Goal: Task Accomplishment & Management: Manage account settings

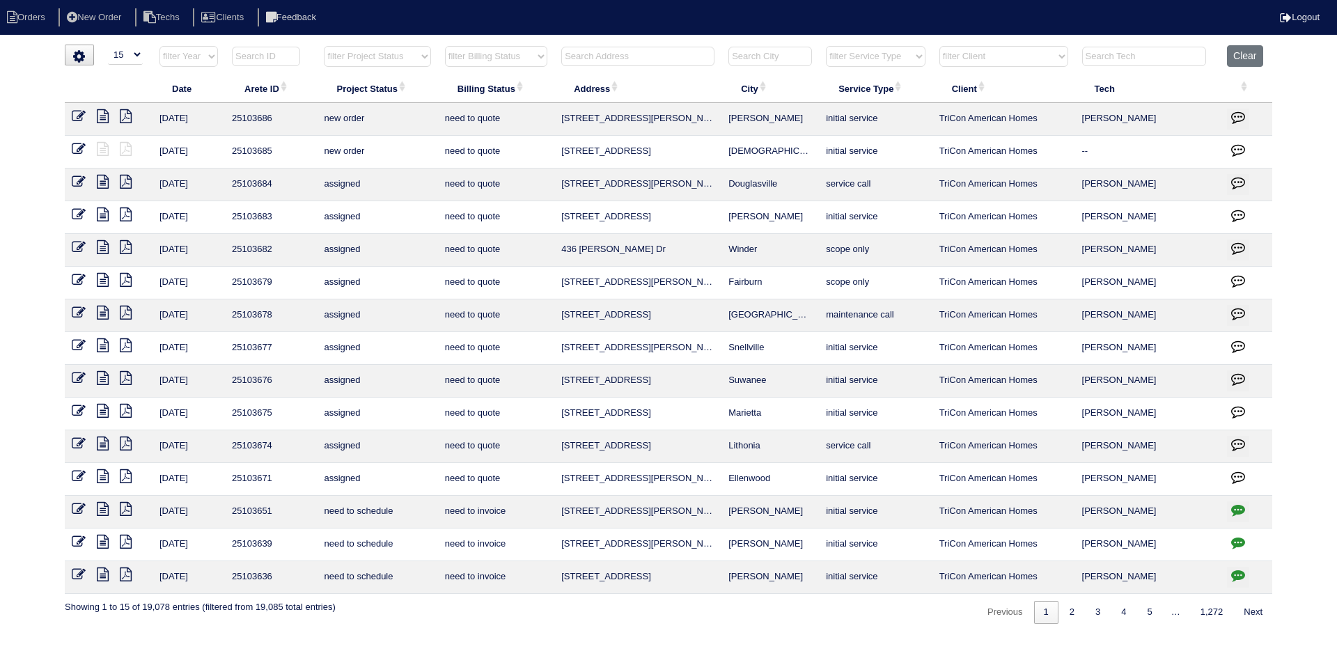
select select "15"
click at [423, 55] on select "filter Project Status -- Any Project Status -- new order assigned in progress f…" at bounding box center [377, 56] width 107 height 21
click at [324, 46] on select "filter Project Status -- Any Project Status -- new order assigned in progress f…" at bounding box center [377, 56] width 107 height 21
select select "assigned"
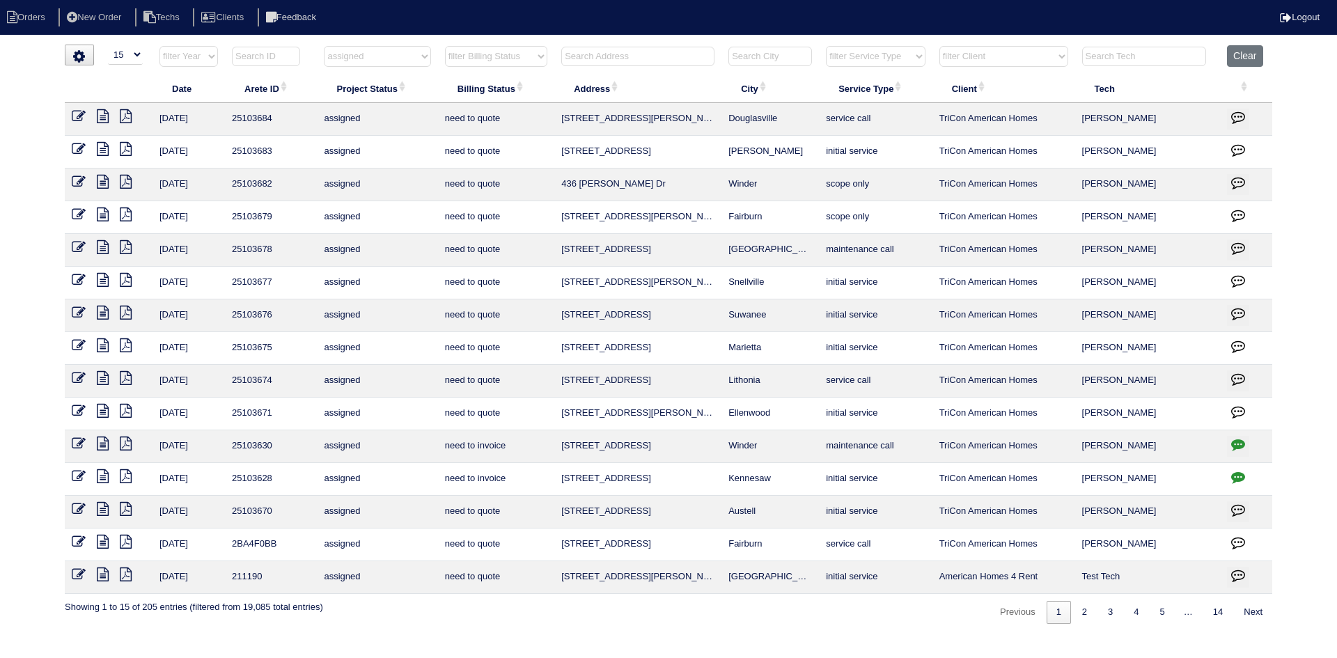
click at [1234, 443] on icon "button" at bounding box center [1238, 444] width 14 height 14
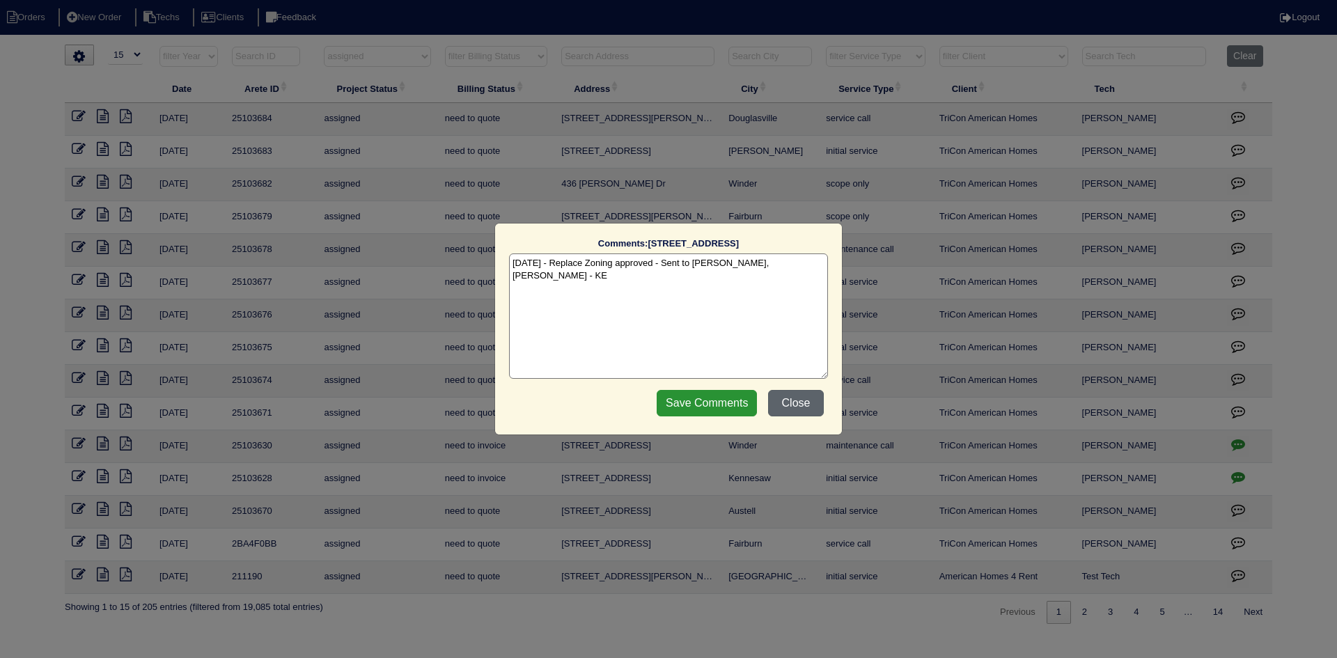
click at [800, 405] on button "Close" at bounding box center [796, 403] width 56 height 26
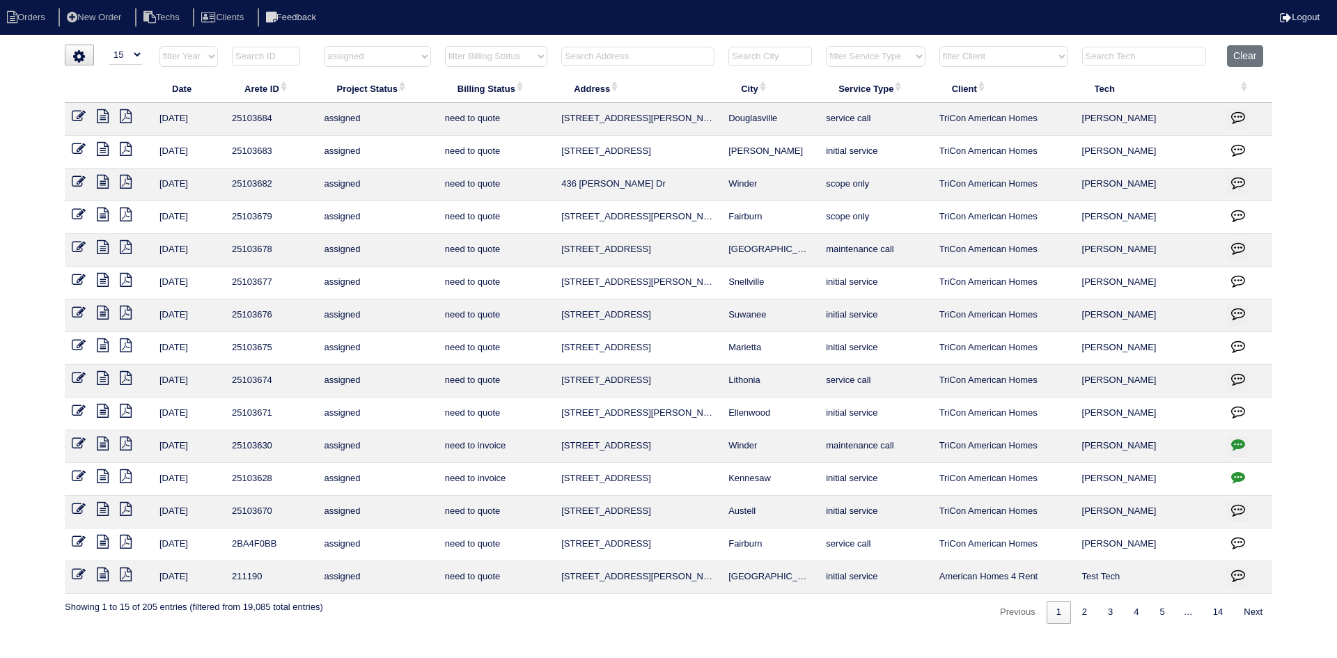
click at [1238, 473] on icon "button" at bounding box center [1238, 477] width 14 height 14
type textarea "10/6/25 - Install Filter return grille approved - Sent to Dan, Payton - KE"
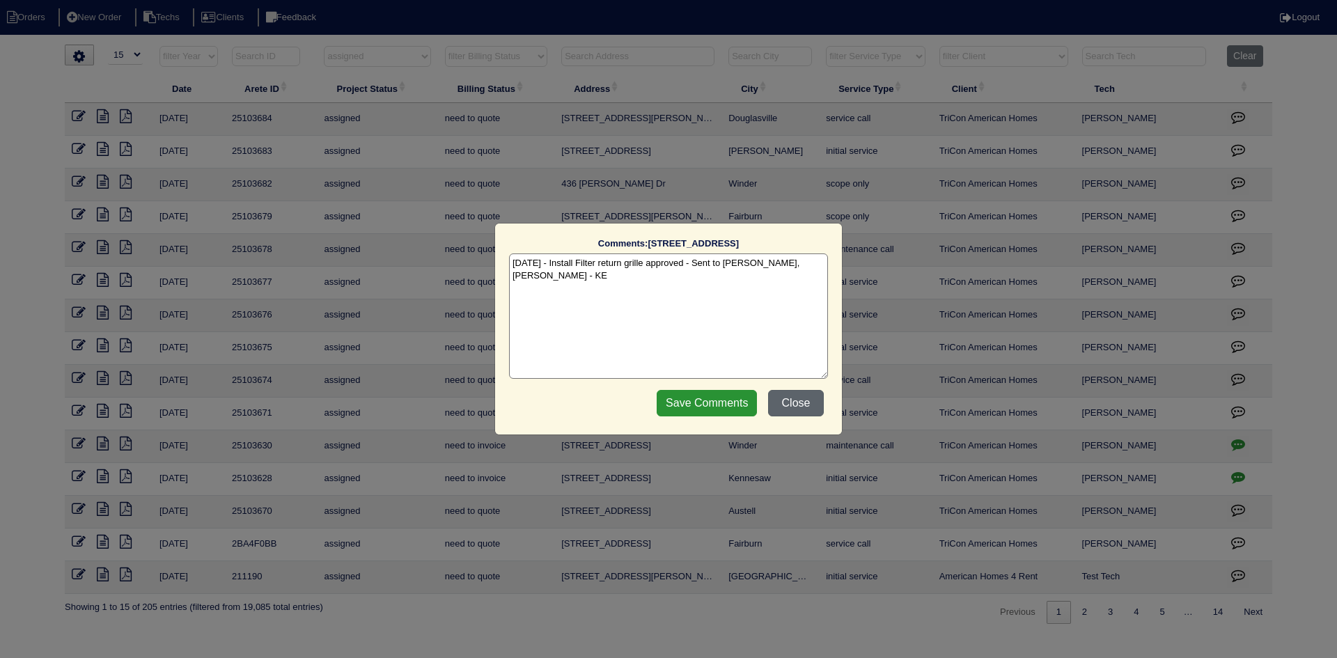
click at [788, 398] on button "Close" at bounding box center [796, 403] width 56 height 26
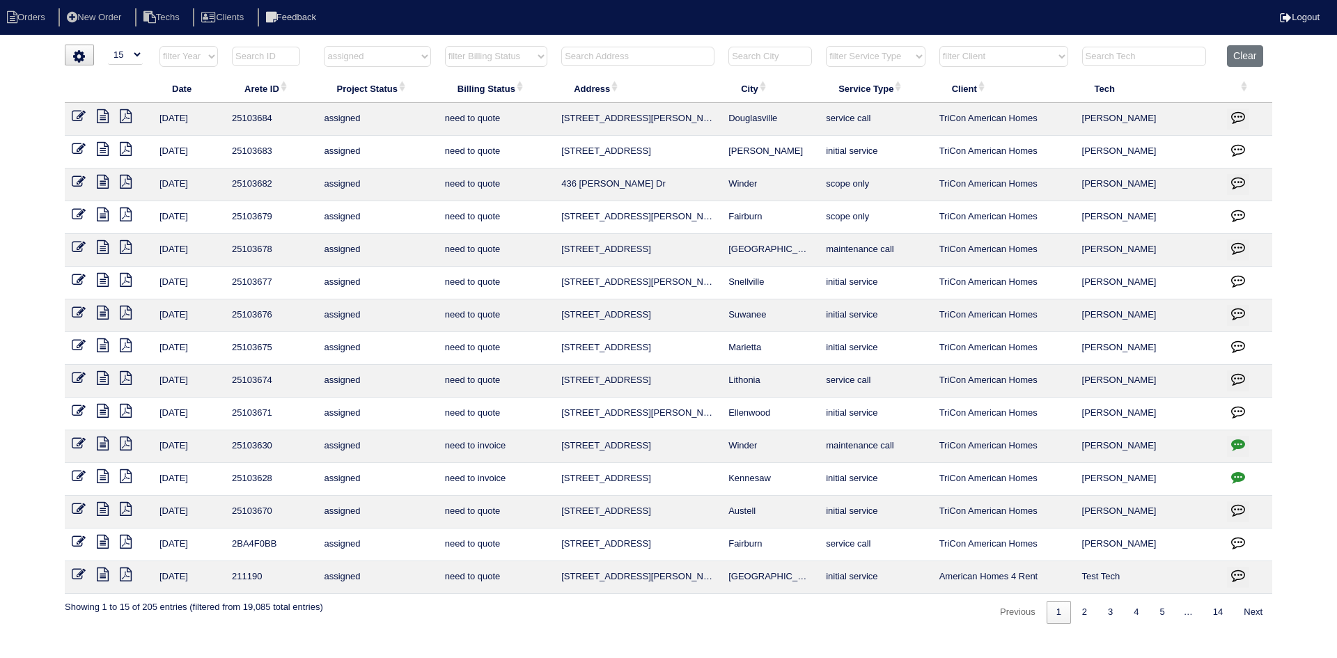
click at [422, 56] on select "filter Project Status -- Any Project Status -- new order assigned in progress f…" at bounding box center [377, 56] width 107 height 21
click at [324, 46] on select "filter Project Status -- Any Project Status -- new order assigned in progress f…" at bounding box center [377, 56] width 107 height 21
select select "field complete"
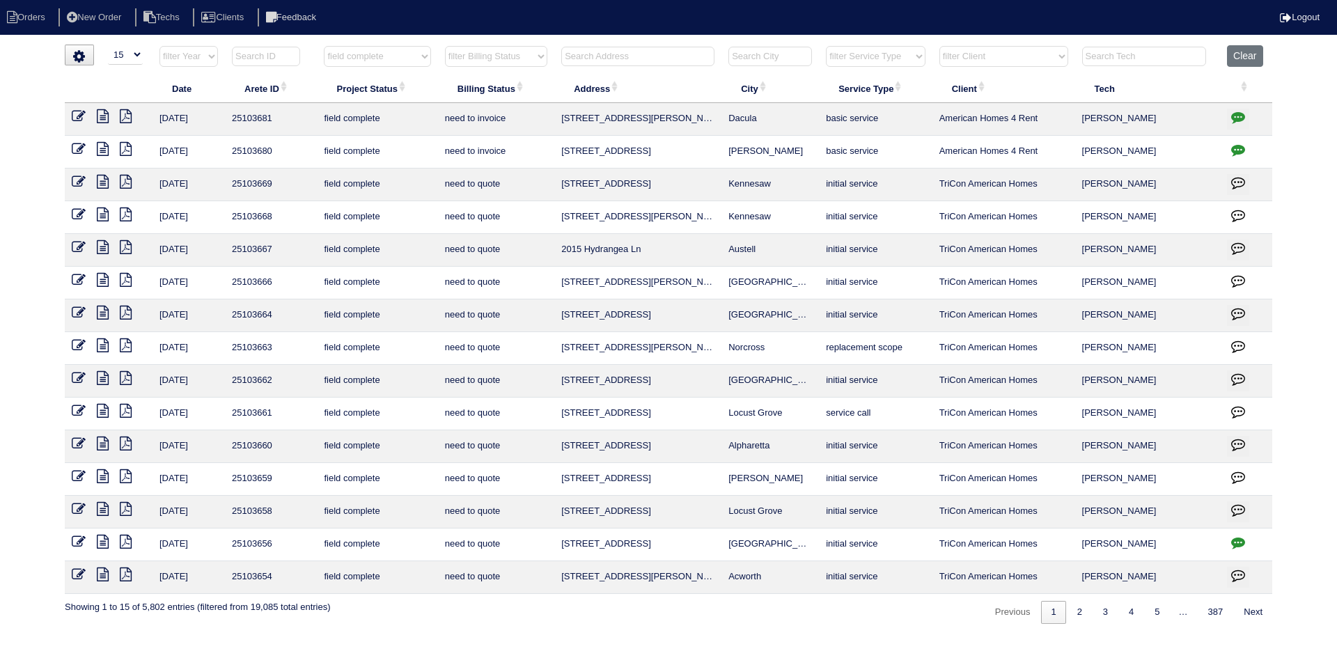
click at [534, 60] on select "filter Billing Status -- Any Billing Status -- need to quote quoted need to inv…" at bounding box center [496, 56] width 102 height 21
select select "need to quote"
click at [445, 46] on select "filter Billing Status -- Any Billing Status -- need to quote quoted need to inv…" at bounding box center [496, 56] width 102 height 21
select select "field complete"
select select "need to quote"
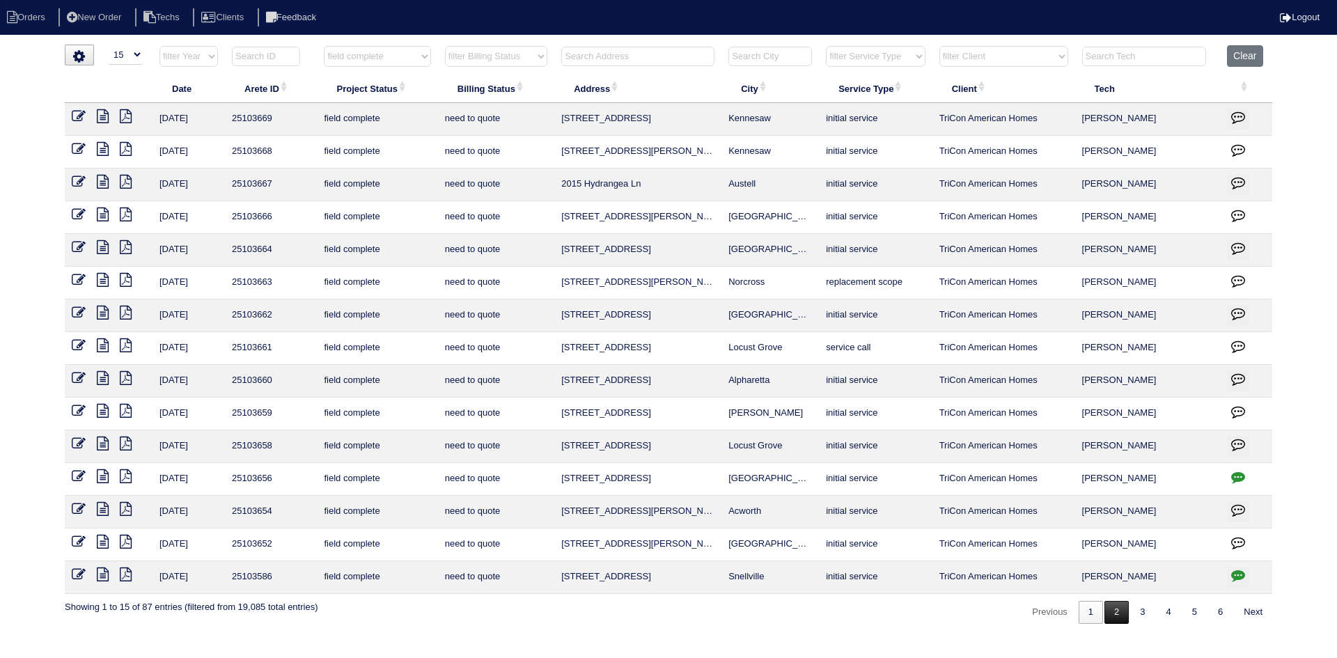
click at [1114, 618] on link "2" at bounding box center [1117, 612] width 24 height 23
select select "field complete"
select select "need to quote"
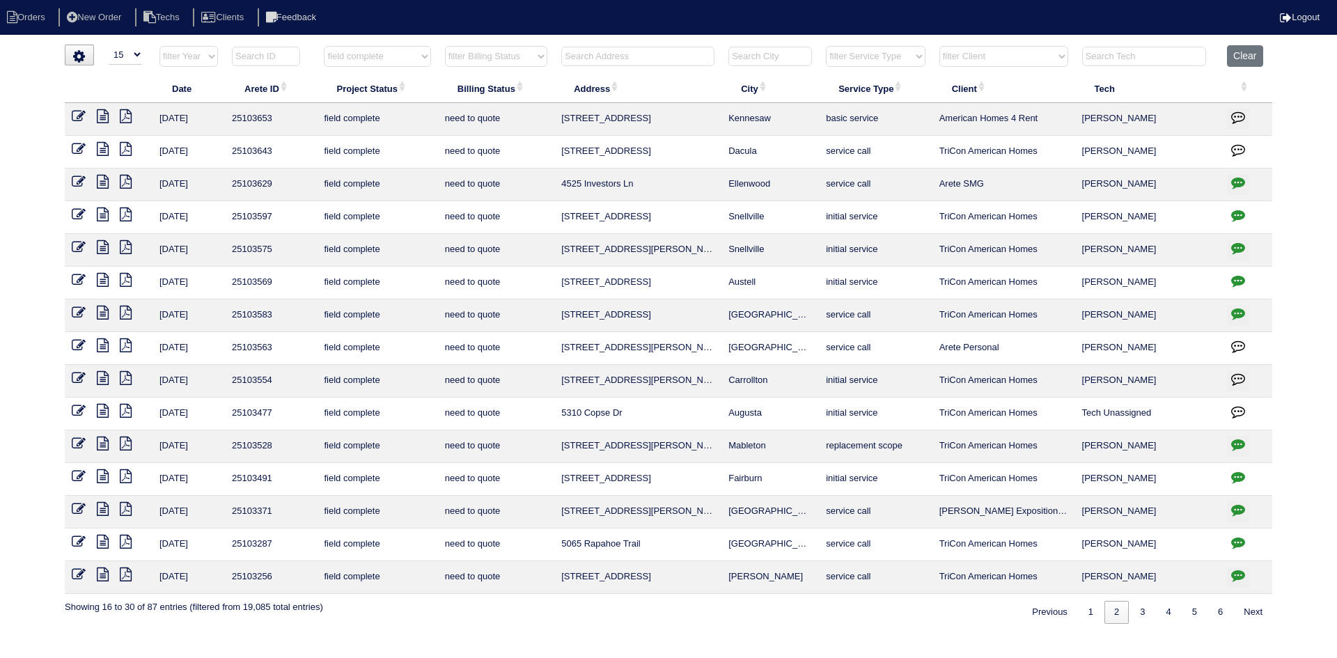
click at [100, 114] on icon at bounding box center [103, 116] width 12 height 14
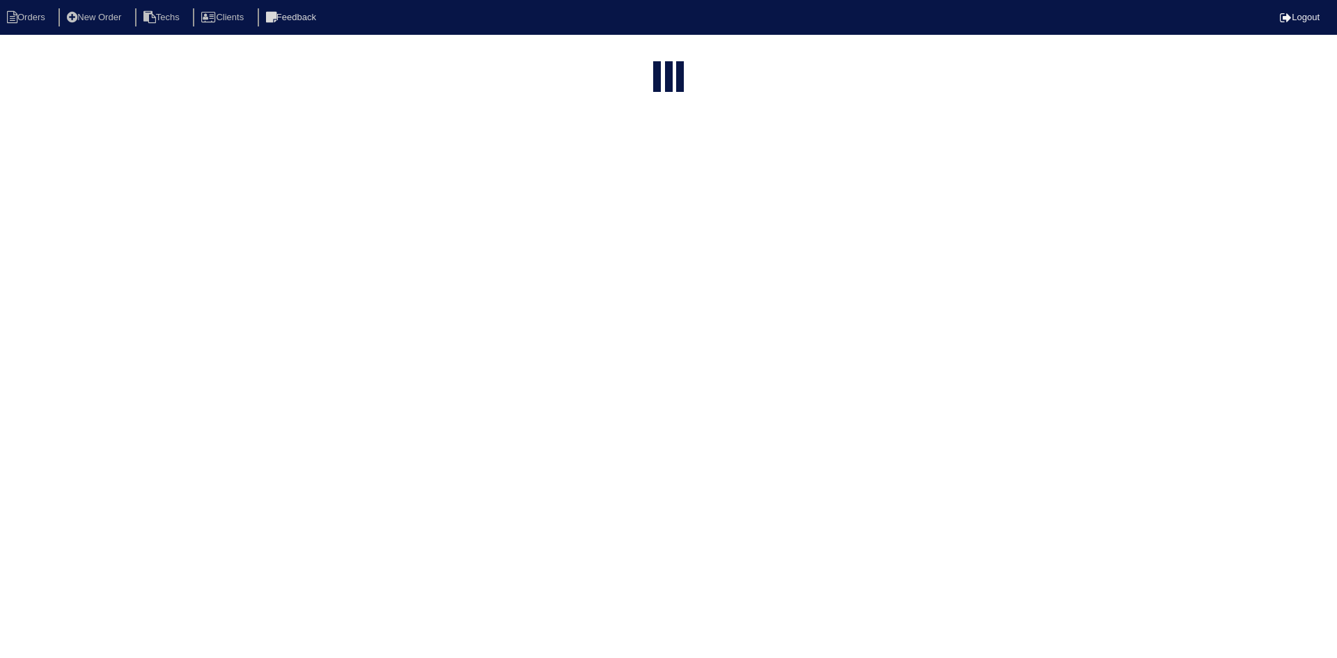
select select "15"
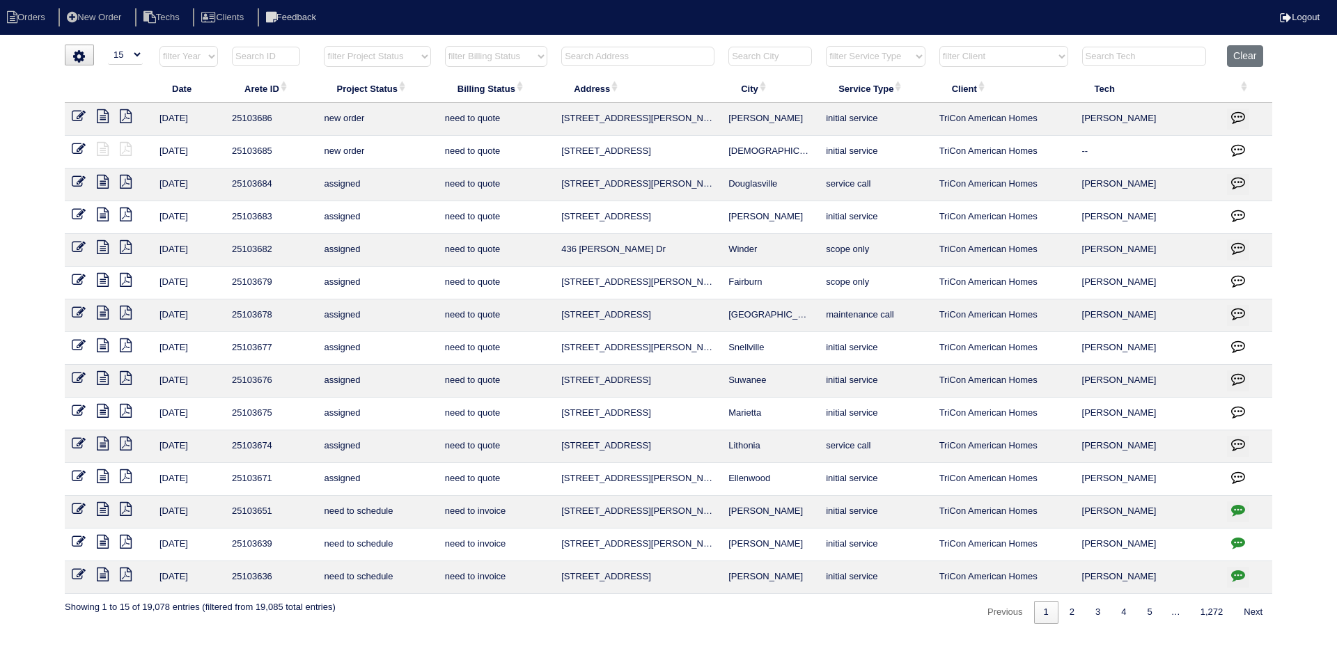
click at [653, 58] on input "text" at bounding box center [637, 57] width 153 height 20
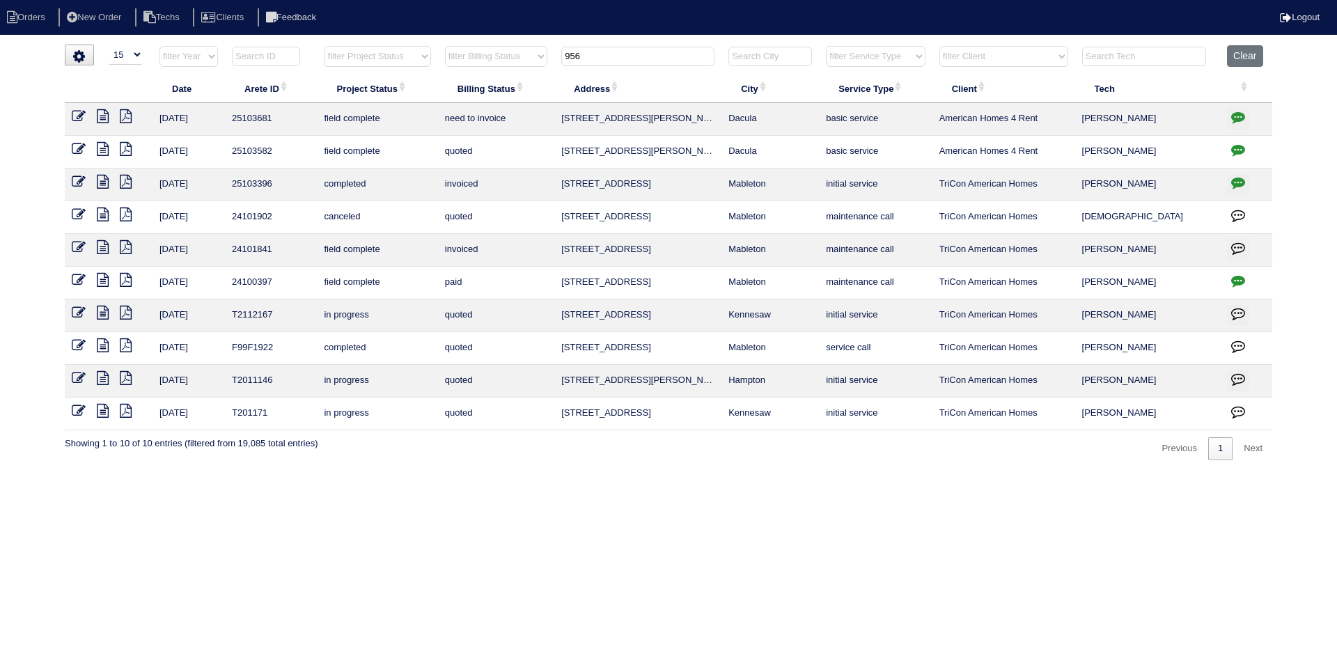
click at [103, 147] on icon at bounding box center [103, 149] width 12 height 14
drag, startPoint x: 586, startPoint y: 55, endPoint x: 560, endPoint y: 57, distance: 25.9
click at [560, 57] on th "956" at bounding box center [637, 59] width 167 height 29
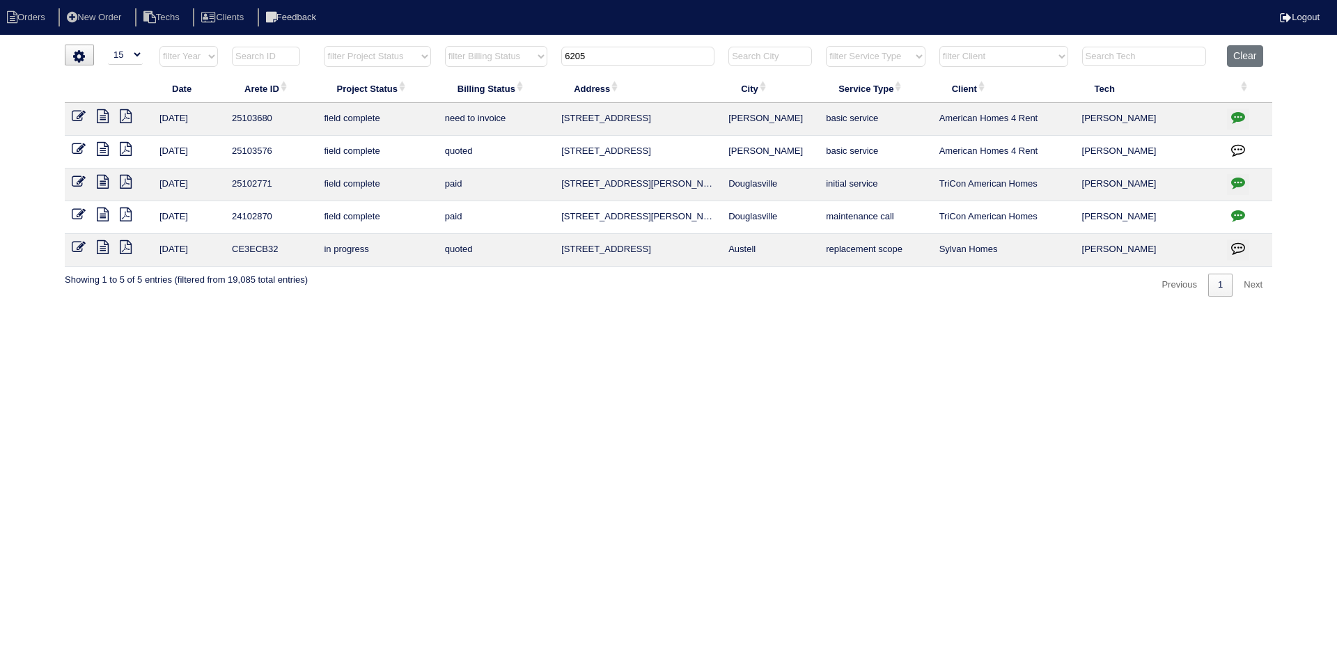
click at [102, 148] on icon at bounding box center [103, 149] width 12 height 14
drag, startPoint x: 596, startPoint y: 57, endPoint x: 560, endPoint y: 54, distance: 35.7
click at [561, 54] on th "6205" at bounding box center [637, 59] width 167 height 29
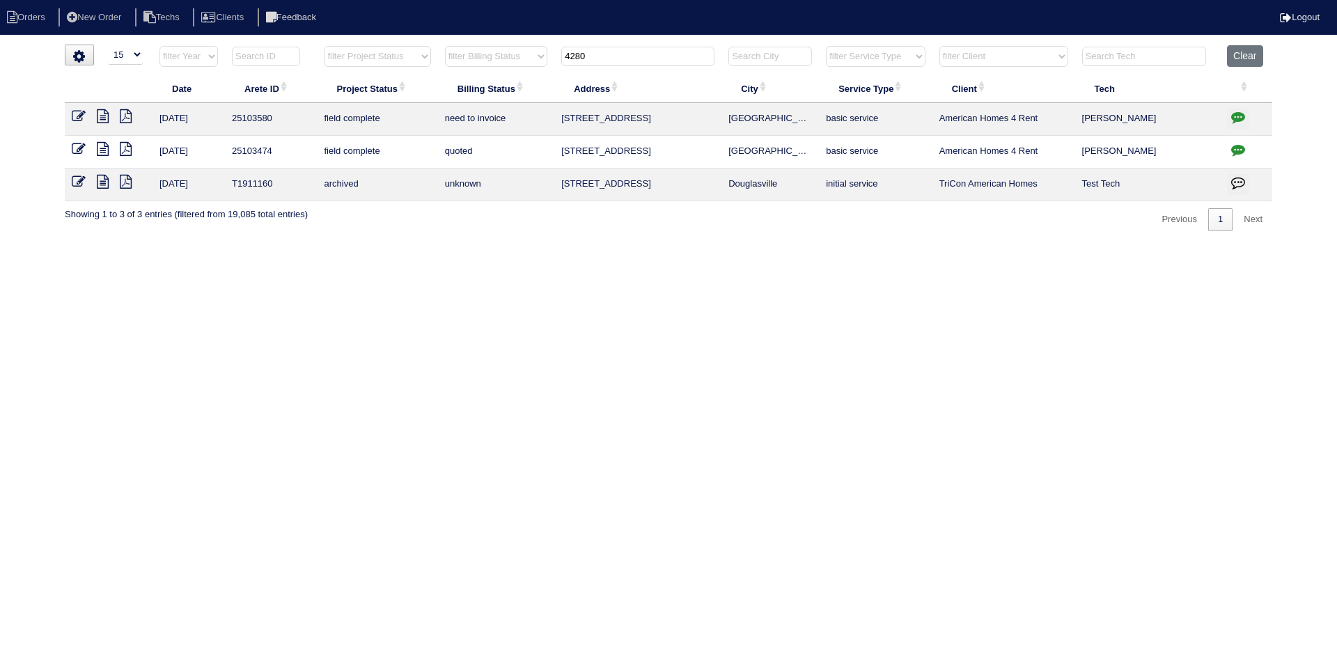
type input "4280"
click at [98, 118] on icon at bounding box center [103, 116] width 12 height 14
click at [100, 145] on icon at bounding box center [103, 149] width 12 height 14
click at [75, 147] on icon at bounding box center [79, 149] width 14 height 14
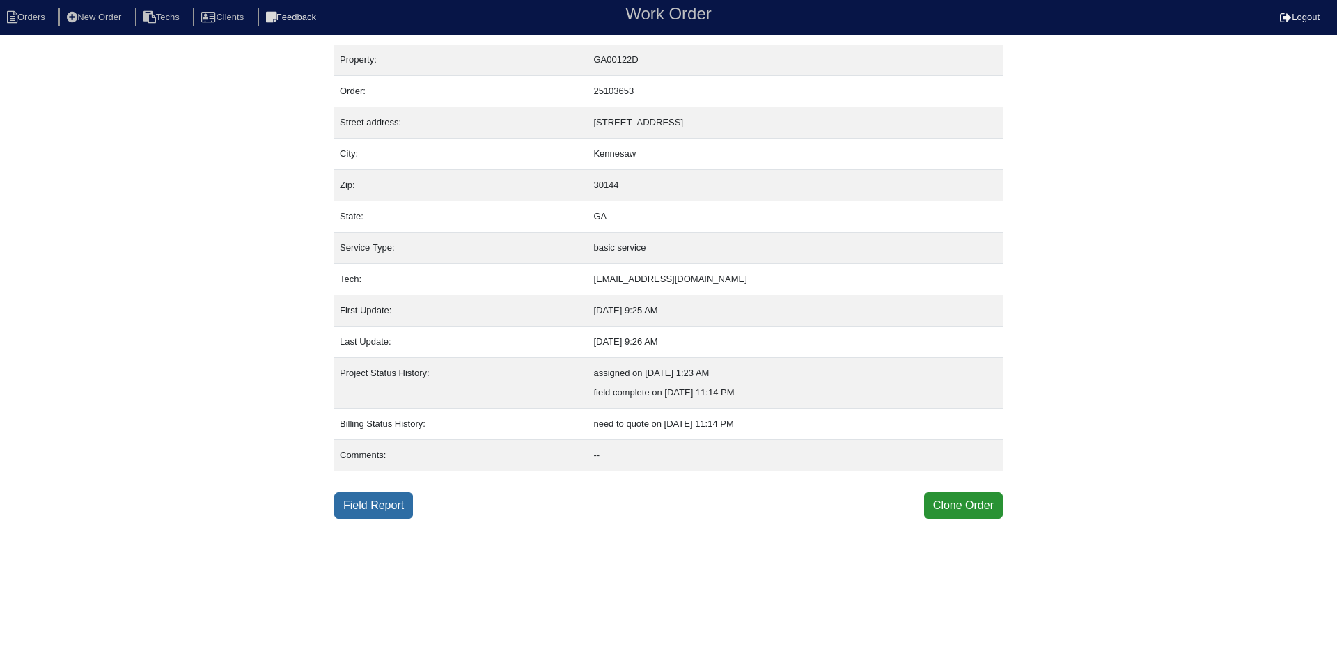
click at [373, 501] on link "Field Report" at bounding box center [373, 505] width 79 height 26
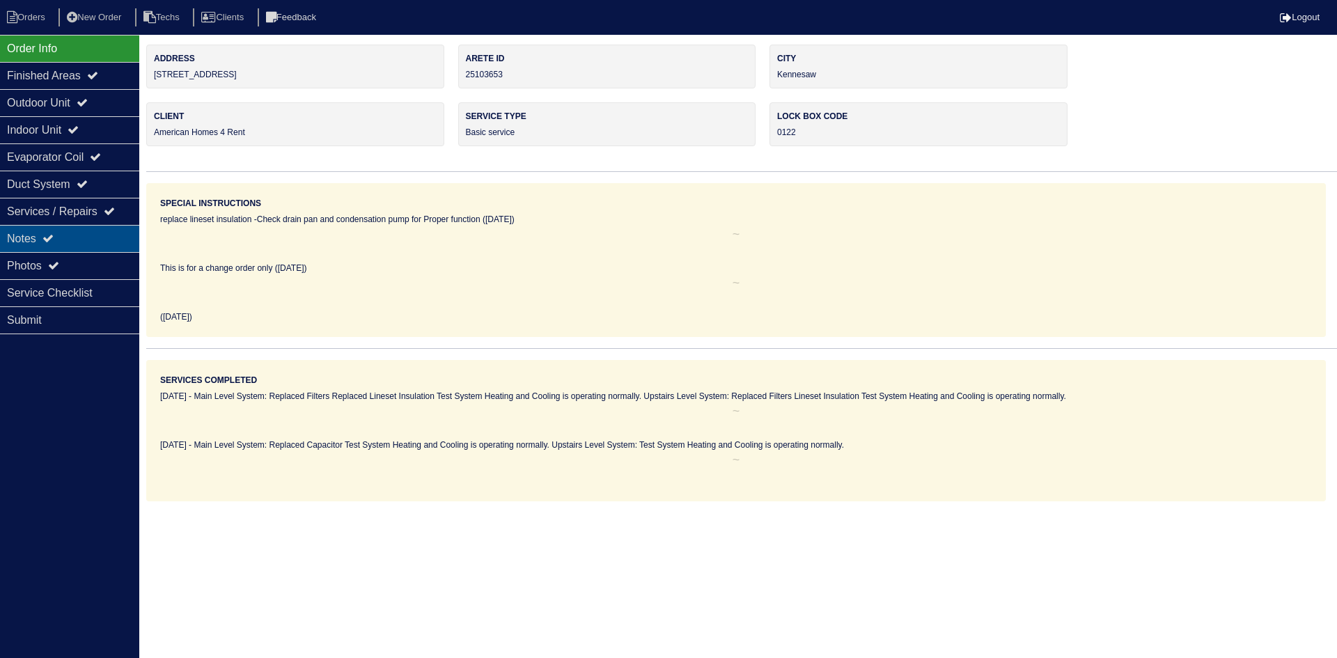
click at [88, 241] on div "Notes" at bounding box center [69, 238] width 139 height 27
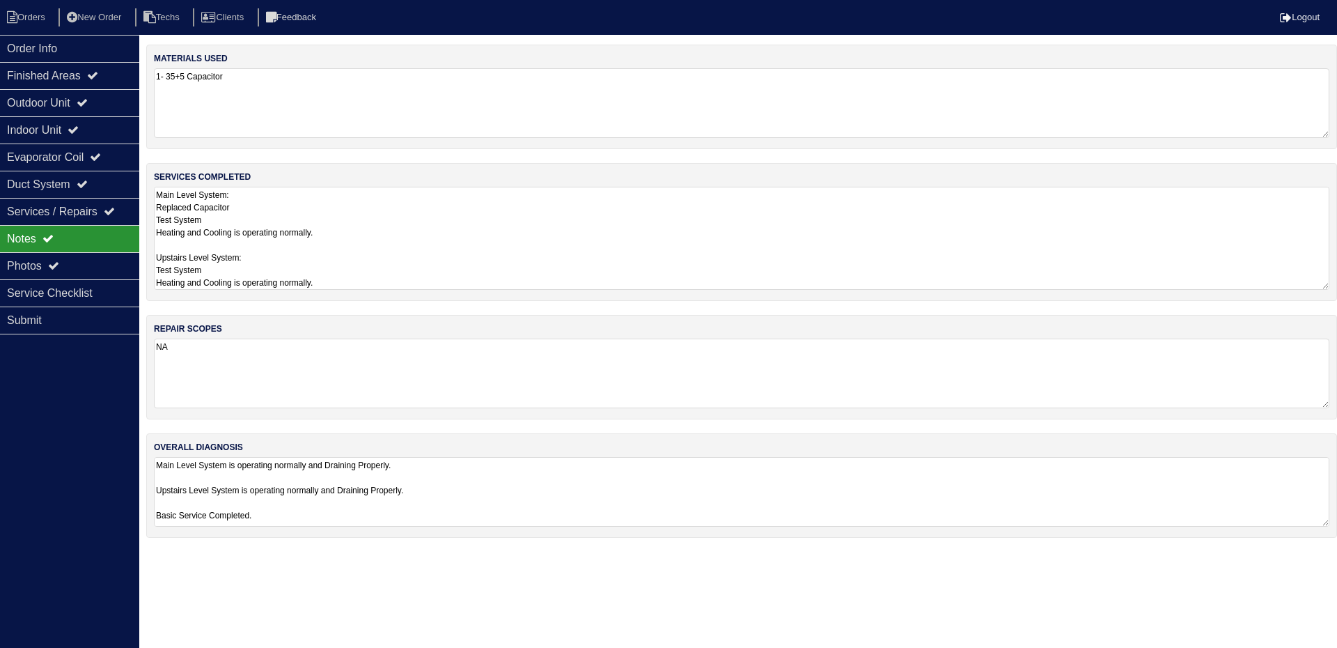
click at [492, 200] on textarea "Main Level System: Replaced Capacitor Test System Heating and Cooling is operat…" at bounding box center [742, 238] width 1176 height 103
click at [811, 492] on textarea "Main Level System is operating normally and Draining Properly. Upstairs Level S…" at bounding box center [742, 492] width 1176 height 70
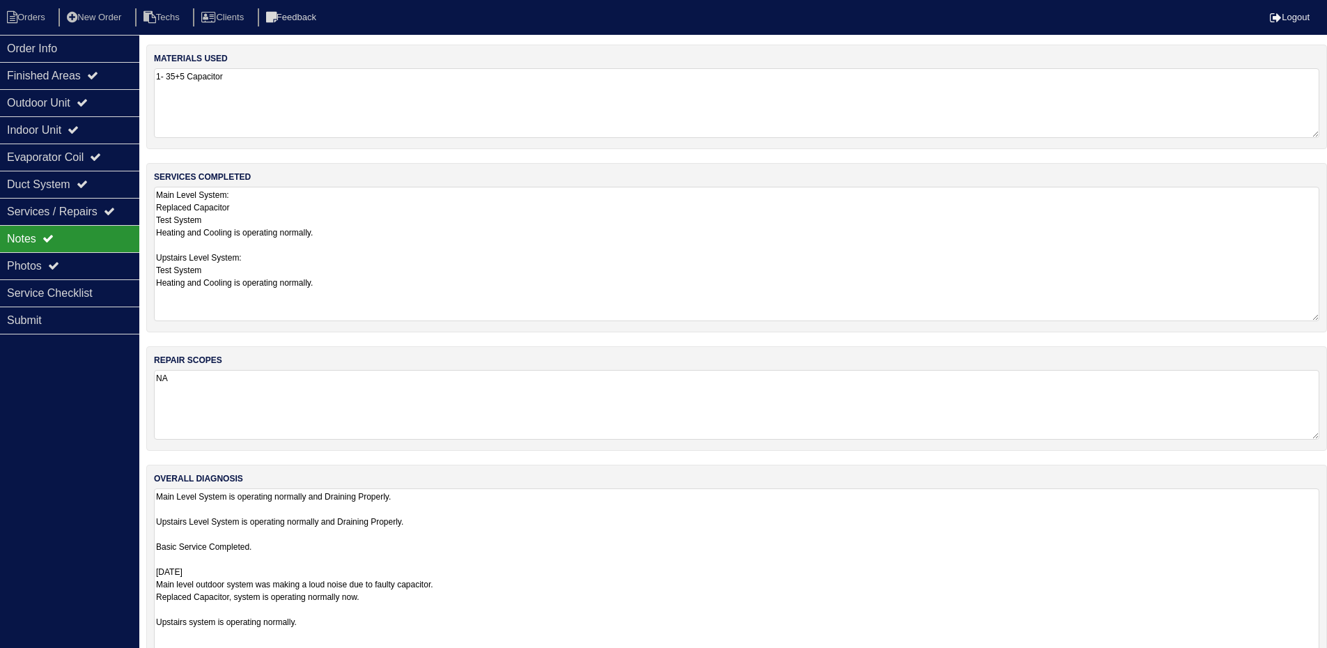
drag, startPoint x: 1323, startPoint y: 254, endPoint x: 1317, endPoint y: 319, distance: 65.0
click at [1317, 319] on textarea "Main Level System: Replaced Capacitor Test System Heating and Cooling is operat…" at bounding box center [736, 254] width 1165 height 134
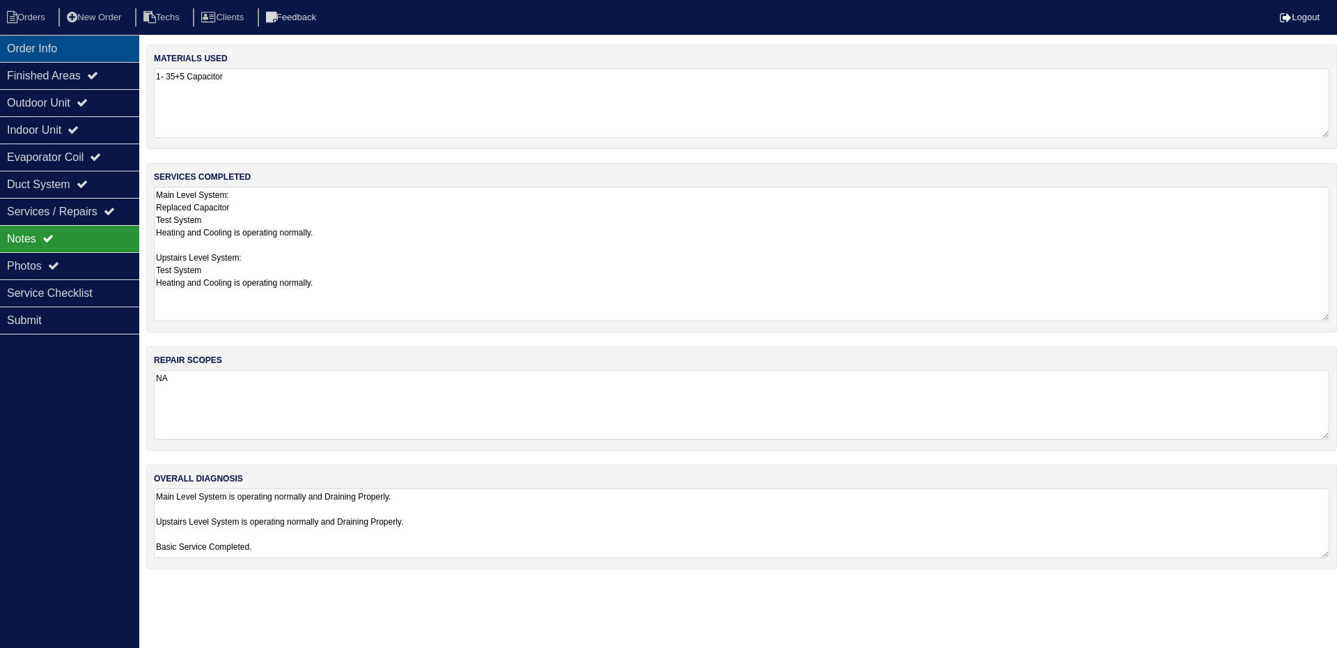
click at [84, 43] on div "Order Info" at bounding box center [69, 48] width 139 height 27
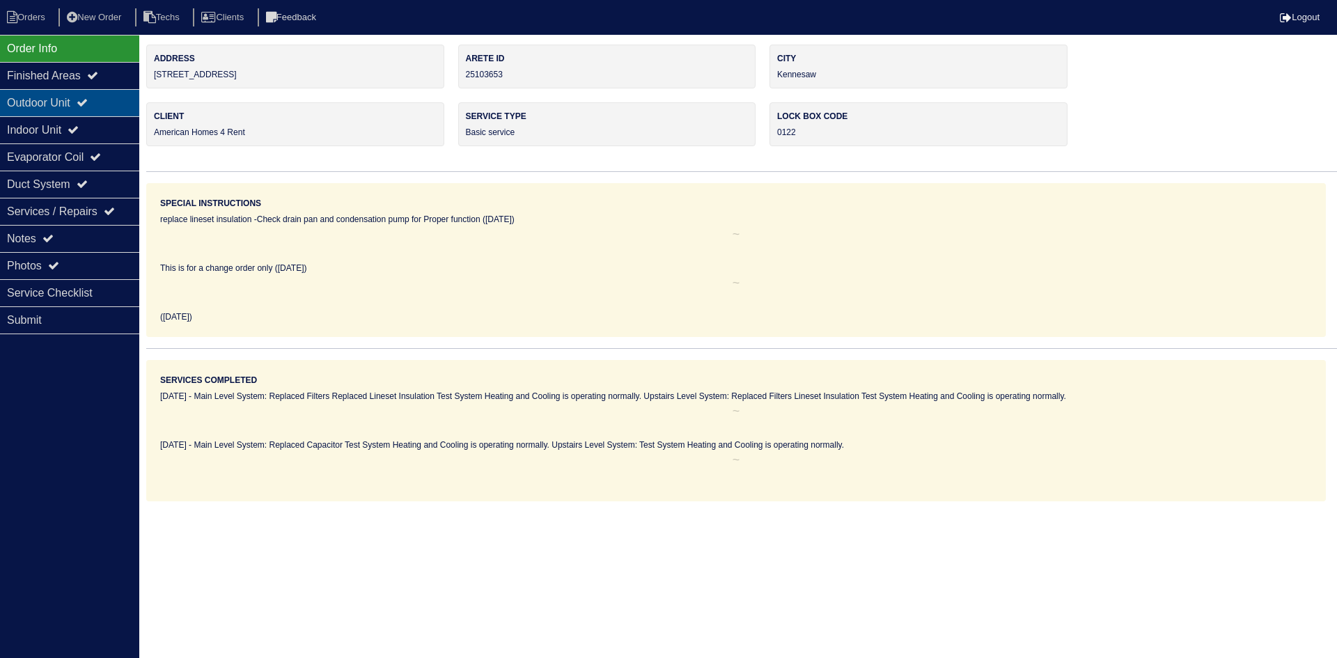
click at [93, 109] on div "Outdoor Unit" at bounding box center [69, 102] width 139 height 27
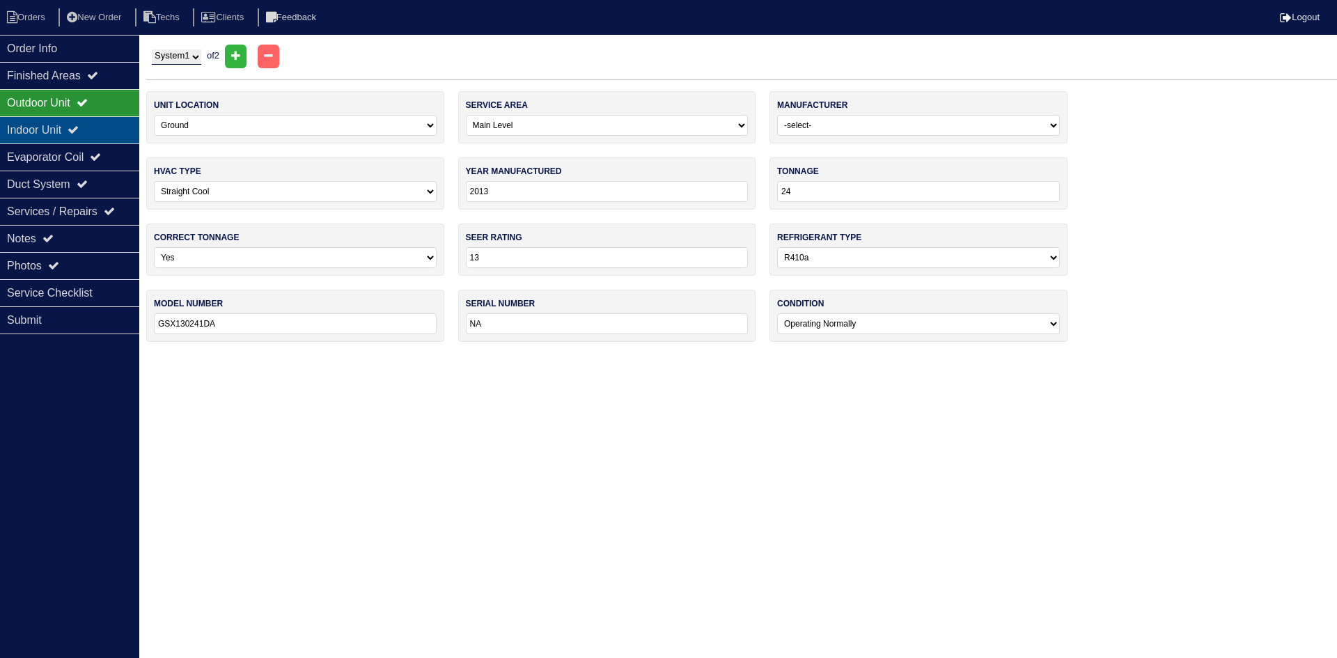
click at [96, 130] on div "Indoor Unit" at bounding box center [69, 129] width 139 height 27
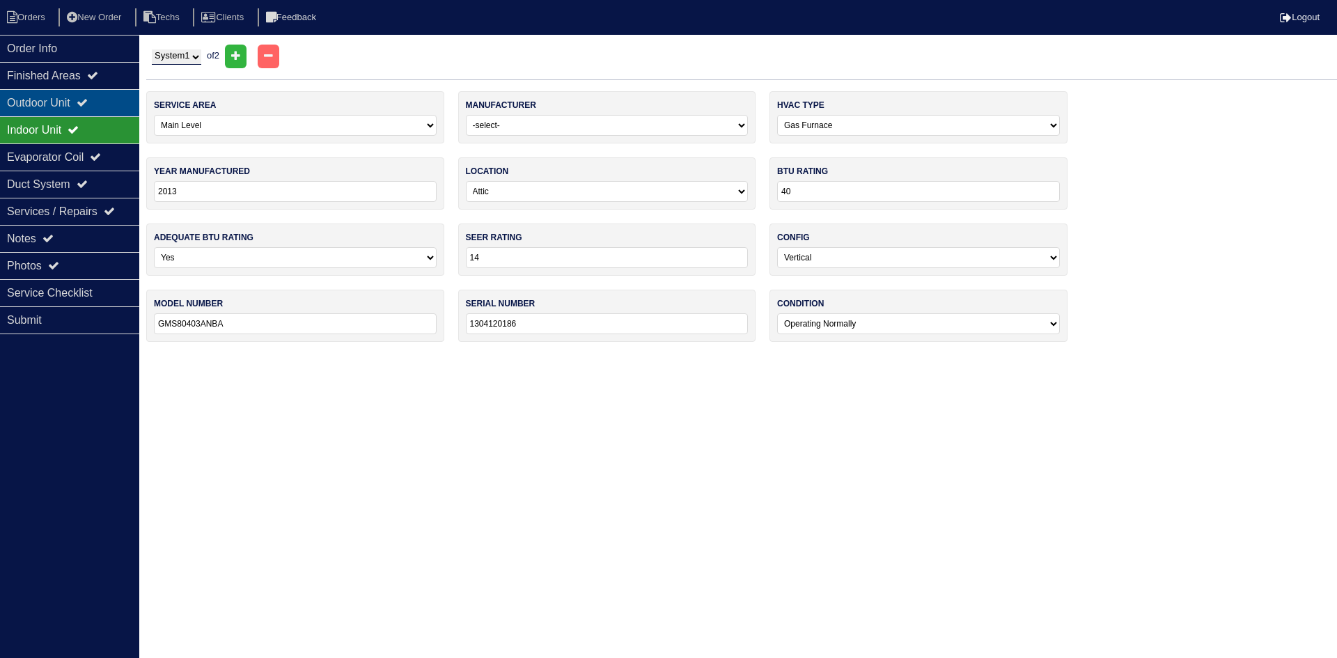
click at [102, 101] on div "Outdoor Unit" at bounding box center [69, 102] width 139 height 27
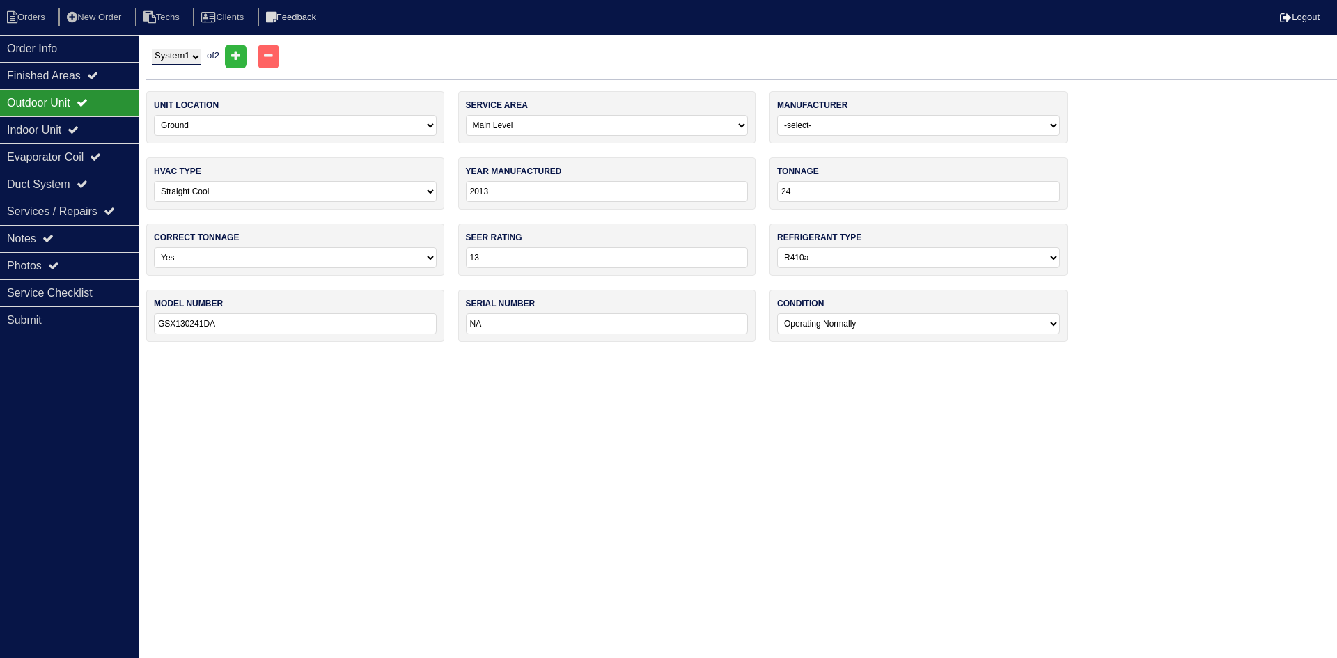
drag, startPoint x: 162, startPoint y: 54, endPoint x: 161, endPoint y: 61, distance: 7.0
click at [162, 54] on select "System 1 System 2" at bounding box center [176, 56] width 49 height 15
select select "2"
click at [152, 49] on select "System 1 System 2" at bounding box center [176, 56] width 49 height 15
select select "1"
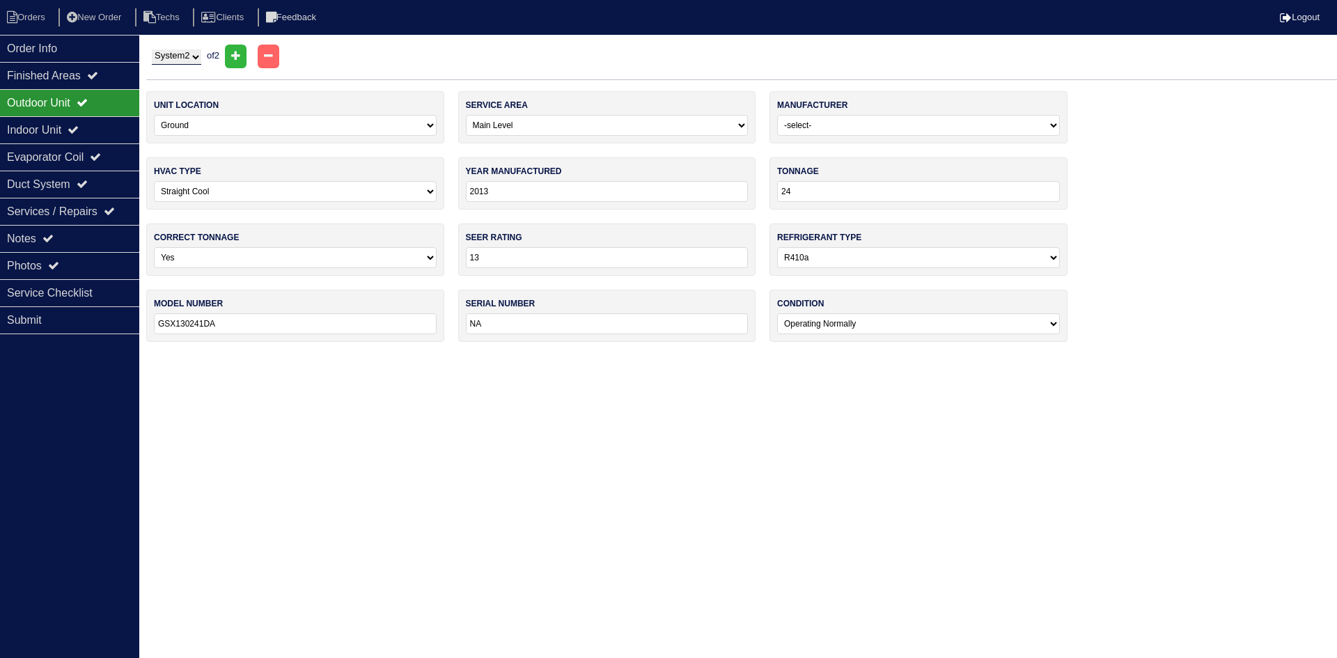
type input "2016"
type input "36"
type input "14"
type input "GSX140361KC"
type input "1607332329"
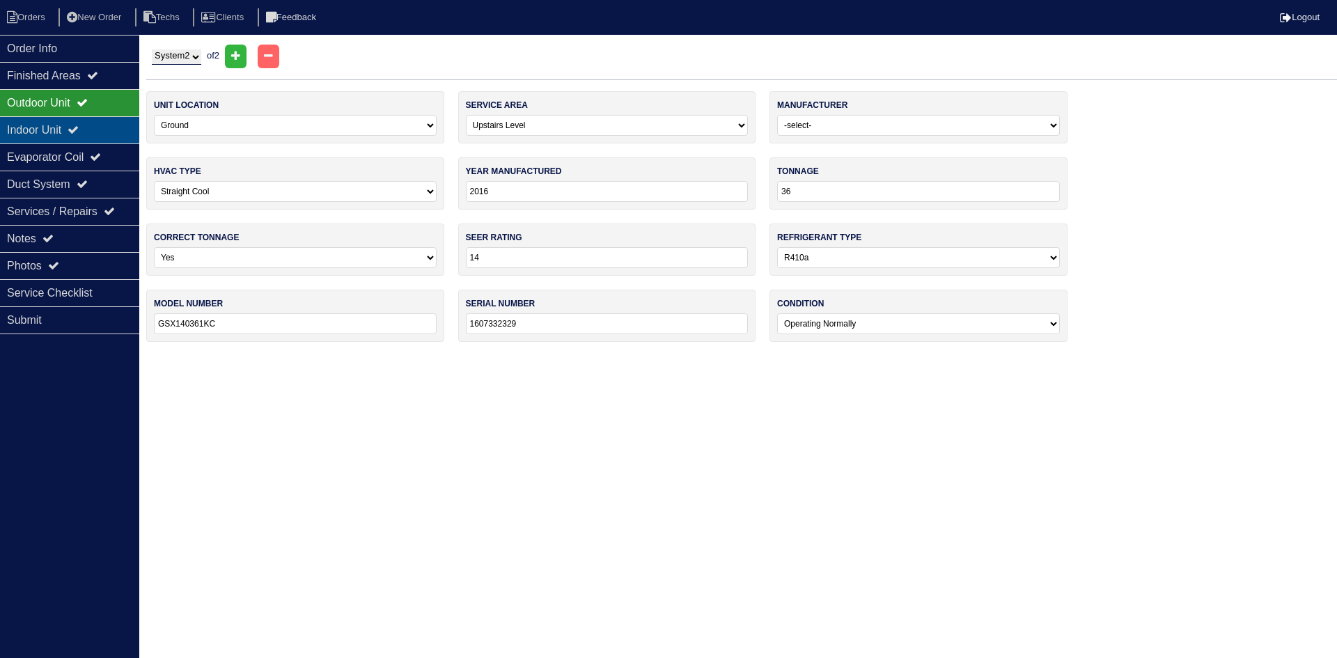
click at [63, 123] on div "Indoor Unit" at bounding box center [69, 129] width 139 height 27
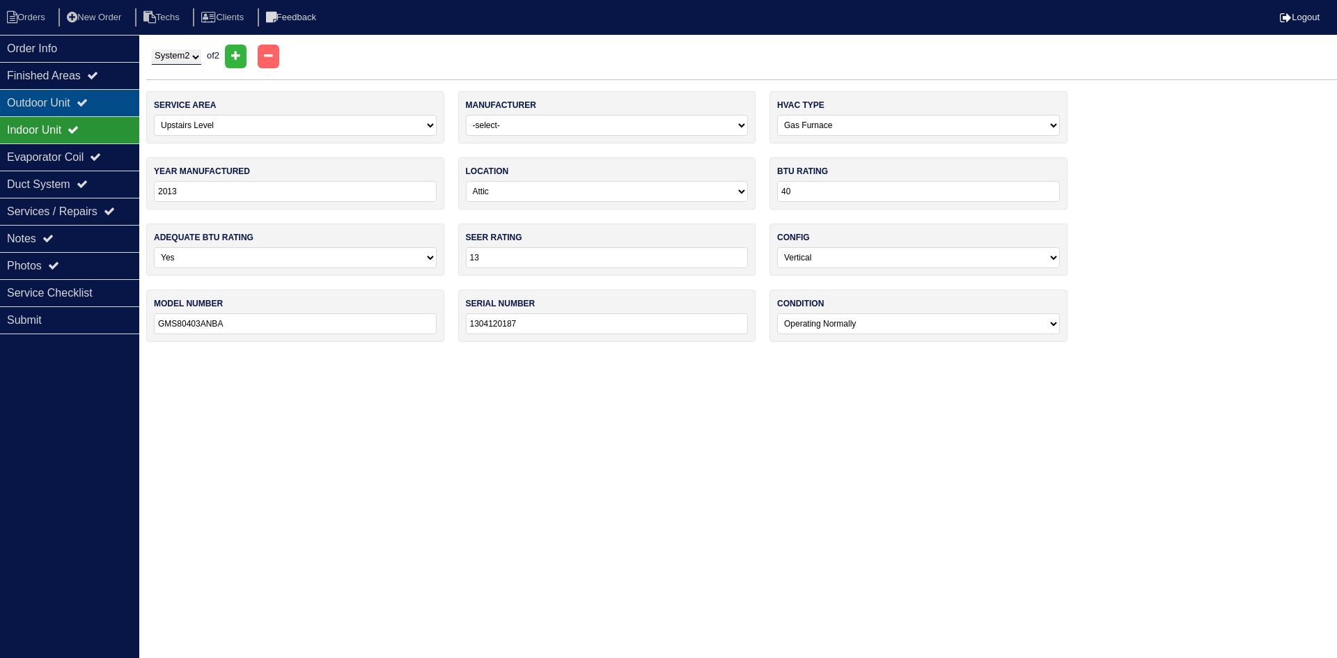
click at [65, 104] on div "Outdoor Unit" at bounding box center [69, 102] width 139 height 27
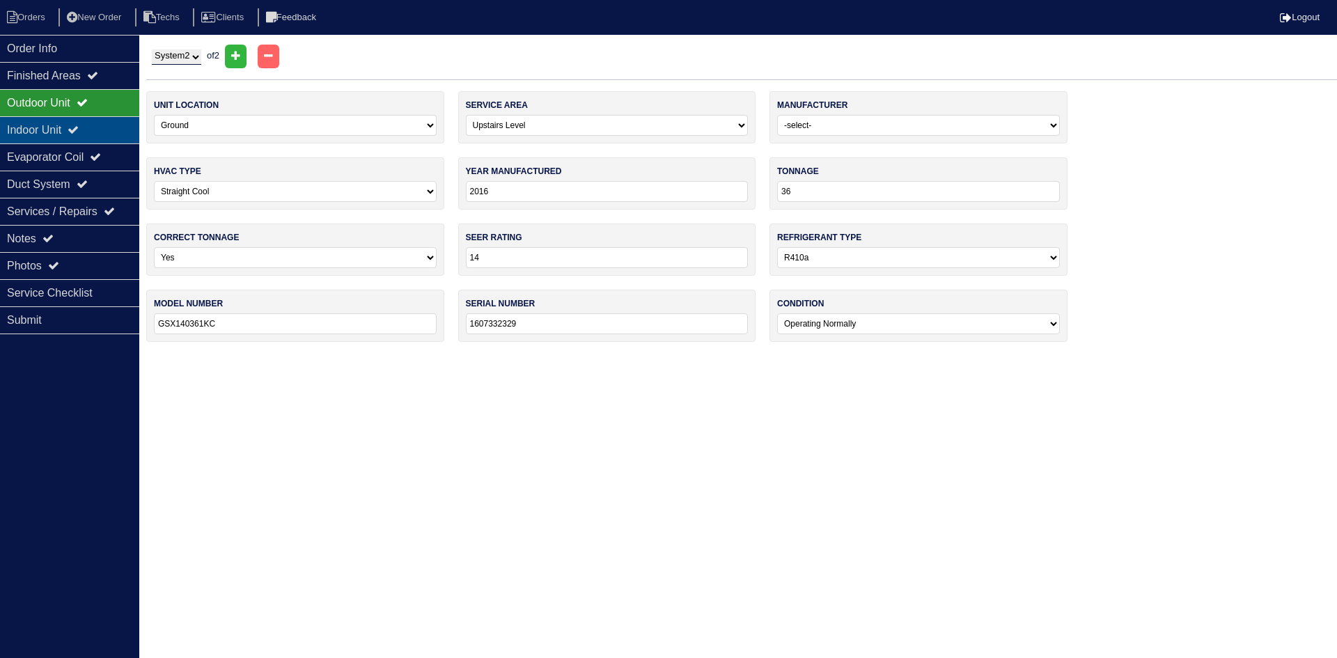
click at [108, 126] on div "Indoor Unit" at bounding box center [69, 129] width 139 height 27
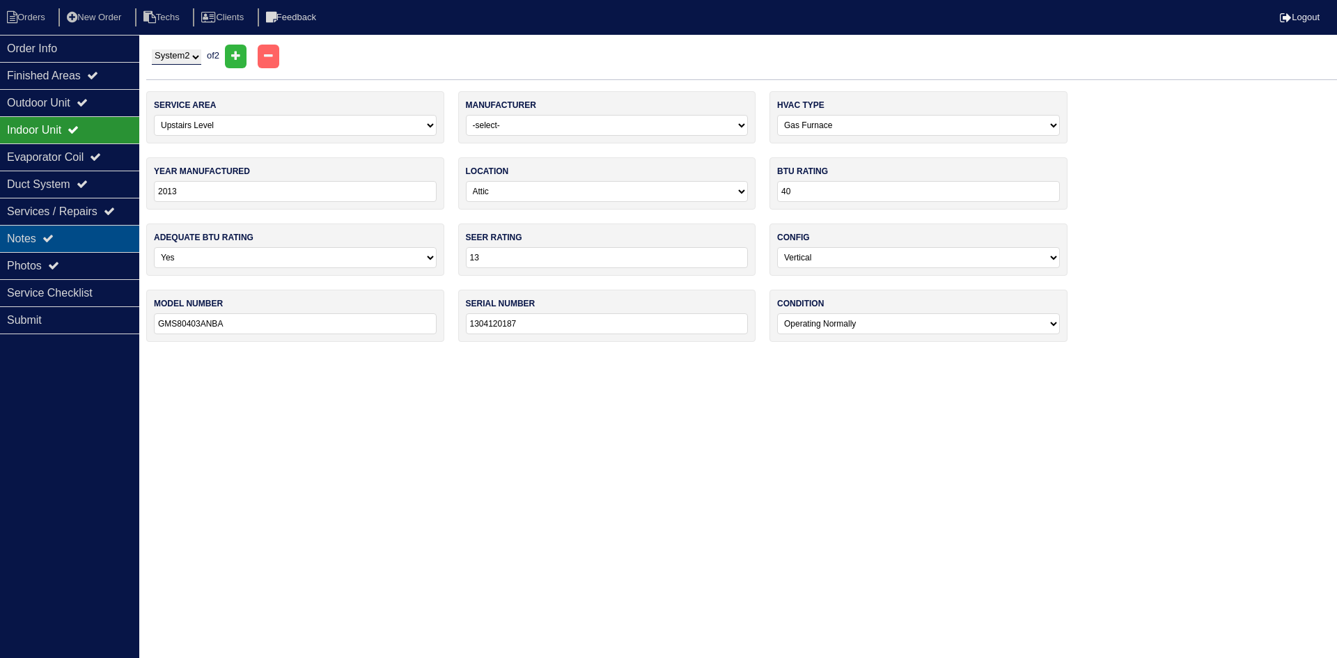
click at [71, 229] on div "Notes" at bounding box center [69, 238] width 139 height 27
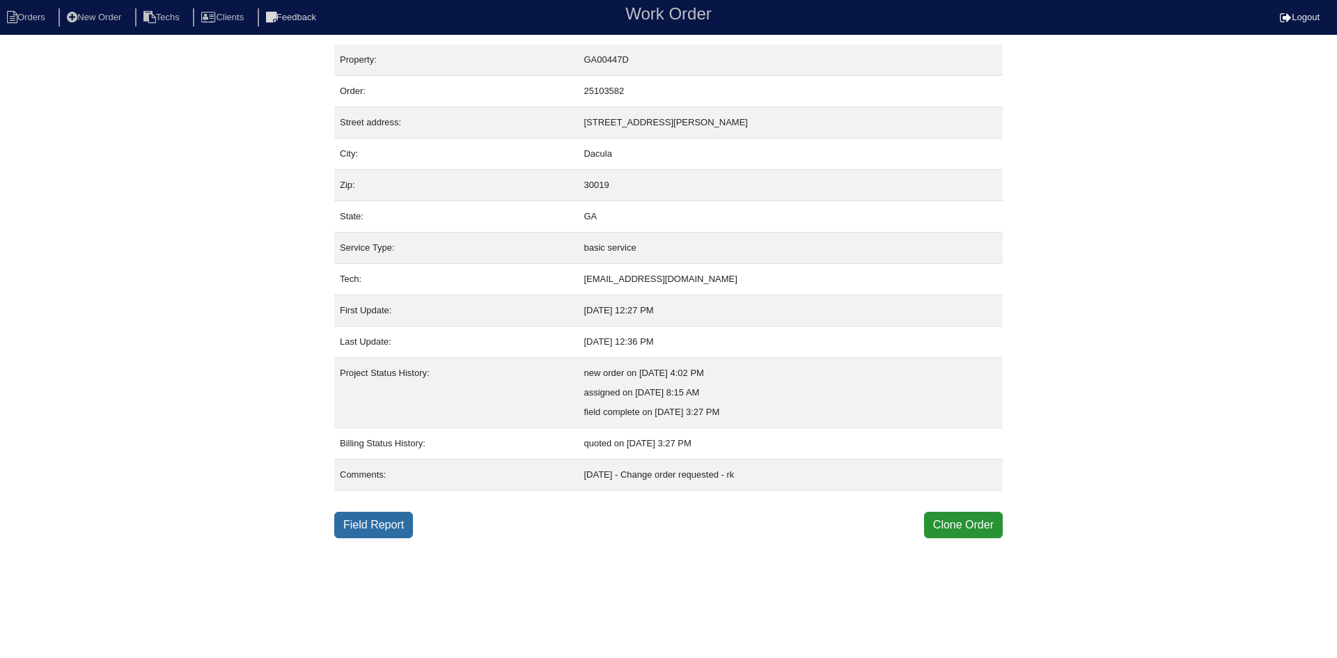
click at [395, 527] on link "Field Report" at bounding box center [373, 525] width 79 height 26
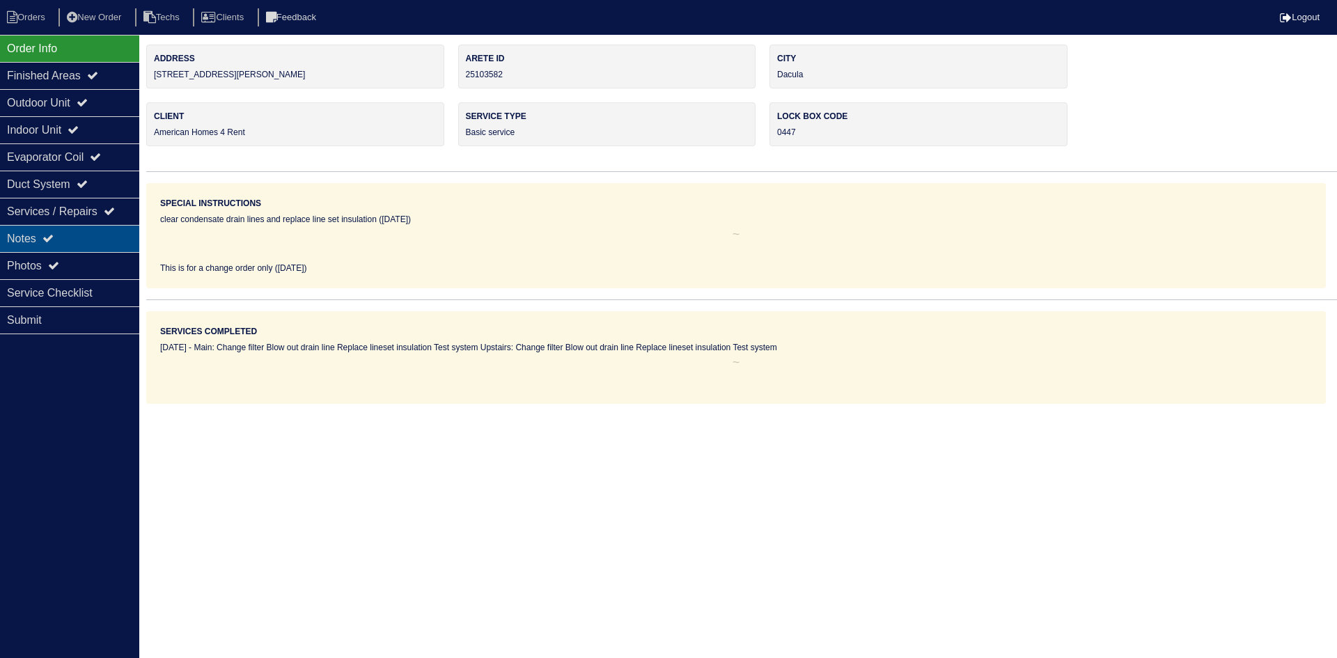
click at [82, 231] on div "Notes" at bounding box center [69, 238] width 139 height 27
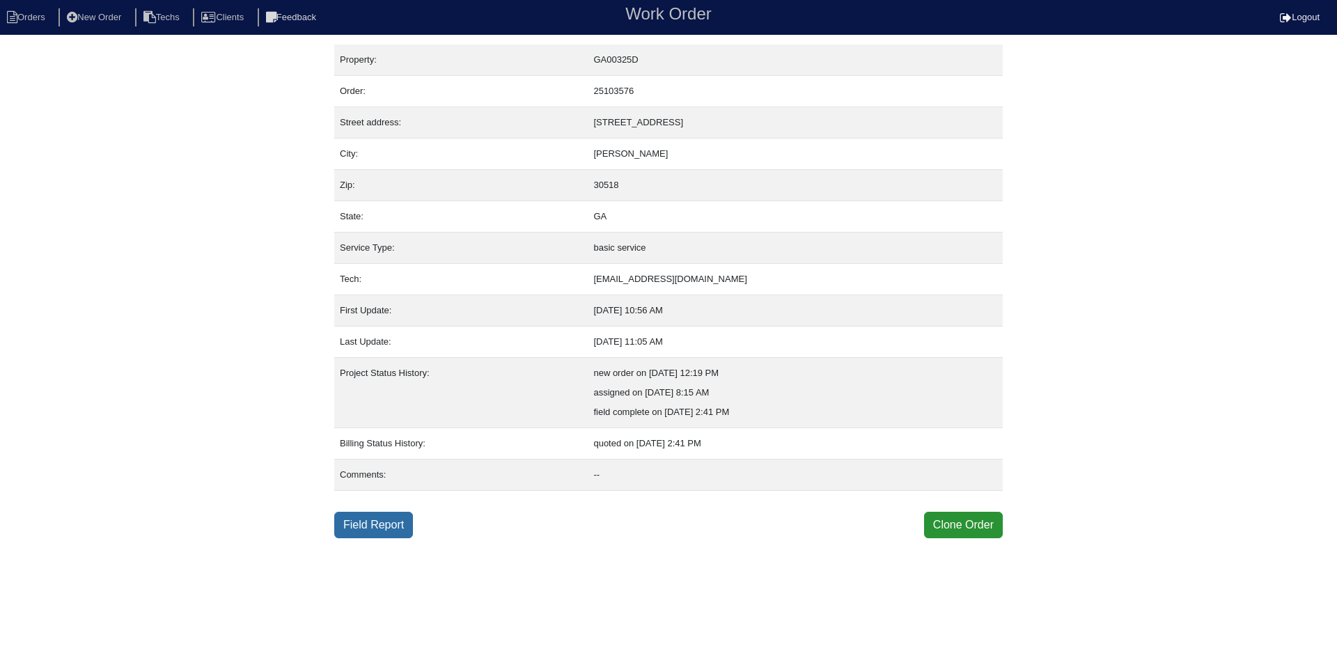
click at [390, 522] on link "Field Report" at bounding box center [373, 525] width 79 height 26
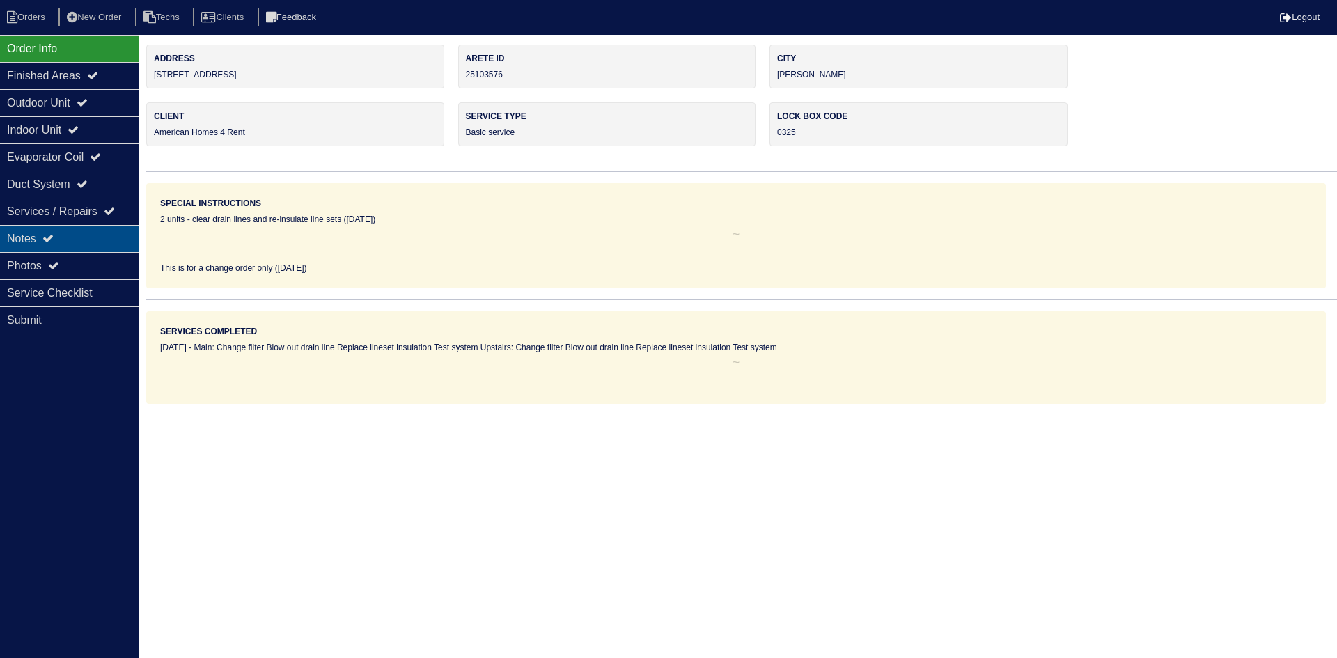
click at [97, 242] on div "Notes" at bounding box center [69, 238] width 139 height 27
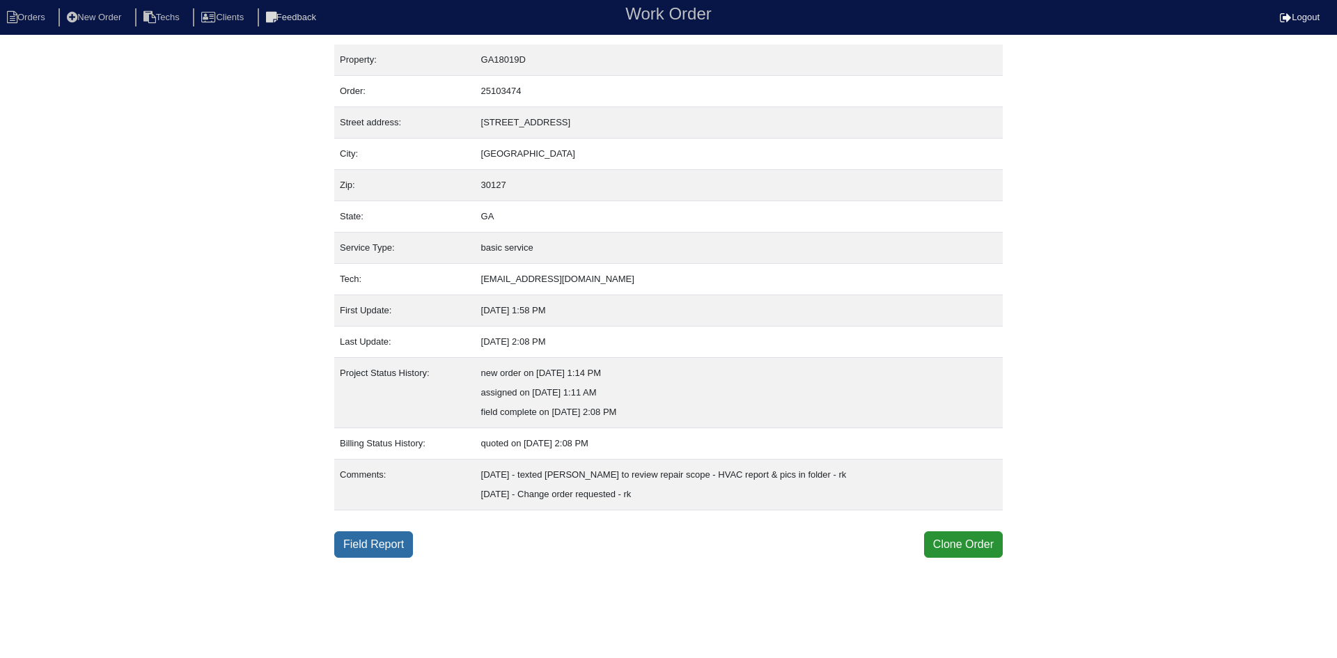
click at [380, 540] on link "Field Report" at bounding box center [373, 544] width 79 height 26
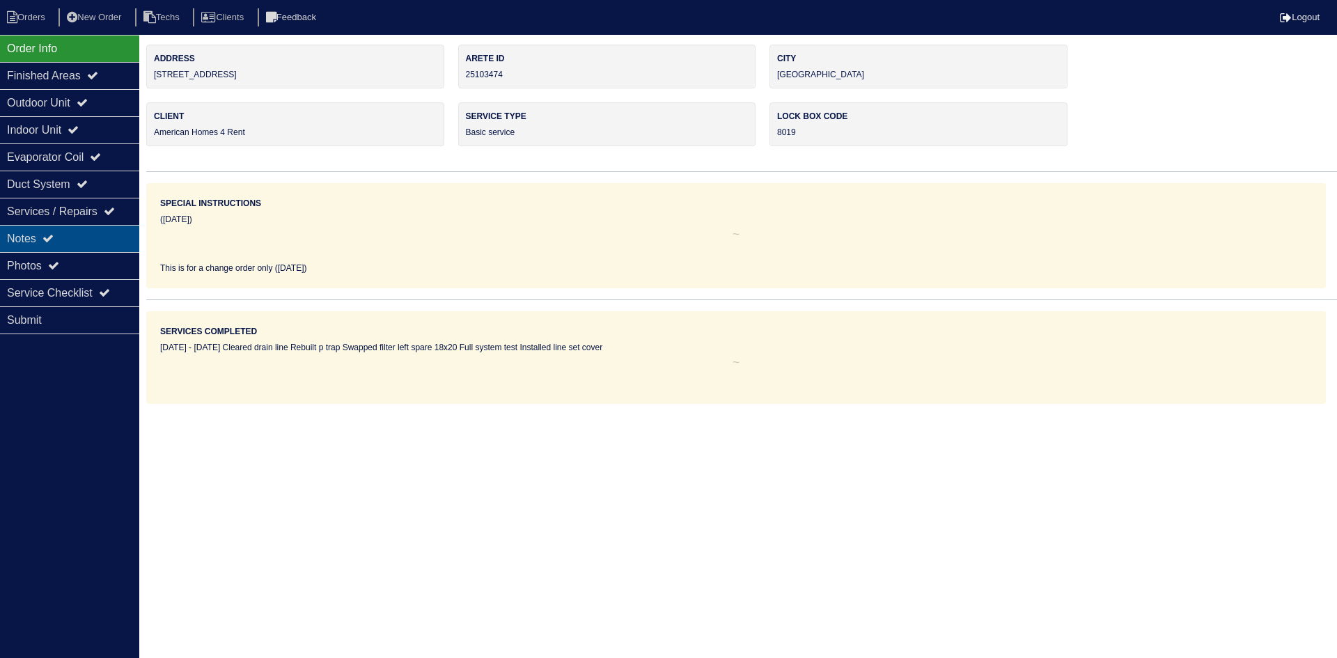
click at [81, 236] on div "Notes" at bounding box center [69, 238] width 139 height 27
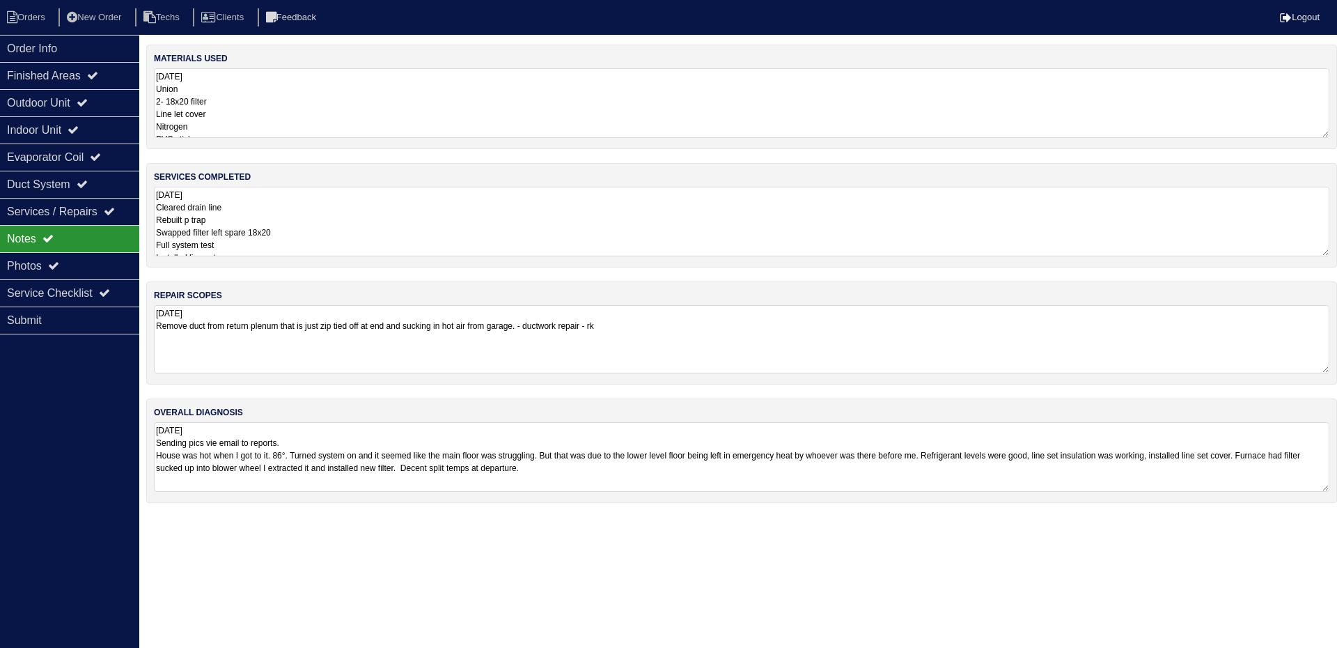
drag, startPoint x: 575, startPoint y: 325, endPoint x: 166, endPoint y: 325, distance: 408.2
click at [160, 328] on textarea "9.23.25 Remove duct from return plenum that is just zip tied off at end and suc…" at bounding box center [742, 339] width 1176 height 68
drag, startPoint x: 169, startPoint y: 324, endPoint x: 224, endPoint y: 341, distance: 57.5
click at [204, 341] on textarea "9.23.25 Remove duct from return plenum that is just zip tied off at end and suc…" at bounding box center [742, 339] width 1176 height 68
click at [576, 324] on textarea "9.23.25 Remove duct from return plenum that is just zip tied off at end and suc…" at bounding box center [742, 339] width 1176 height 68
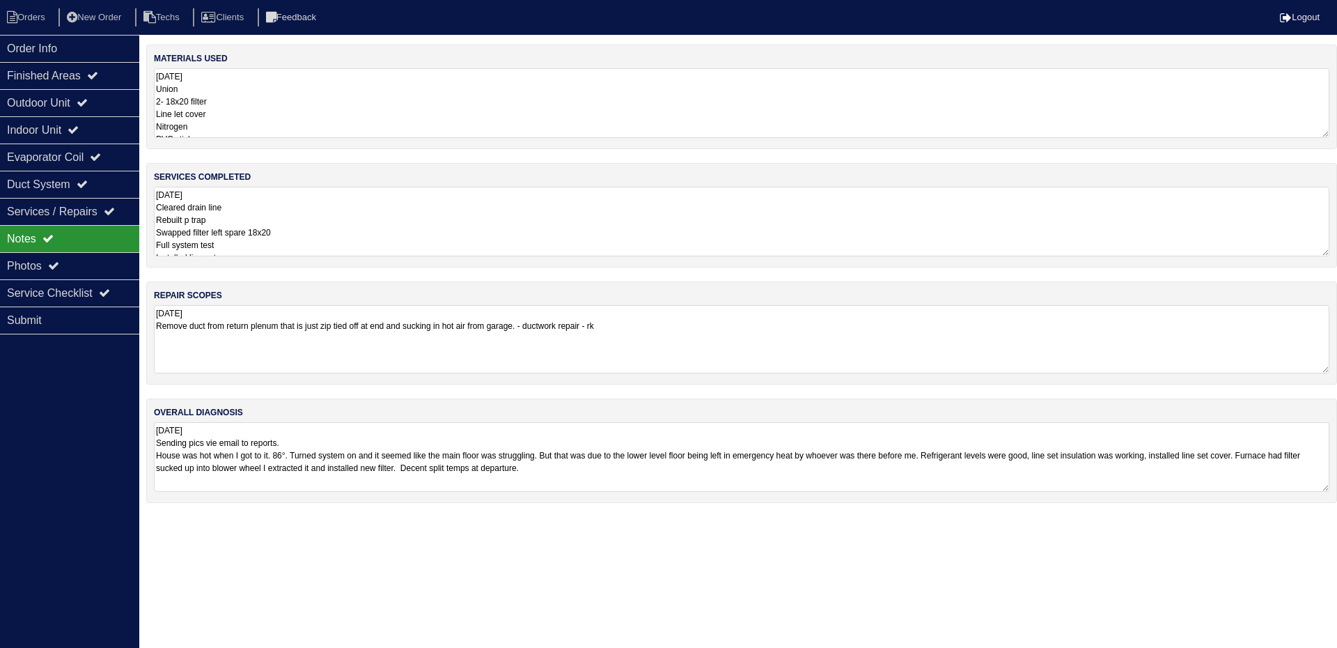
drag, startPoint x: 575, startPoint y: 324, endPoint x: 169, endPoint y: 332, distance: 406.2
click at [169, 332] on textarea "9.23.25 Remove duct from return plenum that is just zip tied off at end and suc…" at bounding box center [742, 339] width 1176 height 68
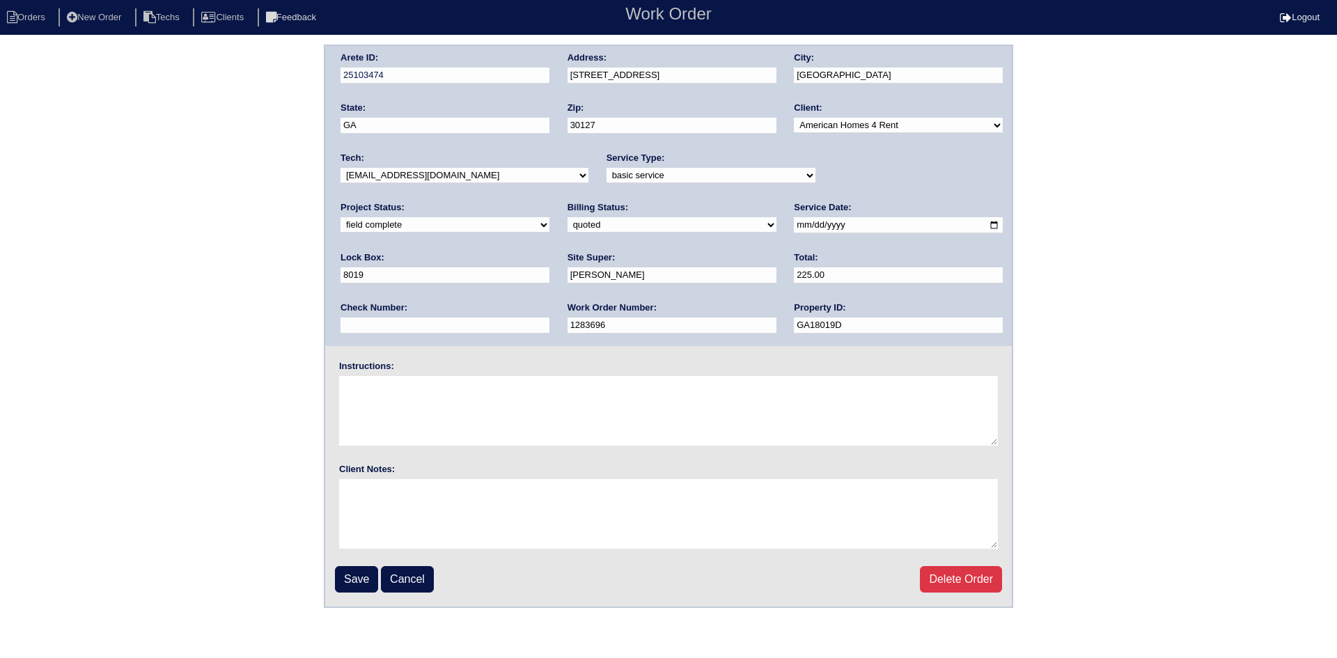
click at [550, 217] on select "new order assigned in progress field complete need to schedule admin review arc…" at bounding box center [445, 224] width 209 height 15
select select "need to schedule"
click at [550, 217] on select "new order assigned in progress field complete need to schedule admin review arc…" at bounding box center [445, 224] width 209 height 15
click at [359, 581] on input "Save" at bounding box center [356, 579] width 43 height 26
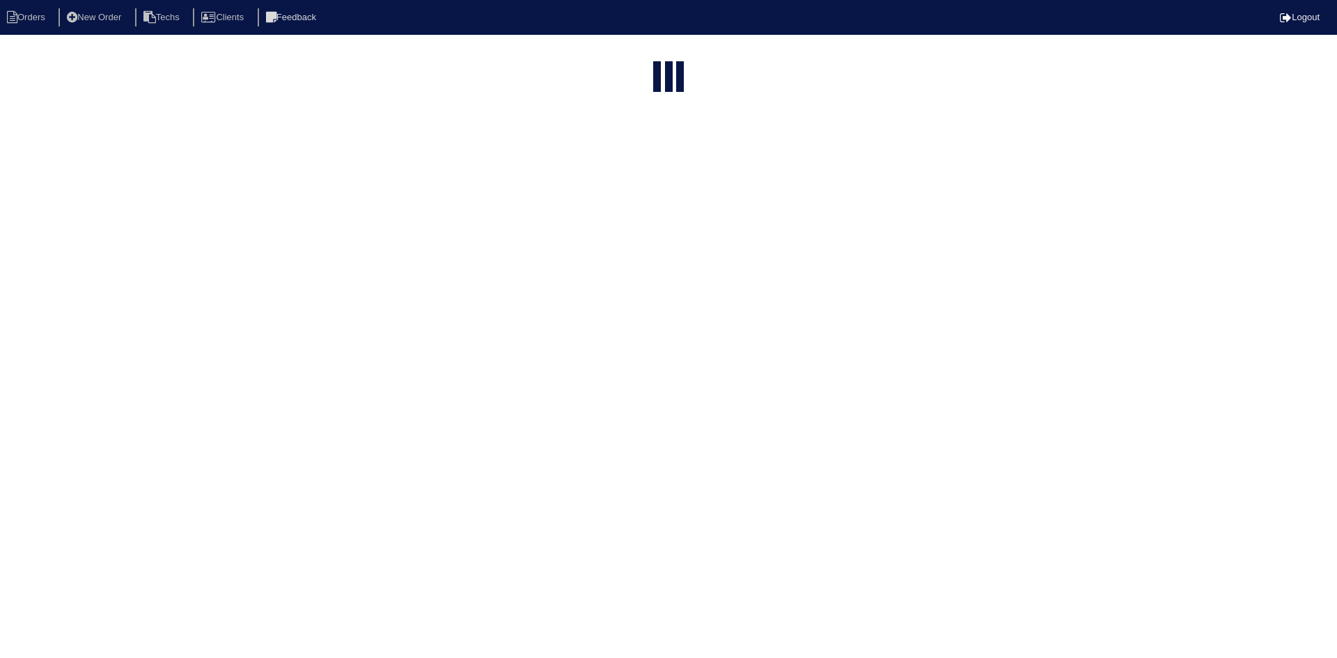
select select "15"
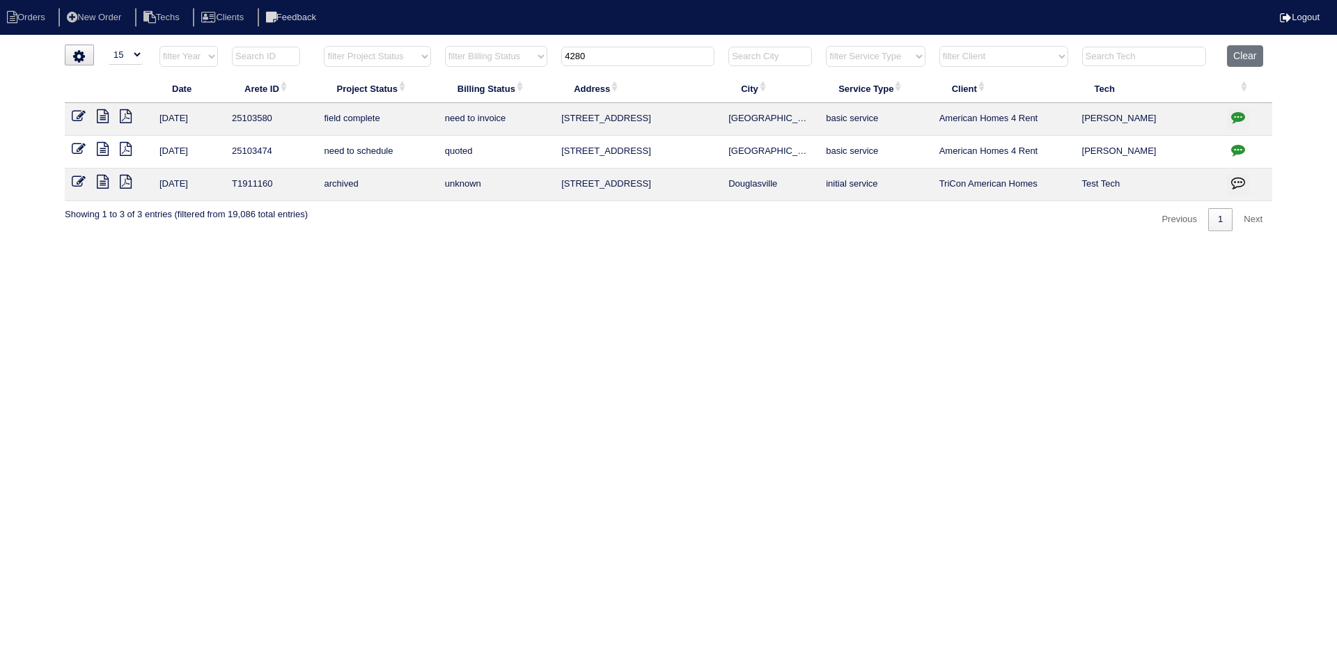
click at [1241, 148] on icon "button" at bounding box center [1238, 150] width 14 height 14
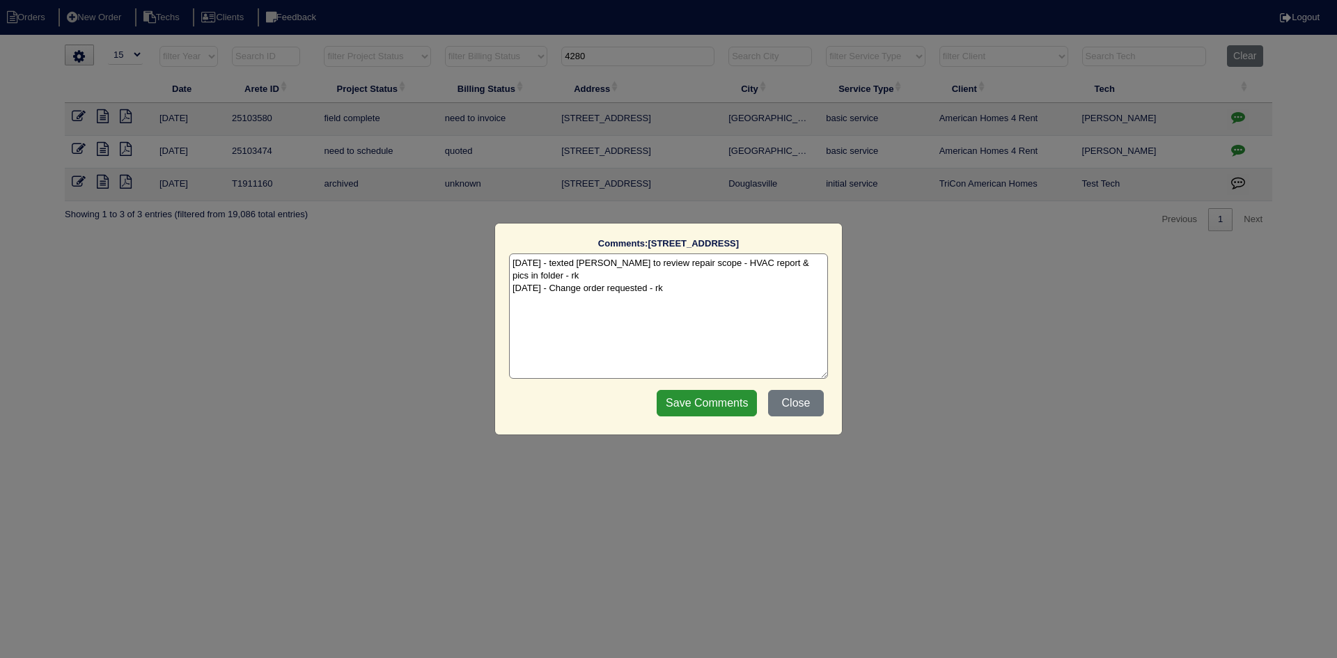
click at [674, 289] on textarea "9/26/25 - texted Payton to review repair scope - HVAC report & pics in folder -…" at bounding box center [668, 316] width 319 height 125
type textarea "9/26/25 - texted Payton to review repair scope - HVAC report & pics in folder -…"
click at [733, 402] on input "Save Comments" at bounding box center [707, 403] width 100 height 26
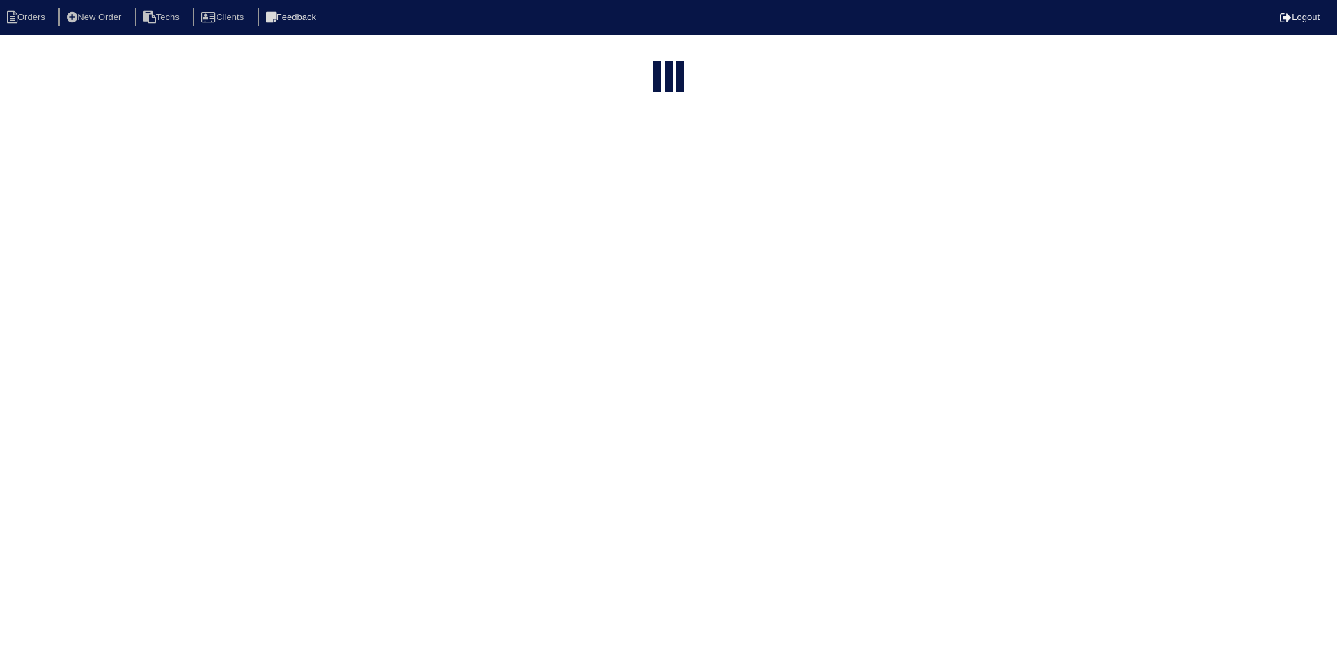
select select "15"
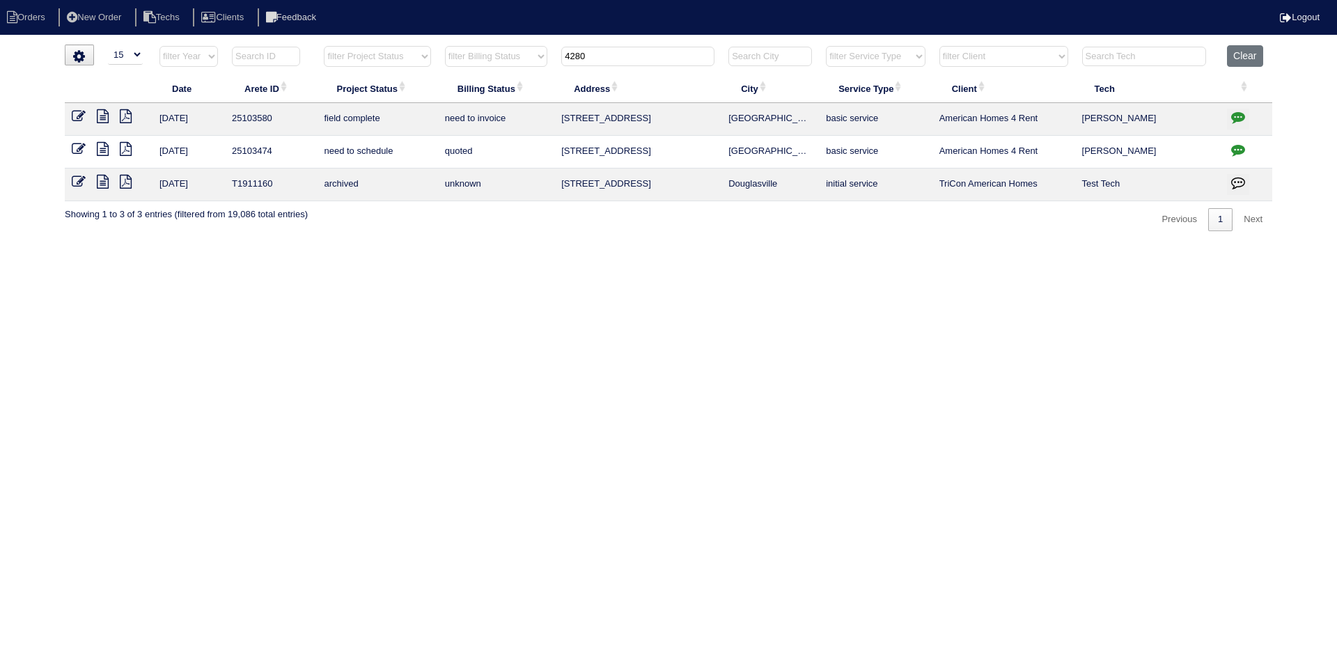
drag, startPoint x: 584, startPoint y: 58, endPoint x: 566, endPoint y: 58, distance: 18.1
click at [566, 58] on input "4280" at bounding box center [637, 57] width 153 height 20
type input "3504"
click at [81, 112] on icon at bounding box center [79, 116] width 14 height 14
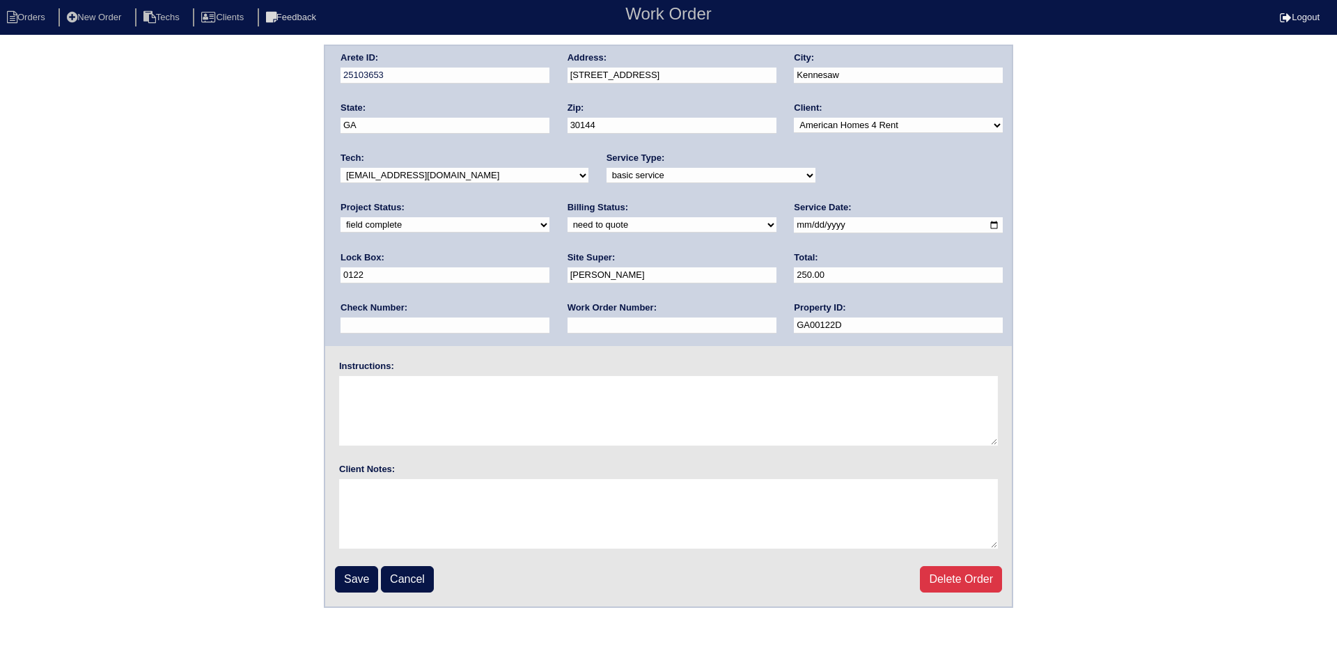
select select "purchase order needed"
type input "Requested"
click at [358, 573] on input "Save" at bounding box center [356, 579] width 43 height 26
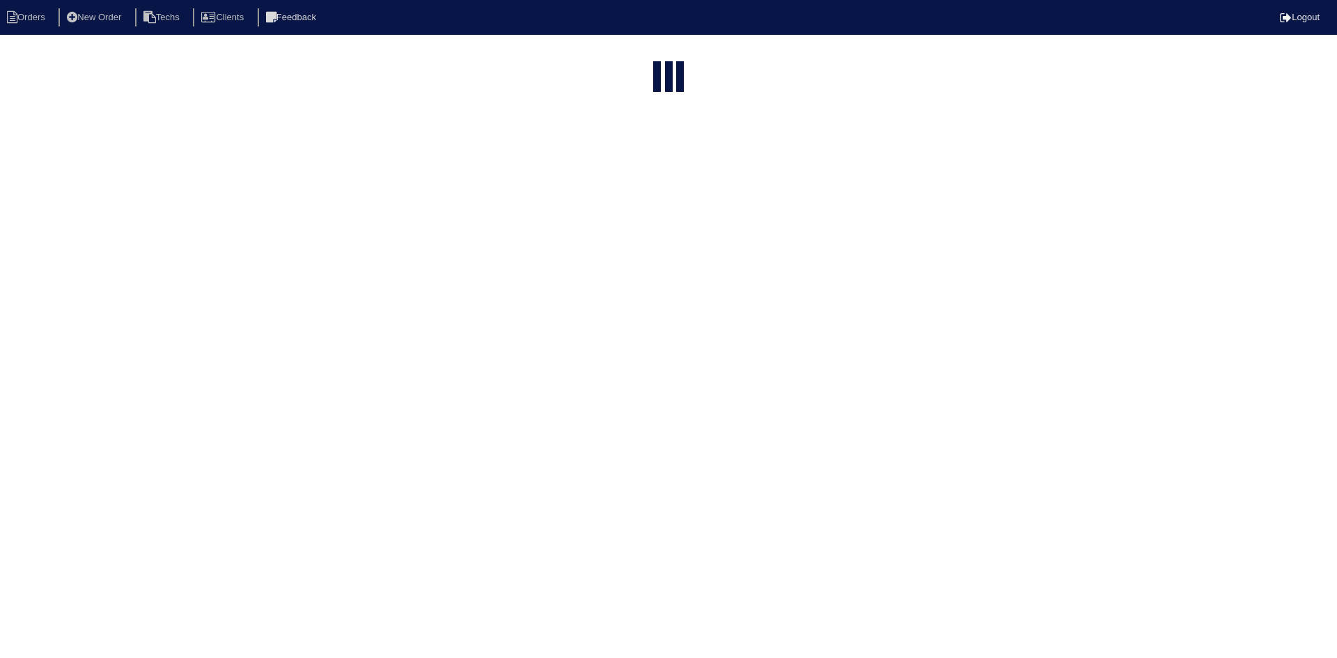
select select "15"
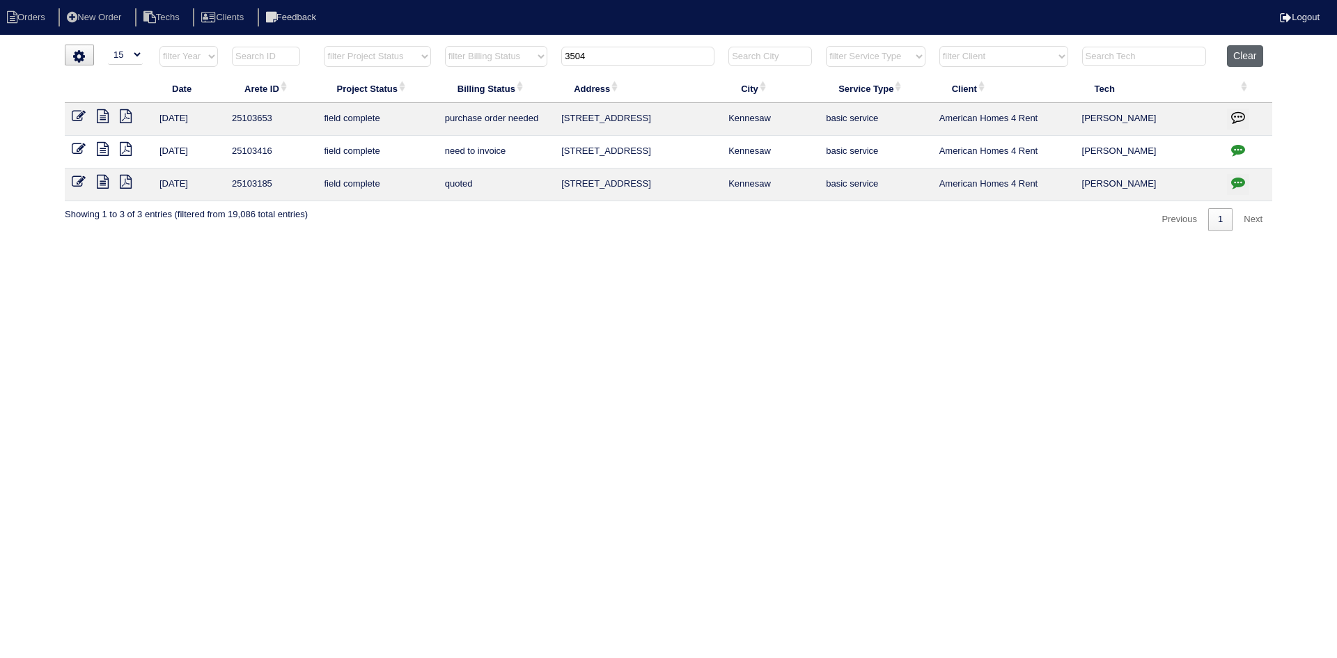
click at [1245, 50] on button "Clear" at bounding box center [1245, 56] width 36 height 22
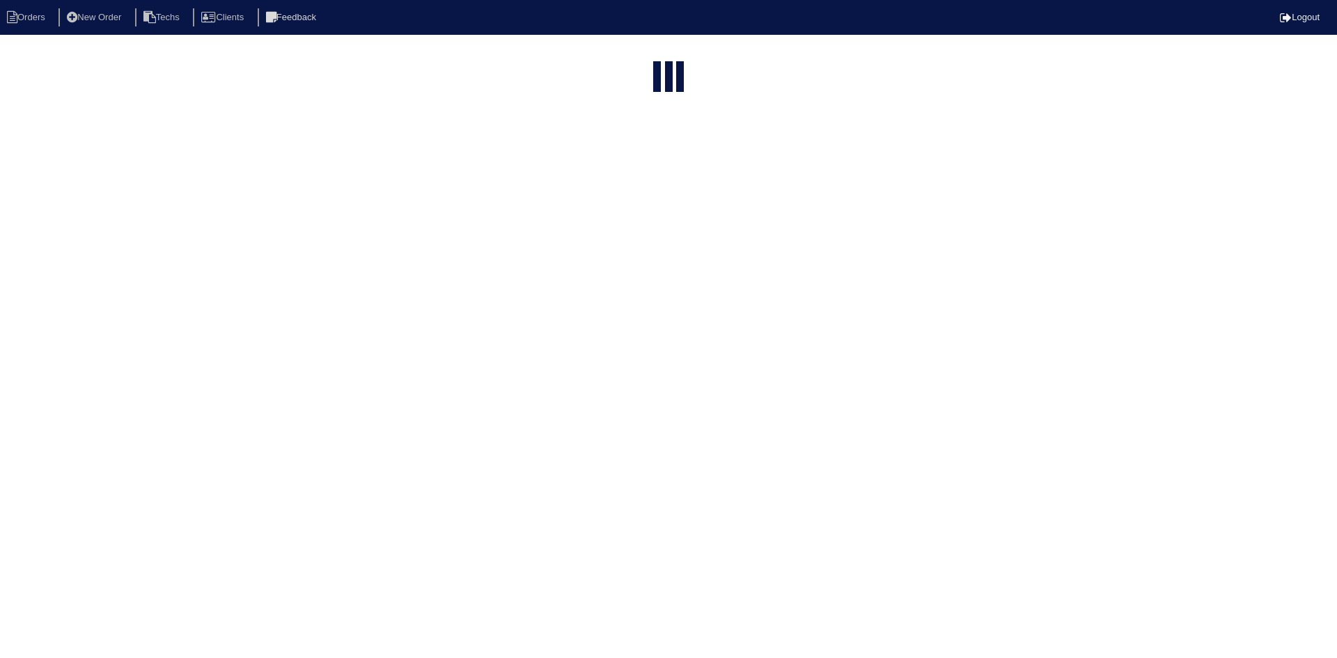
select select "15"
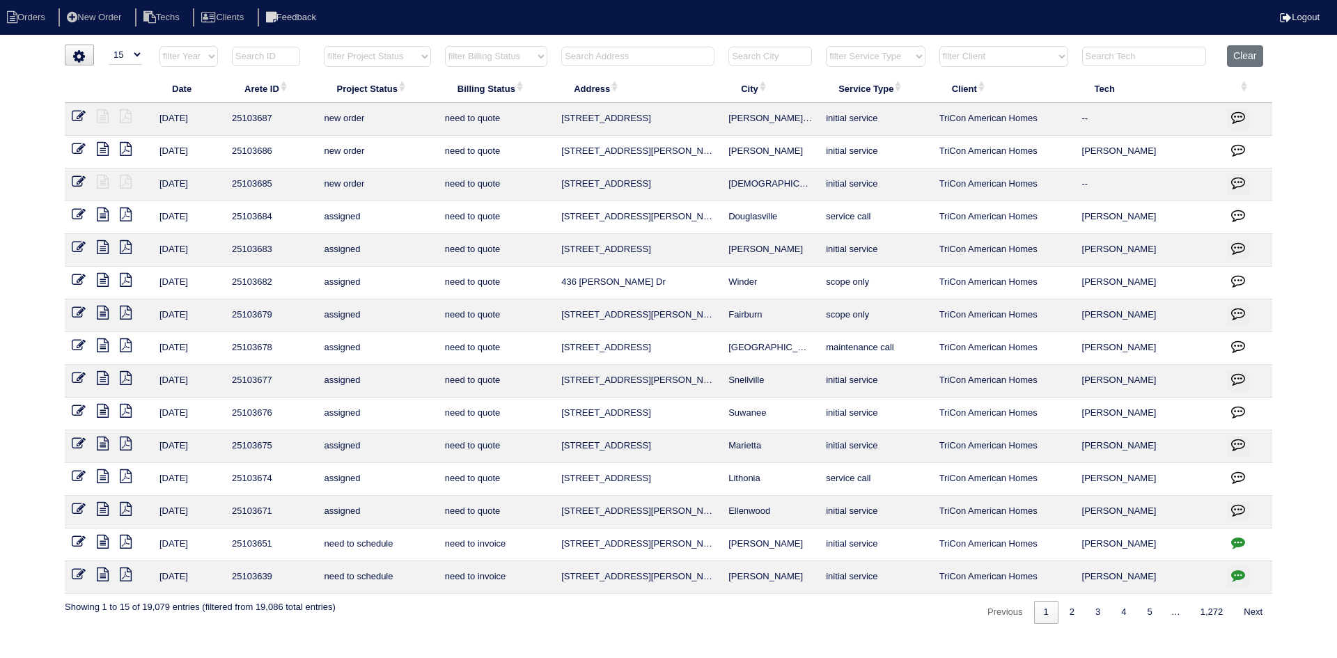
click at [396, 58] on select "filter Project Status -- Any Project Status -- new order assigned in progress f…" at bounding box center [377, 56] width 107 height 21
click at [324, 46] on select "filter Project Status -- Any Project Status -- new order assigned in progress f…" at bounding box center [377, 56] width 107 height 21
select select "field complete"
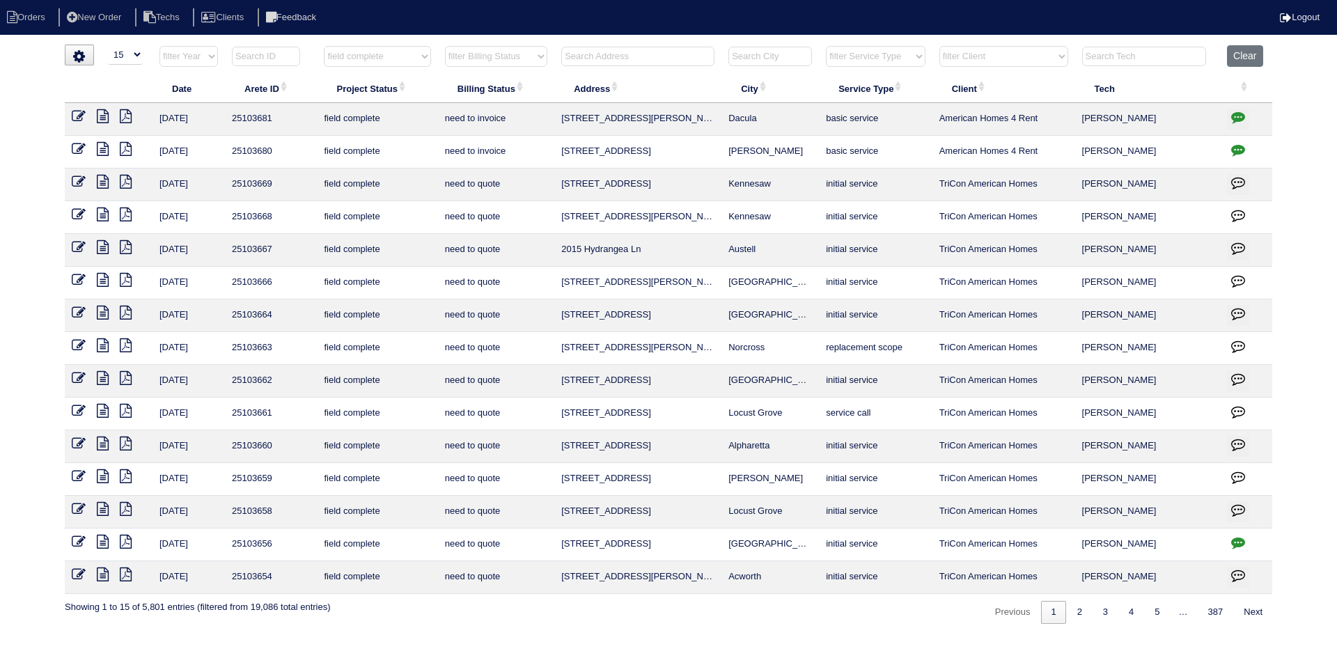
click at [492, 54] on select "filter Billing Status -- Any Billing Status -- need to quote quoted need to inv…" at bounding box center [496, 56] width 102 height 21
click at [519, 622] on div "▼ 10 15 25 50 200 500 Search: Date Arete ID Project Status Billing Status Addre…" at bounding box center [669, 334] width 1208 height 579
click at [529, 57] on select "filter Billing Status -- Any Billing Status -- need to quote quoted need to inv…" at bounding box center [496, 56] width 102 height 21
select select "need to quote"
click at [445, 46] on select "filter Billing Status -- Any Billing Status -- need to quote quoted need to inv…" at bounding box center [496, 56] width 102 height 21
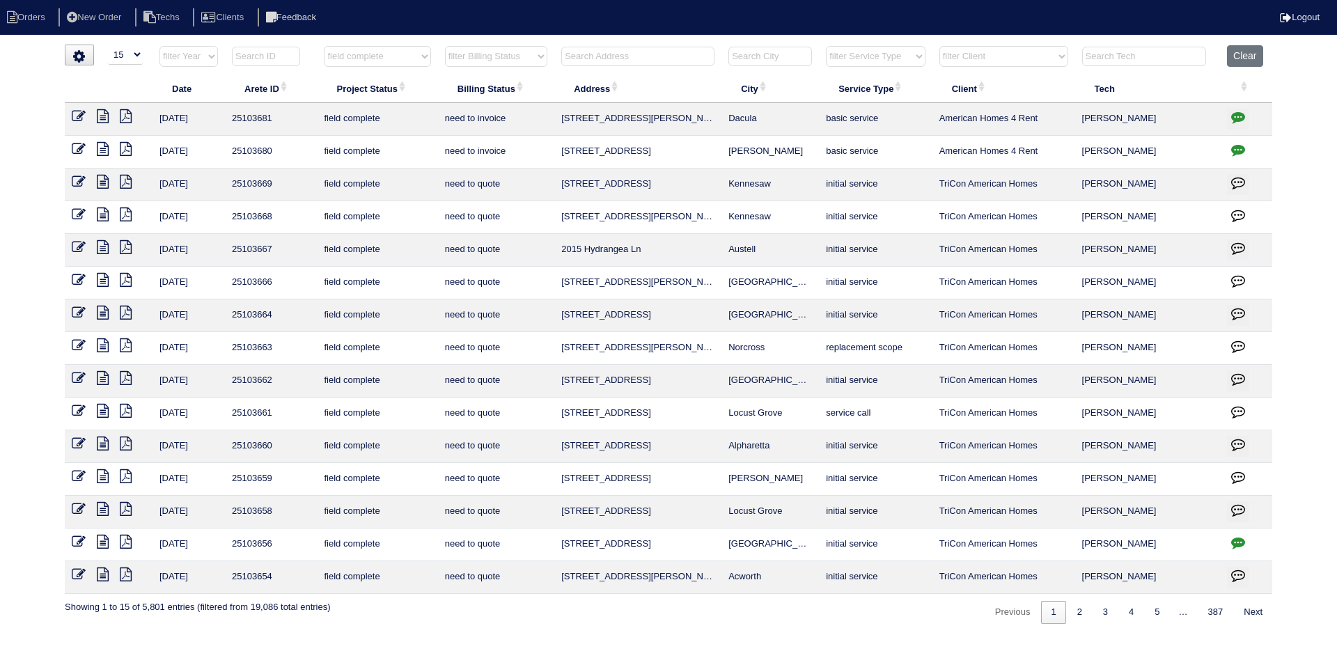
select select "field complete"
select select "need to quote"
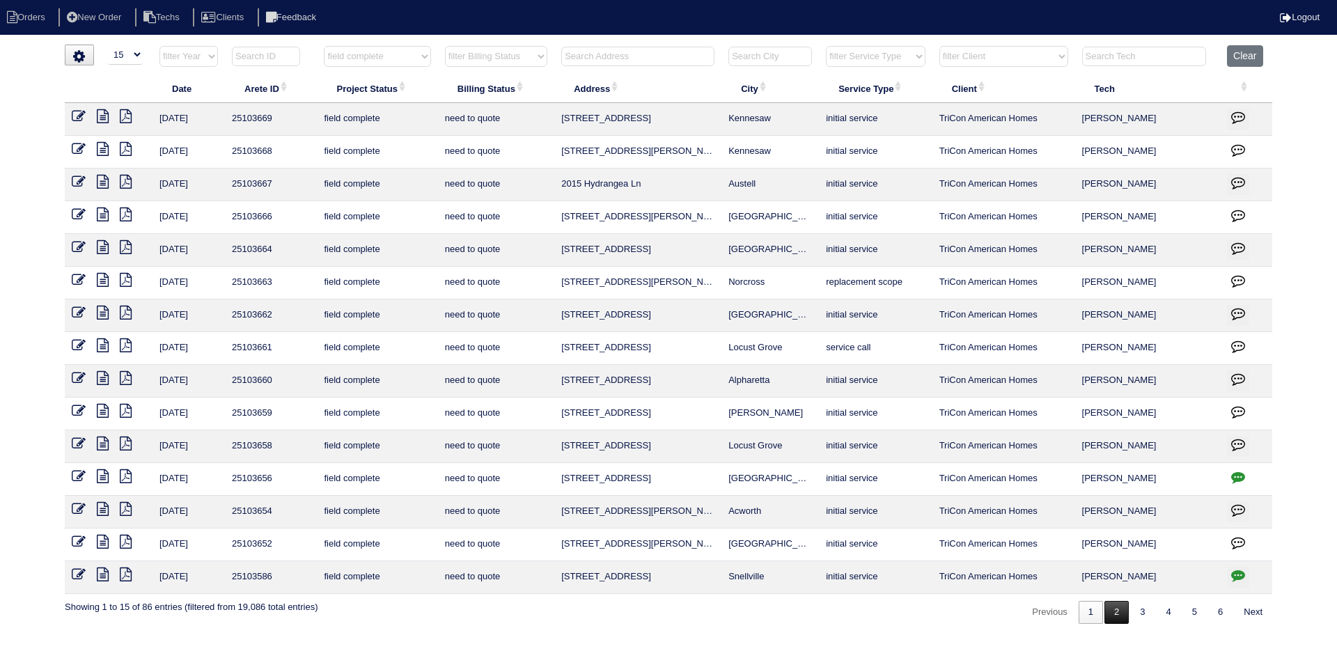
click at [1106, 616] on link "2" at bounding box center [1117, 612] width 24 height 23
select select "field complete"
select select "need to quote"
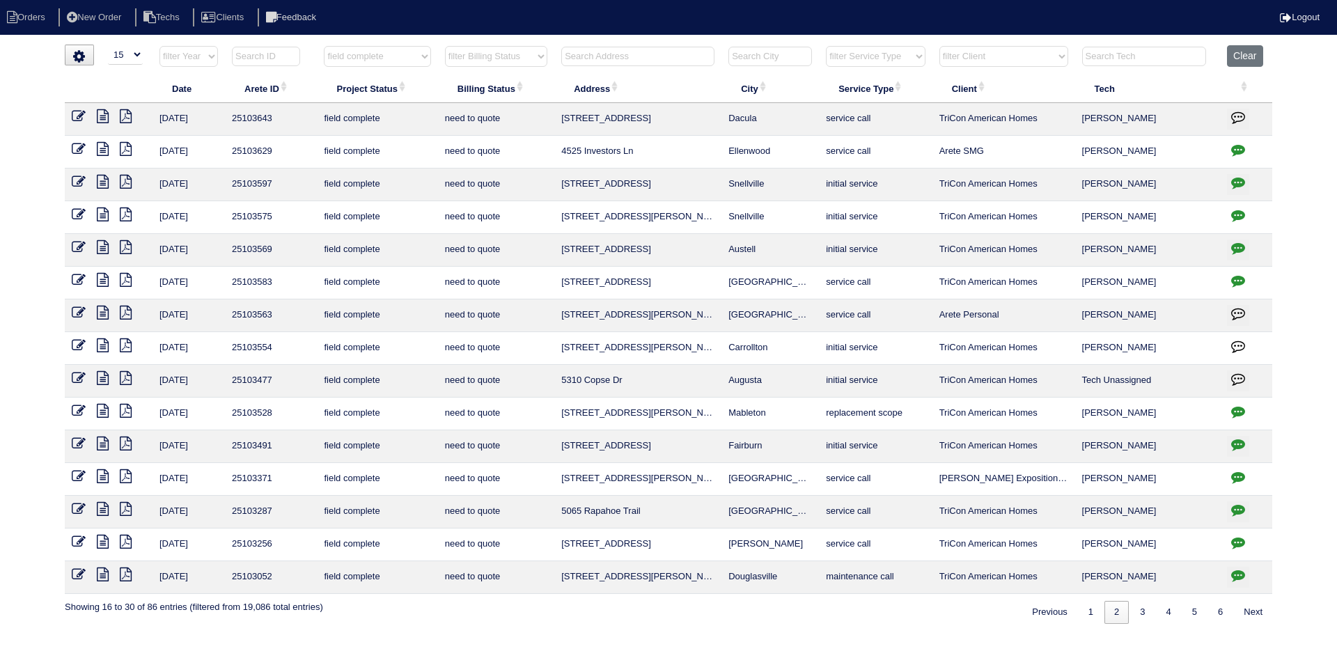
click at [1241, 180] on icon "button" at bounding box center [1238, 183] width 14 height 14
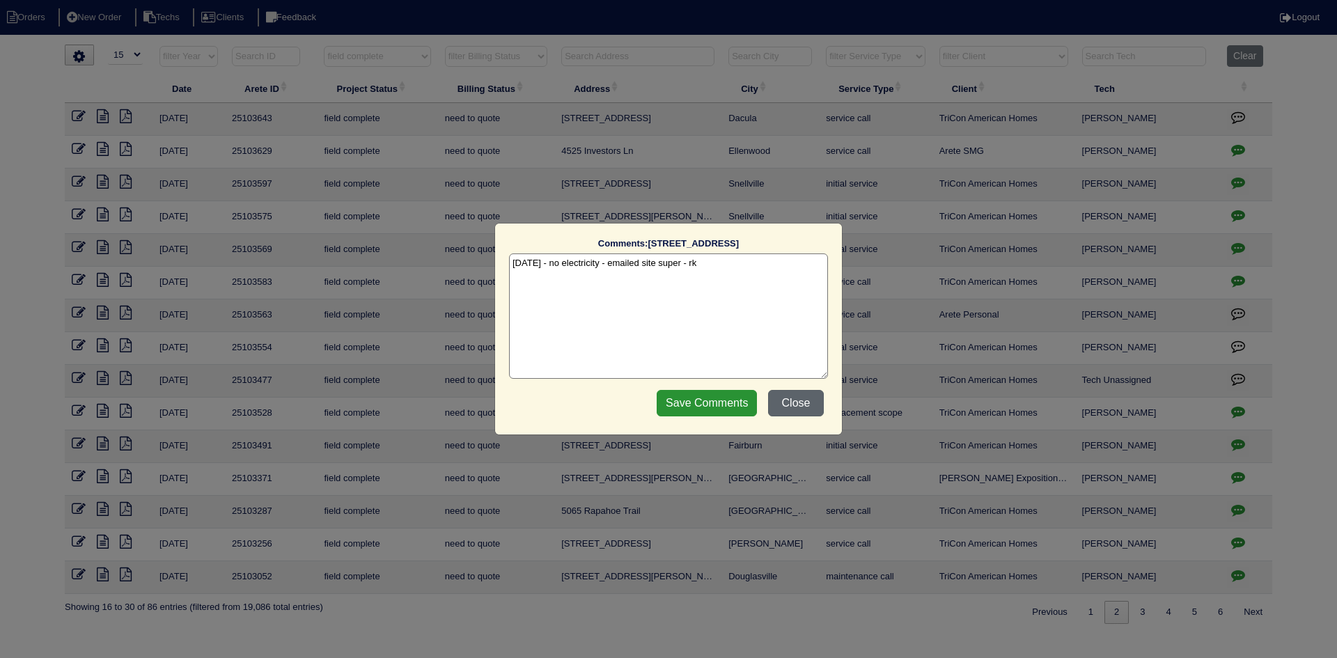
click at [804, 406] on button "Close" at bounding box center [796, 403] width 56 height 26
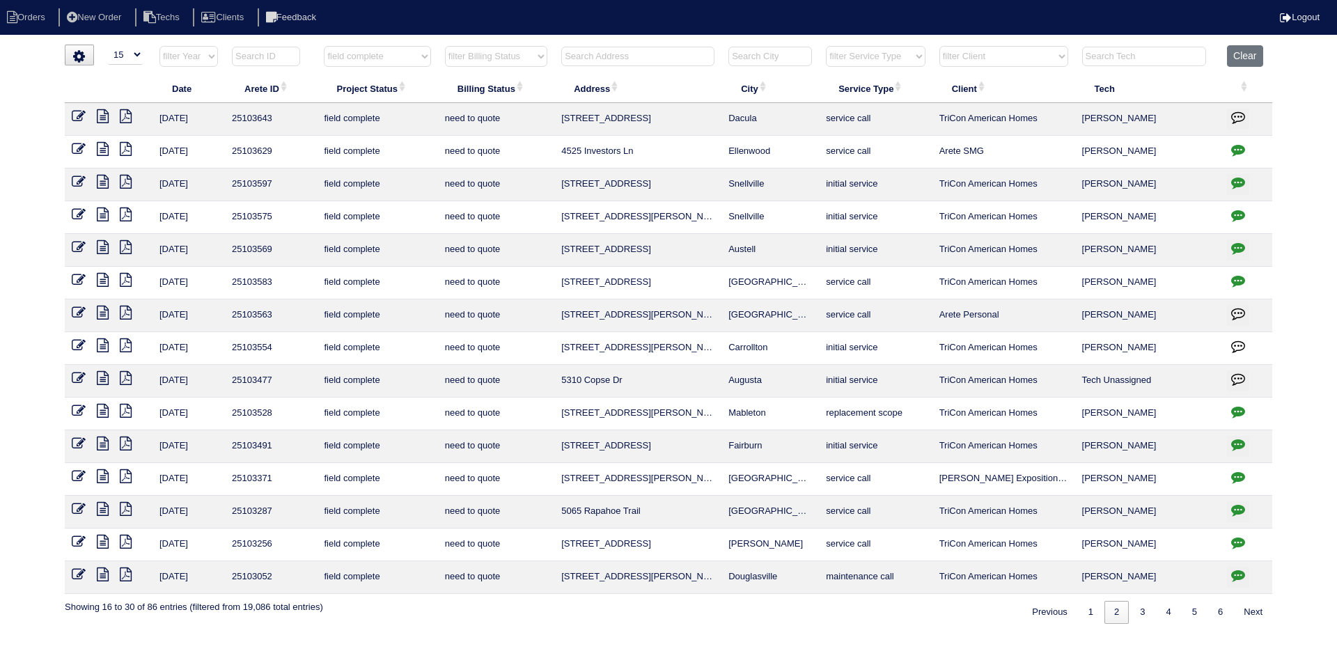
click at [1239, 211] on icon "button" at bounding box center [1238, 215] width 14 height 14
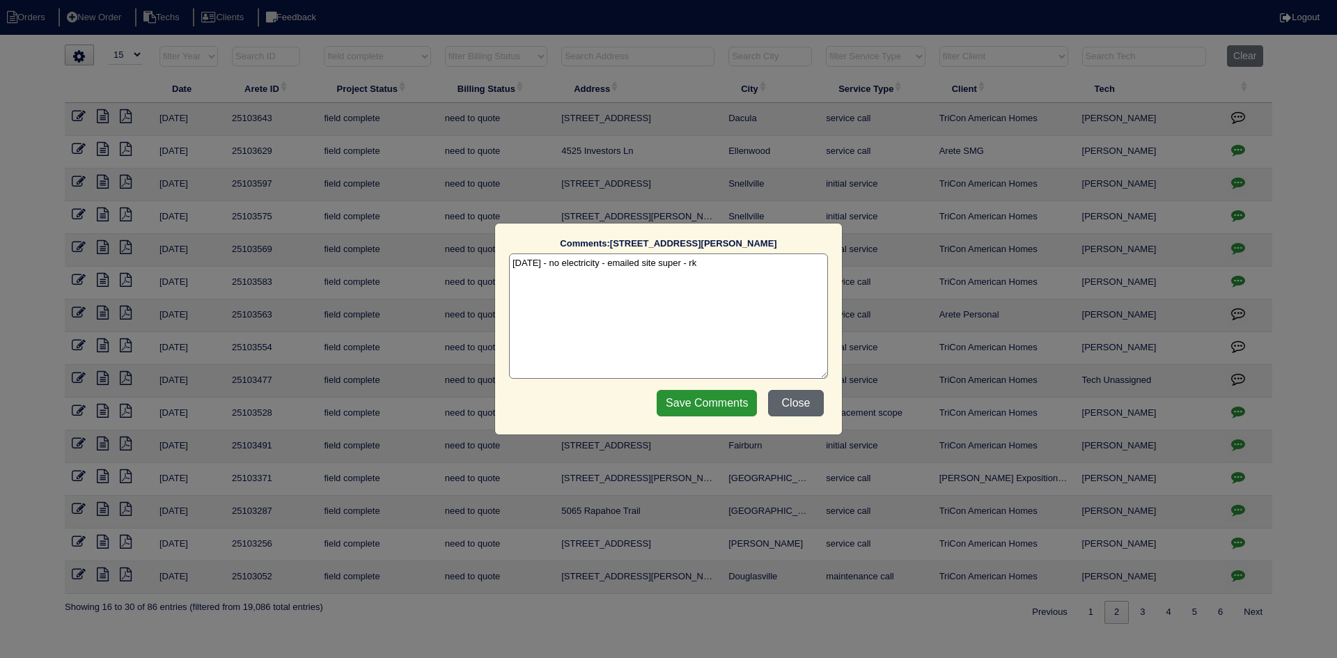
click at [800, 405] on button "Close" at bounding box center [796, 403] width 56 height 26
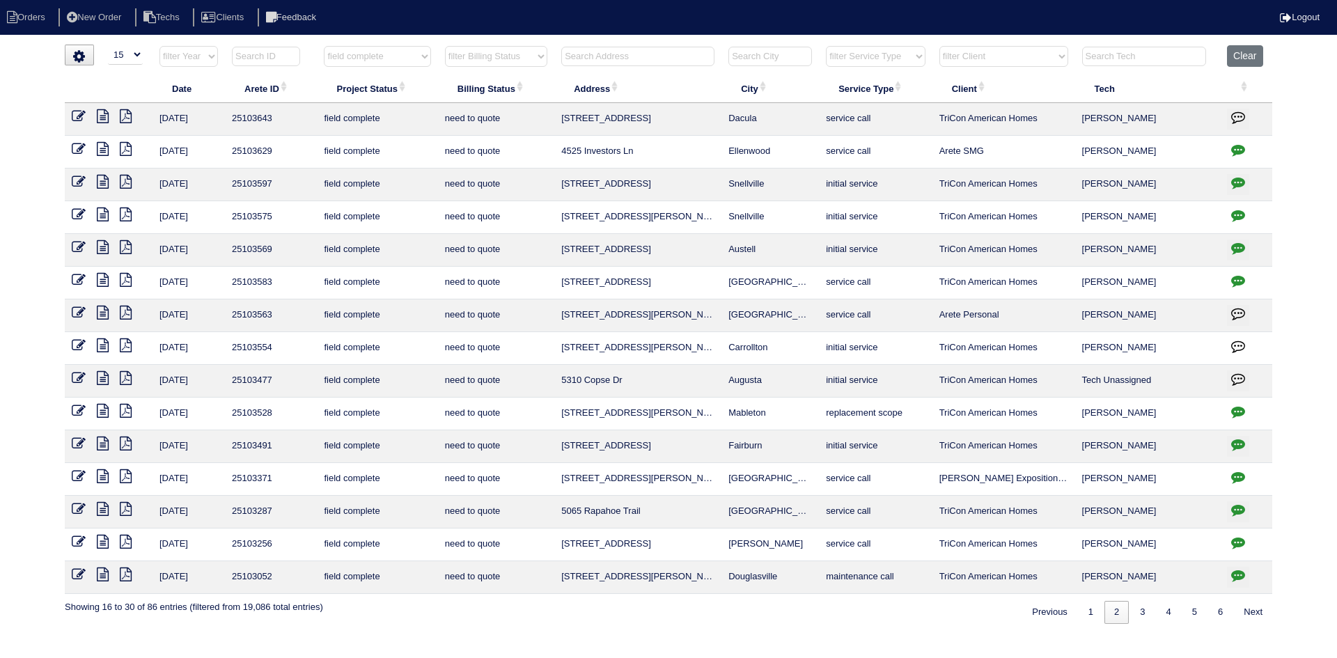
click at [1232, 244] on icon "button" at bounding box center [1238, 248] width 14 height 14
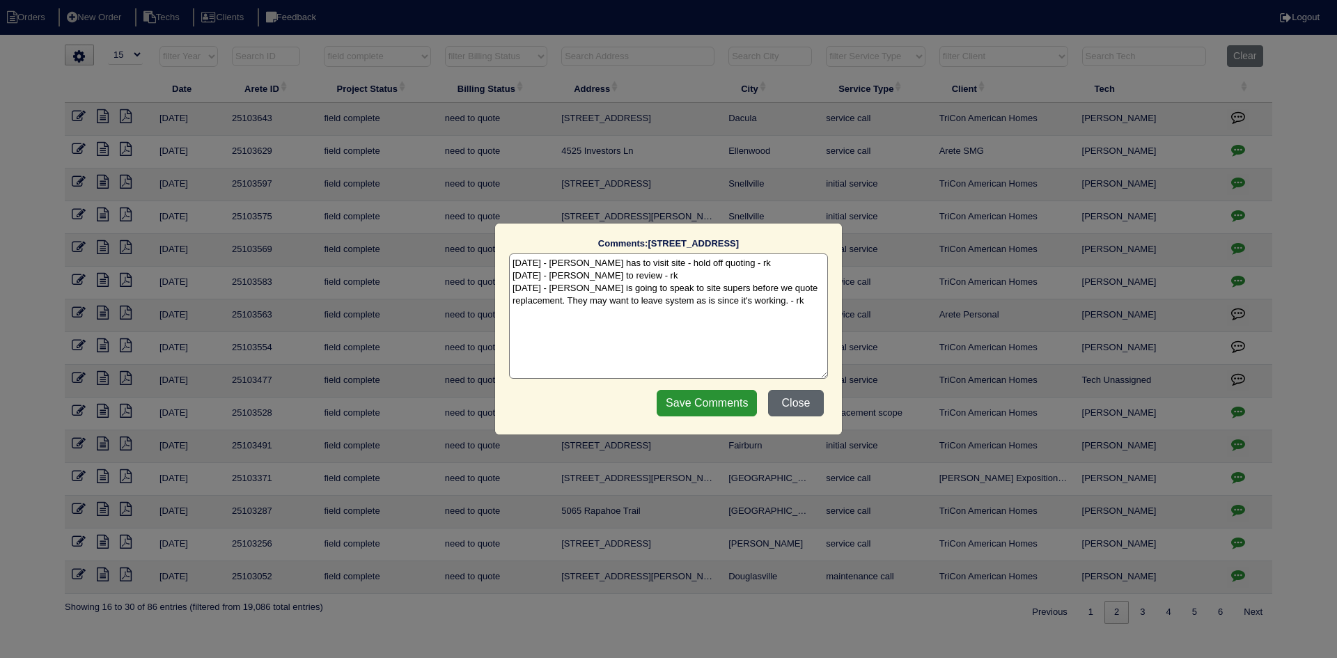
click at [792, 400] on button "Close" at bounding box center [796, 403] width 56 height 26
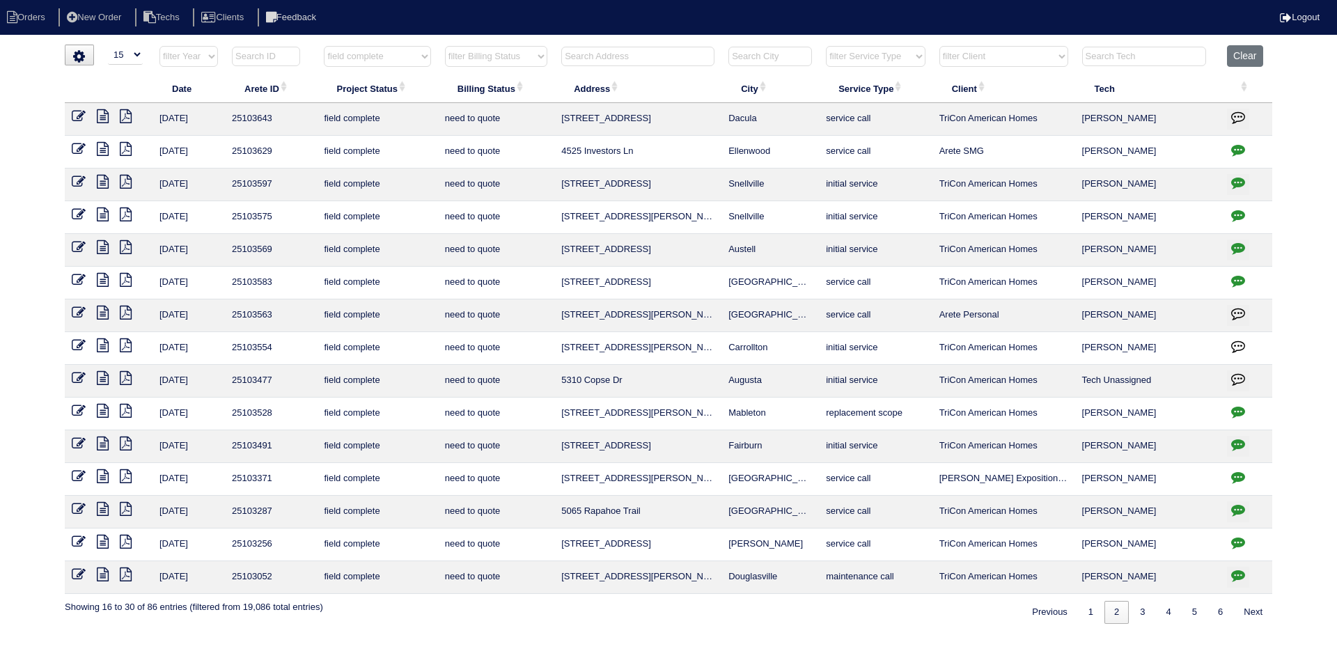
click at [76, 246] on icon at bounding box center [79, 247] width 14 height 14
click at [98, 246] on icon at bounding box center [103, 247] width 12 height 14
click at [1235, 249] on icon "button" at bounding box center [1238, 248] width 14 height 14
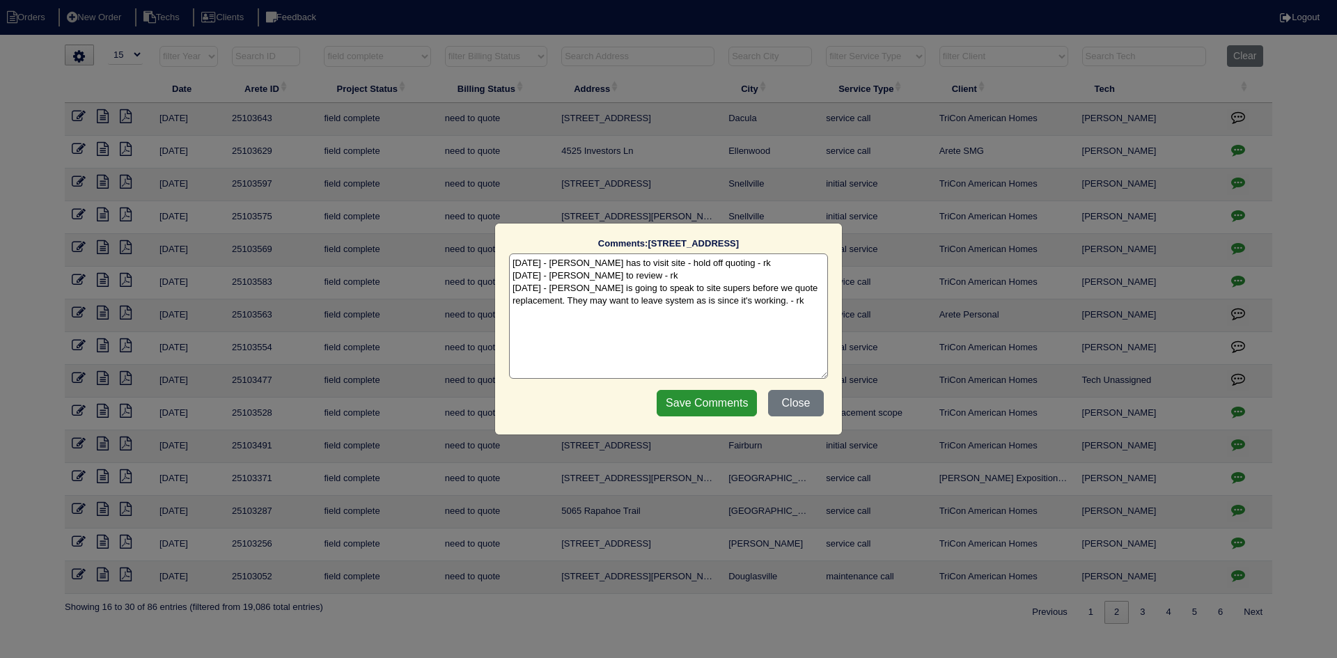
click at [764, 304] on textarea "10/2/25 - Payton has to visit site - hold off quoting - rk 10/2/25 - Dan to rev…" at bounding box center [668, 316] width 319 height 125
type textarea "10/2/25 - Payton has to visit site - hold off quoting - rk 10/2/25 - Dan to rev…"
click at [710, 399] on input "Save Comments" at bounding box center [707, 403] width 100 height 26
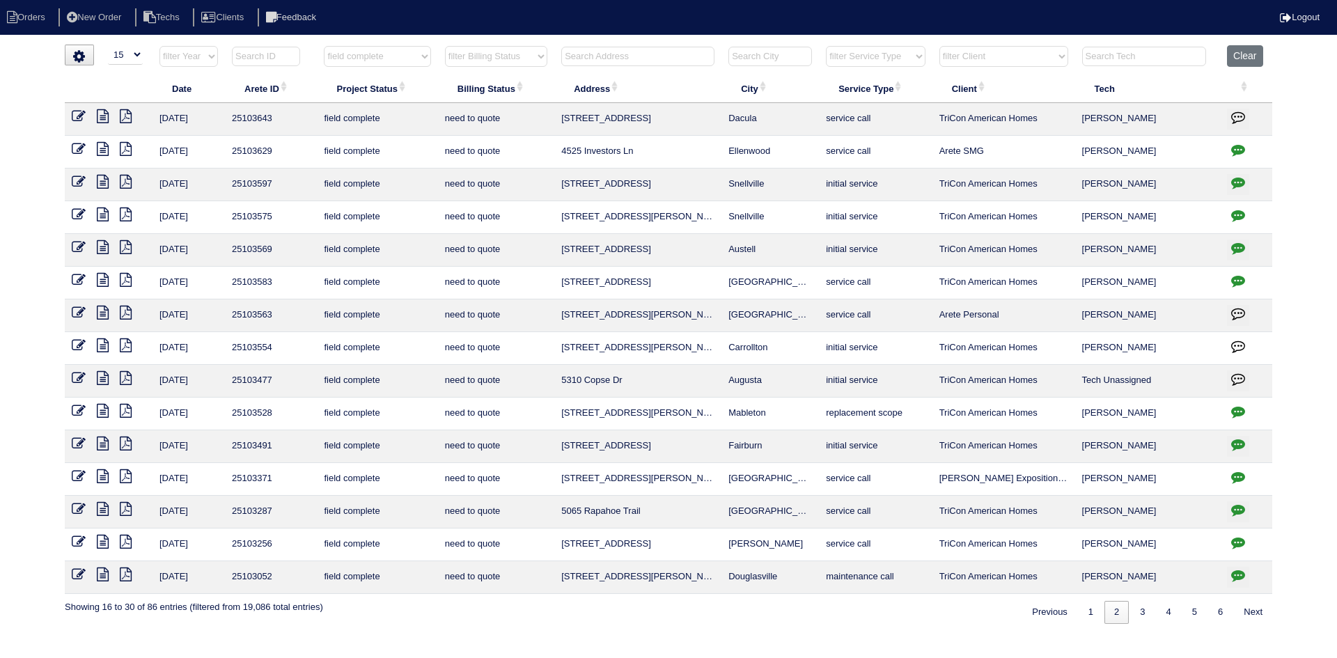
click at [1238, 279] on icon "button" at bounding box center [1238, 281] width 14 height 14
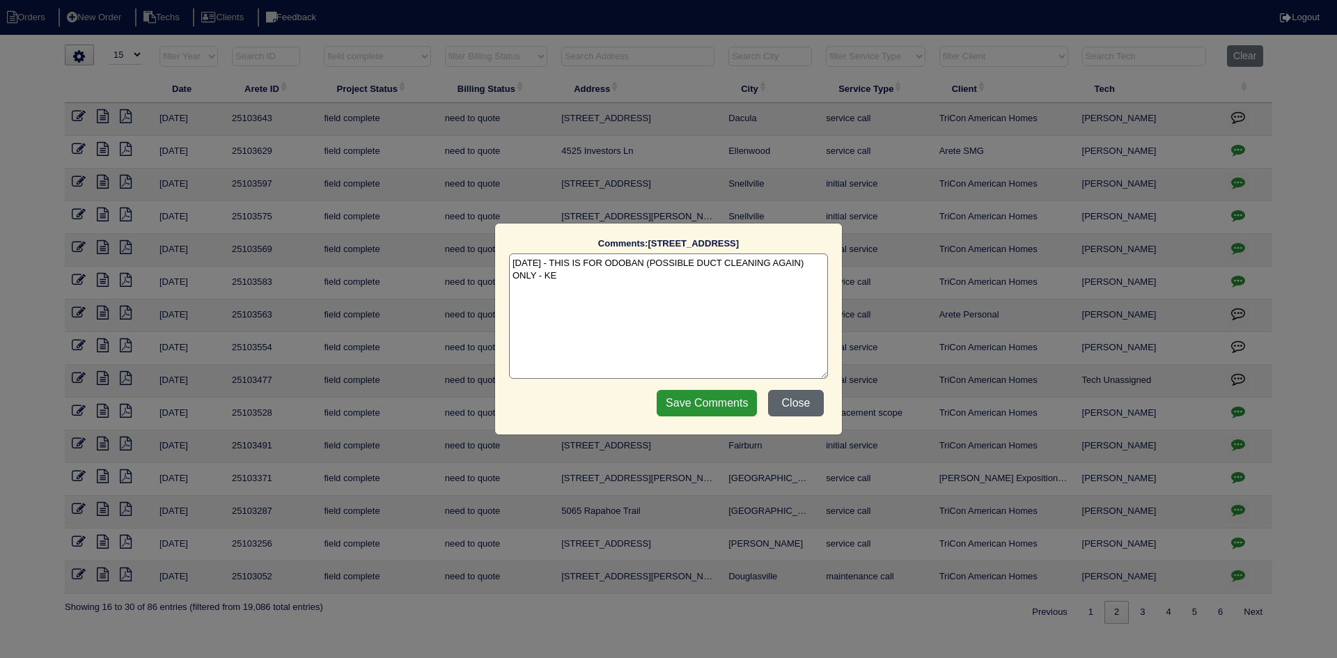
click at [795, 403] on button "Close" at bounding box center [796, 403] width 56 height 26
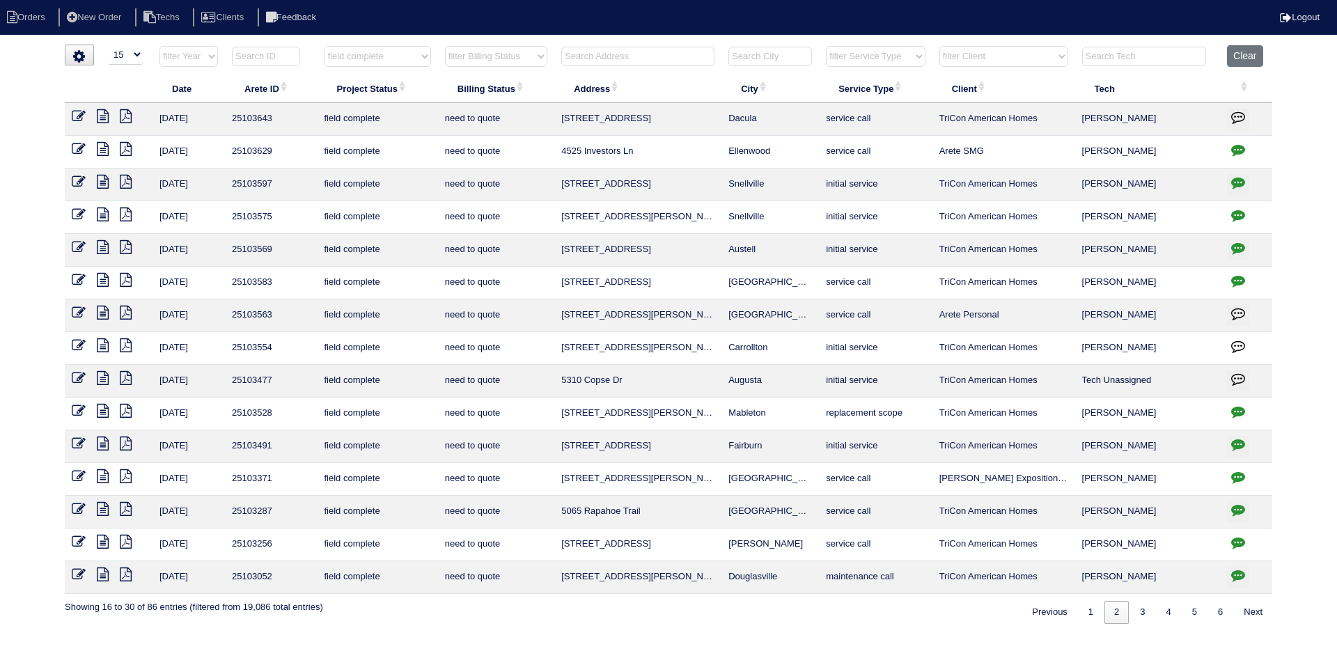
click at [104, 375] on icon at bounding box center [103, 378] width 12 height 14
click at [125, 378] on icon at bounding box center [126, 378] width 12 height 14
click at [101, 378] on icon at bounding box center [103, 378] width 12 height 14
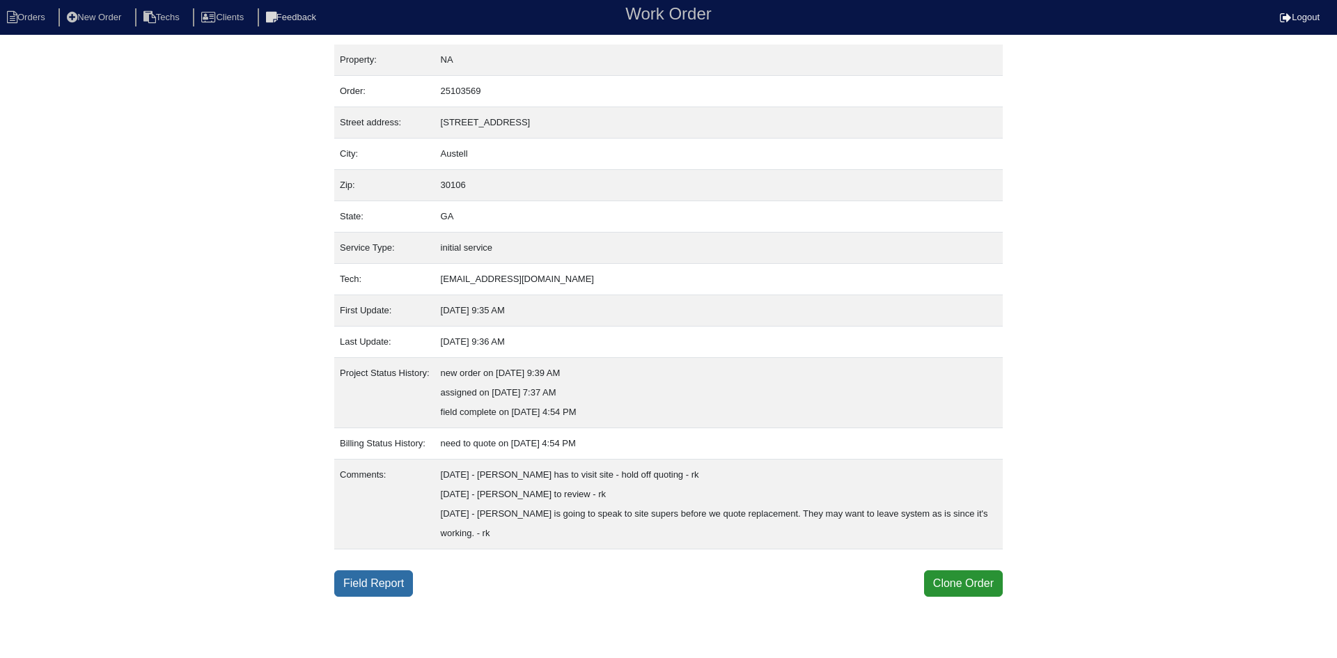
click at [386, 579] on link "Field Report" at bounding box center [373, 583] width 79 height 26
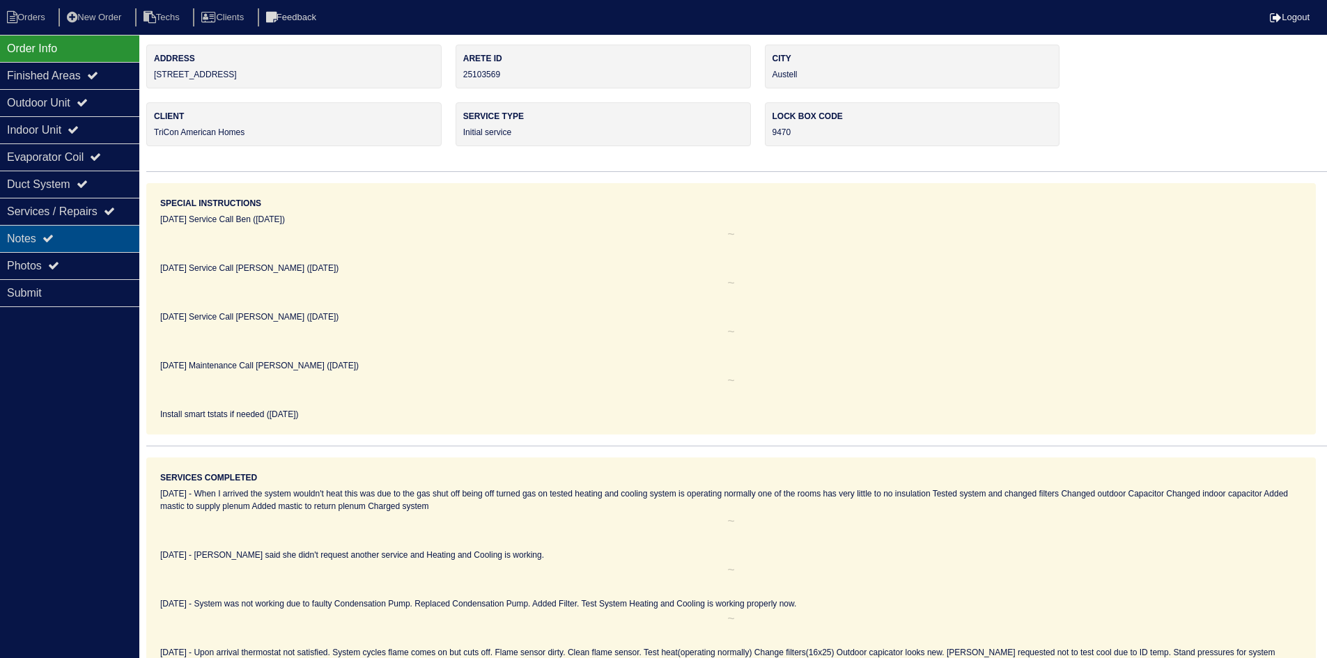
click at [84, 233] on div "Notes" at bounding box center [69, 238] width 139 height 27
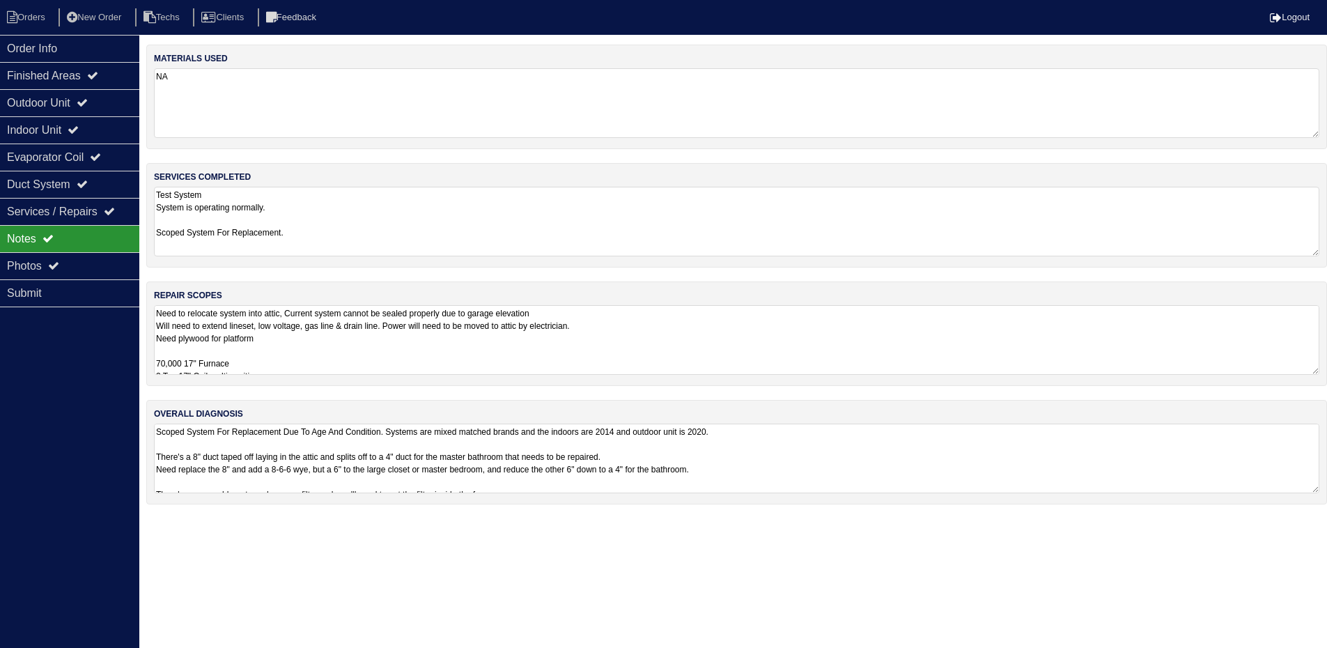
click at [468, 350] on textarea "Need to relocate system into attic, Current system cannot be sealed properly du…" at bounding box center [736, 340] width 1165 height 70
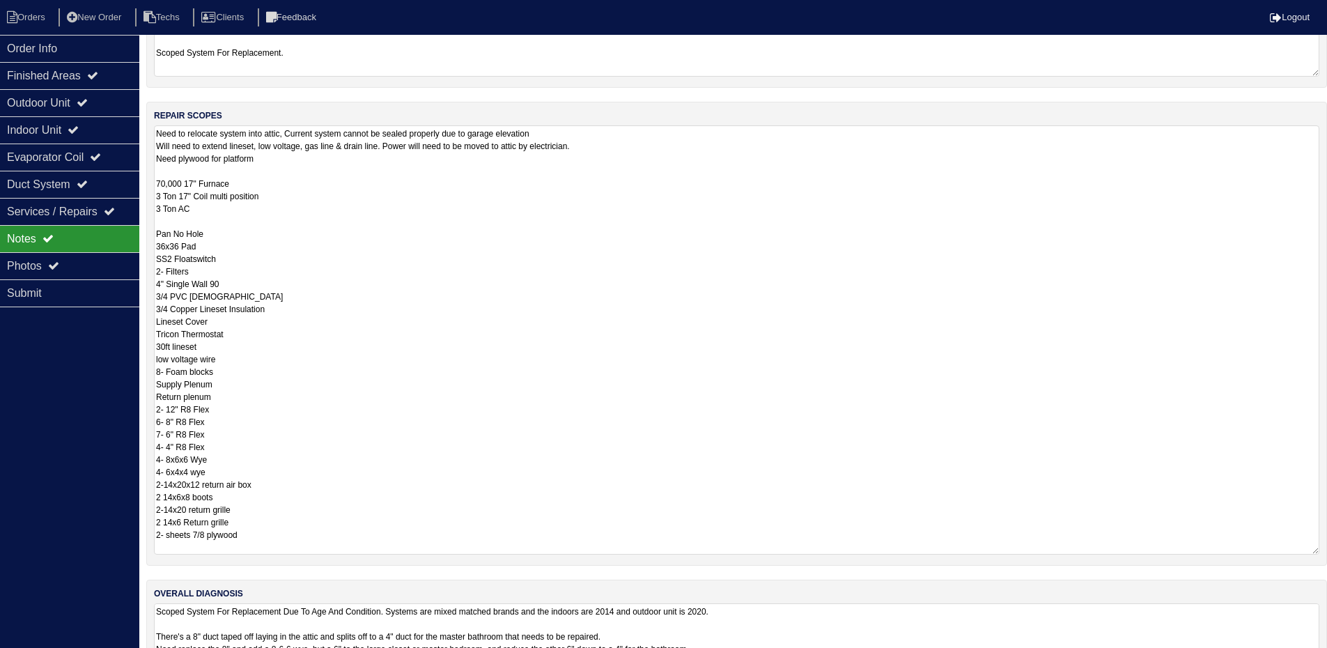
scroll to position [230, 0]
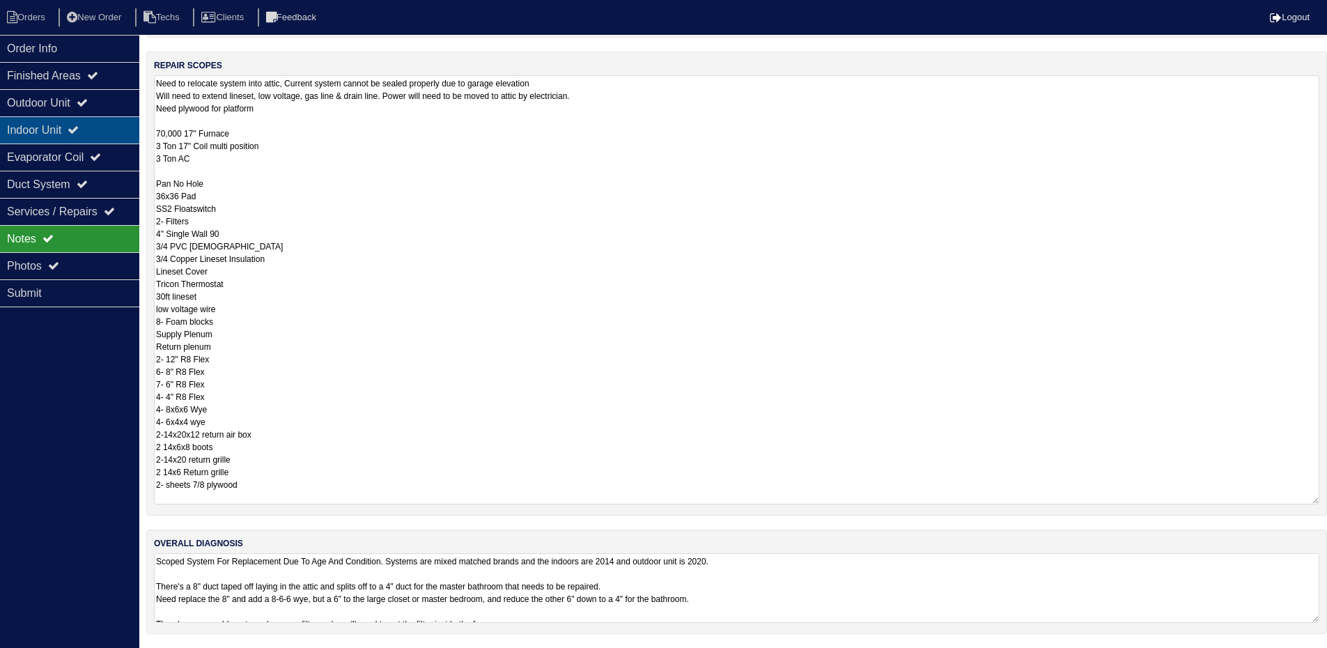
drag, startPoint x: 81, startPoint y: 102, endPoint x: 78, endPoint y: 123, distance: 21.1
click at [80, 104] on div "Outdoor Unit" at bounding box center [69, 102] width 139 height 27
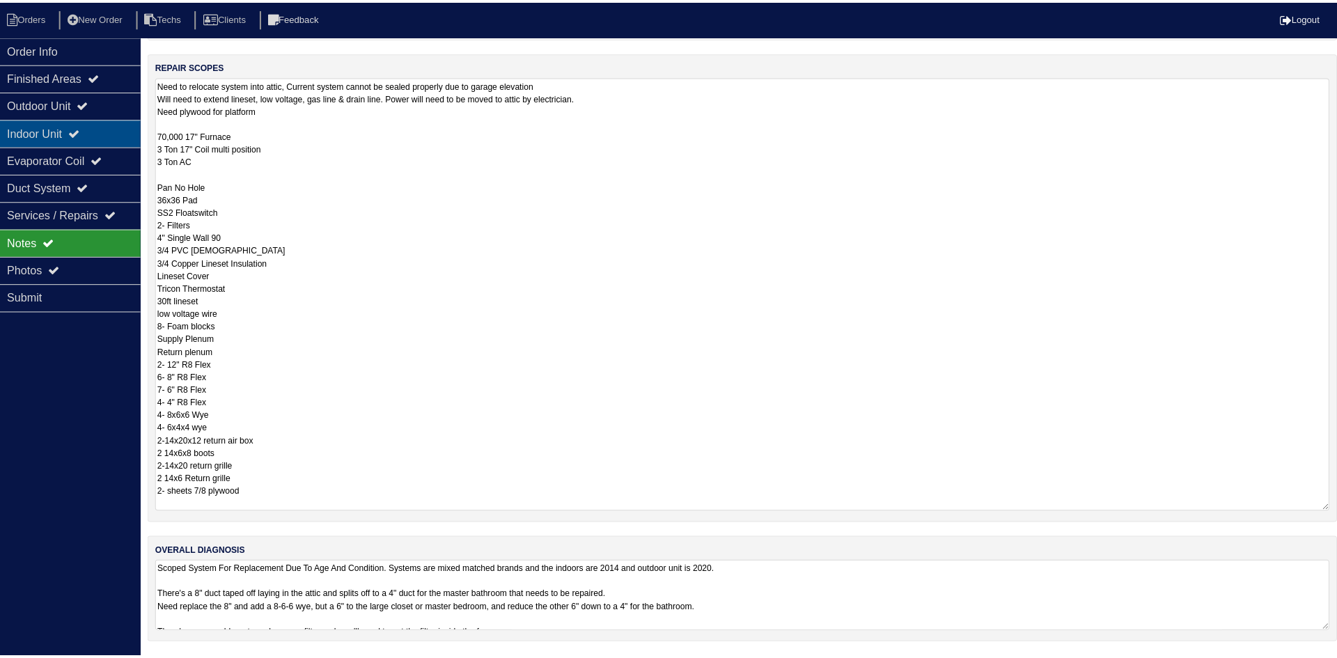
scroll to position [0, 0]
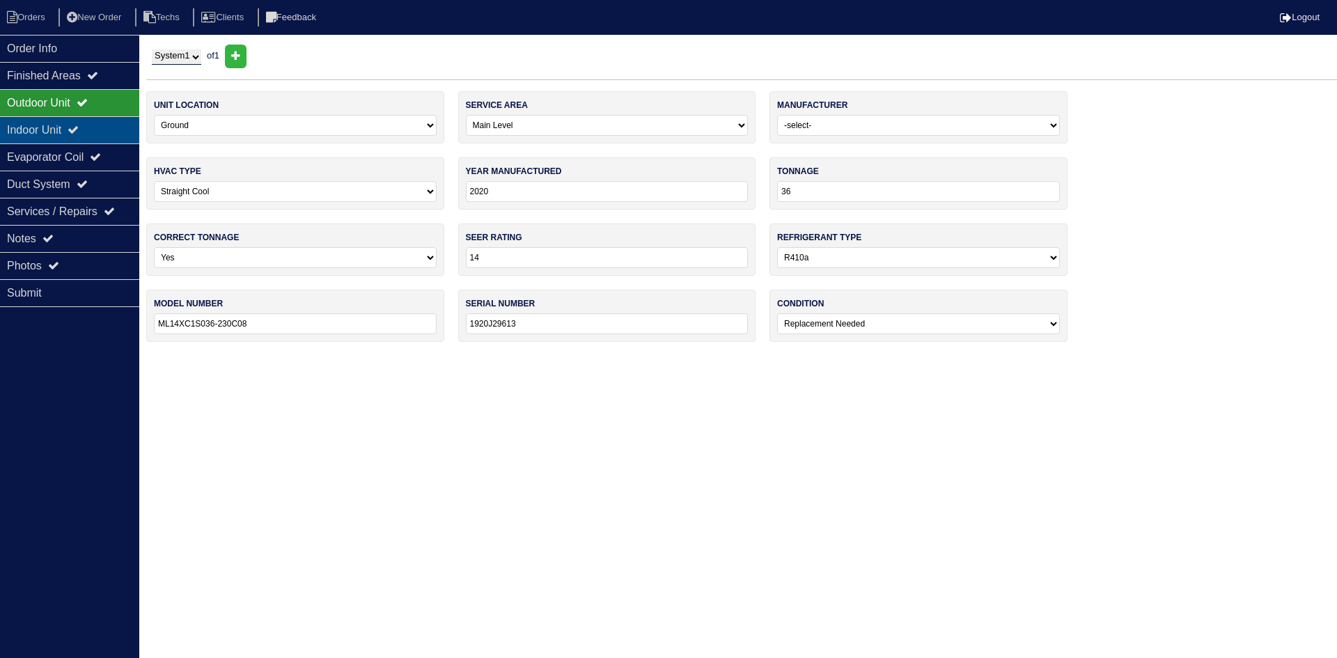
click at [77, 125] on div "Indoor Unit" at bounding box center [69, 129] width 139 height 27
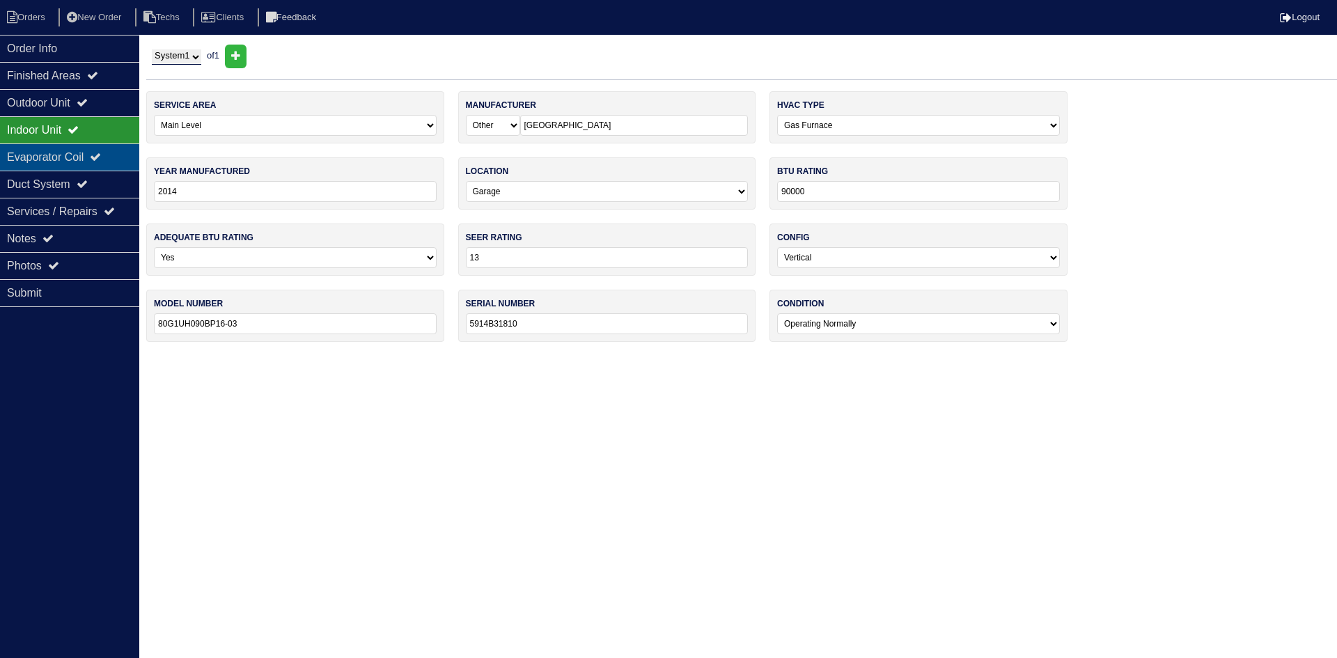
click at [66, 159] on div "Evaporator Coil" at bounding box center [69, 156] width 139 height 27
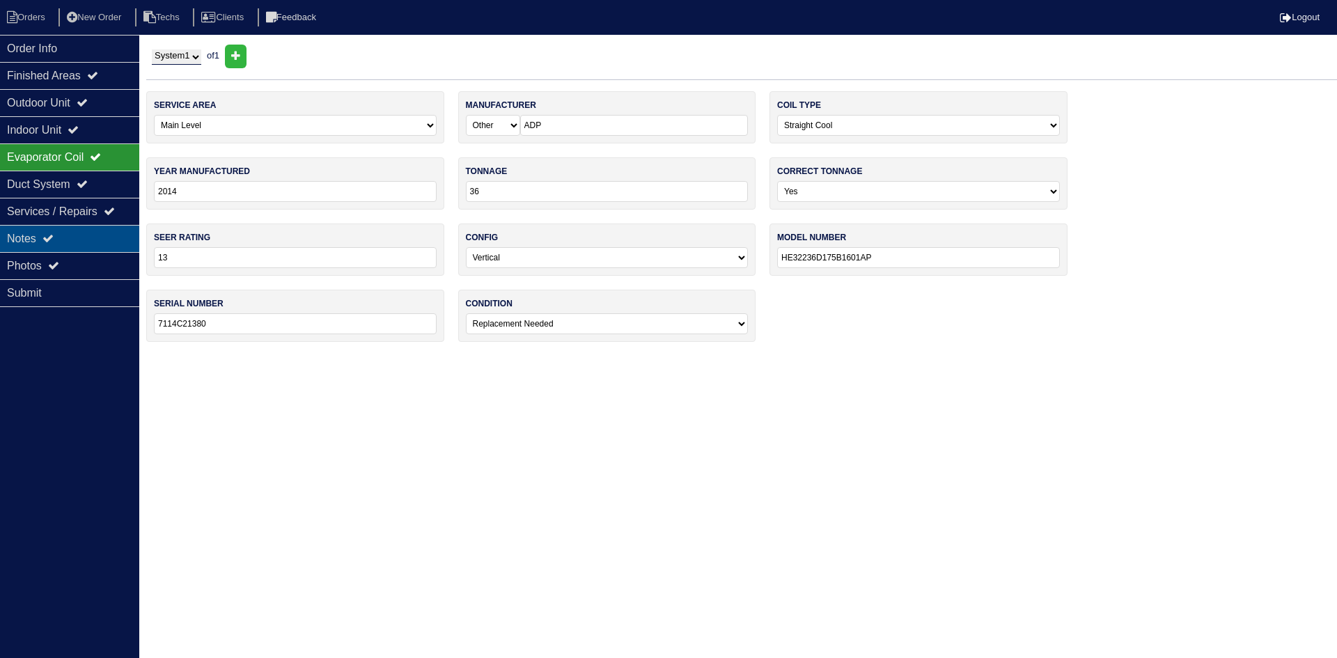
click at [77, 230] on div "Notes" at bounding box center [69, 238] width 139 height 27
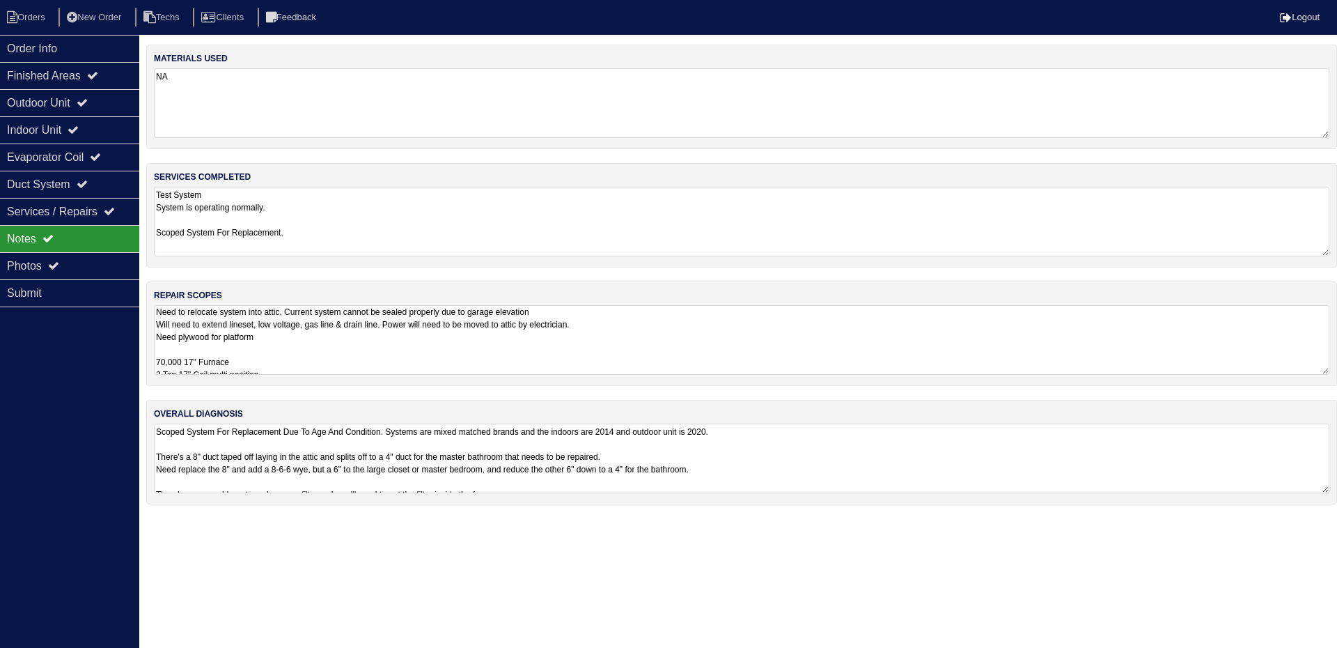
click at [894, 339] on textarea "Need to relocate system into attic, Current system cannot be sealed properly du…" at bounding box center [742, 340] width 1176 height 70
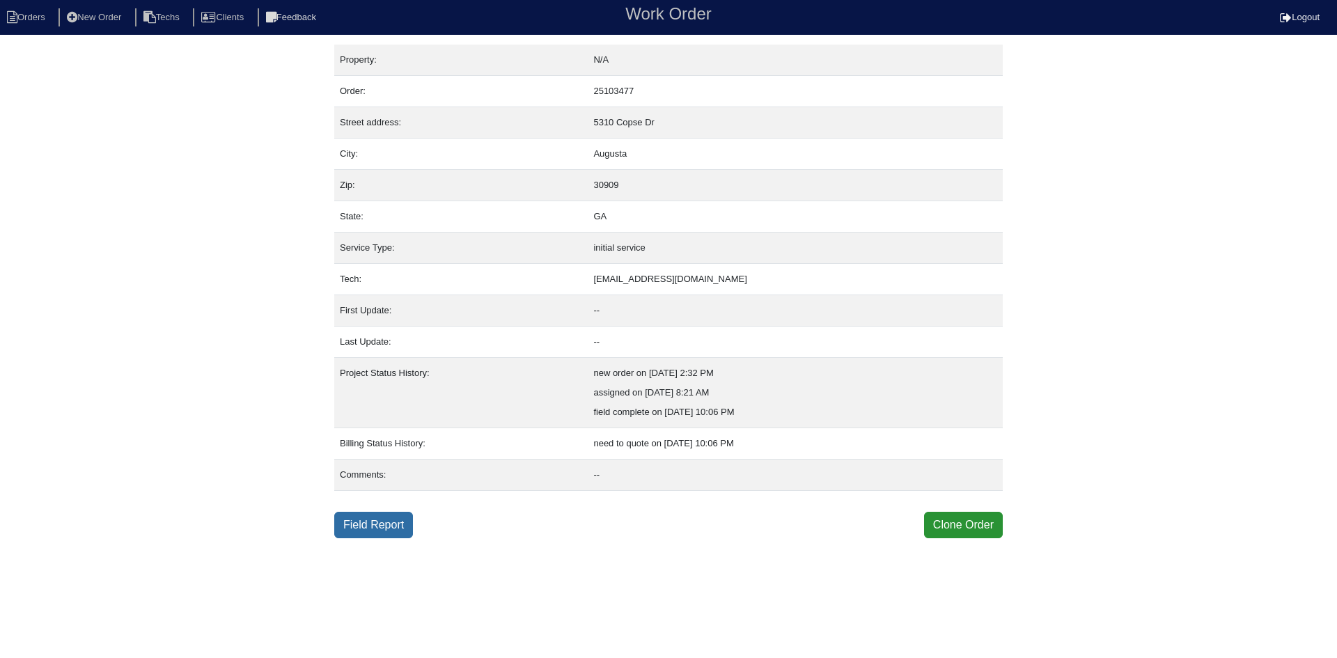
click at [341, 522] on link "Field Report" at bounding box center [373, 525] width 79 height 26
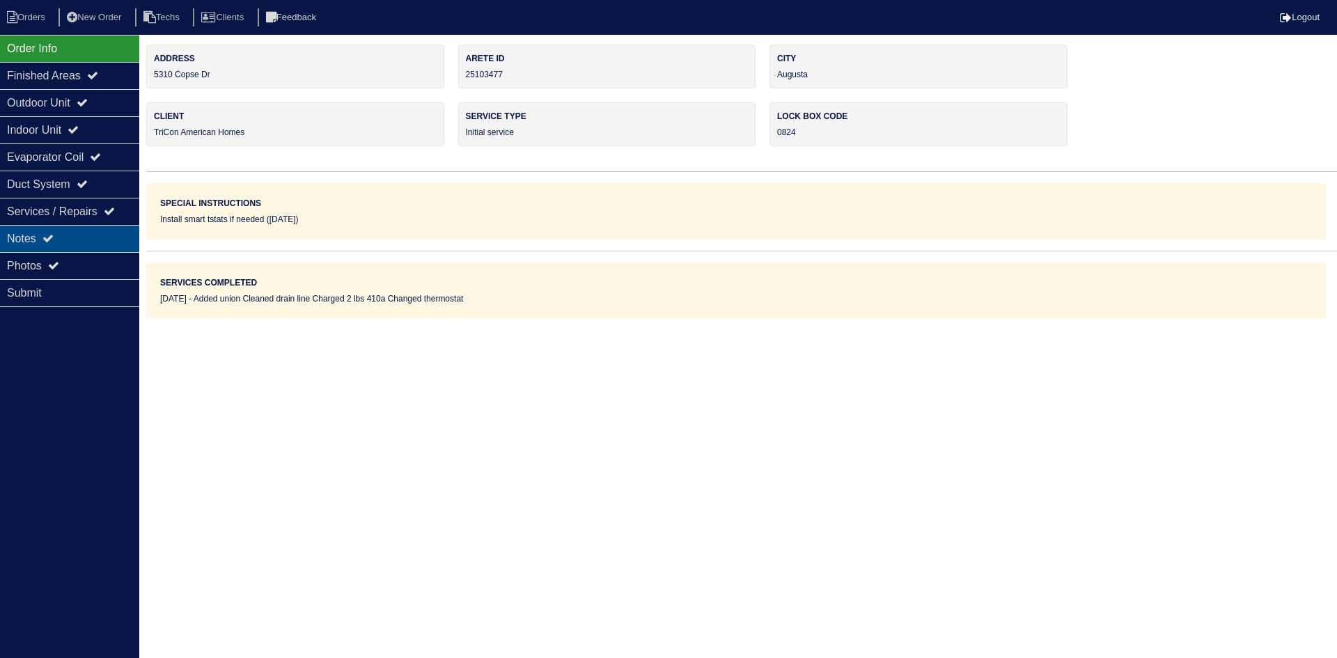
click at [80, 227] on div "Notes" at bounding box center [69, 238] width 139 height 27
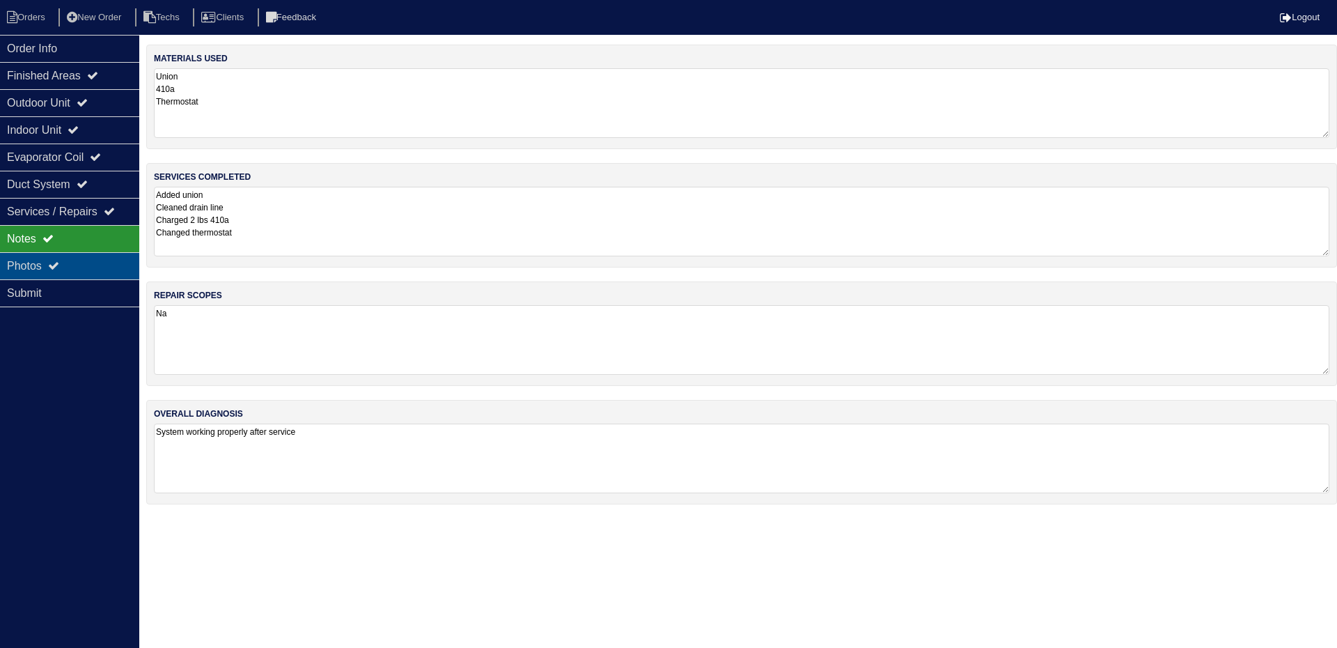
click at [81, 267] on div "Photos" at bounding box center [69, 265] width 139 height 27
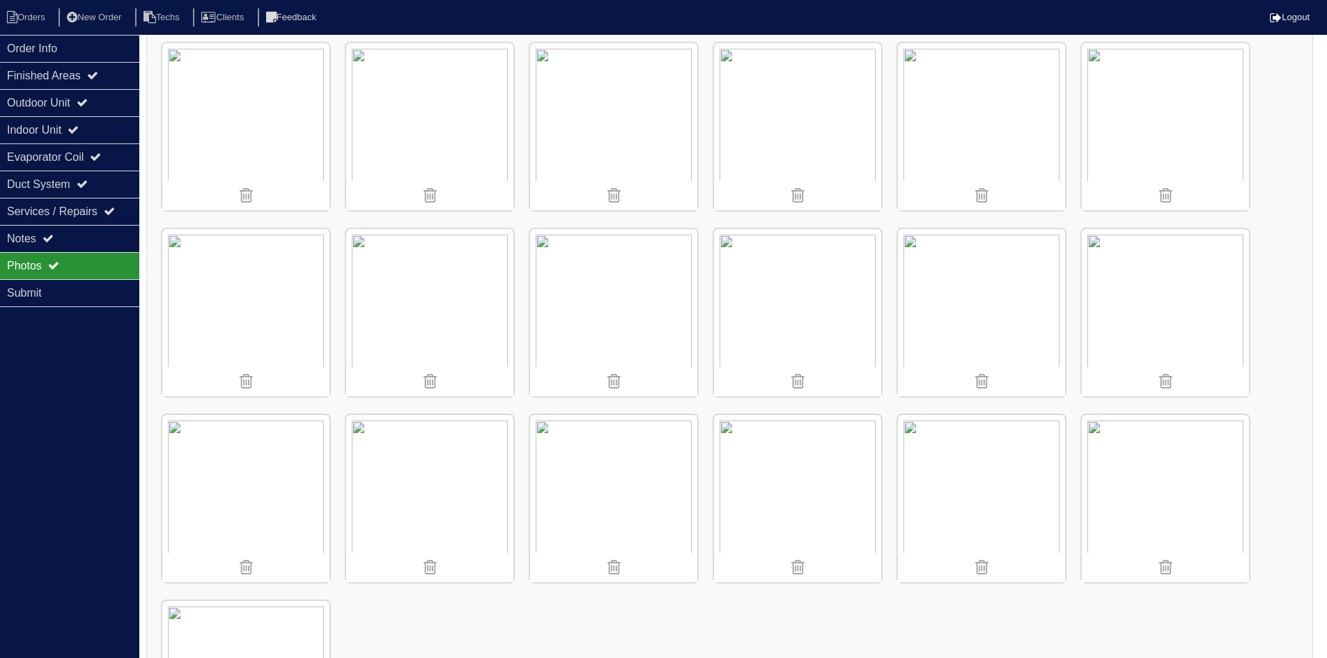
scroll to position [1094, 0]
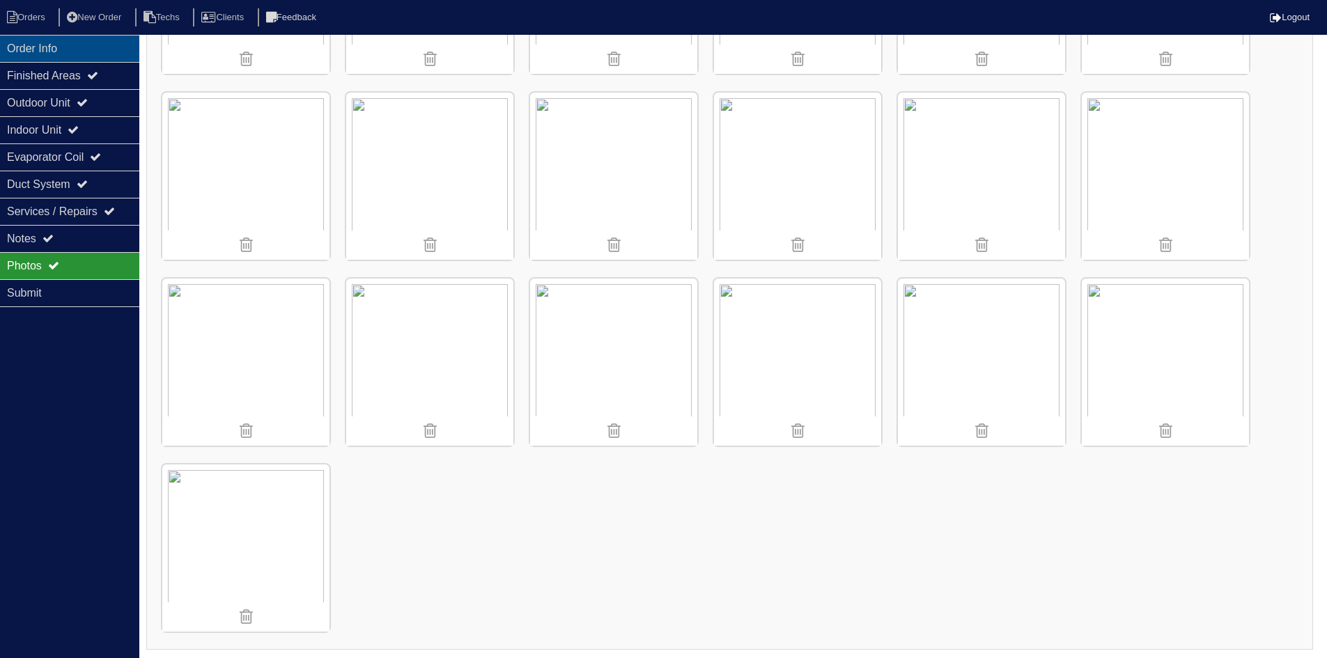
drag, startPoint x: 113, startPoint y: 45, endPoint x: 71, endPoint y: 50, distance: 42.2
click at [112, 45] on div "Order Info" at bounding box center [69, 48] width 139 height 27
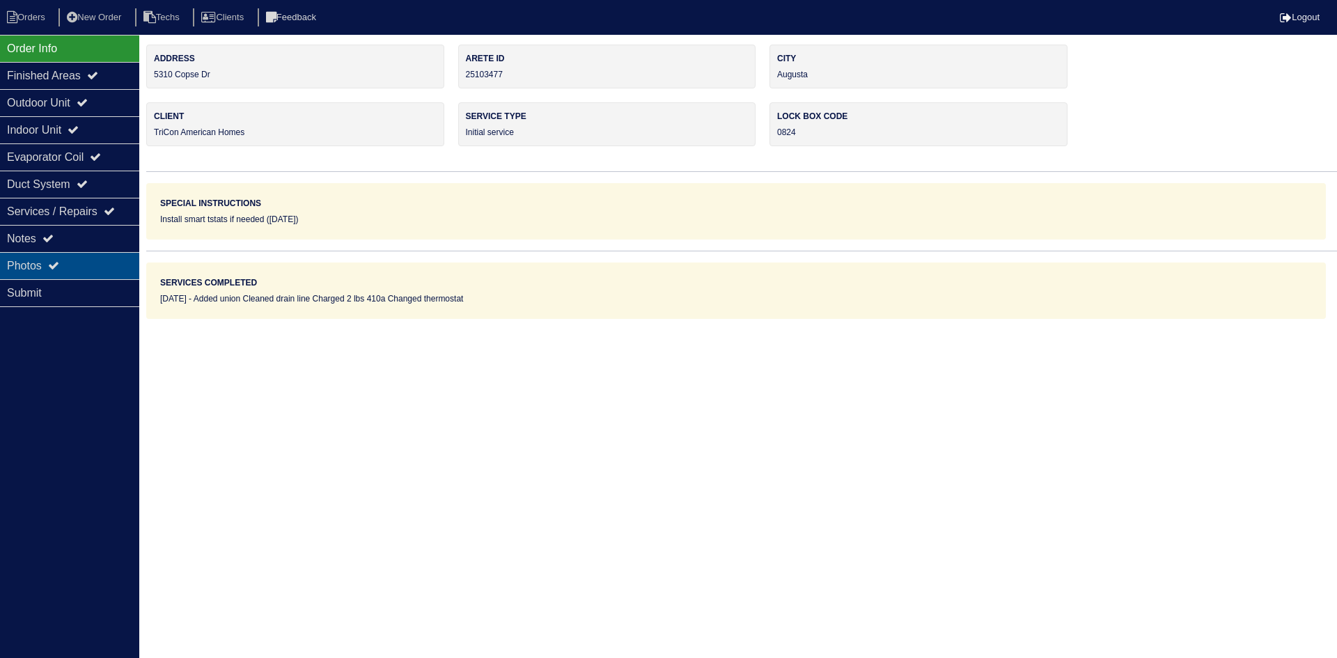
drag, startPoint x: 102, startPoint y: 260, endPoint x: 180, endPoint y: 275, distance: 79.5
click at [102, 260] on div "Photos" at bounding box center [69, 265] width 139 height 27
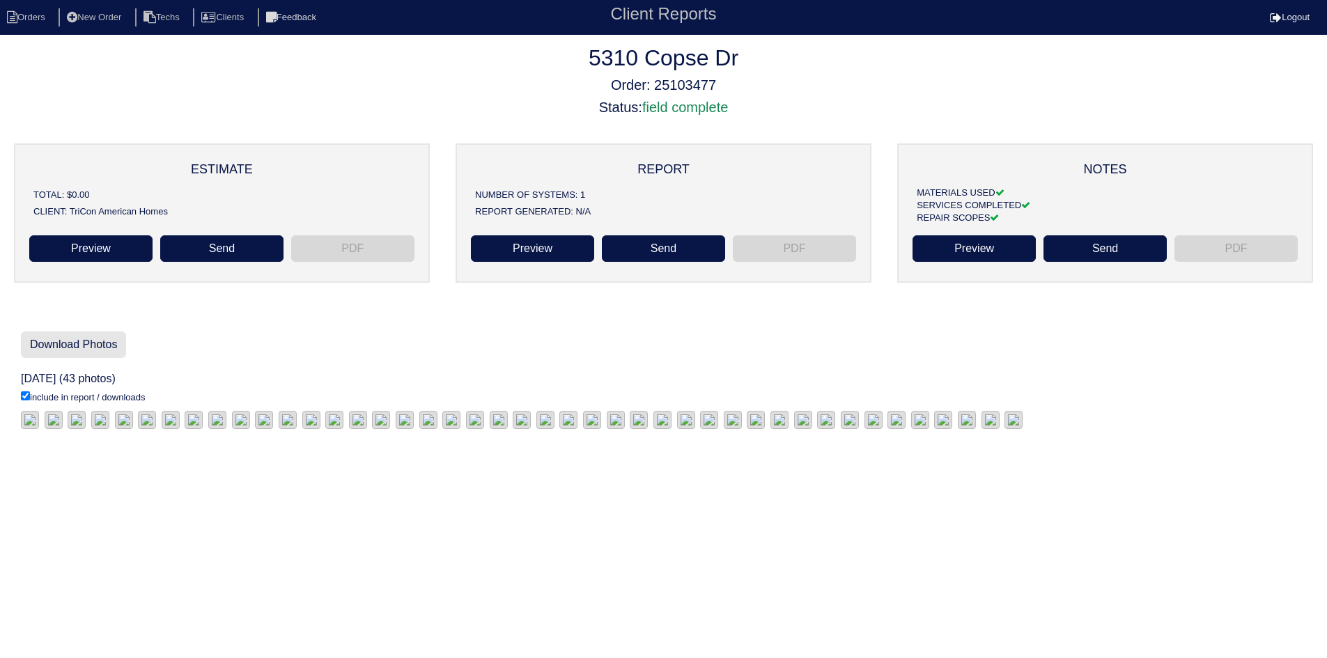
click at [68, 339] on link "Download Photos" at bounding box center [73, 345] width 105 height 26
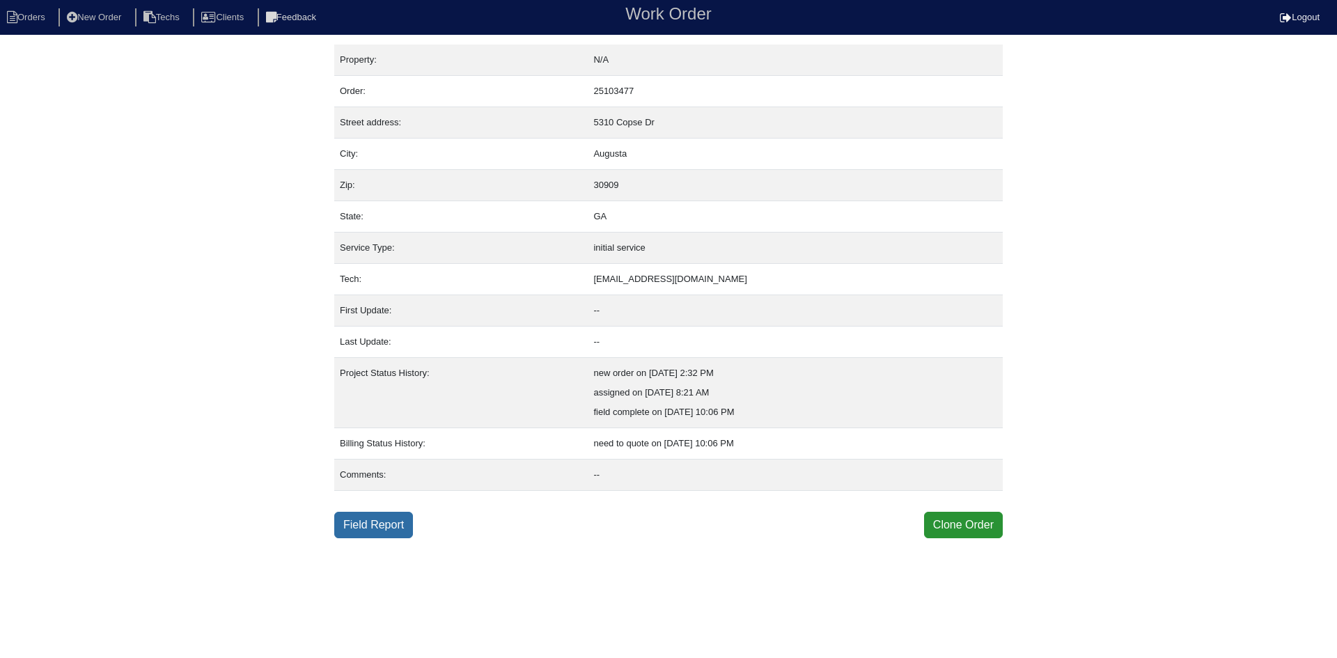
click at [357, 524] on link "Field Report" at bounding box center [373, 525] width 79 height 26
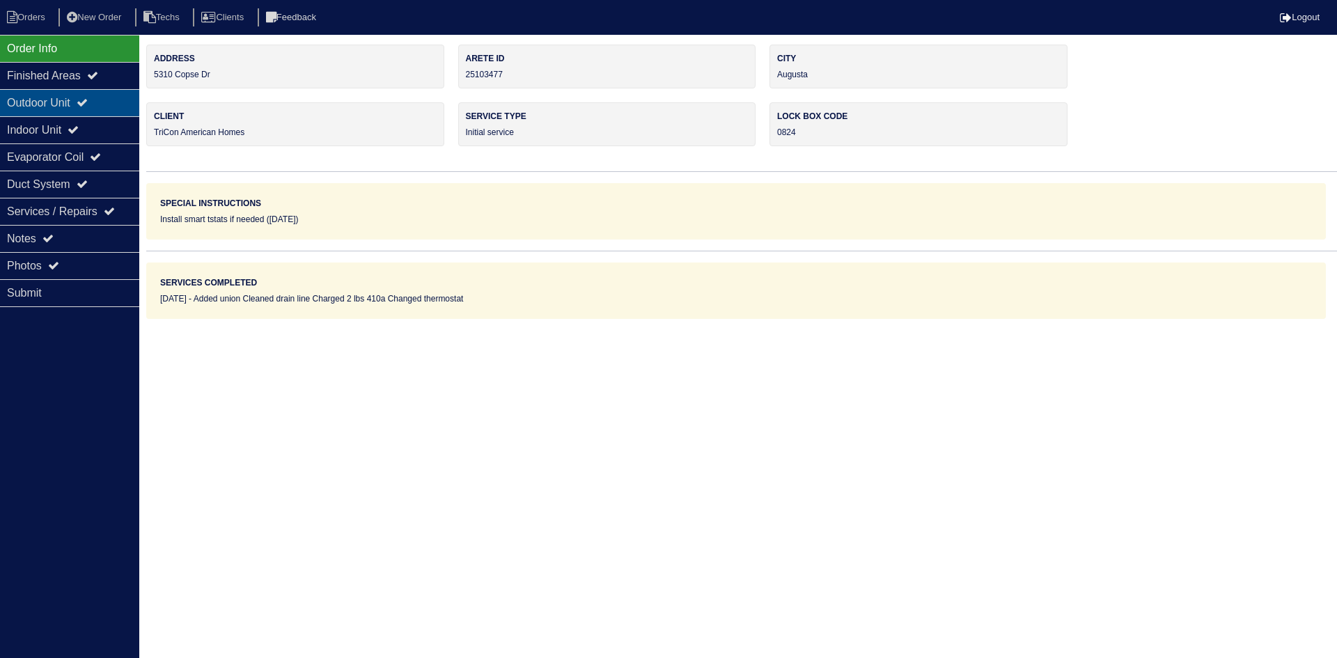
click at [83, 106] on div "Outdoor Unit" at bounding box center [69, 102] width 139 height 27
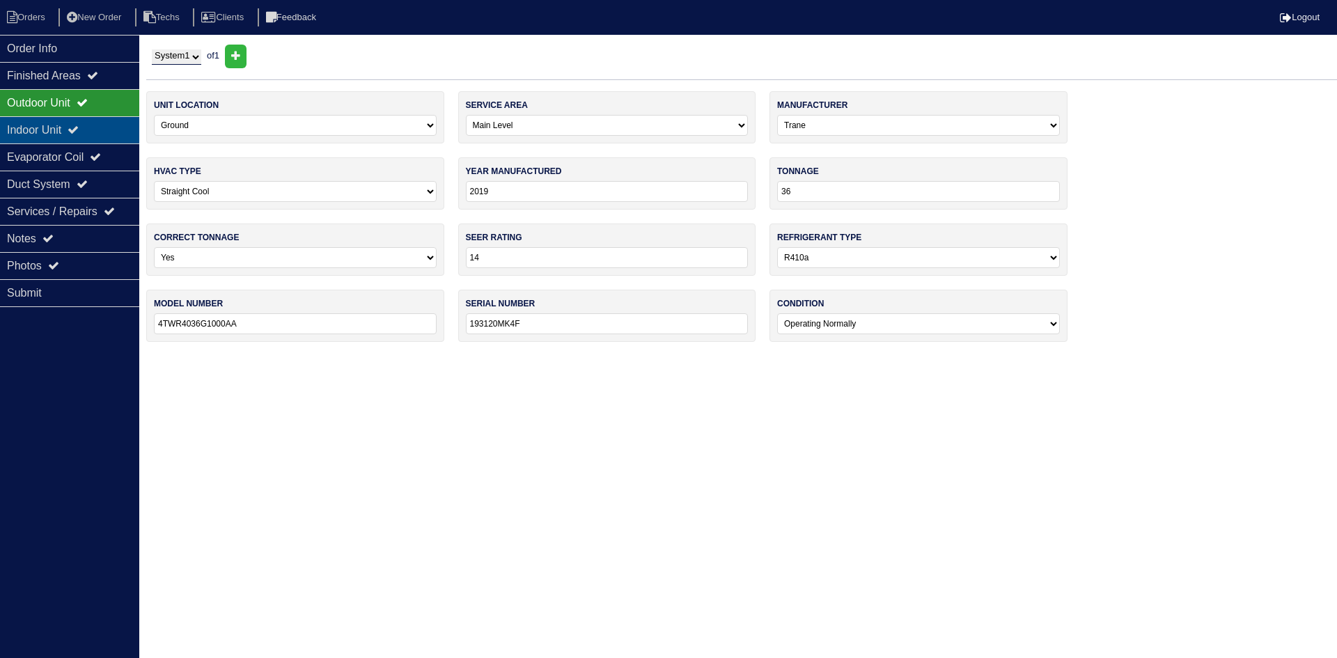
click at [83, 123] on div "Indoor Unit" at bounding box center [69, 129] width 139 height 27
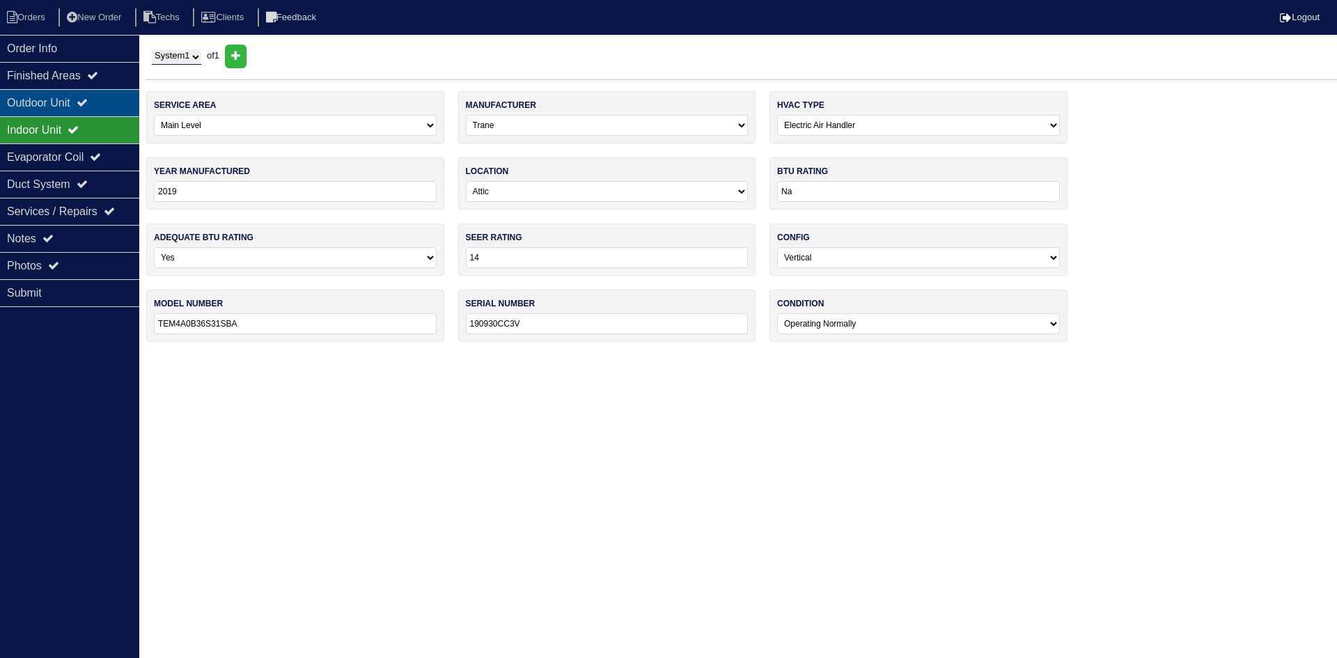
click at [88, 98] on icon at bounding box center [82, 102] width 11 height 11
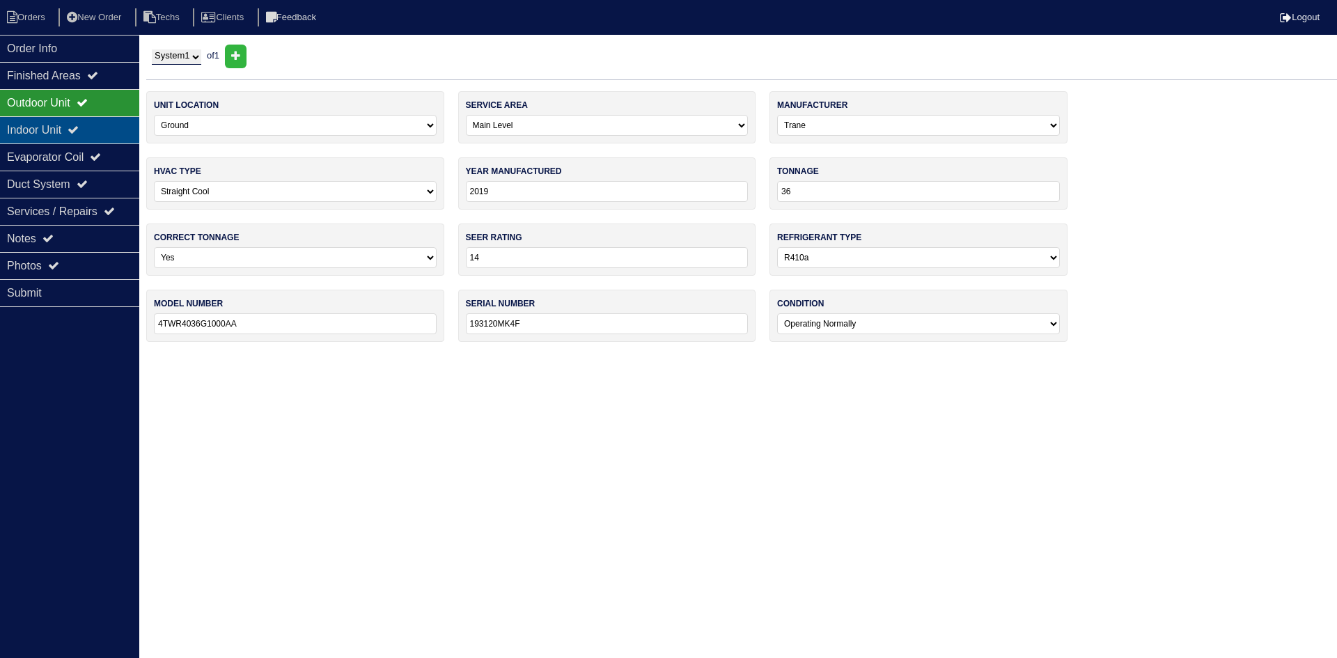
click at [79, 134] on icon at bounding box center [73, 129] width 11 height 11
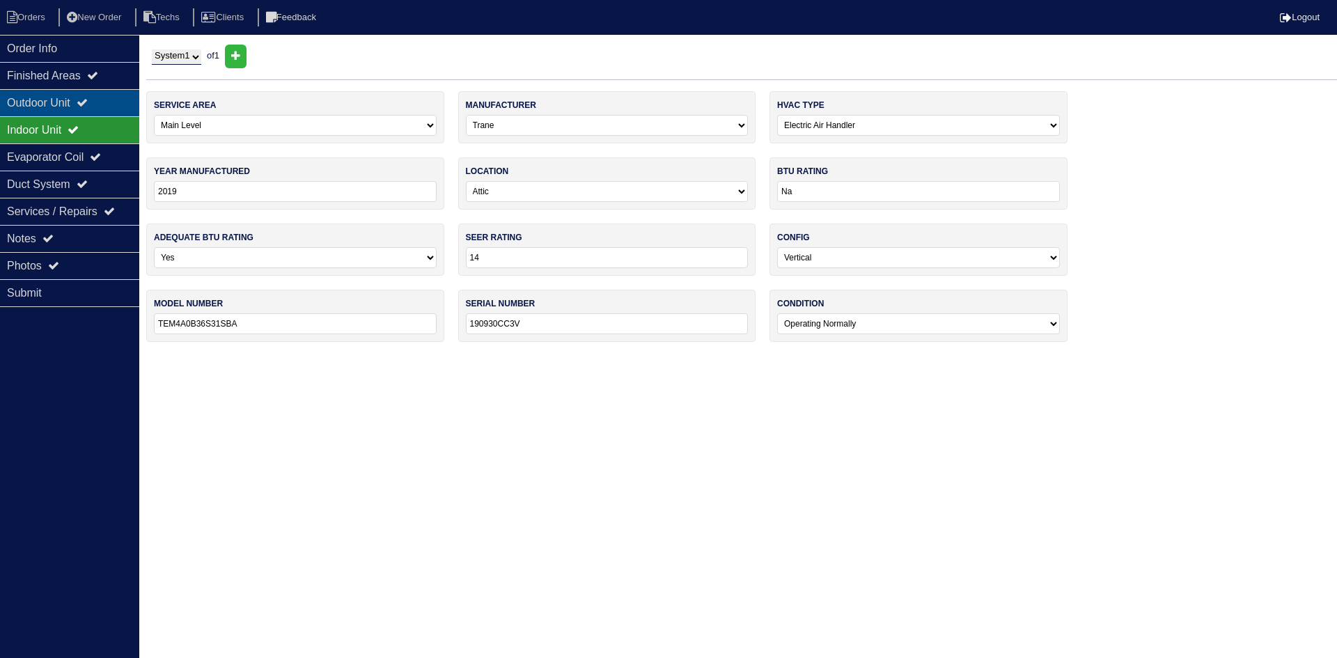
click at [88, 107] on icon at bounding box center [82, 102] width 11 height 11
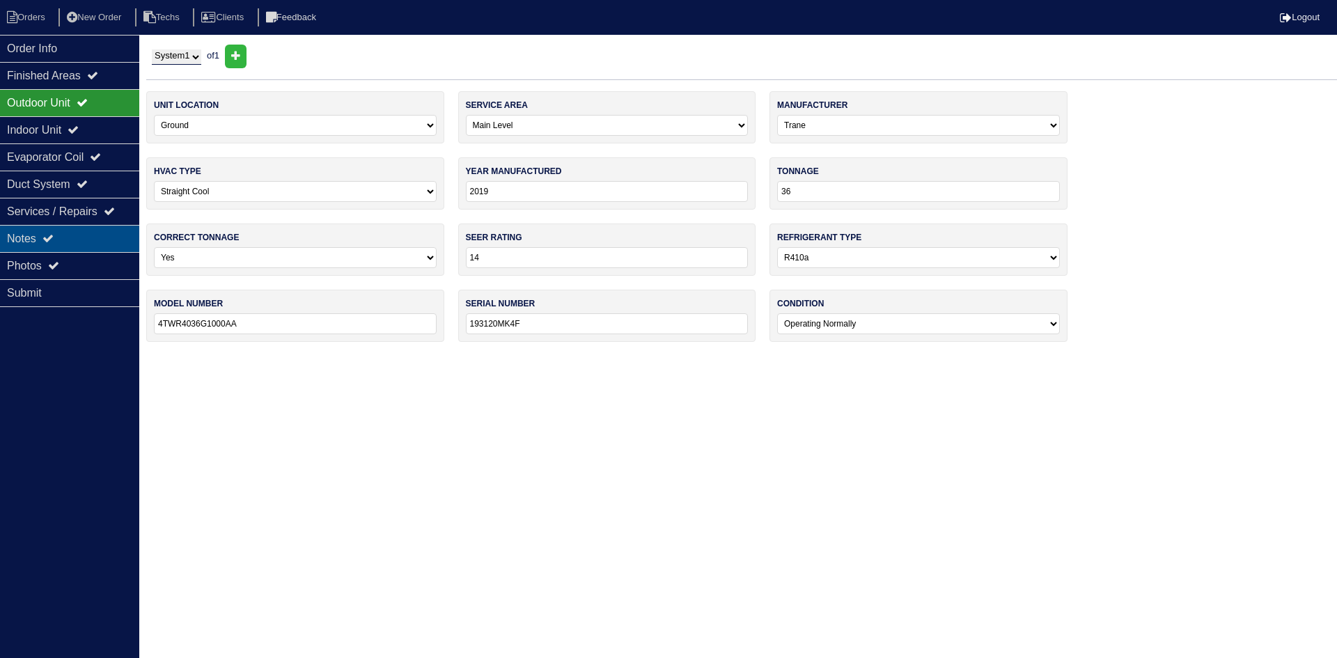
click at [40, 234] on div "Notes" at bounding box center [69, 238] width 139 height 27
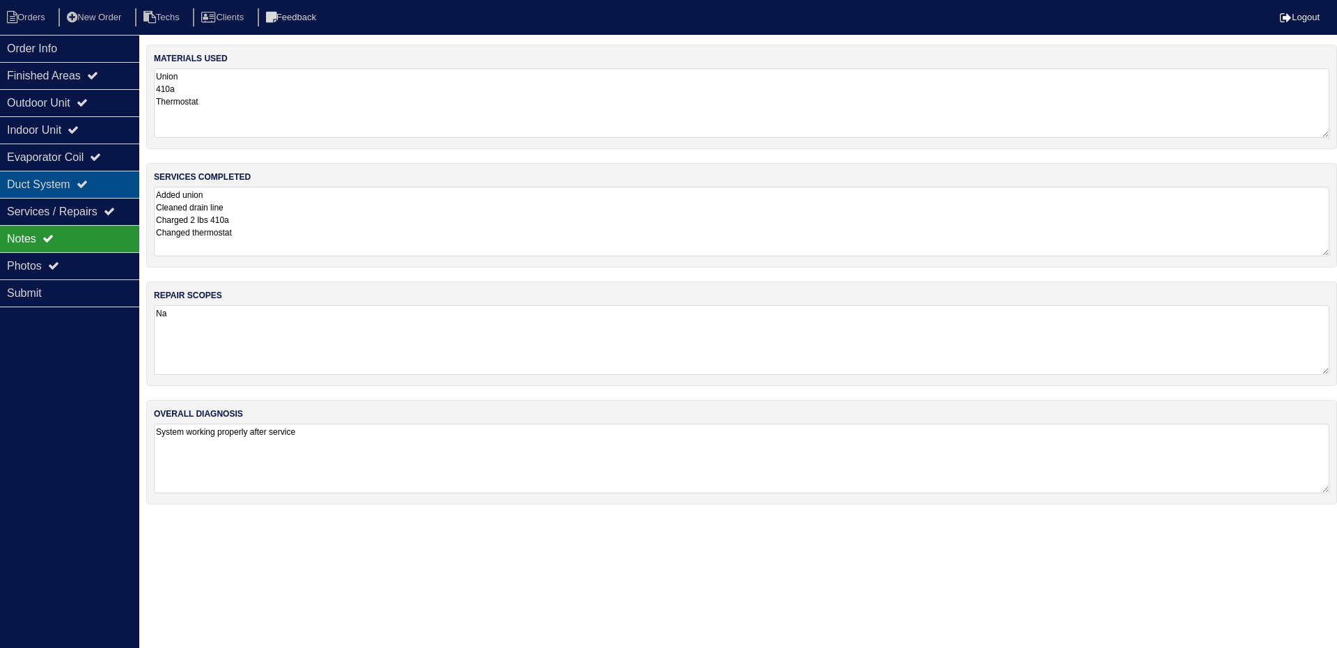
click at [88, 189] on icon at bounding box center [82, 183] width 11 height 11
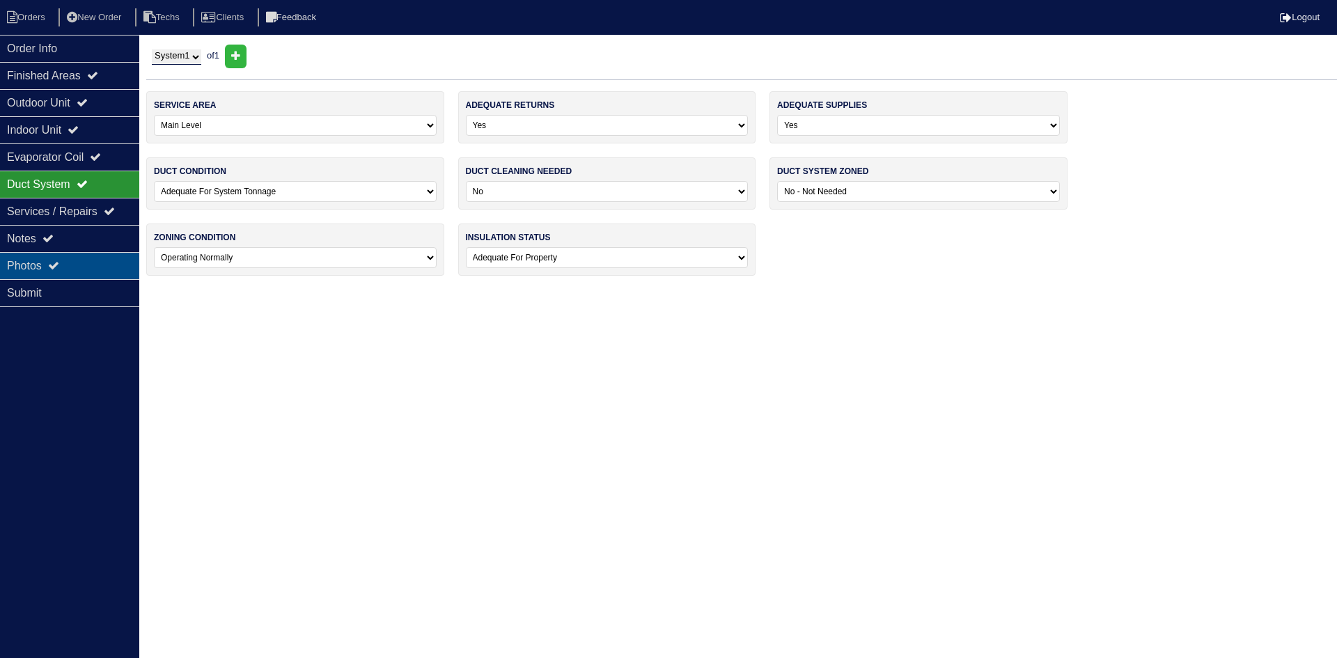
click at [90, 260] on div "Photos" at bounding box center [69, 265] width 139 height 27
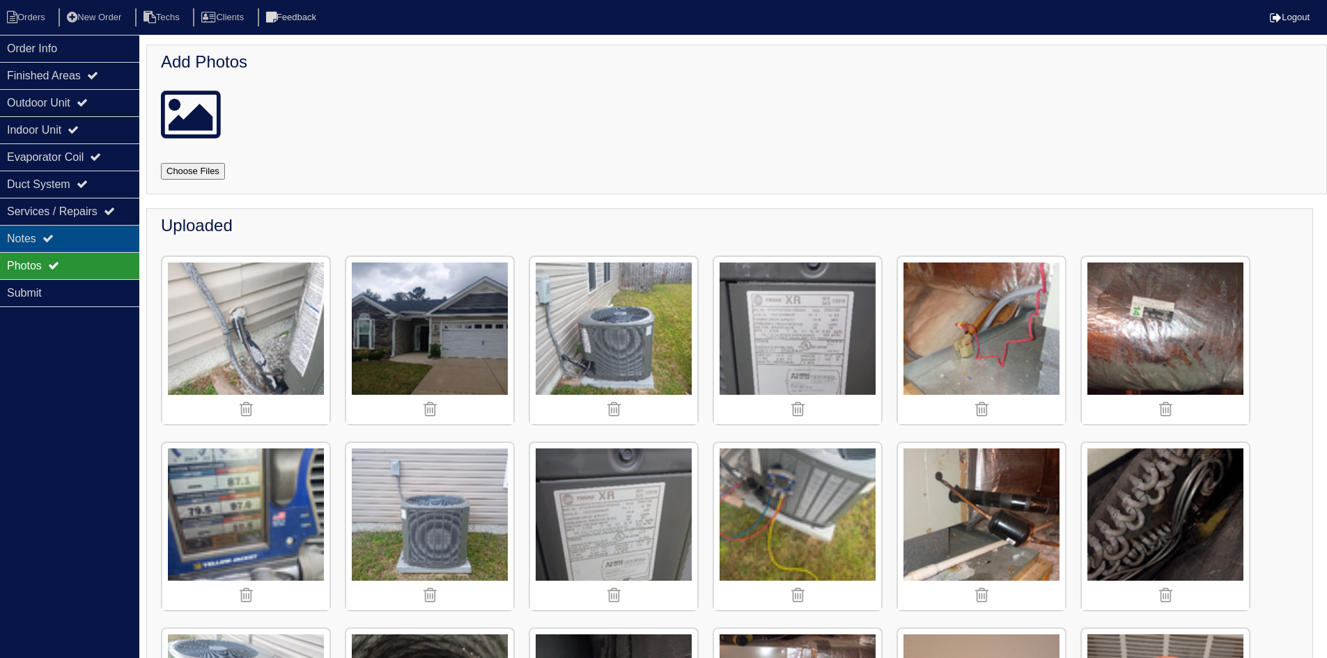
click at [77, 233] on div "Notes" at bounding box center [69, 238] width 139 height 27
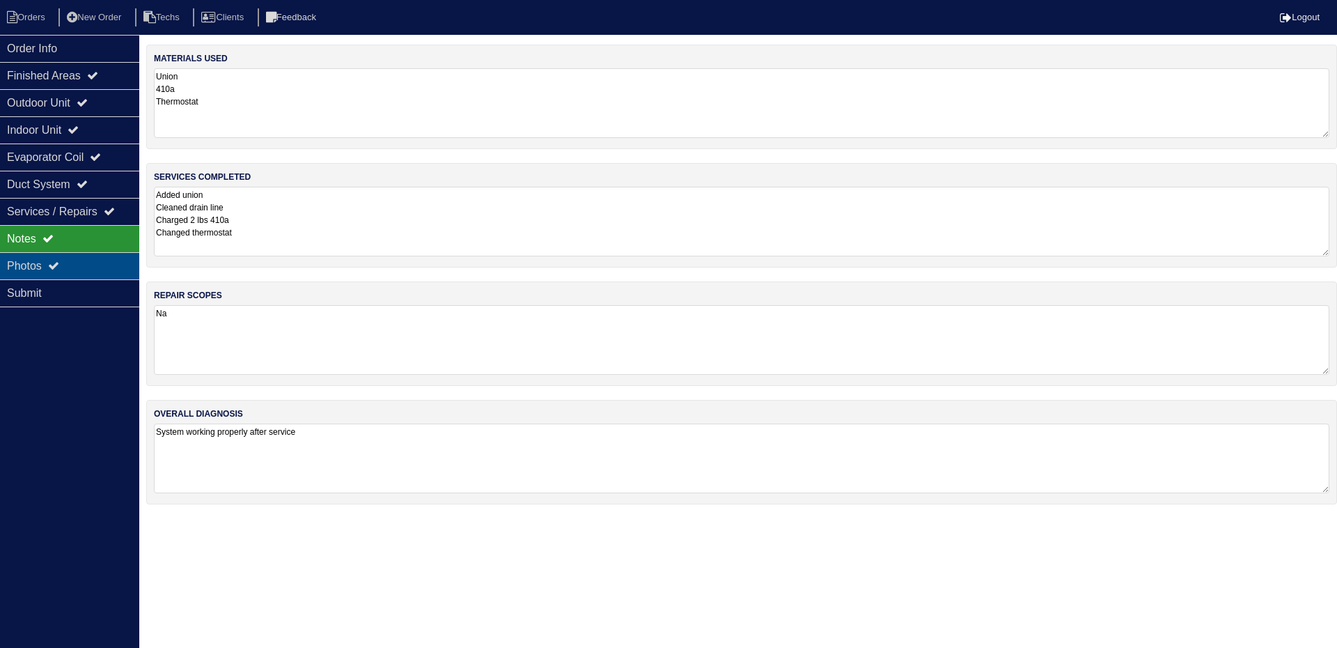
click at [75, 262] on div "Photos" at bounding box center [69, 265] width 139 height 27
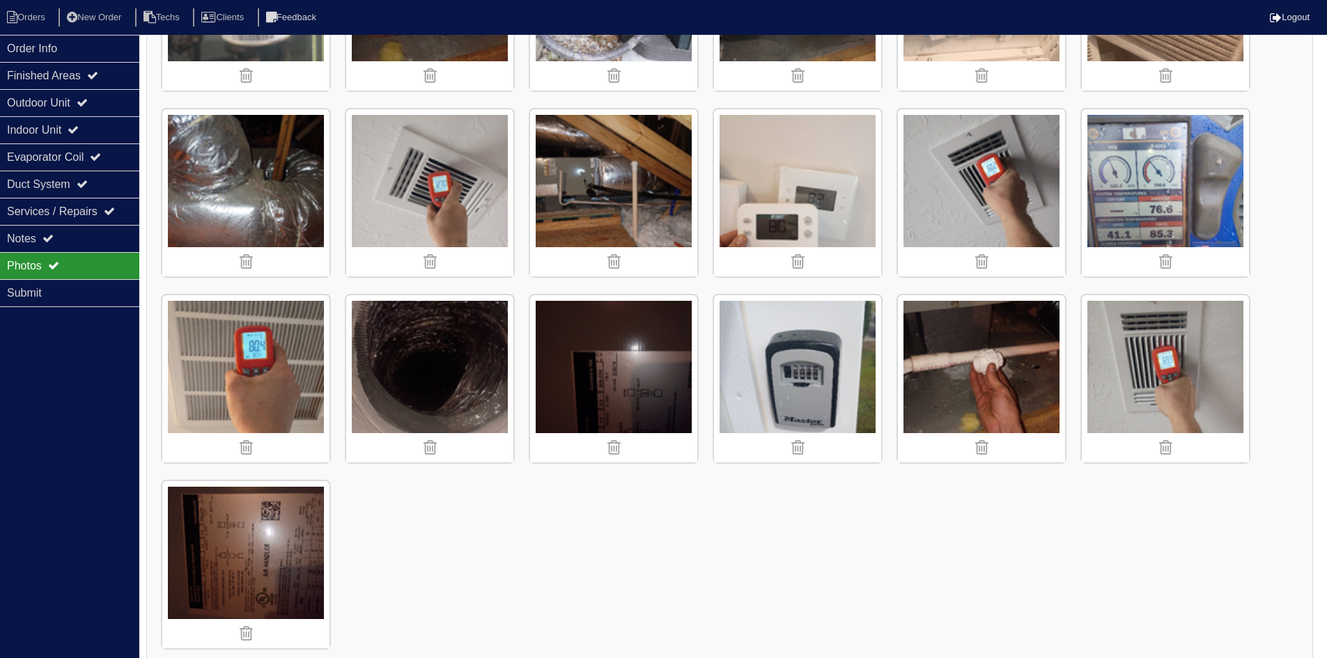
scroll to position [1094, 0]
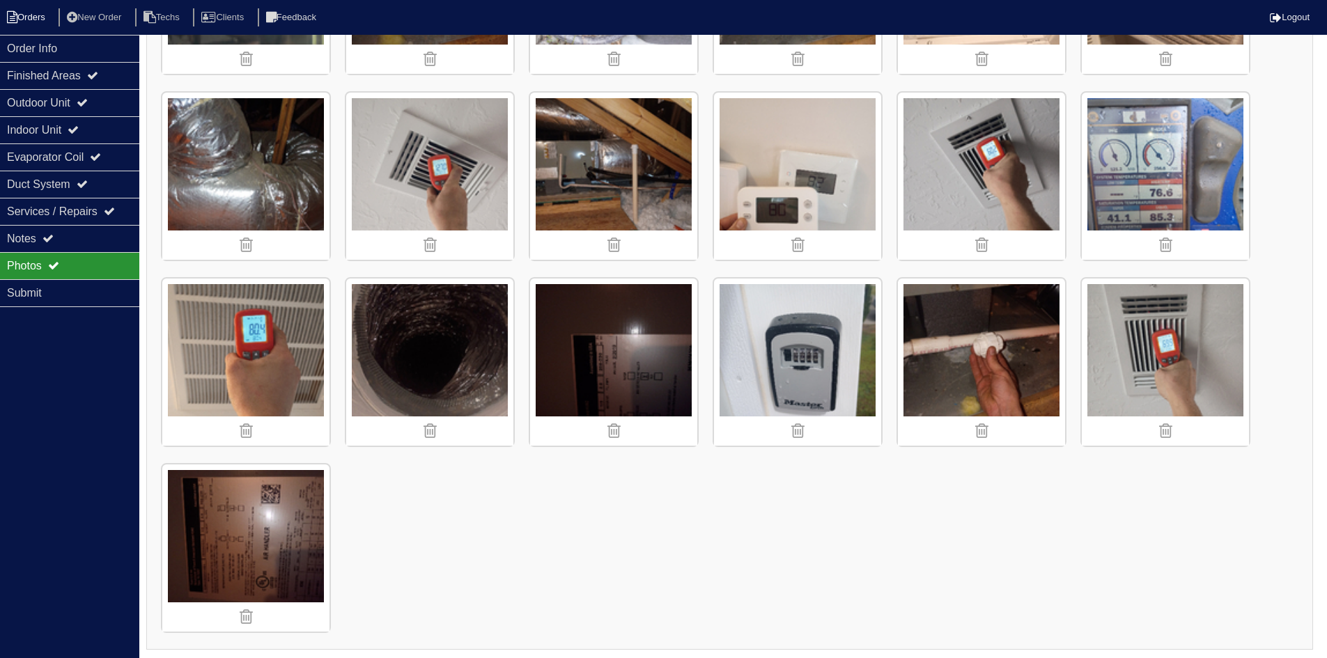
click at [24, 18] on li "Orders" at bounding box center [28, 17] width 56 height 19
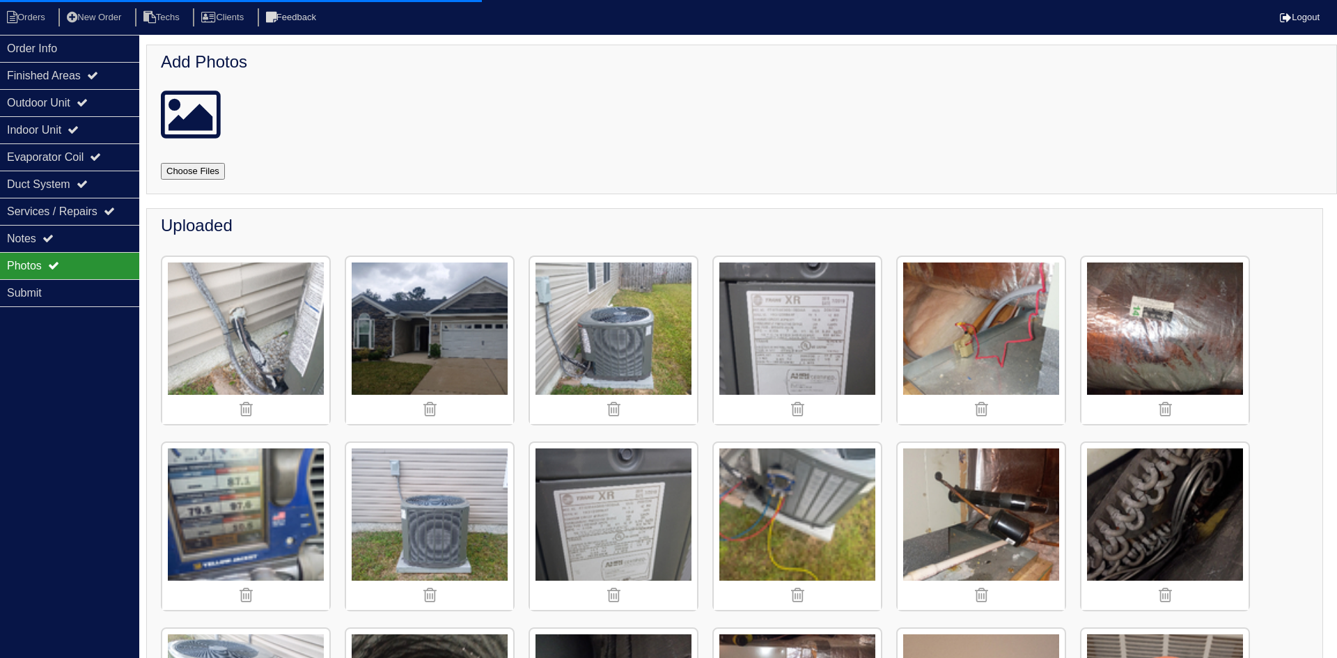
select select "15"
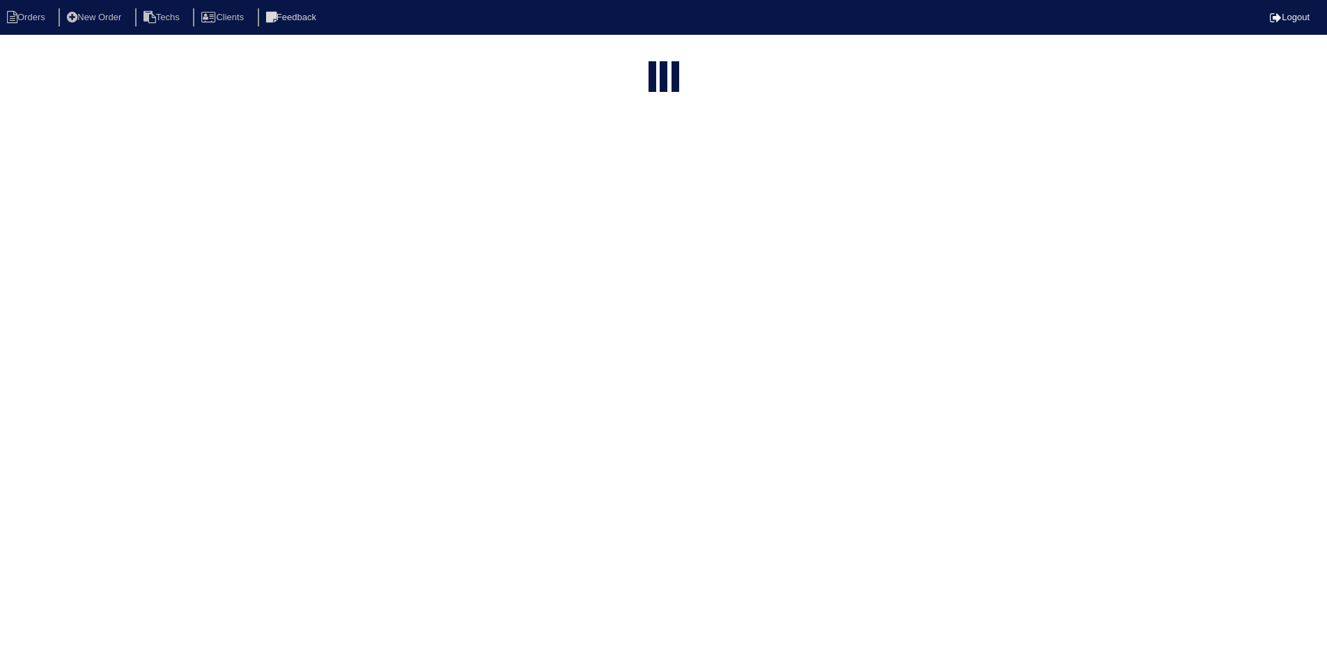
select select "field complete"
select select "need to quote"
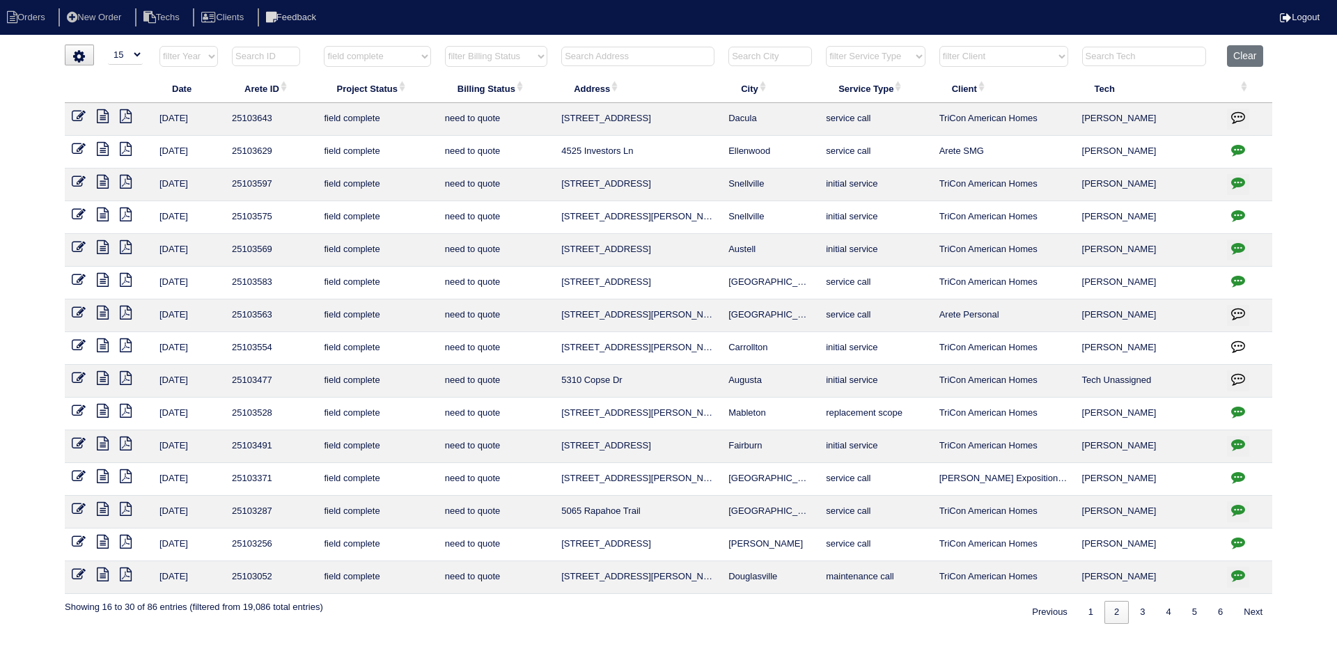
click at [102, 251] on icon at bounding box center [103, 247] width 12 height 14
click at [1240, 244] on icon "button" at bounding box center [1238, 248] width 14 height 14
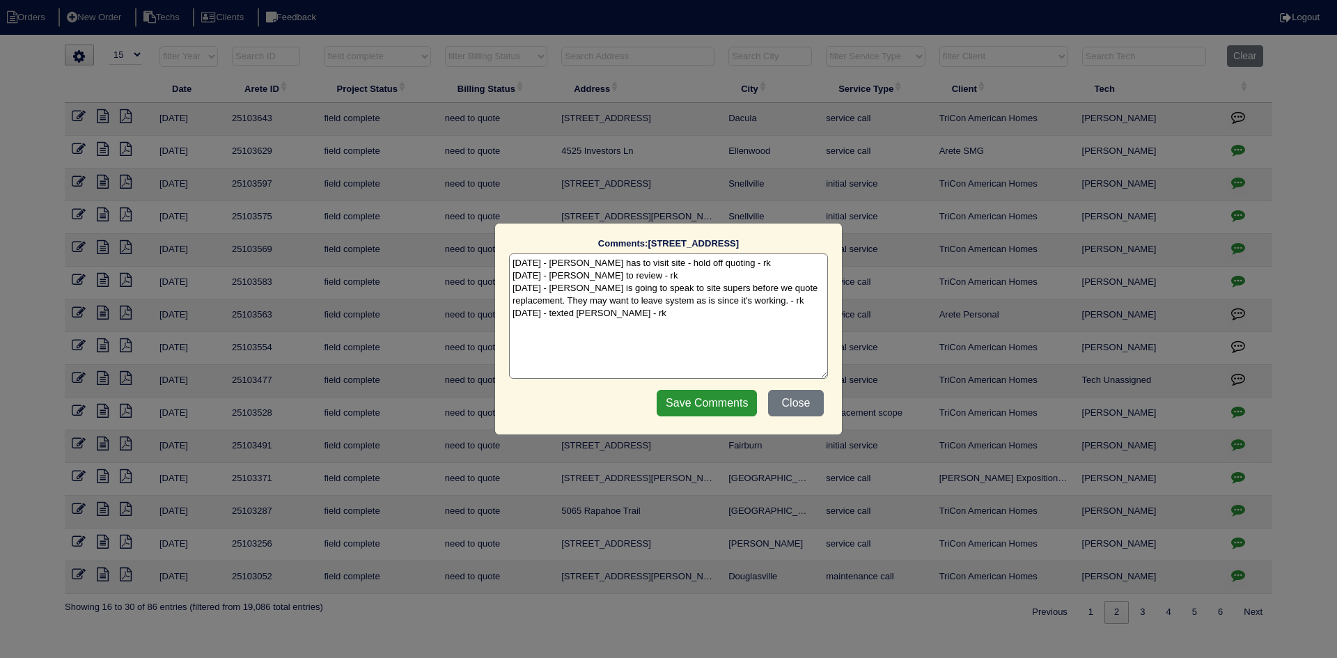
click at [660, 316] on textarea "10/2/25 - Payton has to visit site - hold off quoting - rk 10/2/25 - Dan to rev…" at bounding box center [668, 316] width 319 height 125
type textarea "10/2/25 - Payton has to visit site - hold off quoting - rk 10/2/25 - Dan to rev…"
click at [671, 398] on input "Save Comments" at bounding box center [707, 403] width 100 height 26
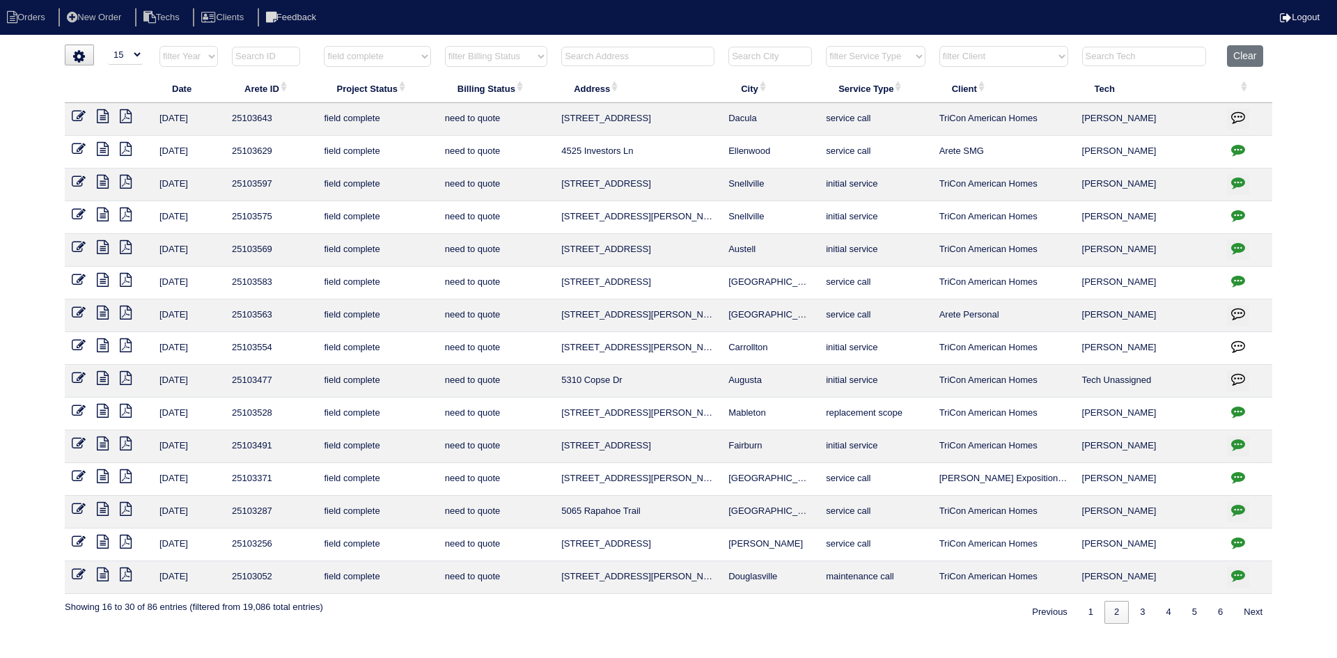
click at [78, 247] on icon at bounding box center [79, 247] width 14 height 14
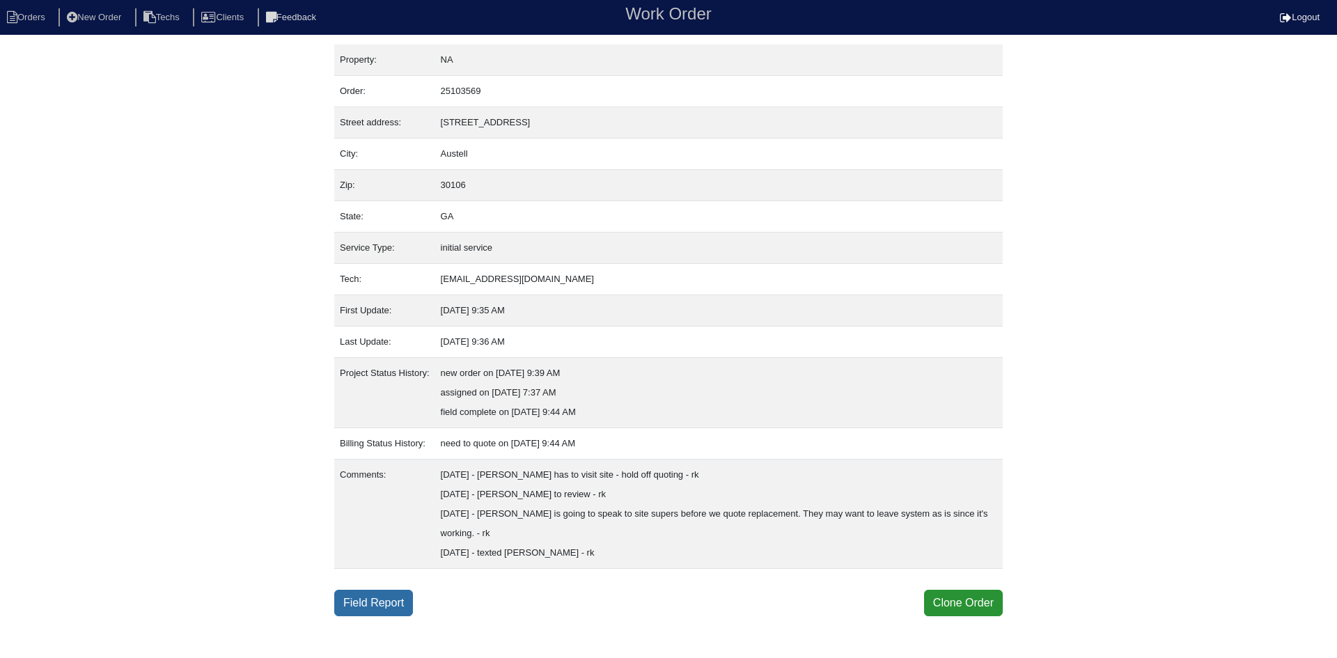
click at [367, 602] on link "Field Report" at bounding box center [373, 603] width 79 height 26
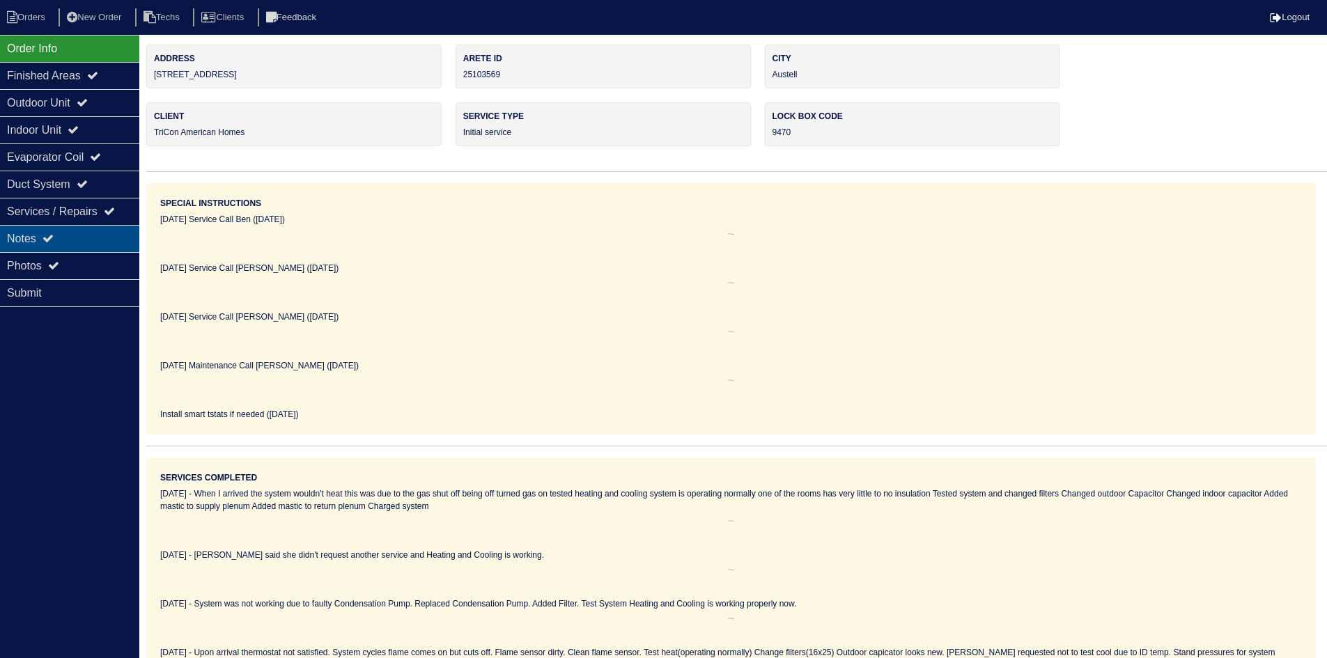
click at [66, 238] on div "Notes" at bounding box center [69, 238] width 139 height 27
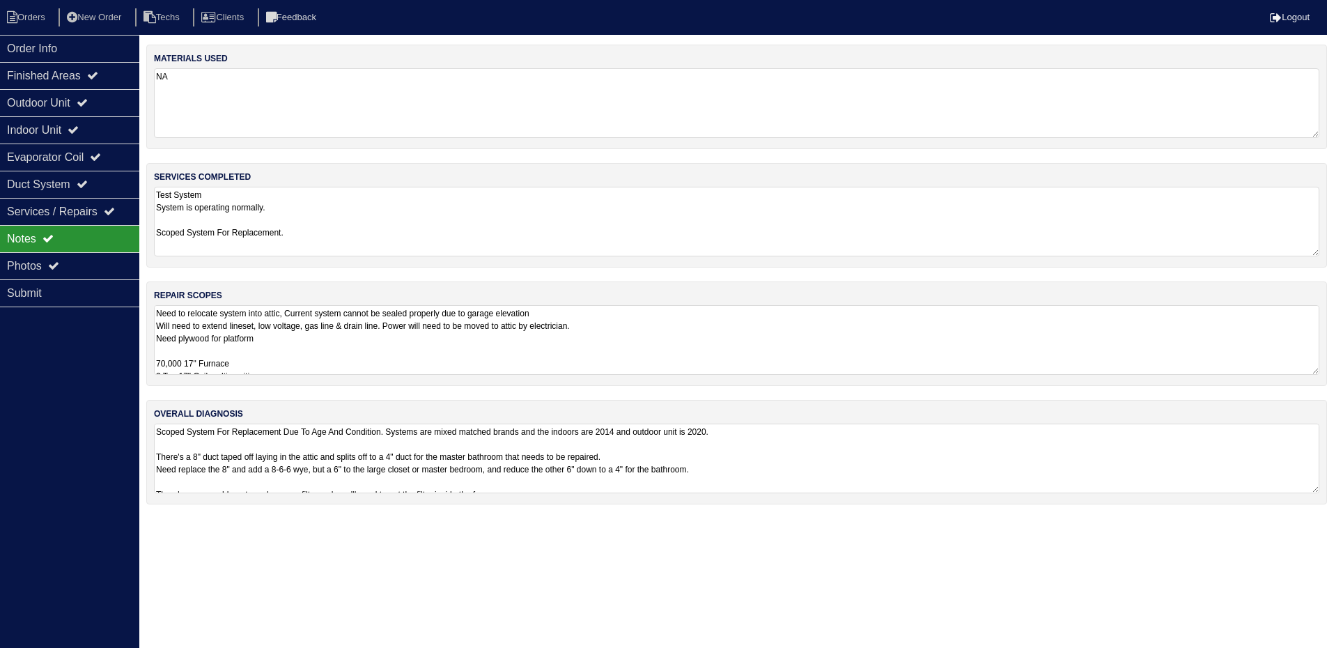
click at [816, 341] on textarea "Need to relocate system into attic, Current system cannot be sealed properly du…" at bounding box center [736, 340] width 1165 height 70
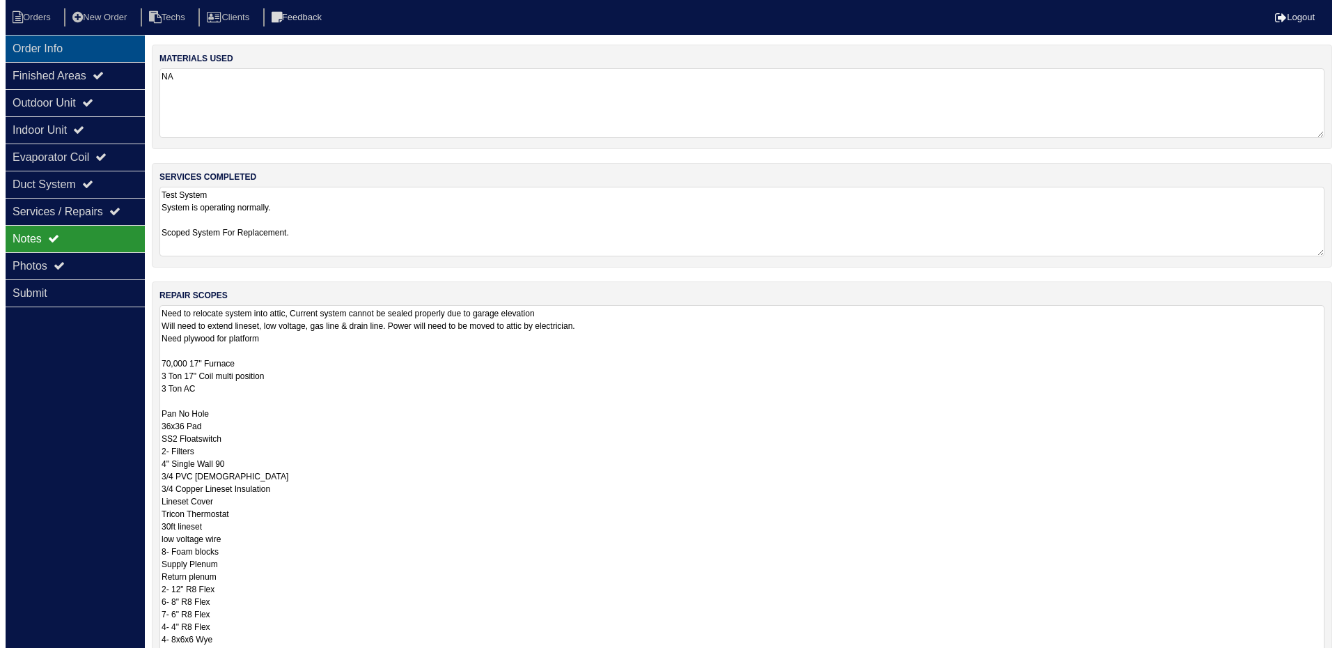
click at [45, 37] on div "Order Info" at bounding box center [69, 48] width 139 height 27
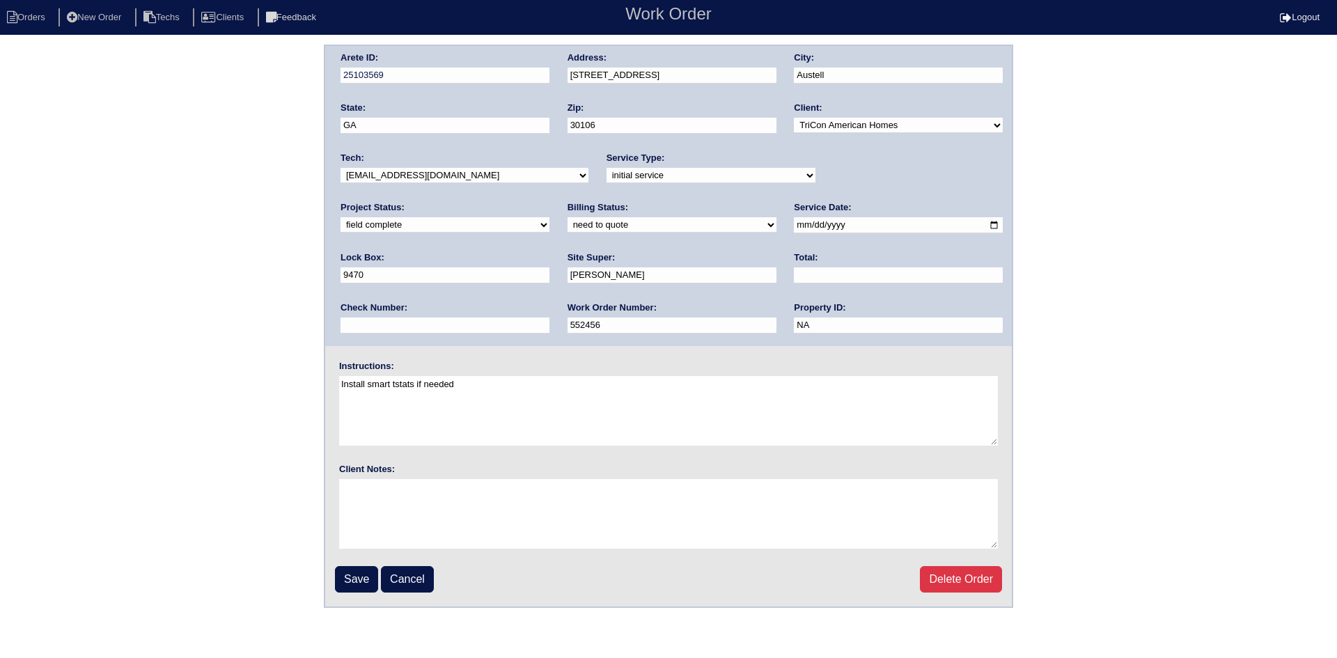
click at [568, 226] on select "need to quote quoted need to invoice invoiced paid warranty purchase order need…" at bounding box center [672, 224] width 209 height 15
click at [144, 246] on div "Arete ID: 25103569 Address: [STREET_ADDRESS] City: [GEOGRAPHIC_DATA] State: [GE…" at bounding box center [668, 326] width 1337 height 563
click at [550, 217] on select "new order assigned in progress field complete need to schedule admin review arc…" at bounding box center [445, 224] width 209 height 15
select select "need to schedule"
click at [550, 217] on select "new order assigned in progress field complete need to schedule admin review arc…" at bounding box center [445, 224] width 209 height 15
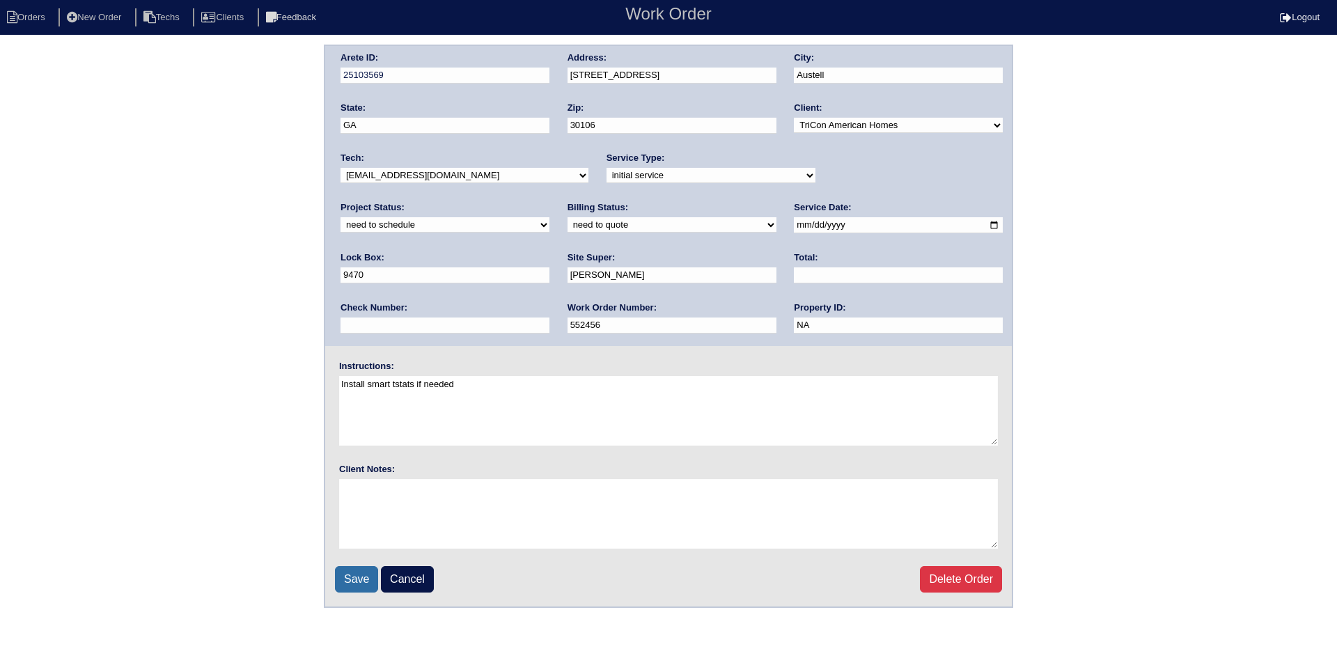
click at [358, 579] on input "Save" at bounding box center [356, 579] width 43 height 26
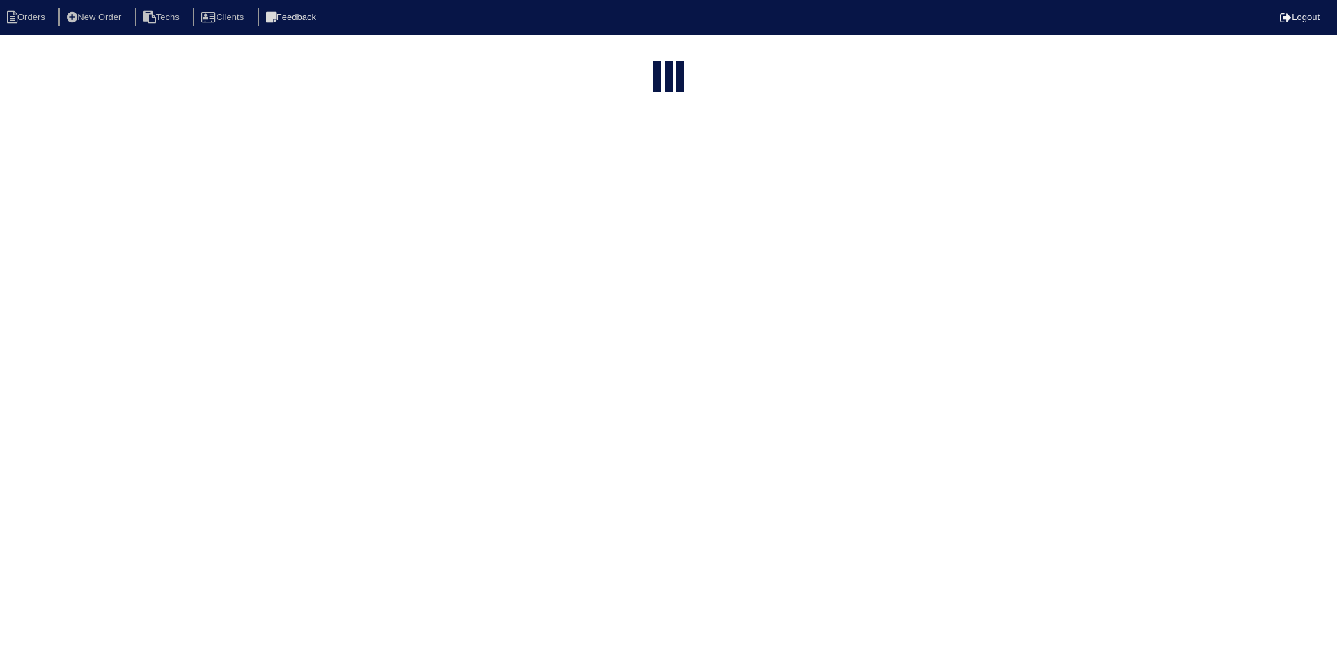
select select "15"
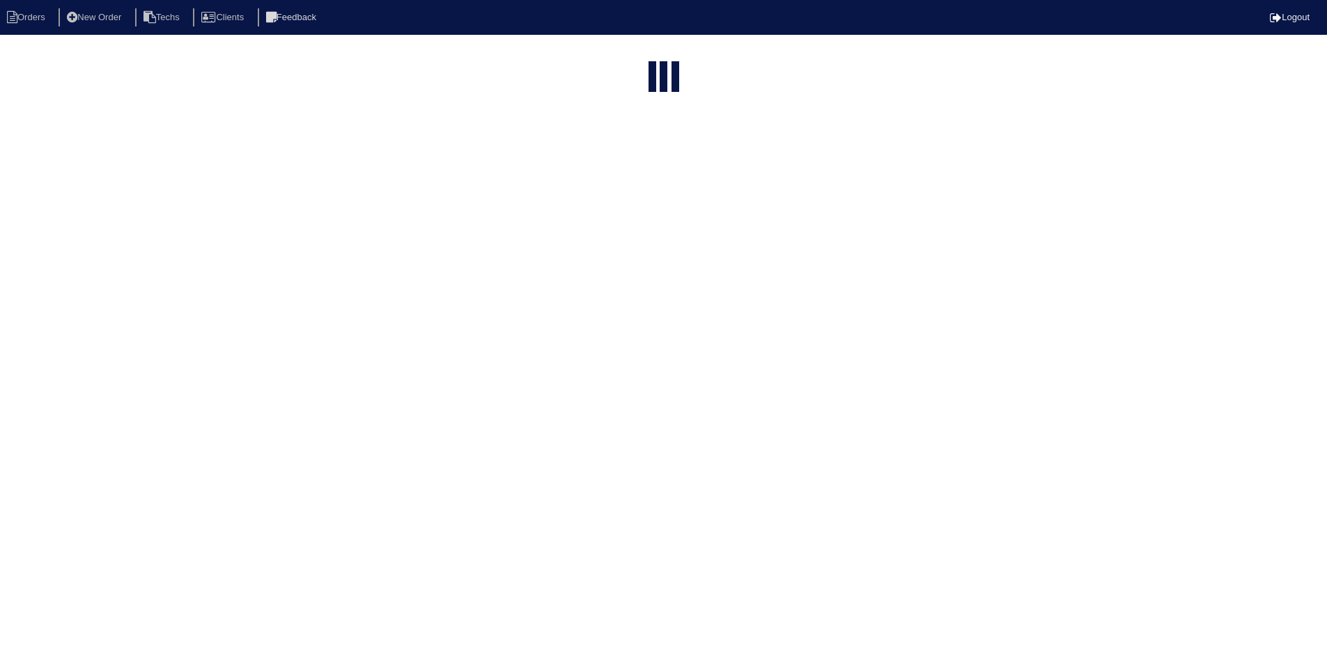
select select "field complete"
select select "need to quote"
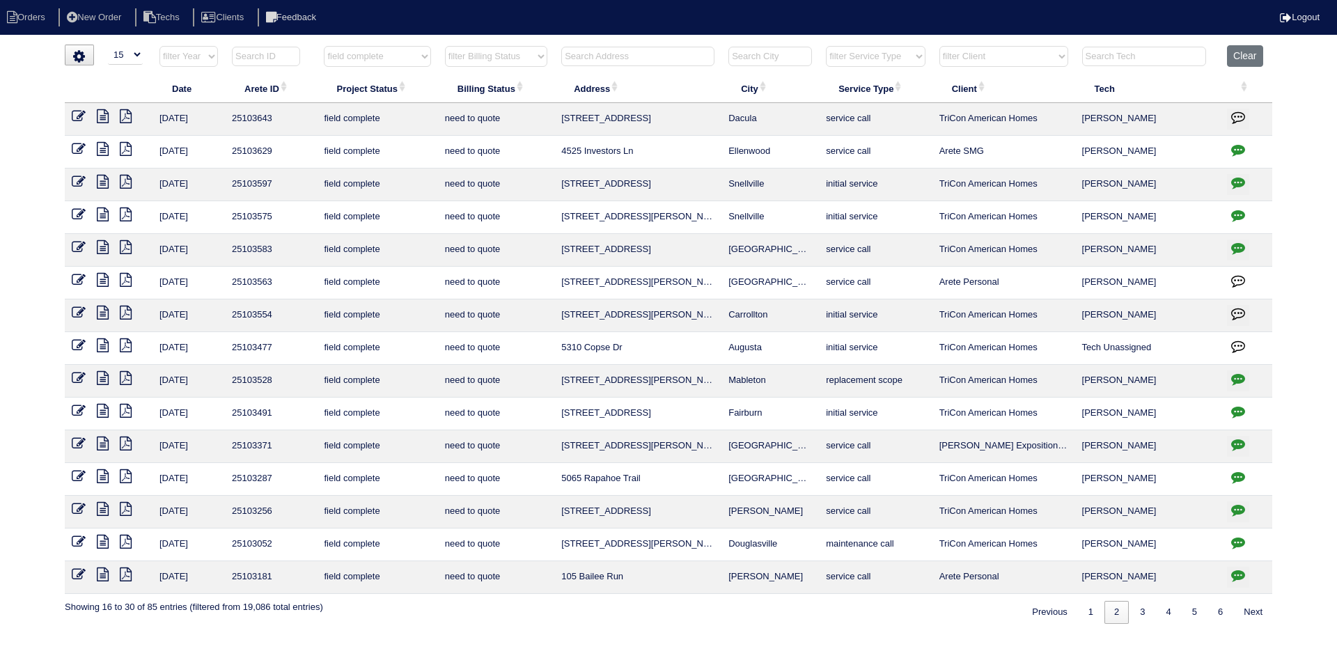
click at [103, 111] on icon at bounding box center [103, 116] width 12 height 14
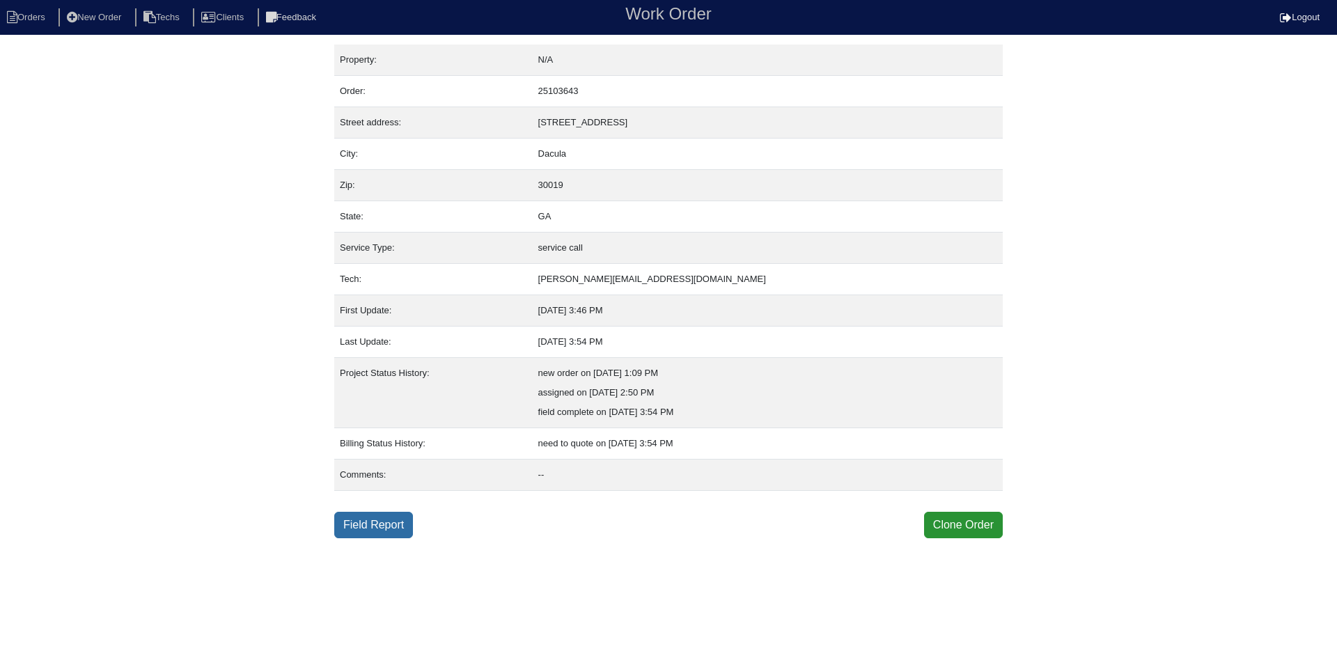
click at [364, 518] on link "Field Report" at bounding box center [373, 525] width 79 height 26
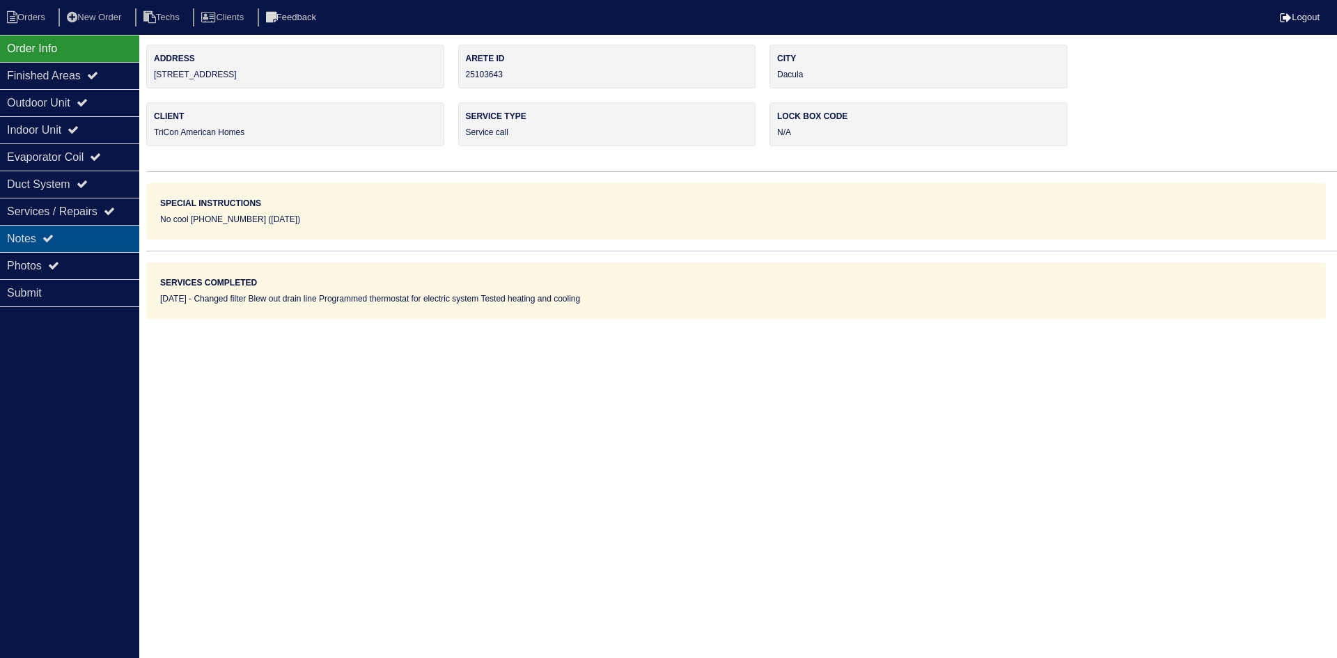
click at [87, 239] on div "Notes" at bounding box center [69, 238] width 139 height 27
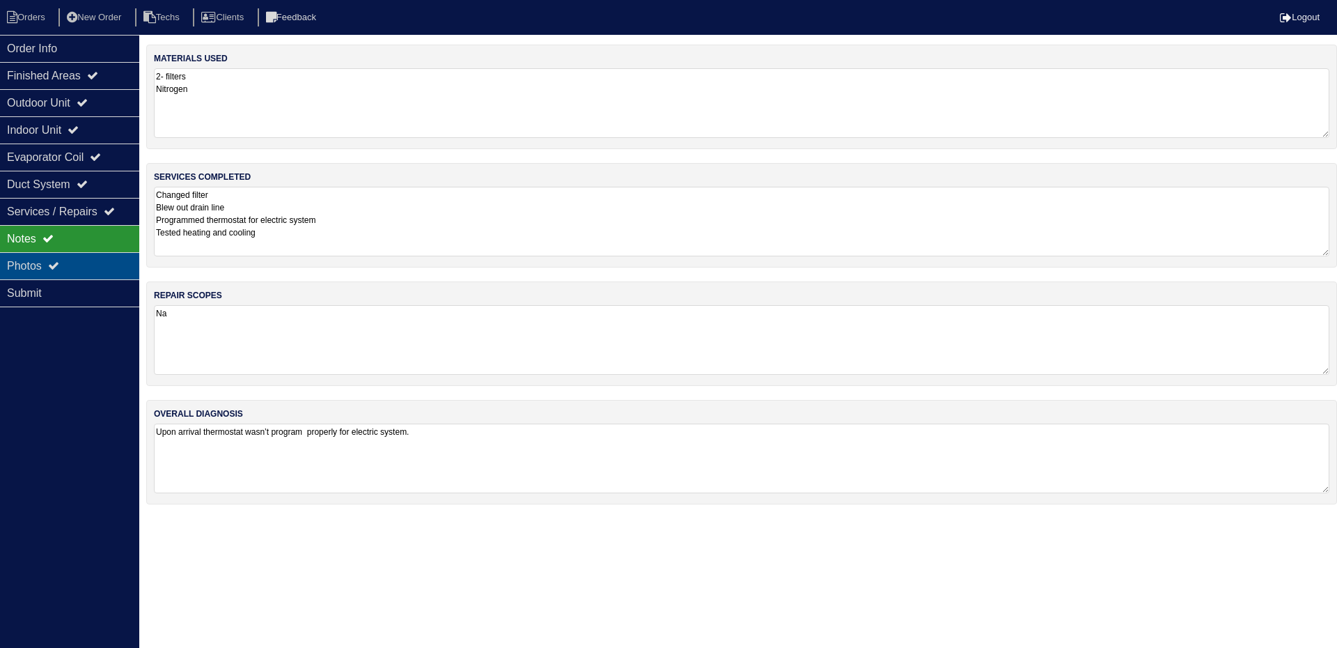
click at [86, 262] on div "Photos" at bounding box center [69, 265] width 139 height 27
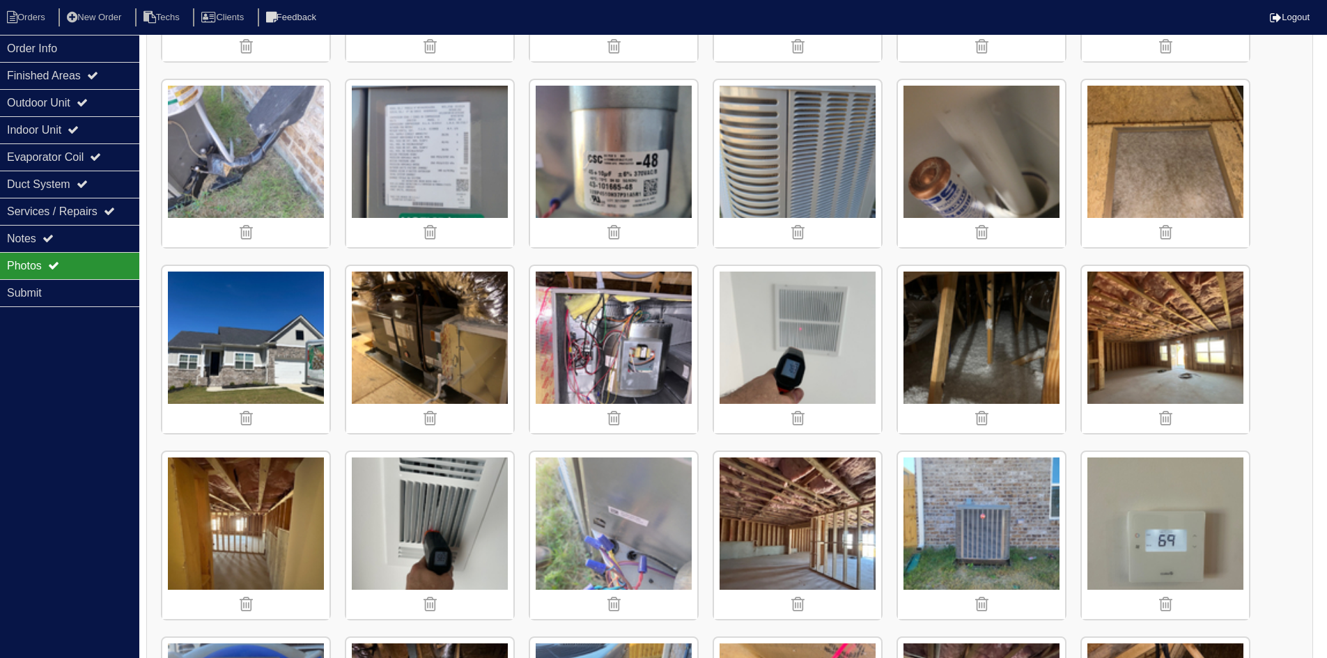
scroll to position [279, 0]
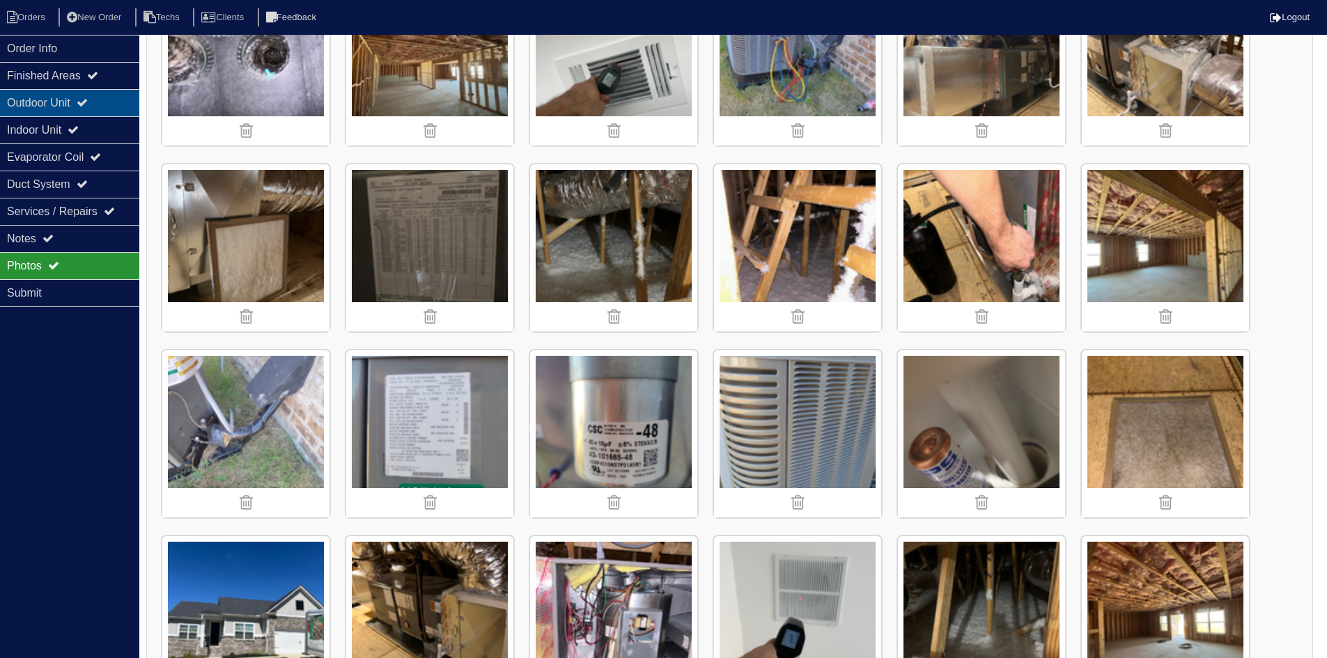
click at [102, 104] on div "Outdoor Unit" at bounding box center [69, 102] width 139 height 27
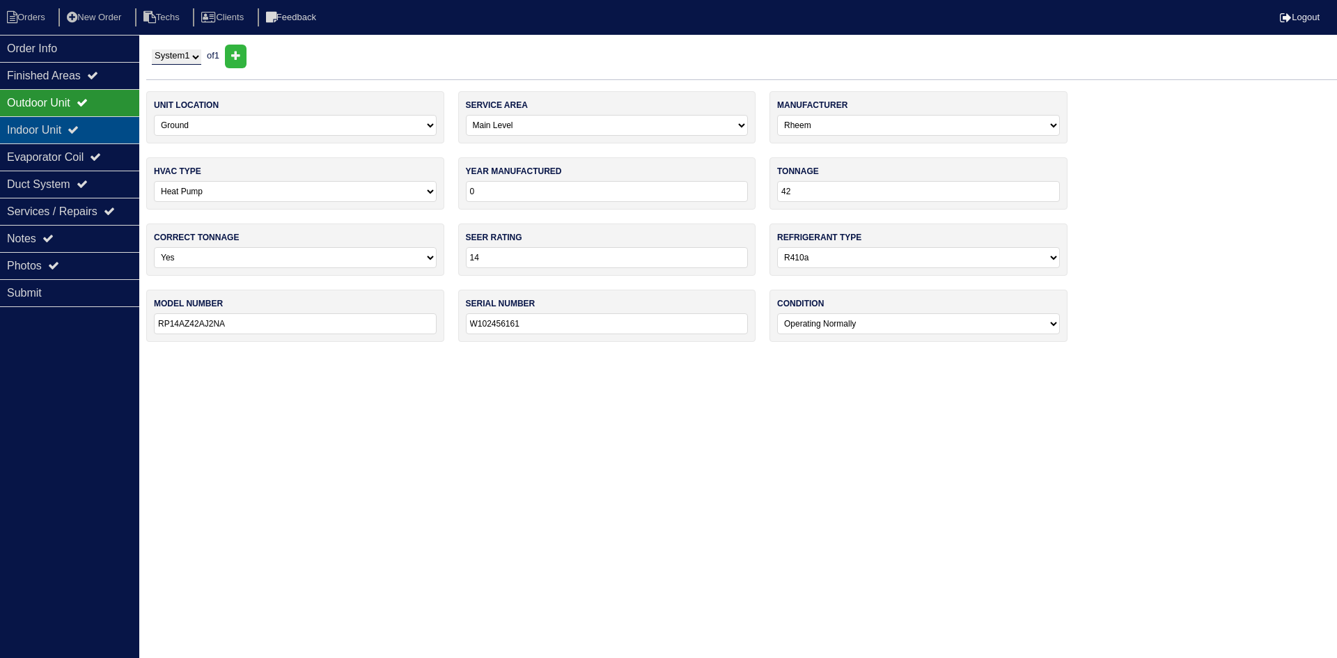
click at [99, 121] on div "Indoor Unit" at bounding box center [69, 129] width 139 height 27
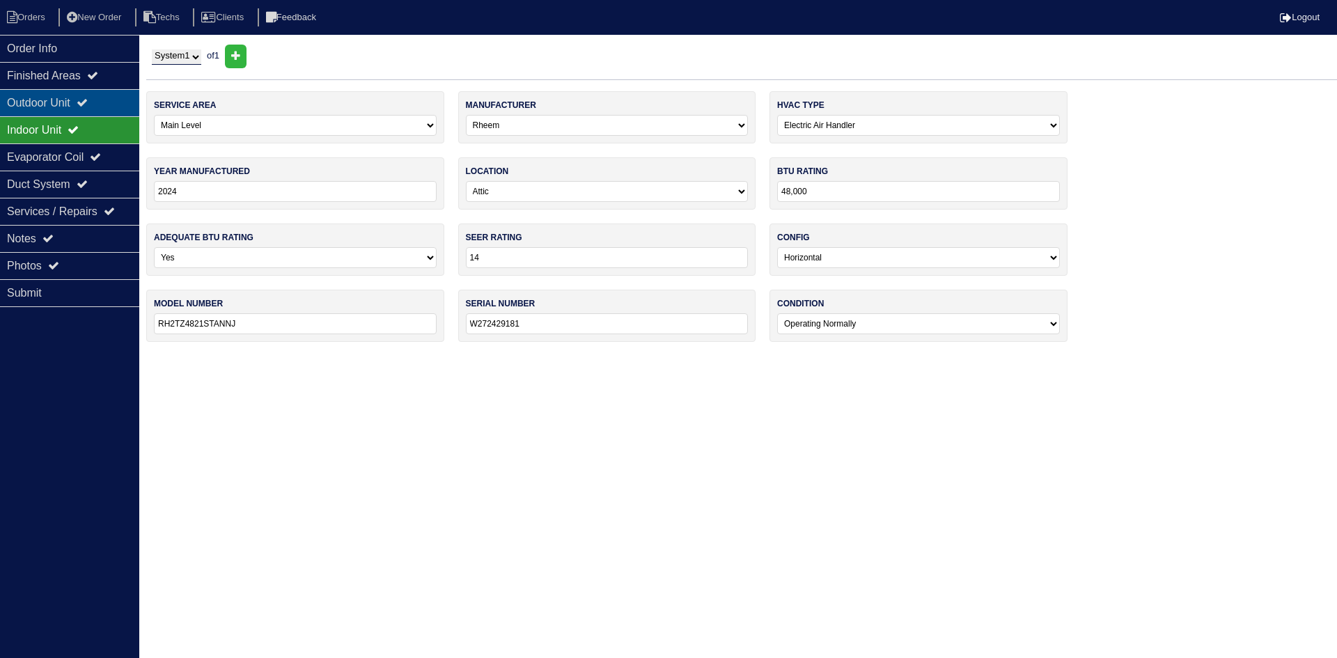
click at [102, 109] on div "Outdoor Unit" at bounding box center [69, 102] width 139 height 27
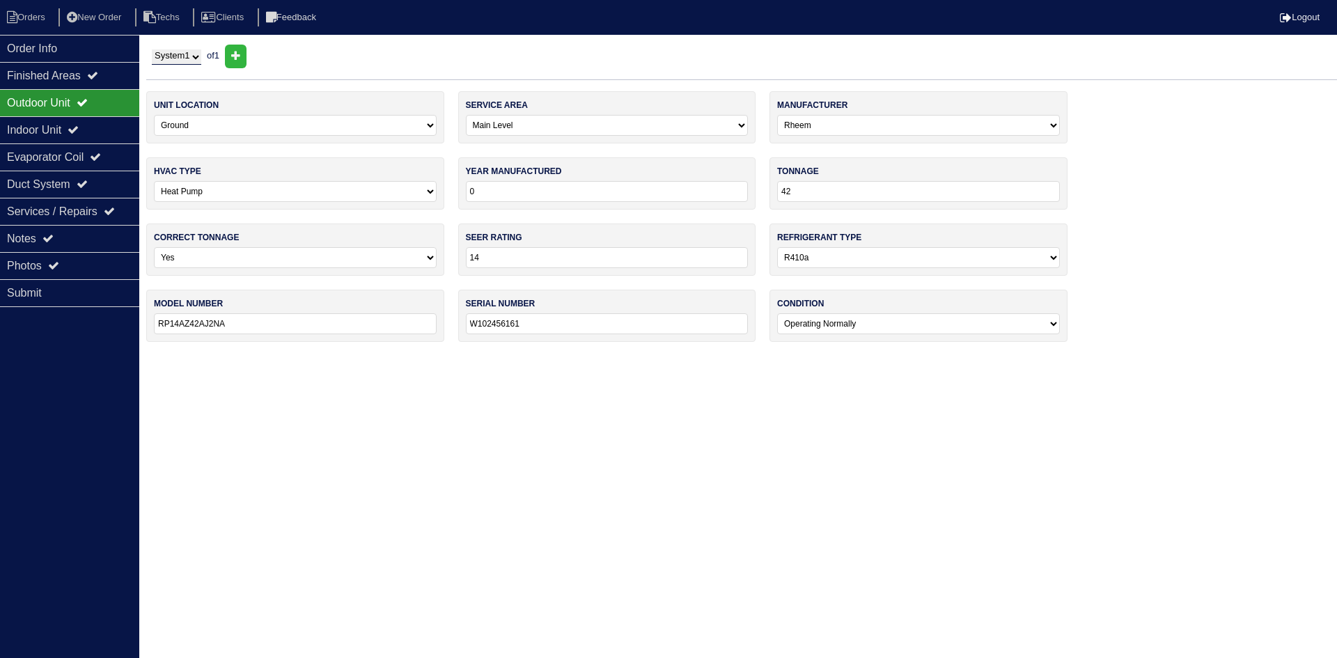
click at [494, 191] on input "0" at bounding box center [607, 191] width 283 height 21
type input "2024"
click at [380, 356] on html "Orders New Order Techs Clients Feedback Logout Orders New Order Users Clients M…" at bounding box center [668, 178] width 1337 height 356
click at [79, 125] on icon at bounding box center [73, 129] width 11 height 11
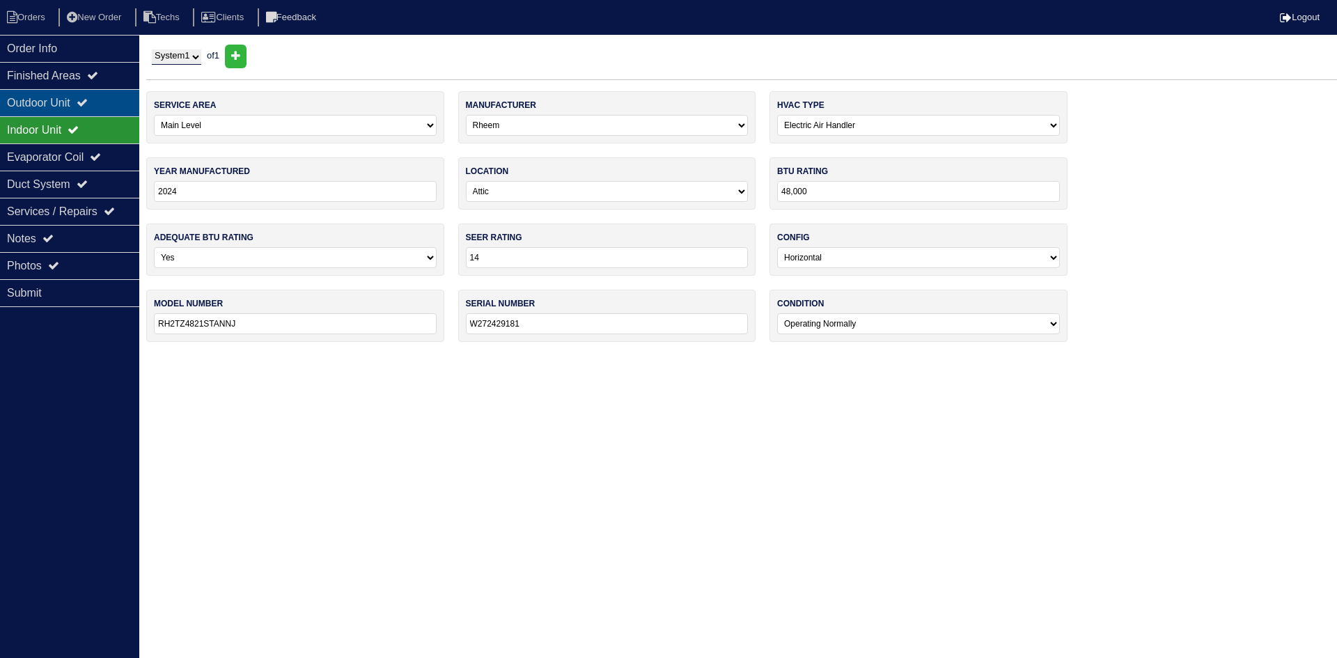
click at [81, 101] on div "Outdoor Unit" at bounding box center [69, 102] width 139 height 27
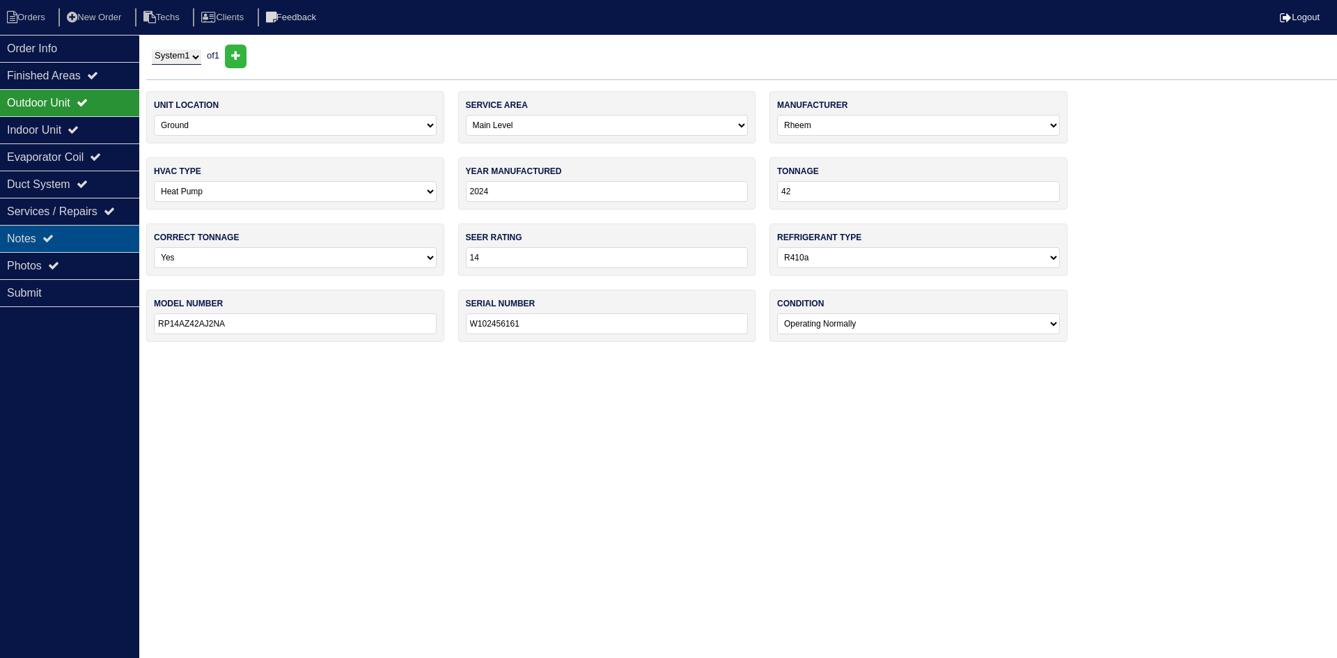
click at [79, 233] on div "Notes" at bounding box center [69, 238] width 139 height 27
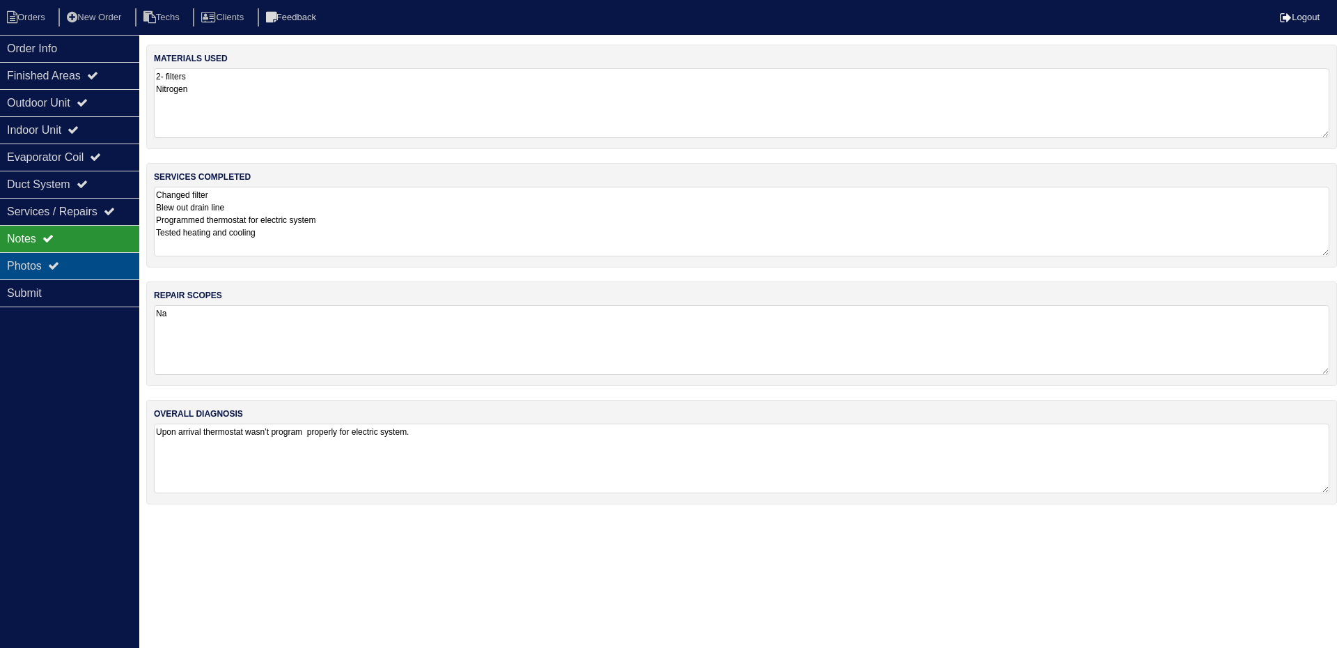
click at [84, 267] on div "Photos" at bounding box center [69, 265] width 139 height 27
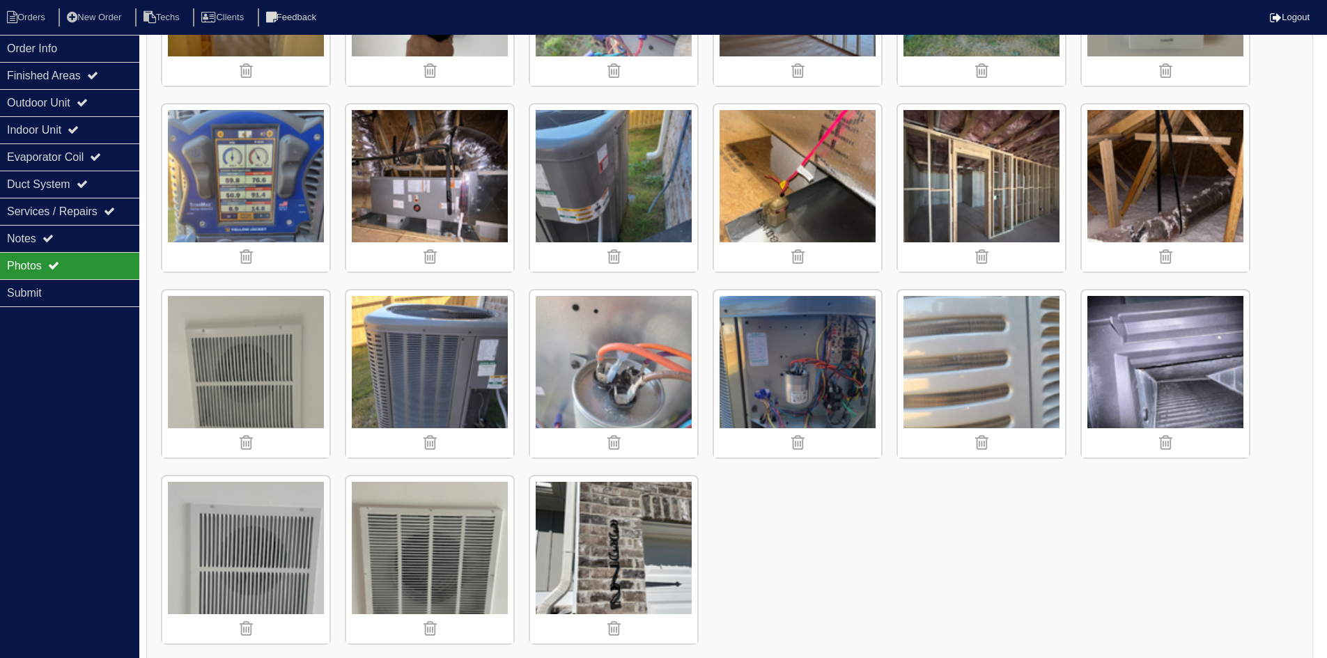
scroll to position [1094, 0]
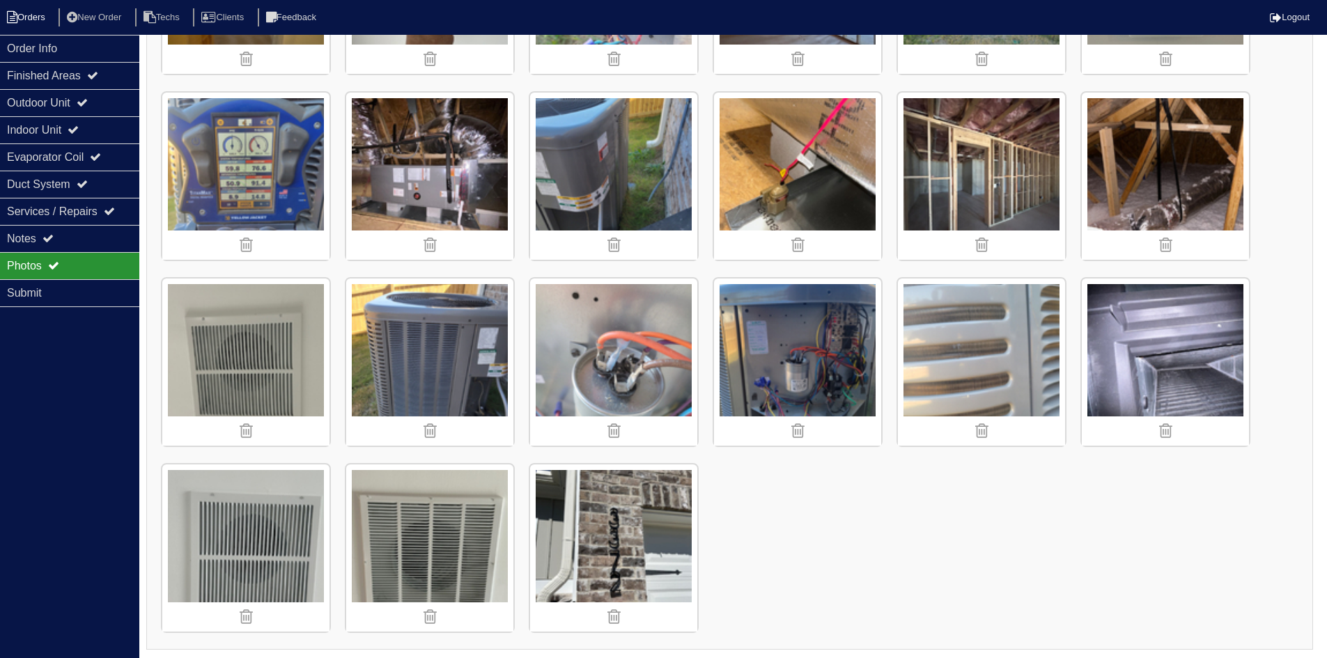
click at [36, 13] on li "Orders" at bounding box center [28, 17] width 56 height 19
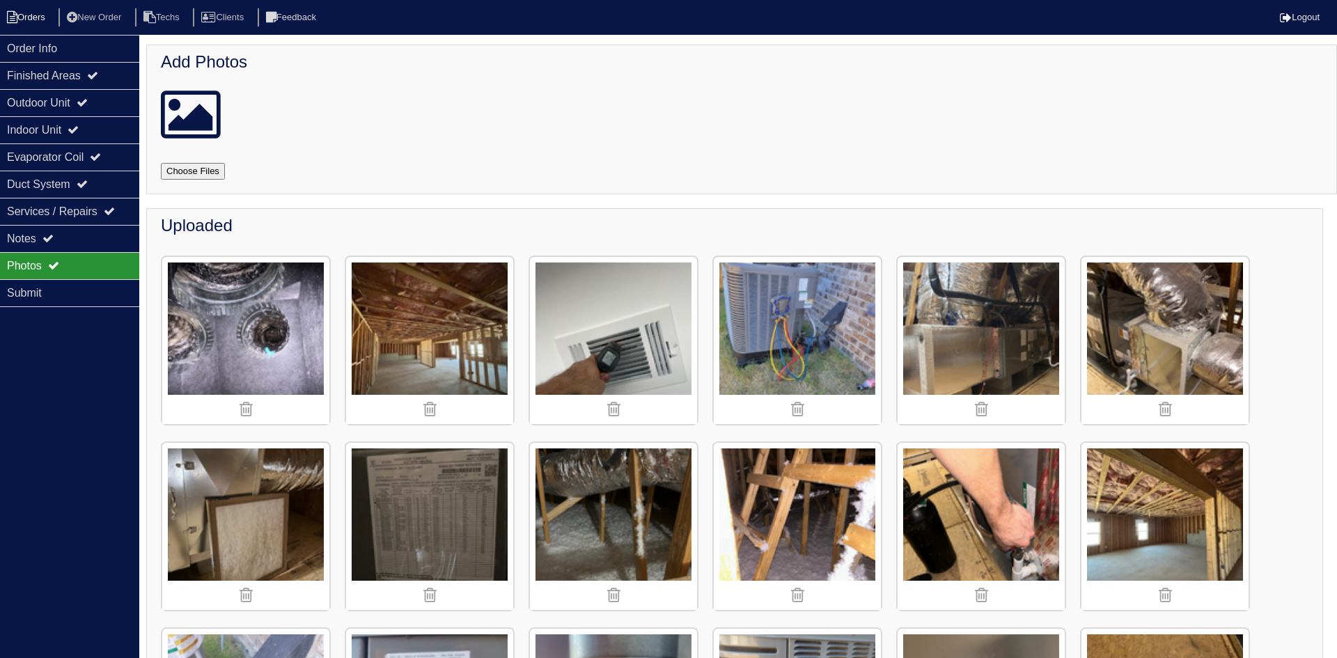
select select "15"
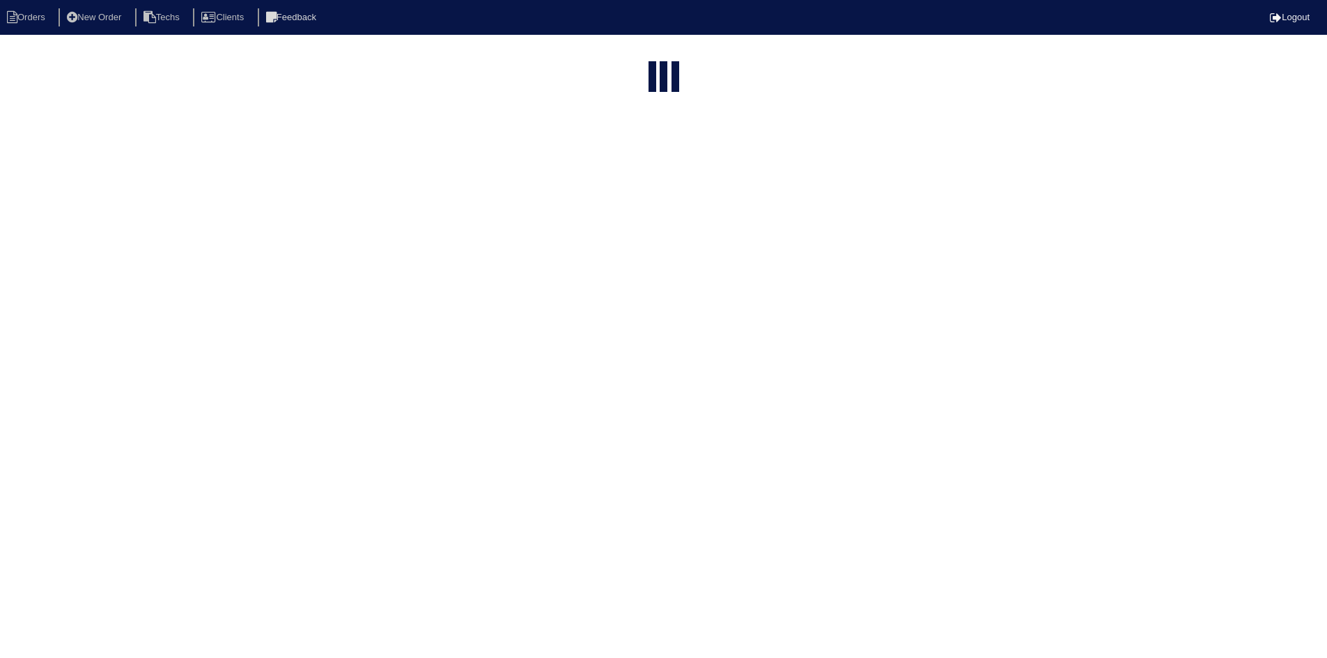
select select "field complete"
select select "need to quote"
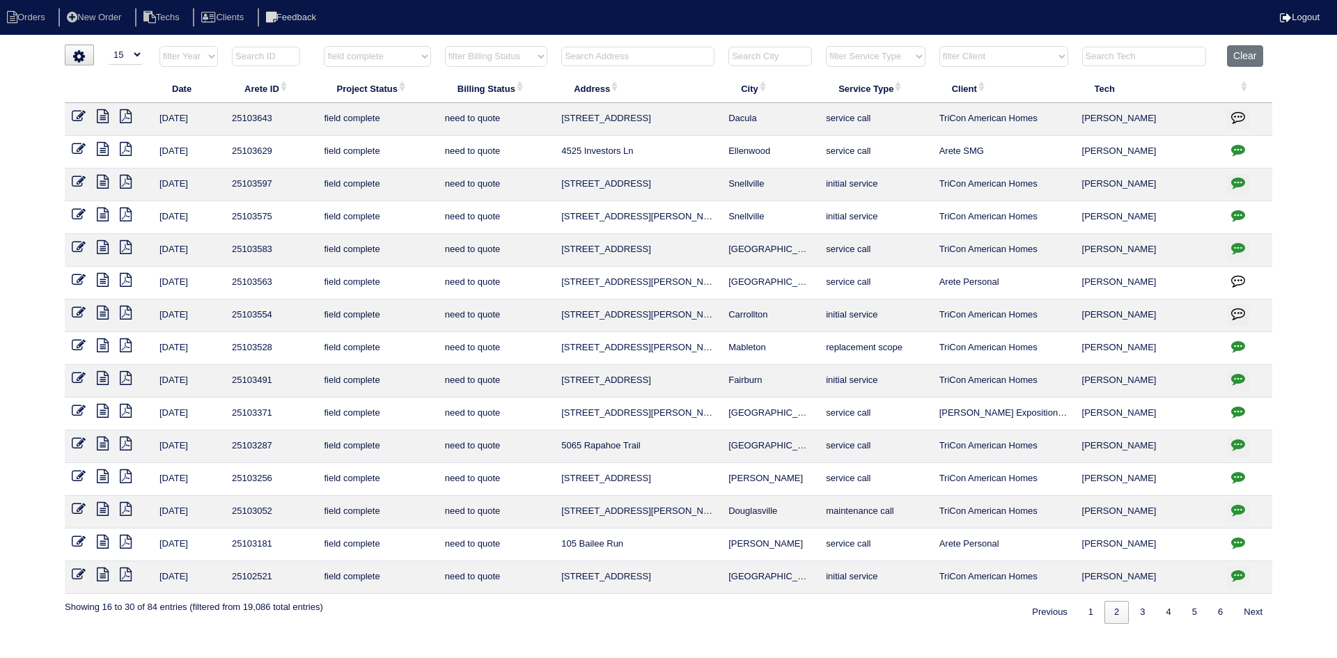
click at [1237, 185] on icon "button" at bounding box center [1238, 183] width 14 height 14
type textarea "10/1/25 - no electricity - emailed site super - rk"
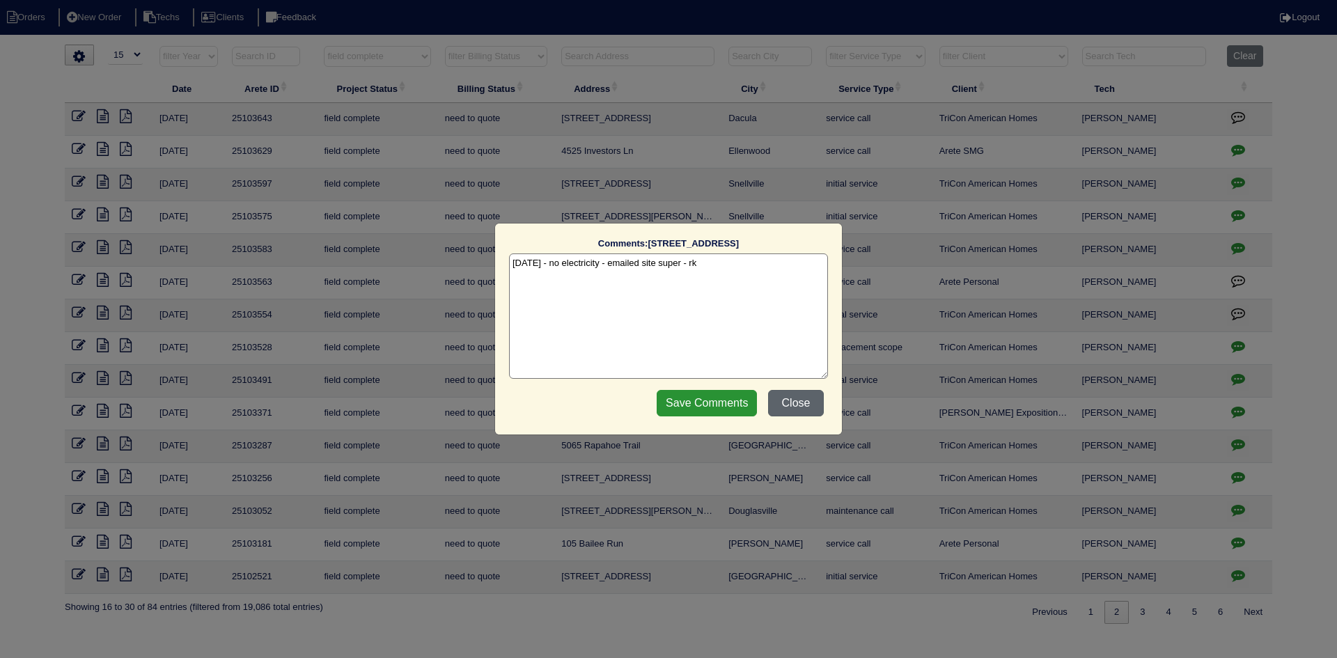
click at [806, 406] on button "Close" at bounding box center [796, 403] width 56 height 26
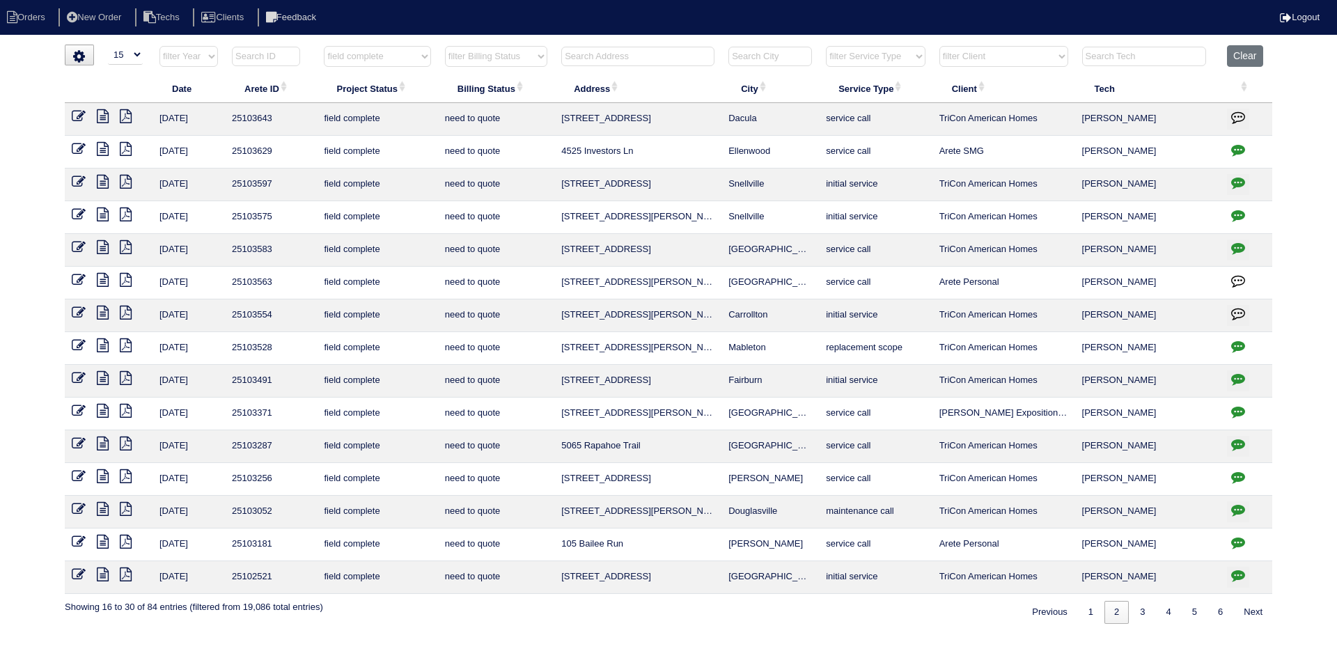
click at [1238, 341] on icon "button" at bounding box center [1238, 346] width 14 height 14
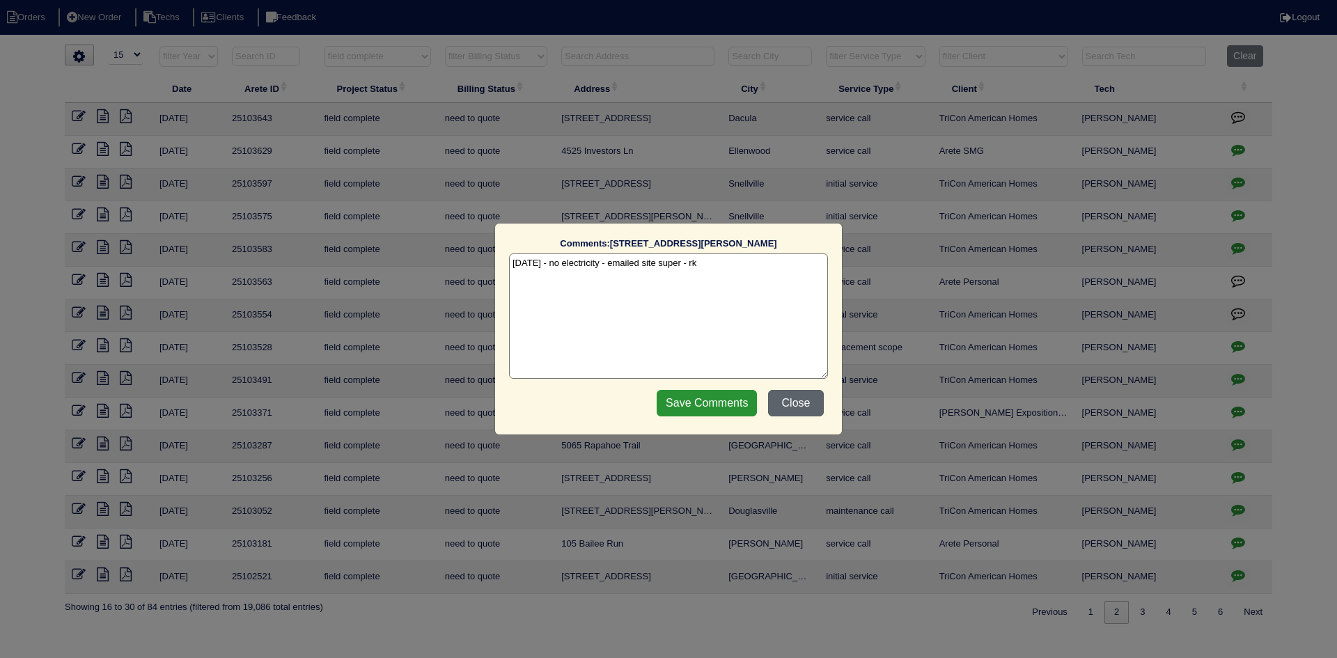
click at [806, 402] on button "Close" at bounding box center [796, 403] width 56 height 26
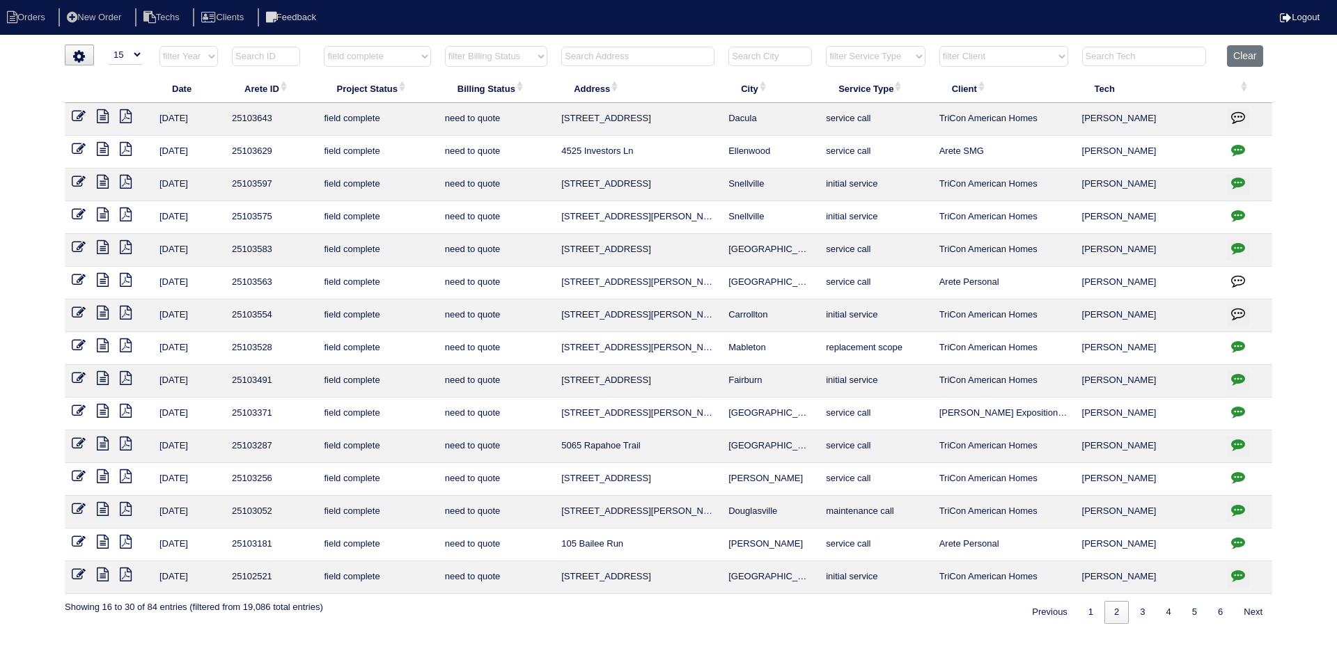
click at [1240, 379] on icon "button" at bounding box center [1238, 379] width 14 height 14
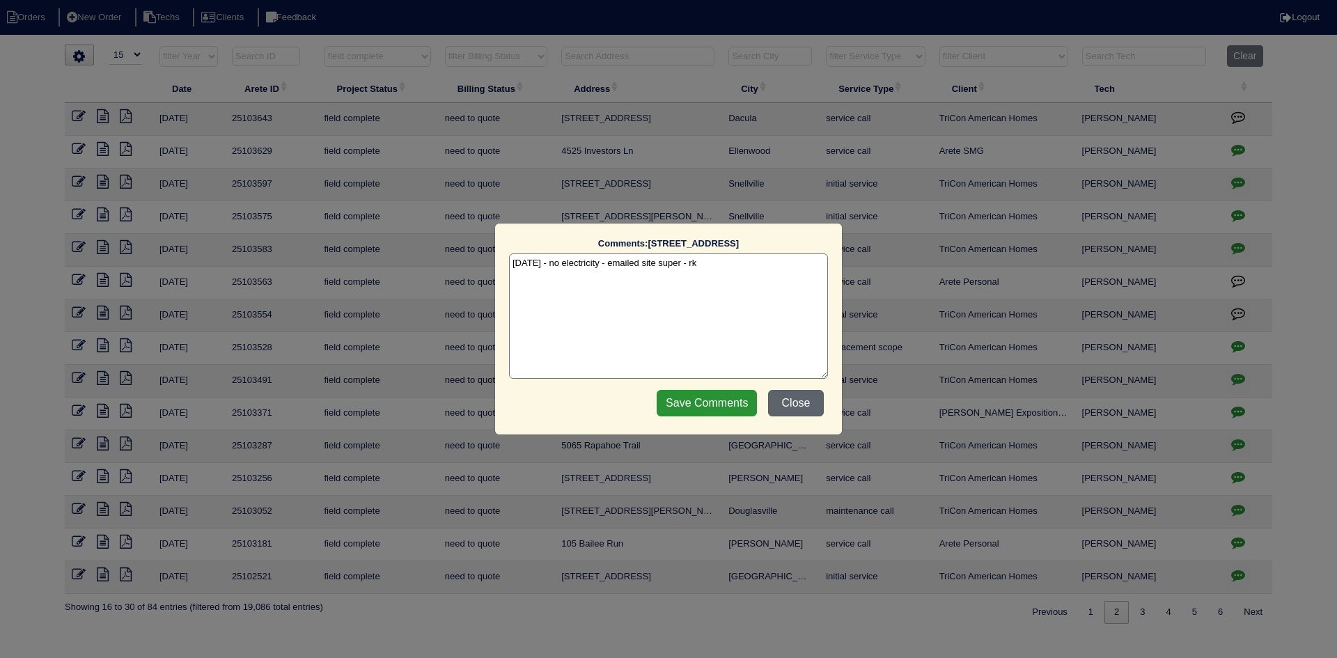
click at [817, 395] on button "Close" at bounding box center [796, 403] width 56 height 26
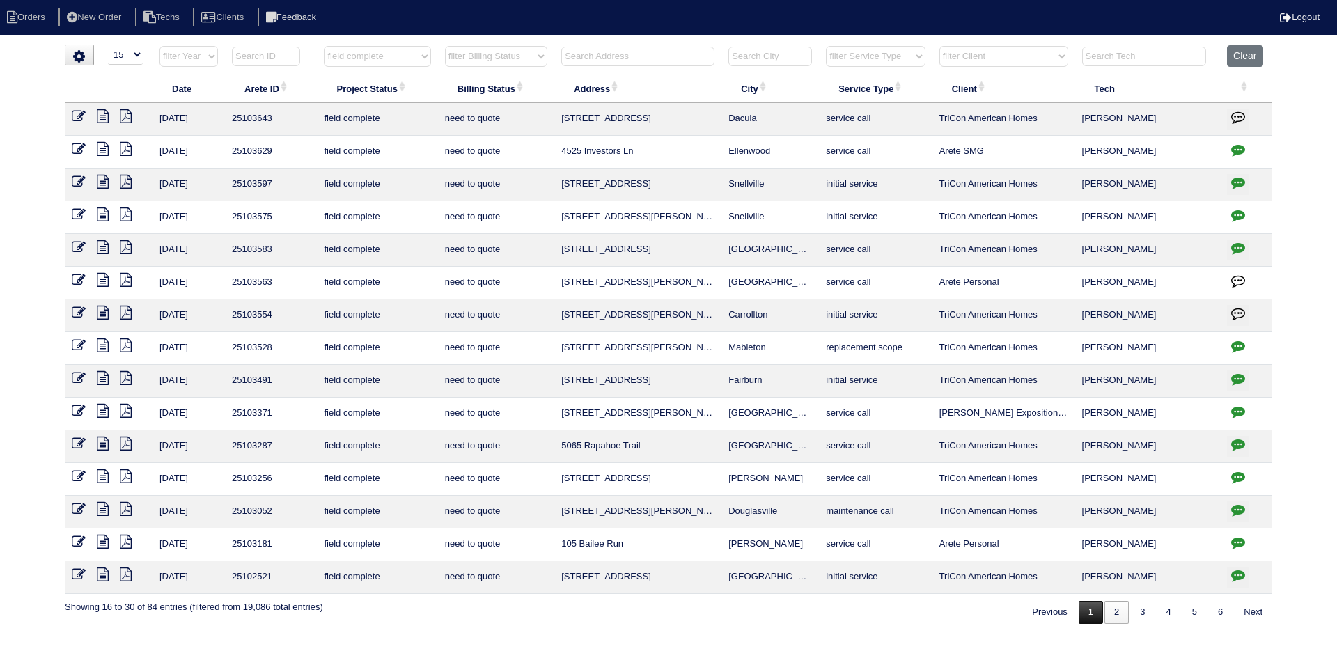
click at [1087, 611] on link "1" at bounding box center [1091, 612] width 24 height 23
select select "field complete"
select select "need to quote"
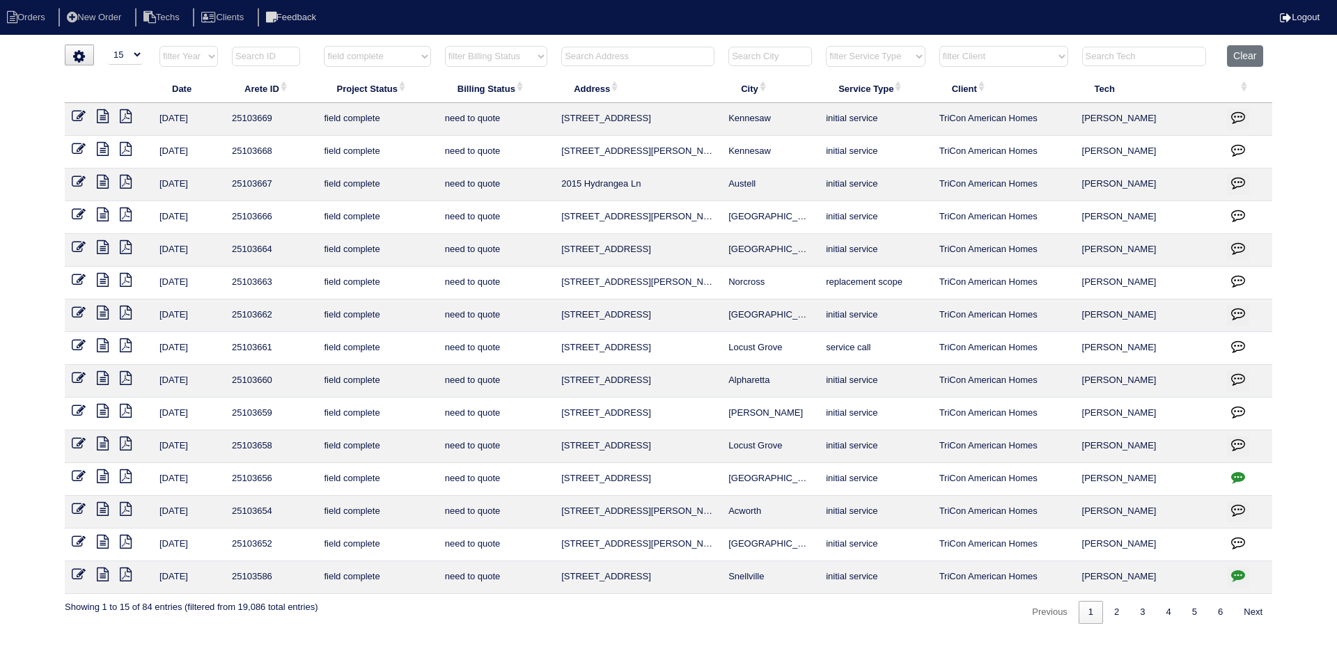
click at [1237, 574] on icon "button" at bounding box center [1238, 575] width 14 height 14
click at [1236, 571] on icon "button" at bounding box center [1238, 575] width 14 height 14
click at [1238, 573] on icon "button" at bounding box center [1238, 575] width 14 height 14
type textarea "10/2/25 - no electricity - emailed site super - rk 10/3/25 - Power restored - s…"
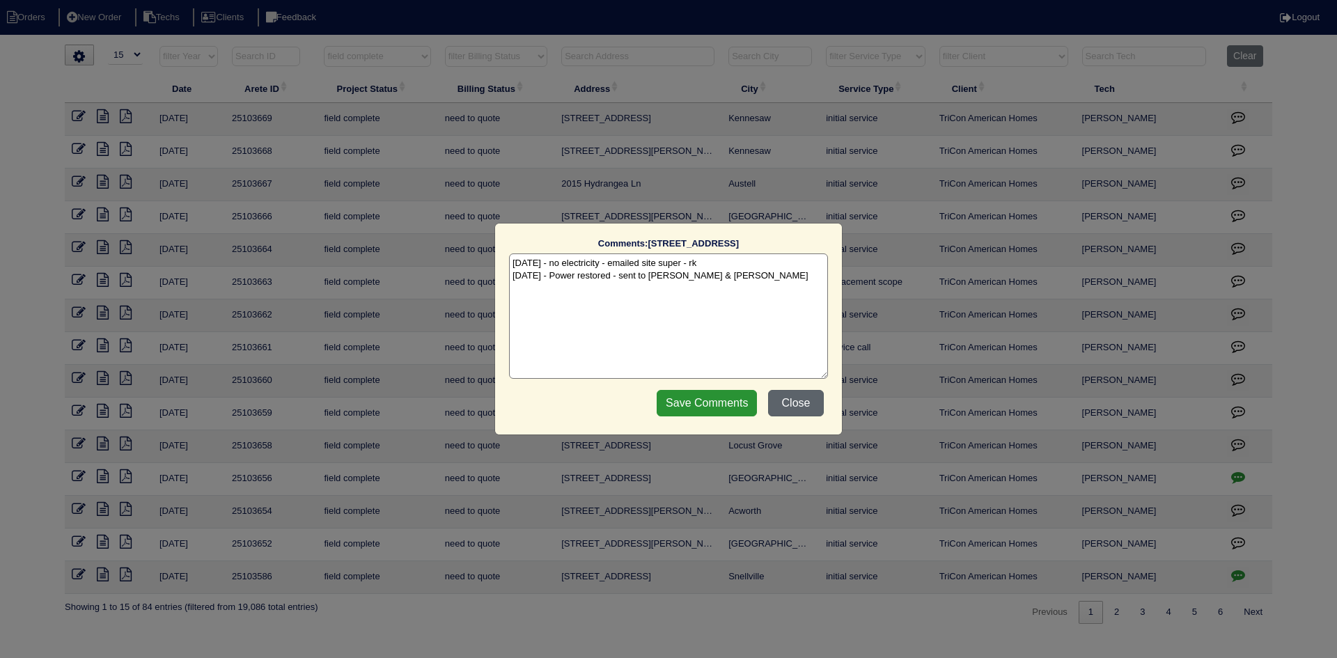
click at [792, 405] on button "Close" at bounding box center [796, 403] width 56 height 26
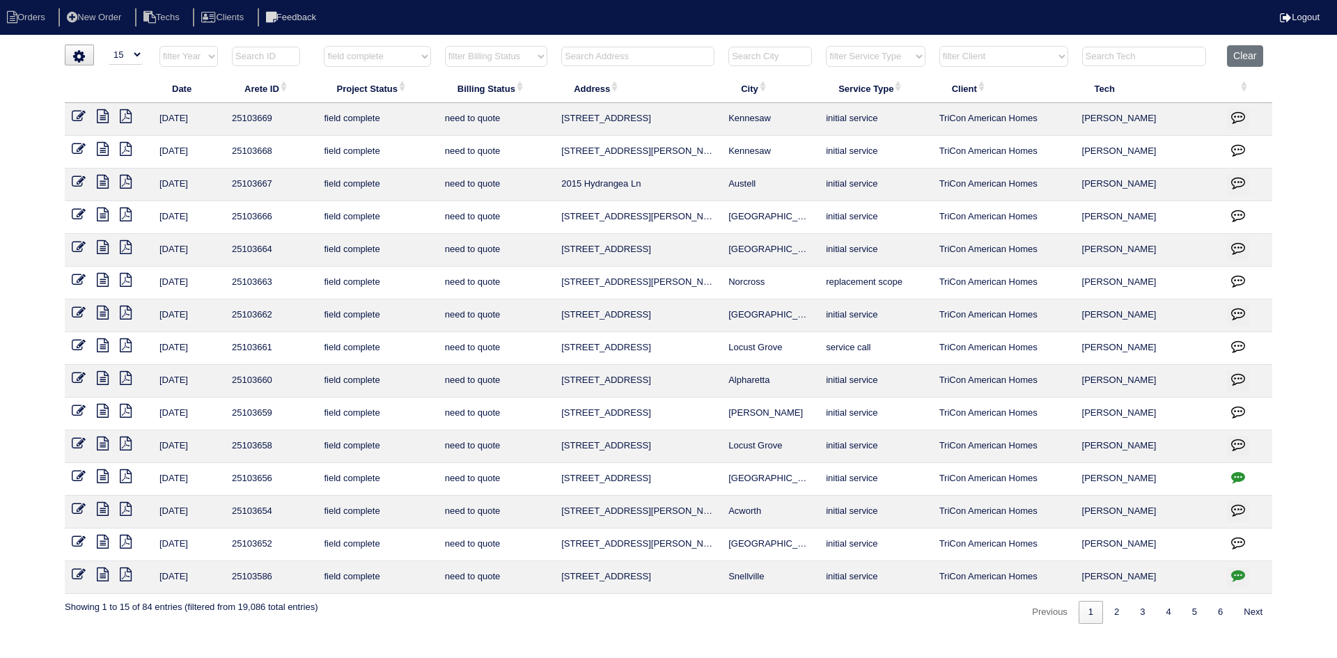
click at [102, 576] on icon at bounding box center [103, 575] width 12 height 14
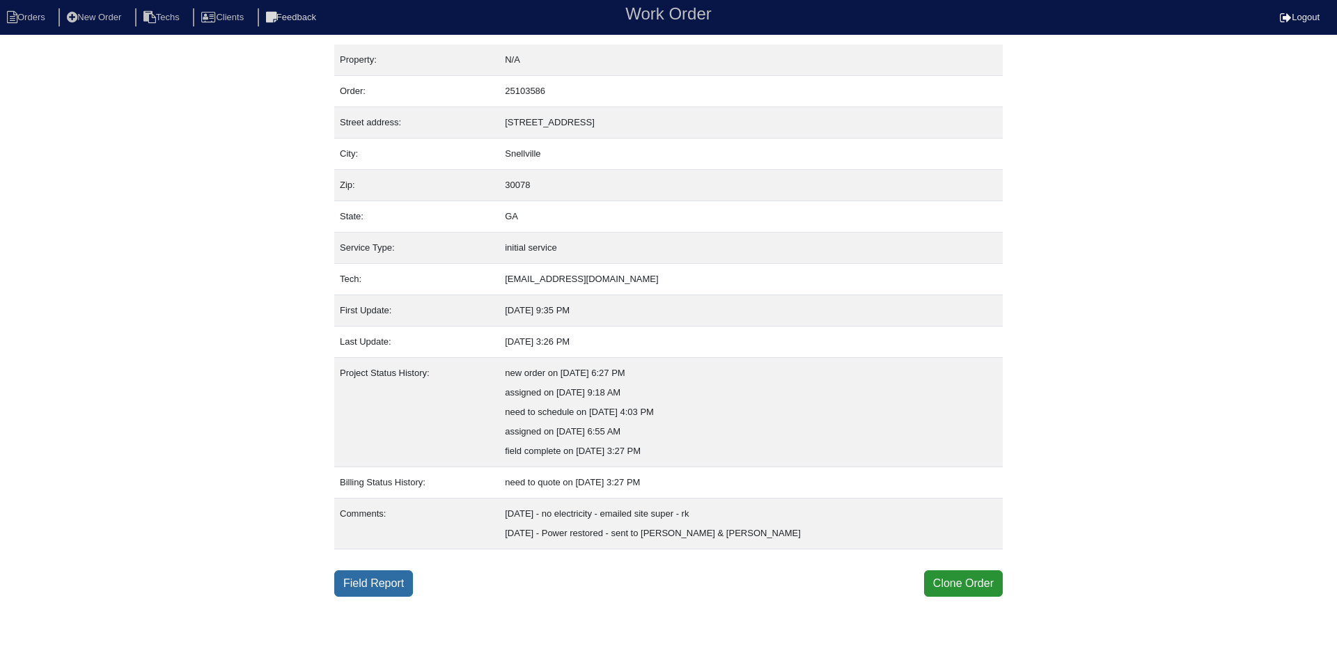
click at [368, 582] on link "Field Report" at bounding box center [373, 583] width 79 height 26
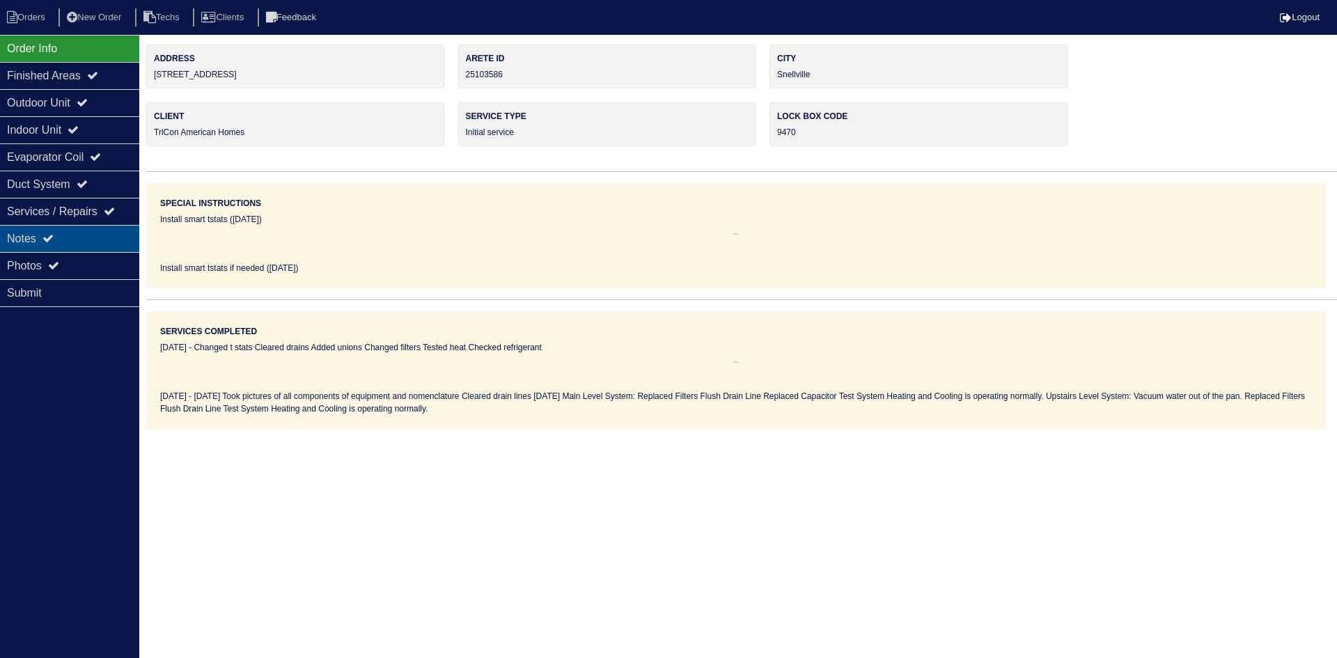
click at [61, 240] on div "Notes" at bounding box center [69, 238] width 139 height 27
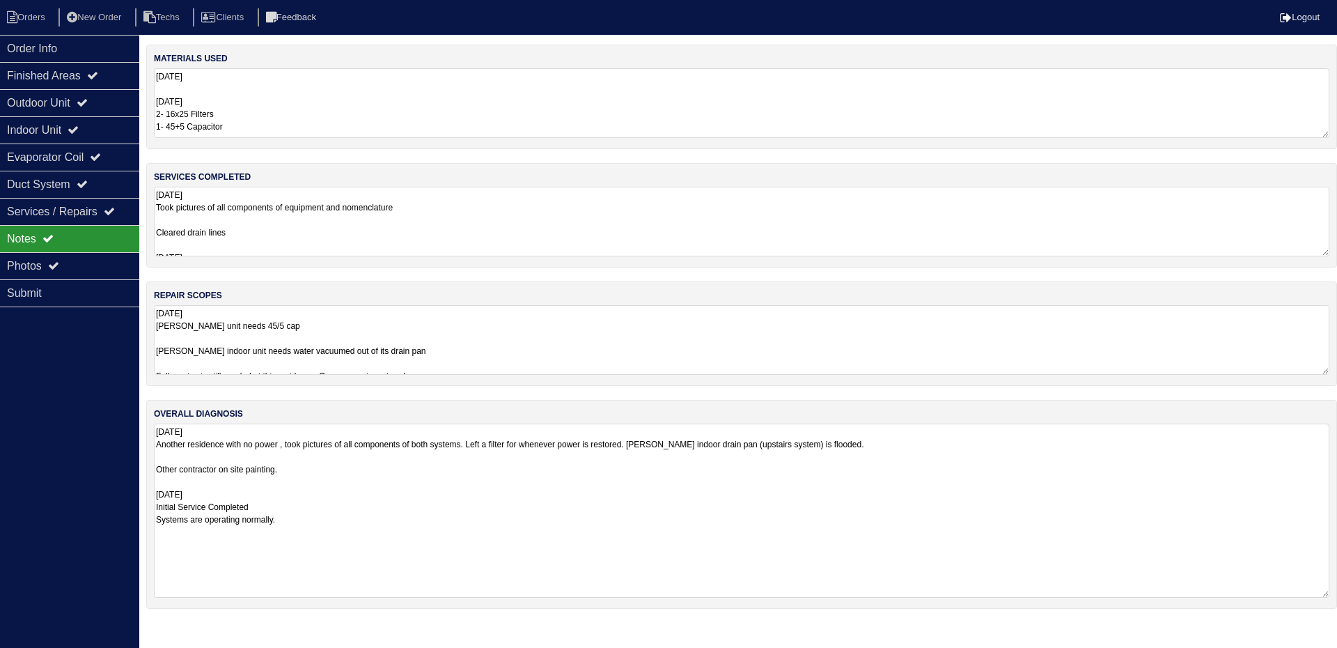
drag, startPoint x: 1323, startPoint y: 490, endPoint x: 1327, endPoint y: 595, distance: 104.6
click at [1327, 595] on textarea "[DATE] Another residence with no power , took pictures of all components of bot…" at bounding box center [742, 510] width 1176 height 174
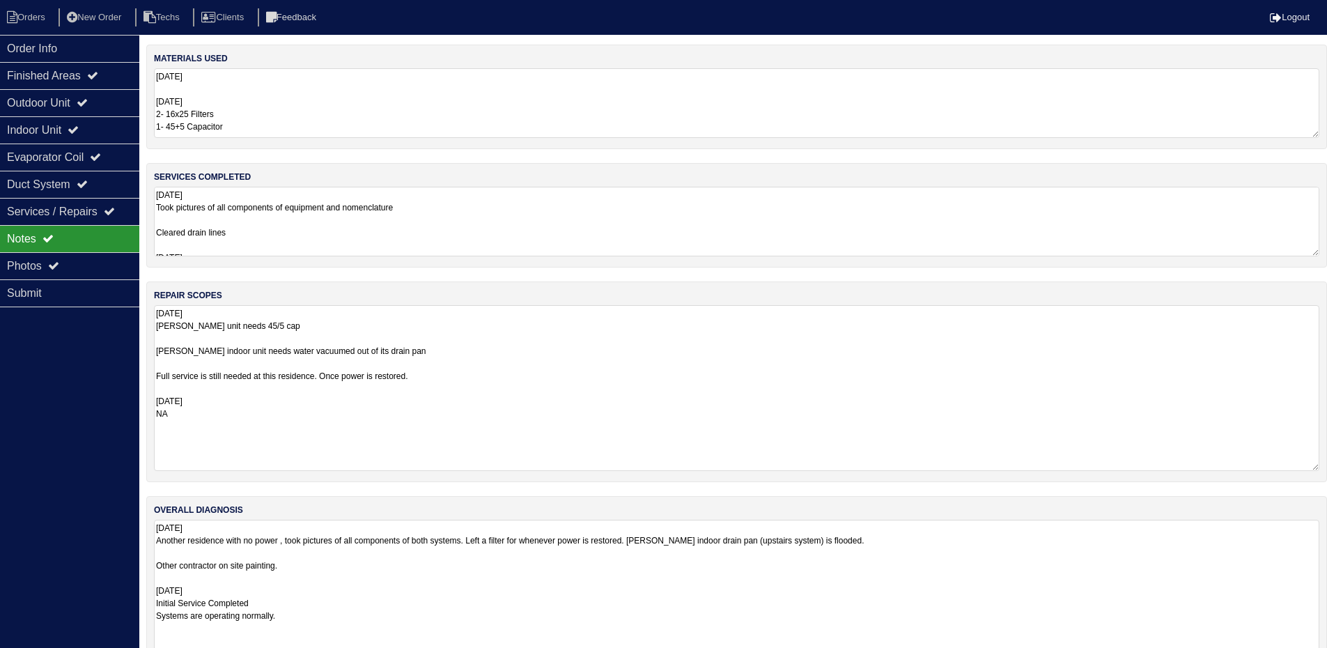
drag, startPoint x: 1327, startPoint y: 371, endPoint x: 1337, endPoint y: 467, distance: 96.6
click at [1327, 467] on html "Orders New Order Techs Clients Feedback Logout Orders New Order Users Clients M…" at bounding box center [663, 359] width 1327 height 719
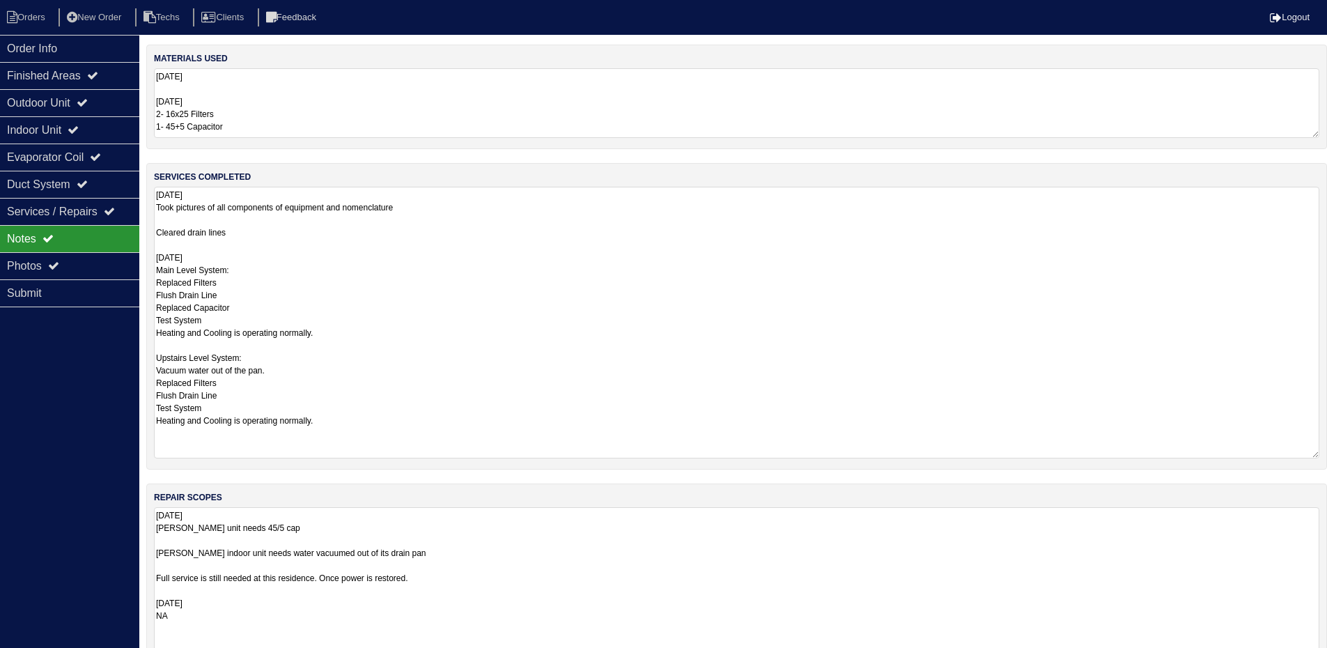
drag, startPoint x: 1316, startPoint y: 249, endPoint x: 1311, endPoint y: 436, distance: 186.7
click at [1317, 449] on textarea "[DATE] Took pictures of all components of equipment and nomenclature Cleared dr…" at bounding box center [736, 323] width 1165 height 272
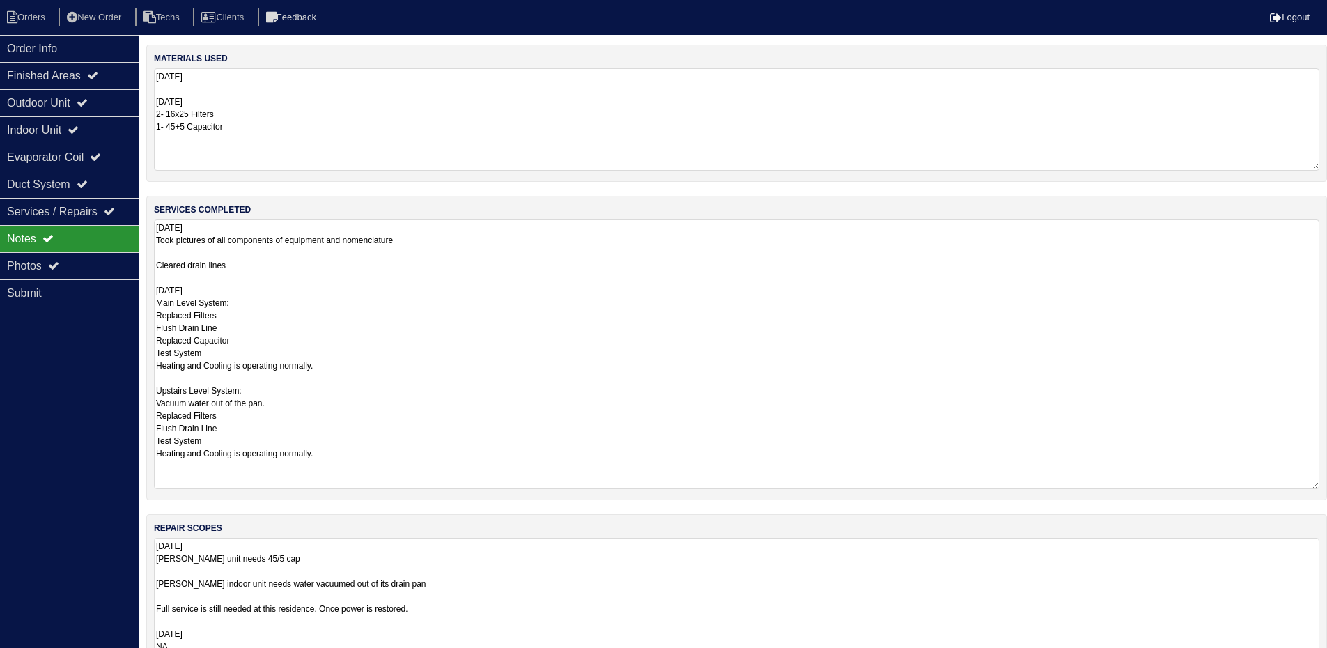
drag, startPoint x: 1315, startPoint y: 130, endPoint x: 1319, endPoint y: 162, distance: 33.0
click at [1319, 162] on div "materials used [DATE] [DATE] 2- 16x25 Filters 1- 45+5 Capacitor" at bounding box center [736, 113] width 1181 height 137
click at [102, 100] on div "Outdoor Unit" at bounding box center [69, 102] width 139 height 27
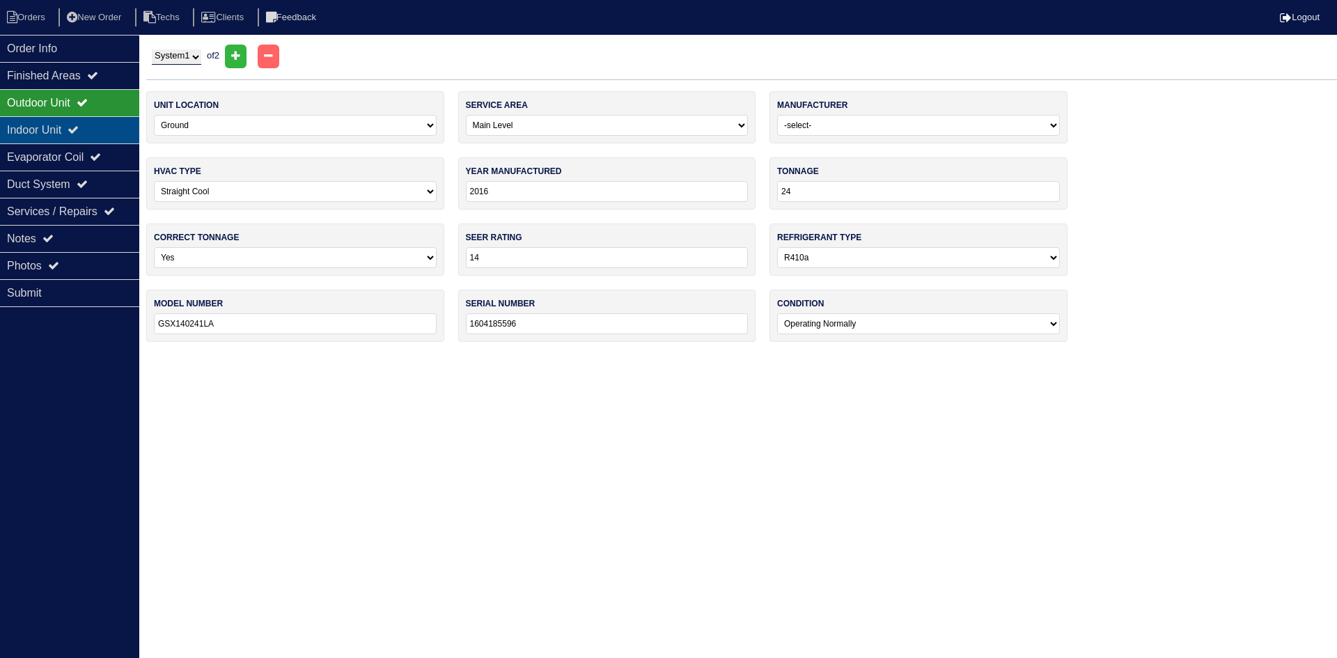
click at [79, 132] on icon at bounding box center [73, 129] width 11 height 11
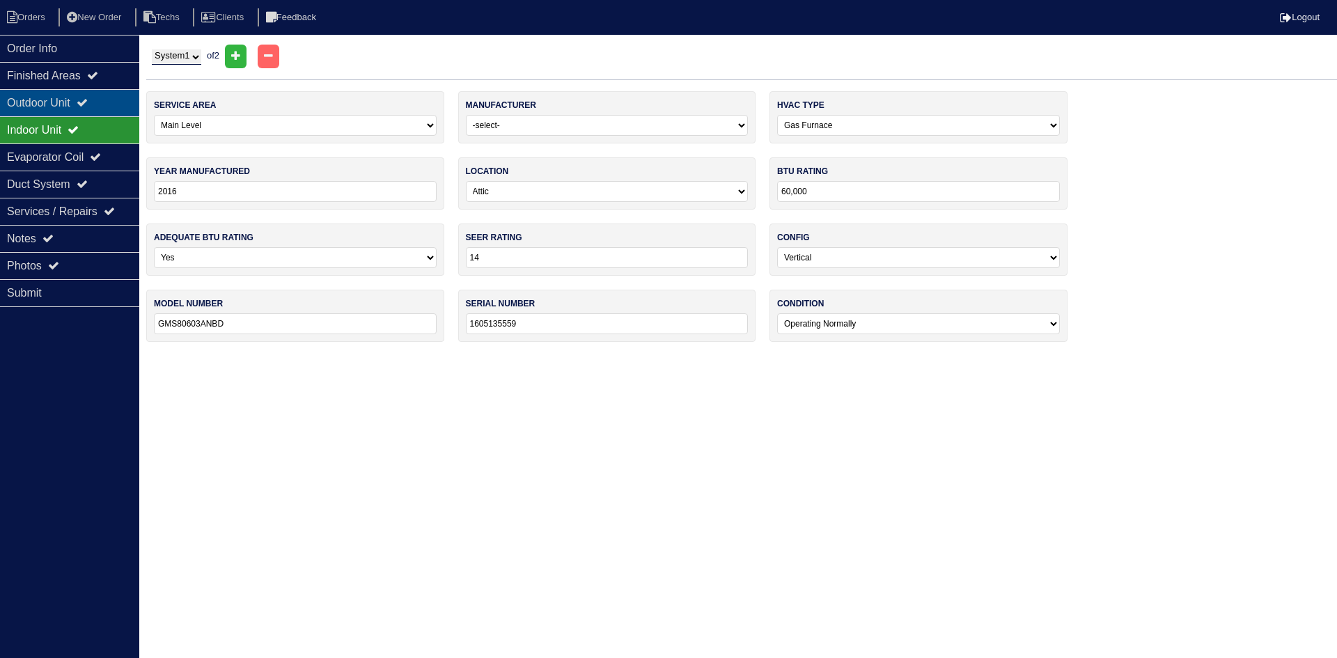
click at [88, 110] on div "Outdoor Unit" at bounding box center [69, 102] width 139 height 27
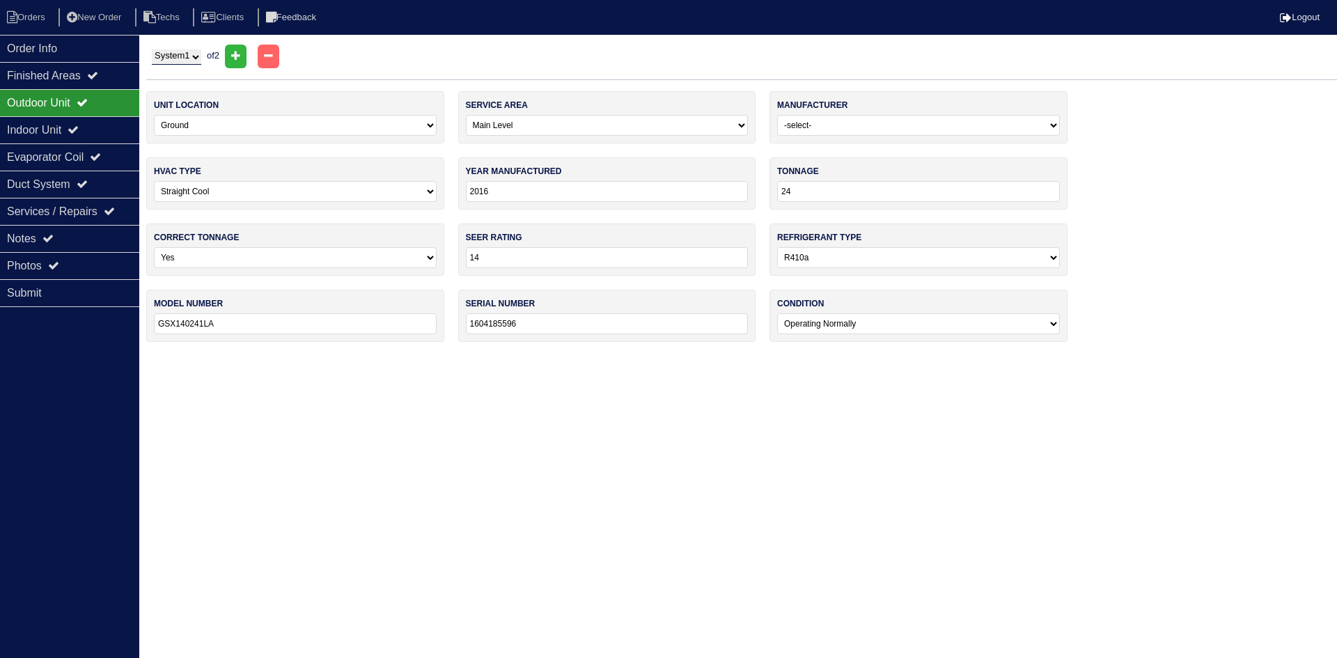
click at [189, 55] on select "System 1 System 2" at bounding box center [176, 56] width 49 height 15
select select "2"
click at [152, 49] on select "System 1 System 2" at bounding box center [176, 56] width 49 height 15
select select "1"
select select "[PERSON_NAME]"
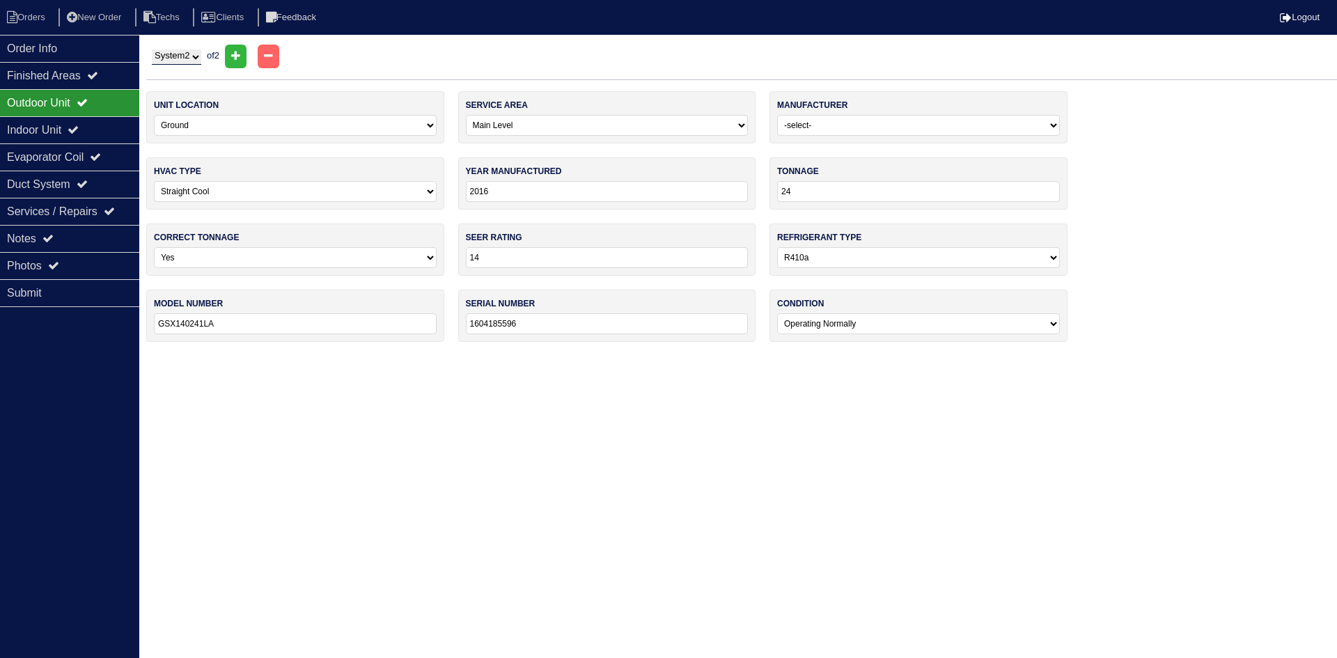
type input "2024"
type input "30"
type input "PASSAN430-A"
type input "4724C55522"
click at [79, 127] on icon at bounding box center [73, 129] width 11 height 11
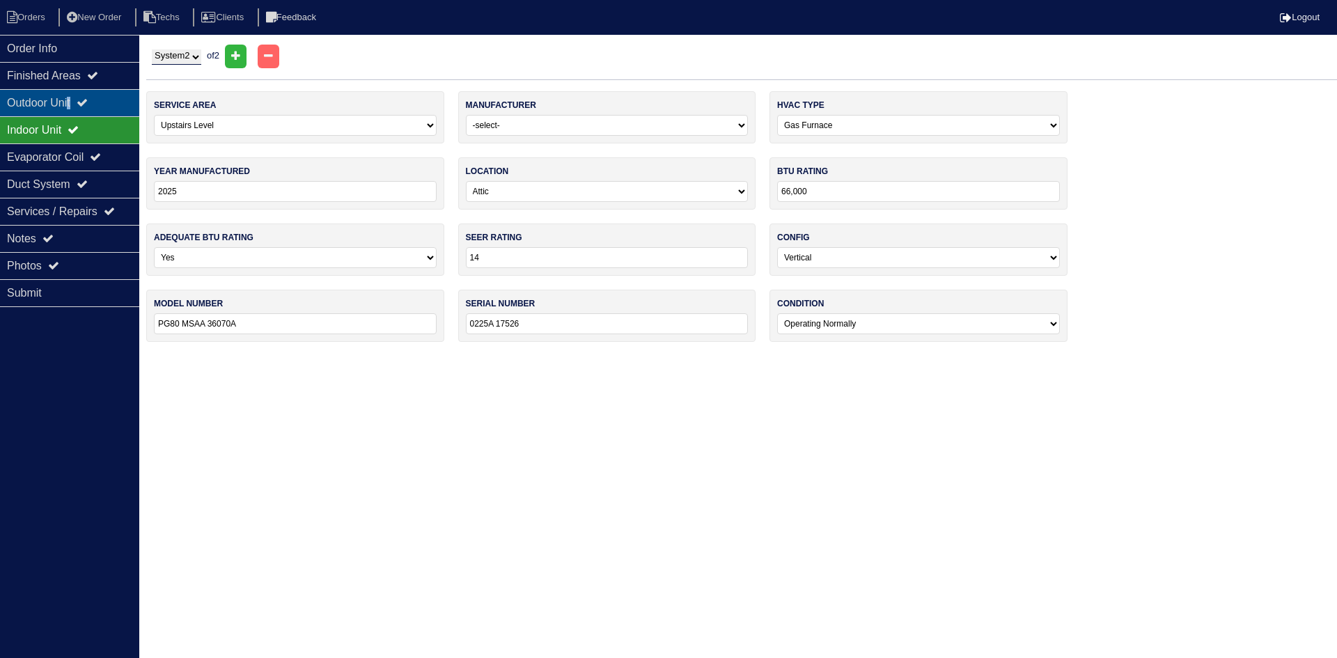
drag, startPoint x: 77, startPoint y: 98, endPoint x: 6, endPoint y: 95, distance: 71.8
click at [77, 97] on div "Outdoor Unit" at bounding box center [69, 102] width 139 height 27
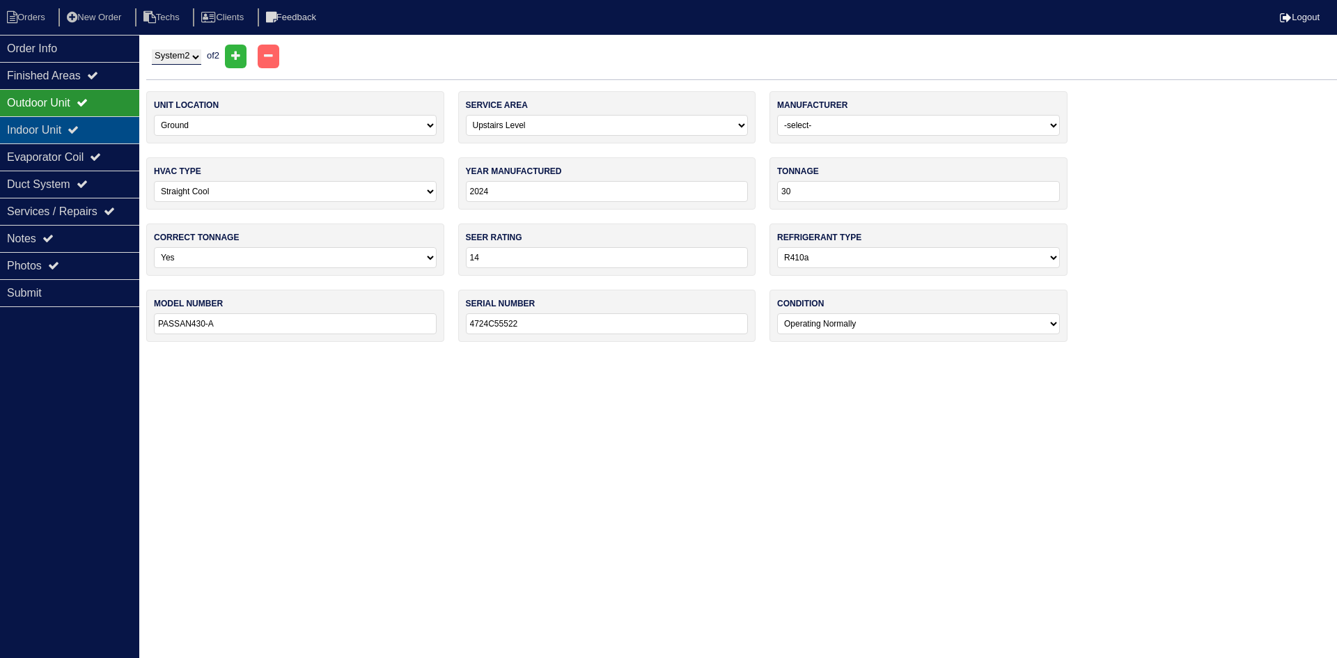
click at [108, 128] on div "Indoor Unit" at bounding box center [69, 129] width 139 height 27
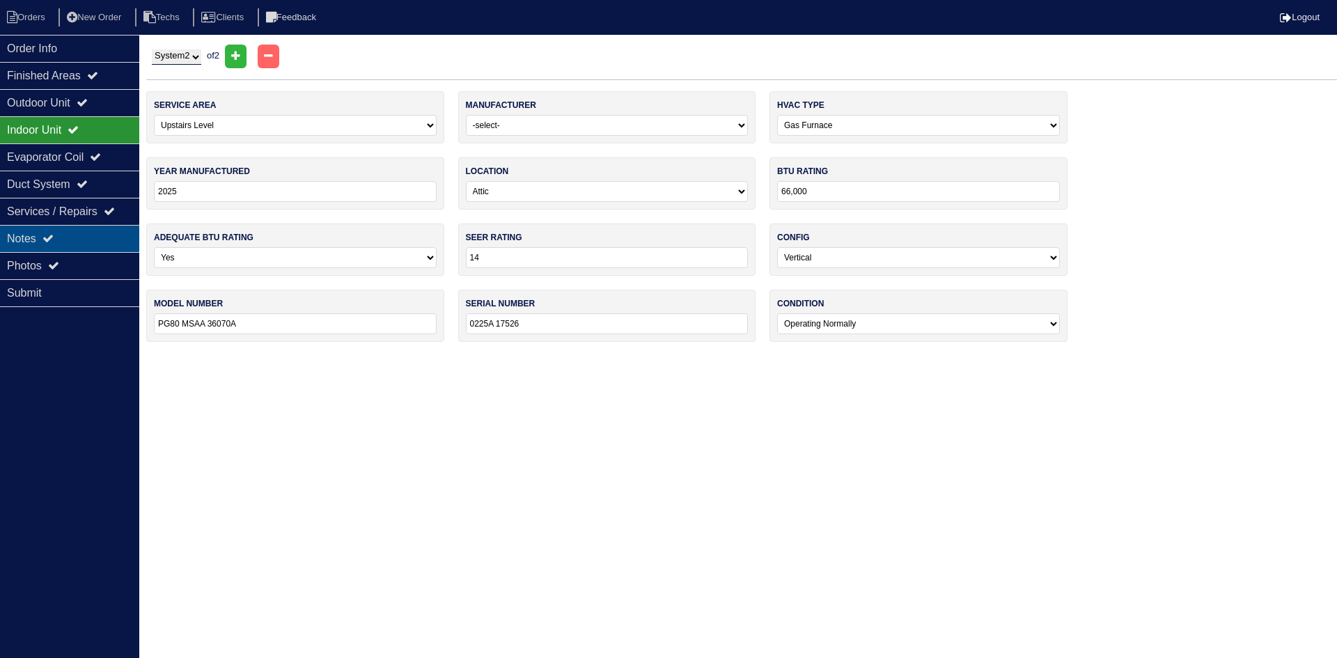
click at [90, 232] on div "Notes" at bounding box center [69, 238] width 139 height 27
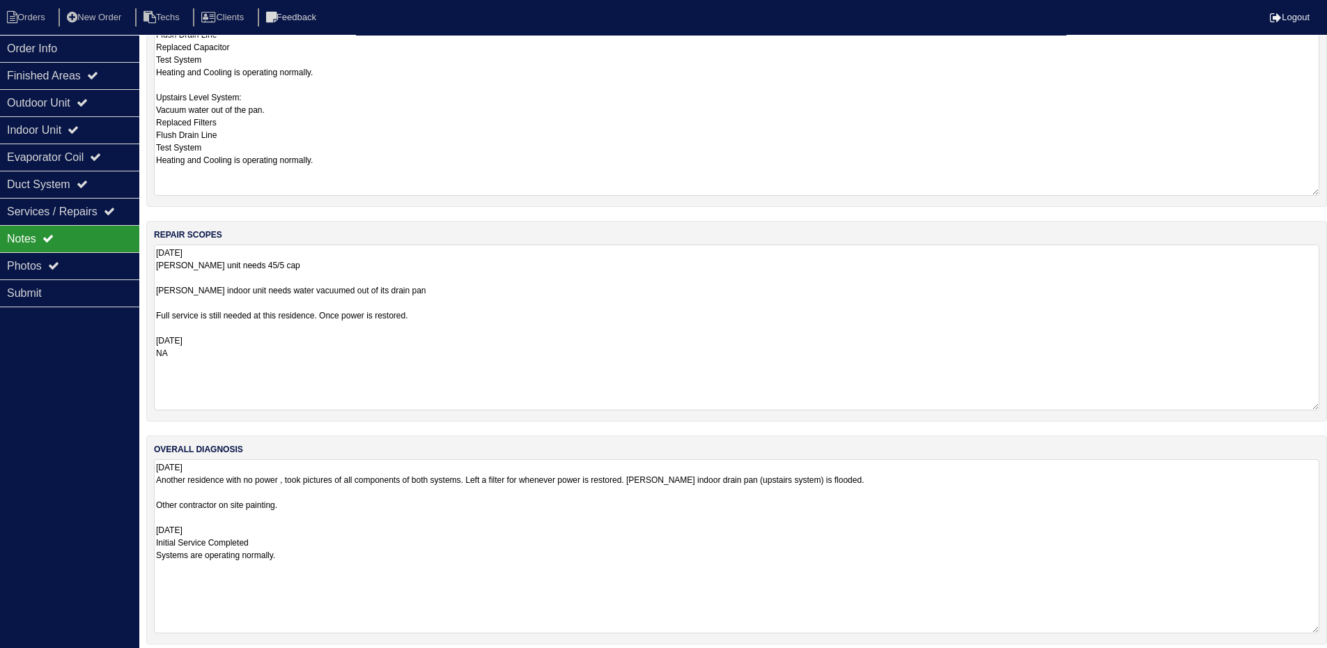
scroll to position [304, 0]
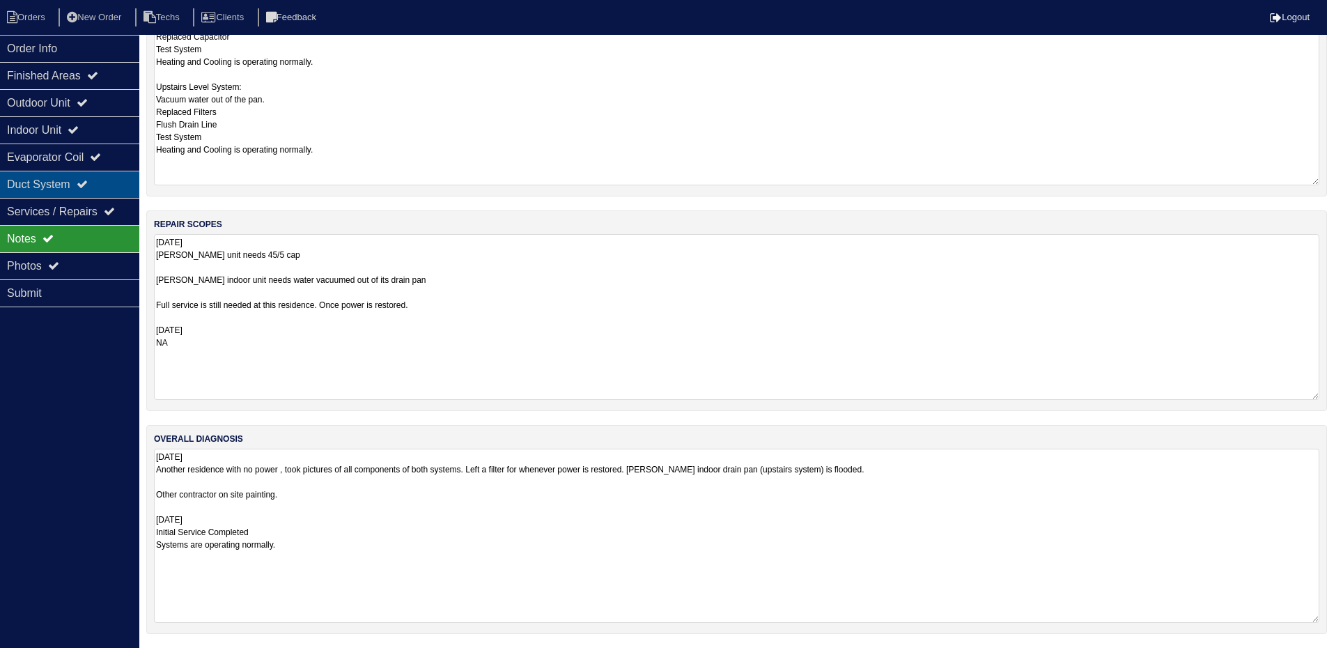
click at [100, 180] on div "Duct System" at bounding box center [69, 184] width 139 height 27
select select "2"
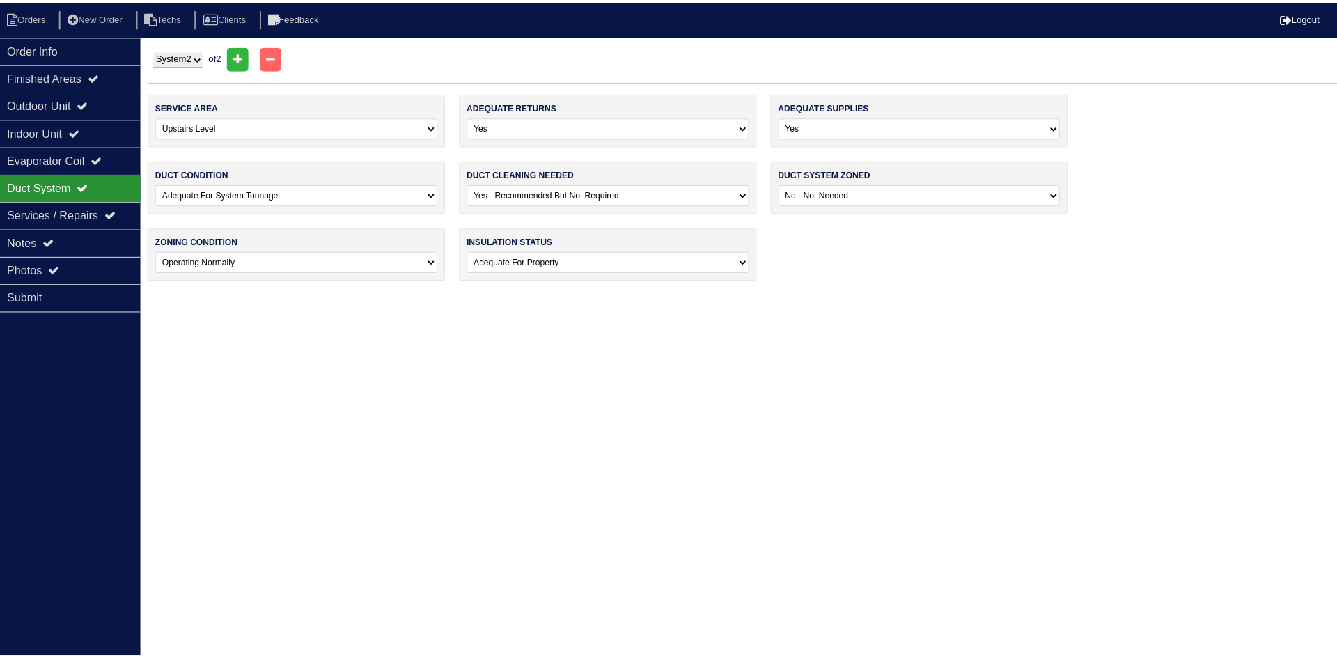
scroll to position [0, 0]
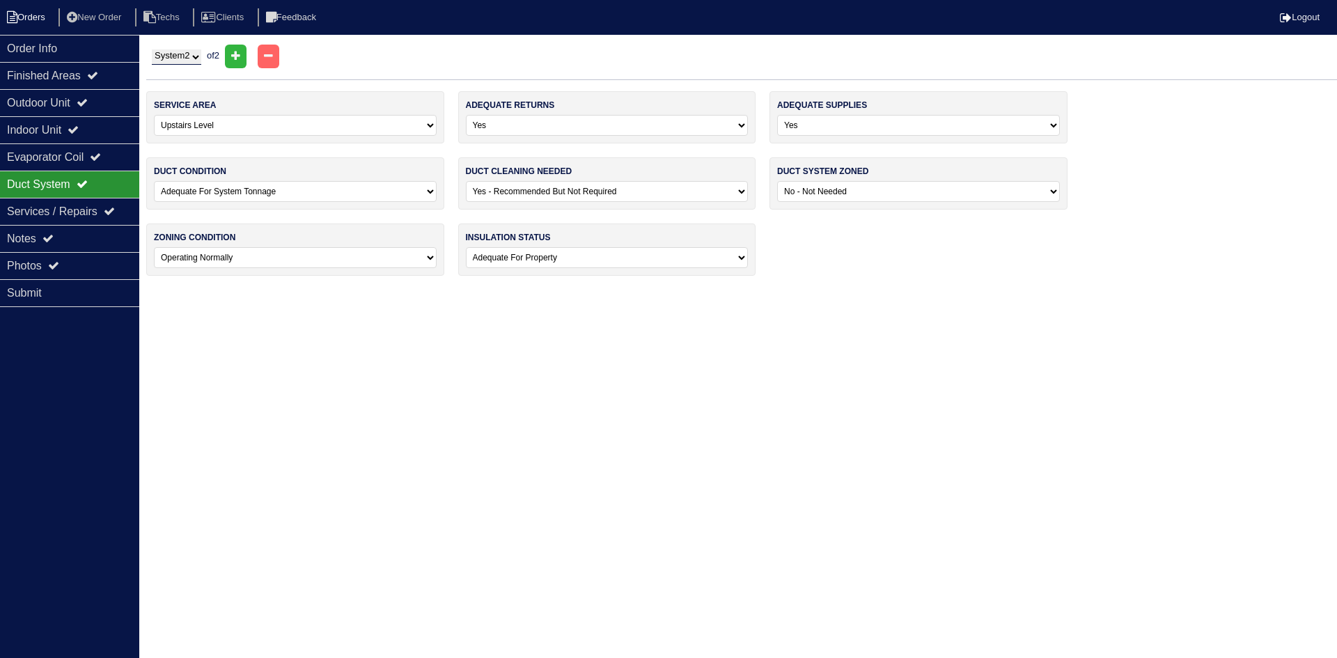
click at [28, 21] on li "Orders" at bounding box center [28, 17] width 56 height 19
select select "15"
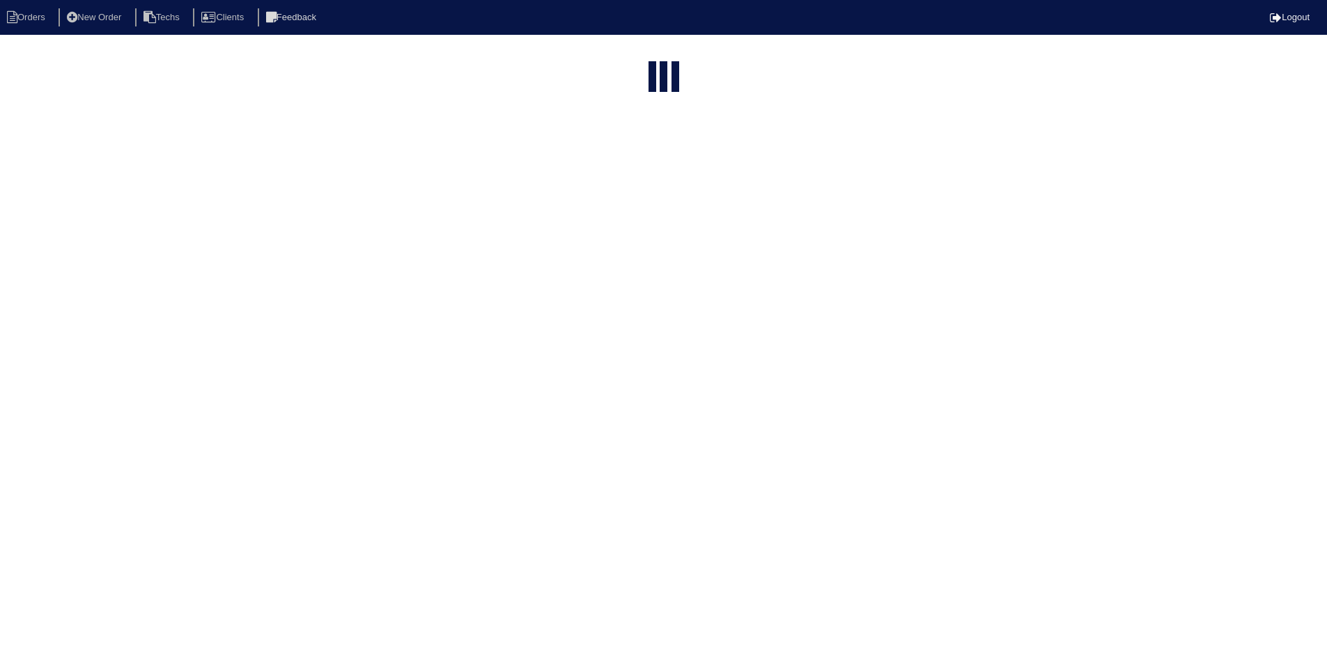
select select "field complete"
select select "need to quote"
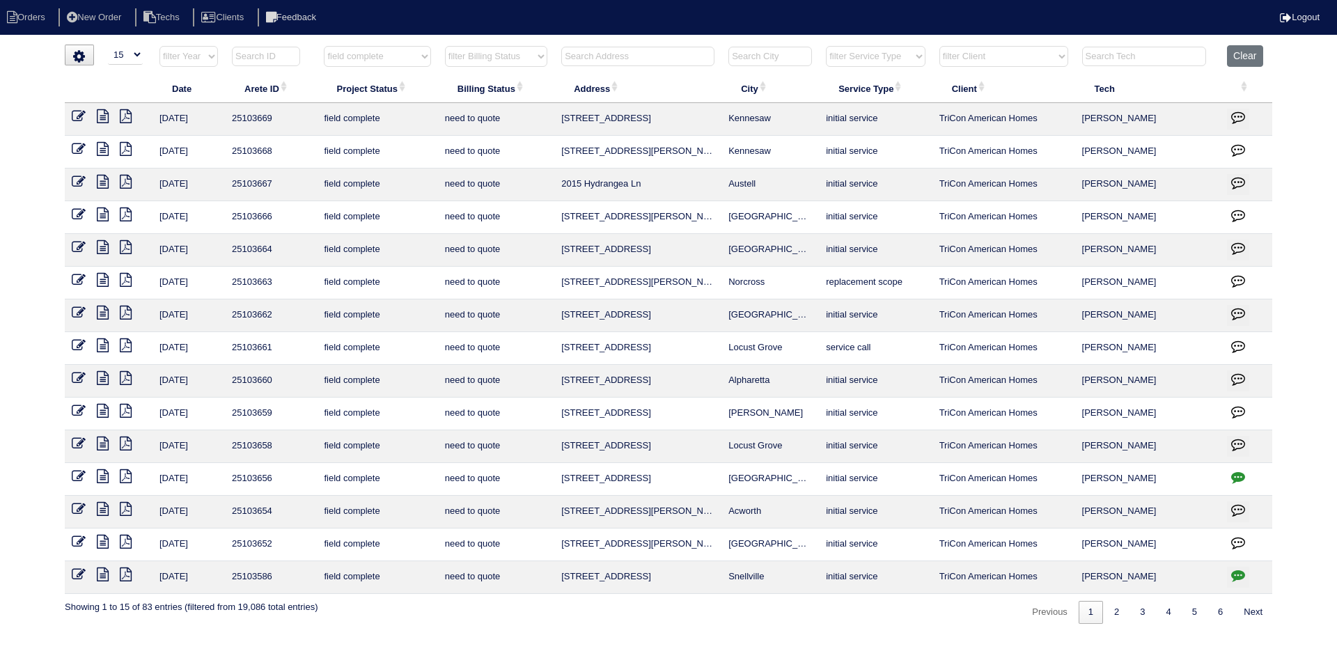
click at [104, 540] on icon at bounding box center [103, 542] width 12 height 14
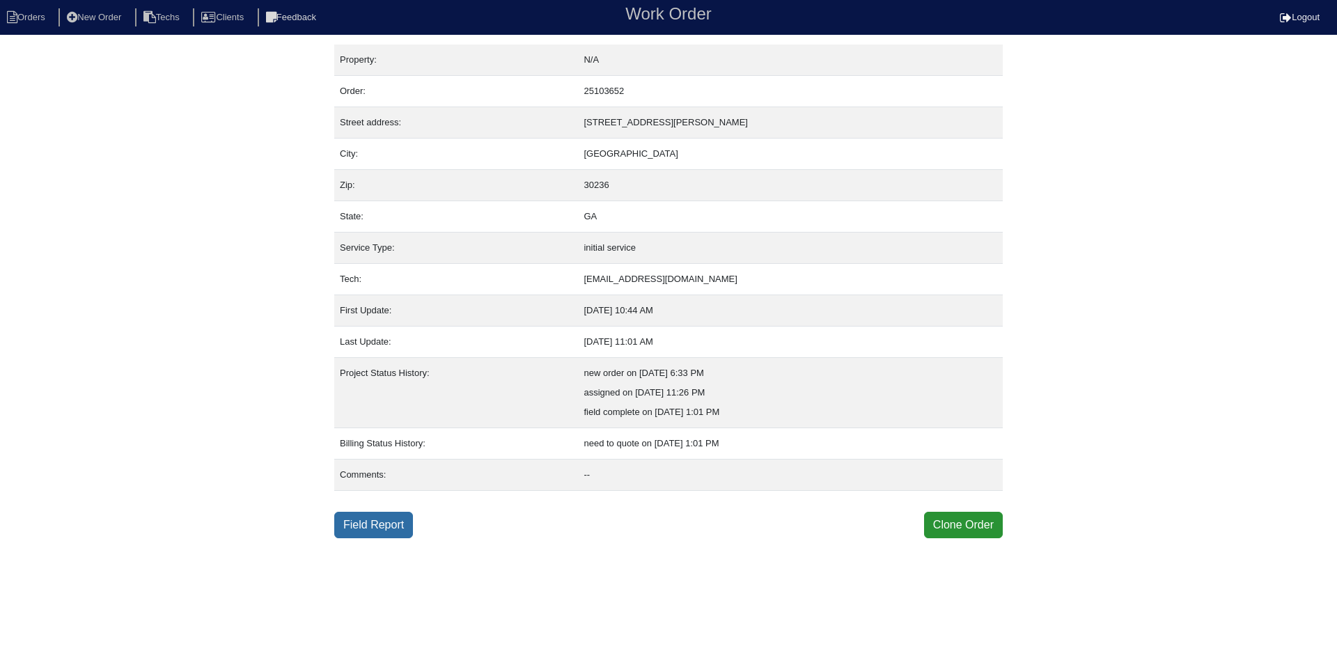
click at [372, 528] on link "Field Report" at bounding box center [373, 525] width 79 height 26
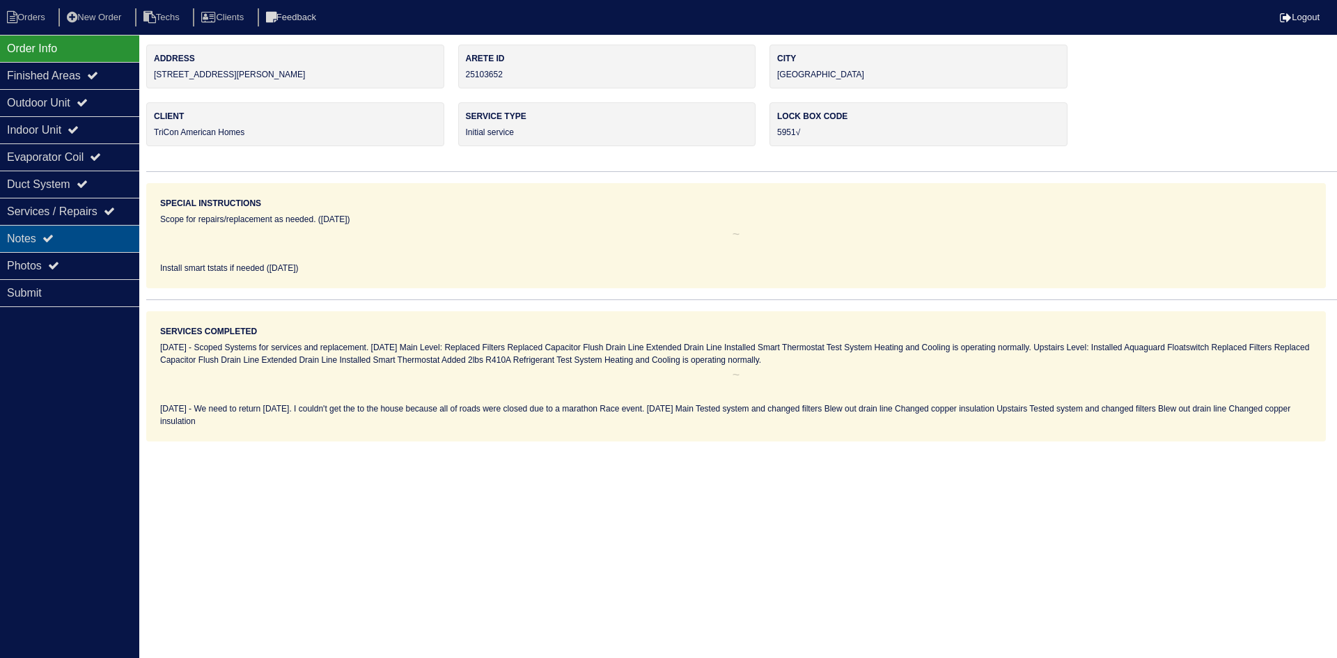
click at [68, 238] on div "Notes" at bounding box center [69, 238] width 139 height 27
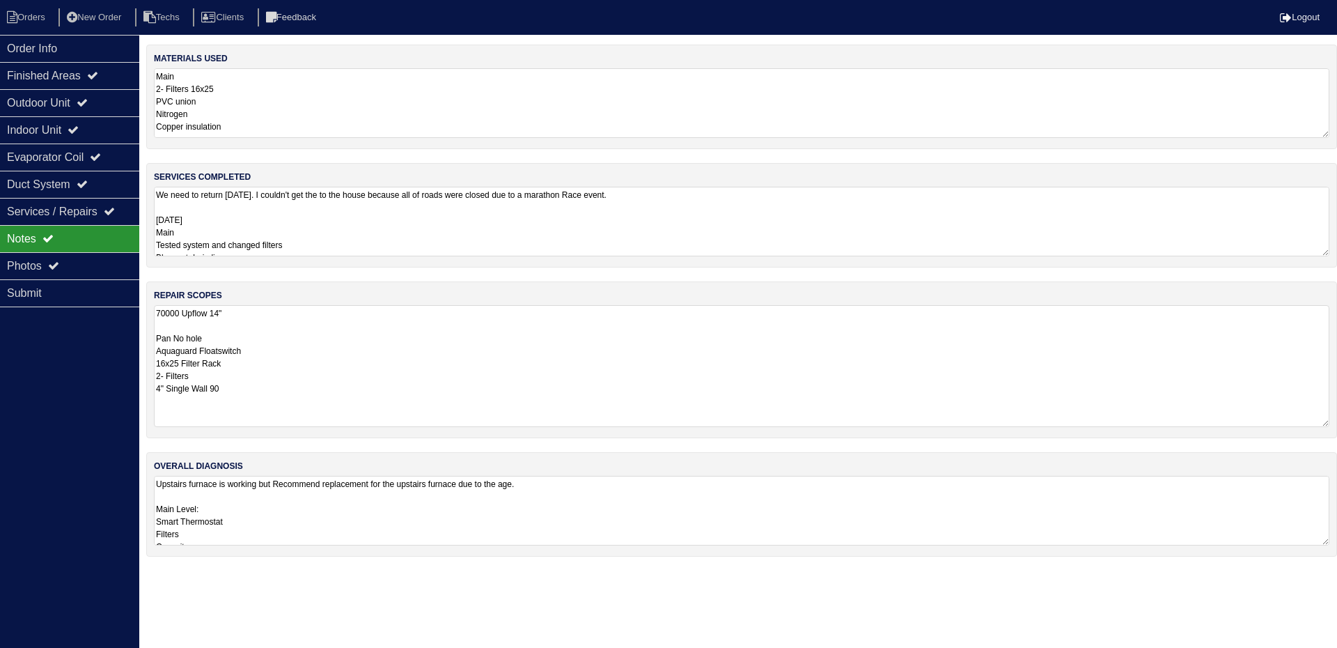
drag, startPoint x: 1328, startPoint y: 367, endPoint x: 1326, endPoint y: 419, distance: 52.3
click at [1326, 419] on textarea "70000 Upflow 14" Pan No hole Aquaguard Floatswitch 16x25 Filter Rack 2- Filters…" at bounding box center [742, 366] width 1176 height 122
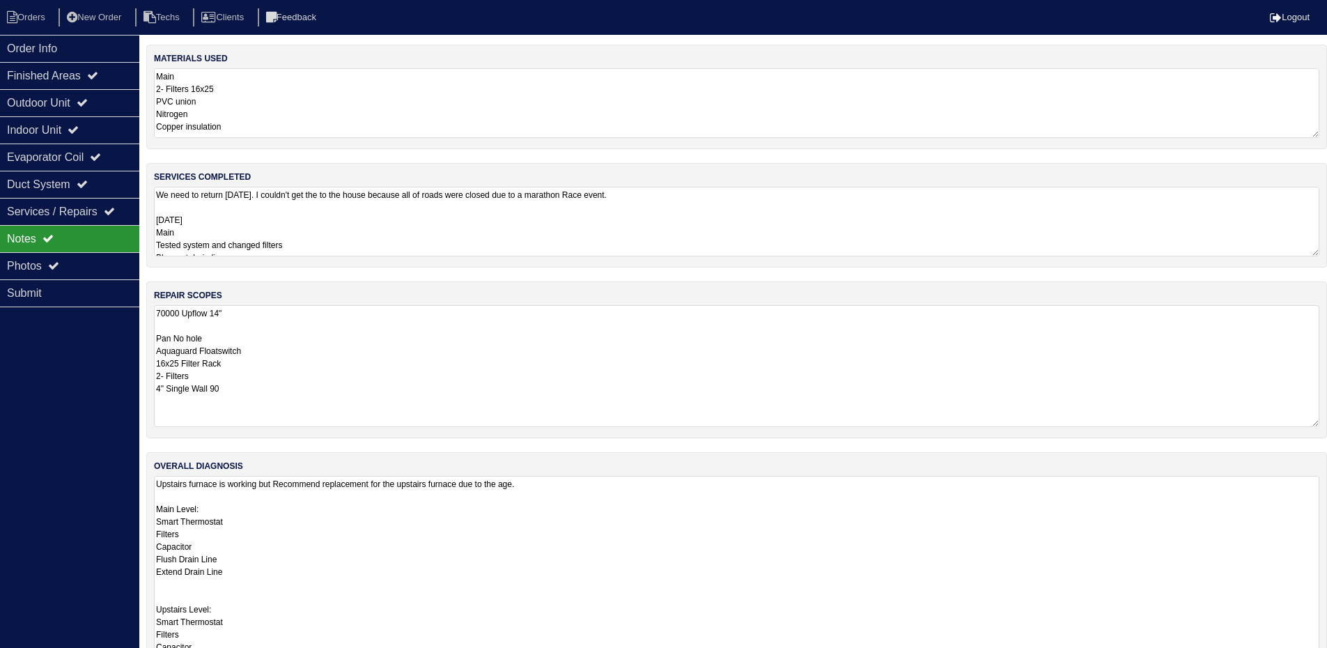
drag, startPoint x: 1323, startPoint y: 540, endPoint x: 1247, endPoint y: 627, distance: 116.0
click at [1303, 658] on html "Orders New Order Techs Clients Feedback Logout Orders New Order Users Clients M…" at bounding box center [663, 361] width 1327 height 722
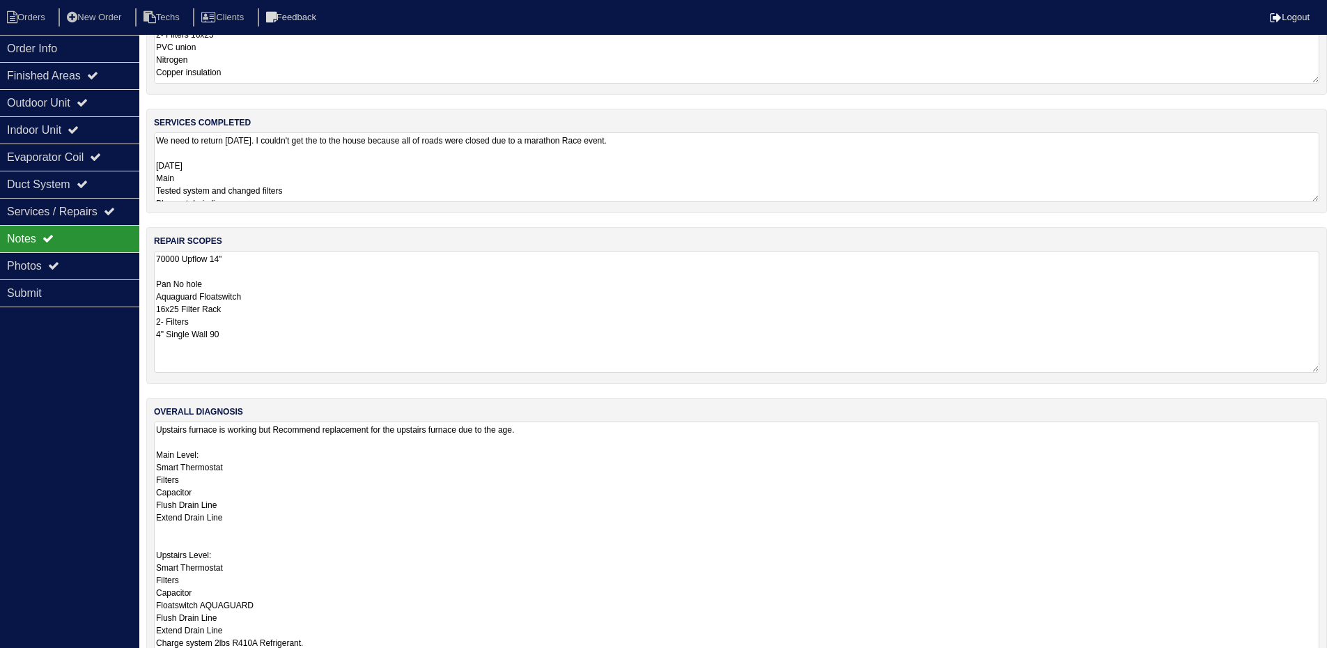
drag, startPoint x: 1316, startPoint y: 620, endPoint x: 1215, endPoint y: 567, distance: 114.6
click at [1318, 658] on html "Orders New Order Techs Clients Feedback Logout Orders New Order Users Clients M…" at bounding box center [663, 332] width 1327 height 773
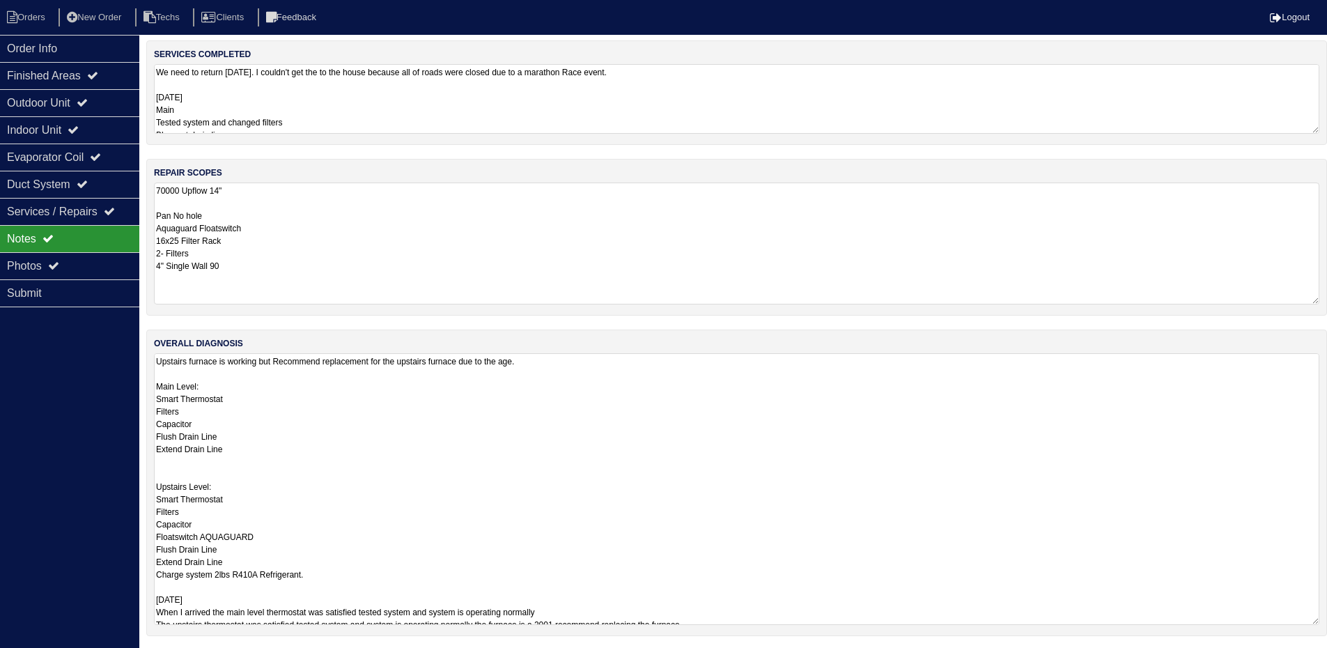
scroll to position [125, 0]
drag, startPoint x: 1314, startPoint y: 618, endPoint x: 1316, endPoint y: 689, distance: 71.1
click at [1316, 658] on html "Orders New Order Techs Clients Feedback Logout Orders New Order Users Clients M…" at bounding box center [663, 296] width 1327 height 843
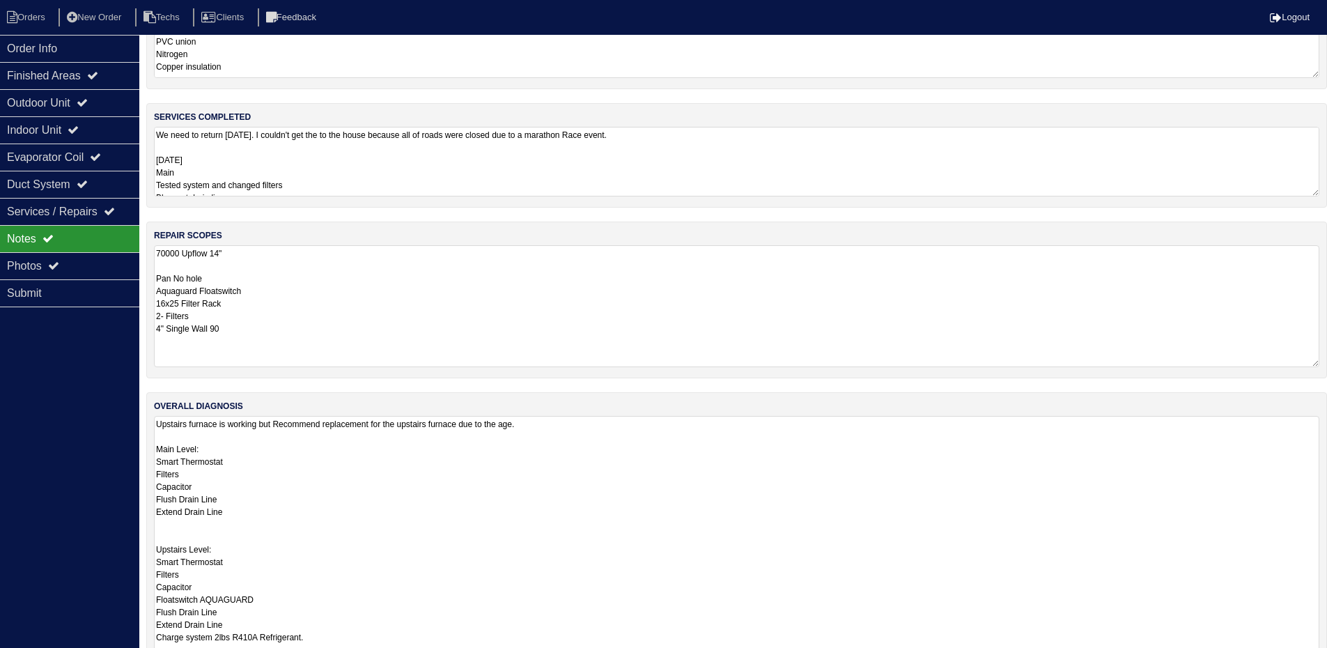
scroll to position [0, 0]
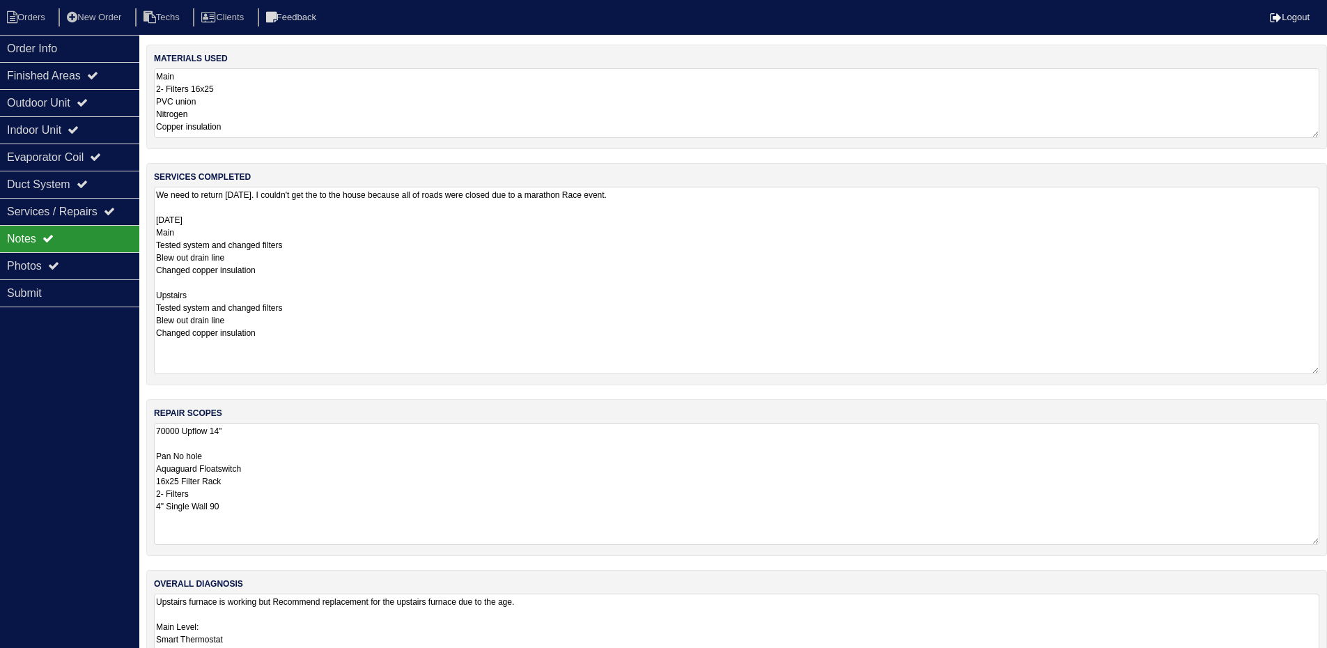
drag, startPoint x: 1314, startPoint y: 251, endPoint x: 1324, endPoint y: 369, distance: 118.1
click at [1324, 369] on div "services completed We need to return Monday. I couldn't get the to the house be…" at bounding box center [736, 274] width 1181 height 222
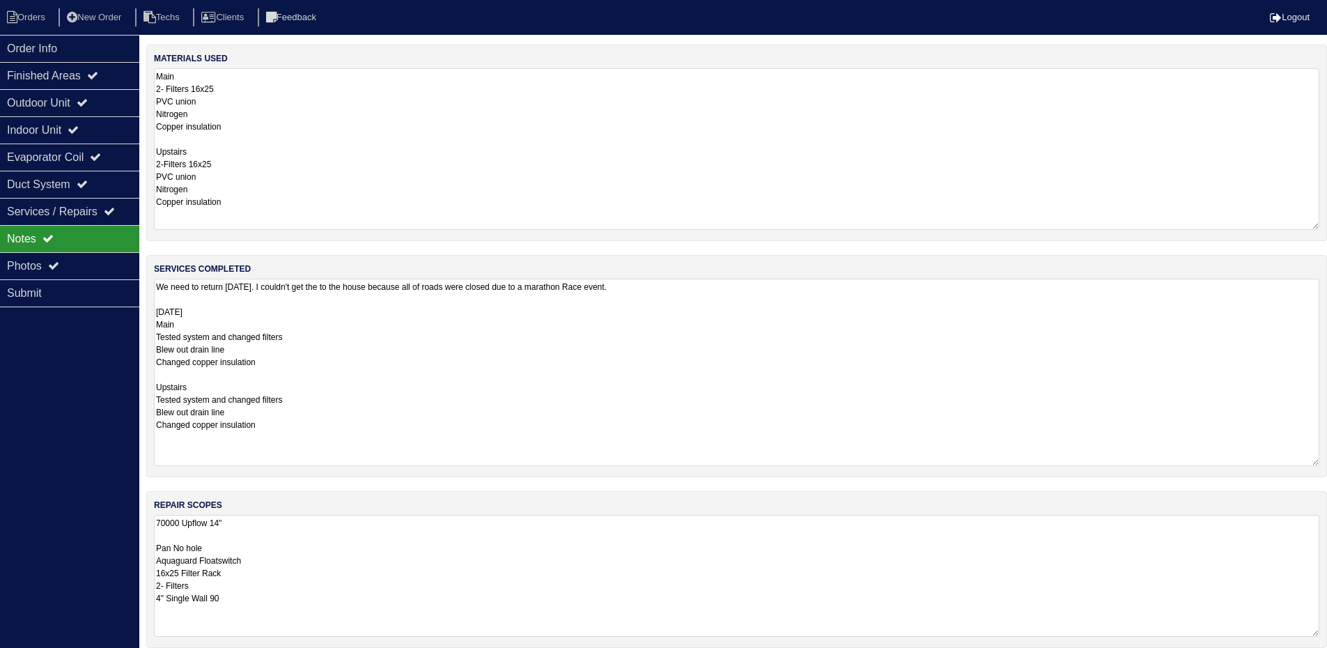
drag, startPoint x: 1316, startPoint y: 134, endPoint x: 1330, endPoint y: 226, distance: 93.0
click at [1327, 226] on html "Orders New Order Techs Clients Feedback Logout Orders New Order Users Clients M…" at bounding box center [663, 526] width 1327 height 1053
click at [61, 110] on div "Outdoor Unit" at bounding box center [69, 102] width 139 height 27
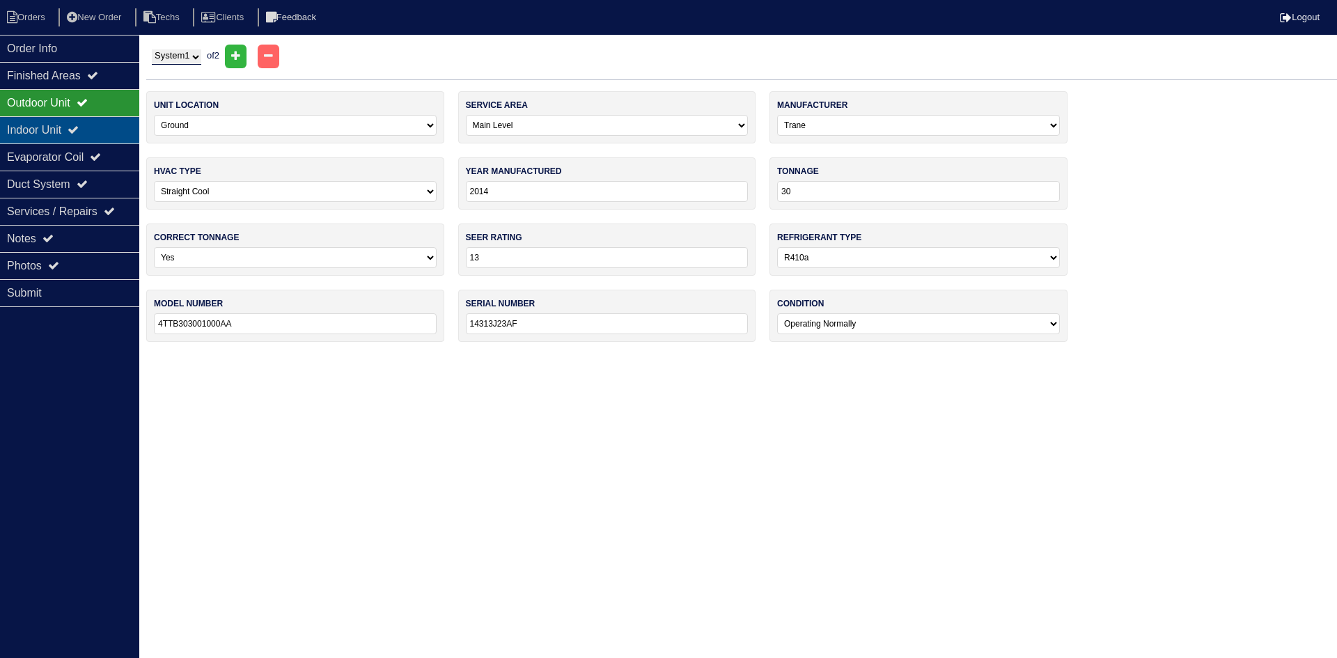
click at [56, 123] on div "Indoor Unit" at bounding box center [69, 129] width 139 height 27
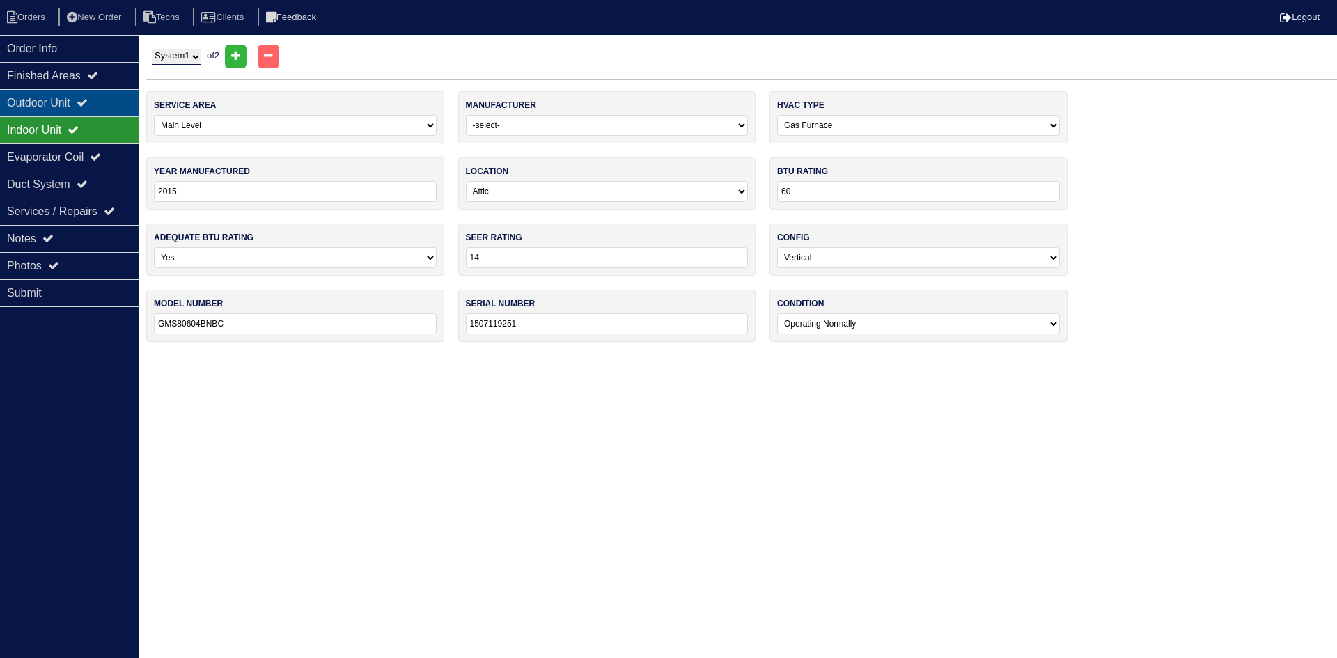
click at [72, 102] on div "Outdoor Unit" at bounding box center [69, 102] width 139 height 27
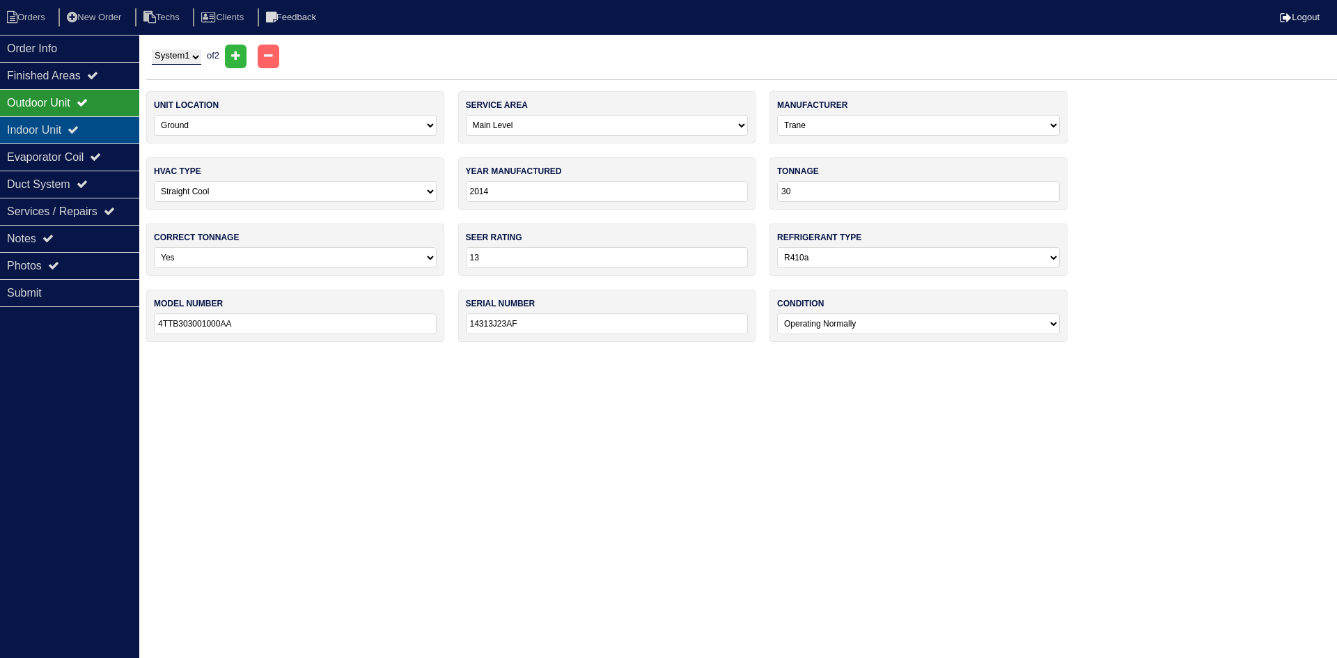
click at [62, 128] on div "Indoor Unit" at bounding box center [69, 129] width 139 height 27
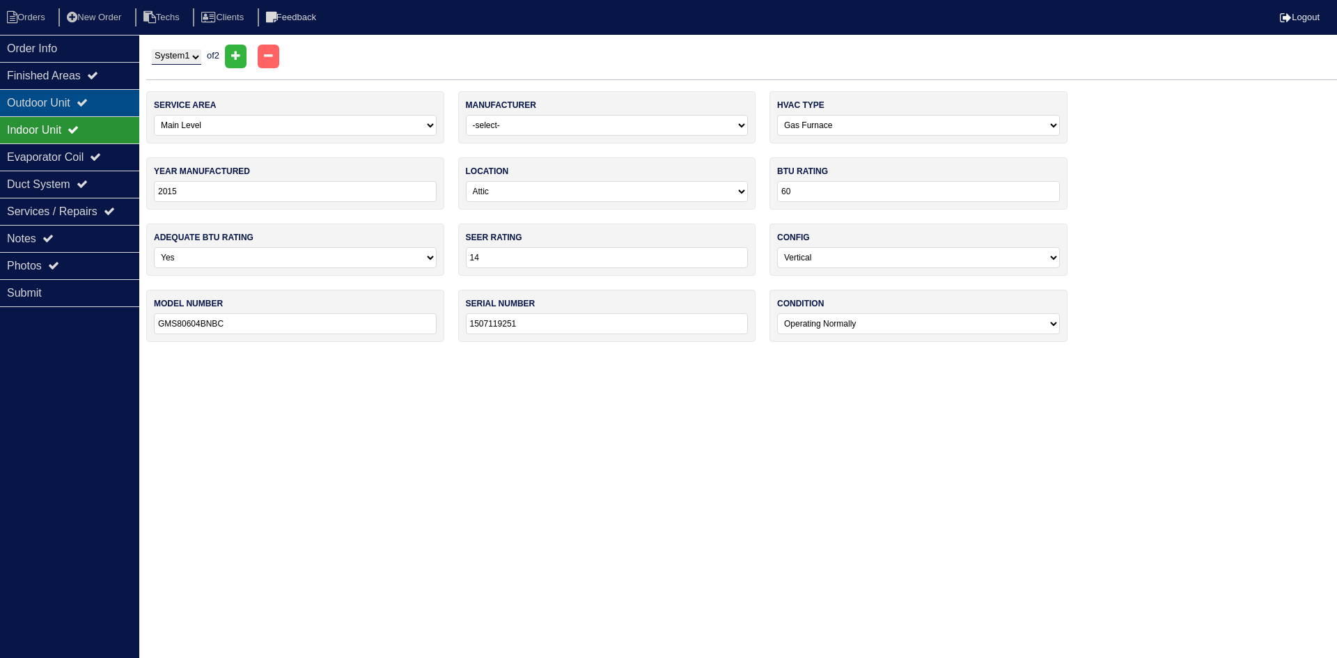
click at [88, 101] on icon at bounding box center [82, 102] width 11 height 11
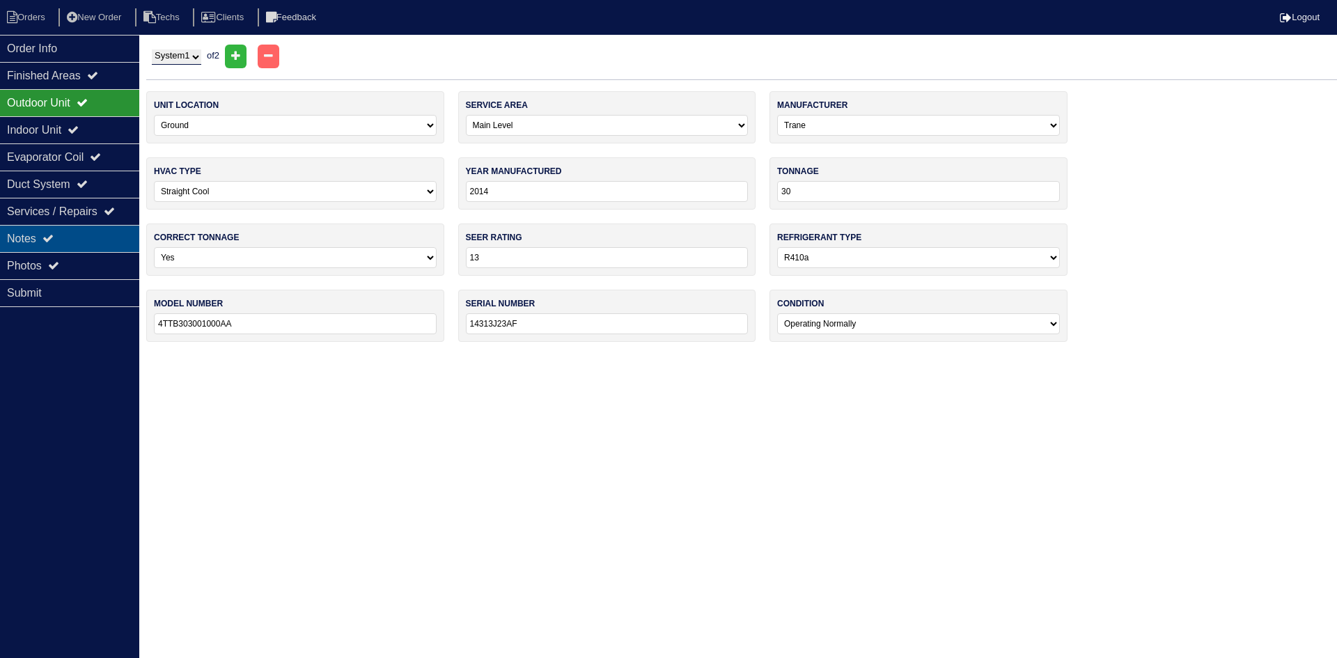
click at [76, 244] on div "Notes" at bounding box center [69, 238] width 139 height 27
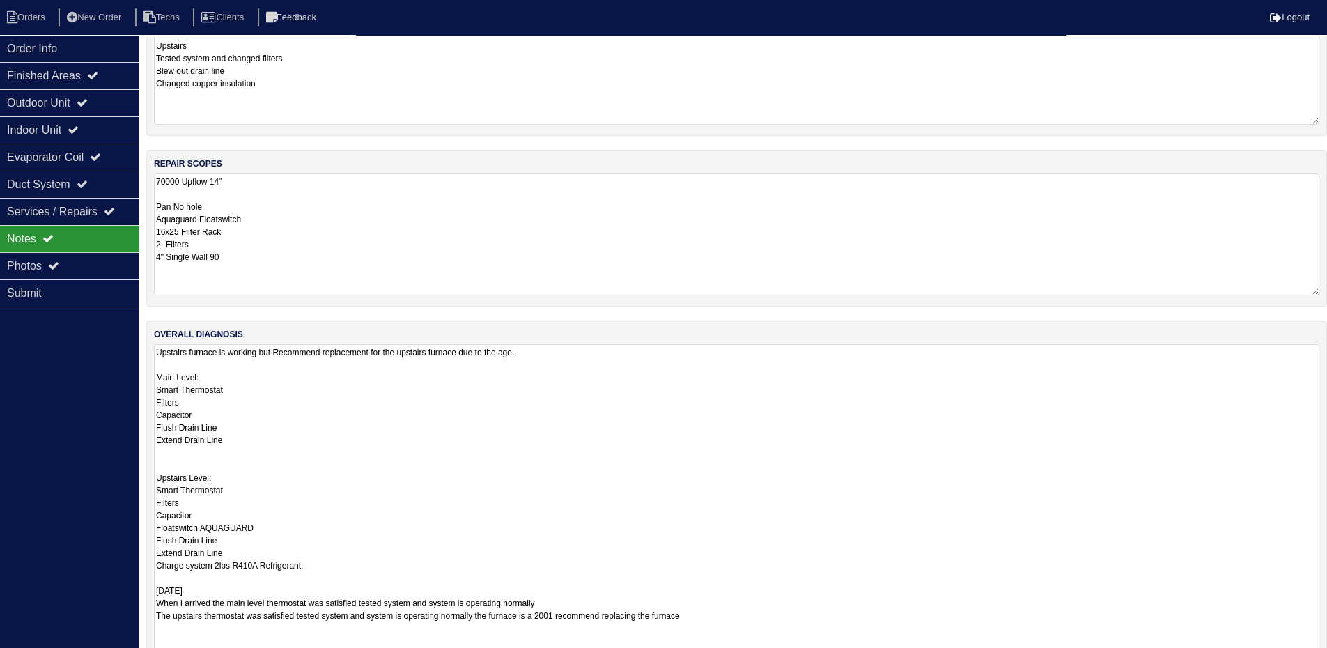
scroll to position [348, 0]
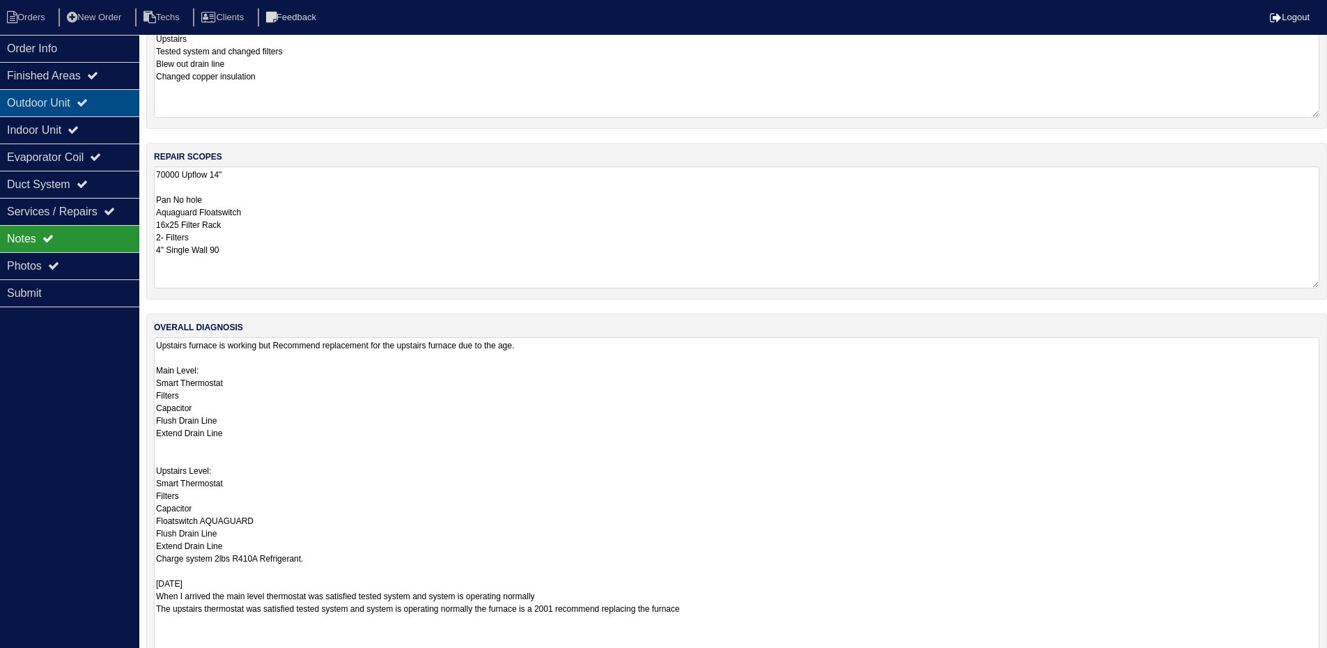
click at [88, 100] on icon at bounding box center [82, 102] width 11 height 11
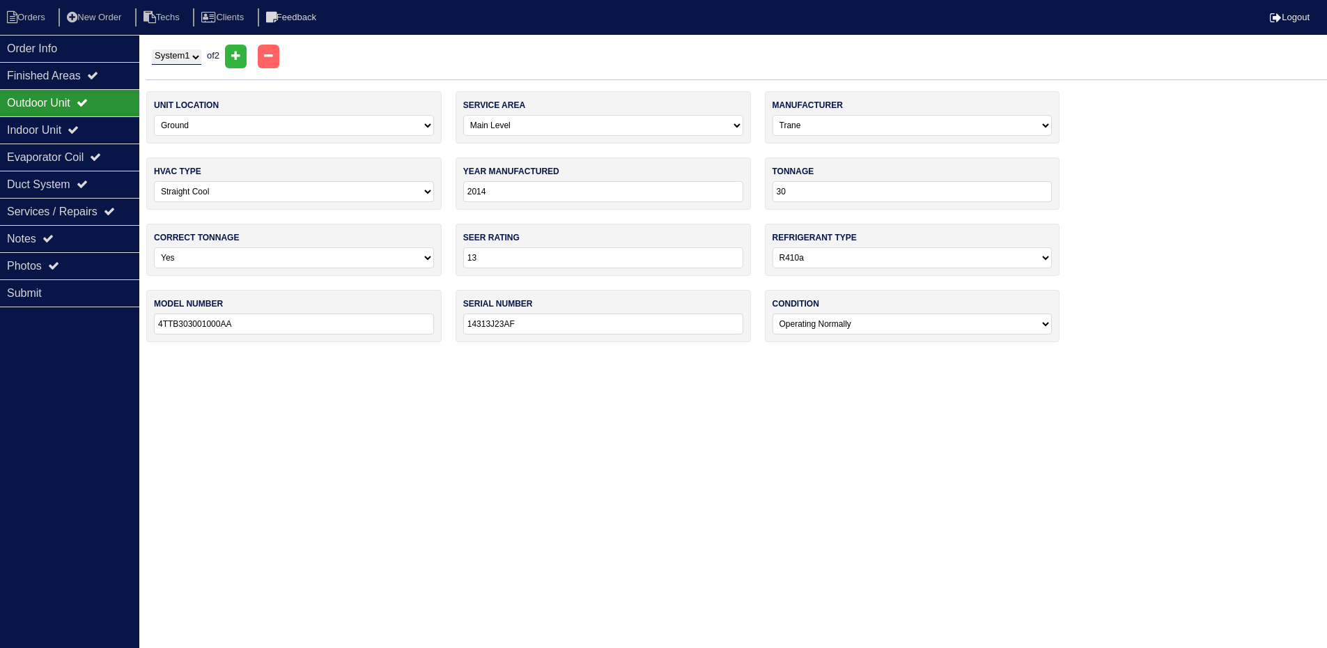
scroll to position [0, 0]
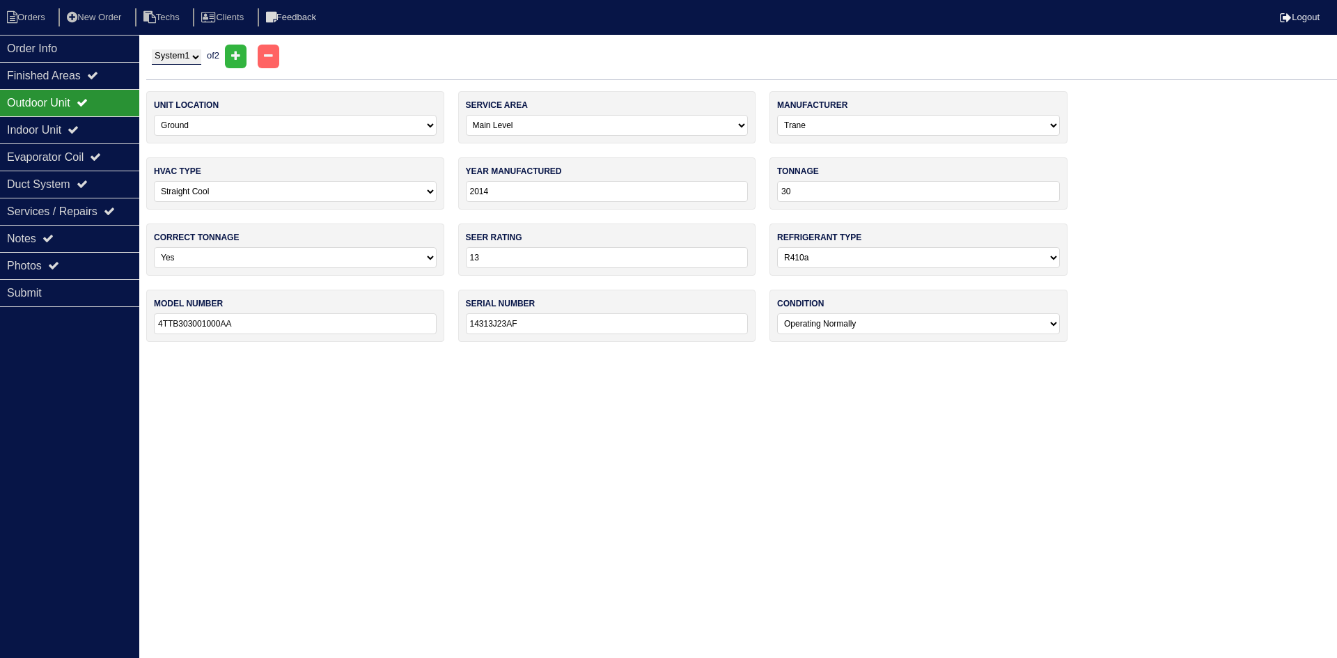
click at [163, 60] on select "System 1 System 2" at bounding box center [176, 56] width 49 height 15
select select "2"
click at [152, 49] on select "System 1 System 2" at bounding box center [176, 56] width 49 height 15
select select "1"
select select "[PERSON_NAME]"
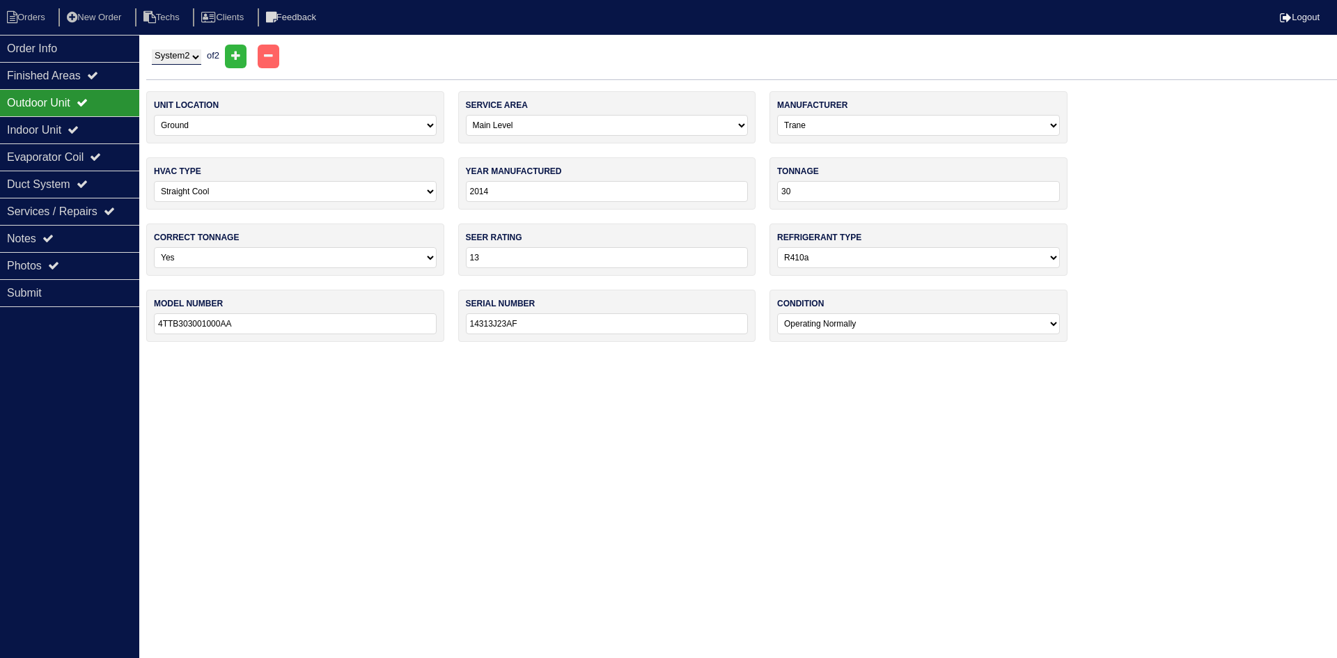
type input "2019"
type input "36"
type input "14"
type input "GSX140361KD"
type input "1908063734"
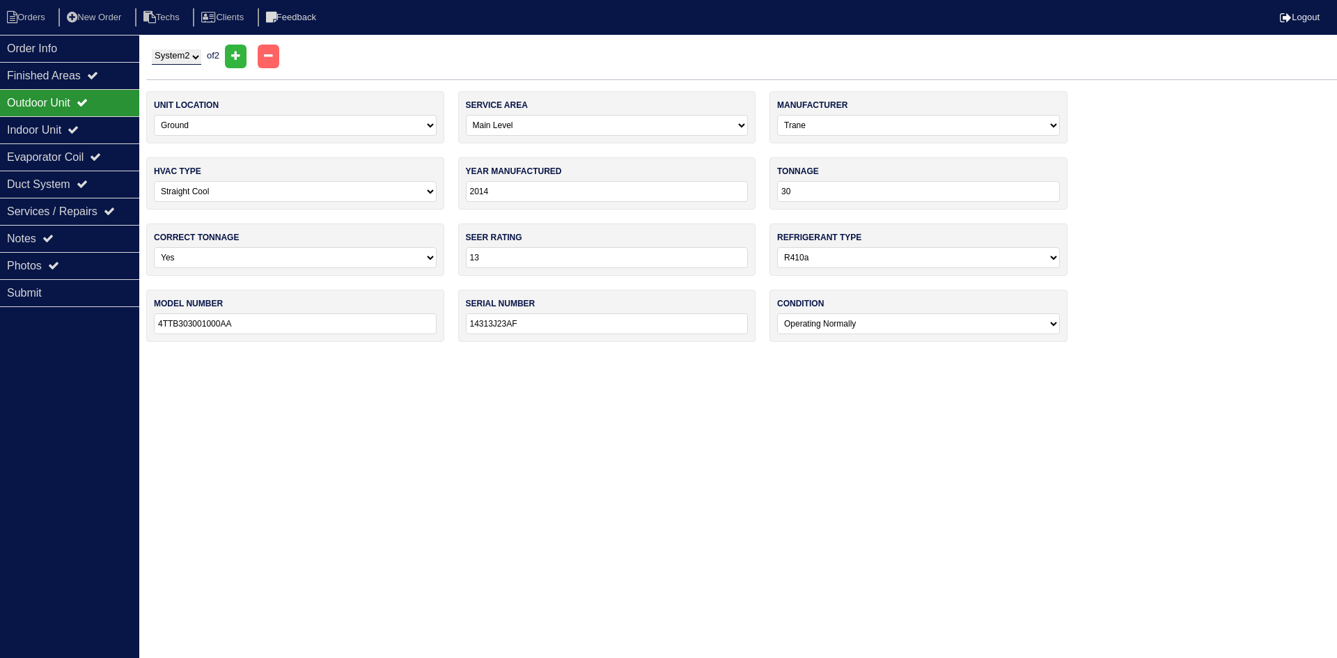
select select "1"
select select "Lennox"
type input "2001"
type input "70"
type input "13"
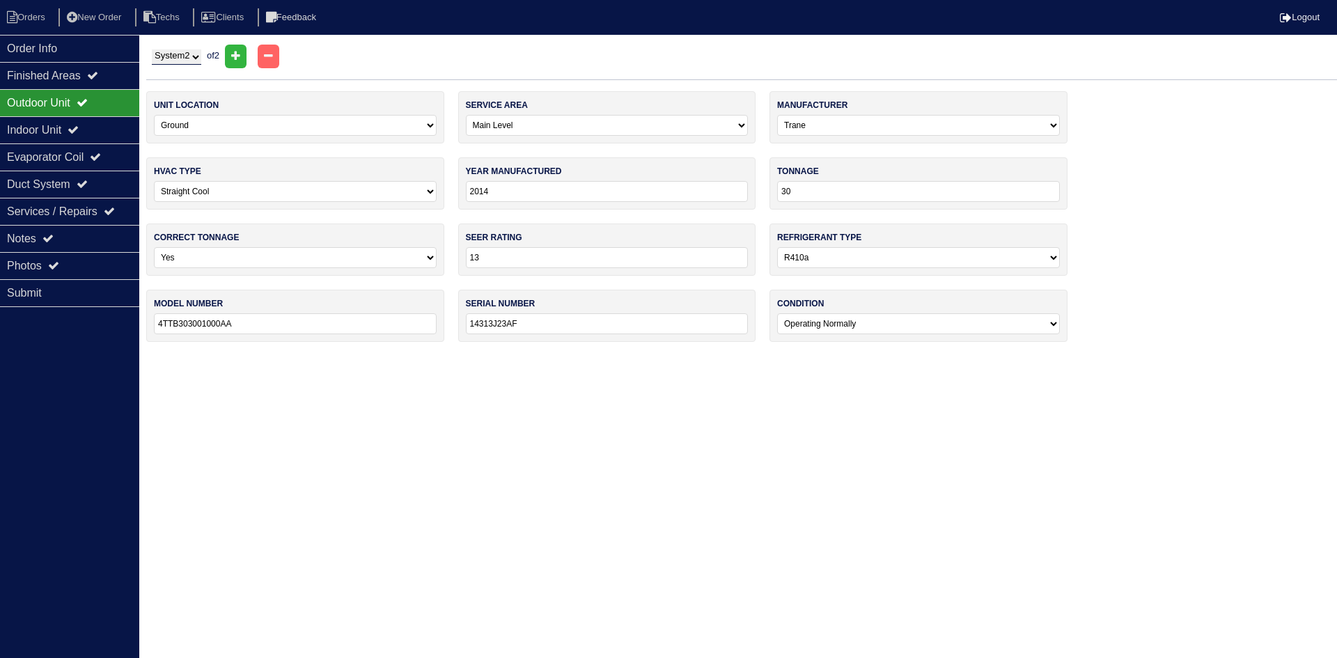
type input "G40UH-36A-070-01"
type input "5801A 62370"
select select "2"
click at [79, 132] on icon at bounding box center [73, 129] width 11 height 11
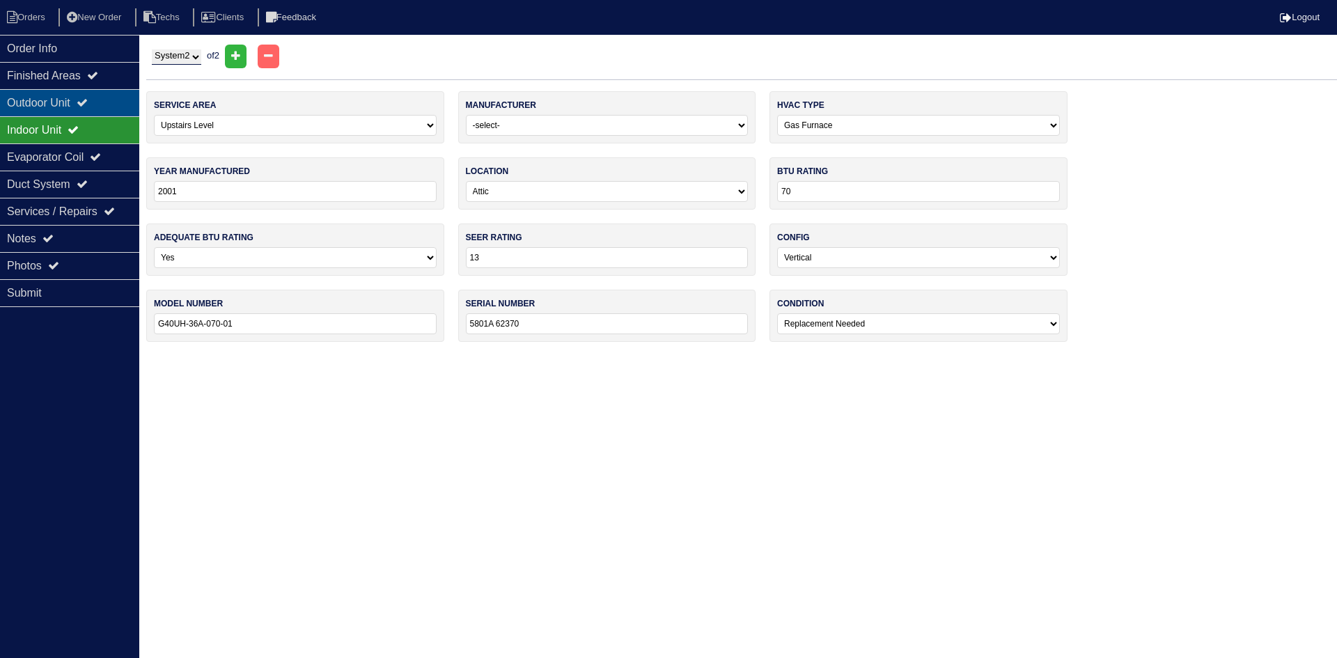
click at [86, 95] on div "Outdoor Unit" at bounding box center [69, 102] width 139 height 27
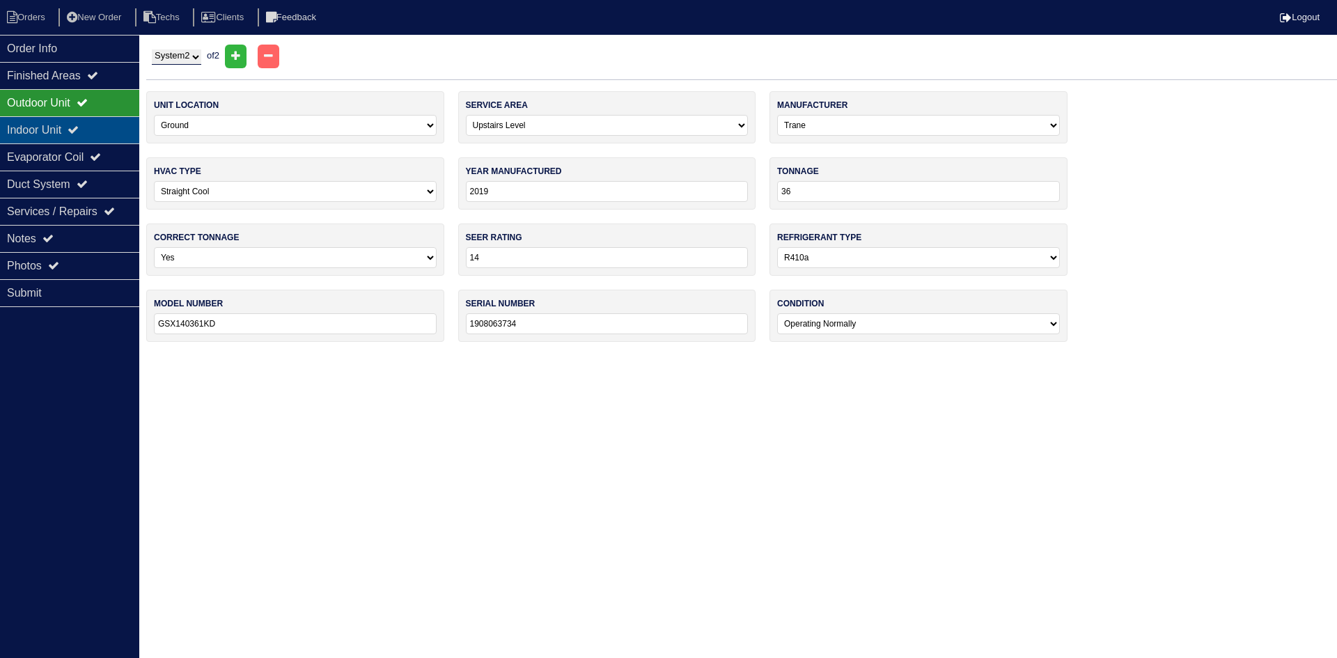
click at [102, 129] on div "Indoor Unit" at bounding box center [69, 129] width 139 height 27
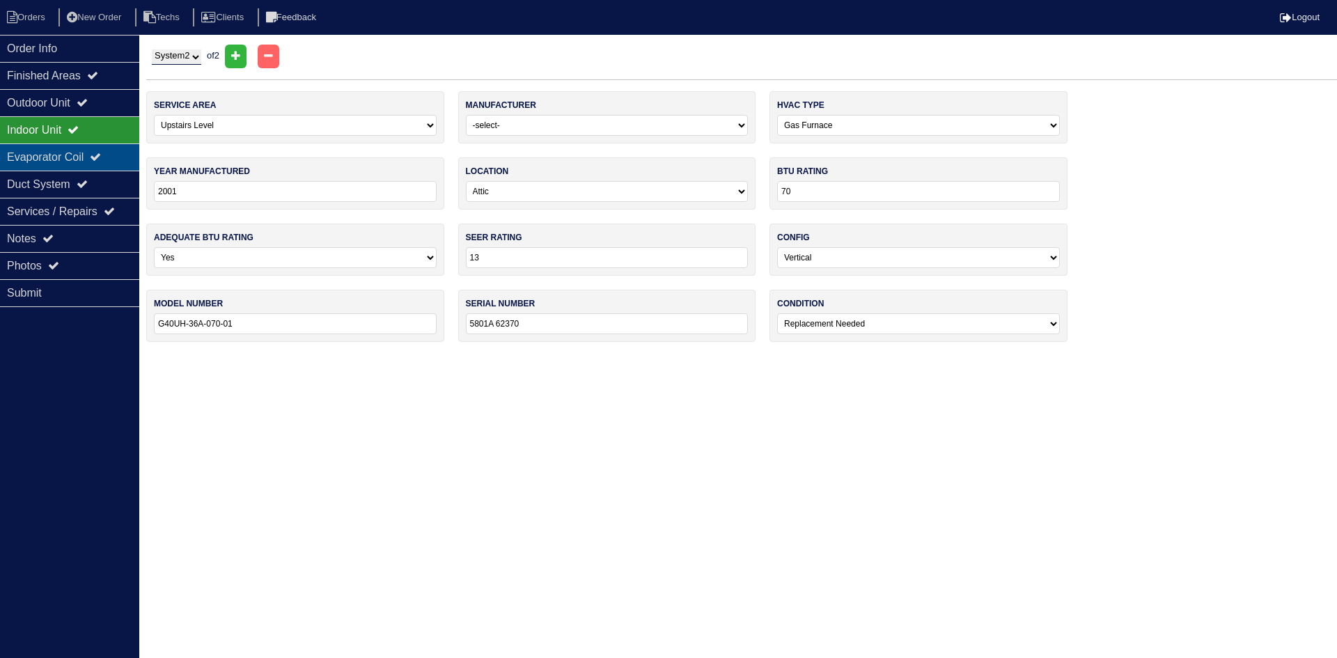
click at [108, 150] on div "Evaporator Coil" at bounding box center [69, 156] width 139 height 27
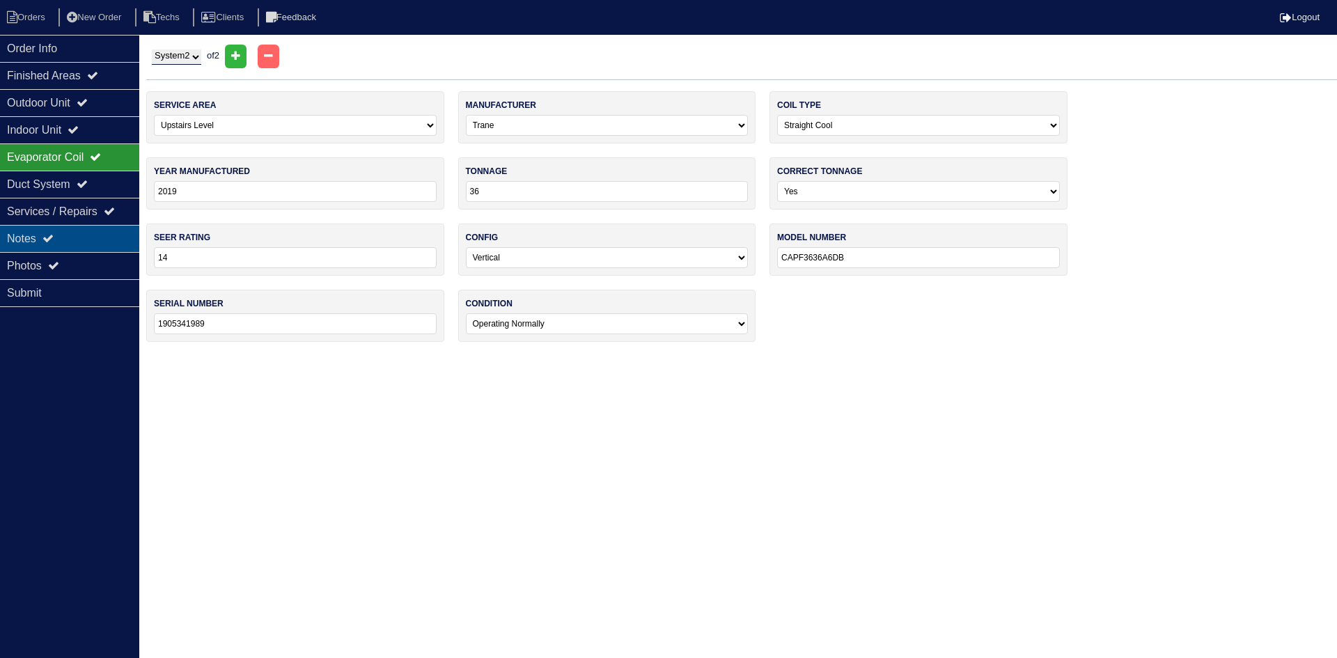
click at [75, 247] on div "Notes" at bounding box center [69, 238] width 139 height 27
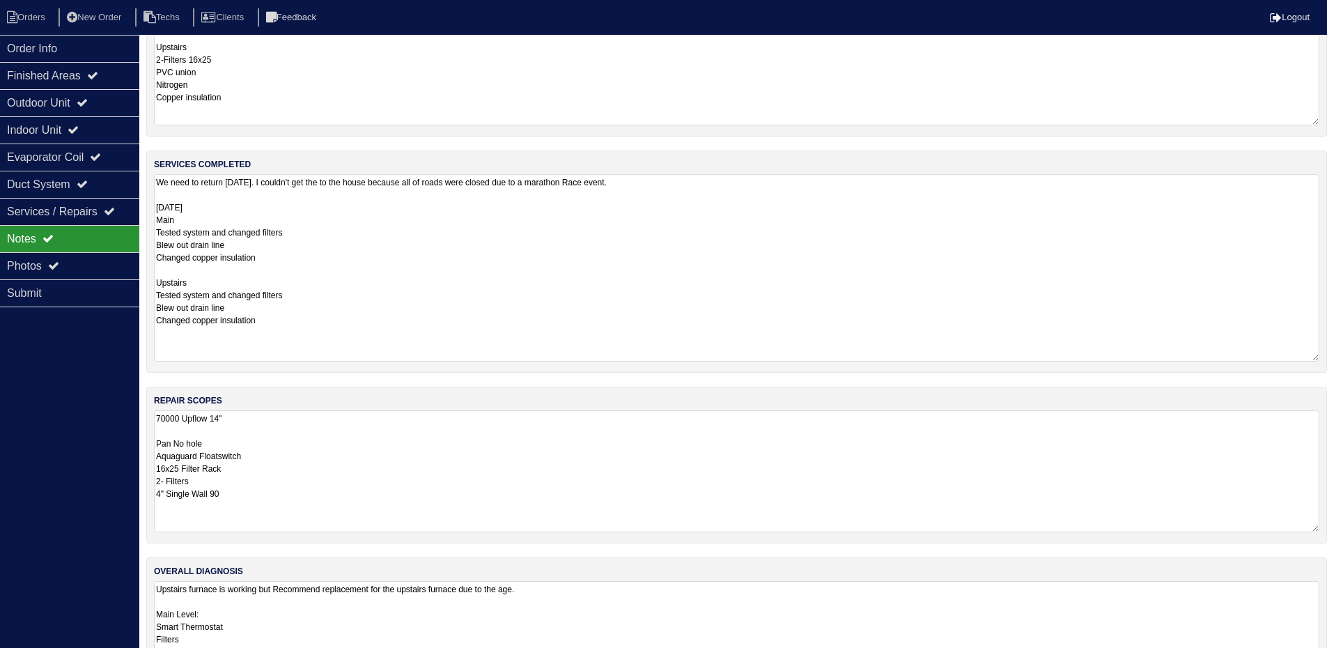
scroll to position [139, 0]
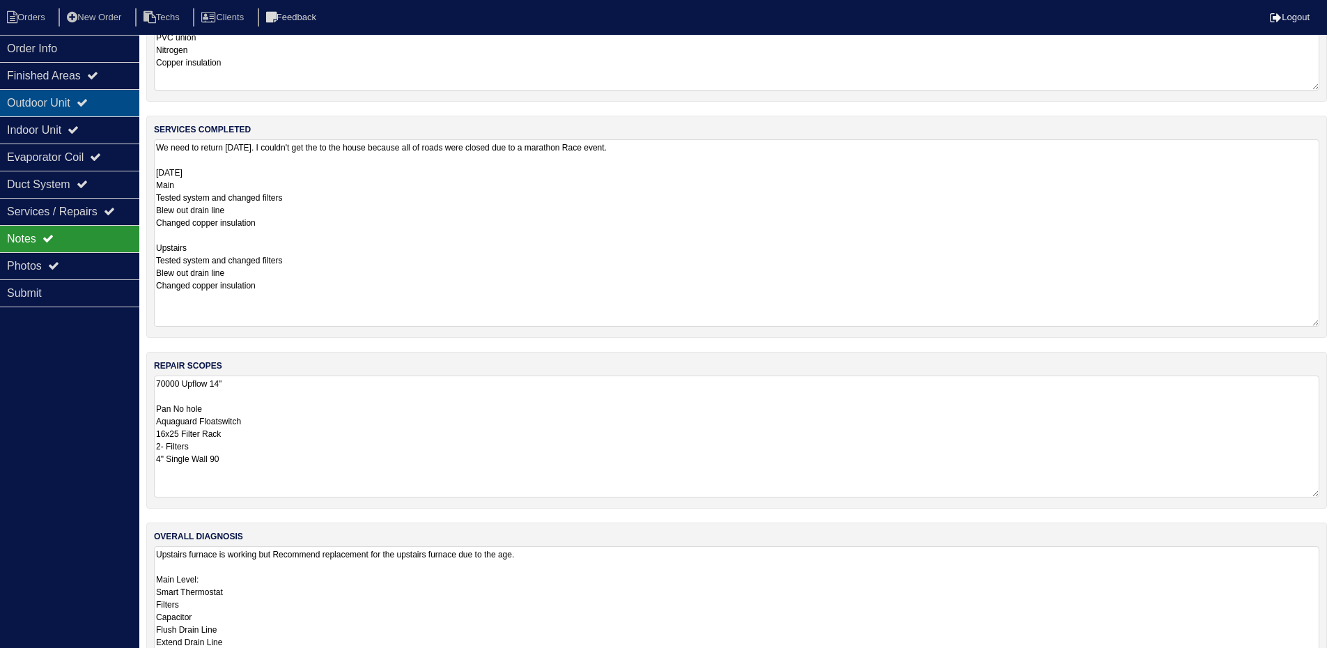
click at [73, 93] on div "Outdoor Unit" at bounding box center [69, 102] width 139 height 27
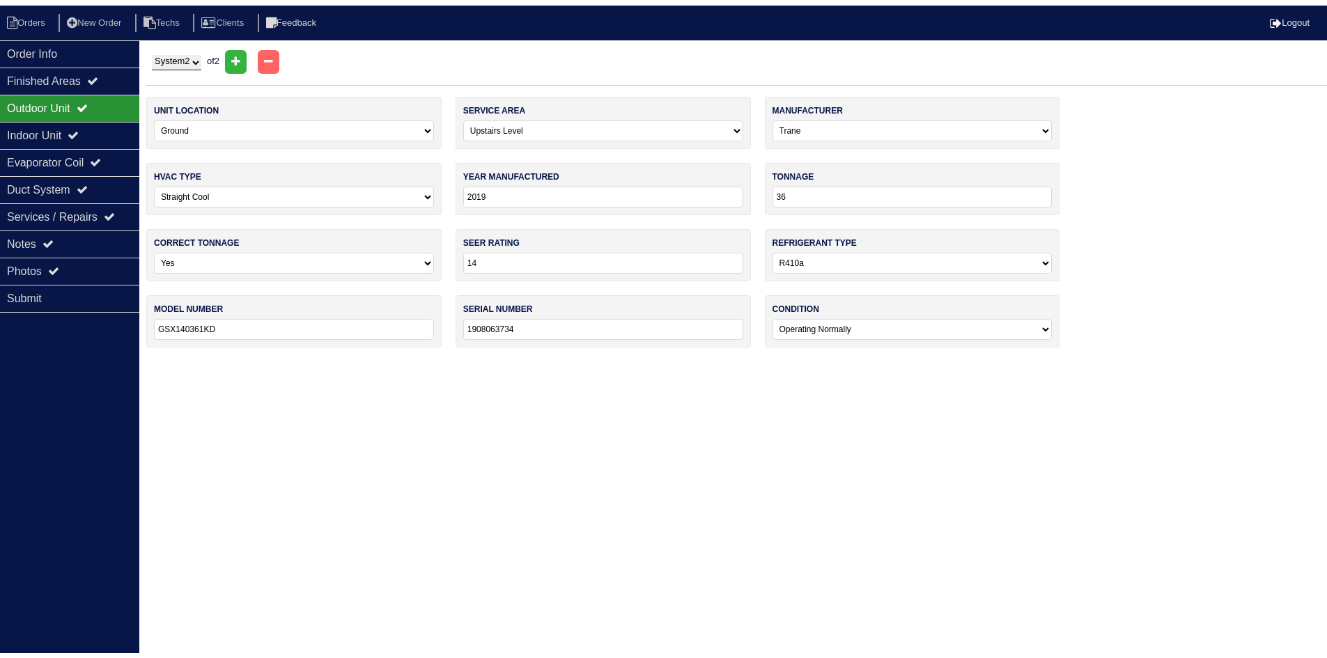
scroll to position [0, 0]
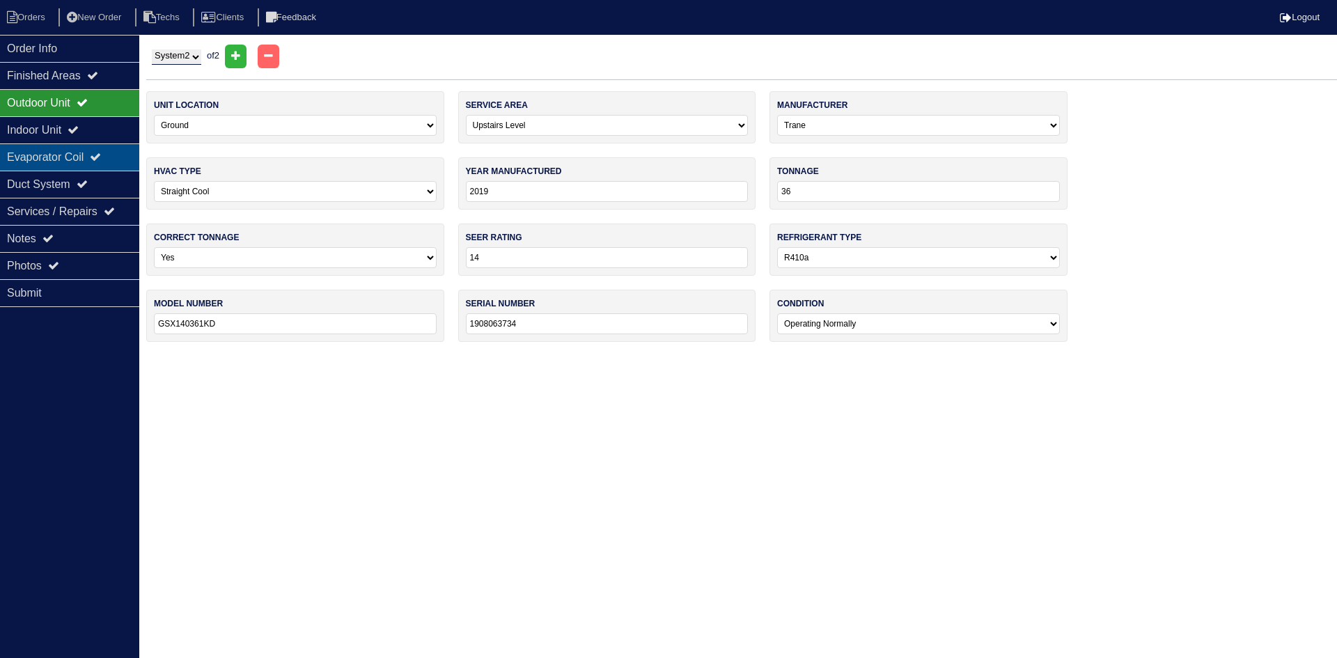
click at [94, 157] on div "Evaporator Coil" at bounding box center [69, 156] width 139 height 27
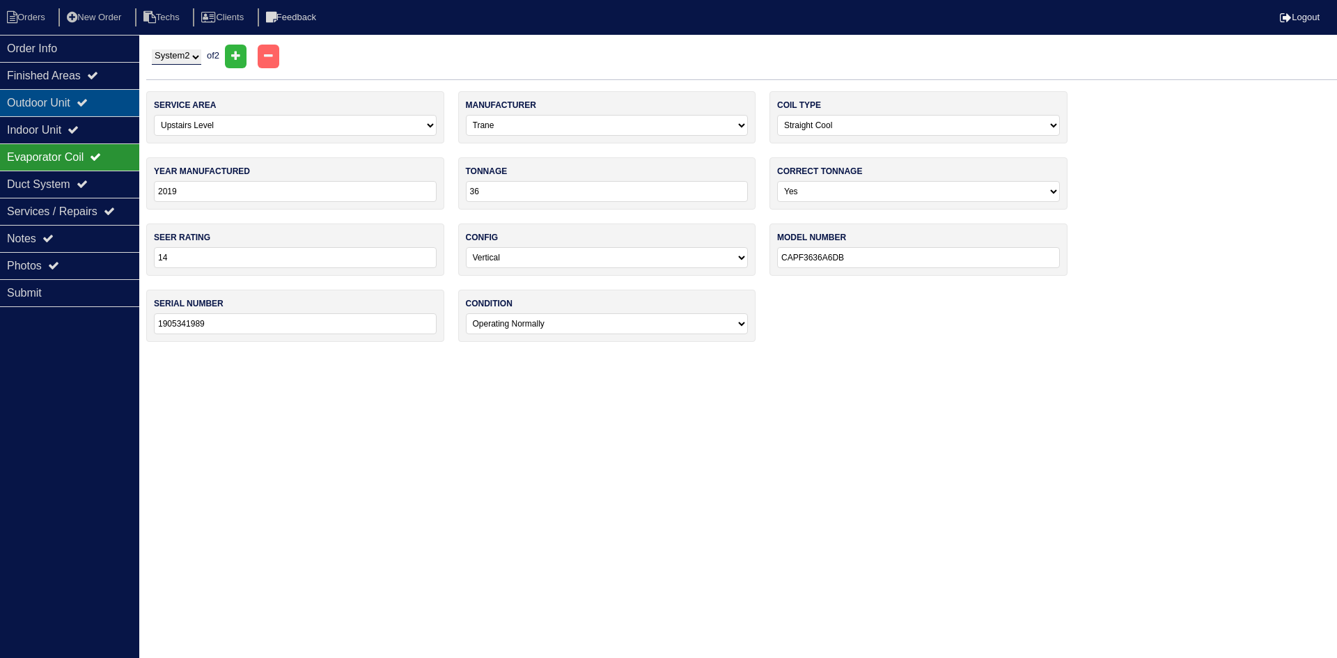
click at [107, 106] on div "Outdoor Unit" at bounding box center [69, 102] width 139 height 27
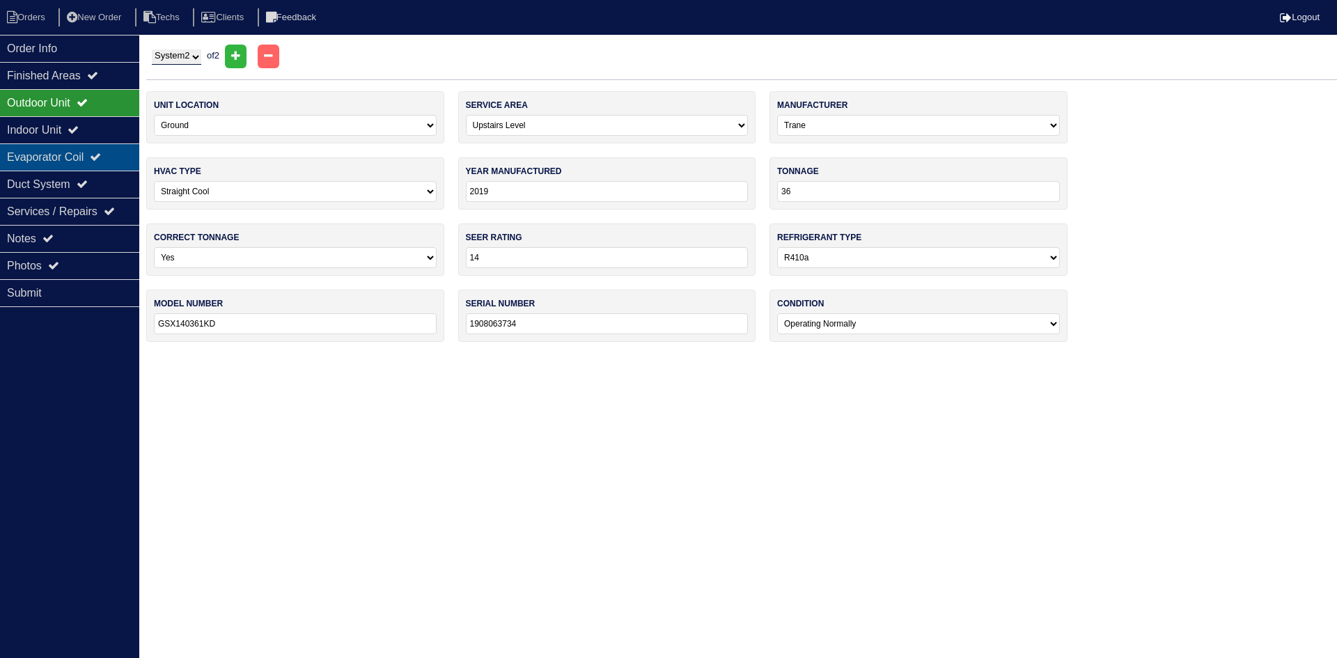
click at [114, 154] on div "Evaporator Coil" at bounding box center [69, 156] width 139 height 27
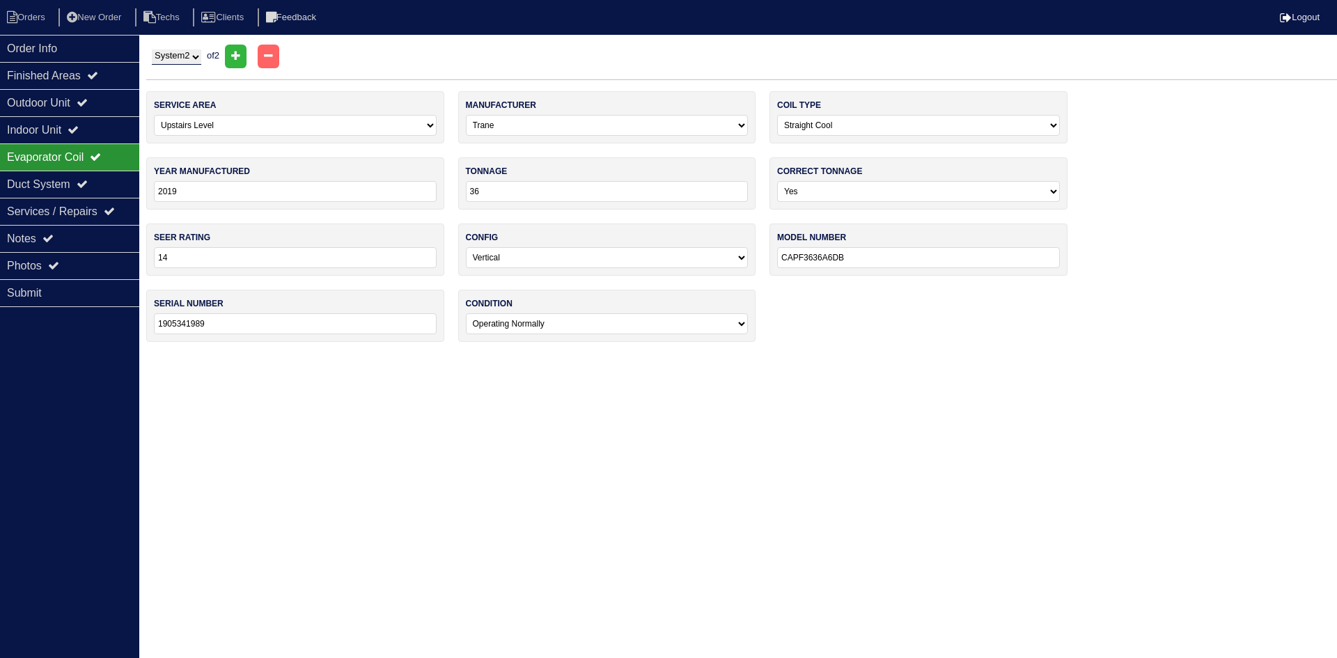
drag, startPoint x: 176, startPoint y: 53, endPoint x: 177, endPoint y: 64, distance: 11.2
click at [176, 53] on select "System 1 System 2" at bounding box center [176, 56] width 49 height 15
select select "1"
click at [152, 49] on select "System 1 System 2" at bounding box center [176, 56] width 49 height 15
select select "0"
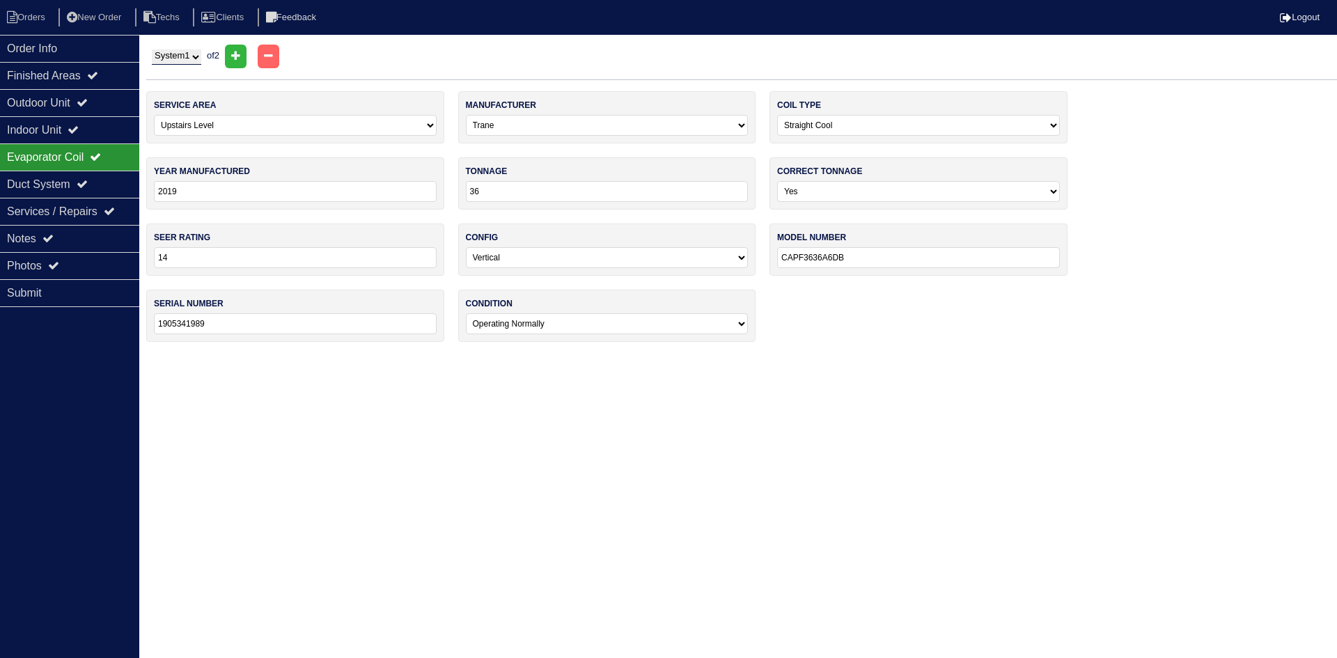
select select "Trane"
type input "2014"
type input "30"
type input "13"
type input "4TTB303001000AA"
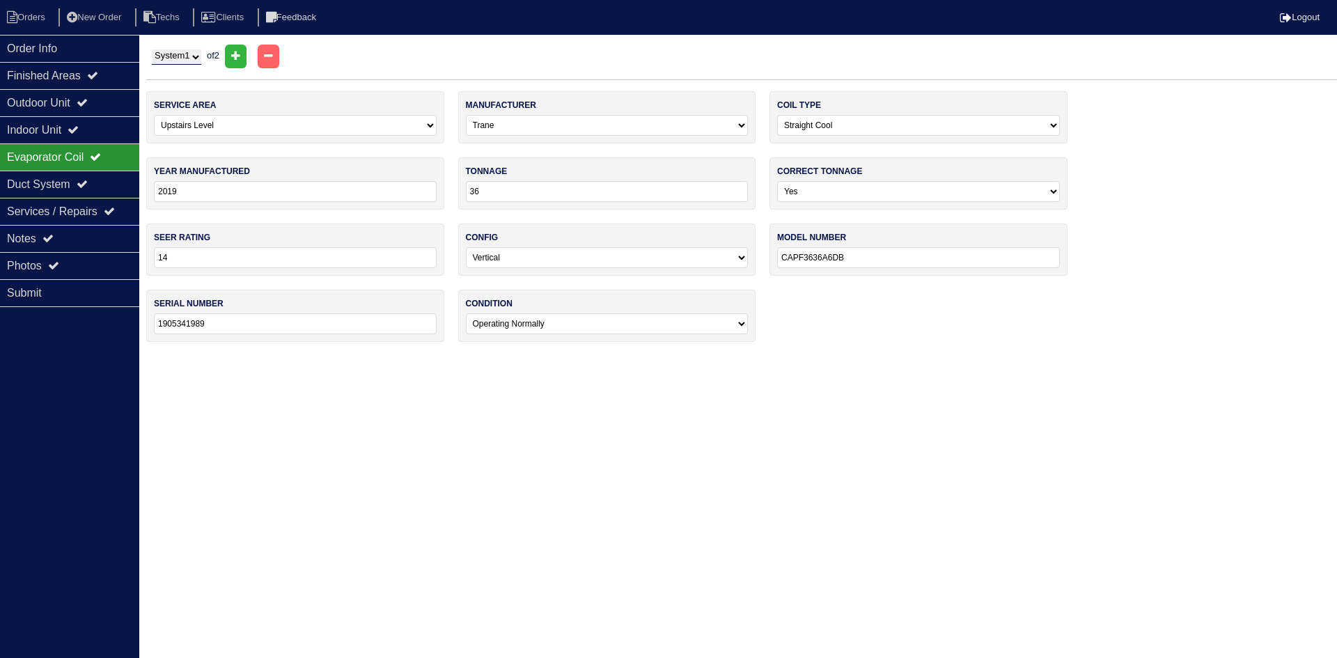
type input "14313J23AF"
select select "0"
select select "Trane"
type input "2014"
type input "30"
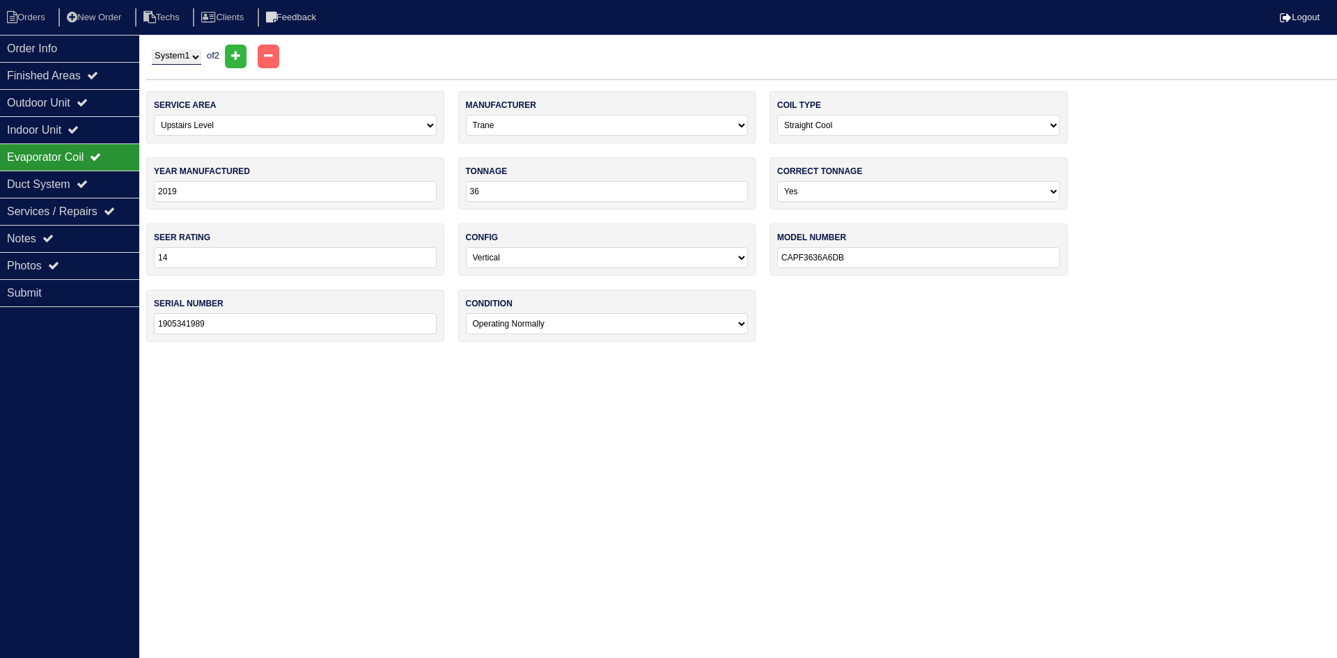
type input "13"
type input "4TXCB031BC3HCBA"
type input "14352MF45G"
click at [88, 103] on icon at bounding box center [82, 102] width 11 height 11
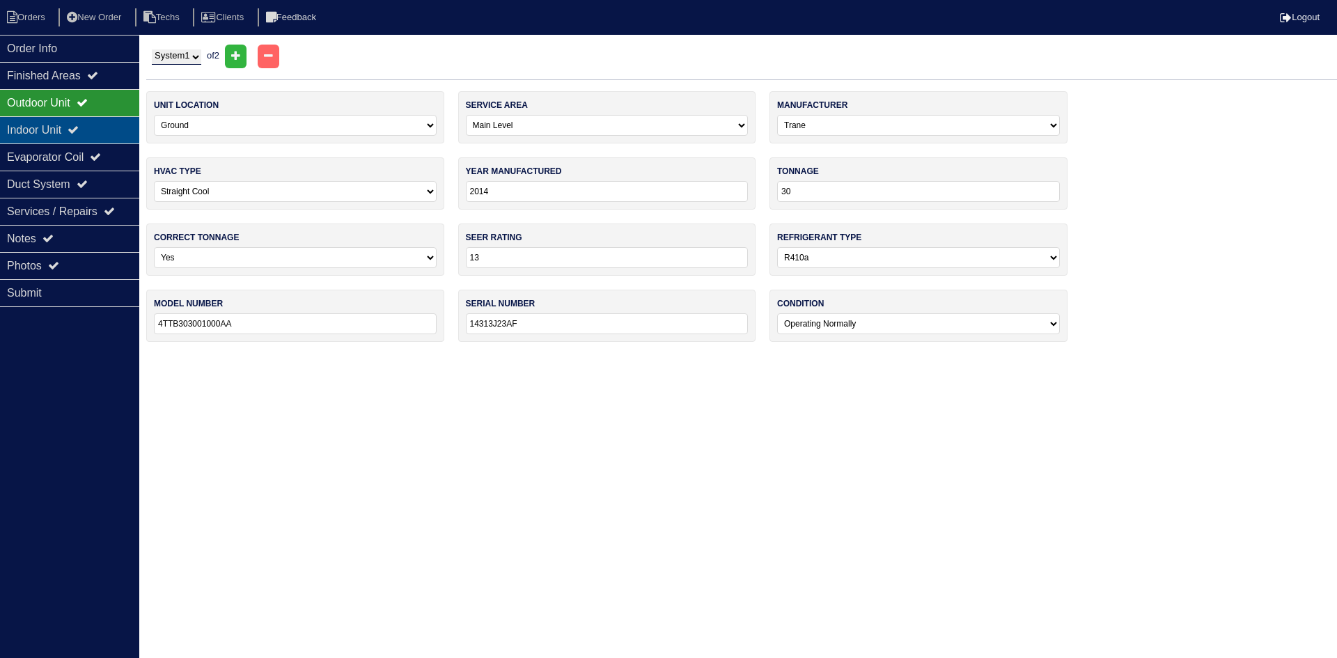
click at [81, 123] on div "Indoor Unit" at bounding box center [69, 129] width 139 height 27
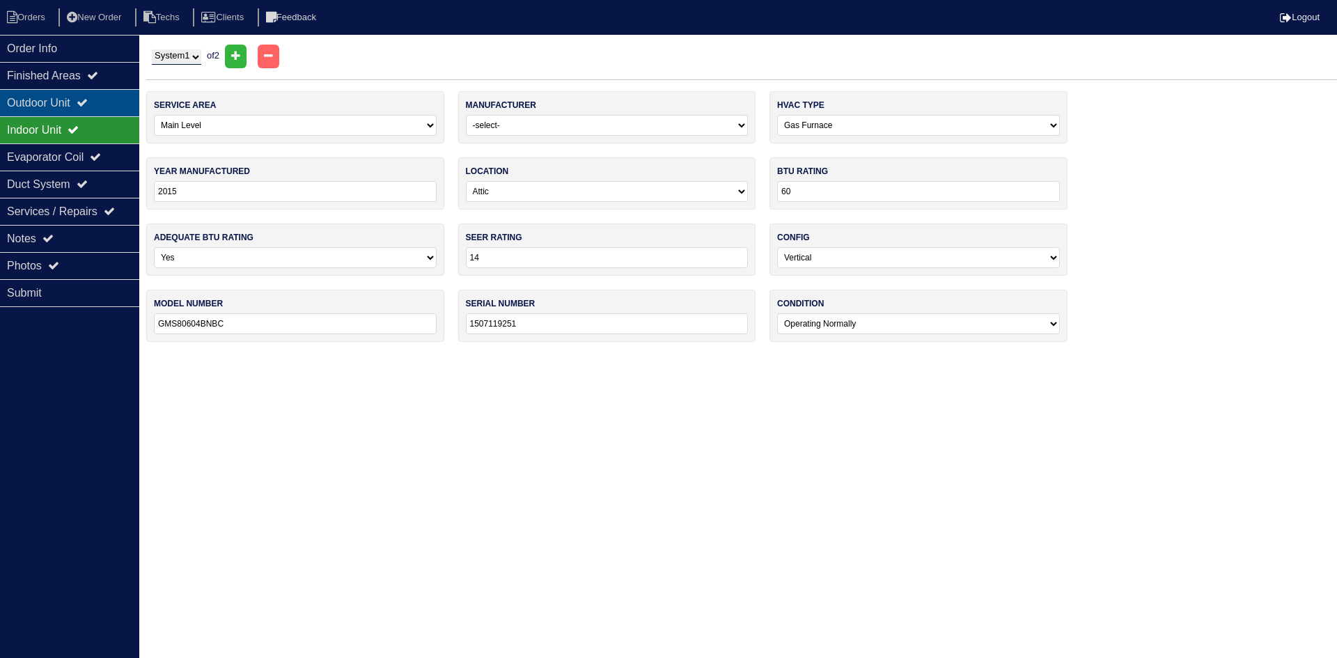
click at [88, 102] on icon at bounding box center [82, 102] width 11 height 11
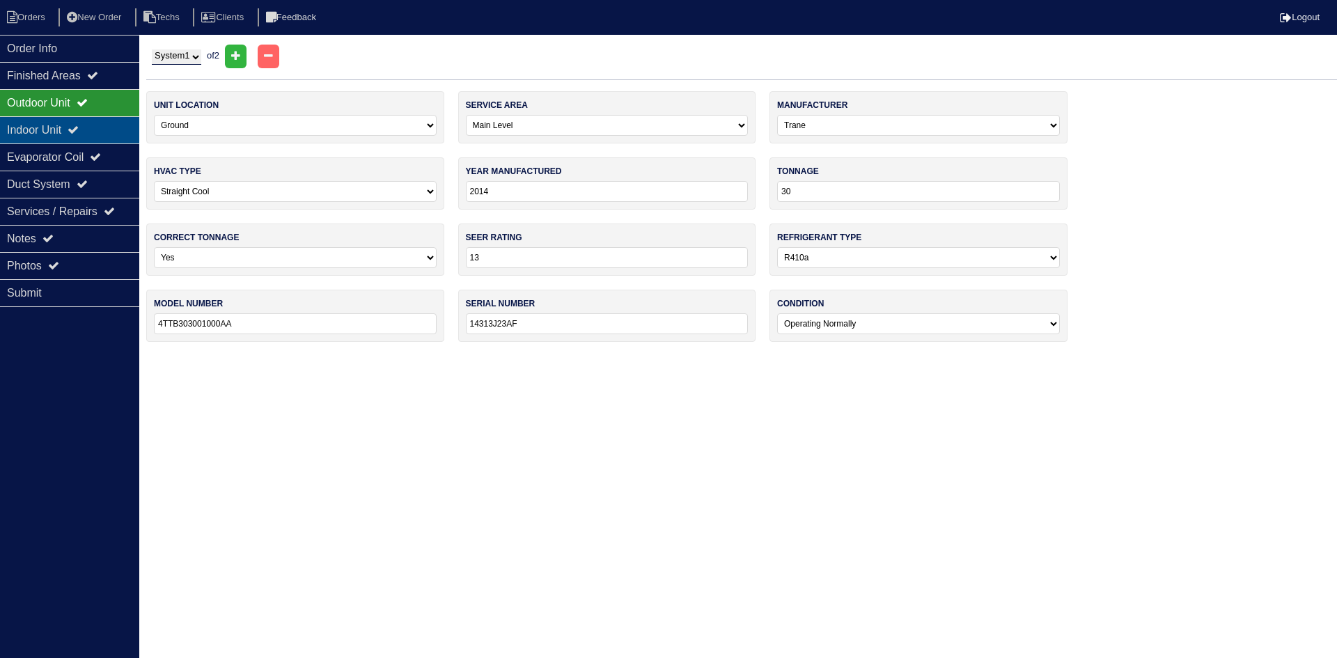
click at [79, 134] on icon at bounding box center [73, 129] width 11 height 11
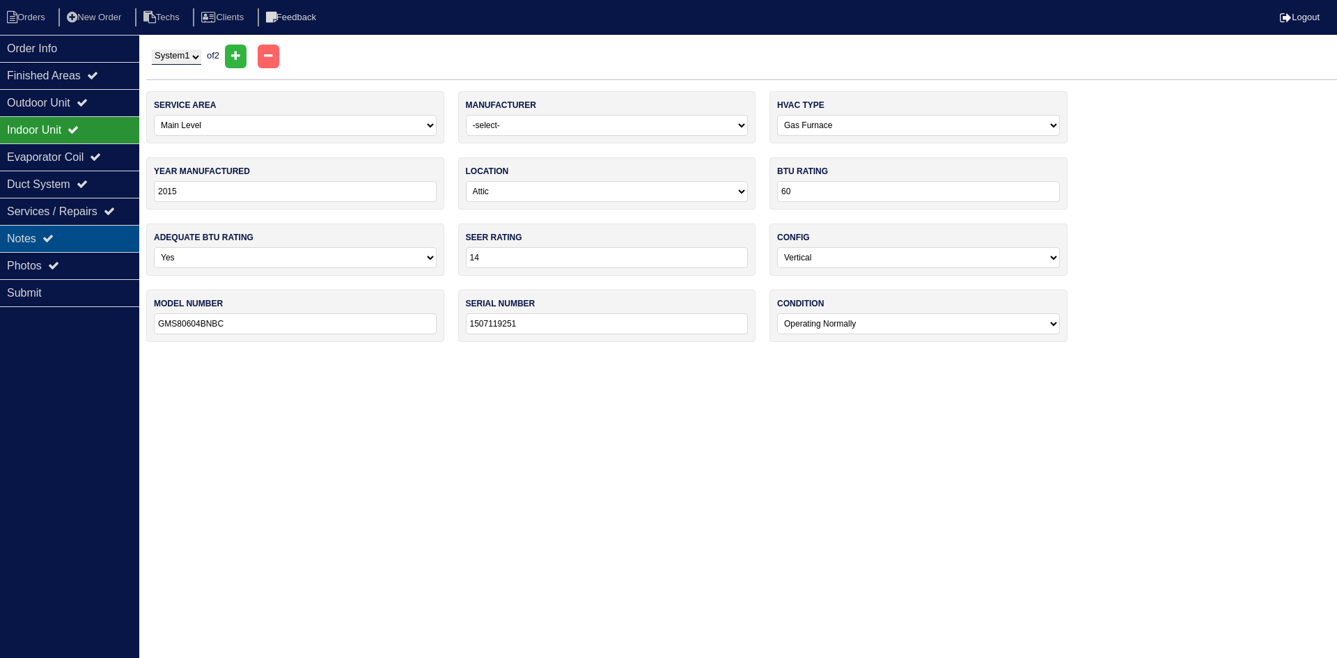
click at [112, 233] on div "Notes" at bounding box center [69, 238] width 139 height 27
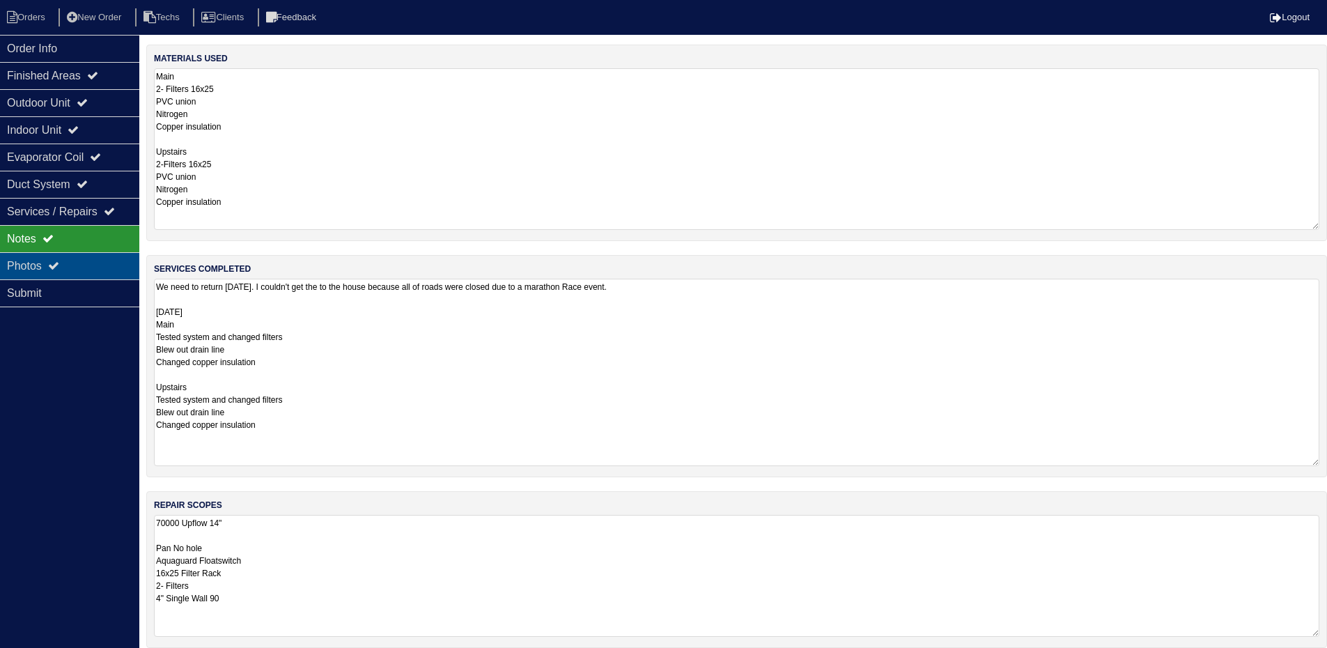
click at [54, 274] on div "Photos" at bounding box center [69, 265] width 139 height 27
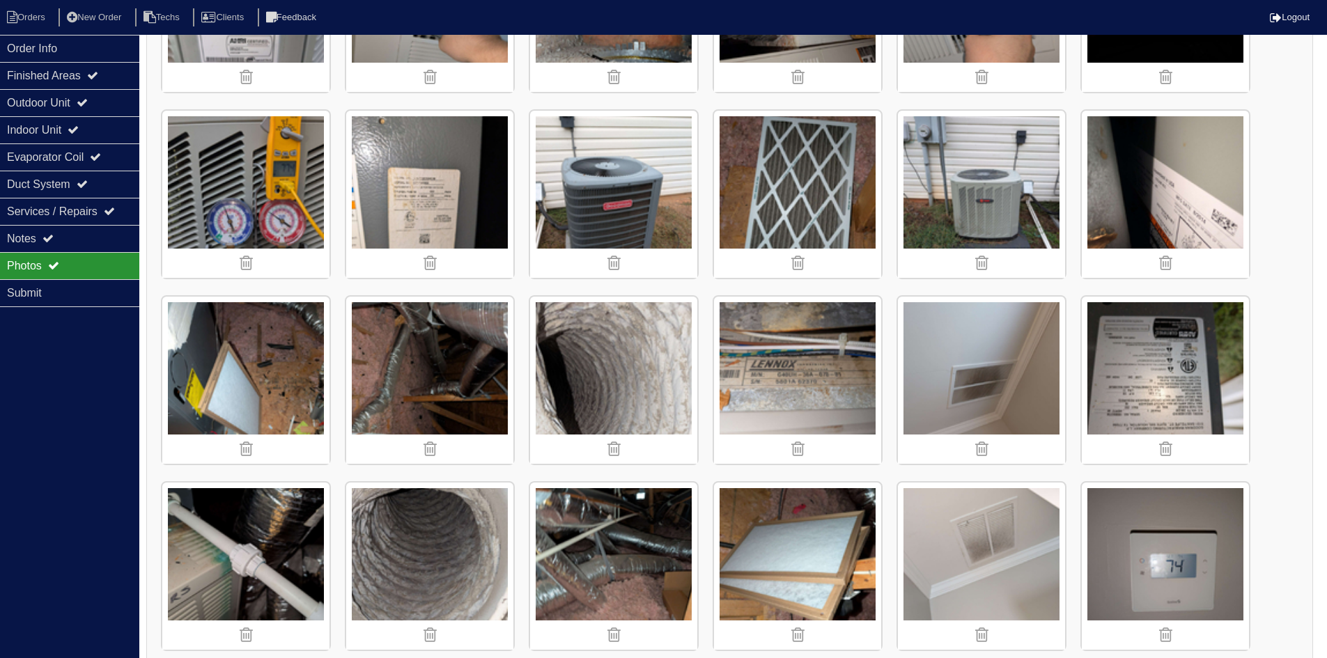
scroll to position [1465, 0]
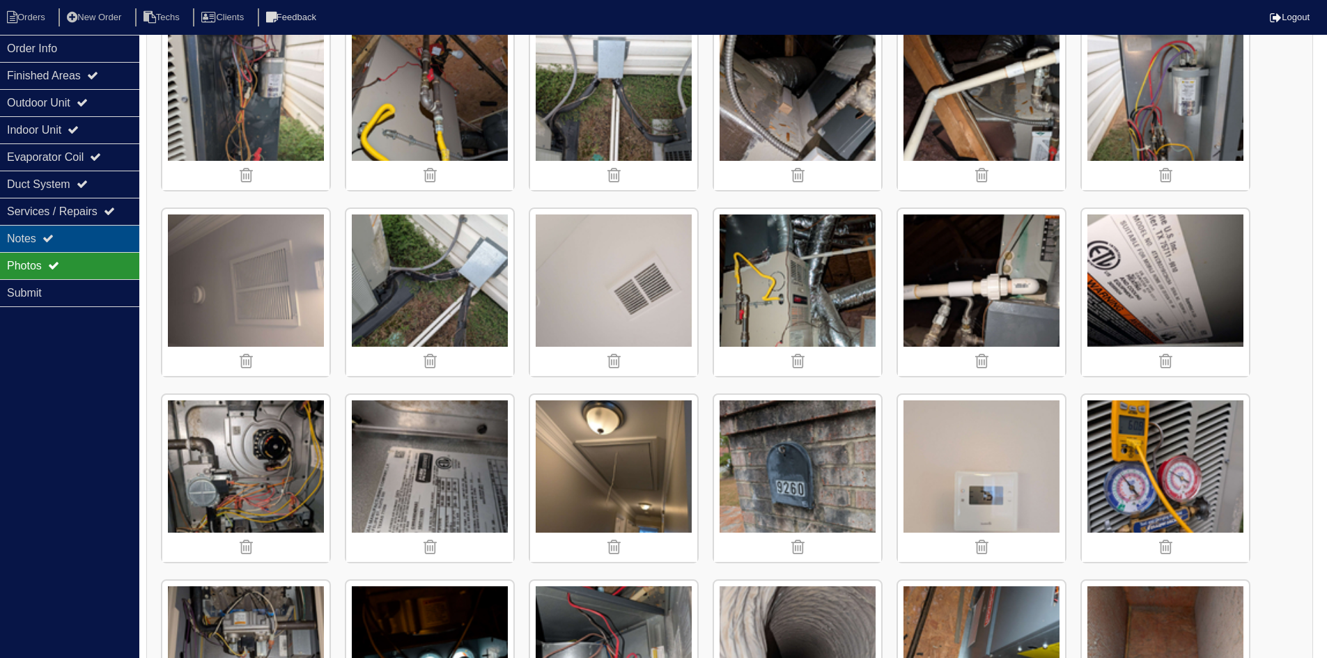
click at [42, 239] on div "Notes" at bounding box center [69, 238] width 139 height 27
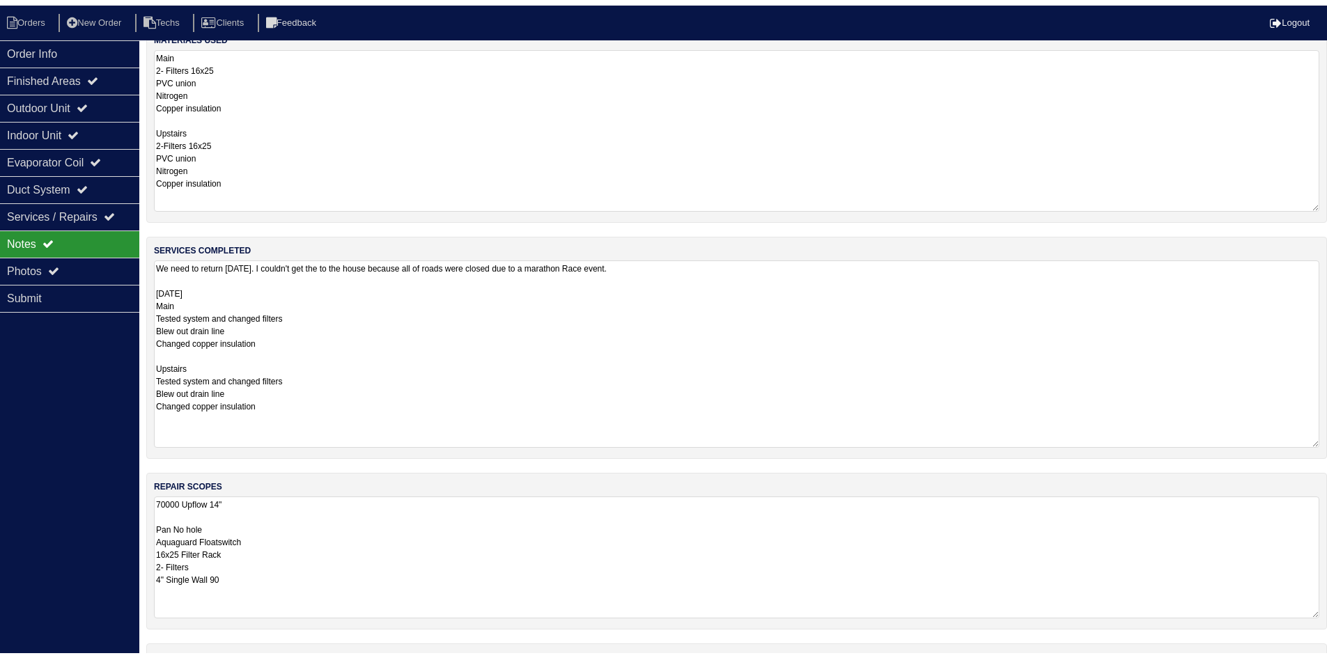
scroll to position [0, 0]
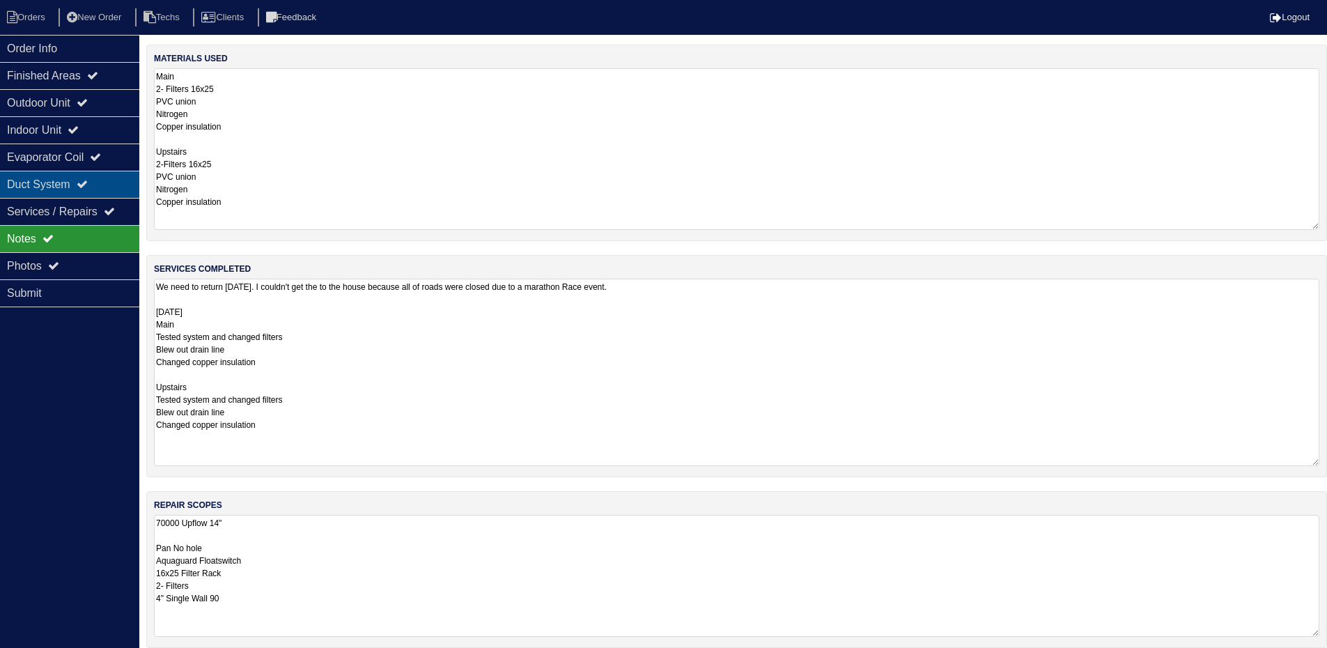
click at [123, 187] on div "Duct System" at bounding box center [69, 184] width 139 height 27
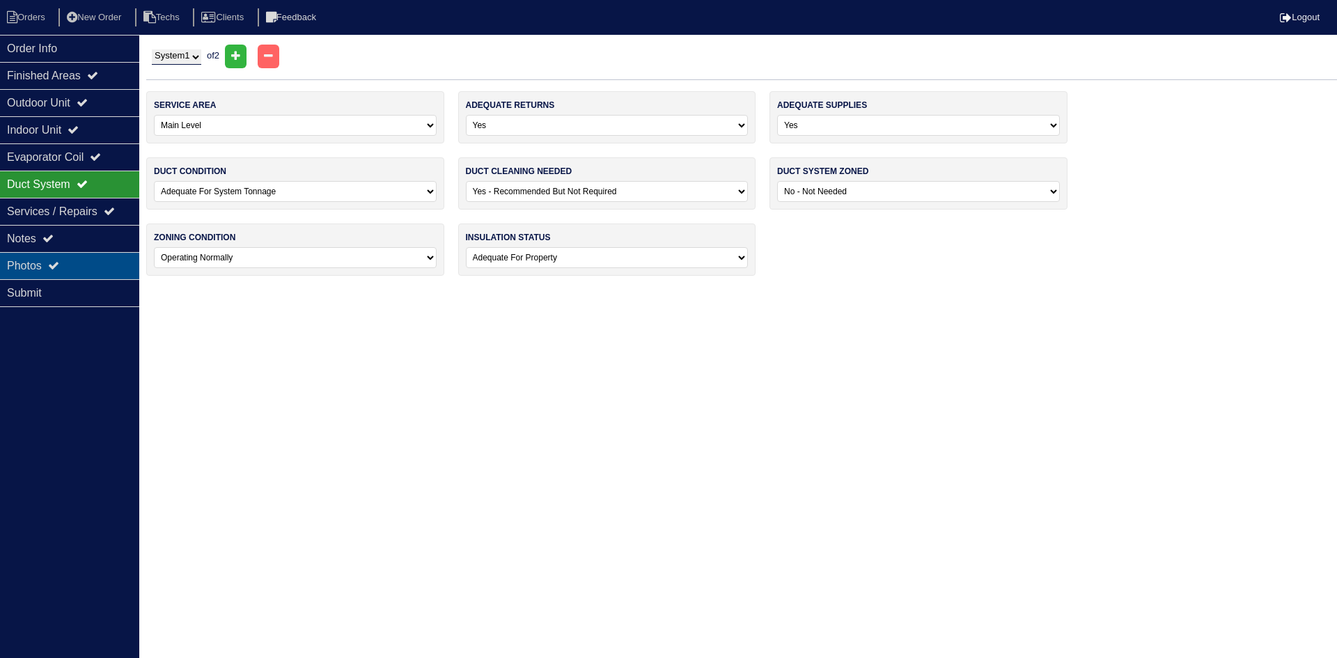
click at [91, 258] on div "Photos" at bounding box center [69, 265] width 139 height 27
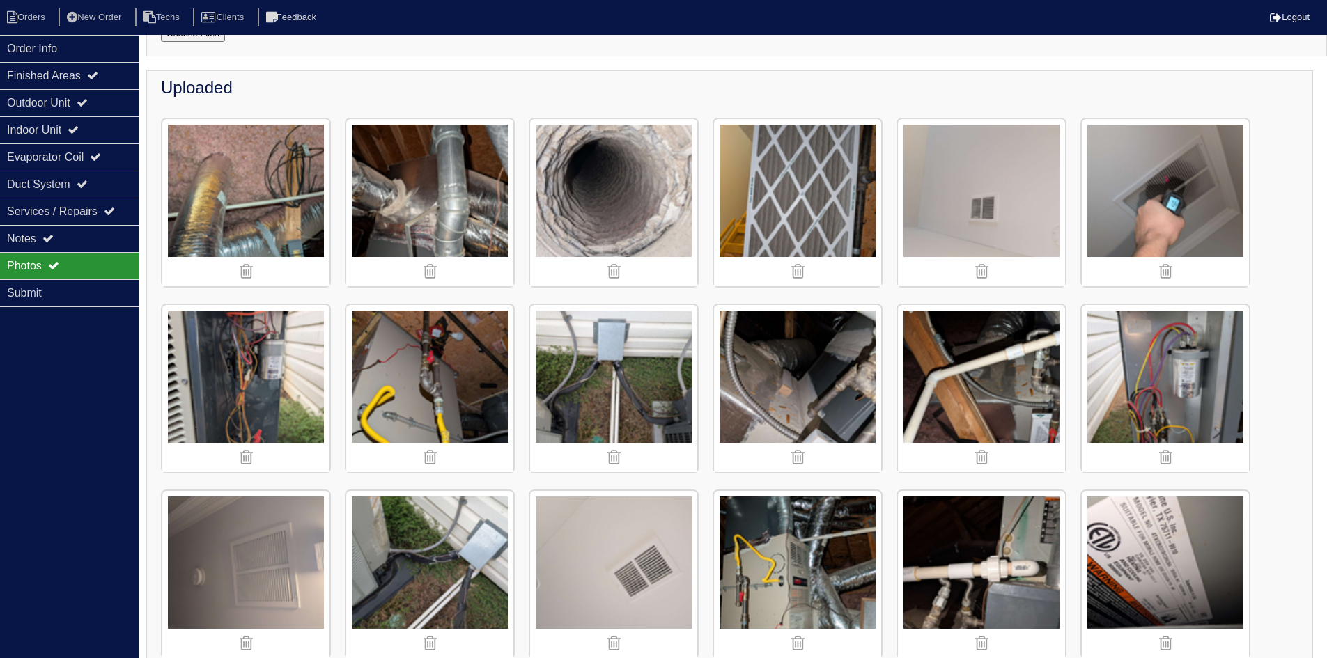
scroll to position [139, 0]
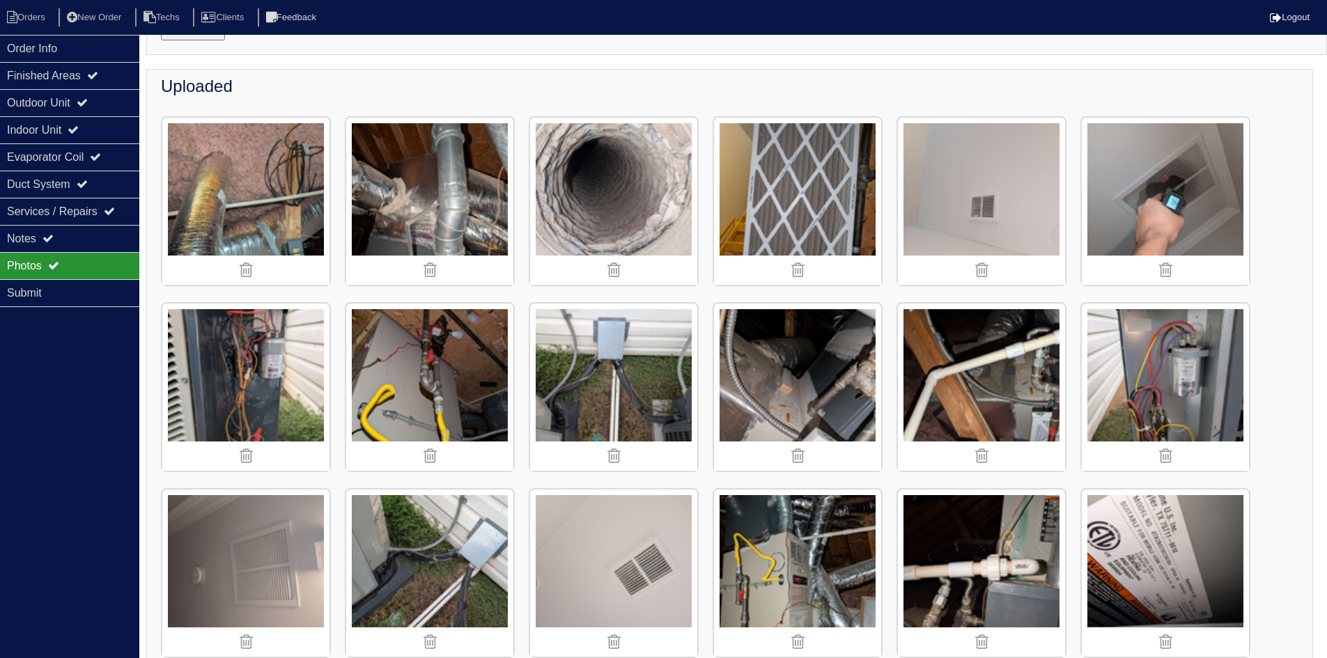
click at [587, 206] on img at bounding box center [613, 201] width 167 height 167
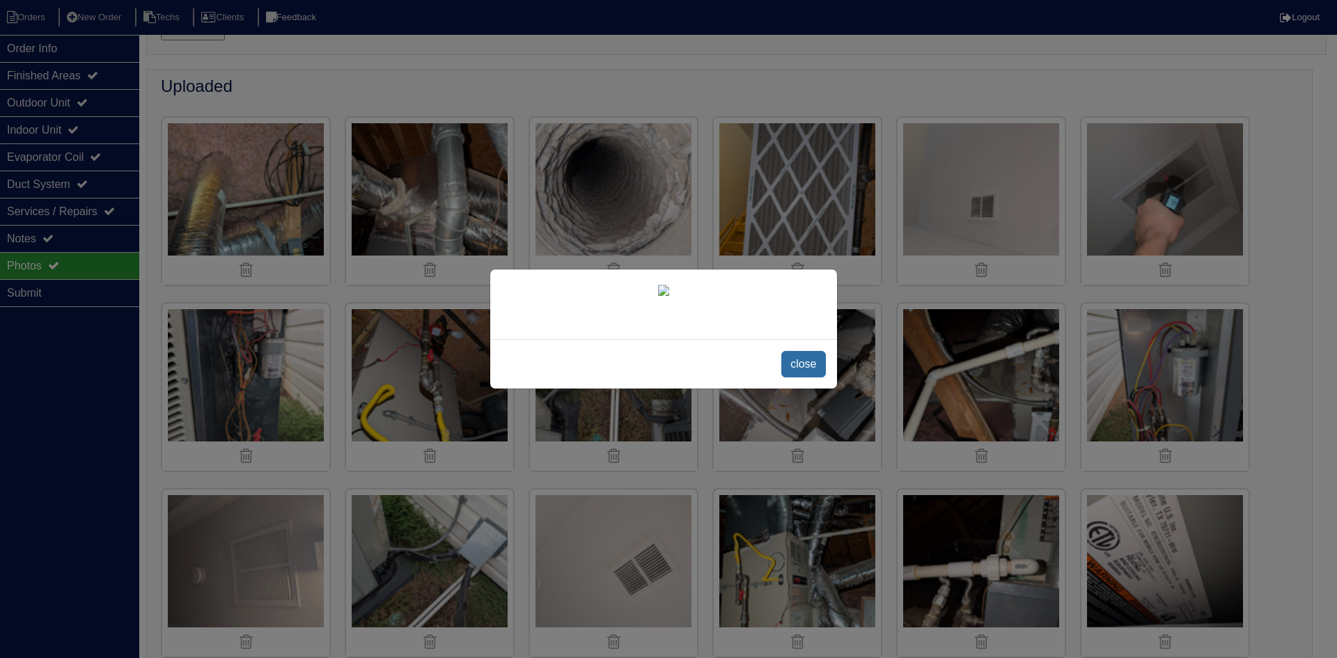
click at [807, 361] on span "close" at bounding box center [803, 364] width 44 height 26
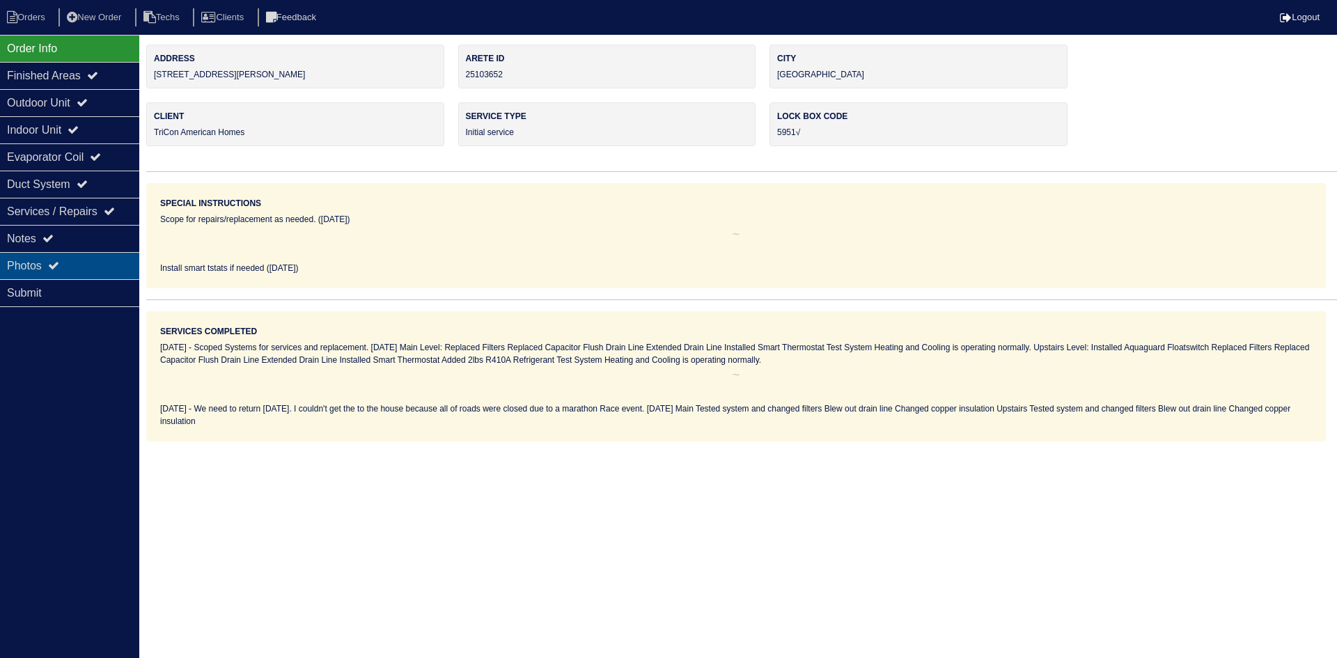
click at [108, 266] on div "Photos" at bounding box center [69, 265] width 139 height 27
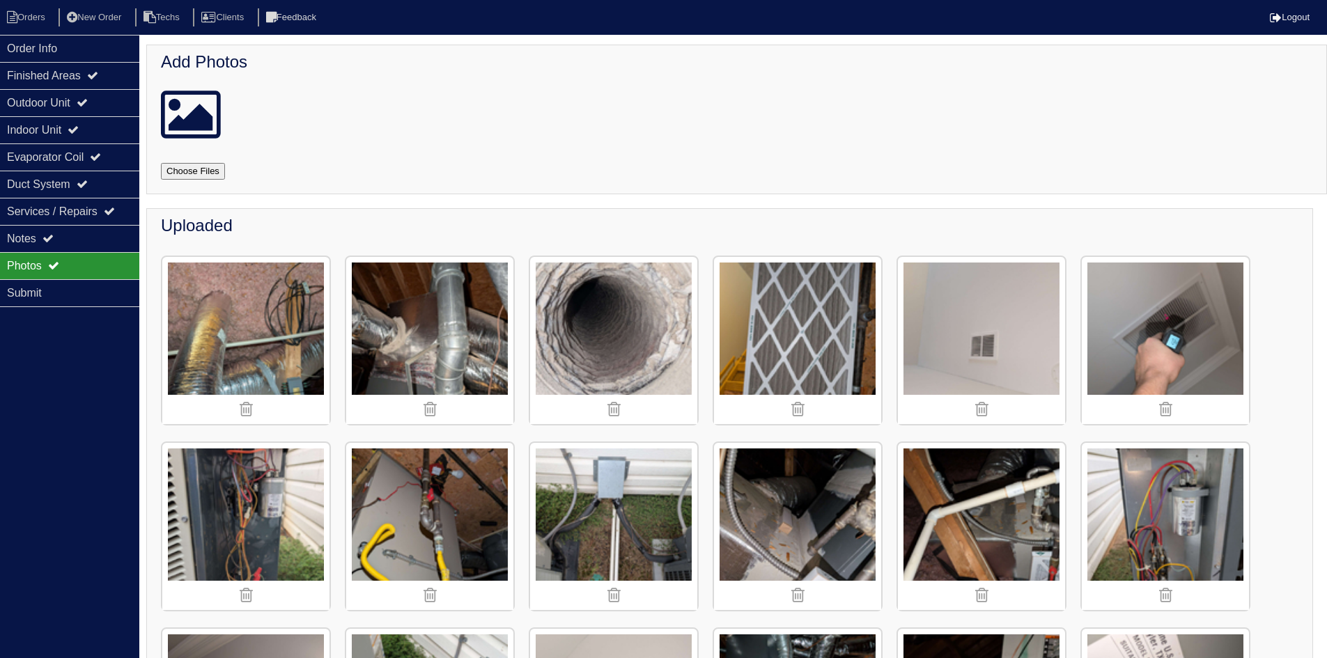
click at [598, 347] on img at bounding box center [613, 340] width 167 height 167
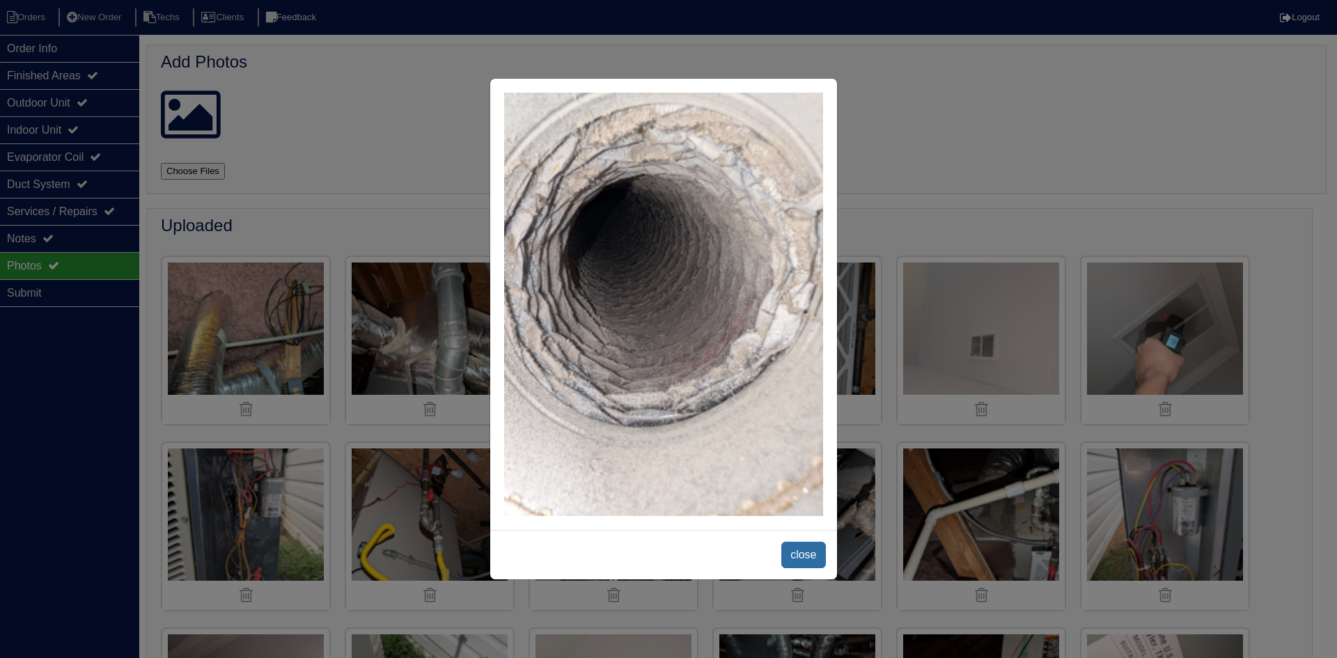
click at [800, 551] on span "close" at bounding box center [803, 555] width 44 height 26
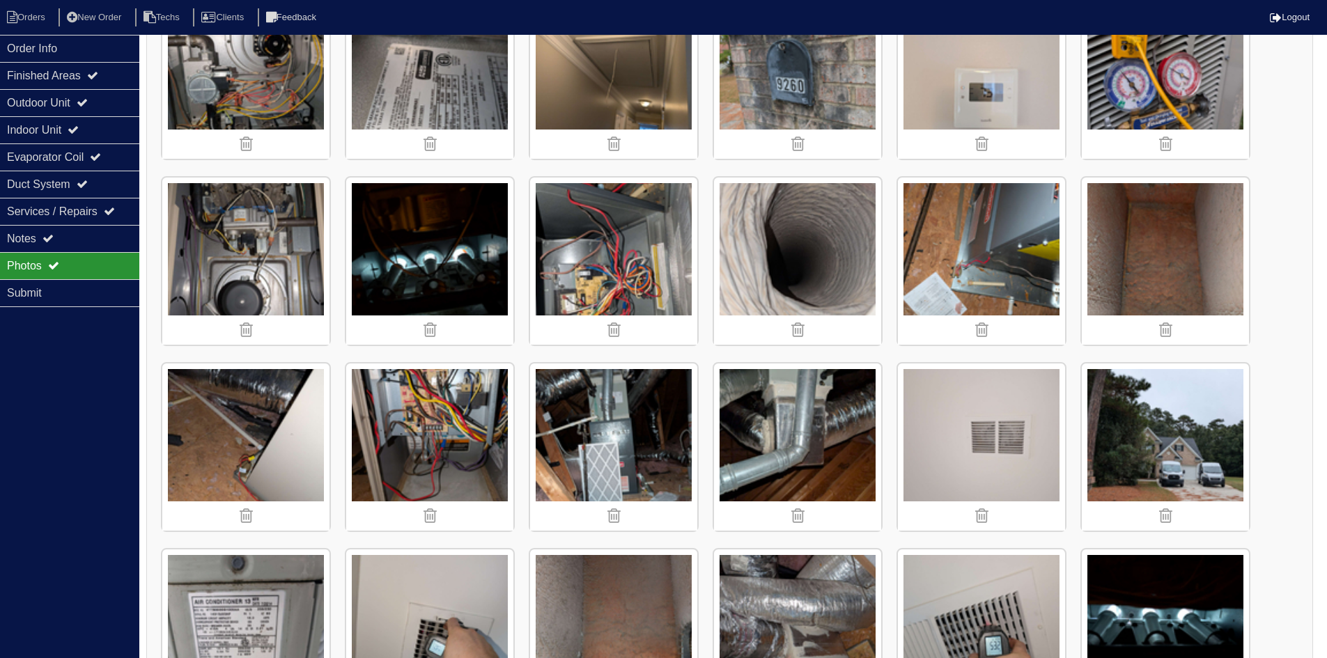
scroll to position [836, 0]
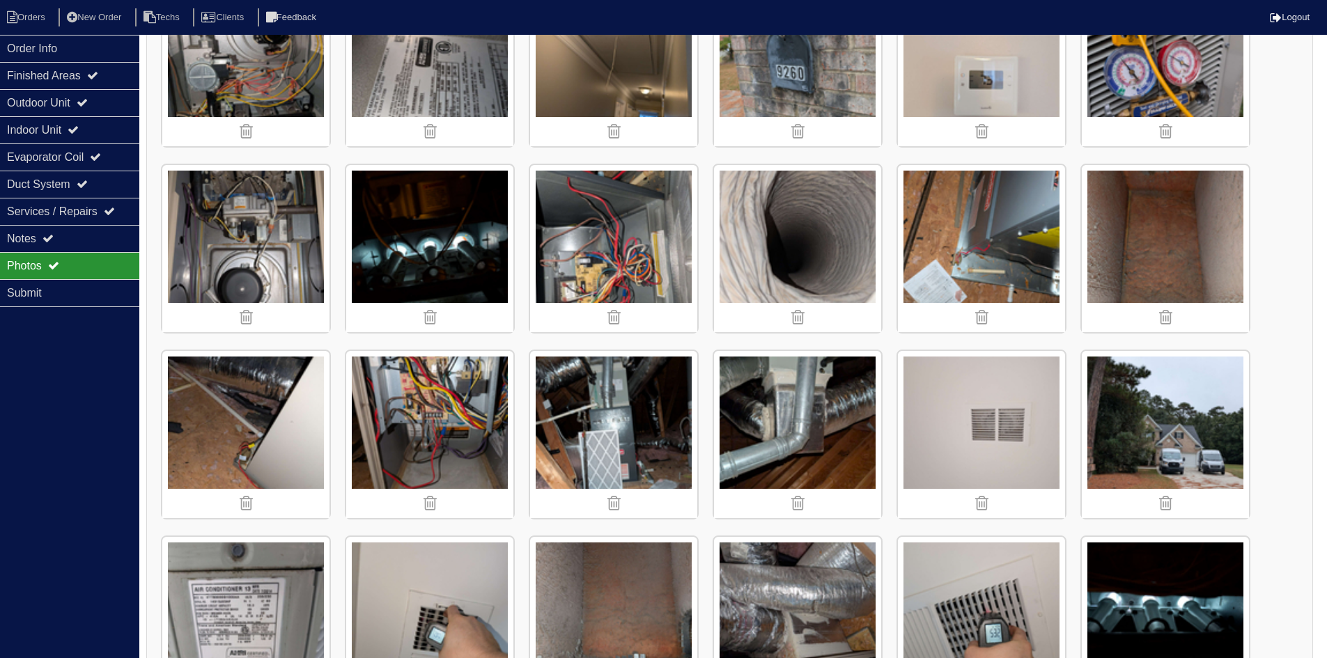
click at [852, 235] on img at bounding box center [797, 248] width 167 height 167
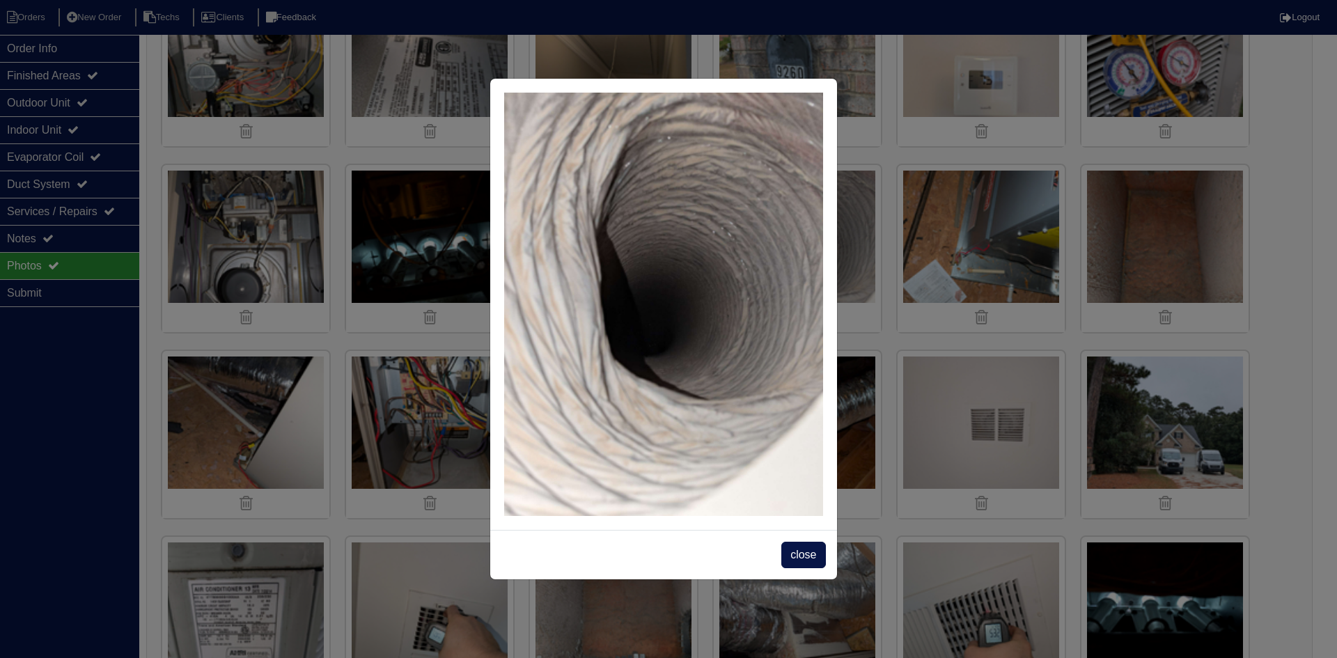
click at [808, 553] on span "close" at bounding box center [803, 555] width 44 height 26
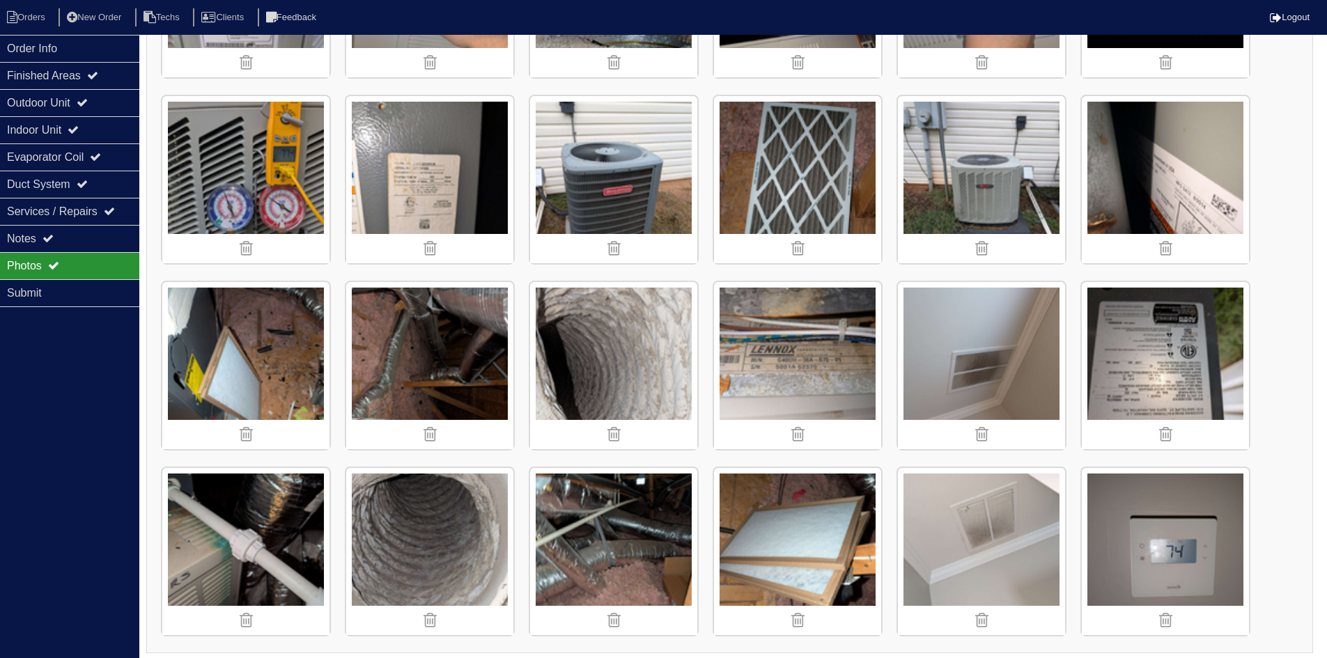
scroll to position [1465, 0]
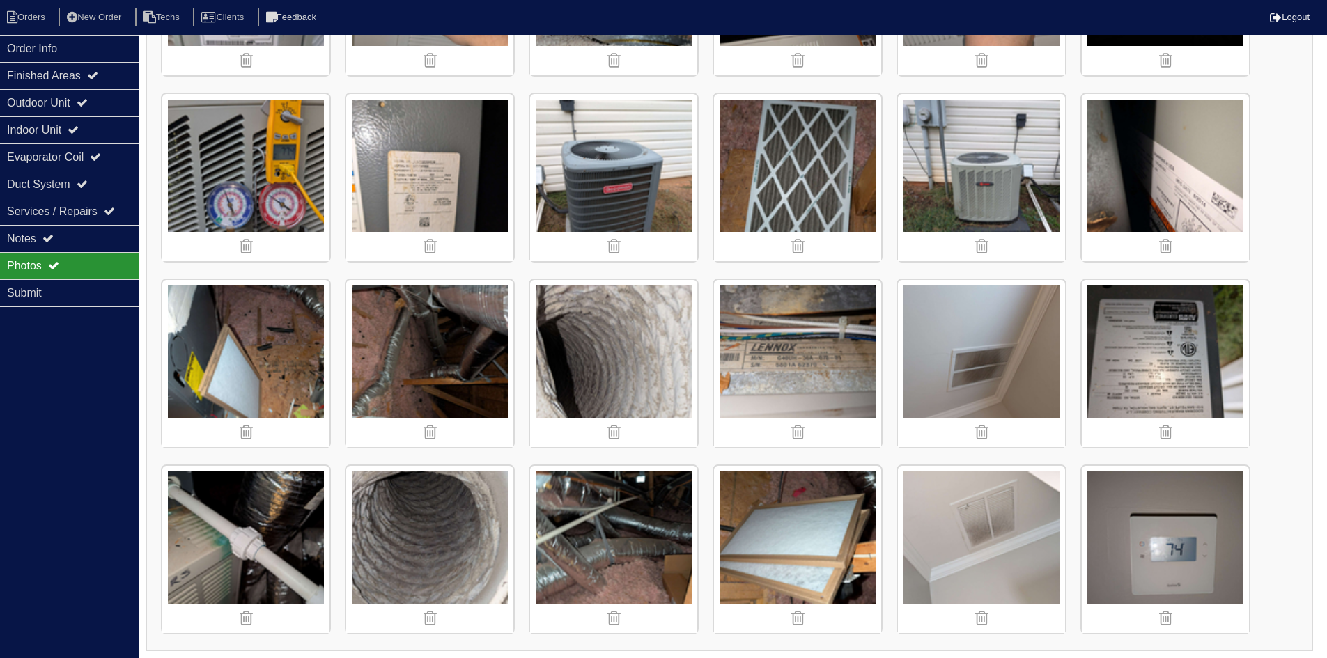
click at [568, 336] on img at bounding box center [613, 363] width 167 height 167
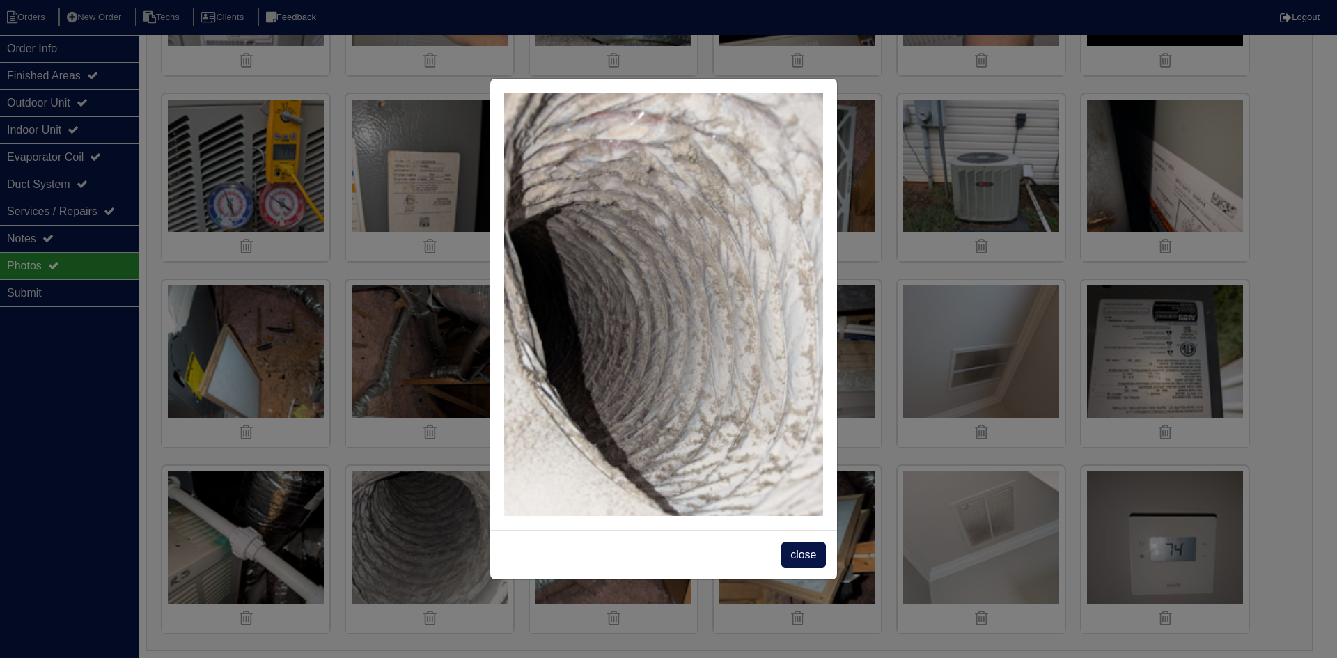
click at [800, 549] on span "close" at bounding box center [803, 555] width 44 height 26
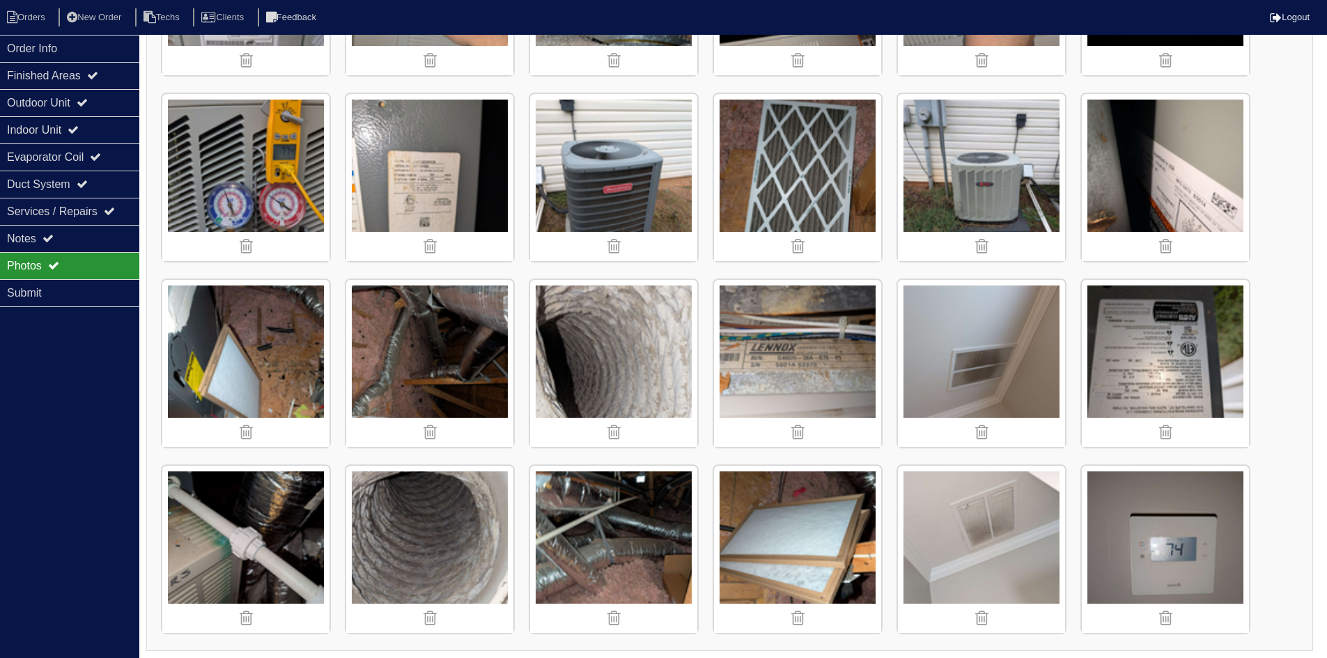
click at [463, 545] on img at bounding box center [429, 549] width 167 height 167
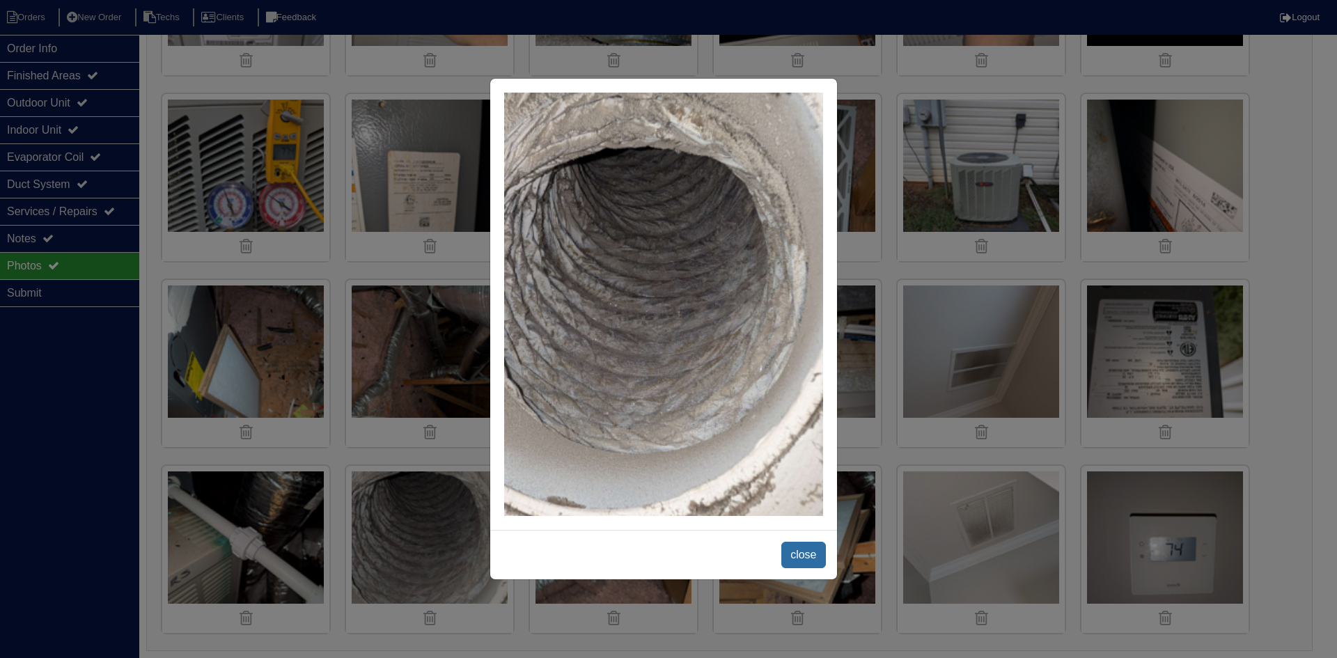
click at [805, 551] on span "close" at bounding box center [803, 555] width 44 height 26
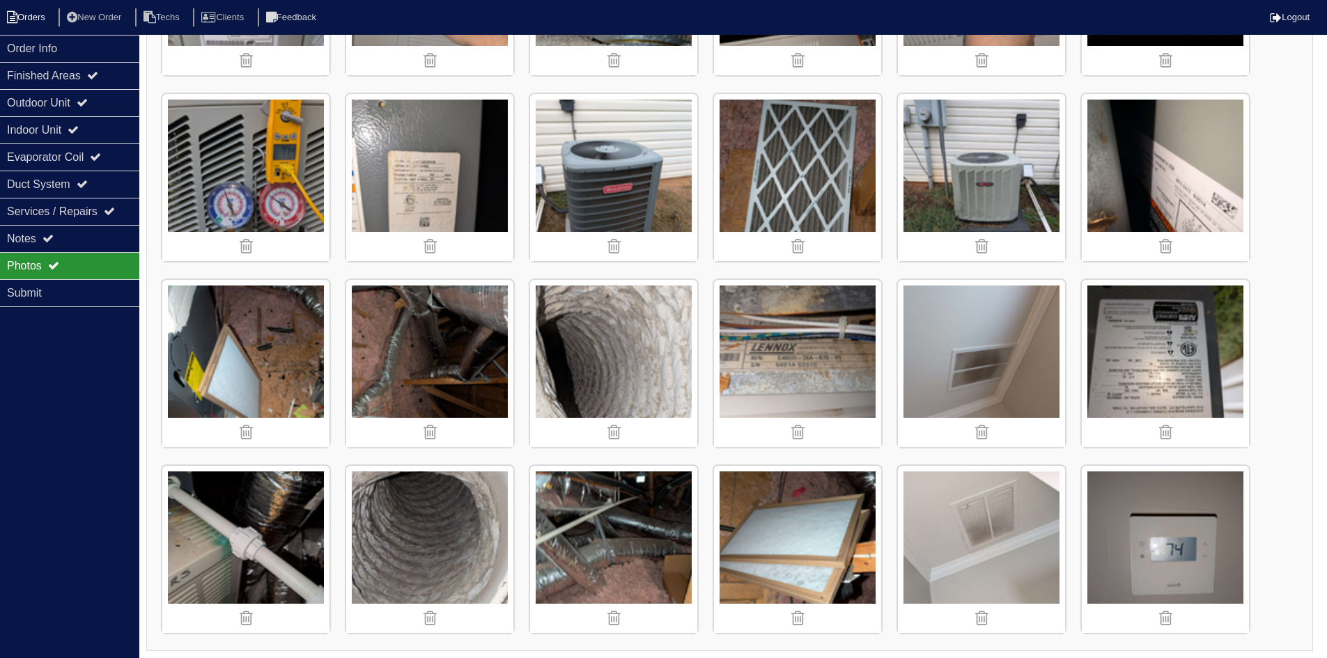
click at [26, 19] on li "Orders" at bounding box center [28, 17] width 56 height 19
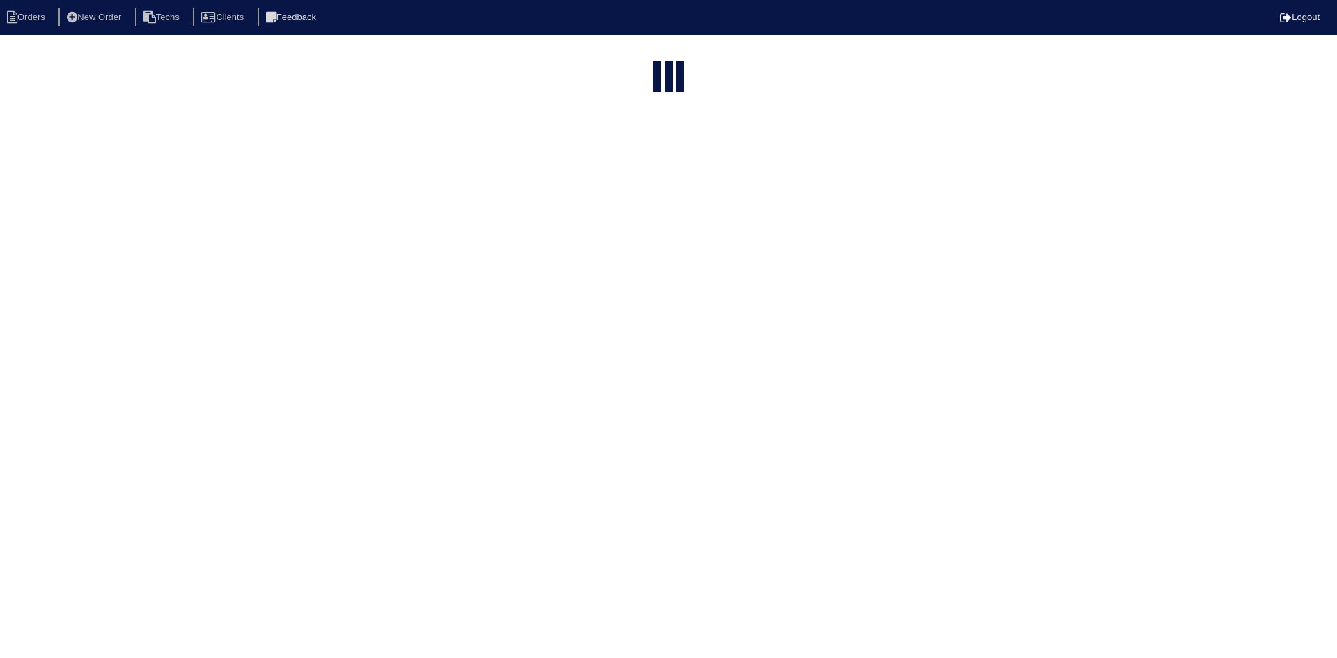
select select "15"
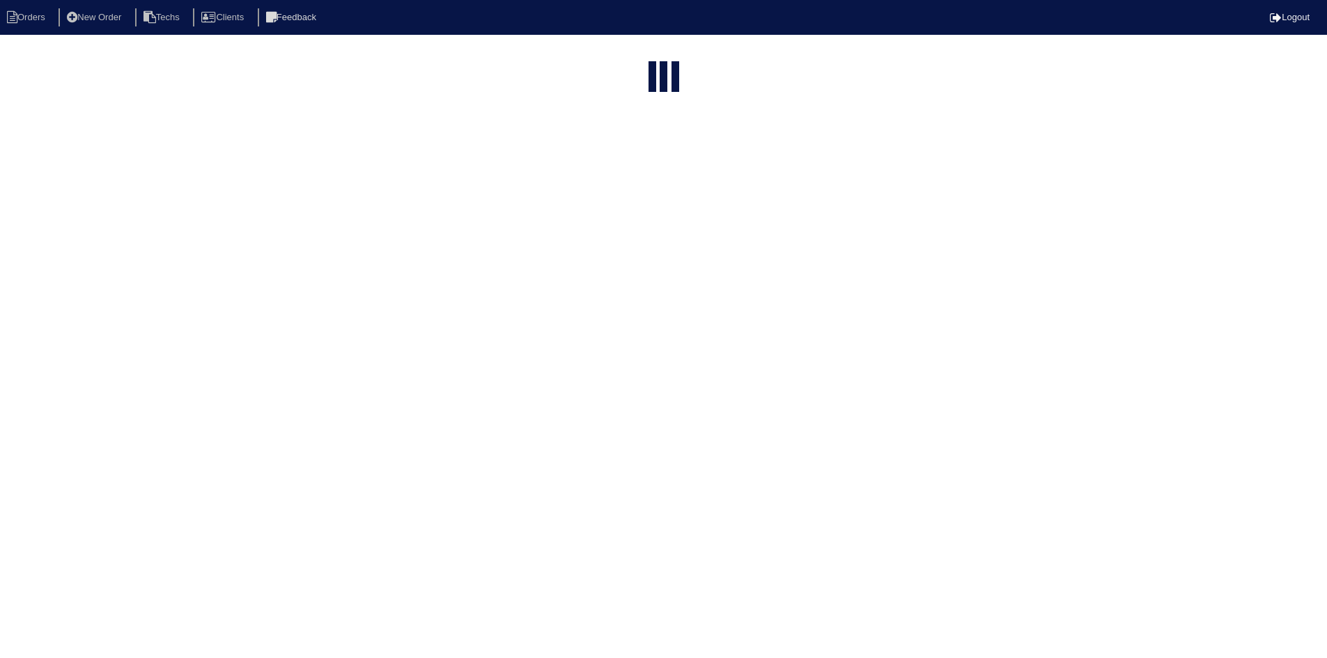
select select "field complete"
select select "need to quote"
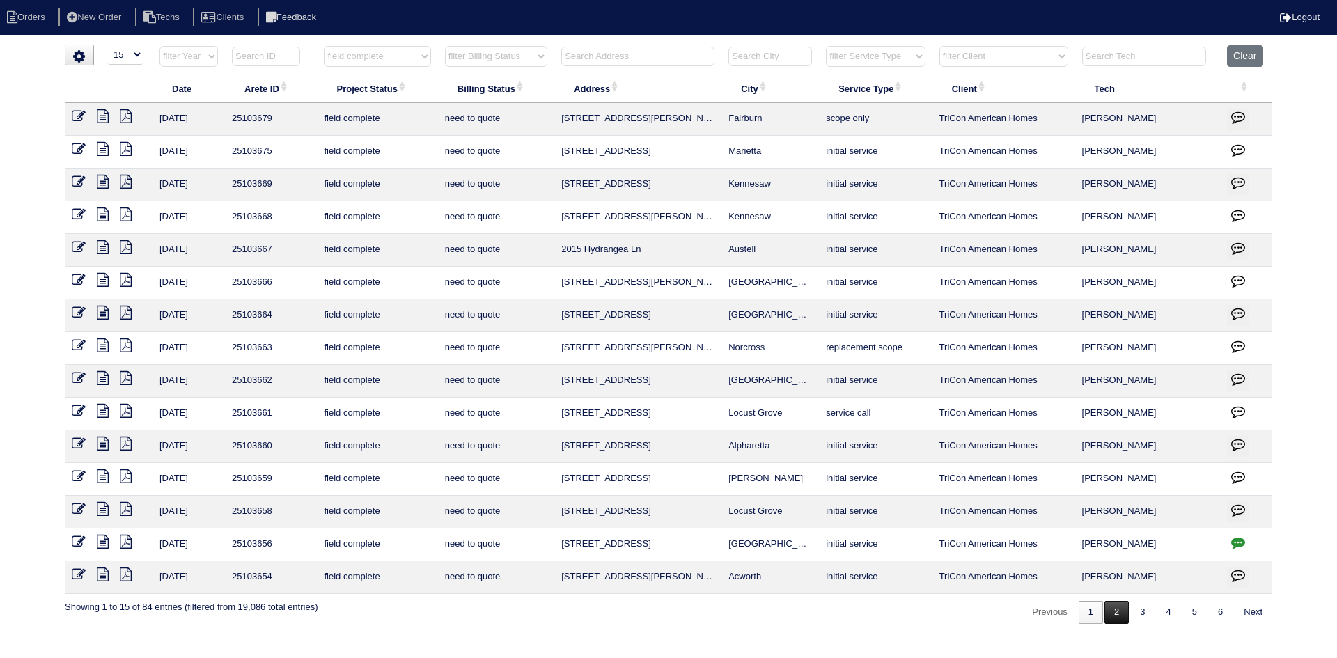
click at [1112, 613] on link "2" at bounding box center [1117, 612] width 24 height 23
select select "field complete"
select select "need to quote"
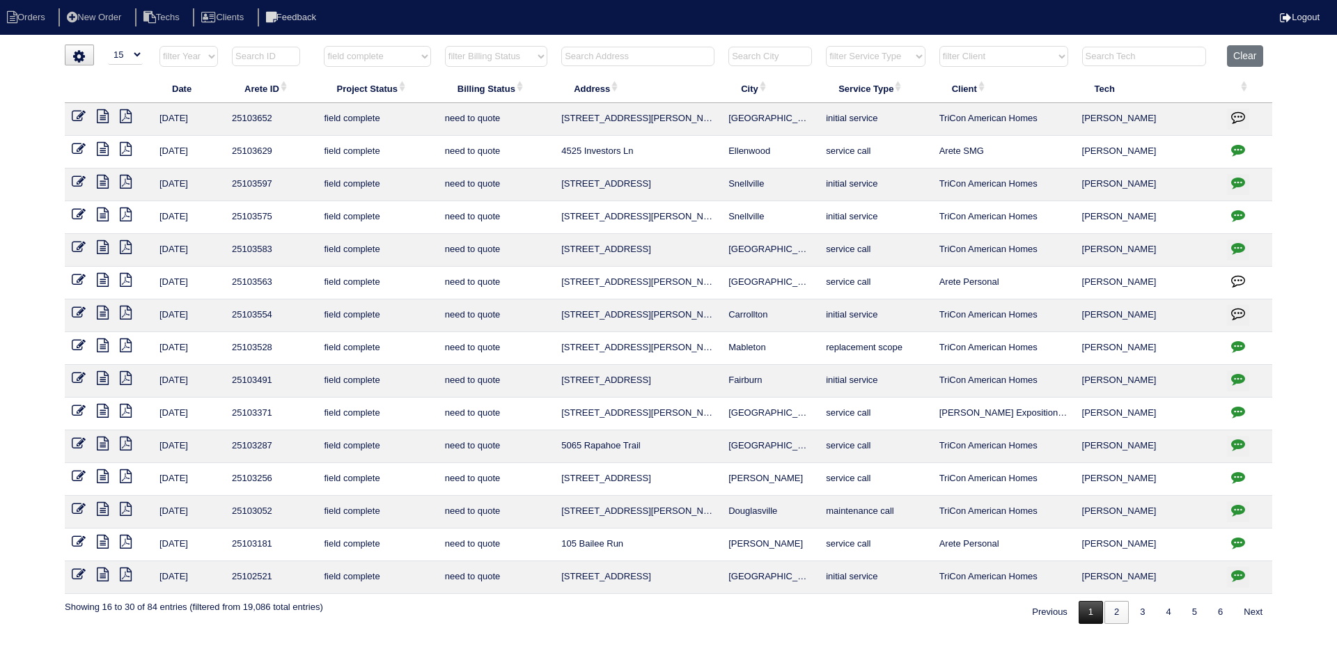
click at [1086, 611] on link "1" at bounding box center [1091, 612] width 24 height 23
select select "field complete"
select select "need to quote"
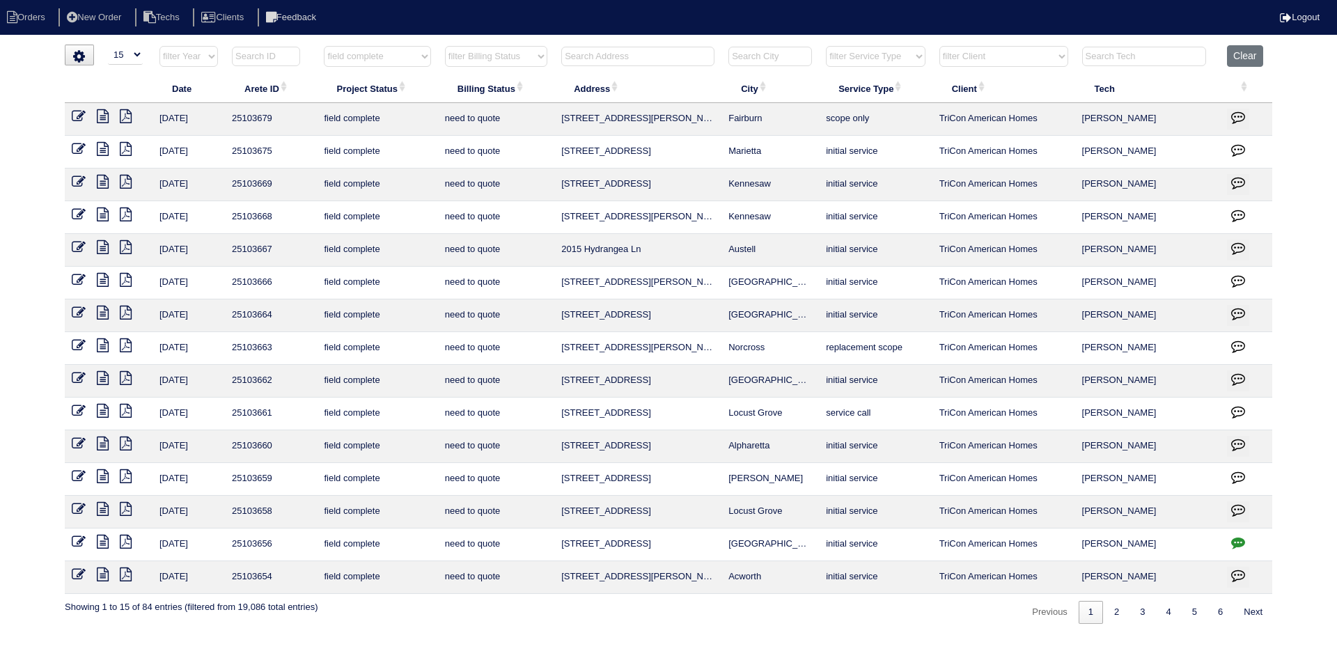
click at [103, 575] on icon at bounding box center [103, 575] width 12 height 14
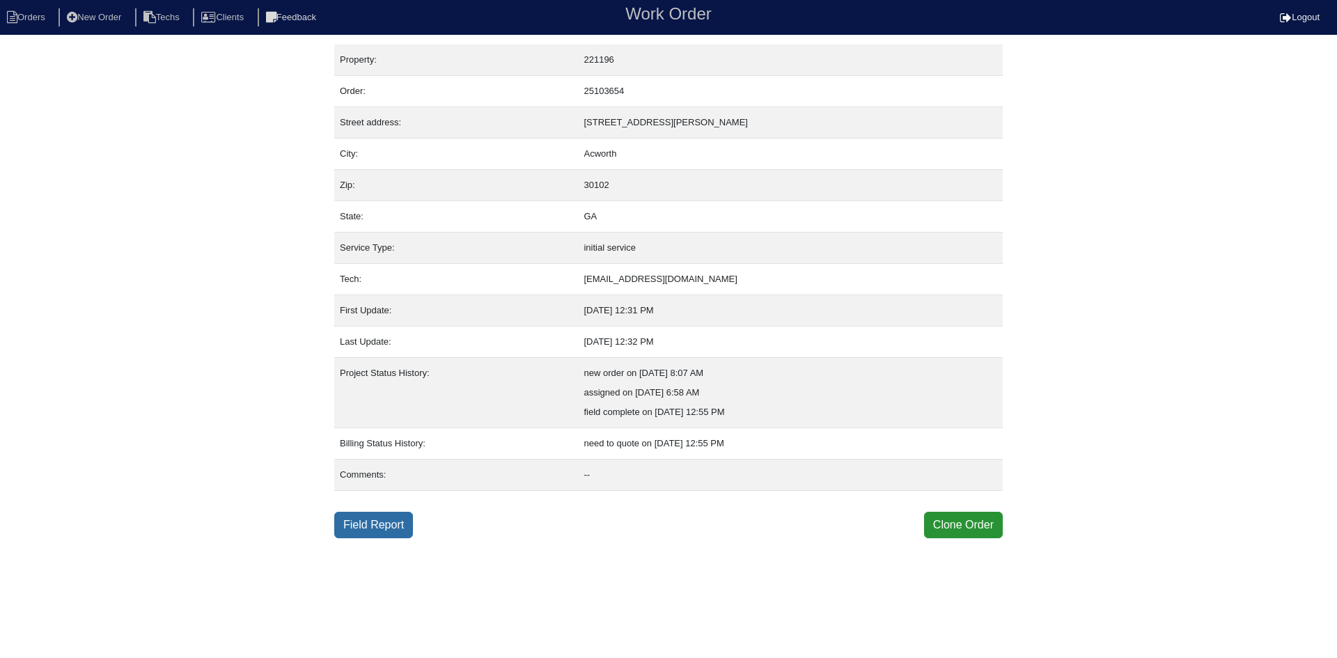
click at [387, 524] on link "Field Report" at bounding box center [373, 525] width 79 height 26
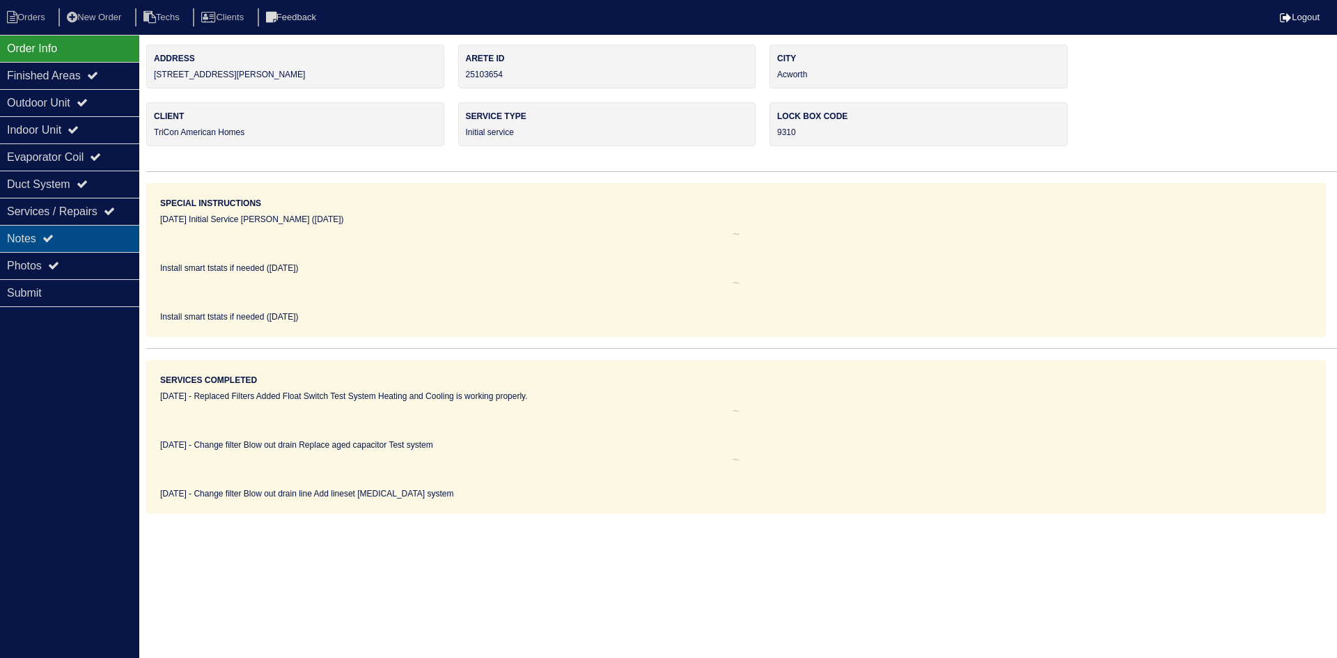
click at [61, 235] on div "Notes" at bounding box center [69, 238] width 139 height 27
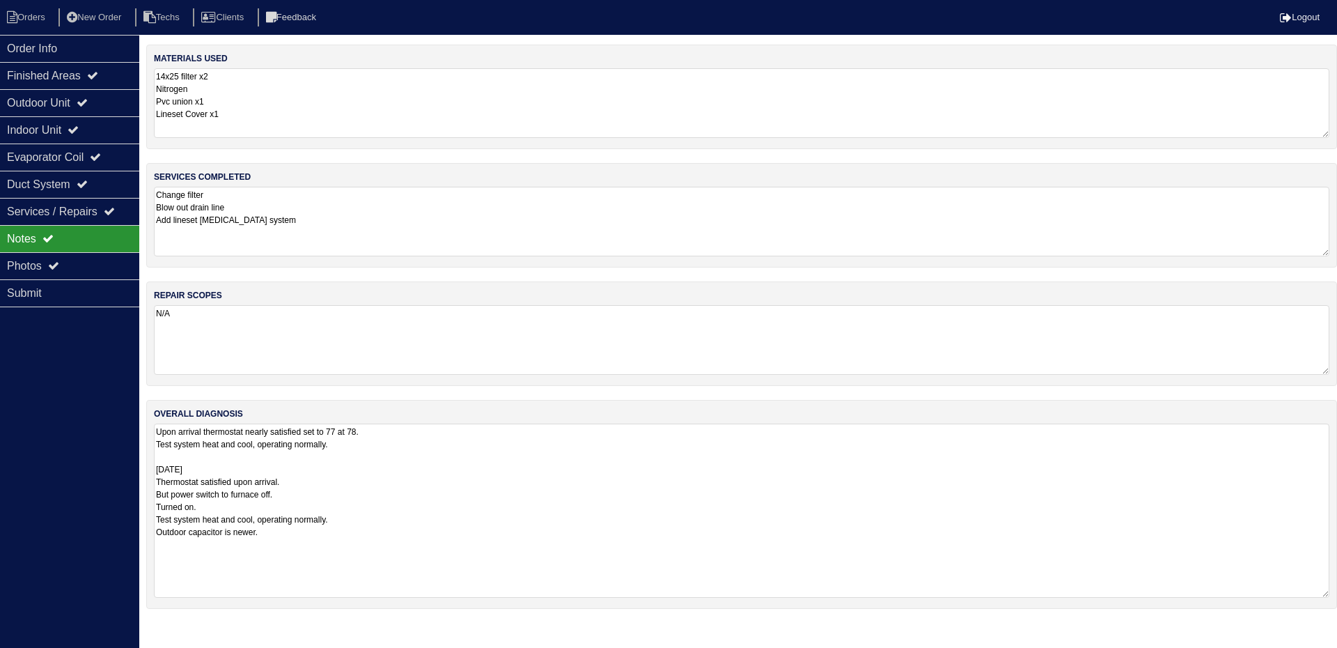
drag, startPoint x: 1325, startPoint y: 489, endPoint x: 1337, endPoint y: 593, distance: 105.1
click at [1337, 593] on div "overall diagnosis Upon arrival thermostat nearly satisfied set to 77 at 78. Tes…" at bounding box center [741, 504] width 1191 height 209
click at [68, 104] on div "Outdoor Unit" at bounding box center [69, 102] width 139 height 27
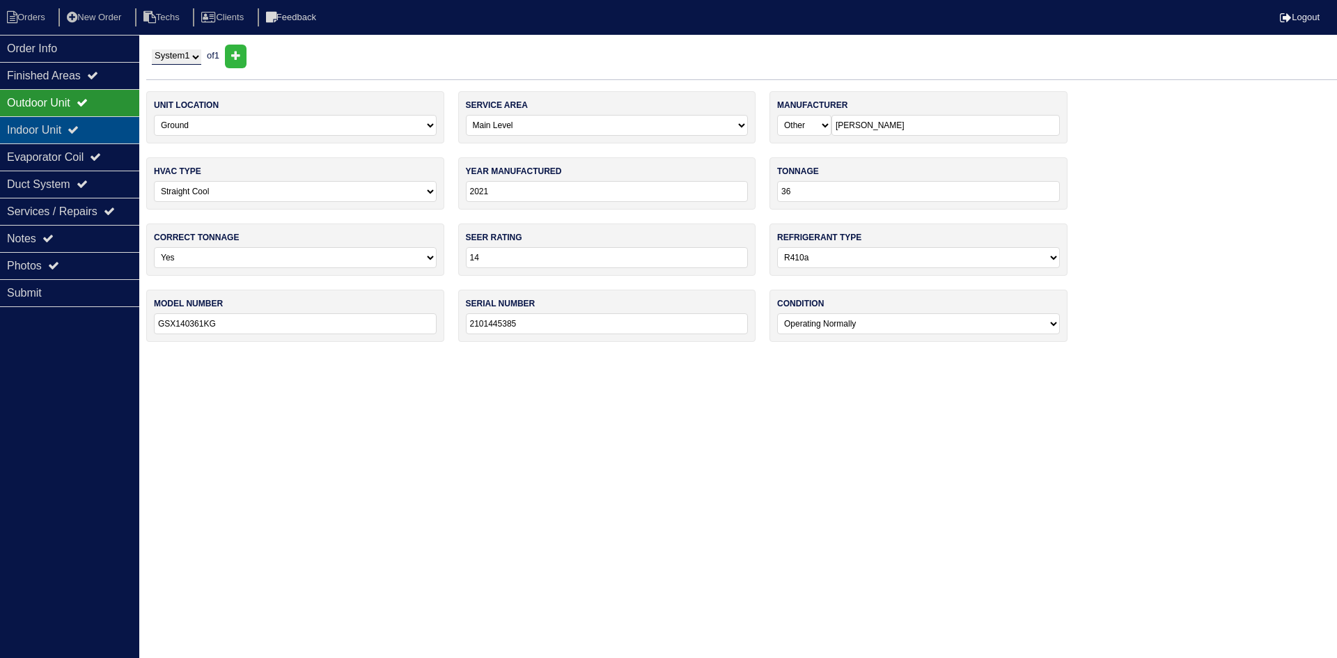
click at [72, 132] on div "Indoor Unit" at bounding box center [69, 129] width 139 height 27
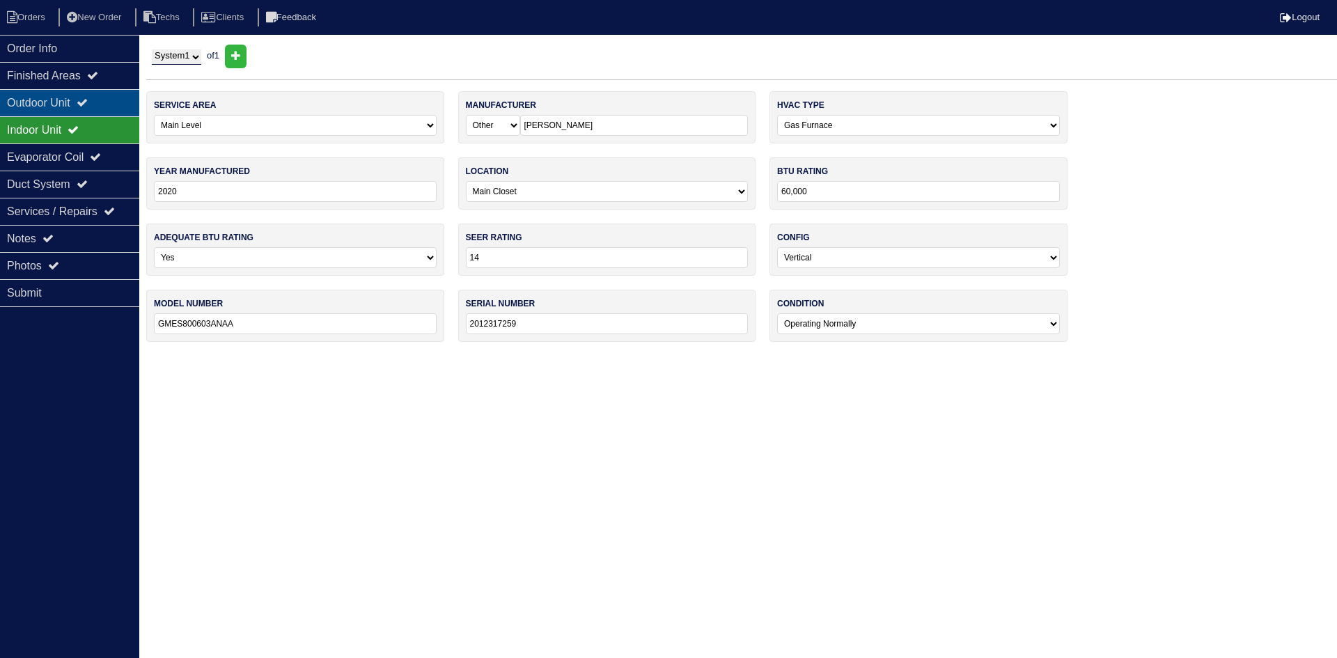
click at [70, 102] on div "Outdoor Unit" at bounding box center [69, 102] width 139 height 27
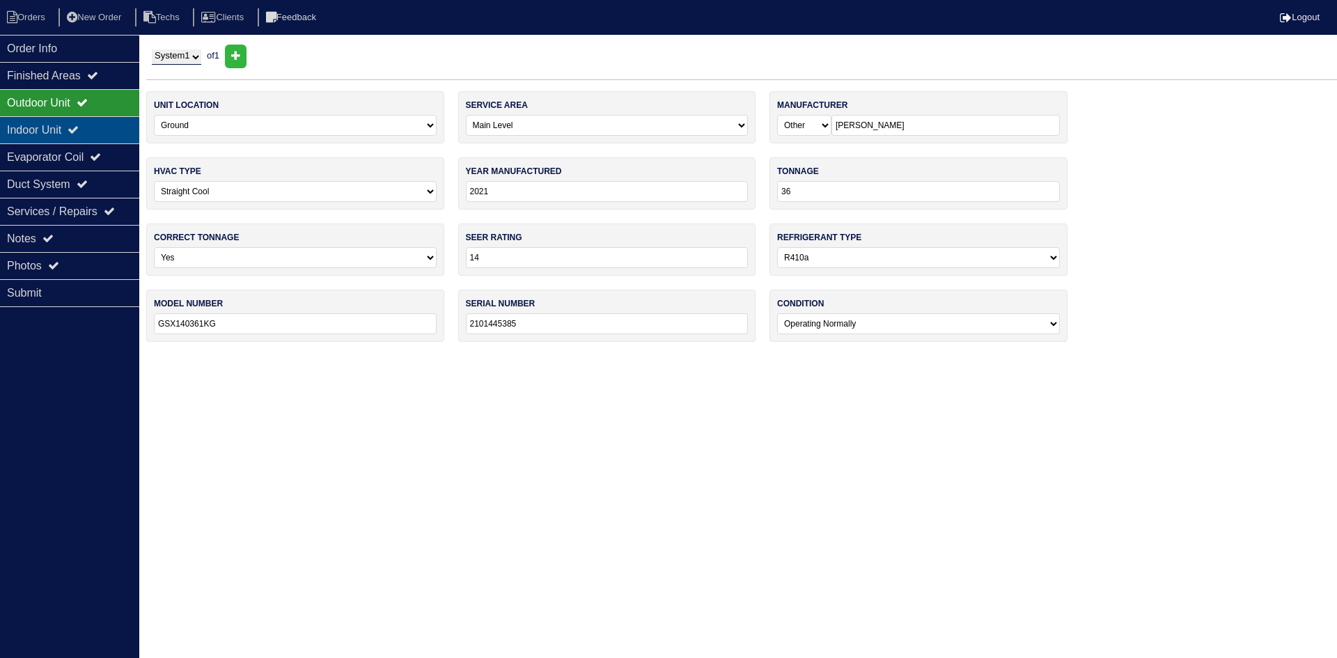
click at [79, 127] on icon at bounding box center [73, 129] width 11 height 11
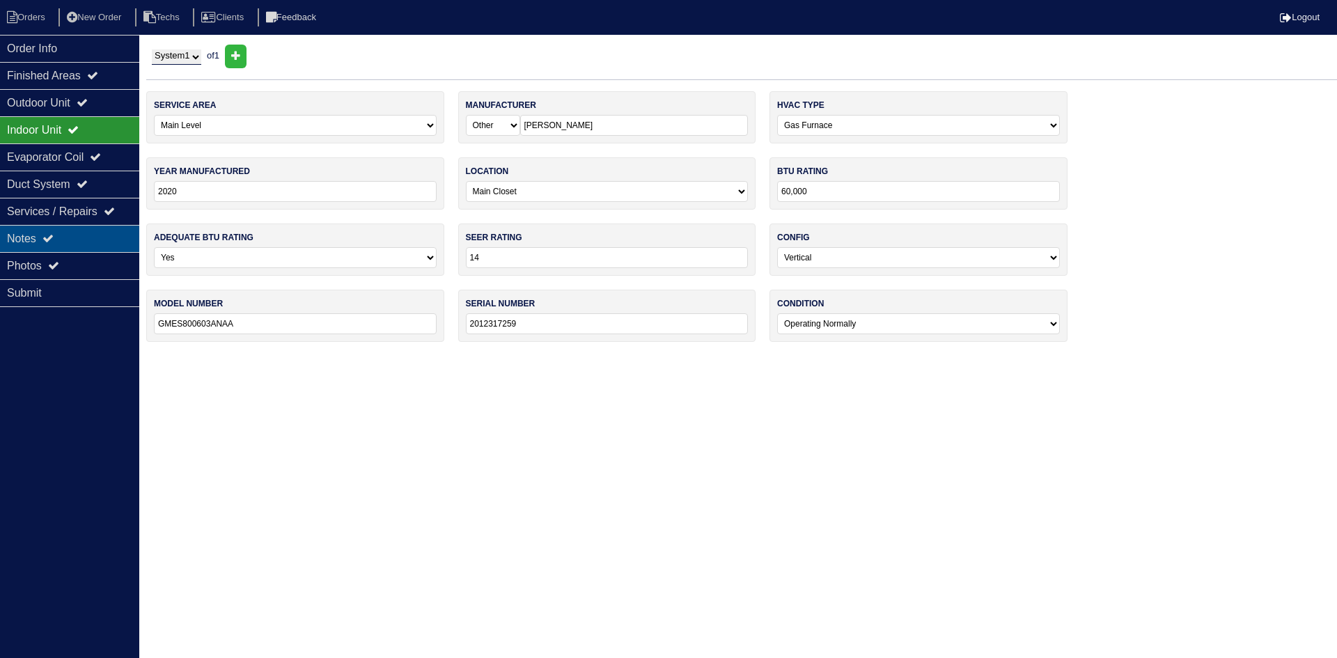
click at [77, 238] on div "Notes" at bounding box center [69, 238] width 139 height 27
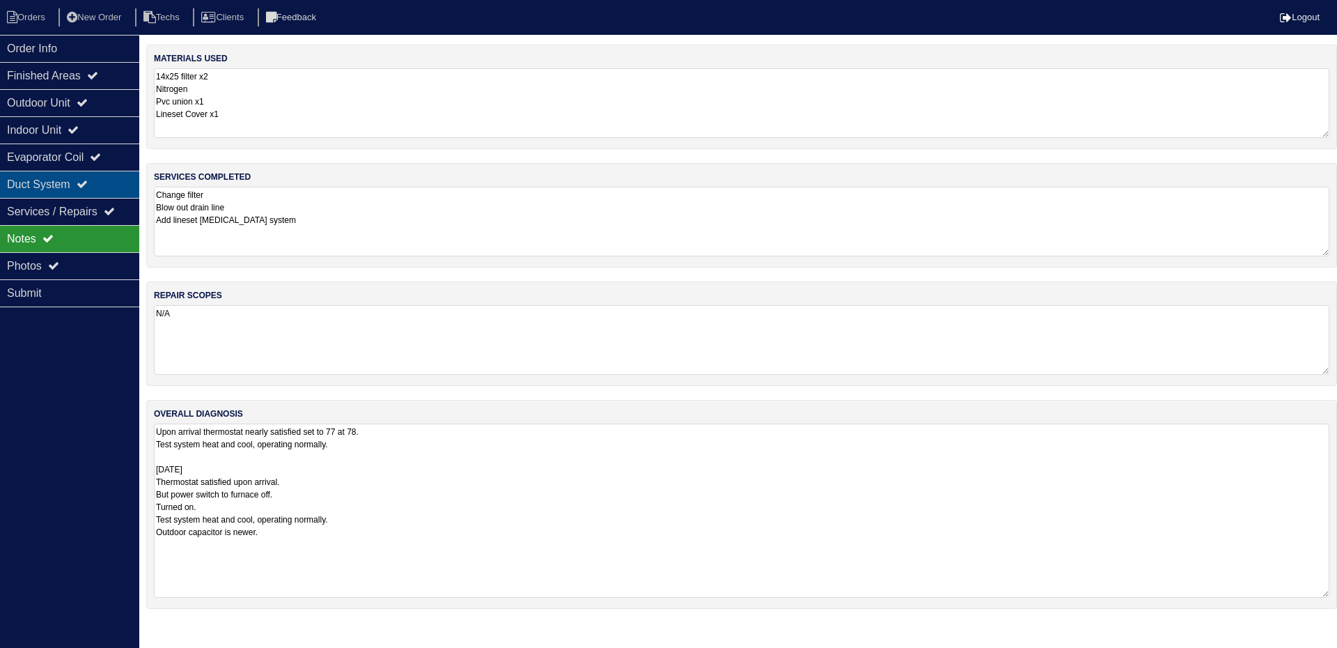
click at [88, 182] on icon at bounding box center [82, 183] width 11 height 11
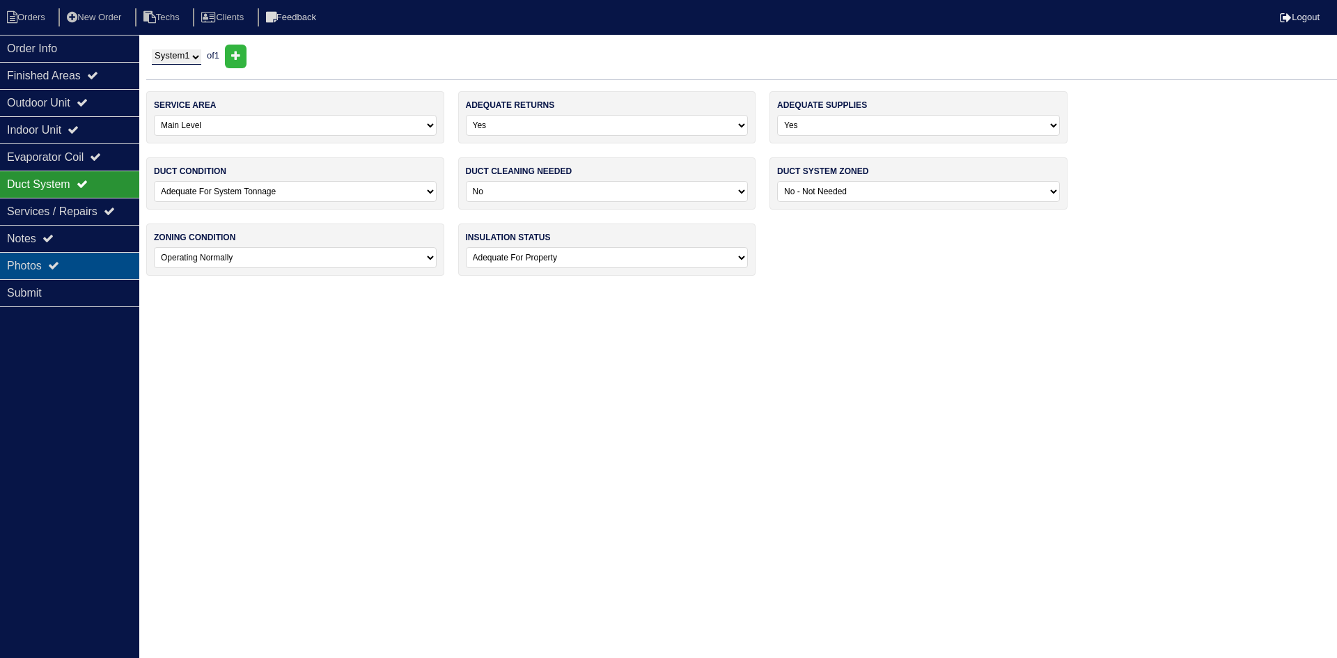
click at [87, 259] on div "Photos" at bounding box center [69, 265] width 139 height 27
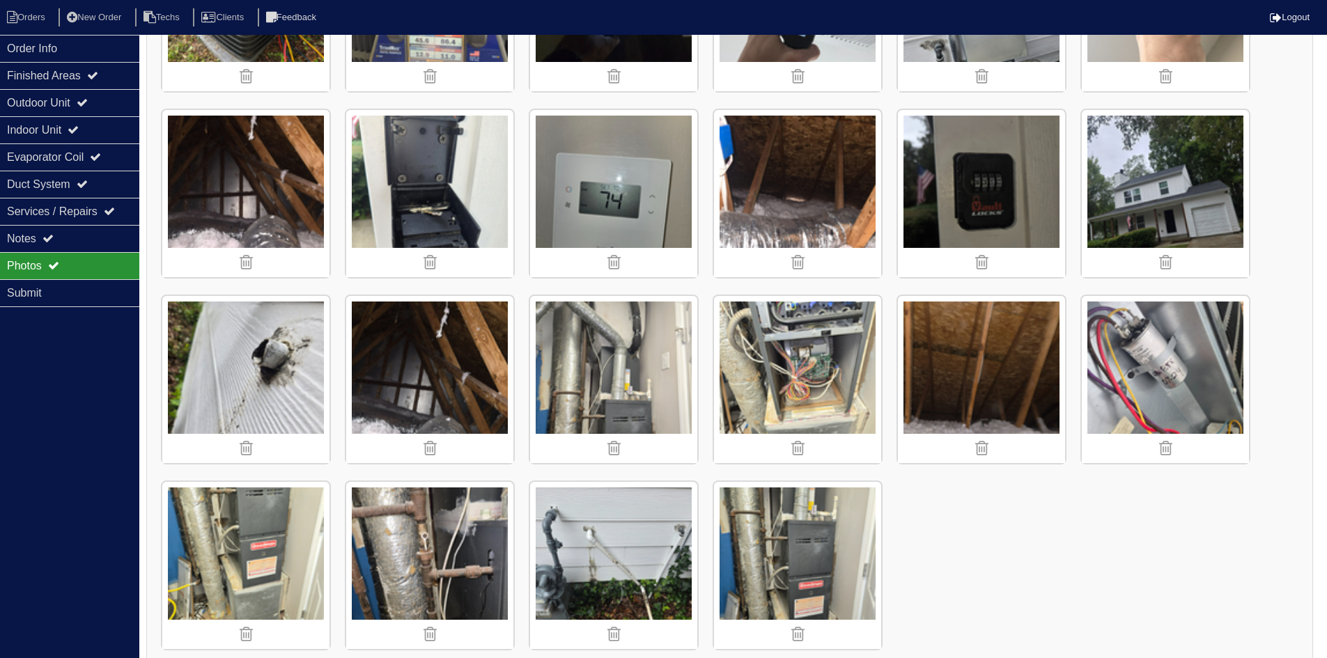
scroll to position [1094, 0]
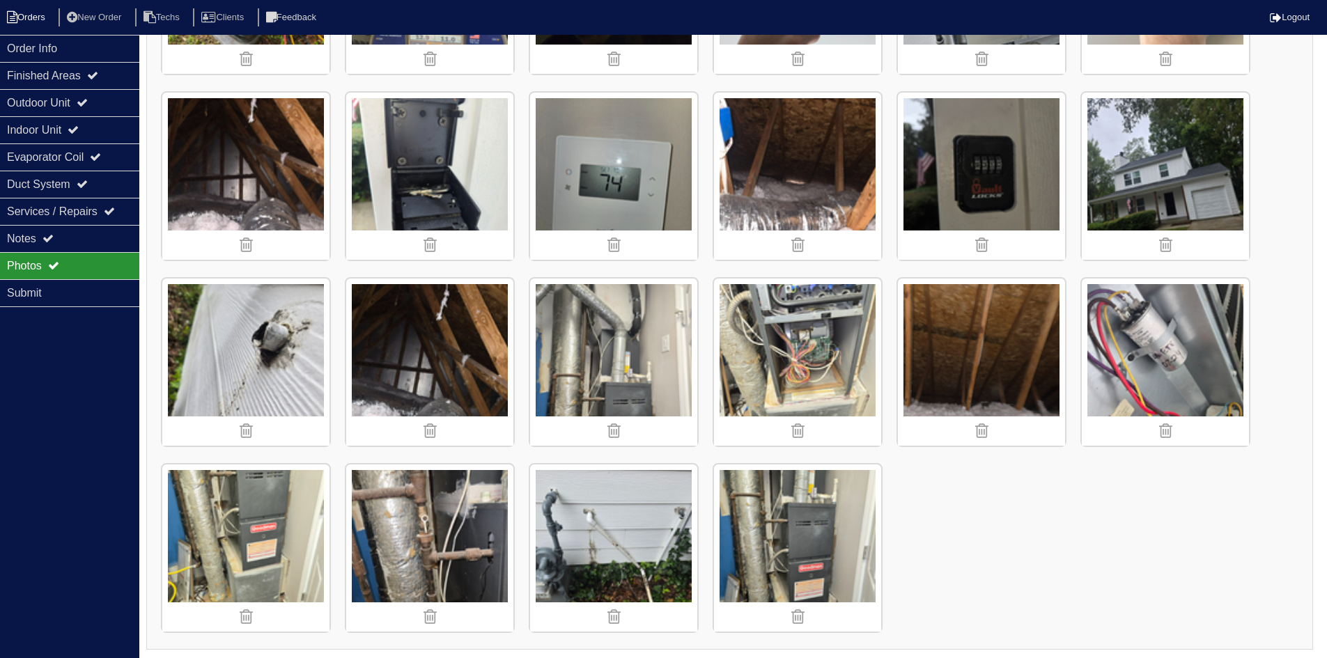
click at [27, 15] on li "Orders" at bounding box center [28, 17] width 56 height 19
select select "15"
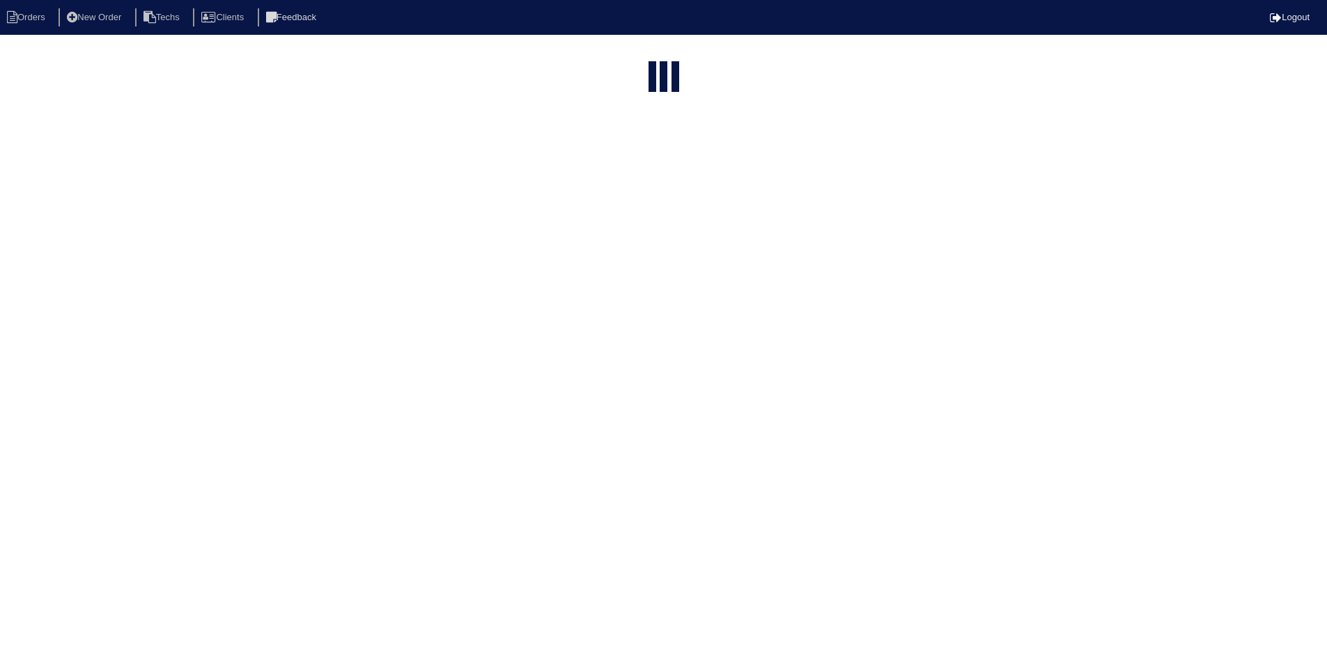
select select "field complete"
select select "need to quote"
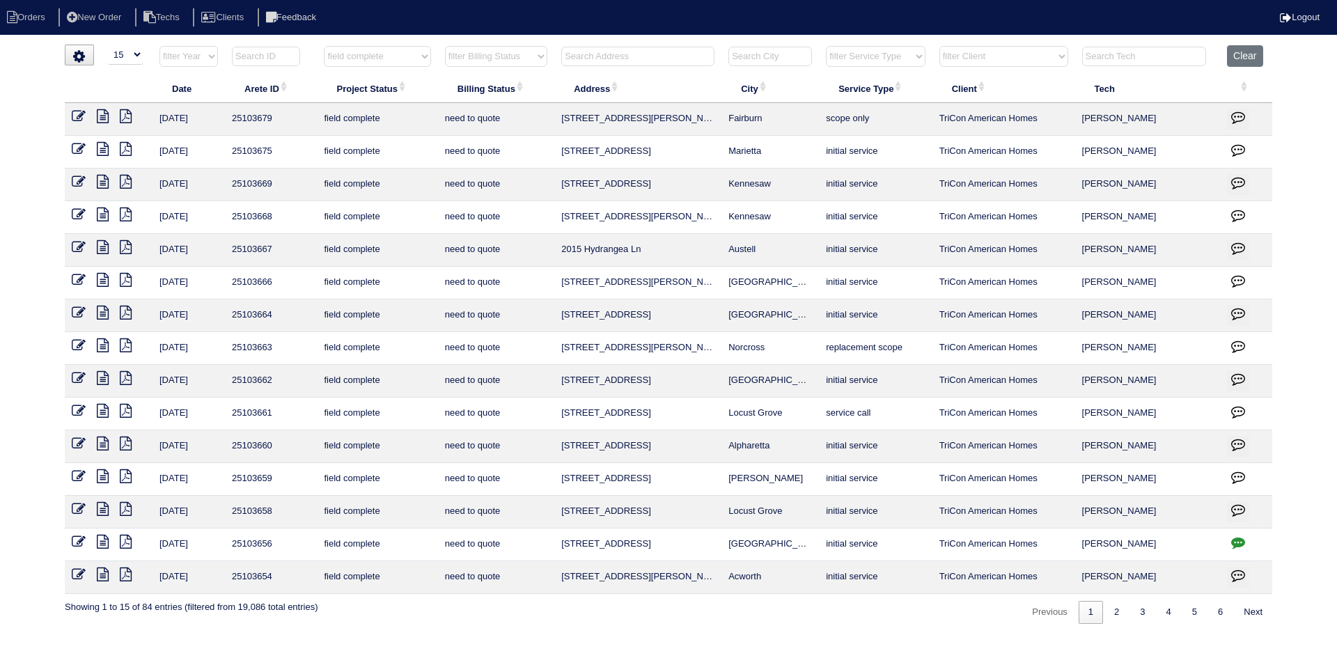
click at [101, 376] on icon at bounding box center [103, 378] width 12 height 14
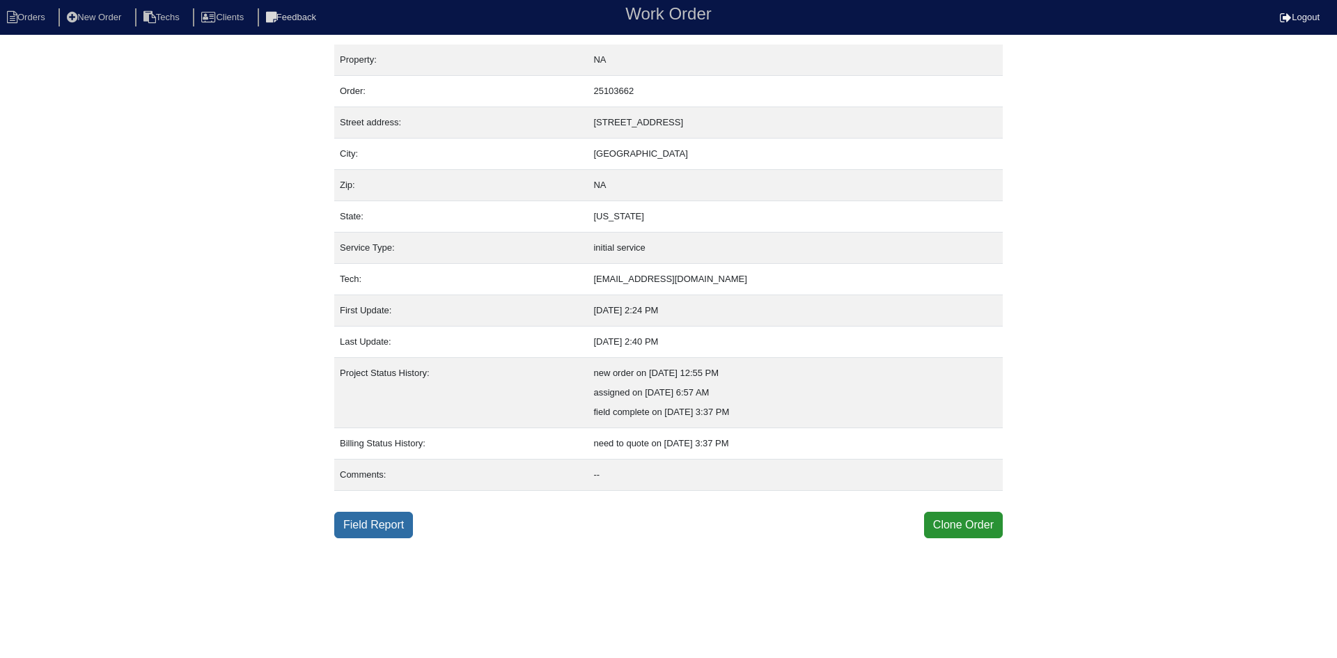
click at [376, 531] on link "Field Report" at bounding box center [373, 525] width 79 height 26
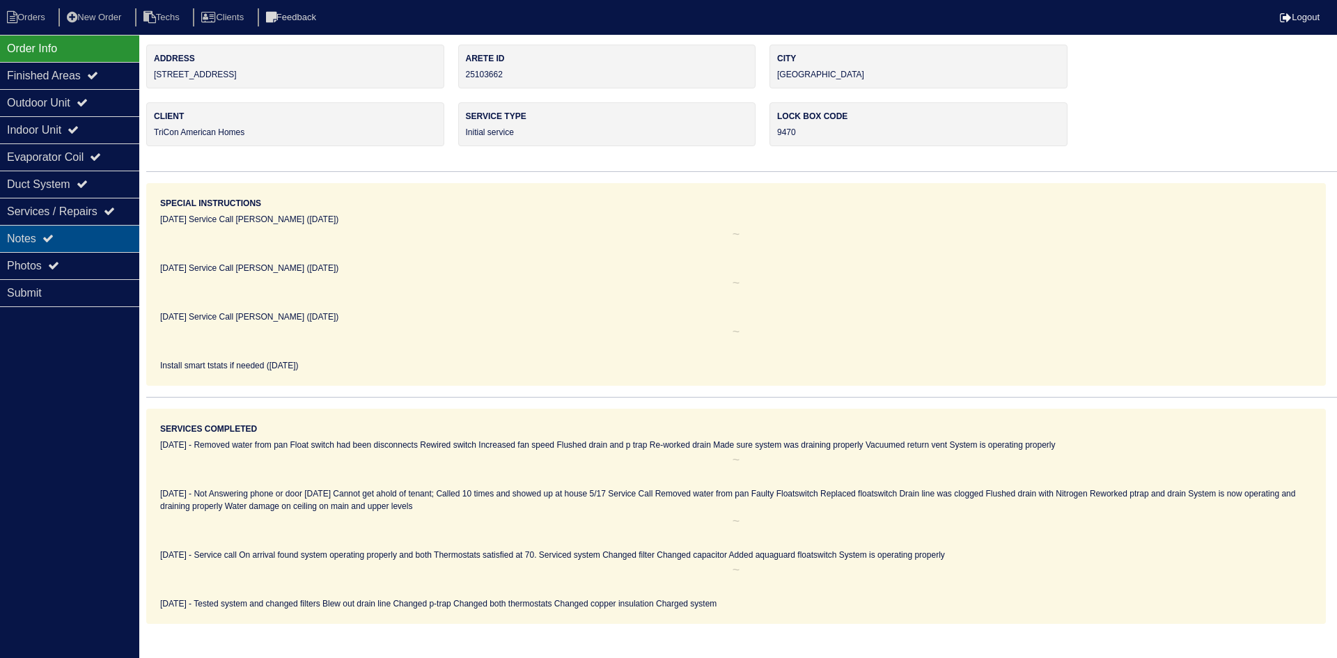
click at [75, 235] on div "Notes" at bounding box center [69, 238] width 139 height 27
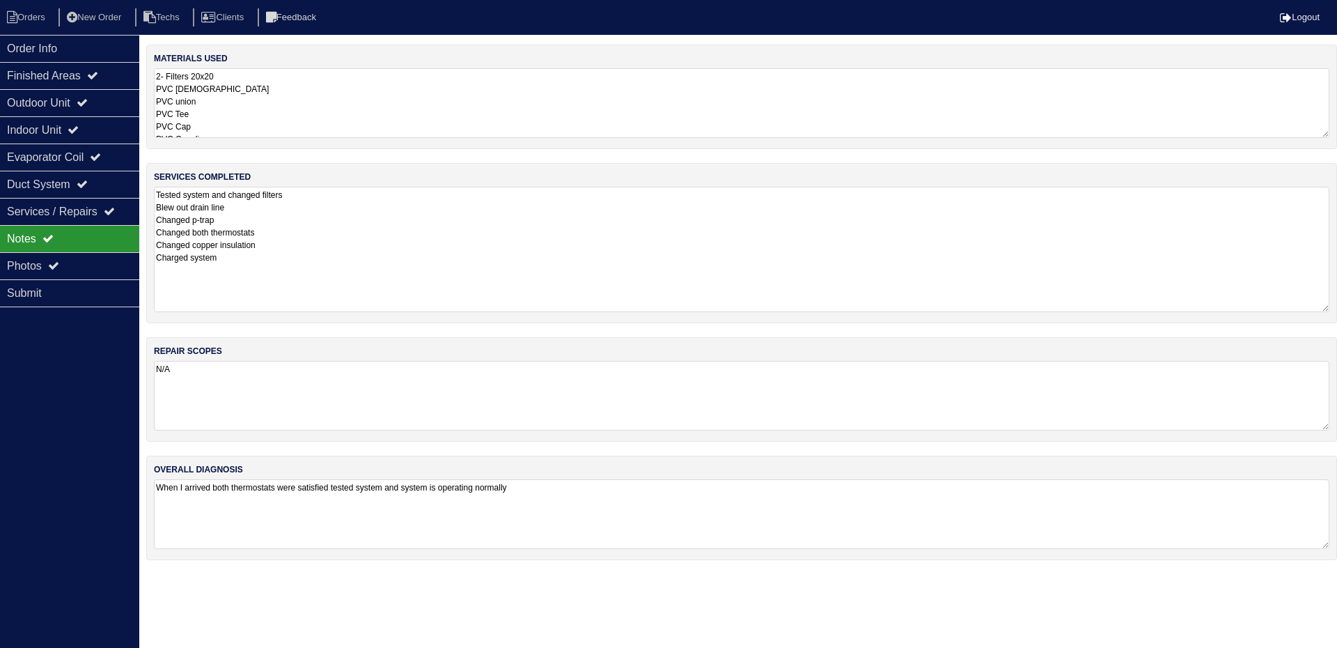
drag, startPoint x: 1325, startPoint y: 251, endPoint x: 1330, endPoint y: 306, distance: 56.0
click at [1330, 306] on div "services completed Tested system and changed filters Blew out drain line Change…" at bounding box center [741, 243] width 1191 height 160
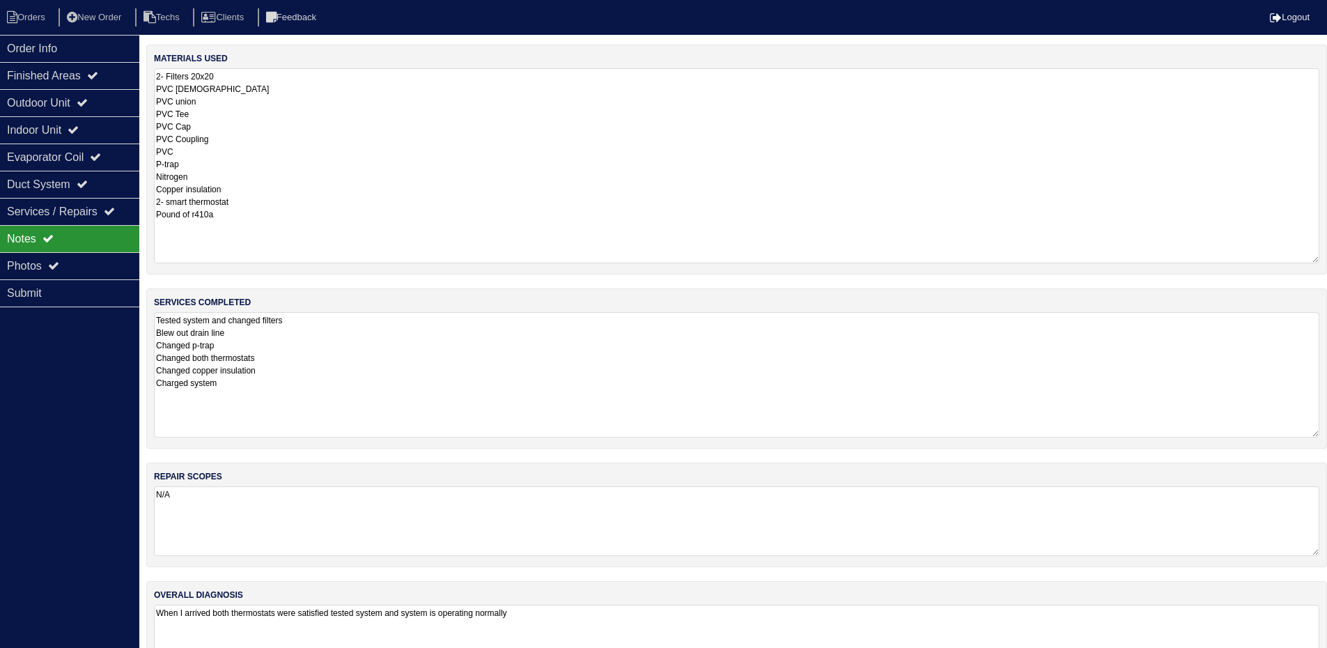
drag, startPoint x: 1325, startPoint y: 133, endPoint x: 1337, endPoint y: 258, distance: 125.9
click at [1327, 258] on html "Orders New Order Techs Clients Feedback Logout Orders New Order Users Clients M…" at bounding box center [663, 349] width 1327 height 699
click at [88, 97] on div "Outdoor Unit" at bounding box center [69, 102] width 139 height 27
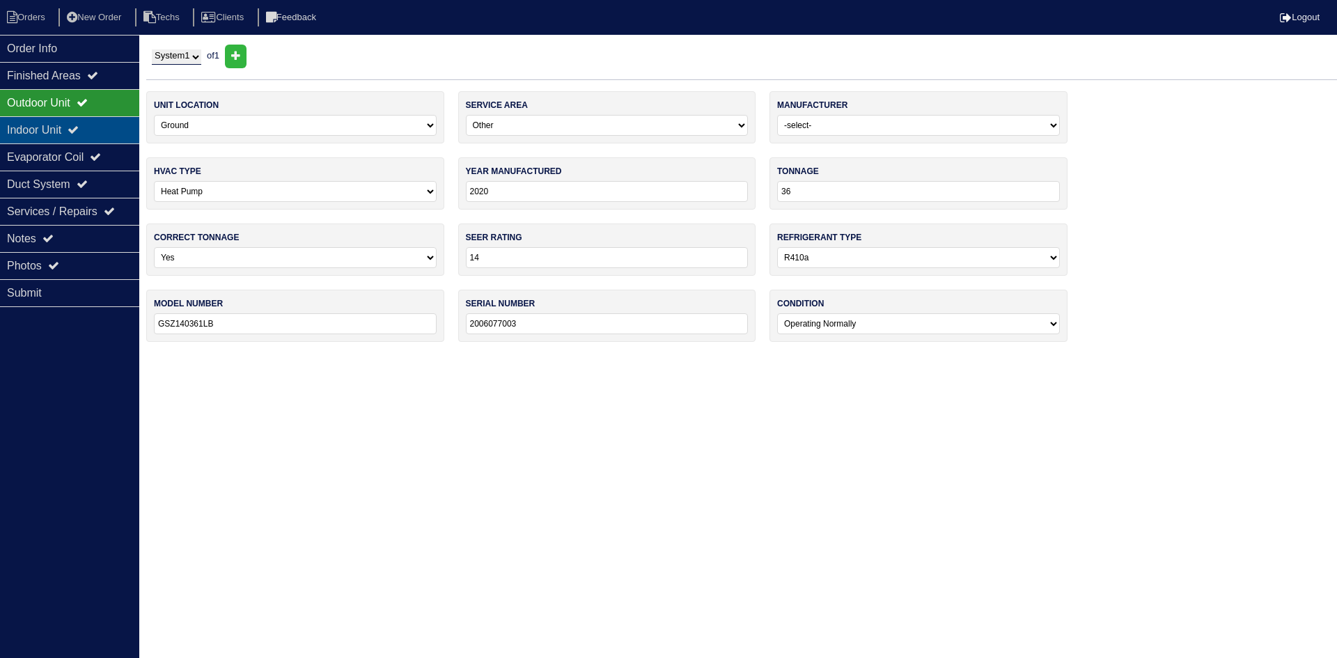
click at [91, 125] on div "Indoor Unit" at bounding box center [69, 129] width 139 height 27
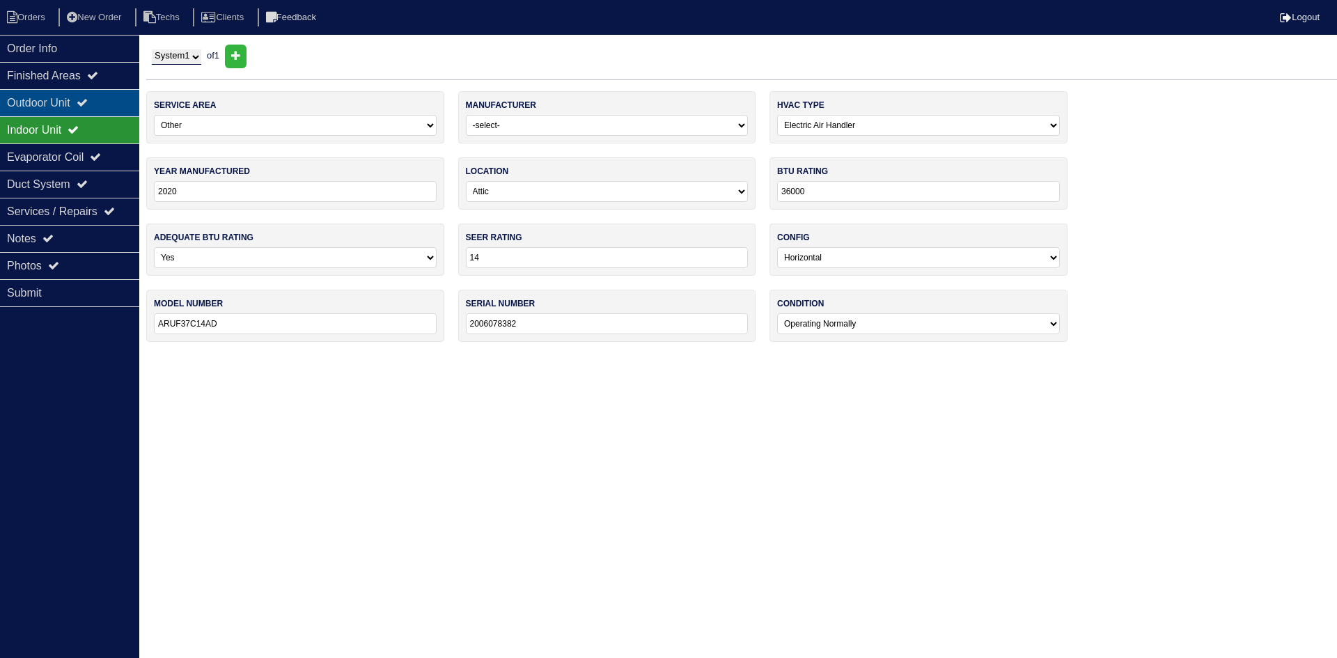
click at [100, 100] on div "Outdoor Unit" at bounding box center [69, 102] width 139 height 27
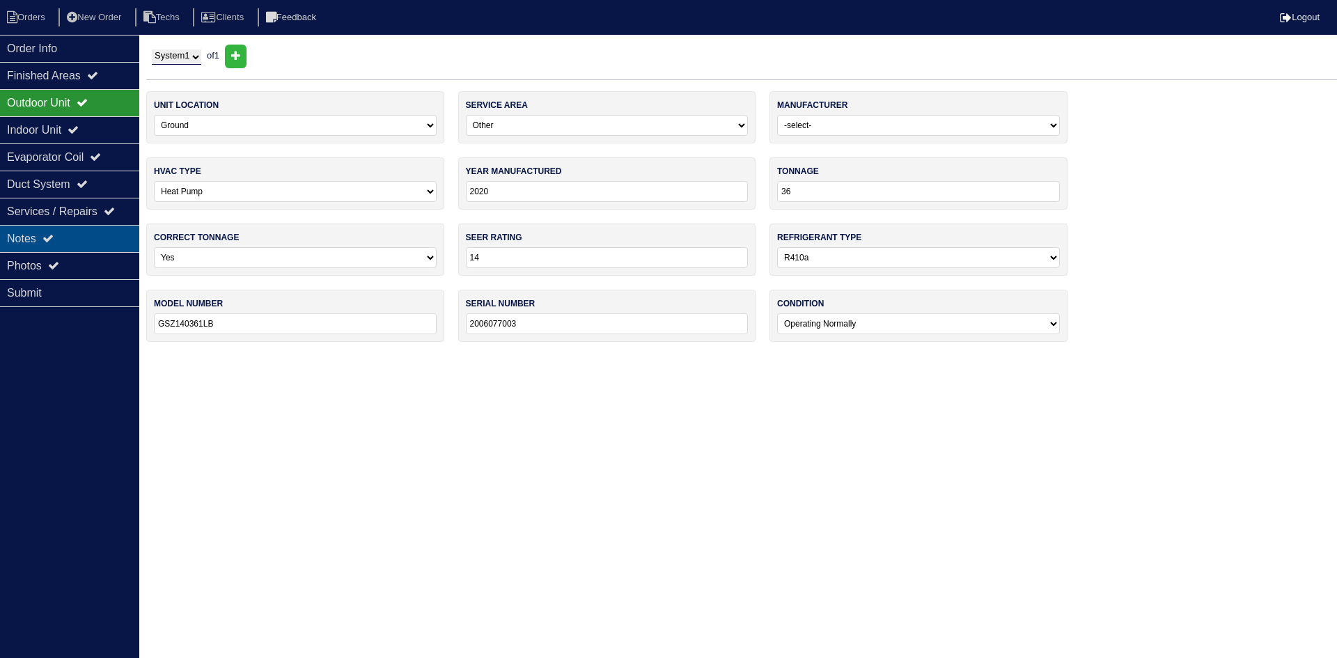
click at [53, 231] on div "Notes" at bounding box center [69, 238] width 139 height 27
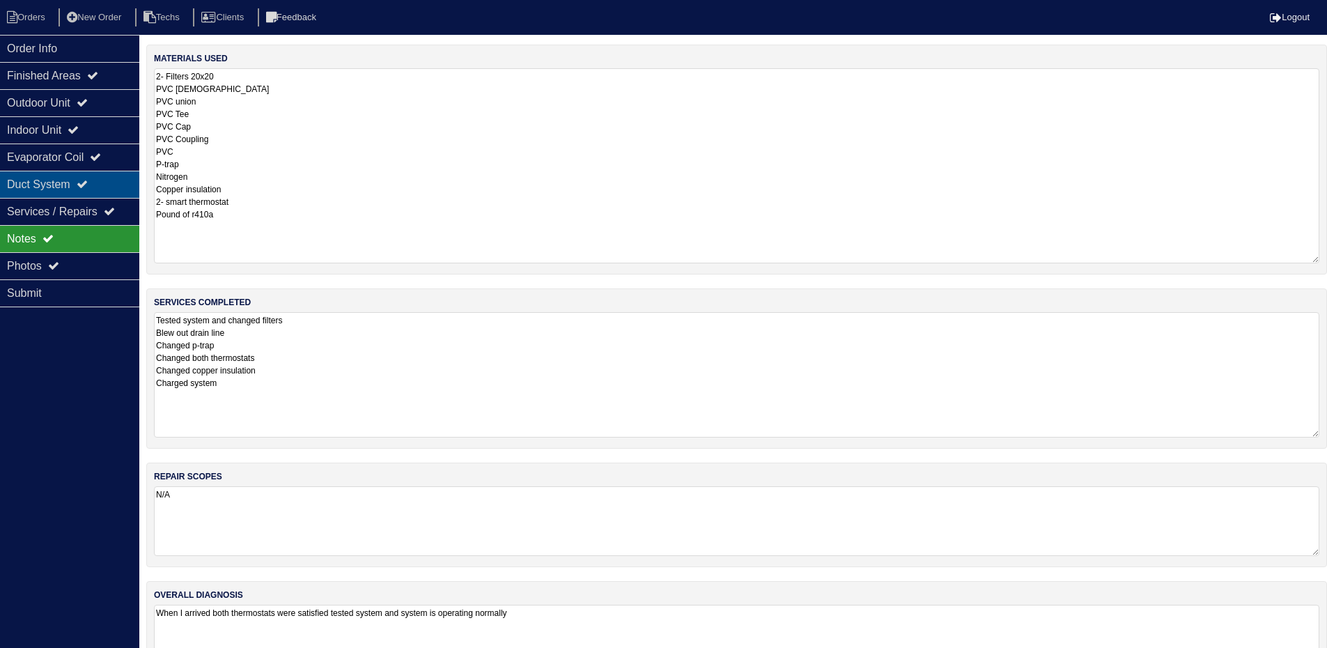
click at [101, 178] on div "Duct System" at bounding box center [69, 184] width 139 height 27
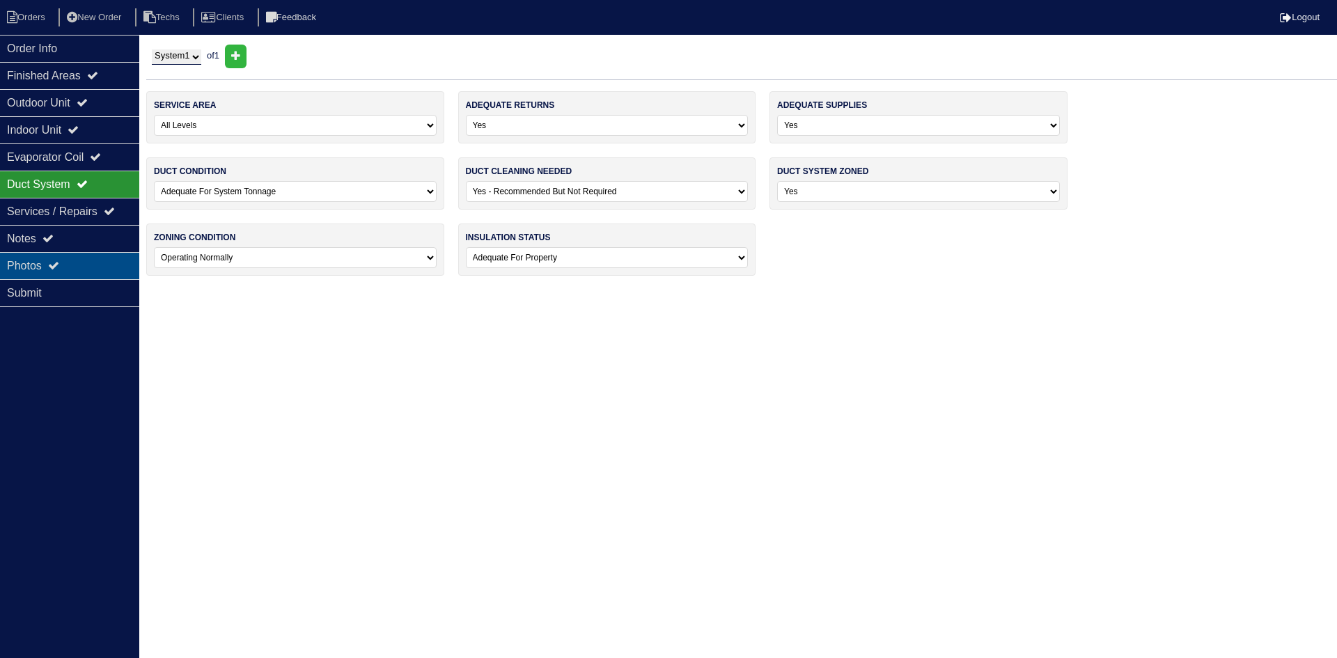
click at [87, 264] on div "Photos" at bounding box center [69, 265] width 139 height 27
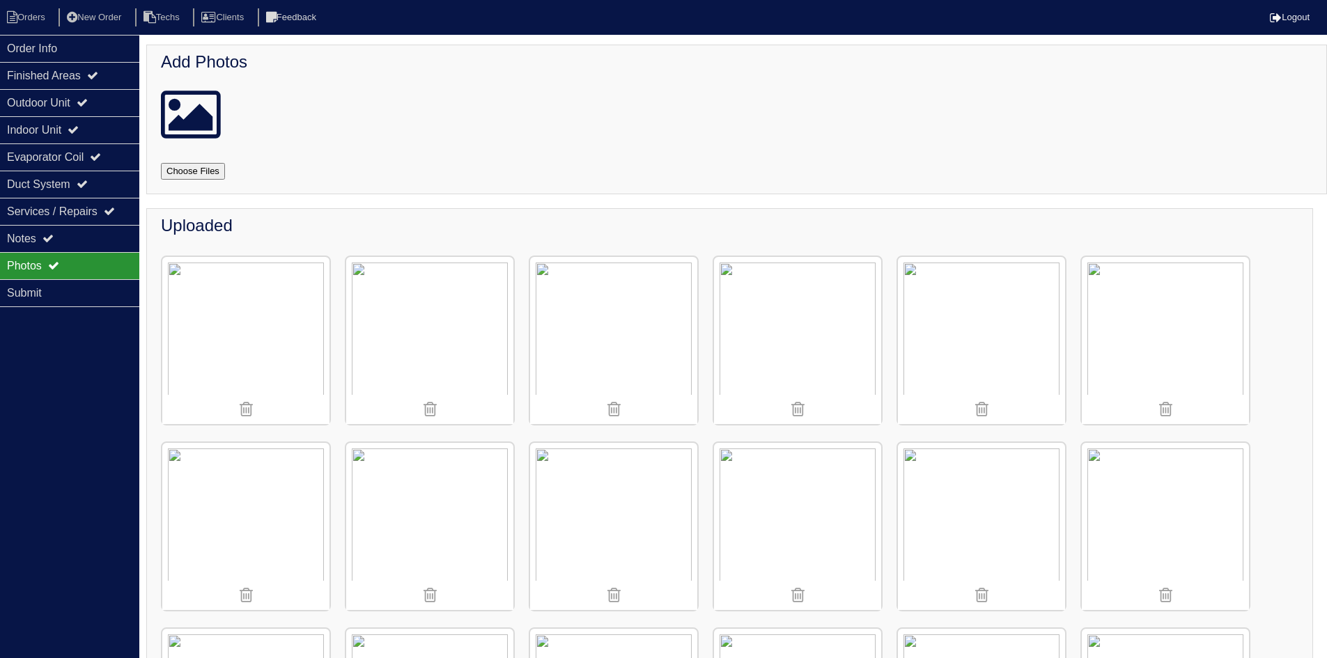
click at [642, 344] on img at bounding box center [613, 340] width 167 height 167
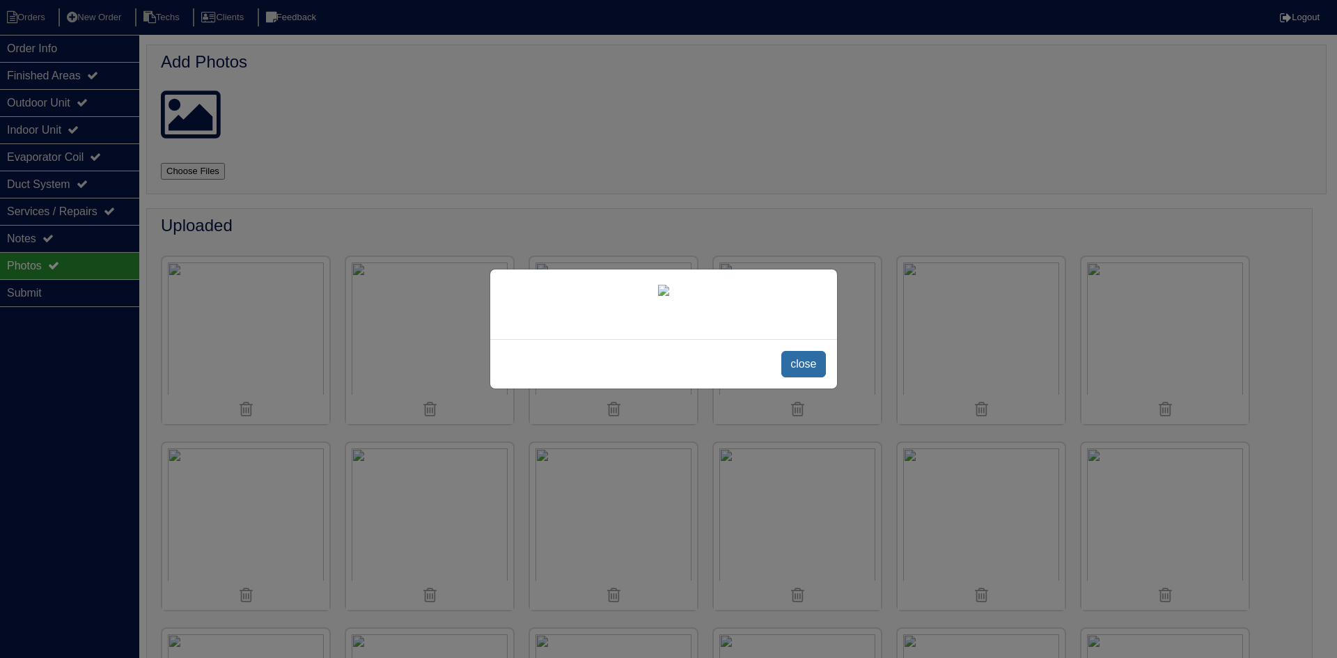
drag, startPoint x: 804, startPoint y: 357, endPoint x: 657, endPoint y: 398, distance: 152.6
click at [807, 358] on span "close" at bounding box center [803, 364] width 44 height 26
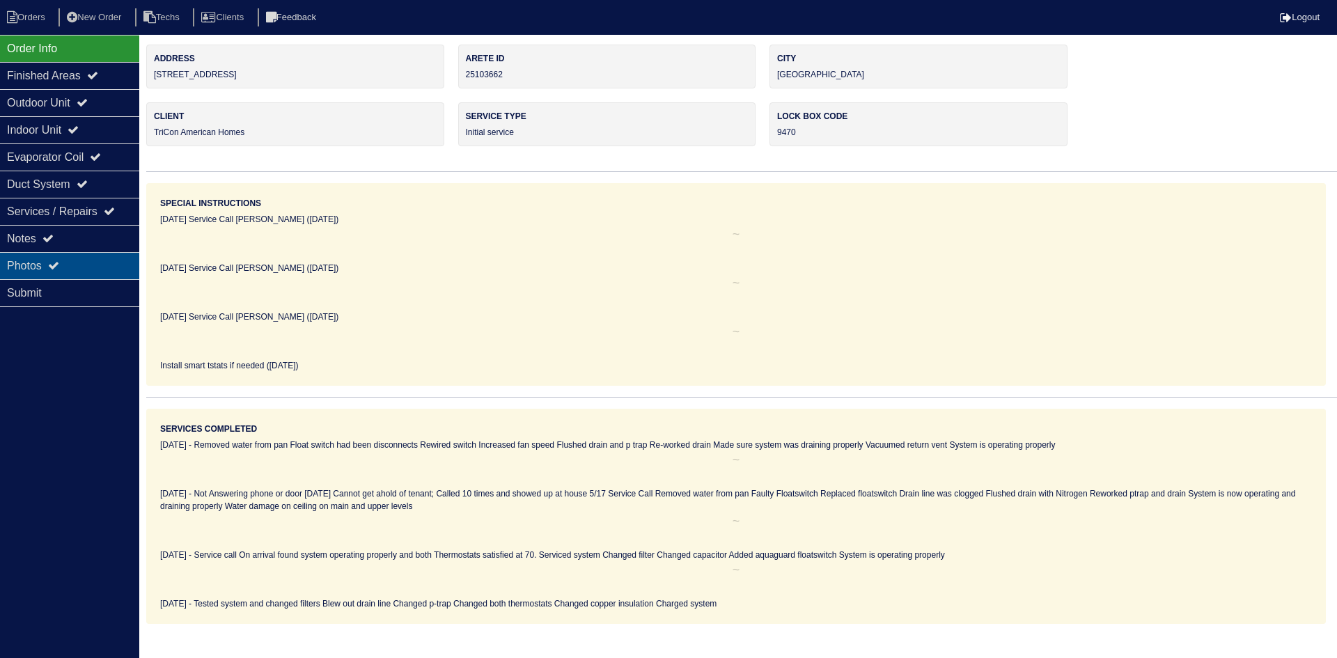
click at [53, 265] on icon at bounding box center [53, 265] width 11 height 11
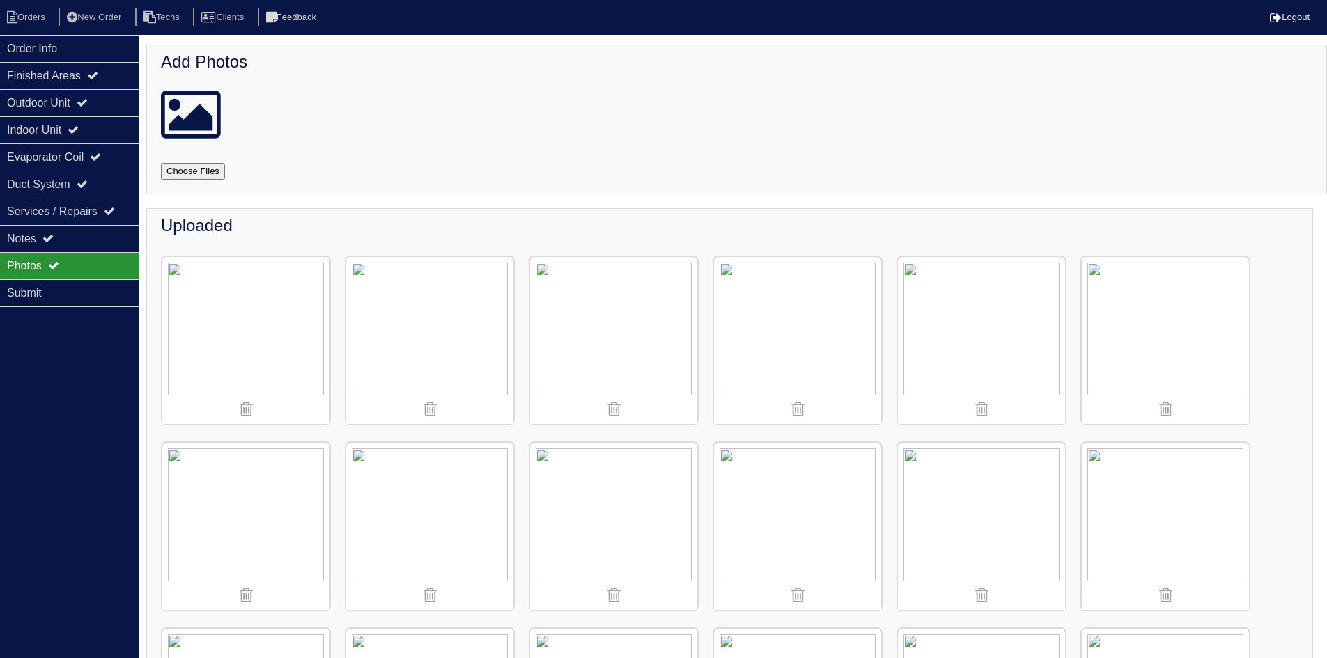
click at [611, 335] on img at bounding box center [613, 340] width 167 height 167
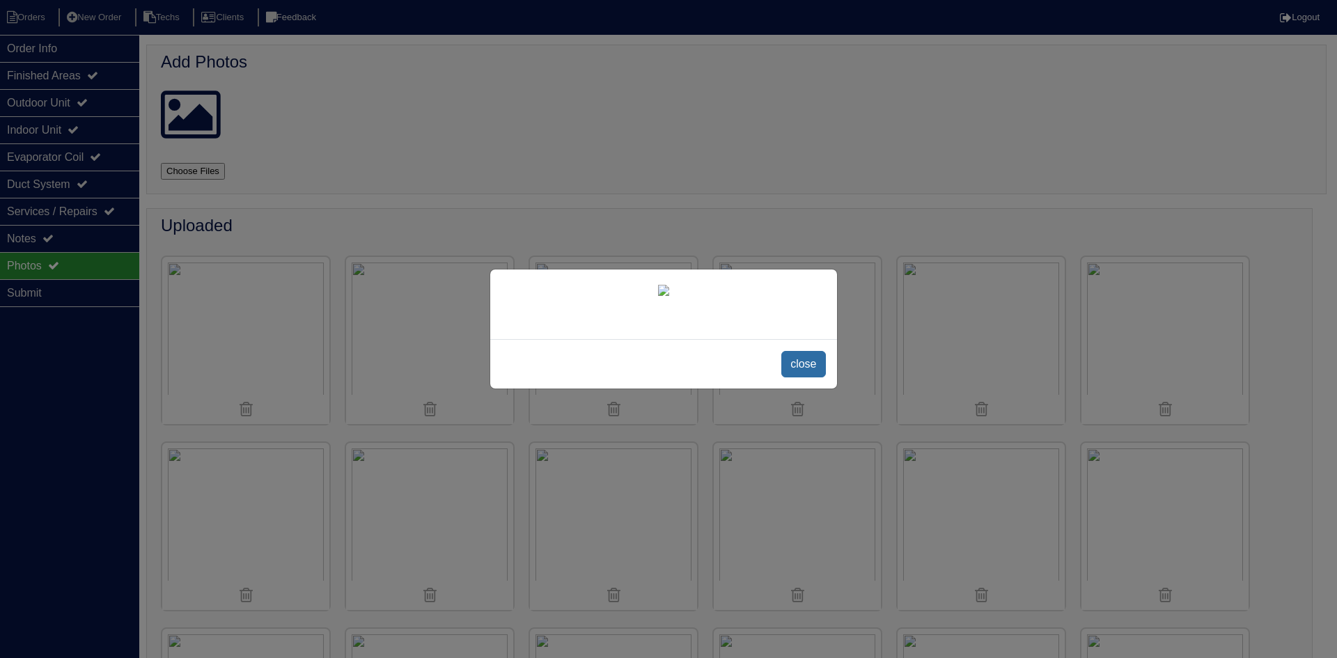
click at [799, 378] on span "close" at bounding box center [803, 364] width 44 height 26
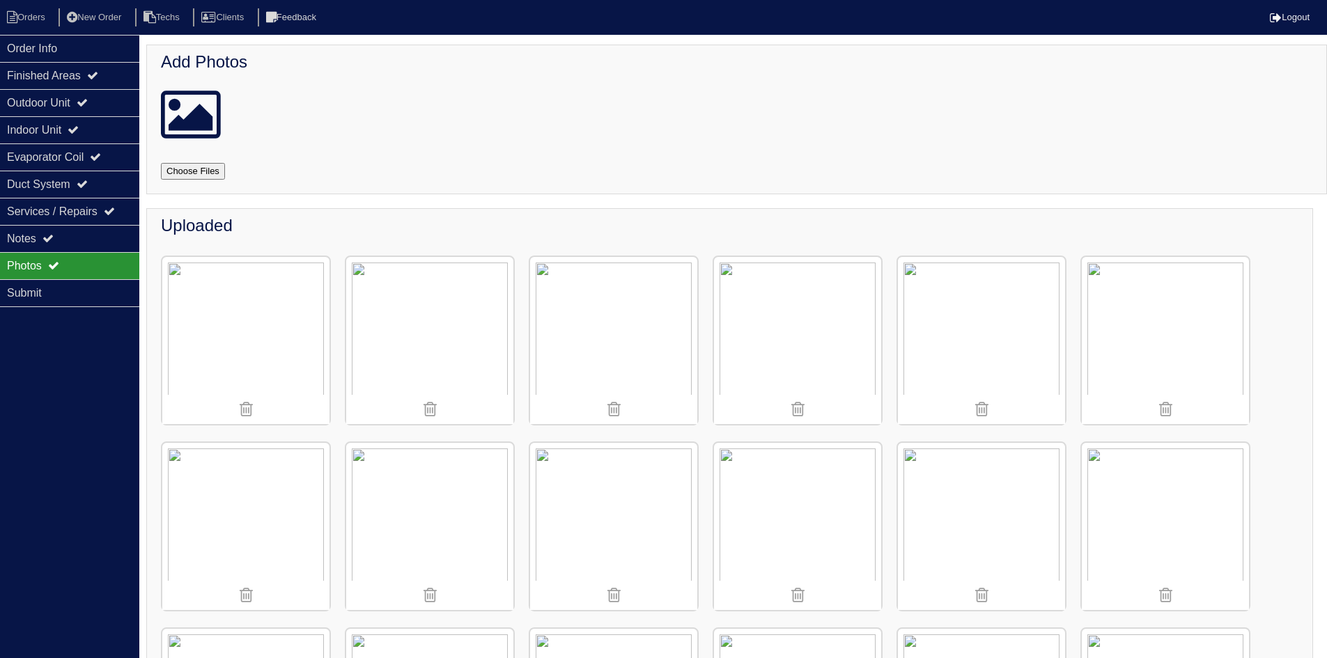
click at [428, 529] on img at bounding box center [429, 526] width 167 height 167
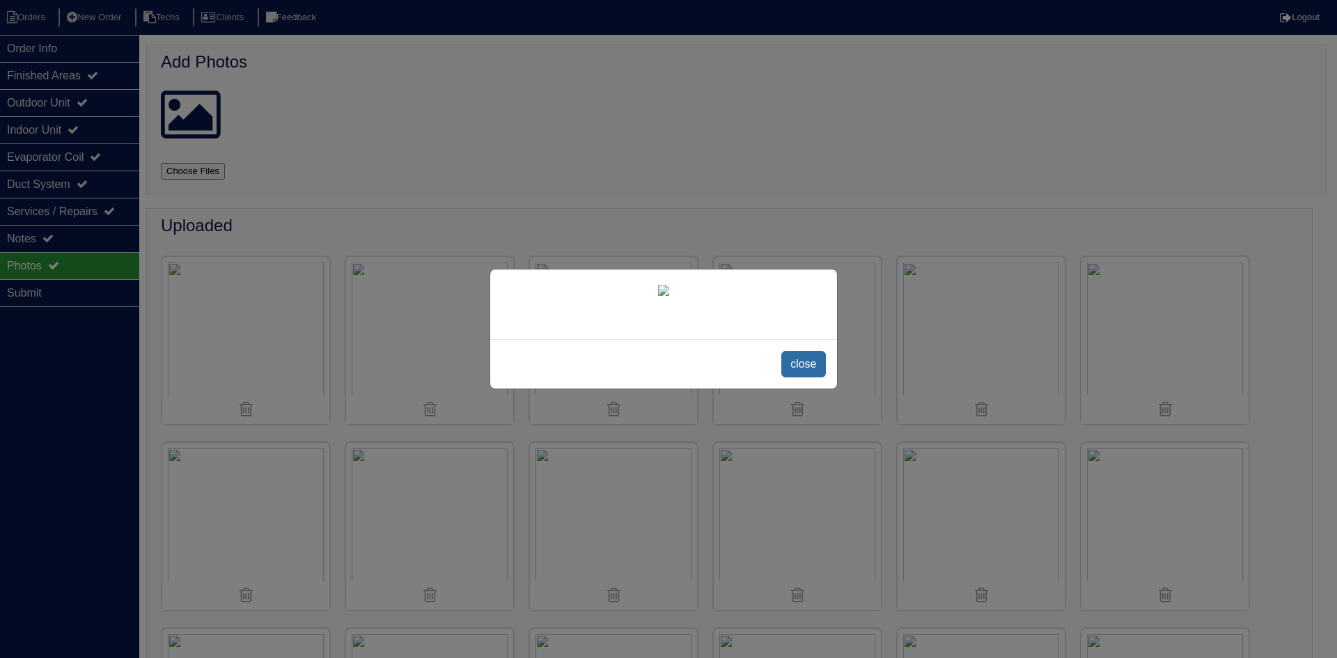
click at [793, 378] on span "close" at bounding box center [803, 364] width 44 height 26
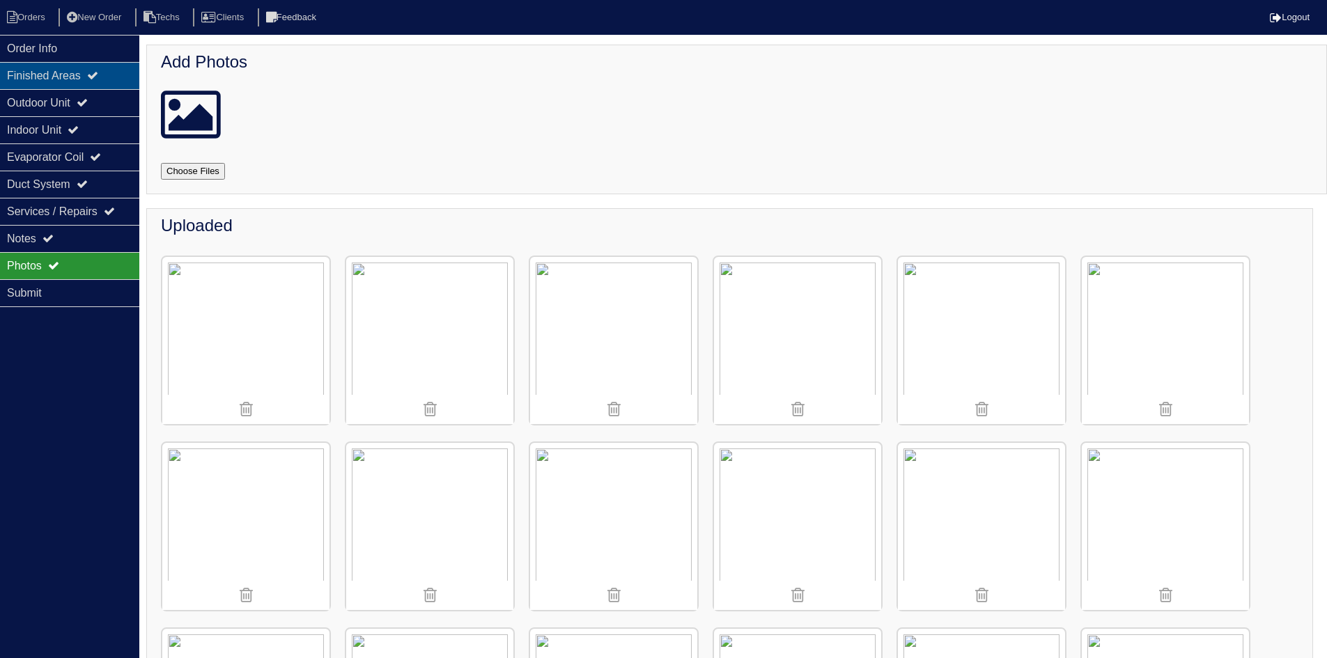
click at [116, 76] on div "Finished Areas" at bounding box center [69, 75] width 139 height 27
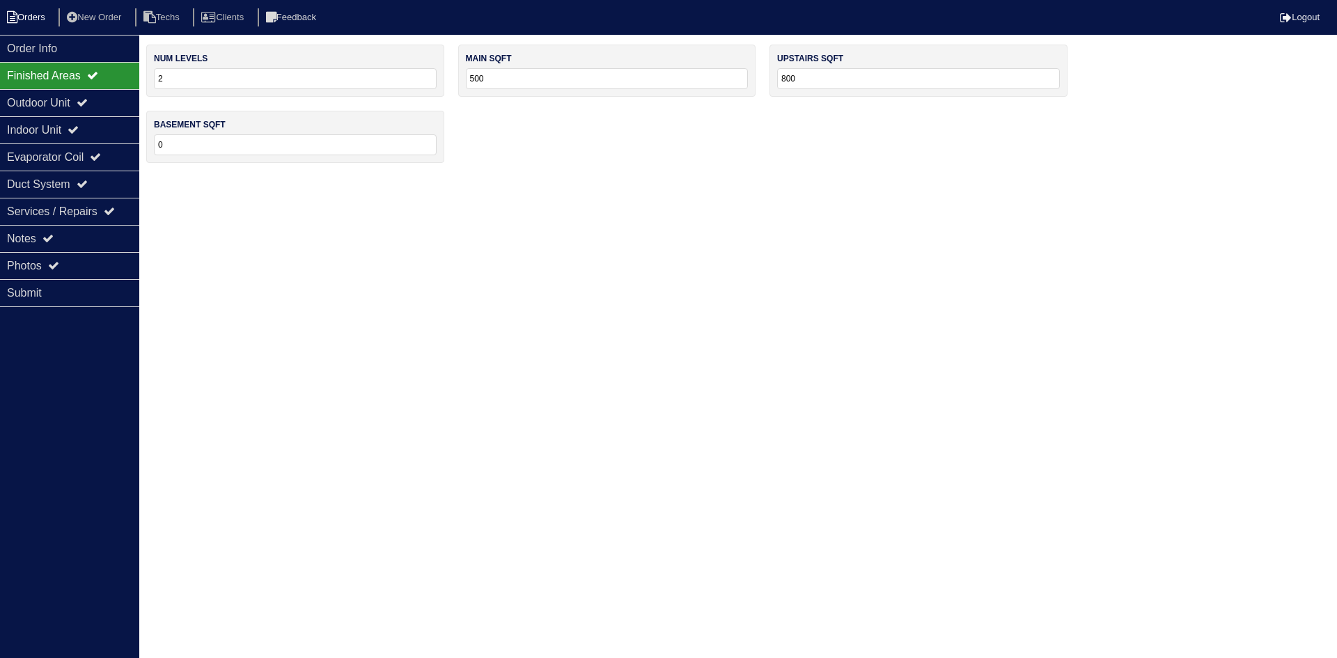
click at [13, 17] on icon at bounding box center [12, 17] width 10 height 13
select select "15"
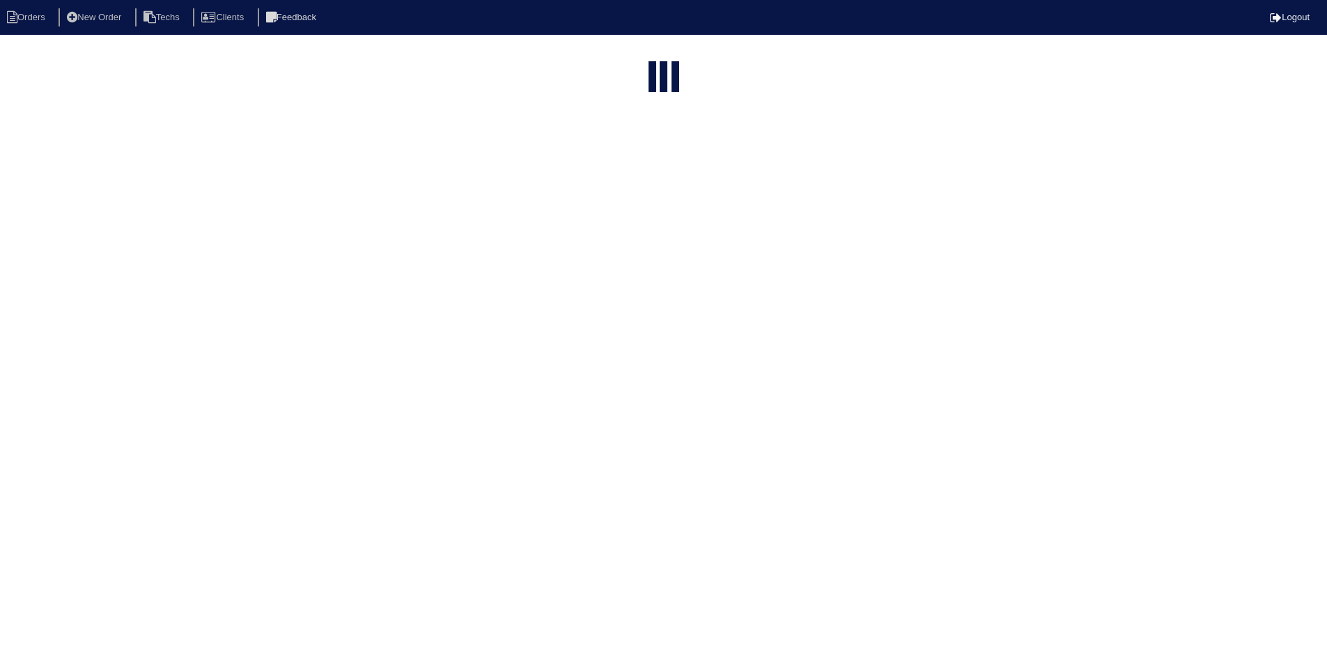
select select "field complete"
select select "need to quote"
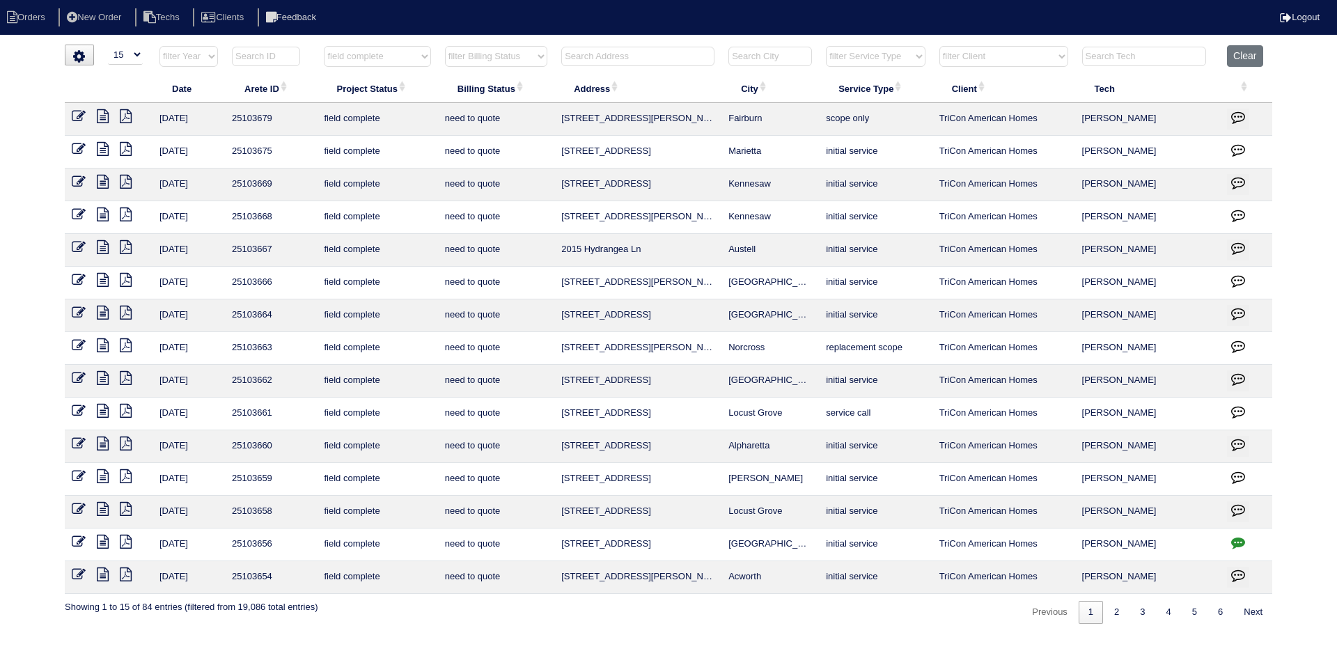
click at [102, 341] on icon at bounding box center [103, 346] width 12 height 14
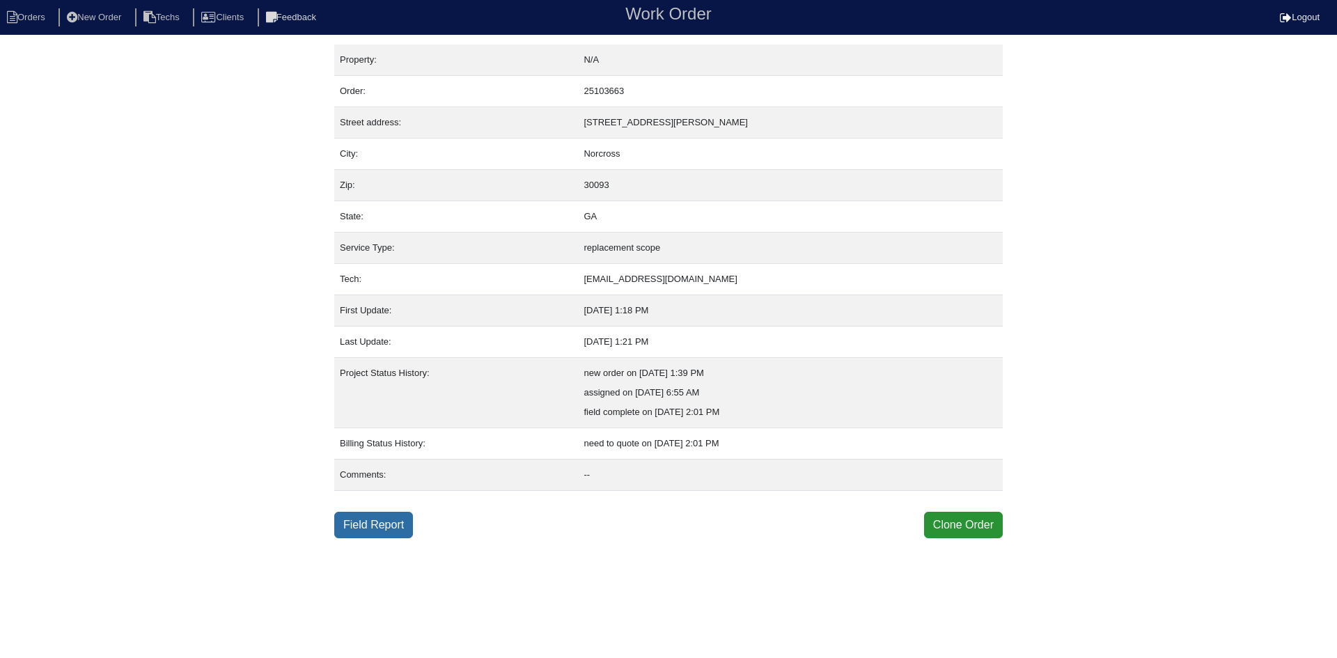
click at [368, 525] on link "Field Report" at bounding box center [373, 525] width 79 height 26
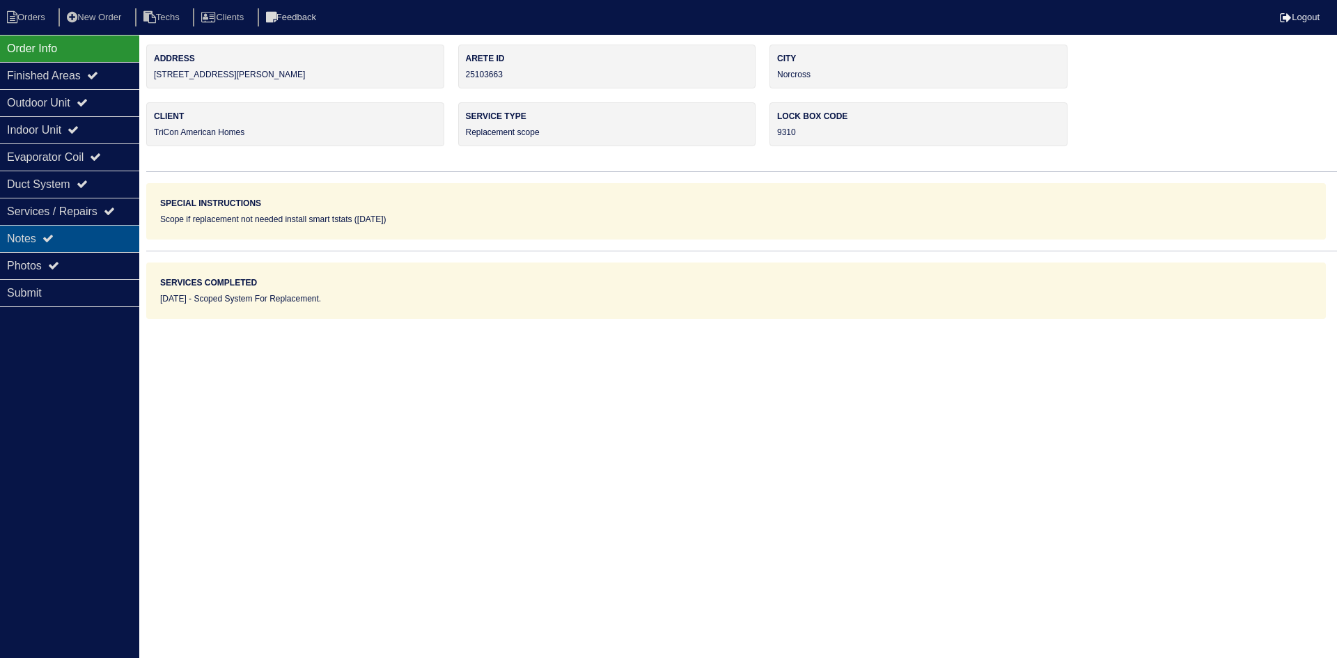
click at [81, 235] on div "Notes" at bounding box center [69, 238] width 139 height 27
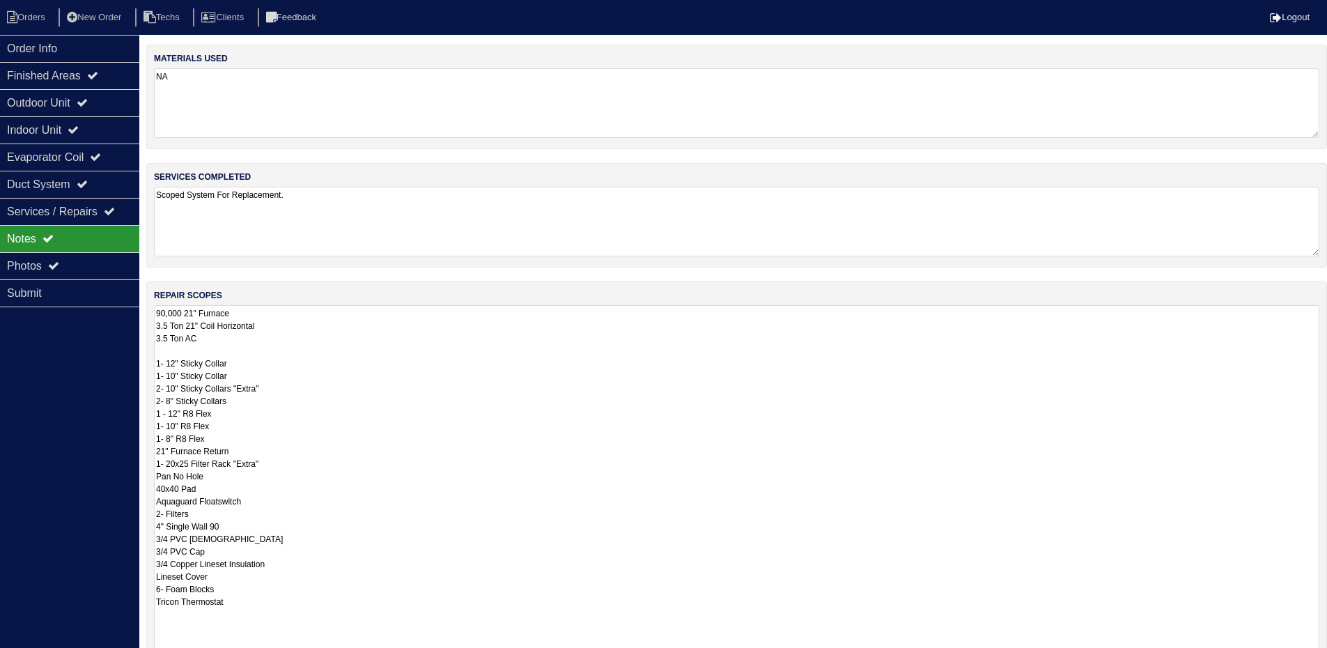
drag, startPoint x: 1322, startPoint y: 371, endPoint x: 965, endPoint y: 616, distance: 432.8
click at [1327, 653] on html "Orders New Order Techs Clients Feedback Logout Orders New Order Users Clients M…" at bounding box center [663, 402] width 1327 height 804
drag, startPoint x: 52, startPoint y: 107, endPoint x: 56, endPoint y: 113, distance: 7.5
click at [54, 107] on div "Outdoor Unit" at bounding box center [69, 102] width 139 height 27
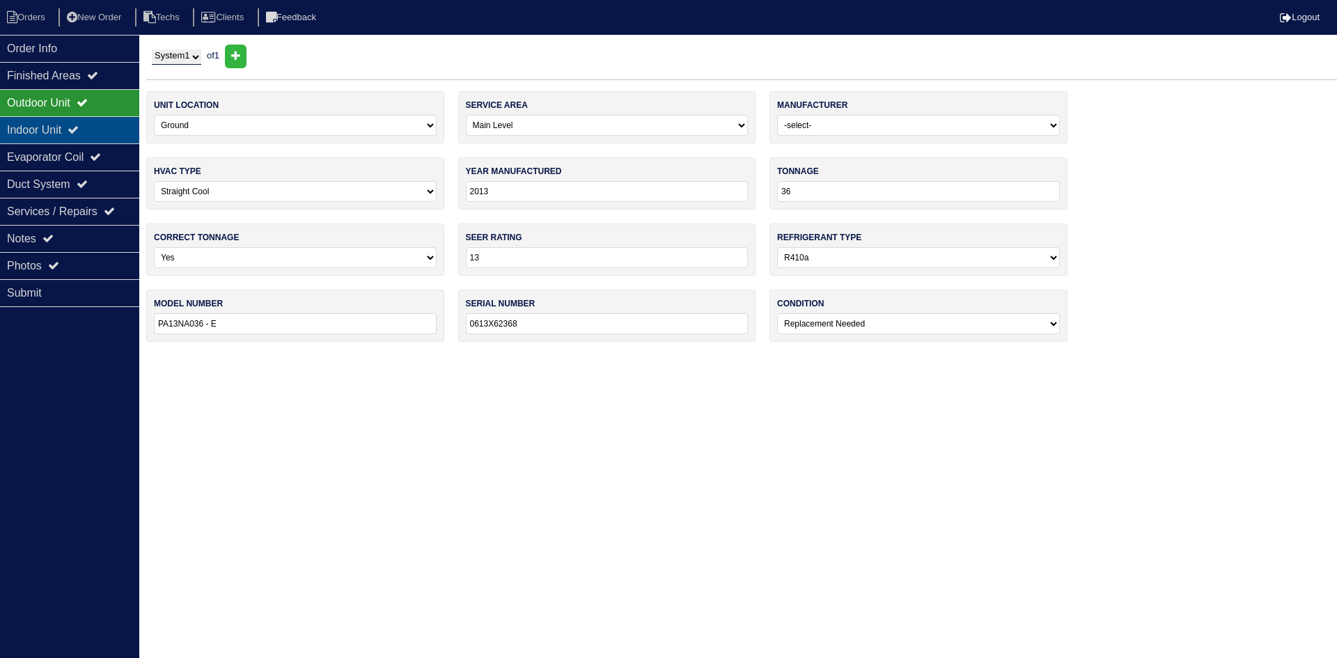
click at [53, 130] on div "Indoor Unit" at bounding box center [69, 129] width 139 height 27
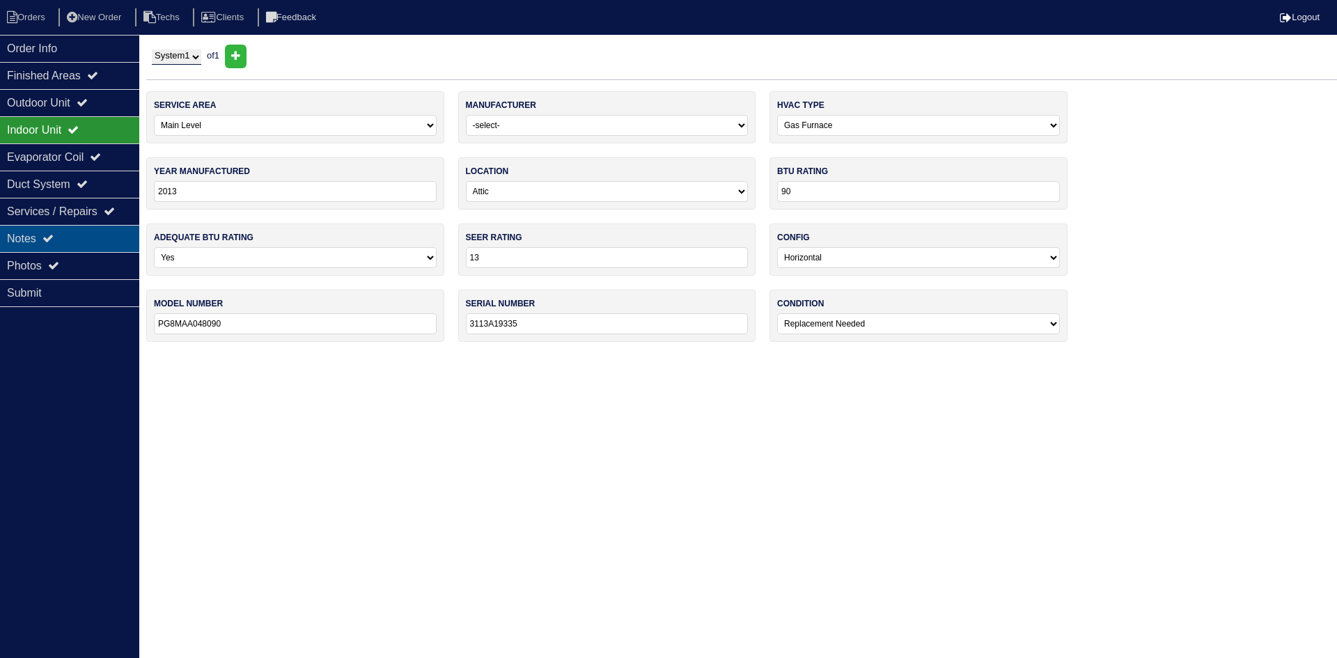
click at [82, 239] on div "Notes" at bounding box center [69, 238] width 139 height 27
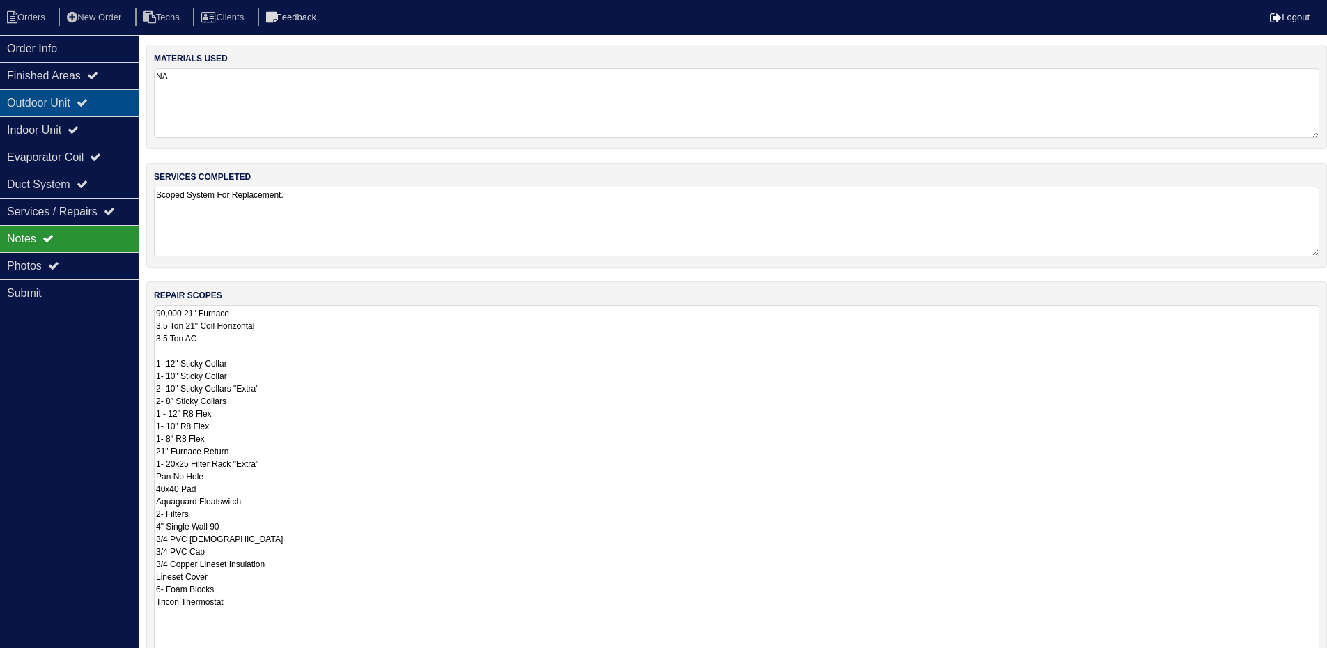
click at [73, 100] on div "Outdoor Unit" at bounding box center [69, 102] width 139 height 27
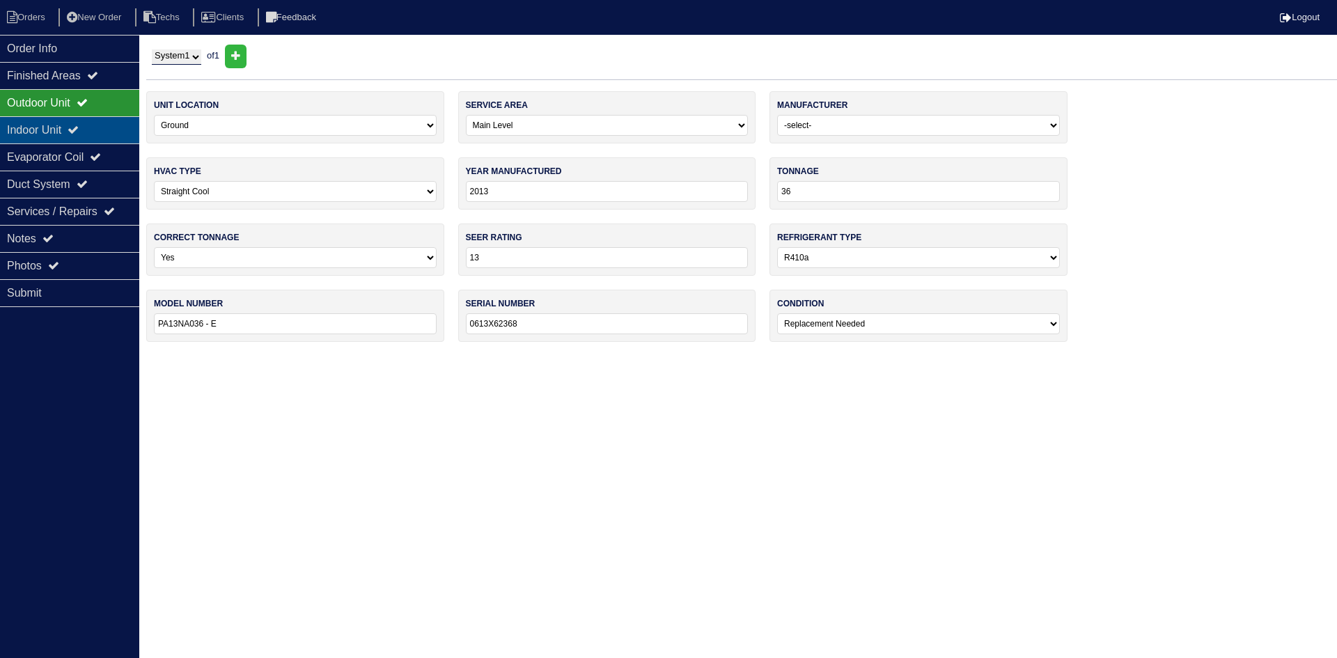
click at [76, 124] on div "Indoor Unit" at bounding box center [69, 129] width 139 height 27
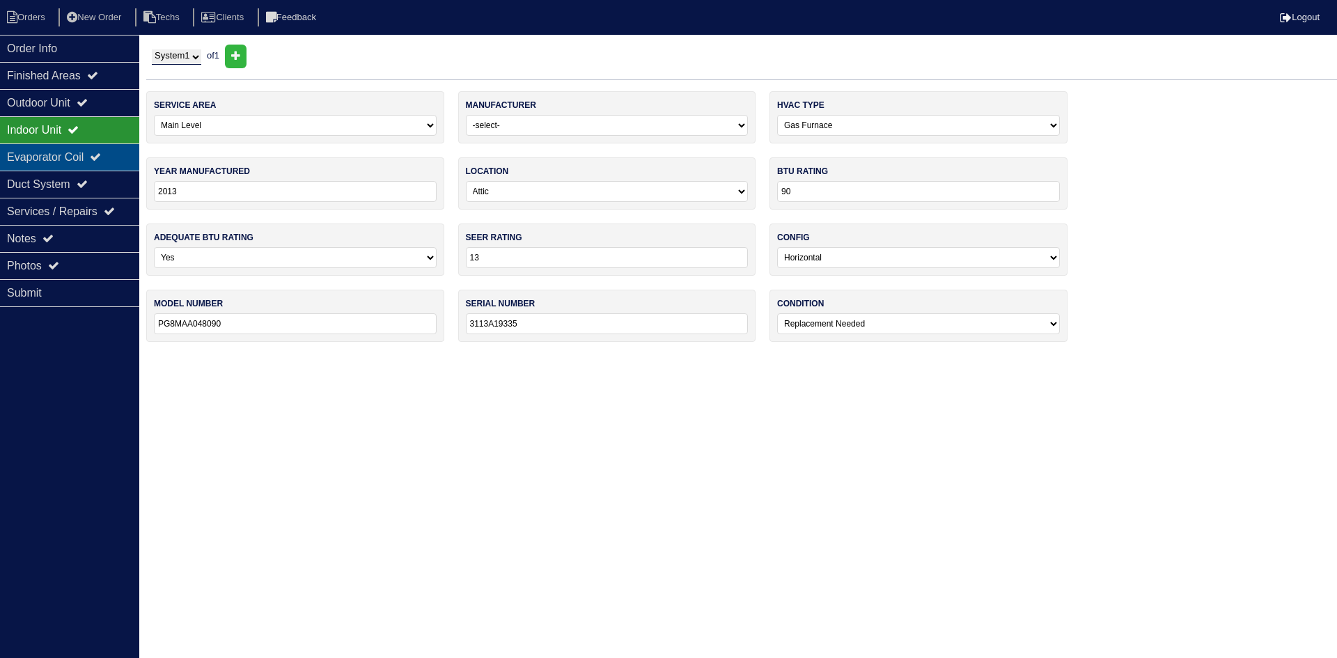
click at [69, 155] on div "Evaporator Coil" at bounding box center [69, 156] width 139 height 27
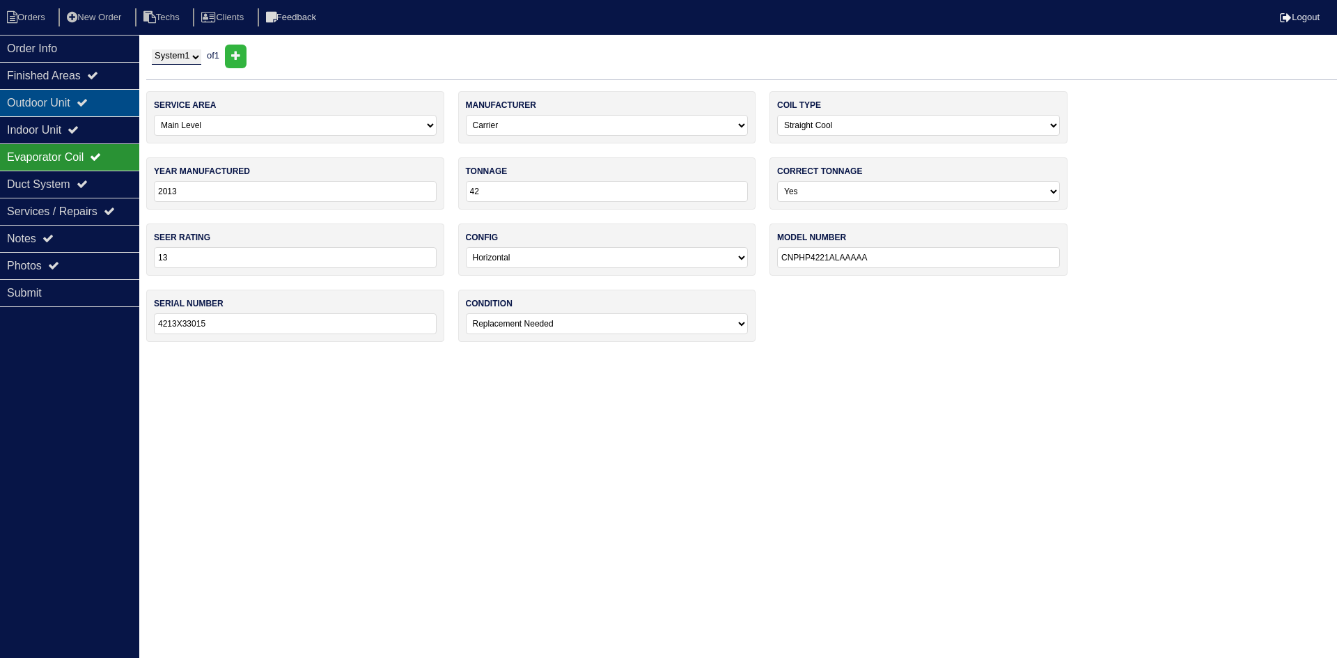
click at [63, 100] on div "Outdoor Unit" at bounding box center [69, 102] width 139 height 27
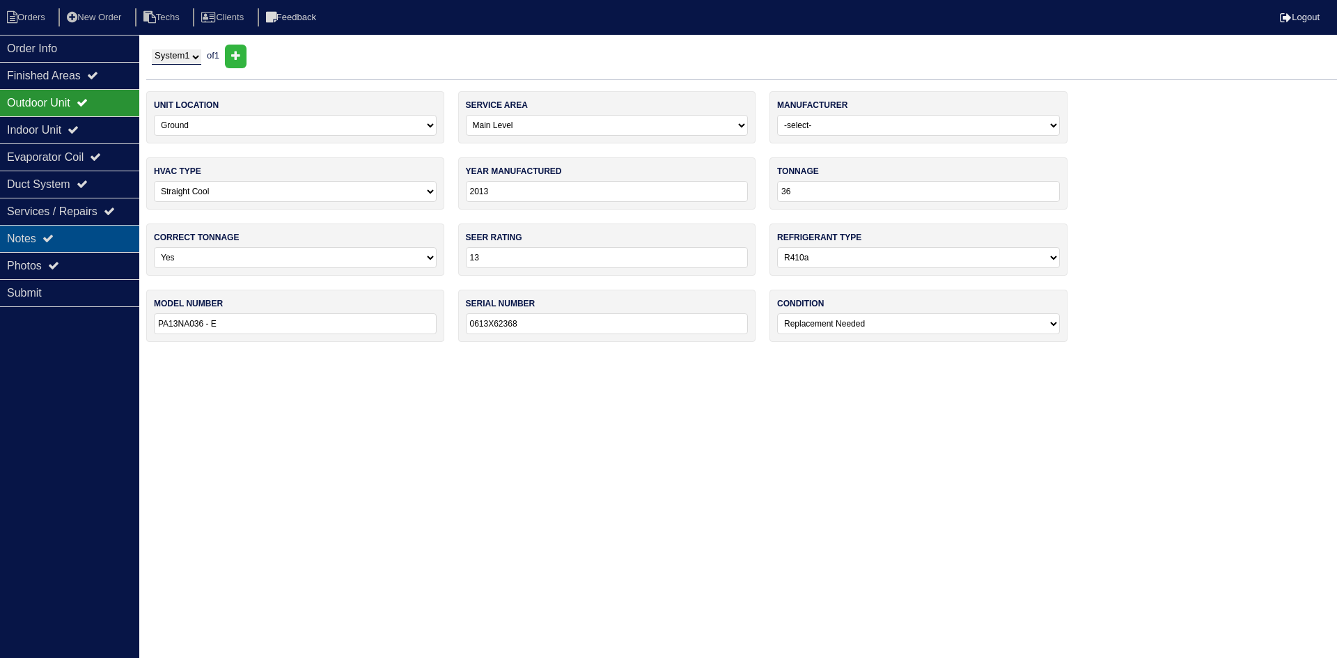
click at [54, 239] on icon at bounding box center [47, 238] width 11 height 11
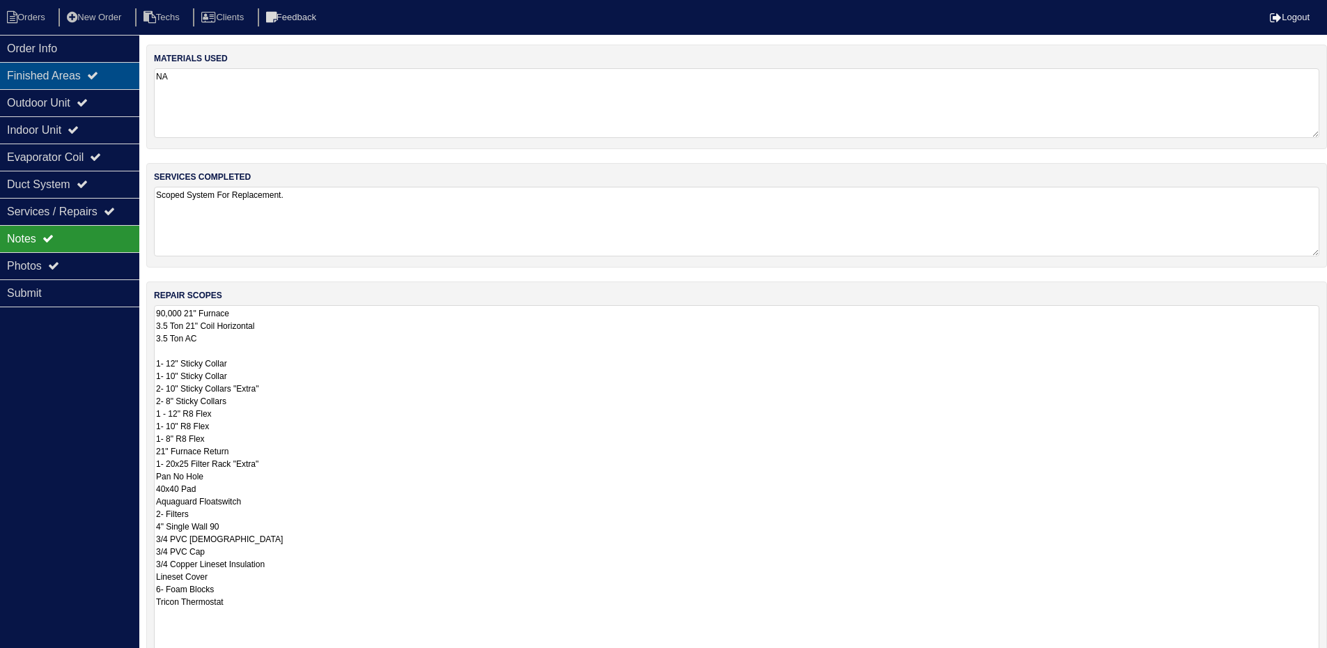
click at [115, 77] on div "Finished Areas" at bounding box center [69, 75] width 139 height 27
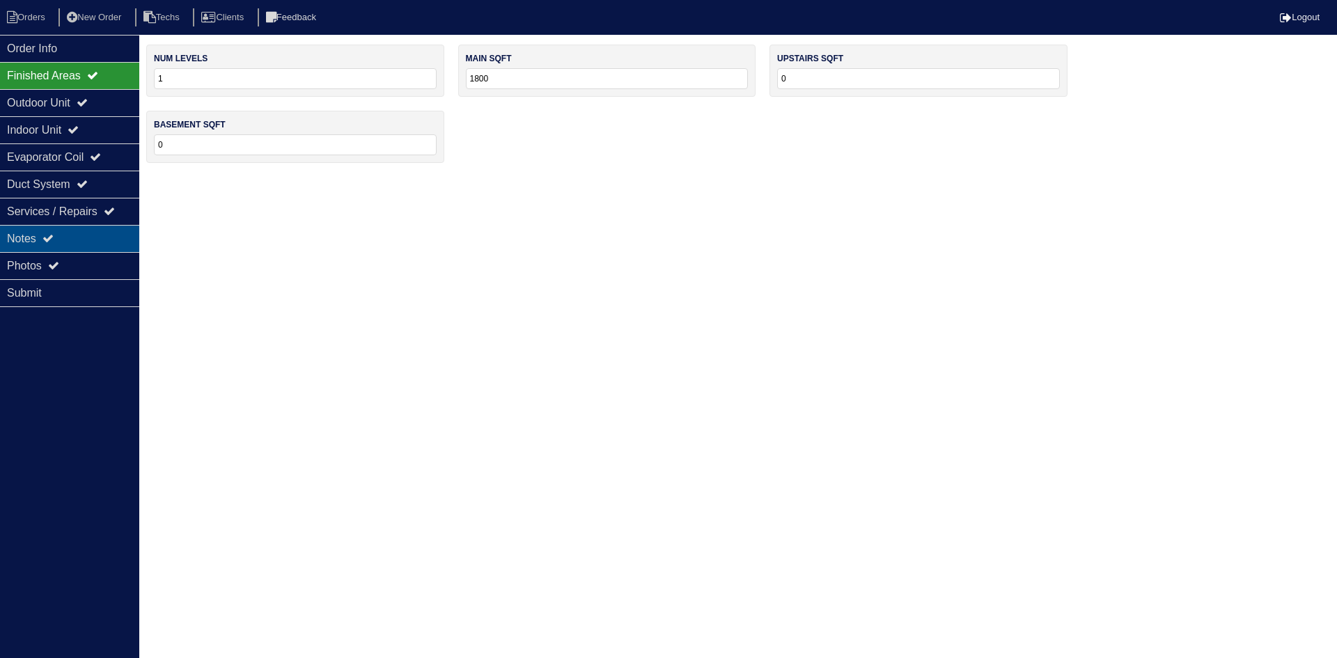
click at [88, 238] on div "Notes" at bounding box center [69, 238] width 139 height 27
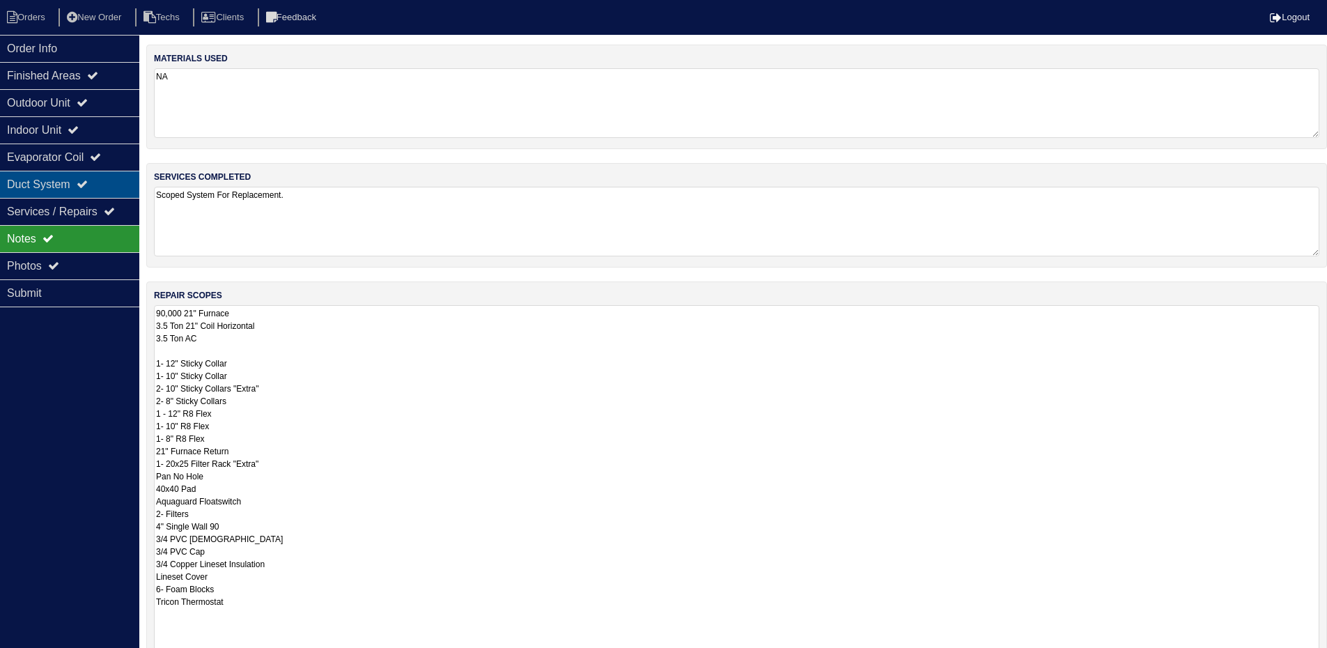
click at [109, 186] on div "Duct System" at bounding box center [69, 184] width 139 height 27
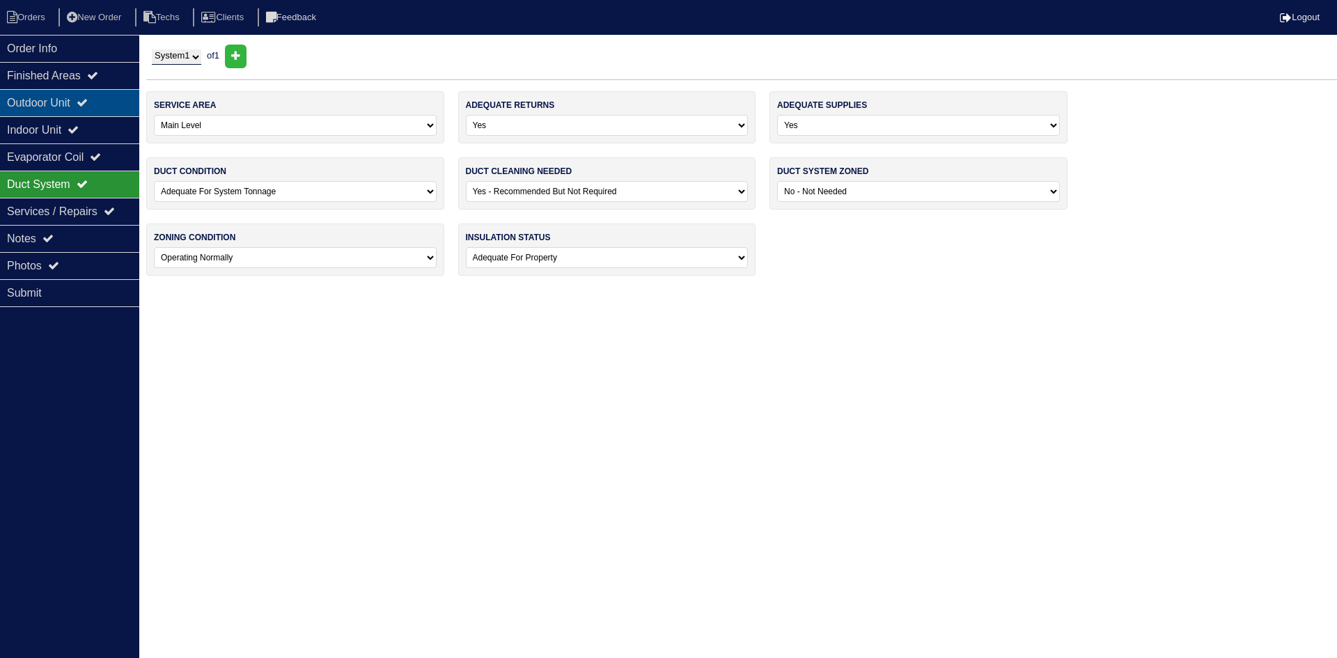
click at [99, 103] on div "Outdoor Unit" at bounding box center [69, 102] width 139 height 27
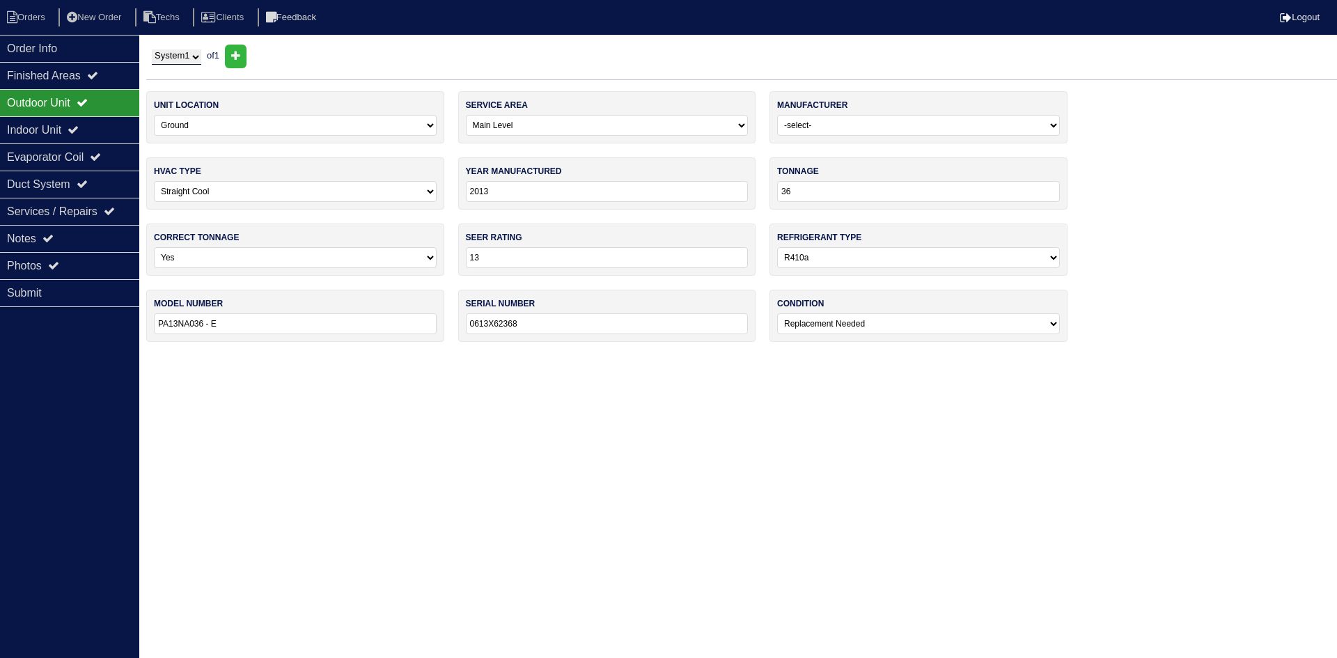
click at [249, 260] on select "-select- Yes No - Unit Undersized No - Unit Oversized" at bounding box center [295, 257] width 283 height 21
select select "1"
click at [154, 247] on select "-select- Yes No - Unit Undersized No - Unit Oversized" at bounding box center [295, 257] width 283 height 21
click at [79, 130] on icon at bounding box center [73, 129] width 11 height 11
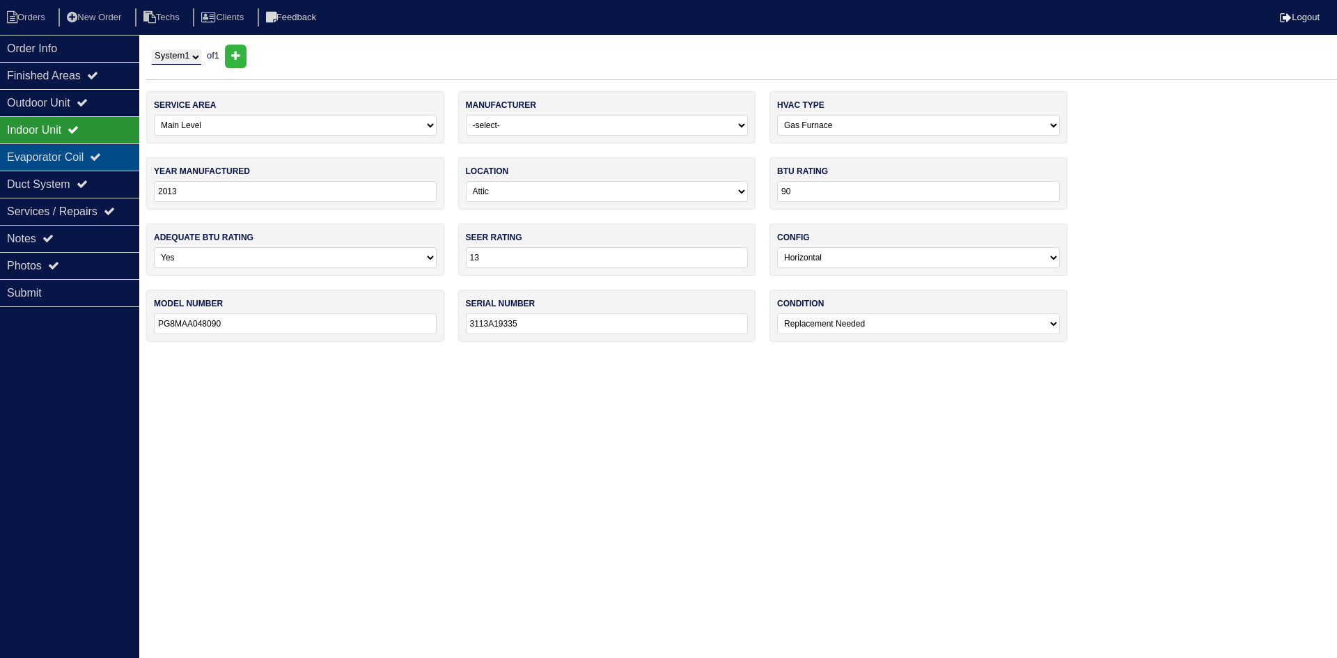
click at [50, 159] on div "Evaporator Coil" at bounding box center [69, 156] width 139 height 27
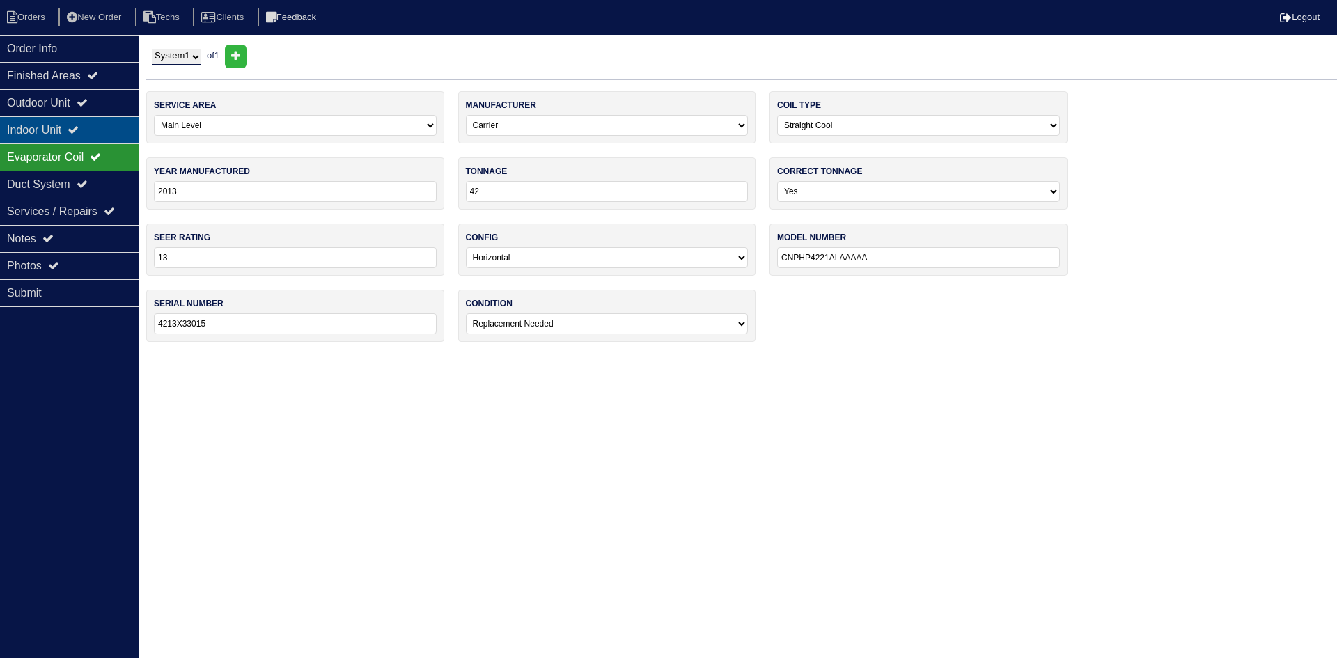
click at [32, 130] on div "Indoor Unit" at bounding box center [69, 129] width 139 height 27
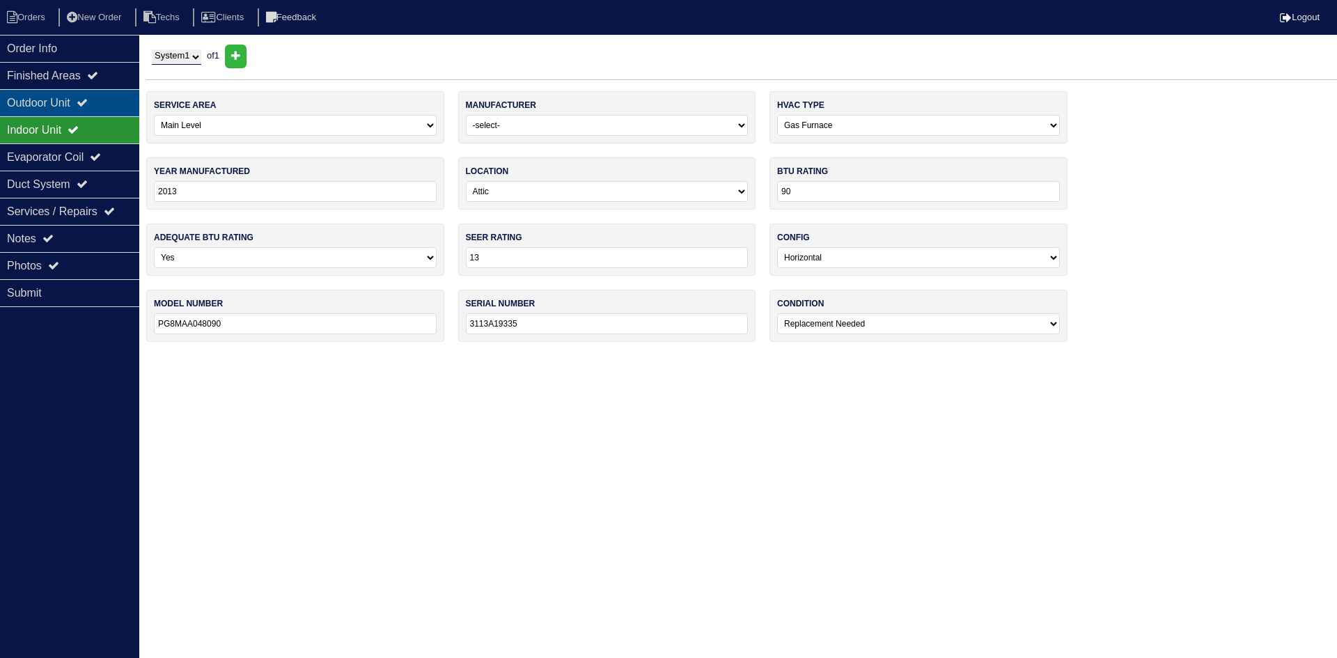
click at [38, 107] on div "Outdoor Unit" at bounding box center [69, 102] width 139 height 27
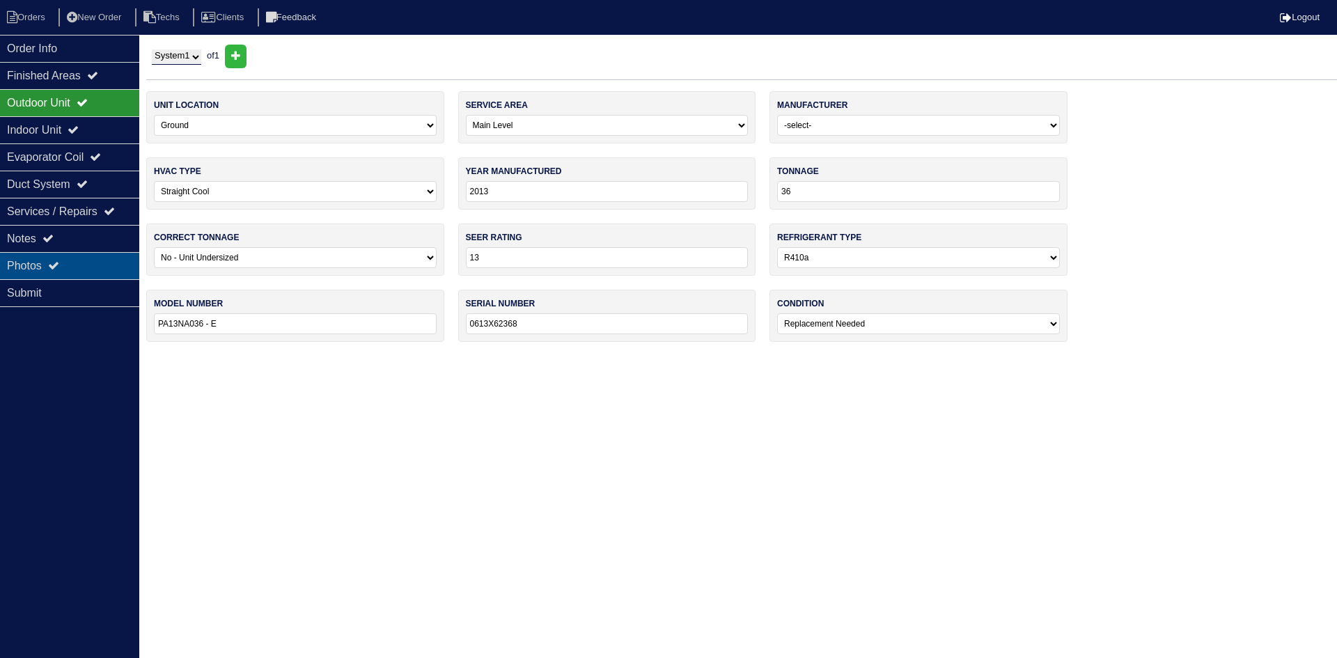
click at [87, 261] on div "Photos" at bounding box center [69, 265] width 139 height 27
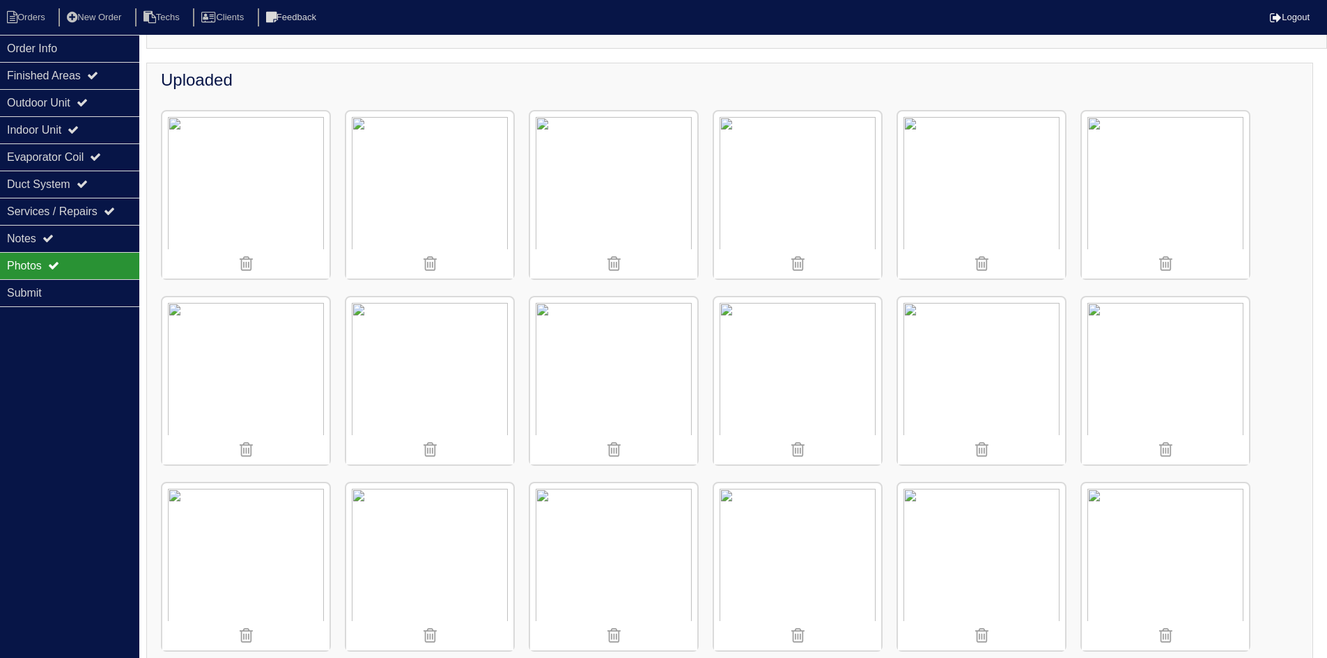
scroll to position [209, 0]
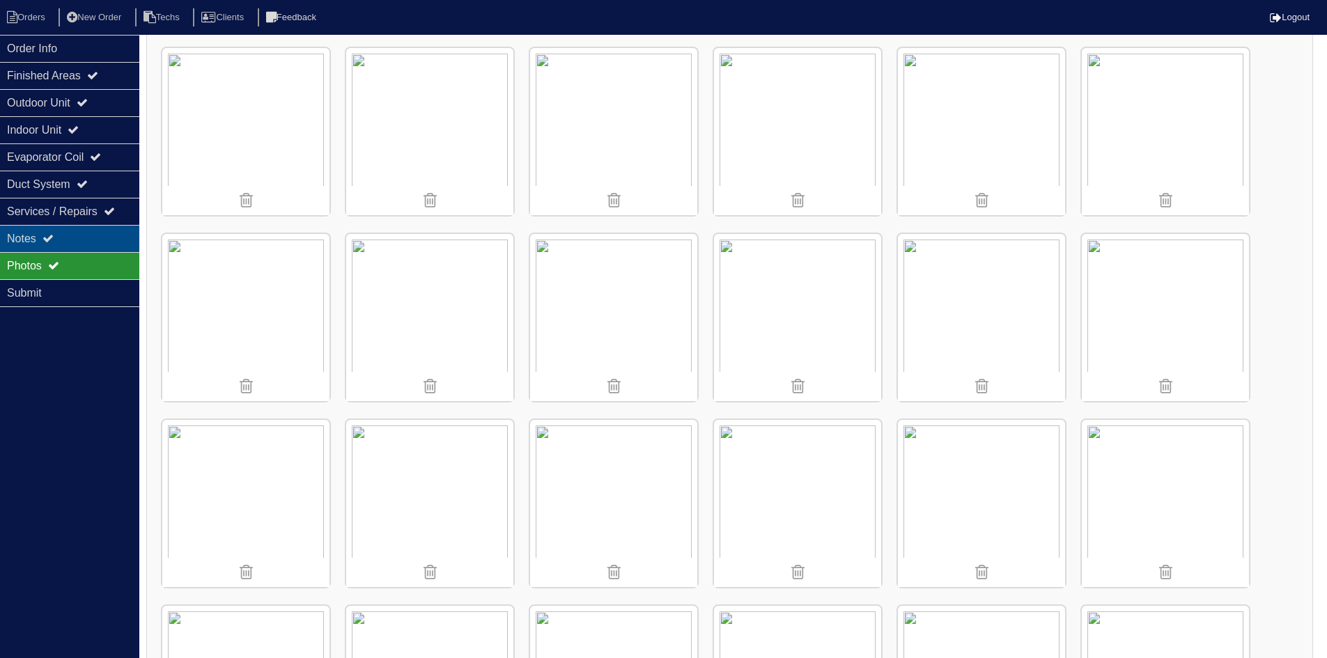
click at [51, 249] on div "Notes" at bounding box center [69, 238] width 139 height 27
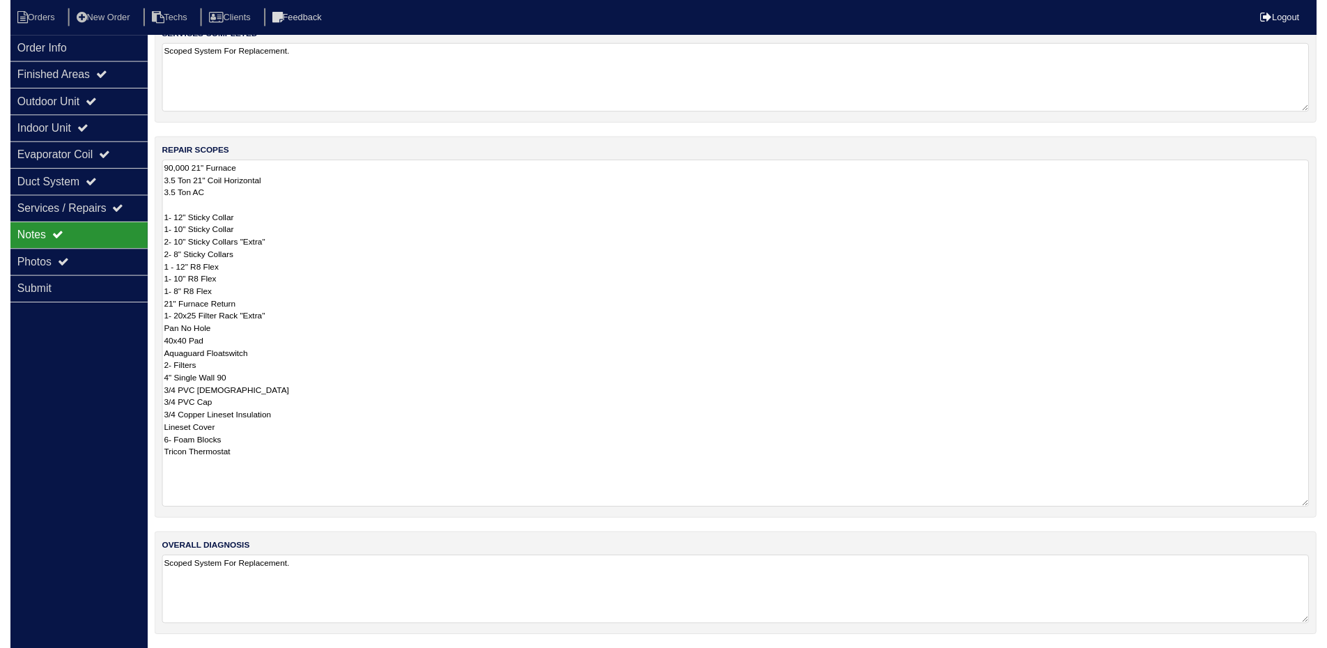
scroll to position [153, 0]
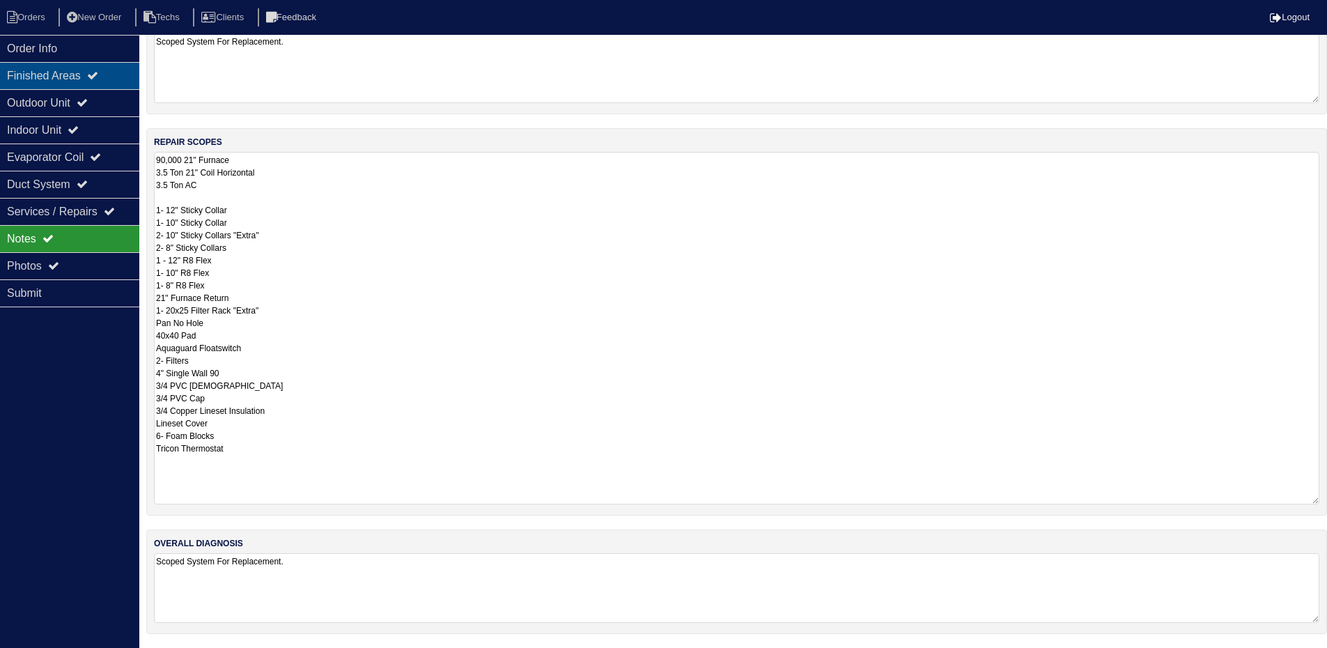
click at [88, 77] on div "Finished Areas" at bounding box center [69, 75] width 139 height 27
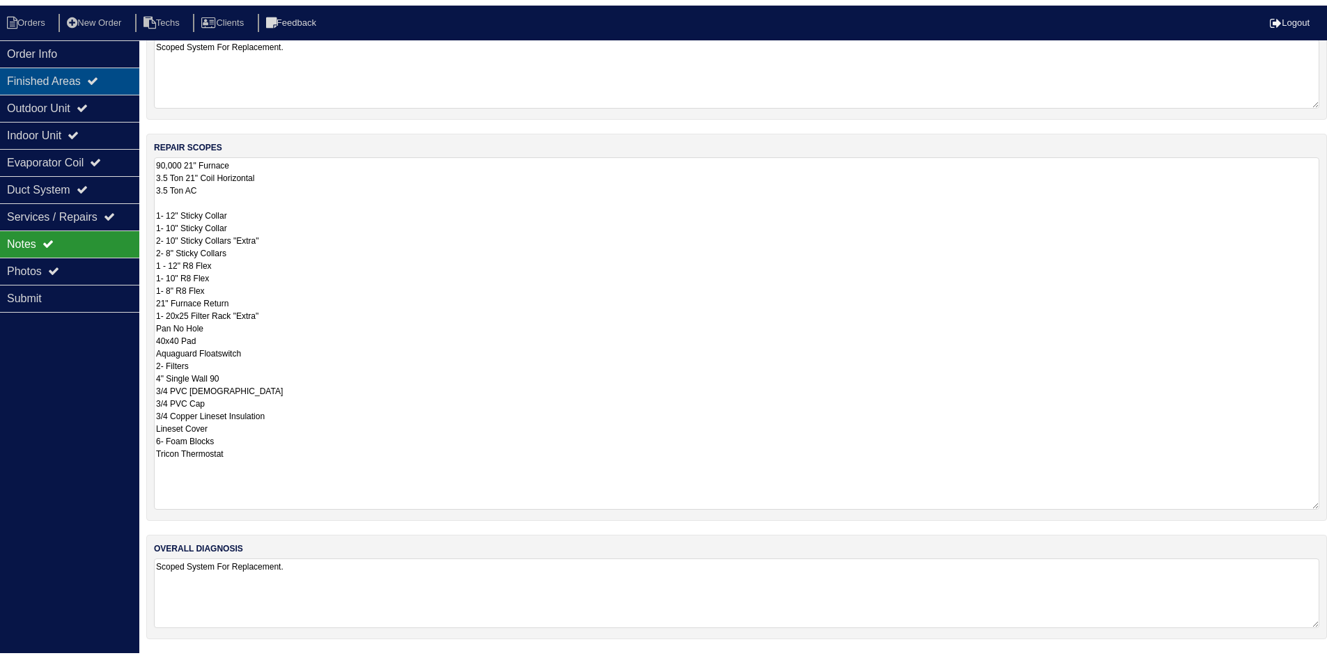
scroll to position [0, 0]
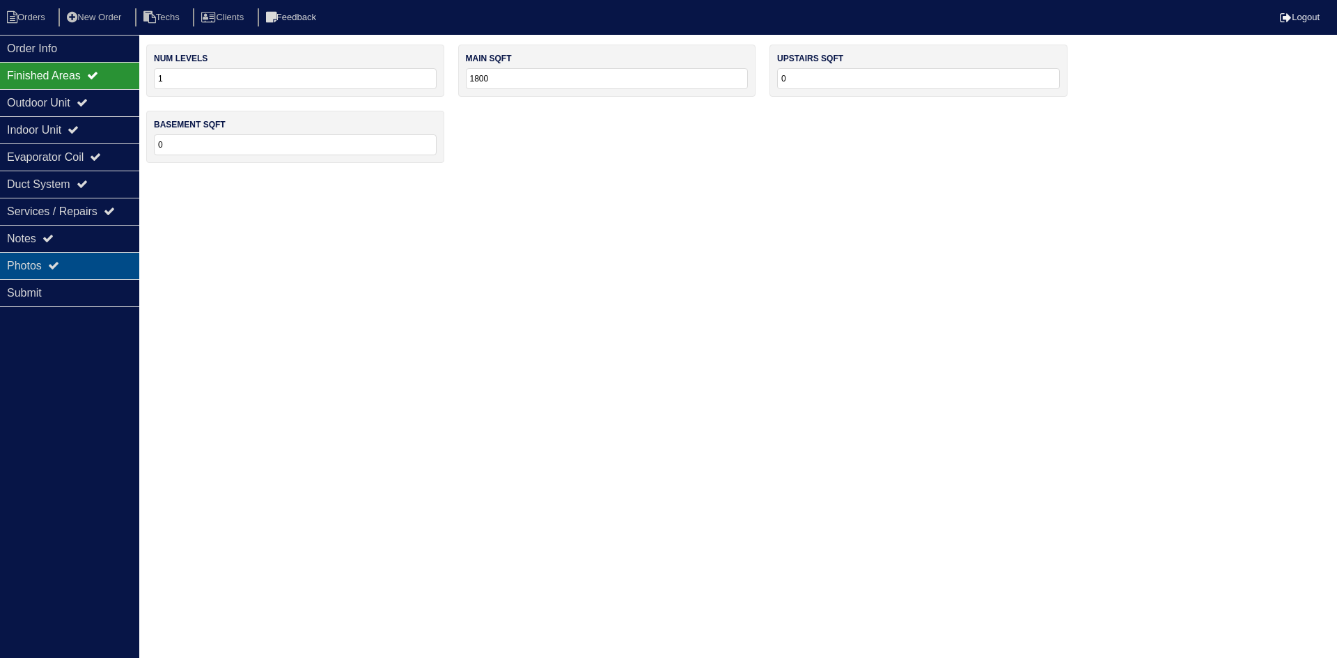
click at [86, 261] on div "Photos" at bounding box center [69, 265] width 139 height 27
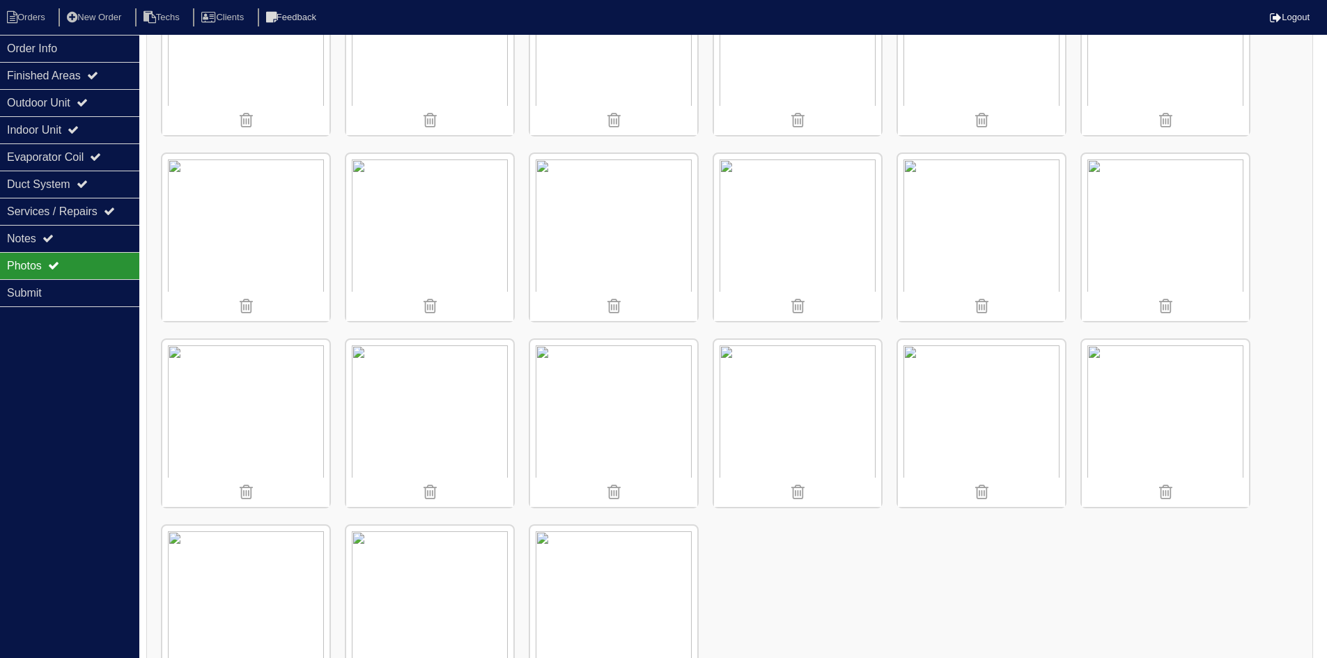
scroll to position [909, 0]
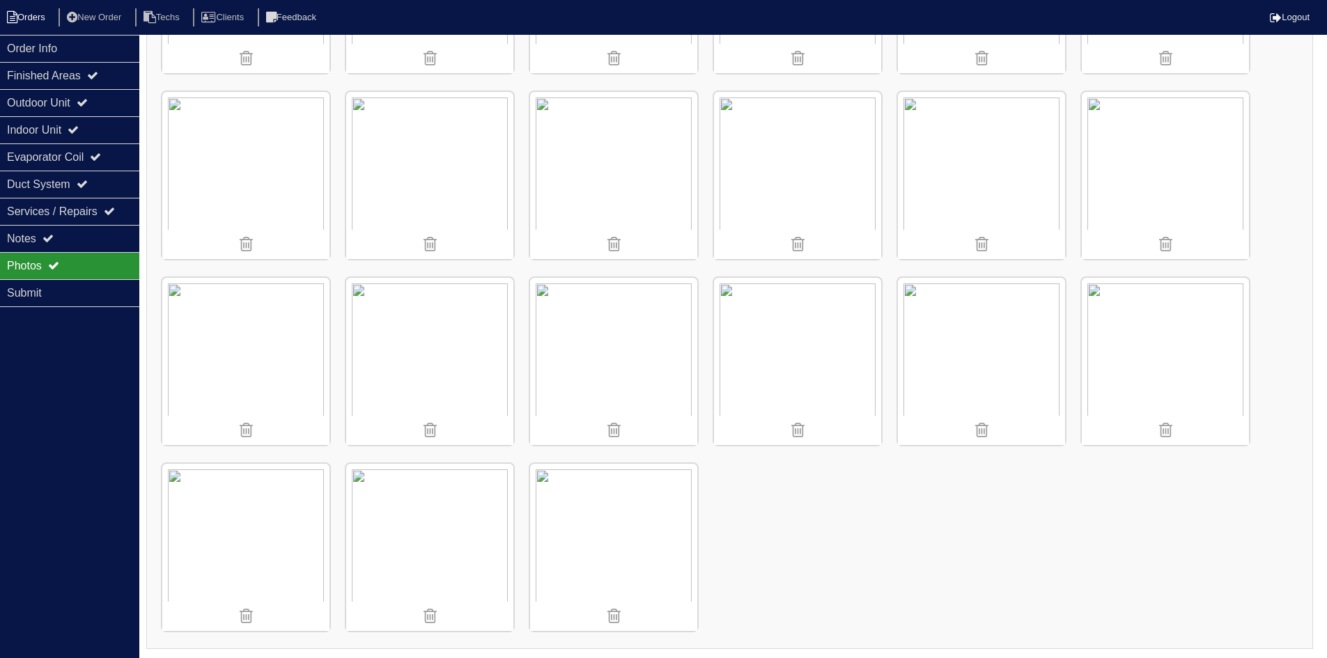
click at [44, 8] on li "Orders" at bounding box center [28, 17] width 56 height 19
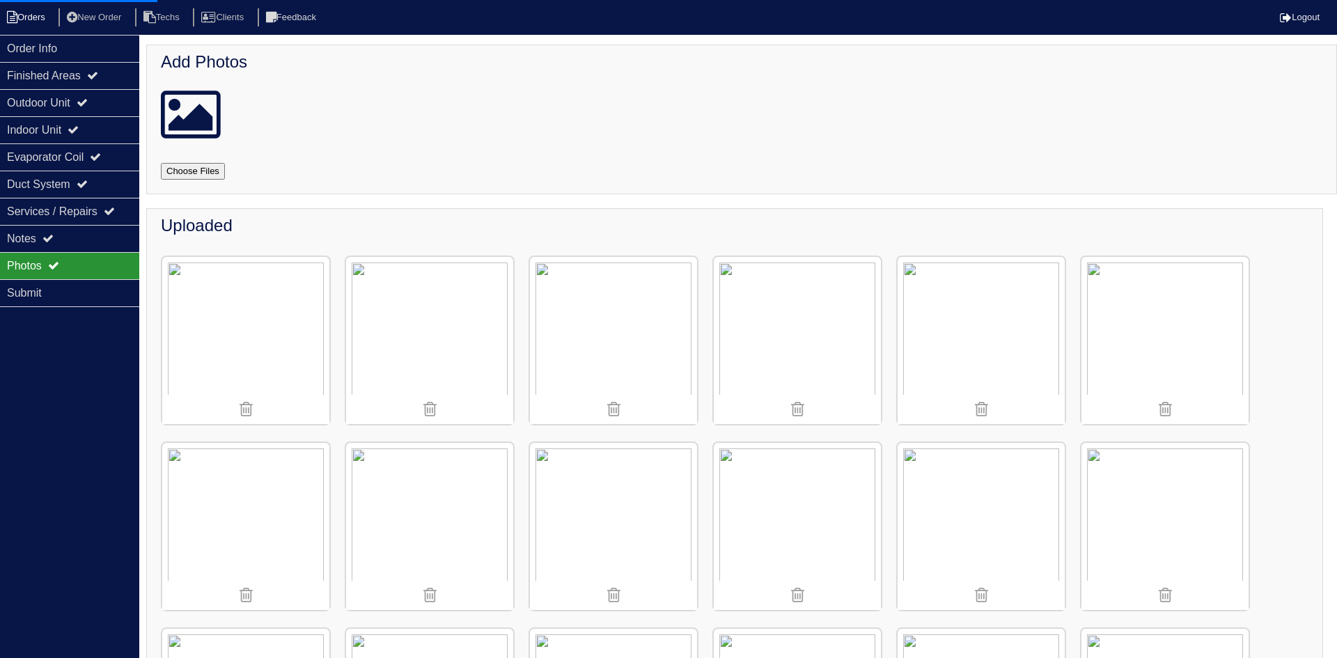
select select "15"
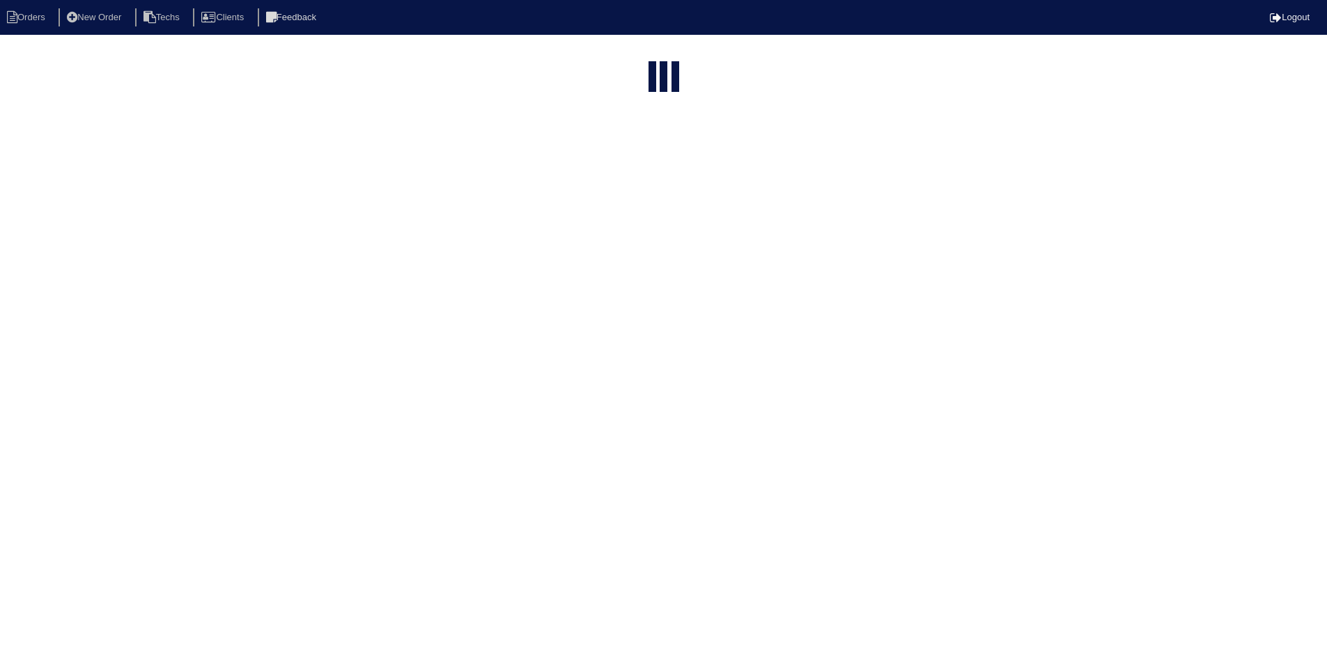
select select "field complete"
select select "need to quote"
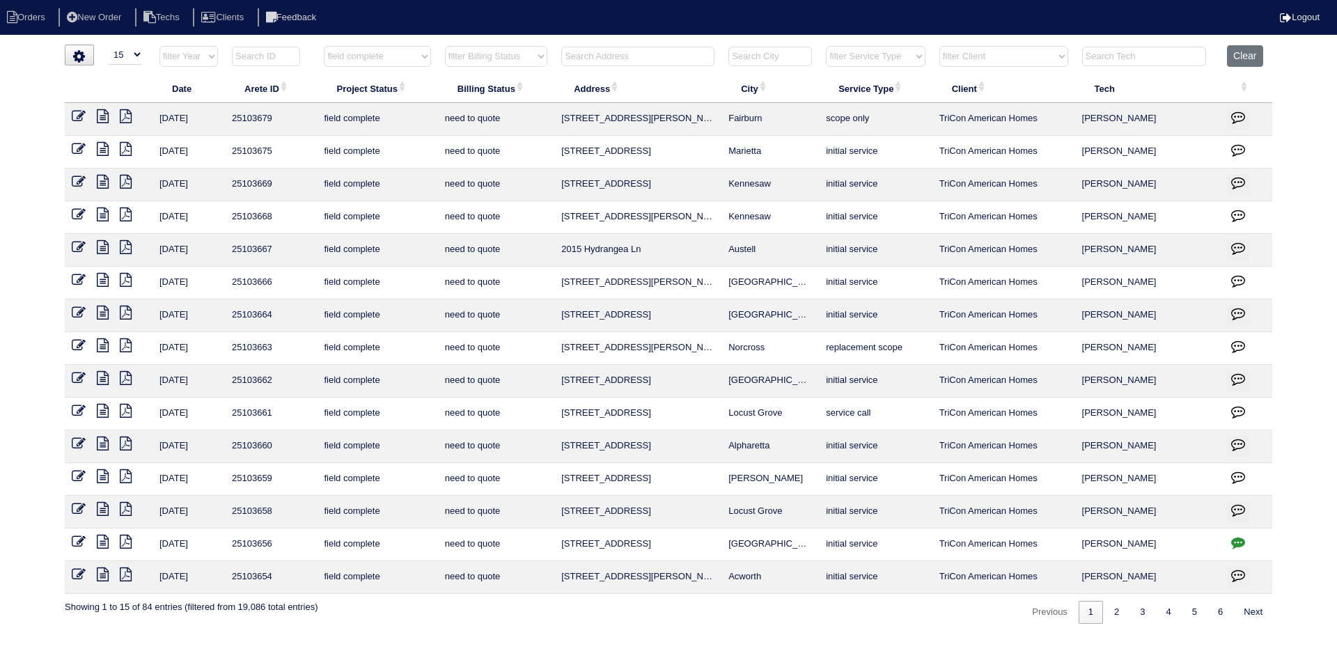
click at [99, 309] on icon at bounding box center [103, 313] width 12 height 14
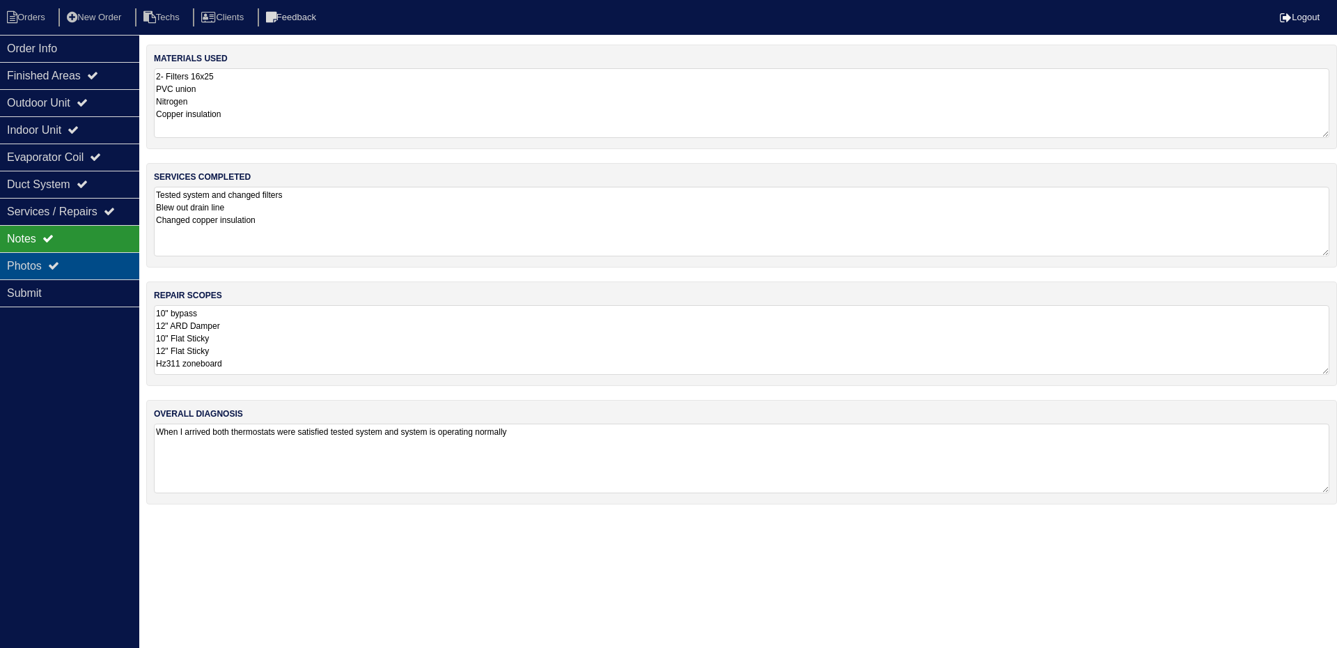
click at [82, 258] on div "Photos" at bounding box center [69, 265] width 139 height 27
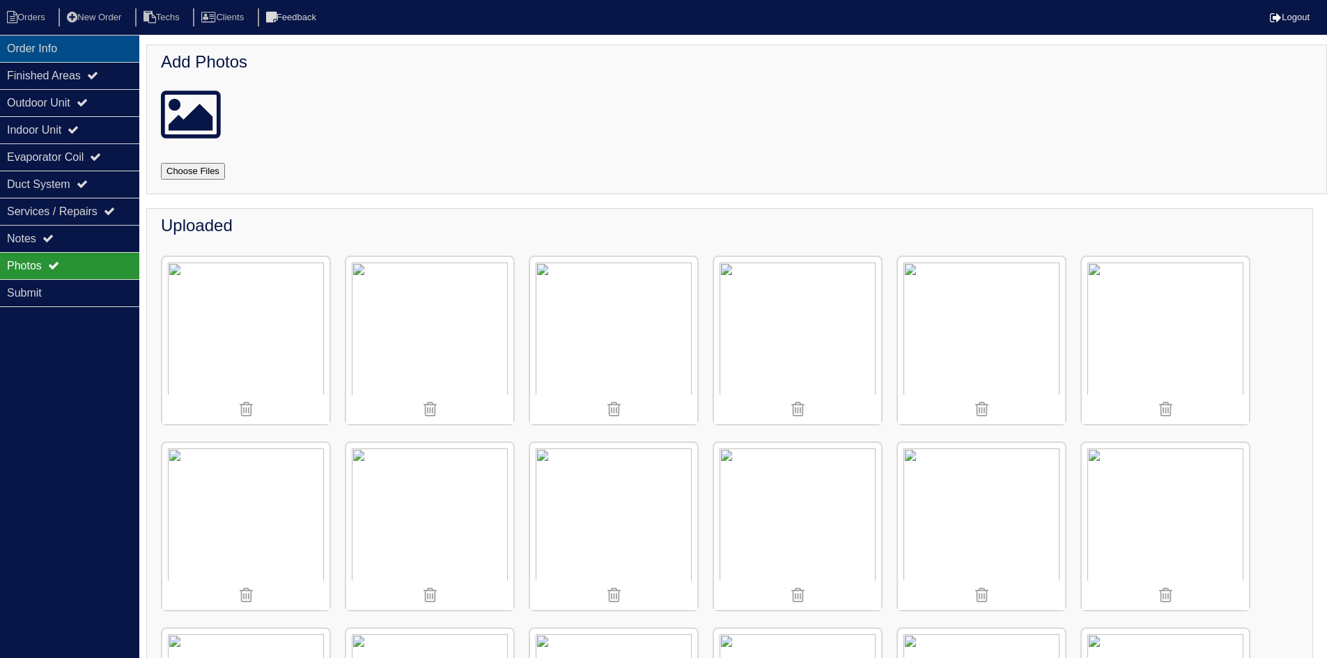
click at [88, 58] on div "Order Info" at bounding box center [69, 48] width 139 height 27
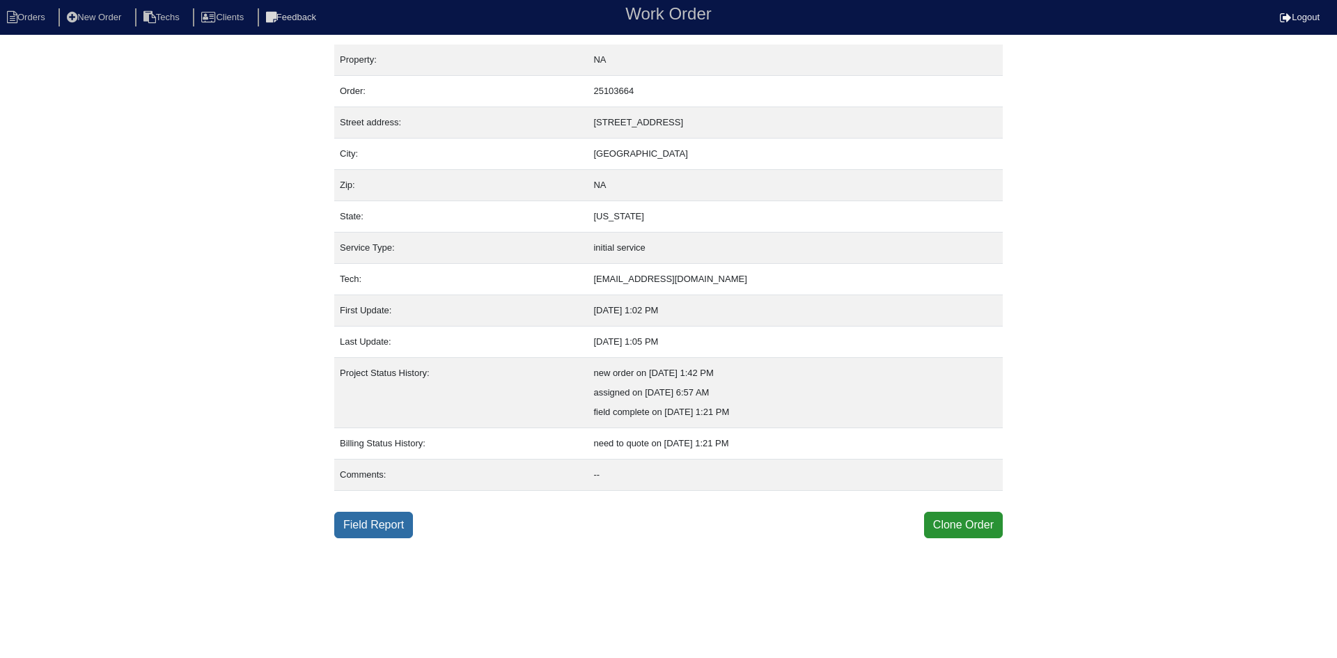
click at [367, 526] on link "Field Report" at bounding box center [373, 525] width 79 height 26
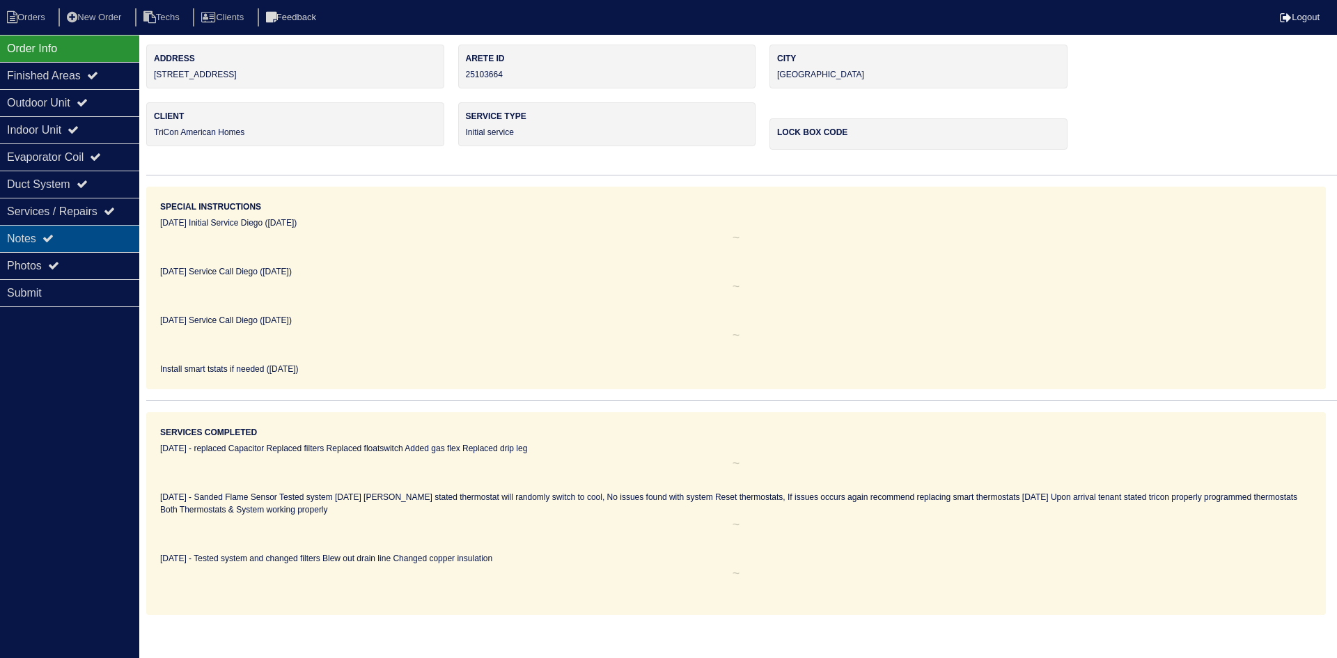
click at [75, 239] on div "Notes" at bounding box center [69, 238] width 139 height 27
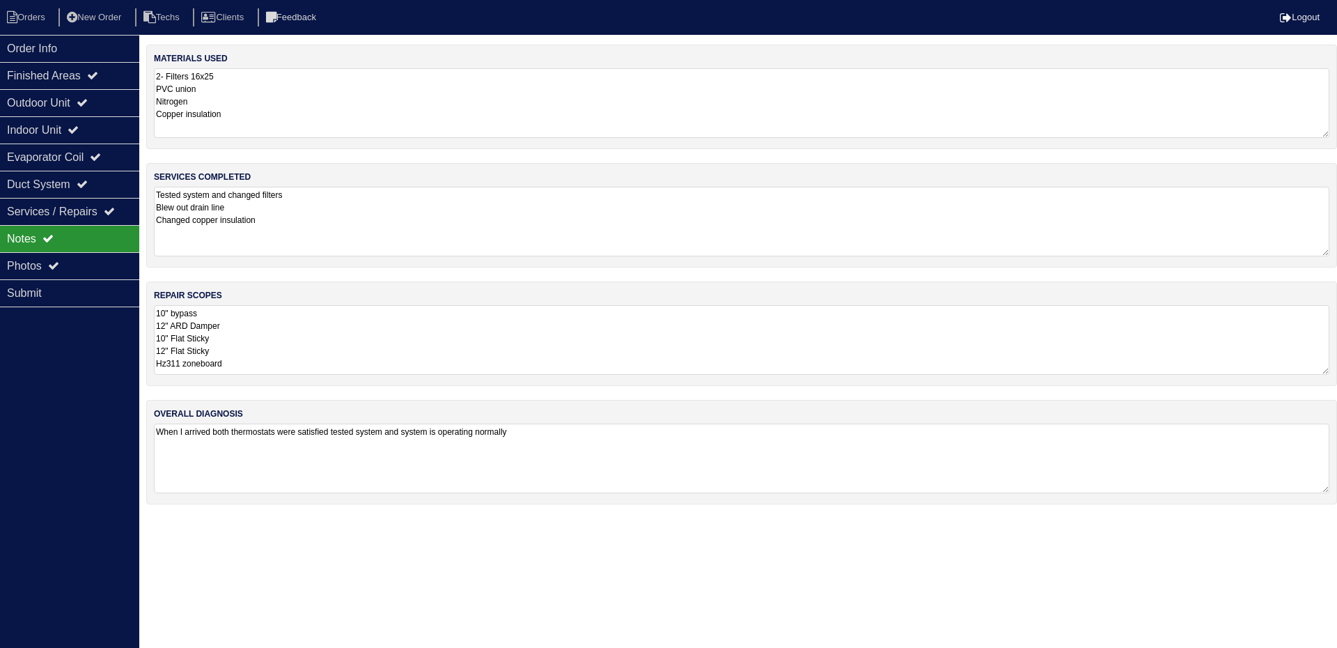
click at [598, 437] on textarea "When I arrived both thermostats were satisfied tested system and system is oper…" at bounding box center [742, 458] width 1176 height 70
type textarea "When I arrived both thermostats were satisfied tested system and system is oper…"
click at [88, 101] on icon at bounding box center [82, 102] width 11 height 11
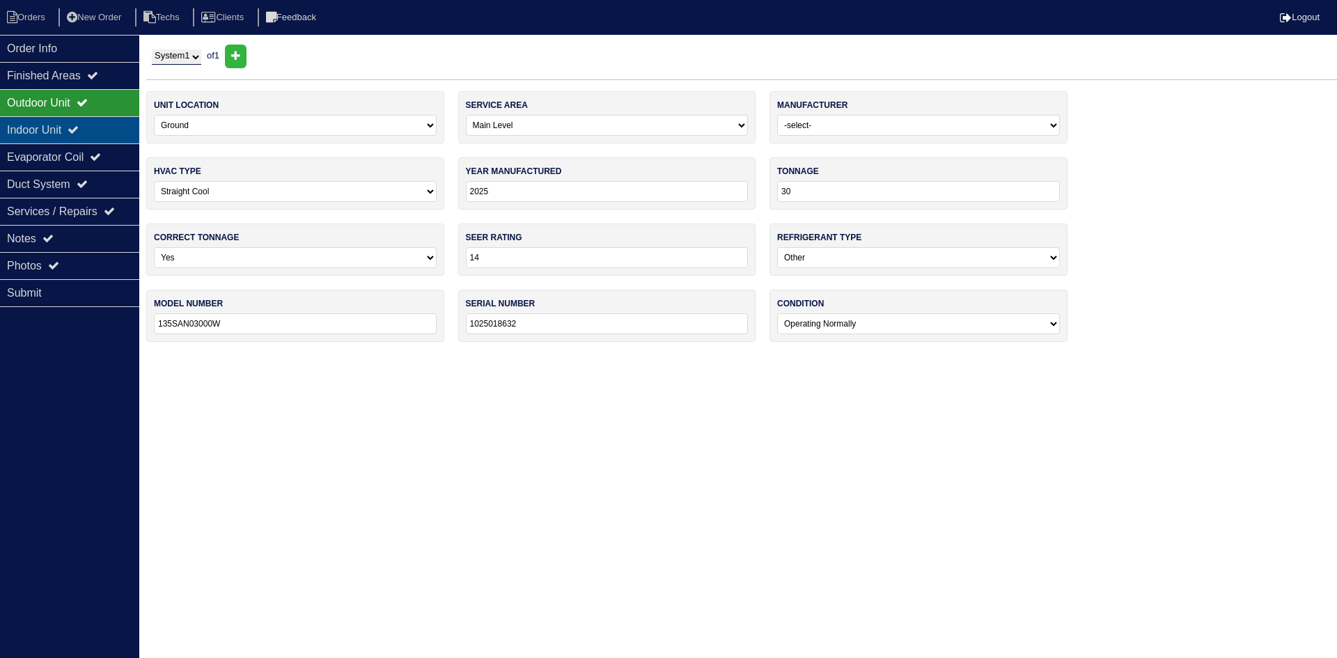
click at [91, 127] on div "Indoor Unit" at bounding box center [69, 129] width 139 height 27
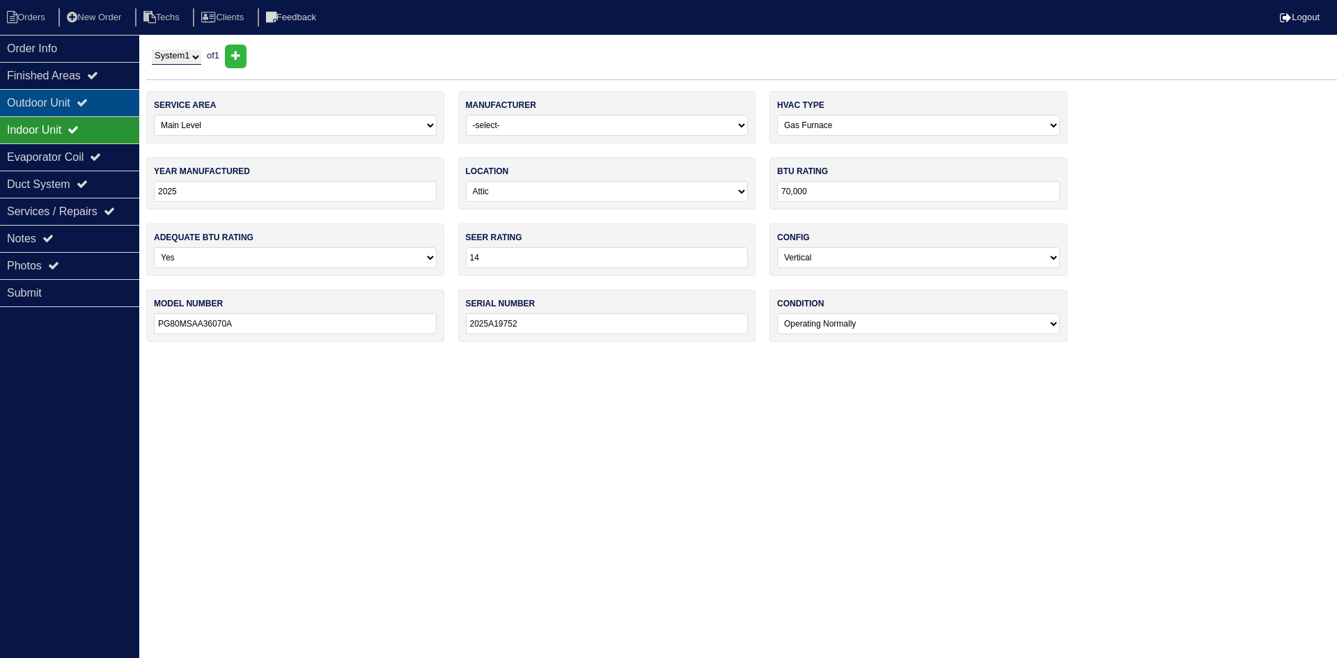
click at [88, 104] on icon at bounding box center [82, 102] width 11 height 11
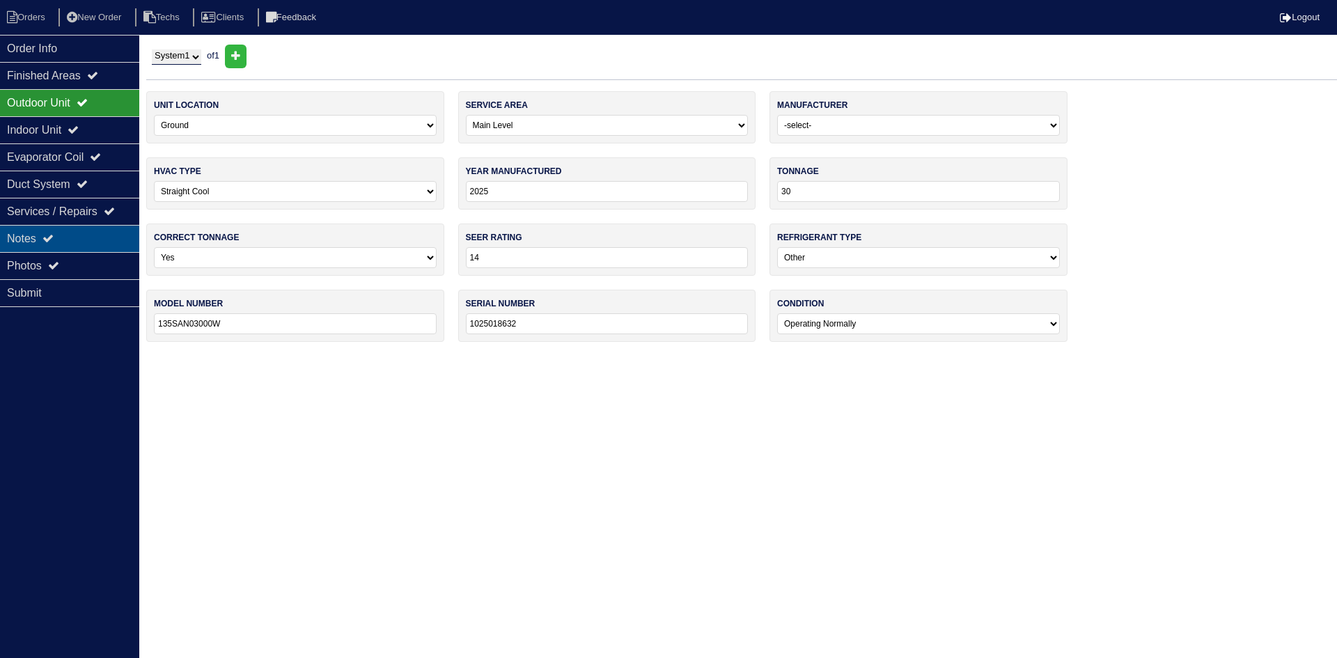
click at [77, 237] on div "Notes" at bounding box center [69, 238] width 139 height 27
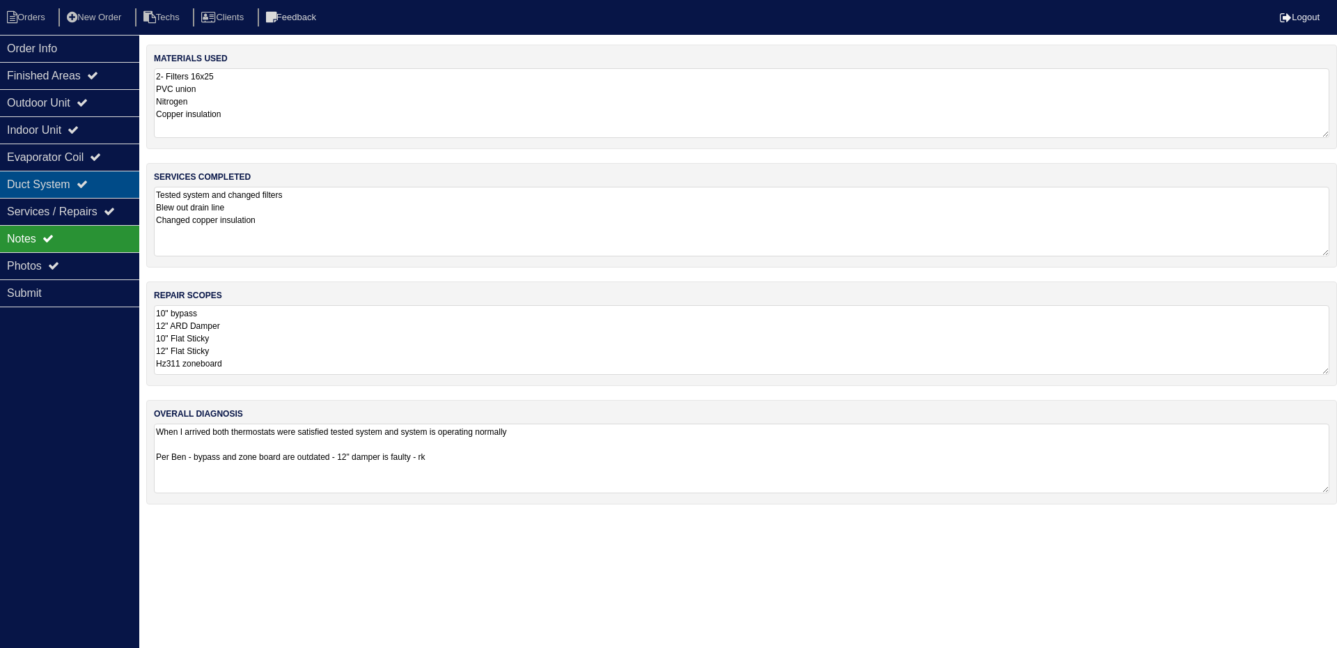
click at [76, 193] on div "Duct System" at bounding box center [69, 184] width 139 height 27
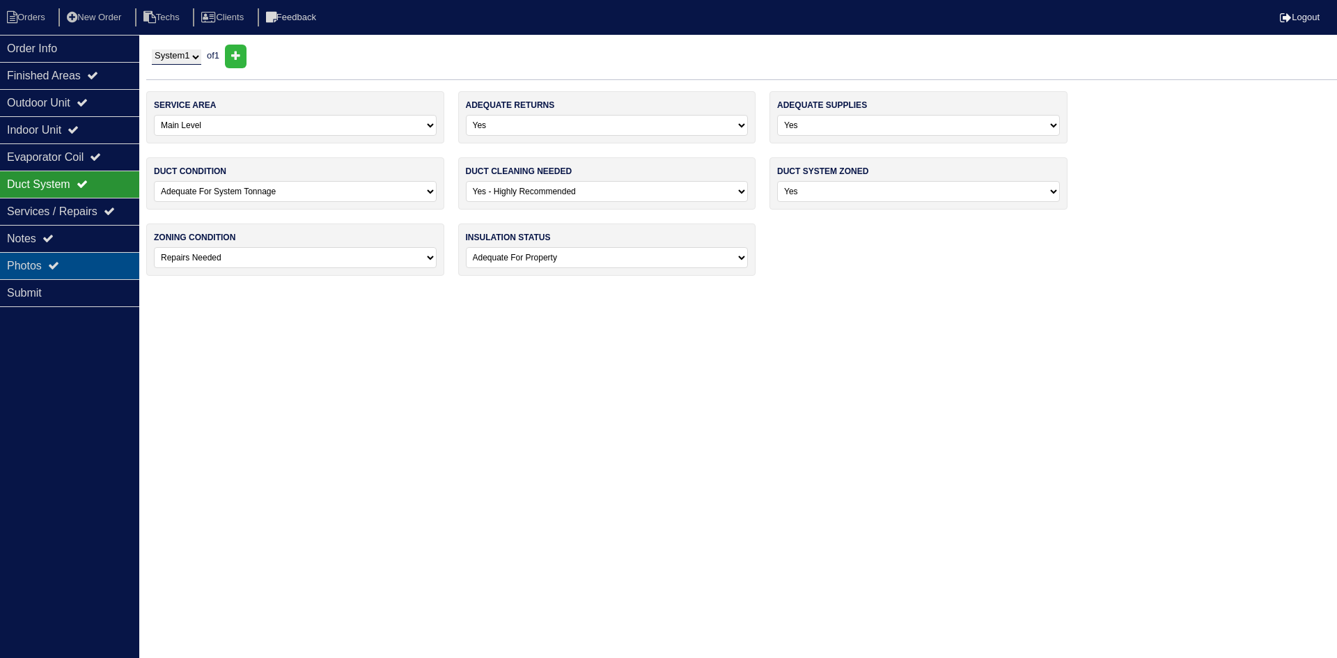
click at [80, 264] on div "Photos" at bounding box center [69, 265] width 139 height 27
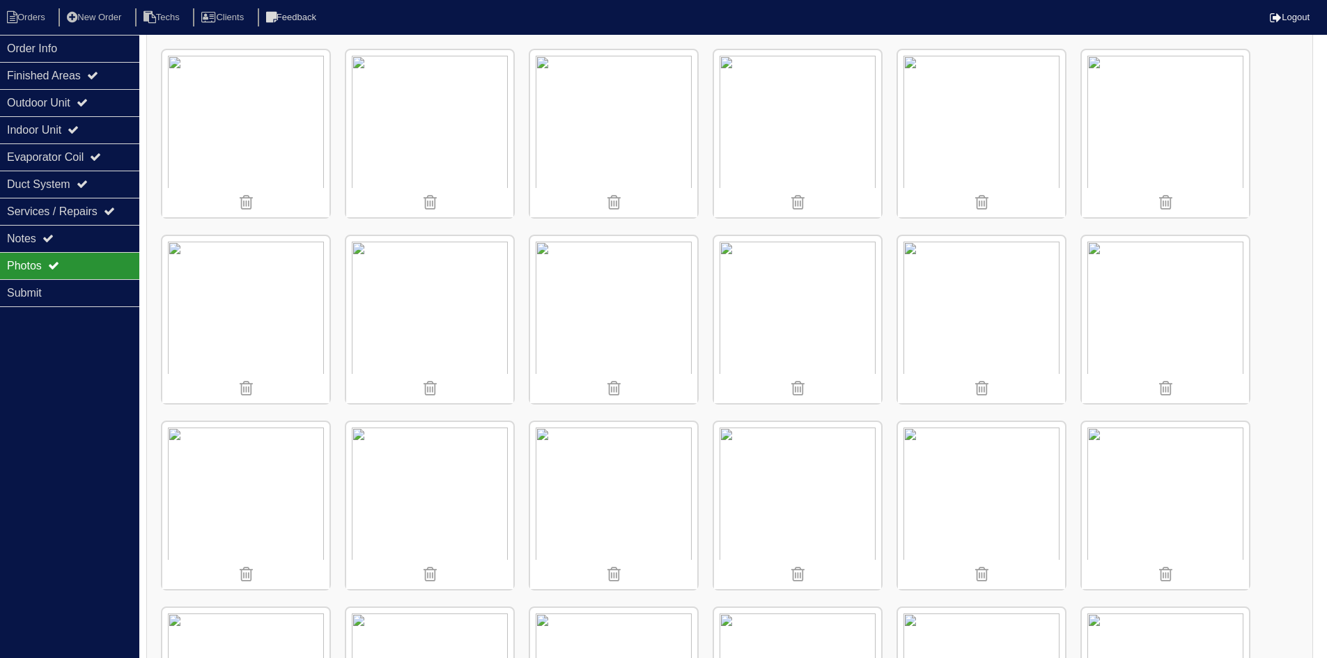
scroll to position [70, 0]
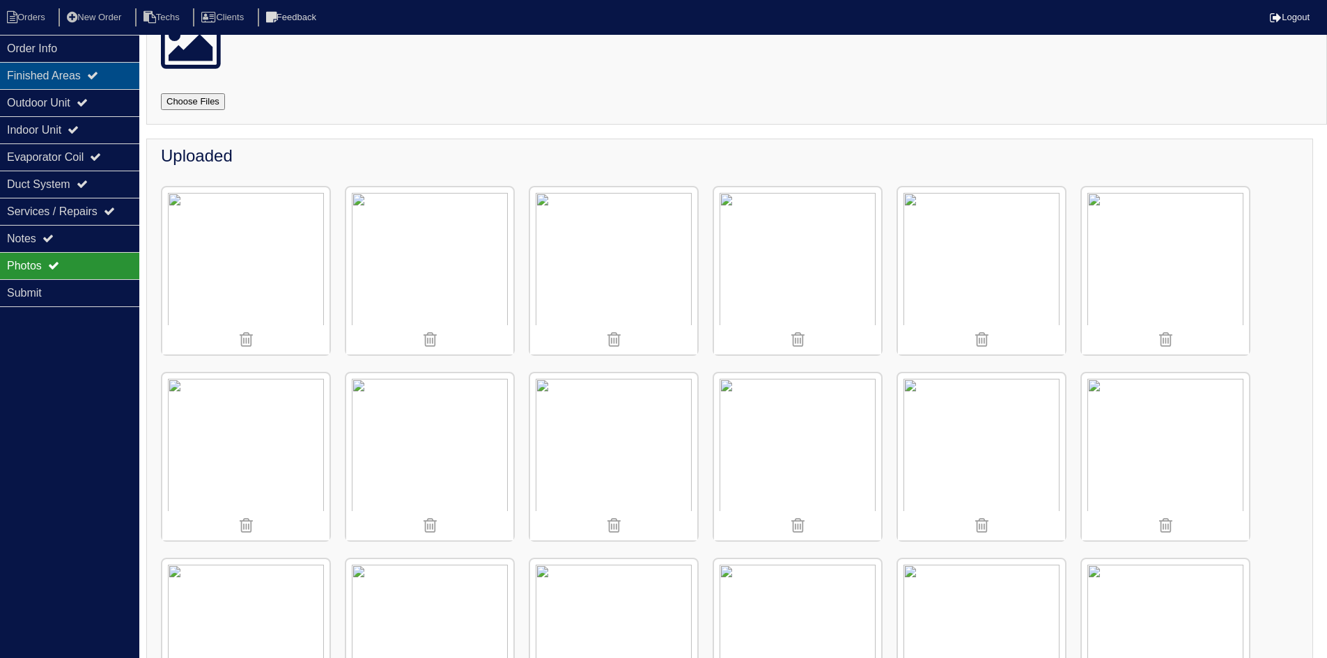
click at [54, 70] on div "Finished Areas" at bounding box center [69, 75] width 139 height 27
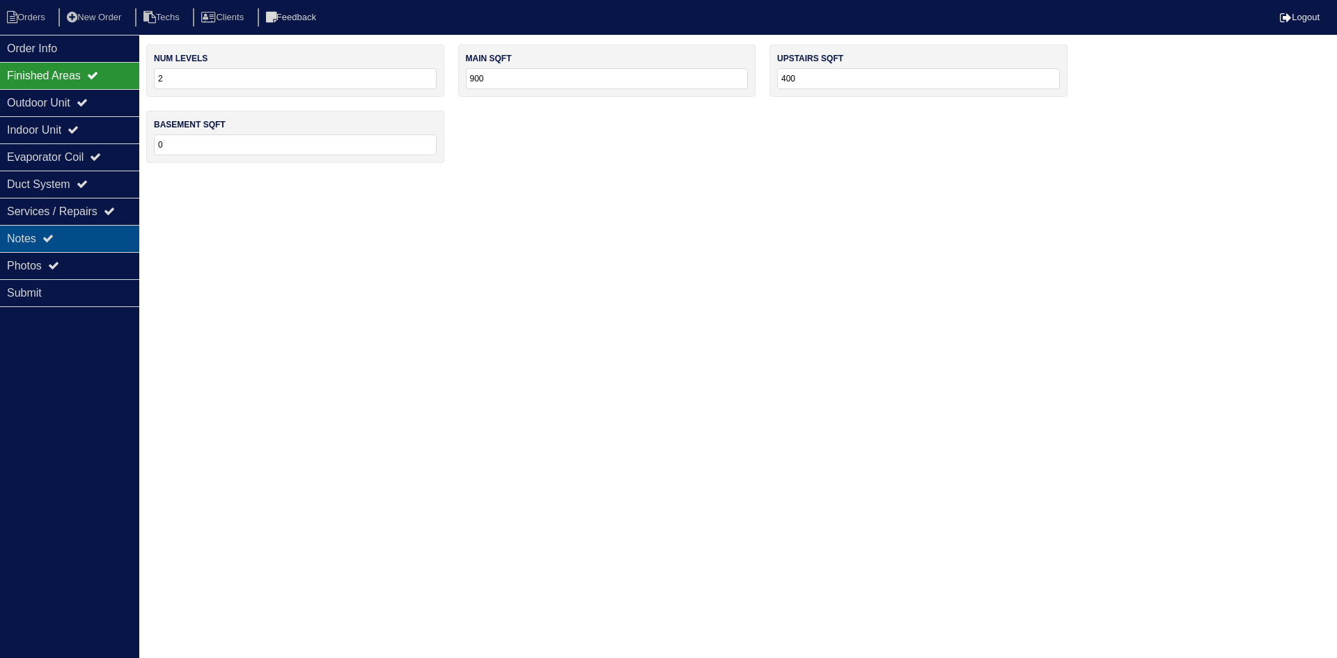
click at [72, 238] on div "Notes" at bounding box center [69, 238] width 139 height 27
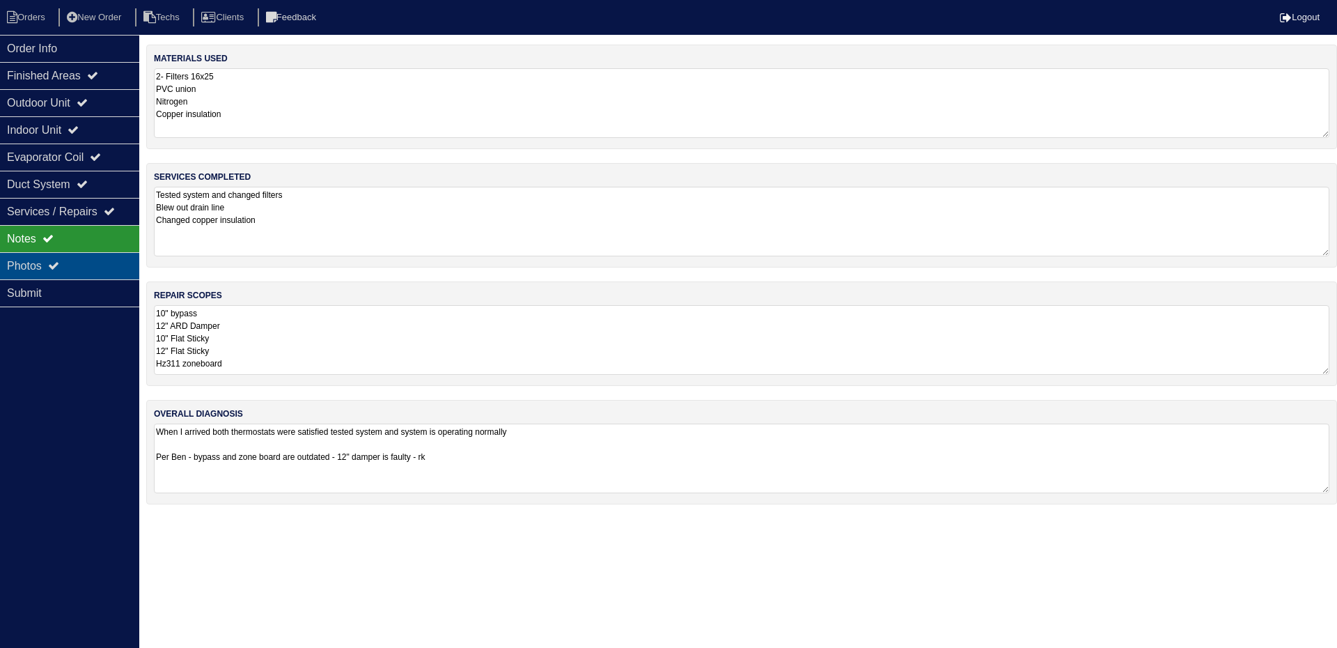
click at [70, 260] on div "Photos" at bounding box center [69, 265] width 139 height 27
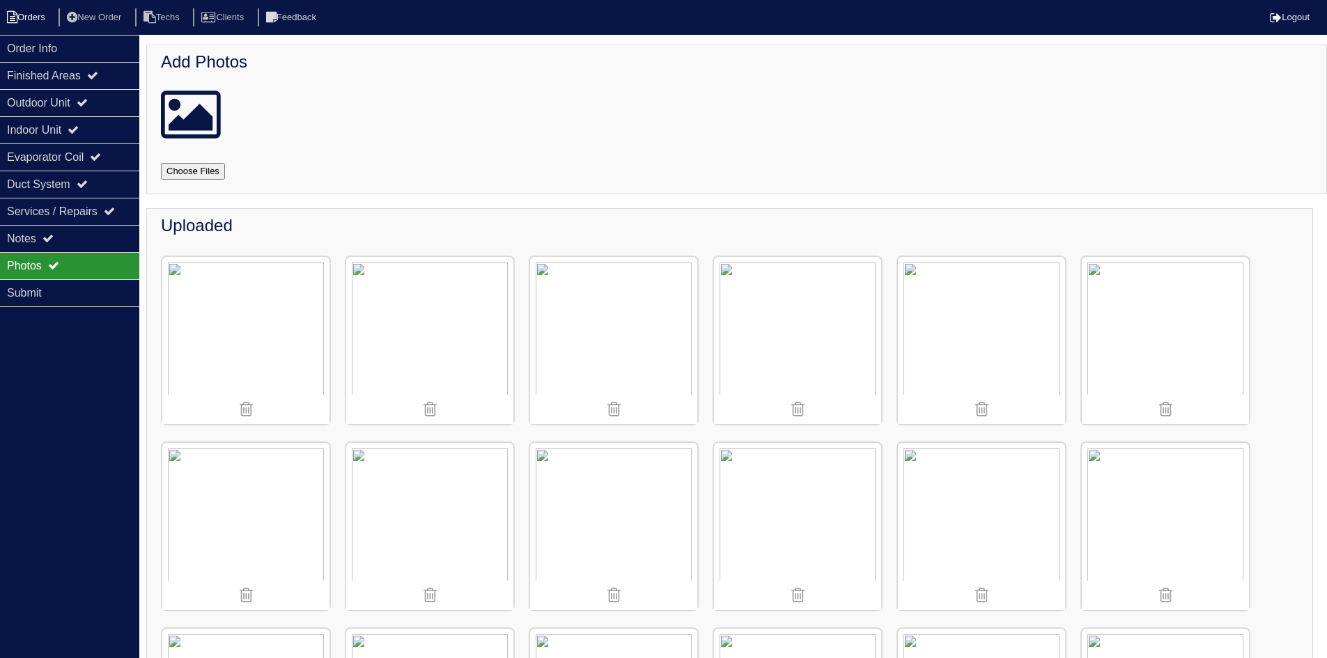
click at [34, 21] on li "Orders" at bounding box center [28, 17] width 56 height 19
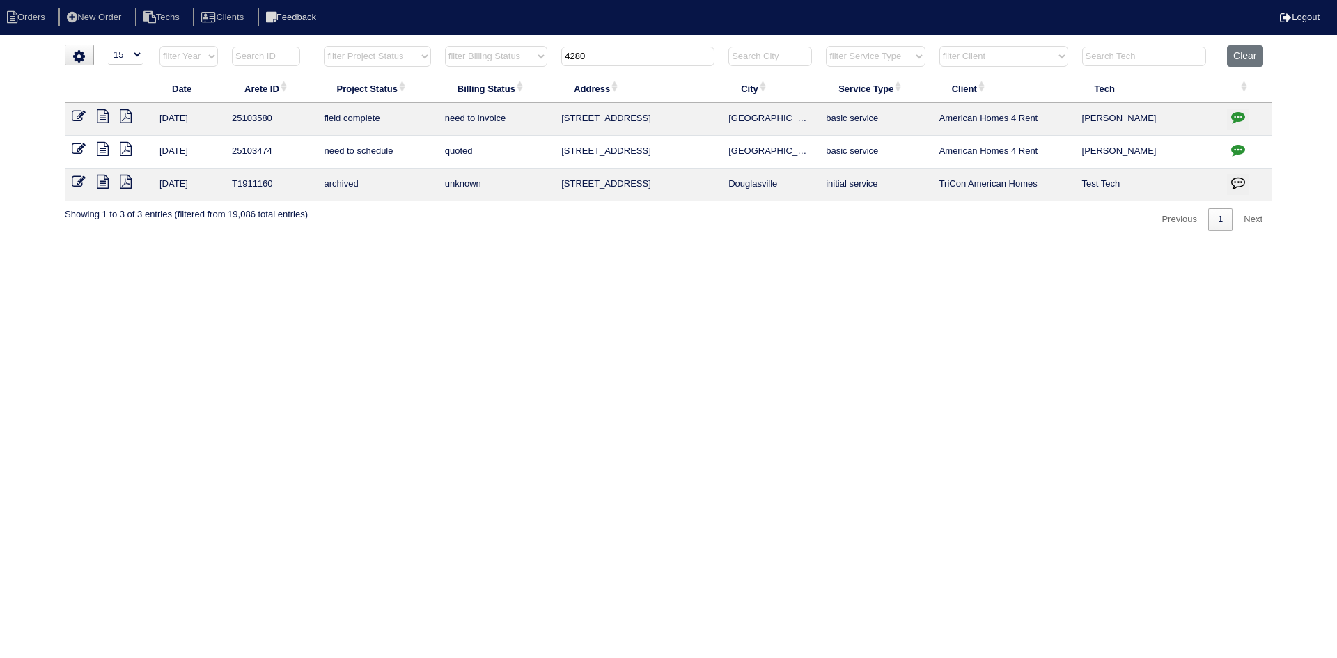
select select "15"
drag, startPoint x: 598, startPoint y: 54, endPoint x: 559, endPoint y: 59, distance: 39.4
click at [560, 59] on th "4280" at bounding box center [637, 59] width 167 height 29
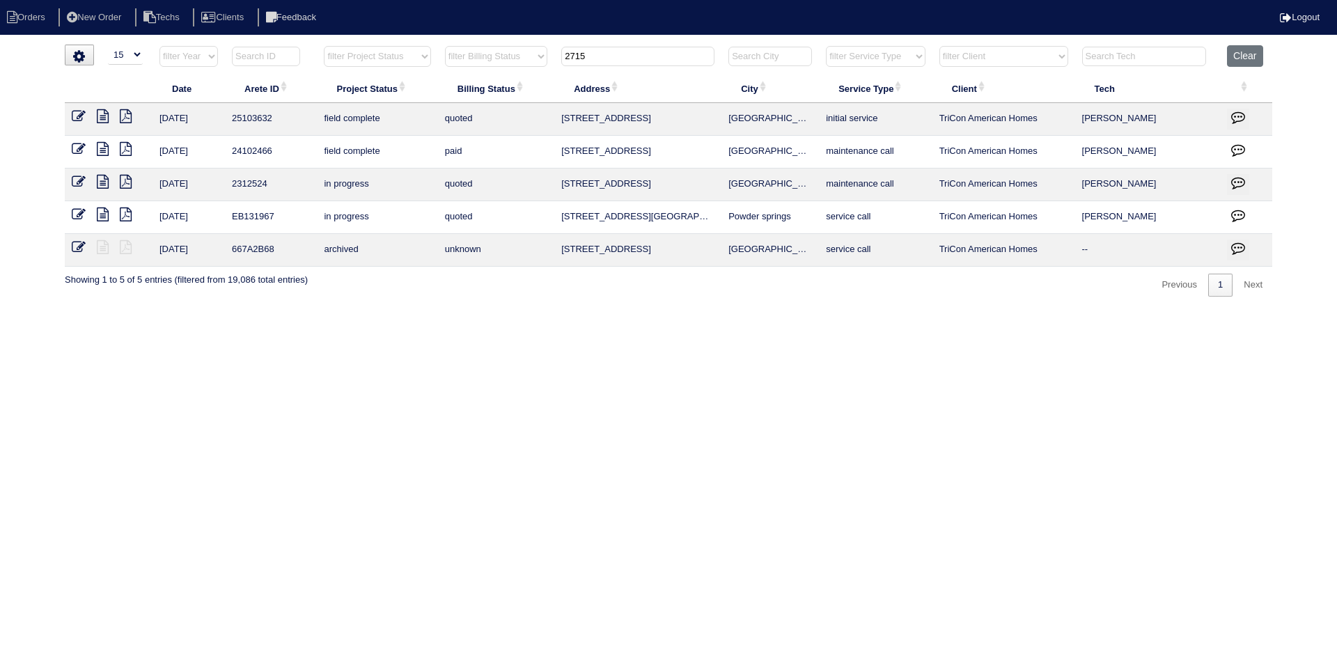
type input "2715"
click at [78, 114] on icon at bounding box center [79, 116] width 14 height 14
click at [100, 116] on icon at bounding box center [103, 116] width 12 height 14
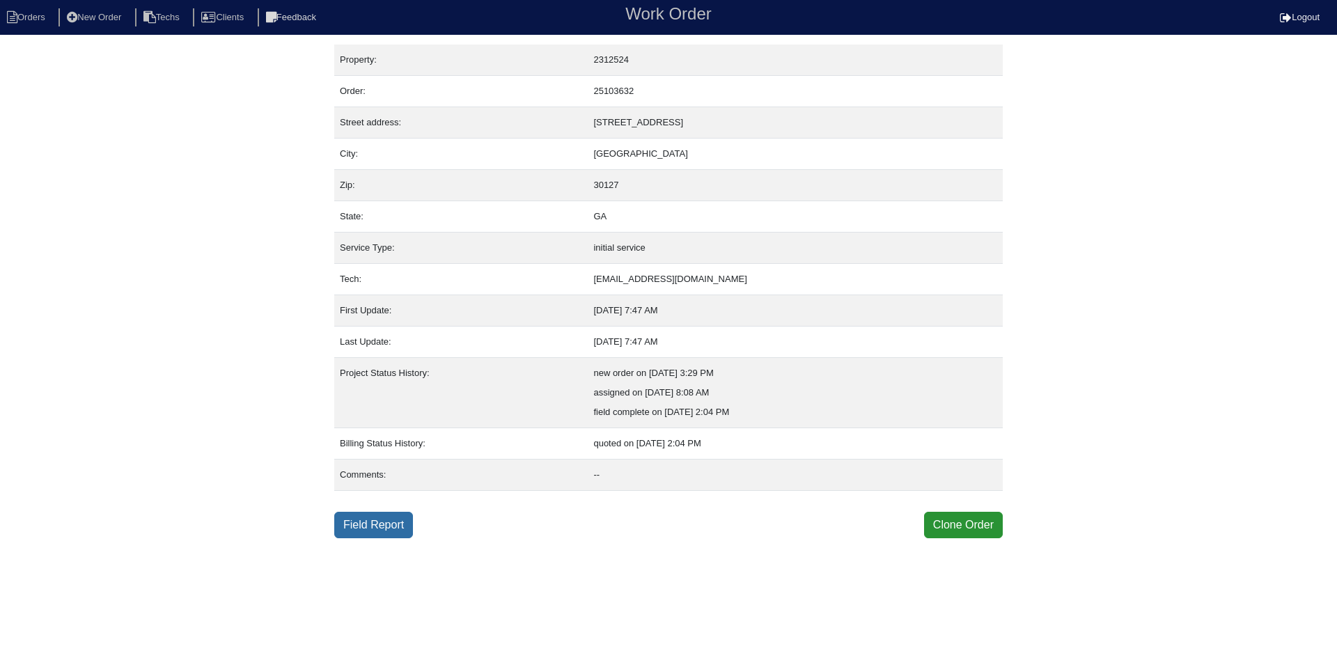
click at [386, 526] on link "Field Report" at bounding box center [373, 525] width 79 height 26
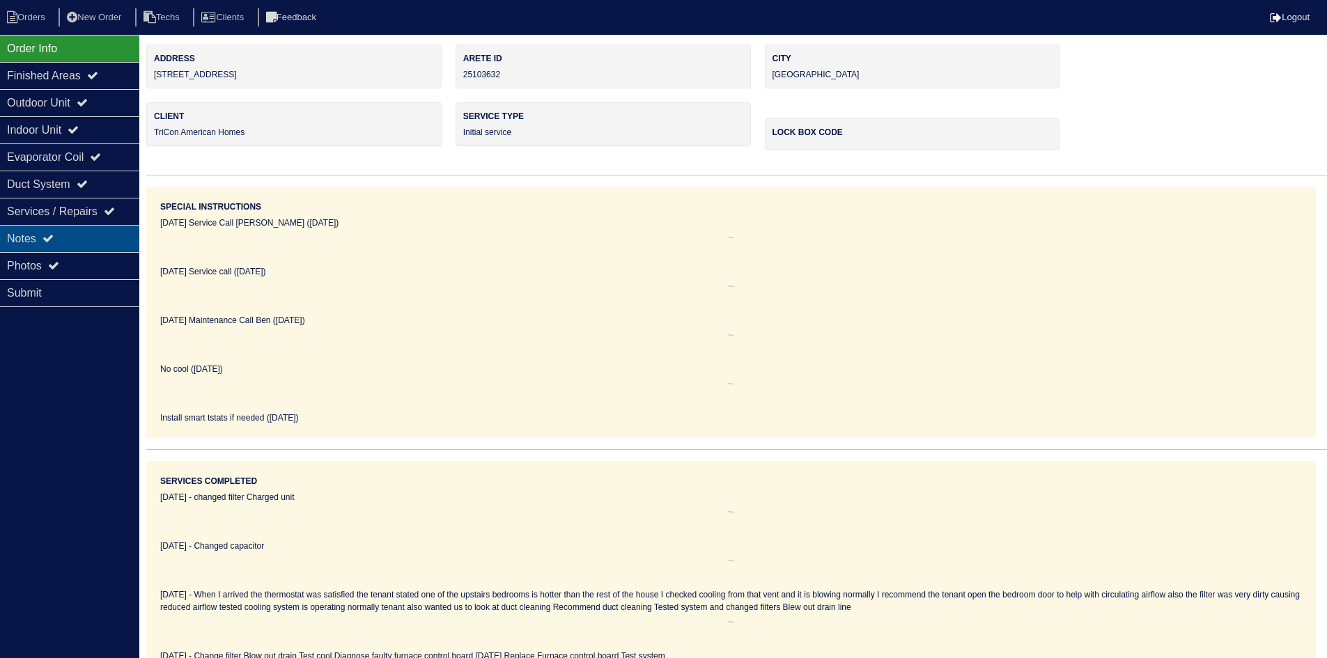
click at [64, 235] on div "Notes" at bounding box center [69, 238] width 139 height 27
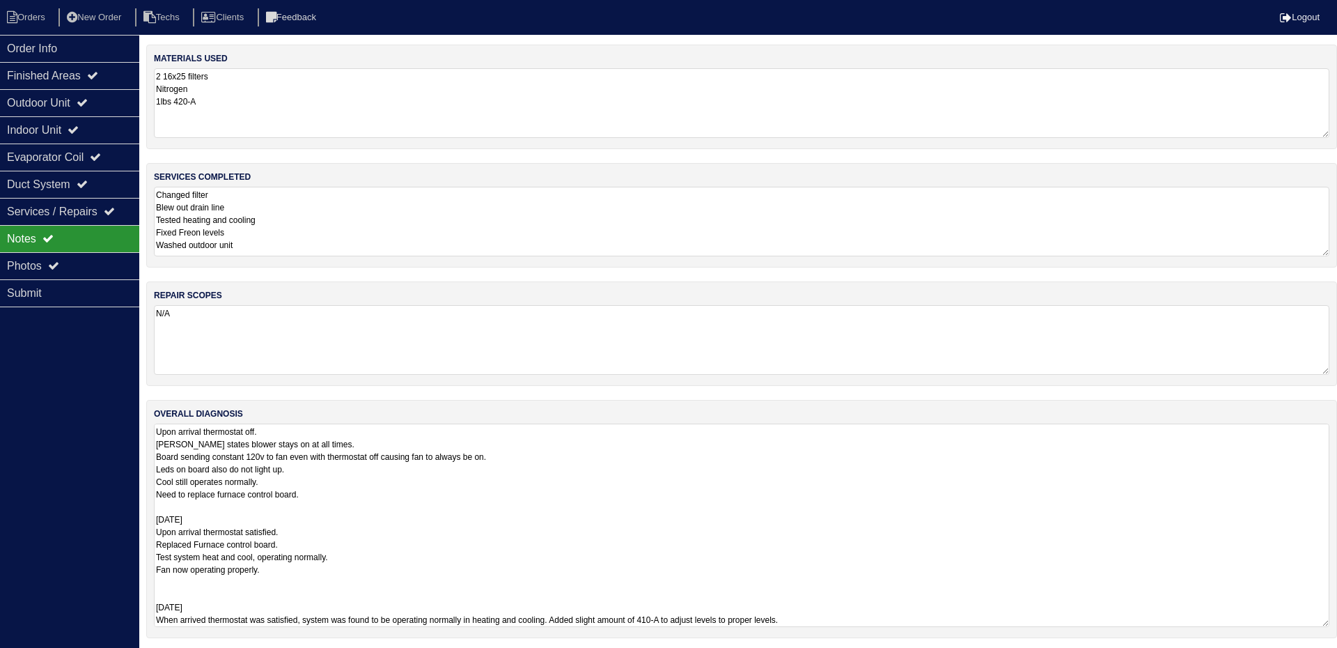
click at [686, 455] on textarea "Upon arrival thermostat off. [PERSON_NAME] states blower stays on at all times.…" at bounding box center [742, 524] width 1176 height 203
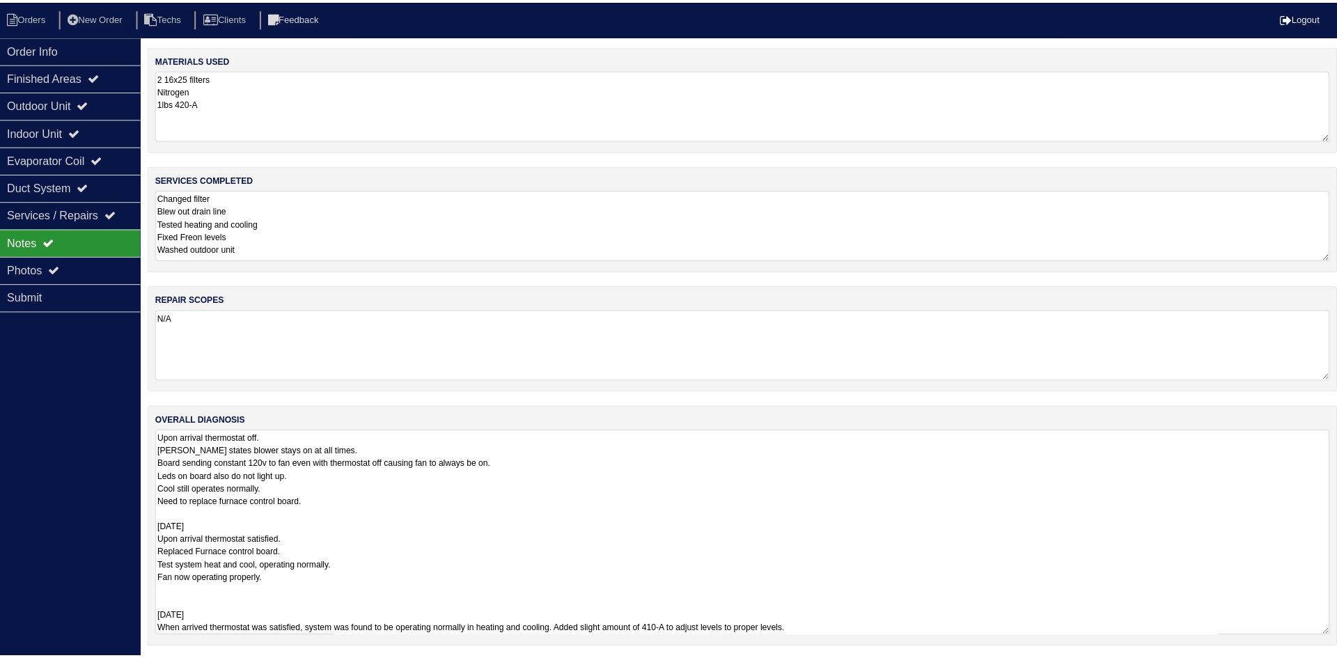
scroll to position [1, 0]
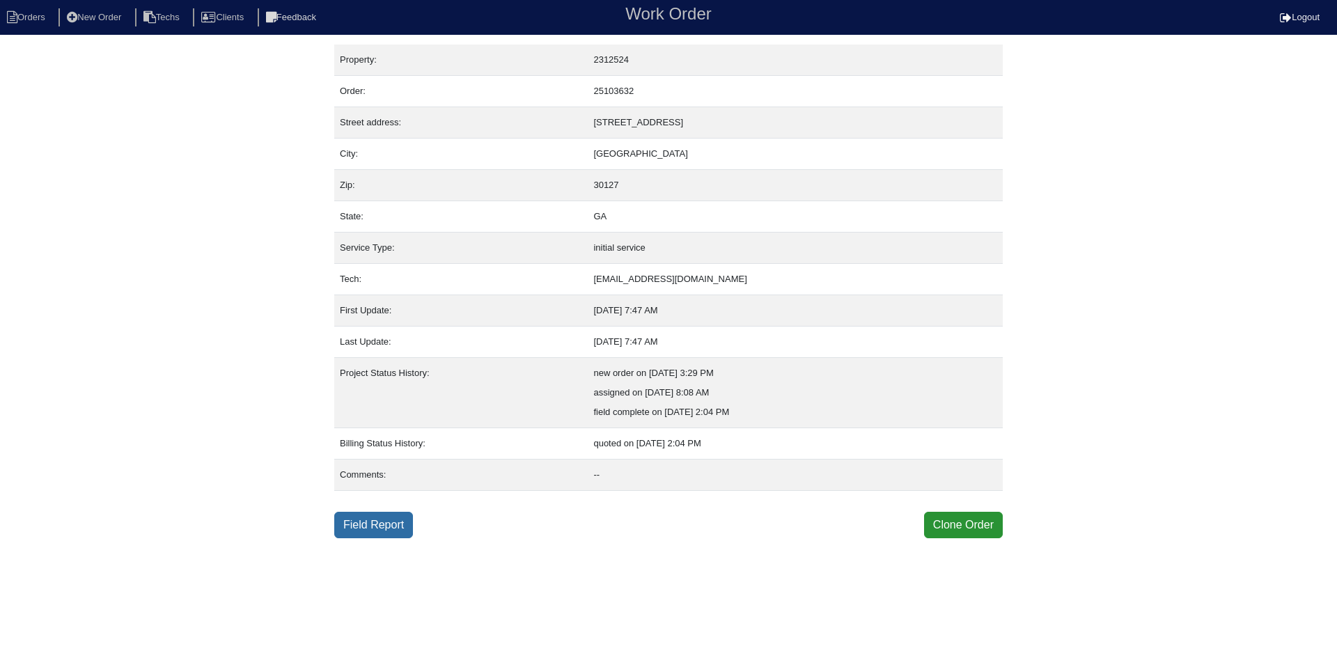
click at [380, 524] on link "Field Report" at bounding box center [373, 525] width 79 height 26
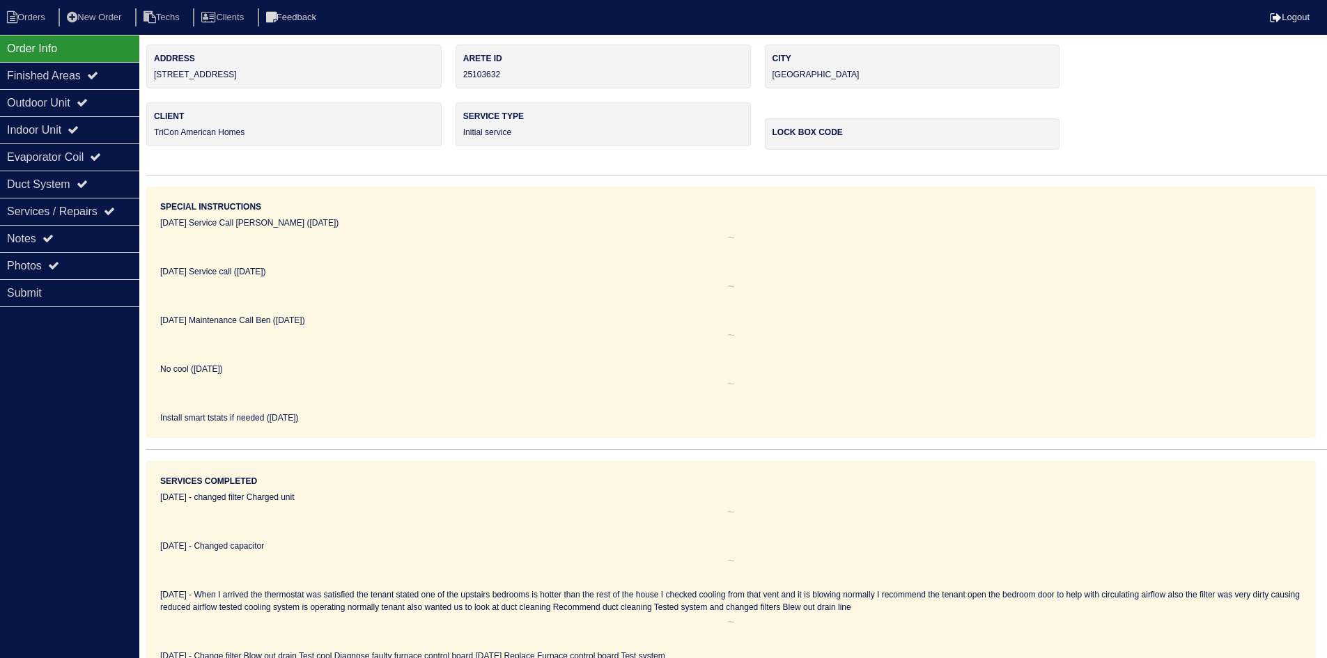
select select "0"
select select "3"
select select "Goodman"
select select "0"
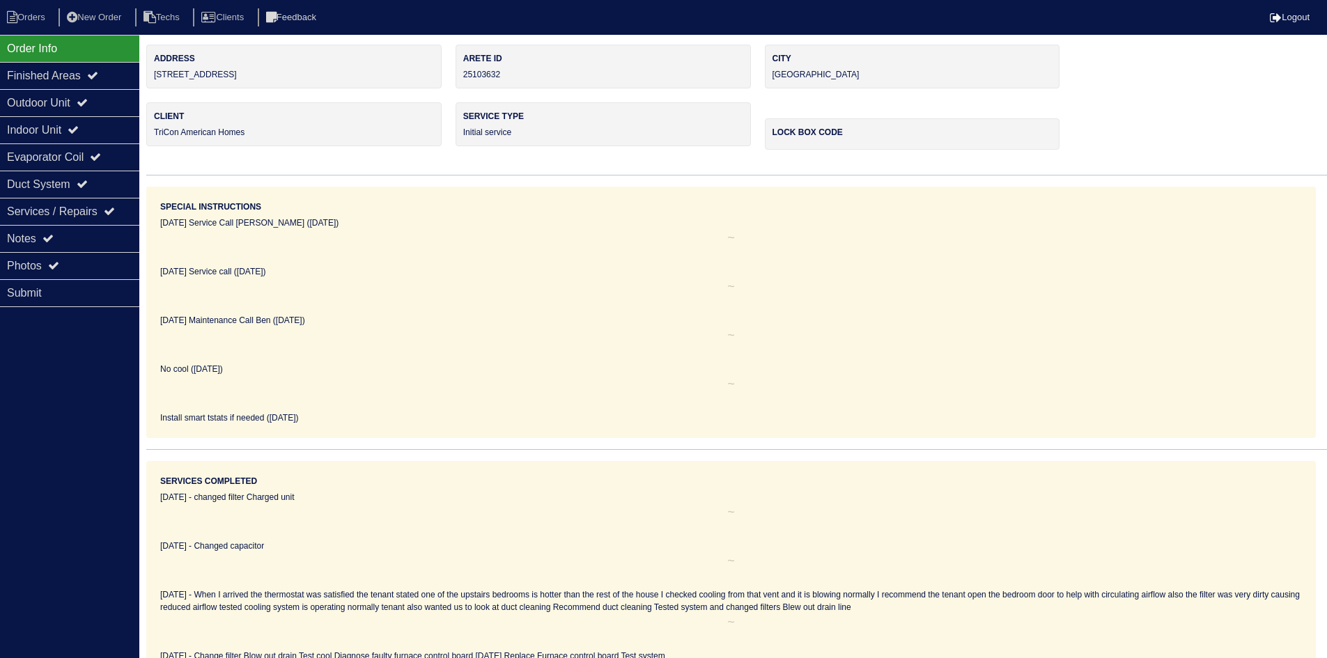
select select "1"
select select "0"
click at [87, 102] on icon at bounding box center [82, 102] width 11 height 11
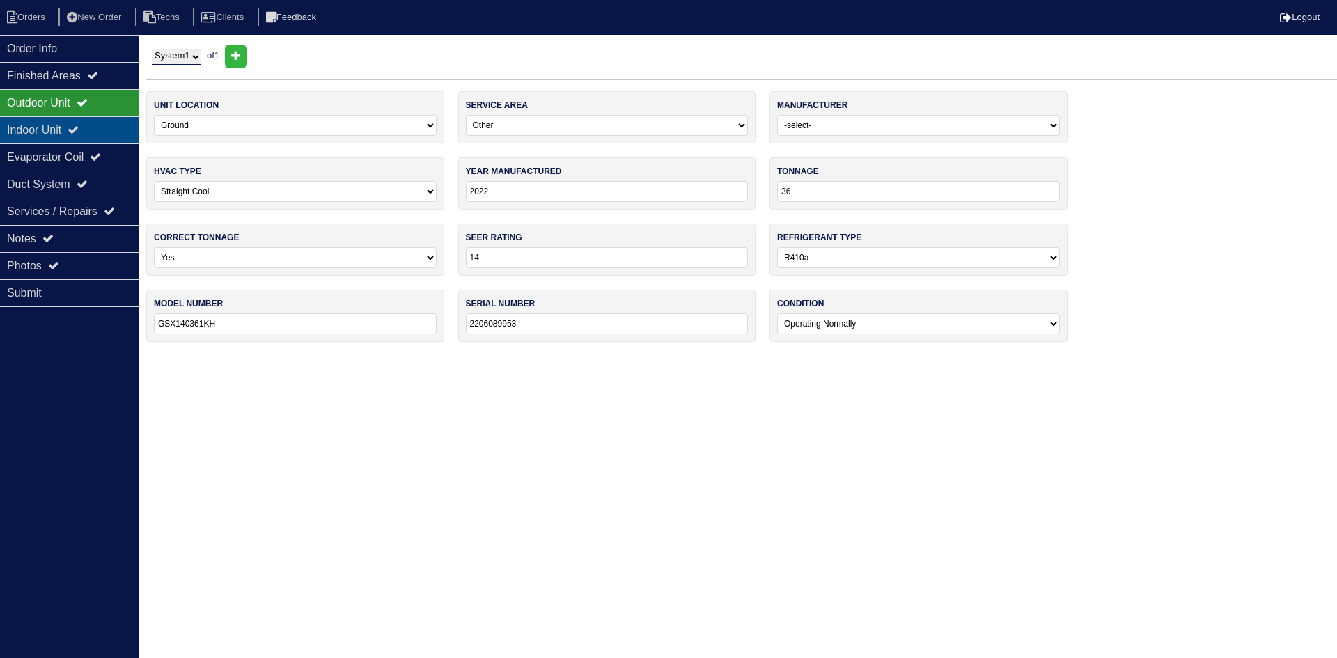
click at [79, 127] on icon at bounding box center [73, 129] width 11 height 11
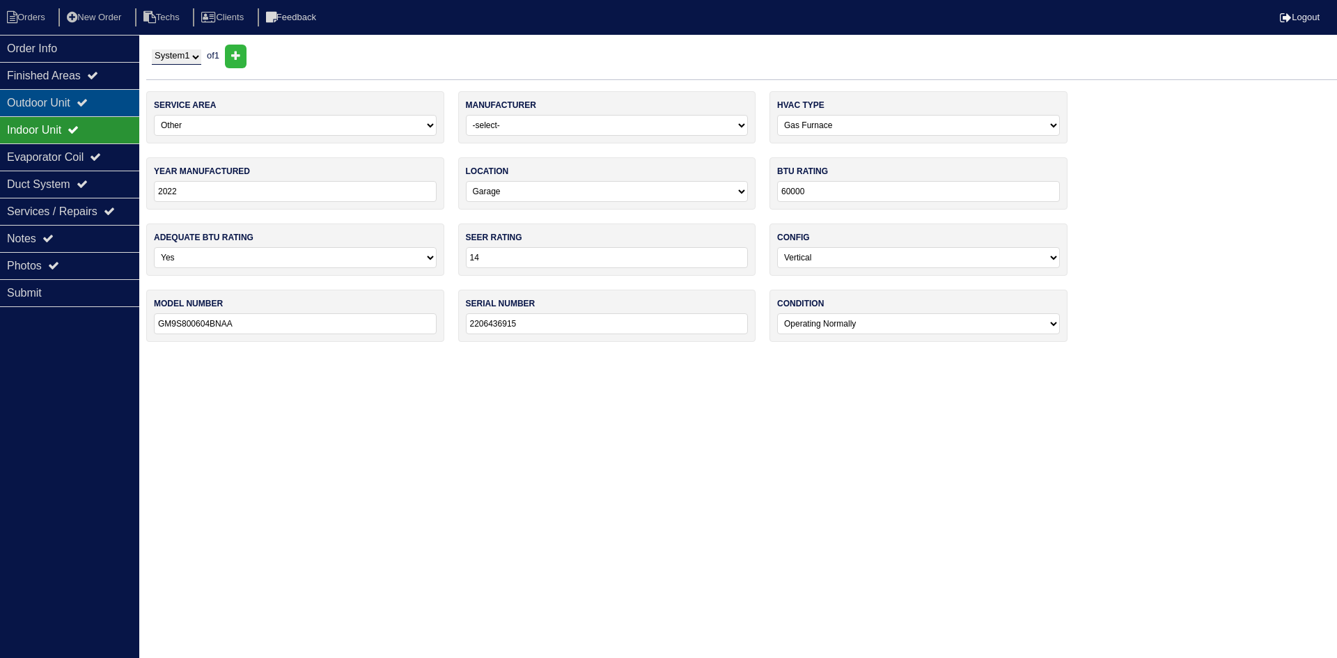
click at [88, 100] on icon at bounding box center [82, 102] width 11 height 11
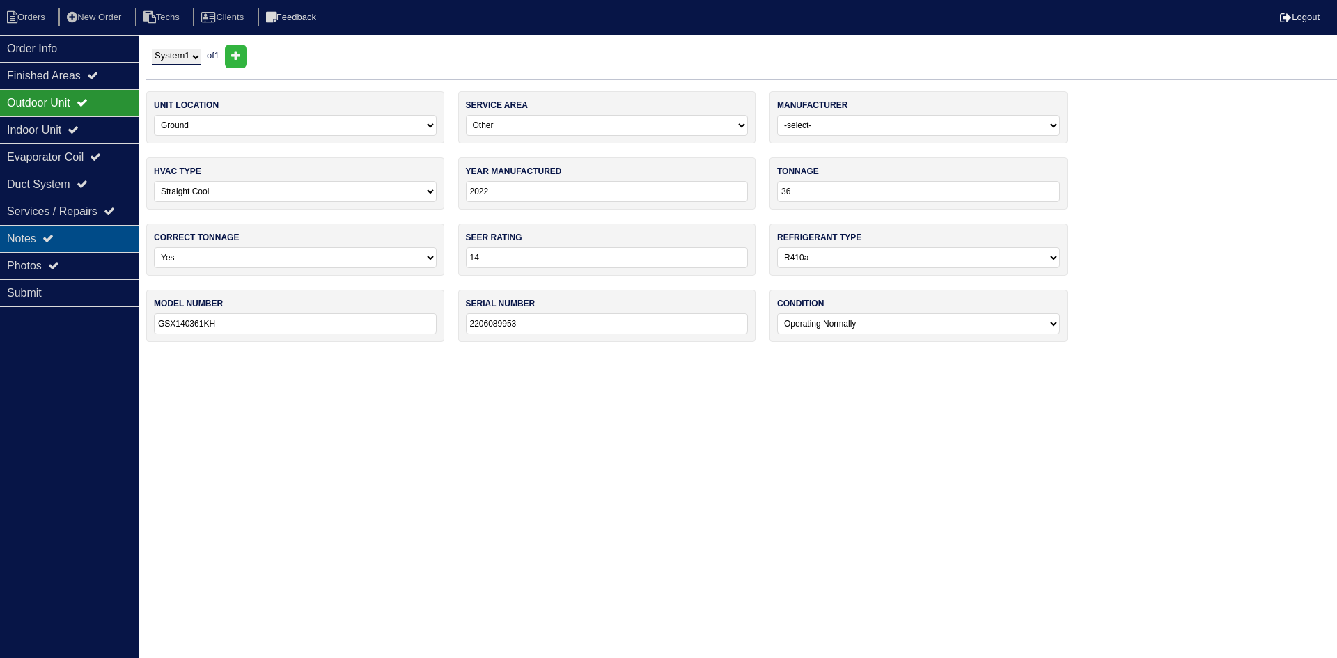
click at [27, 240] on div "Notes" at bounding box center [69, 238] width 139 height 27
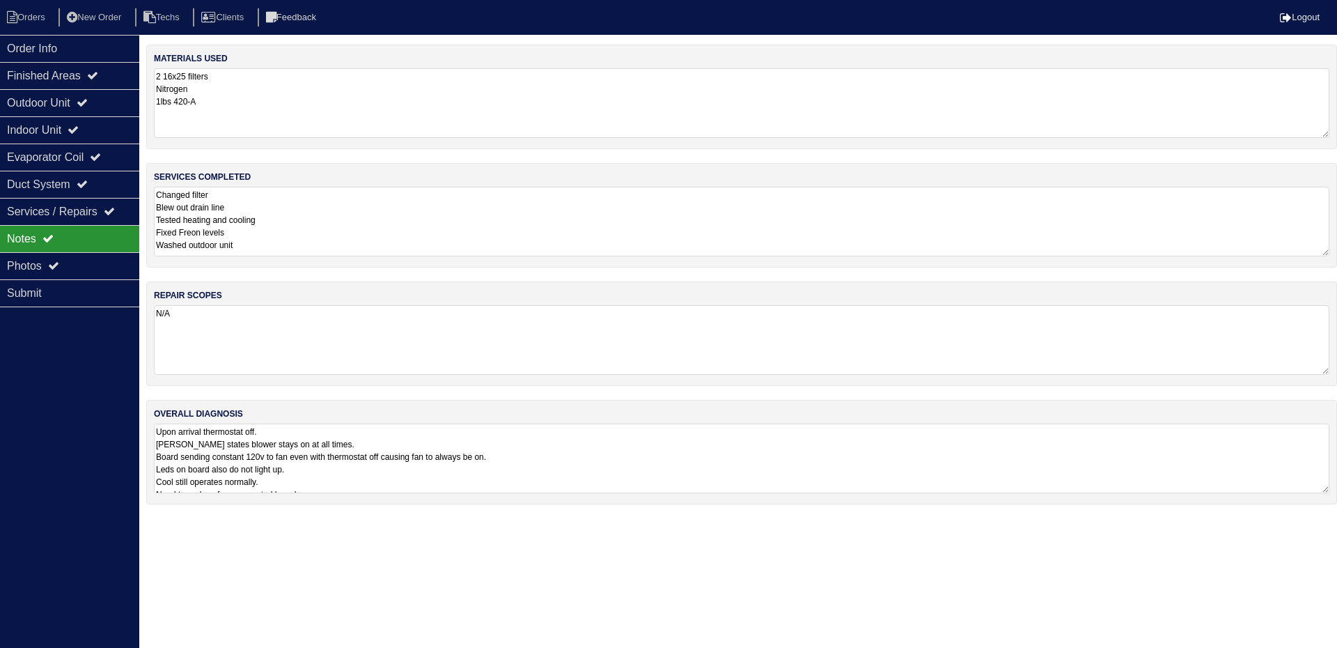
click at [660, 457] on textarea "Upon arrival thermostat off. Tenant states blower stays on at all times. Board …" at bounding box center [742, 458] width 1176 height 70
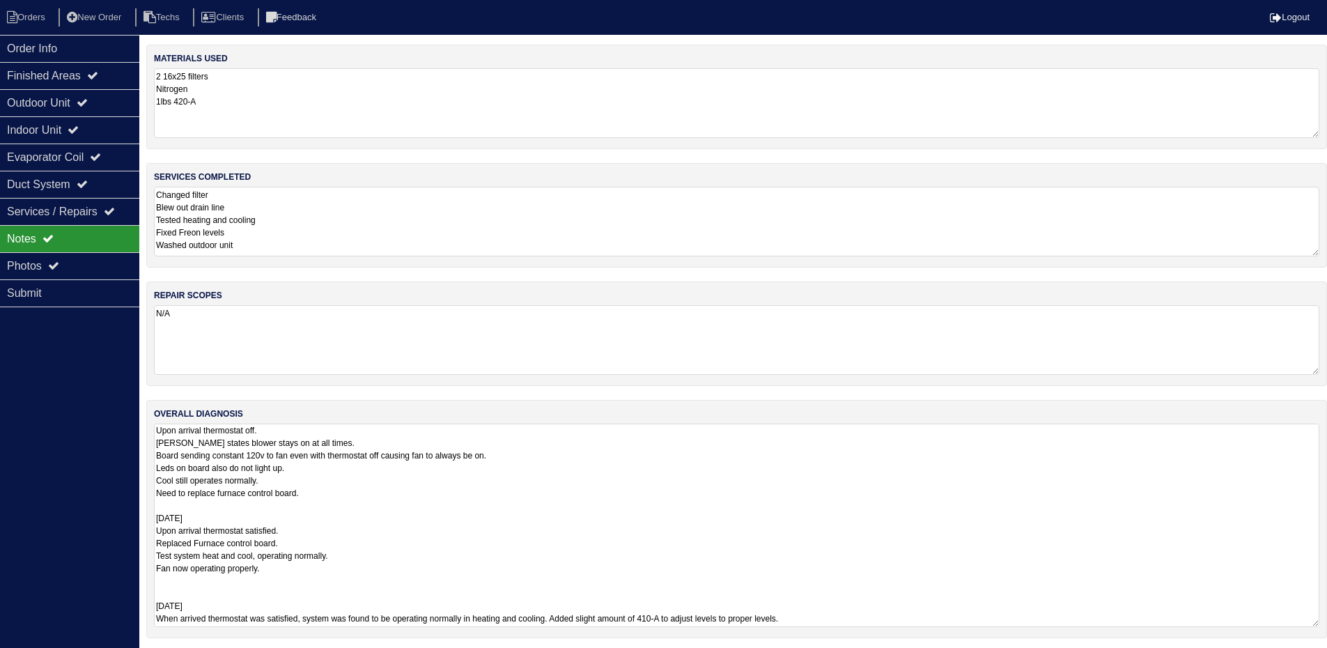
scroll to position [4, 0]
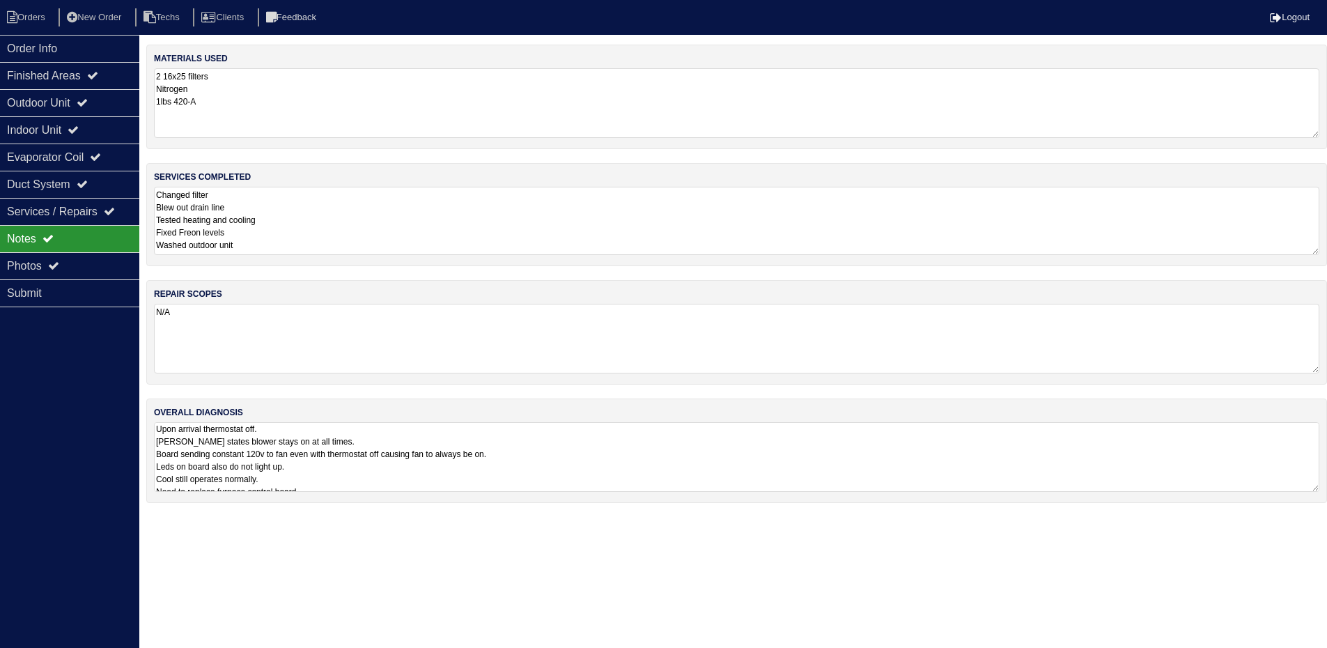
click at [342, 228] on textarea "Changed filter Blew out drain line Tested heating and cooling Fixed Freon level…" at bounding box center [736, 221] width 1165 height 68
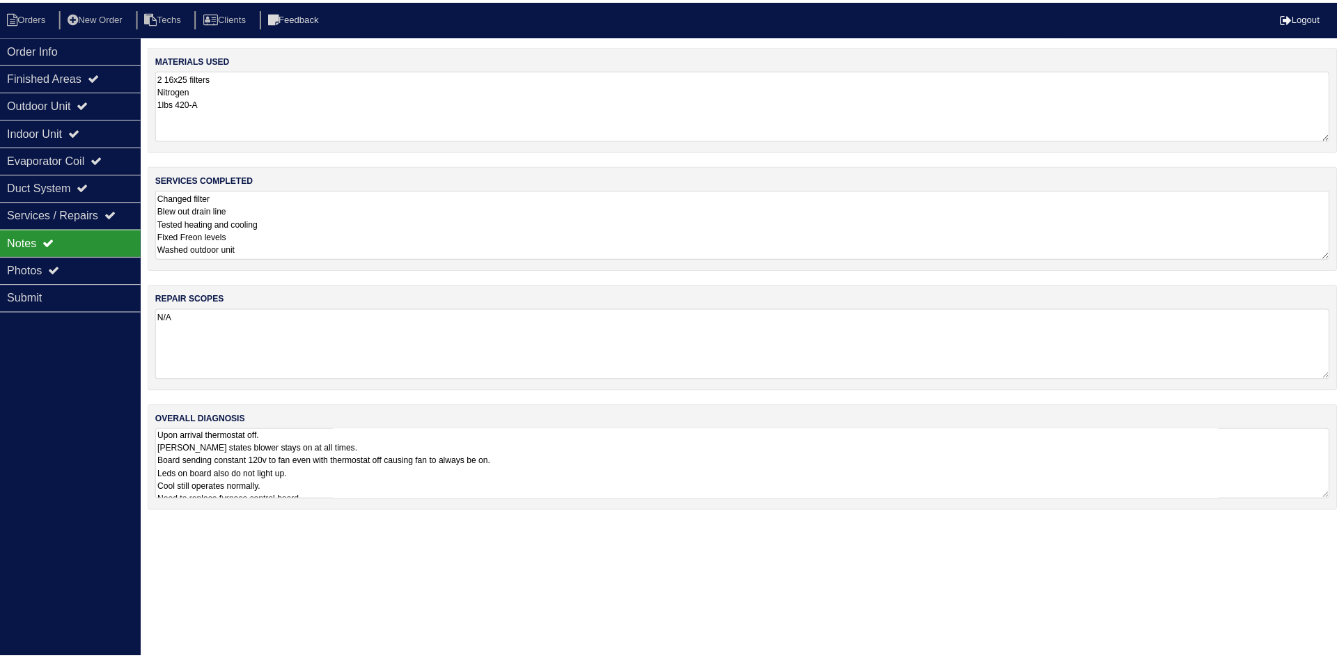
scroll to position [0, 0]
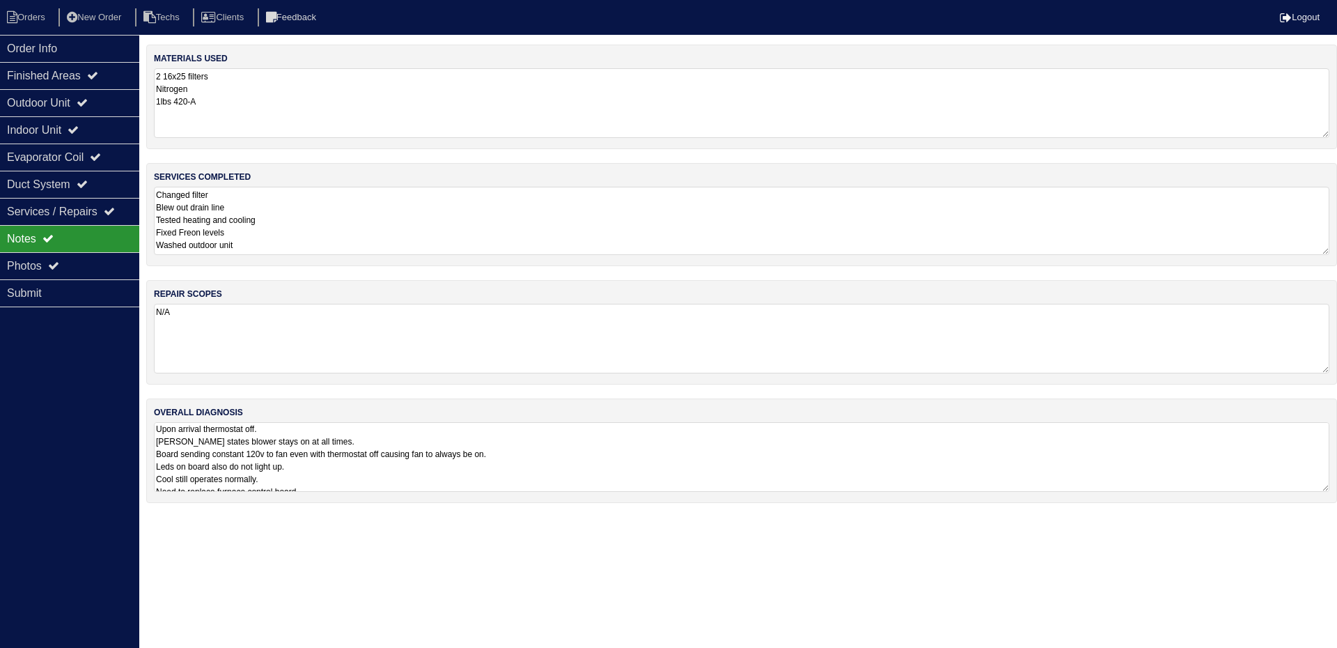
click at [623, 465] on textarea "Upon arrival thermostat off. Tenant states blower stays on at all times. Board …" at bounding box center [742, 457] width 1176 height 70
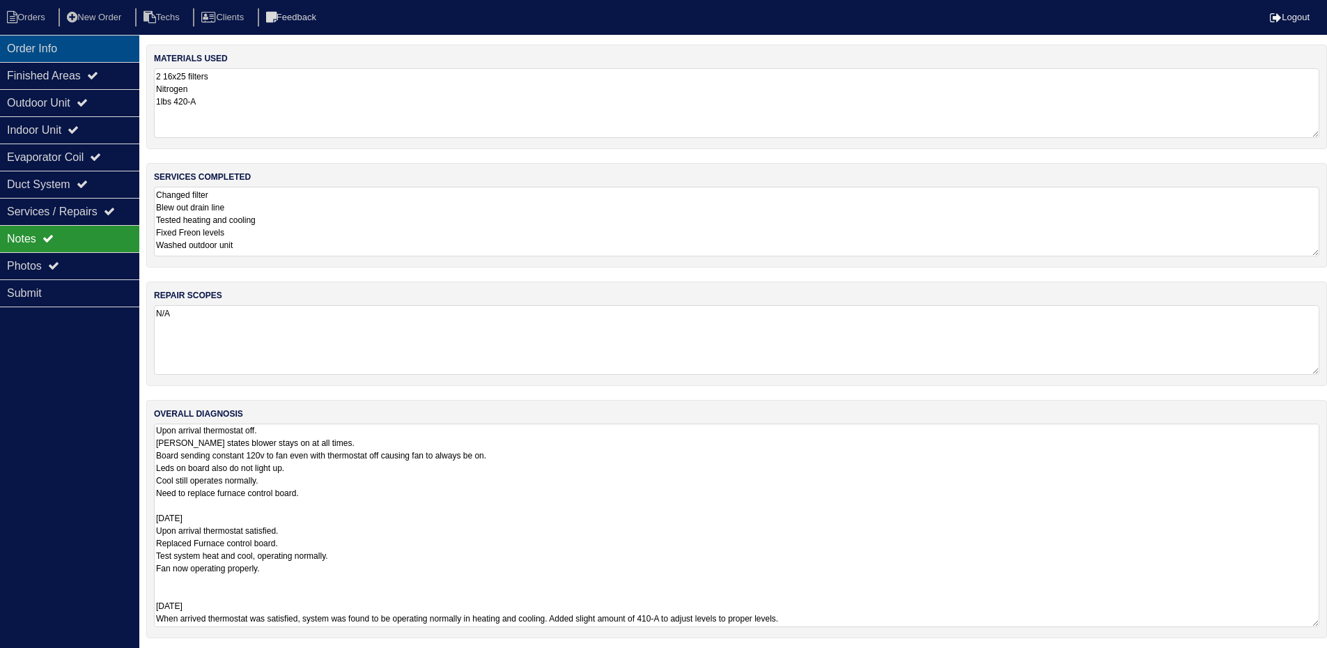
click at [33, 52] on div "Order Info" at bounding box center [69, 48] width 139 height 27
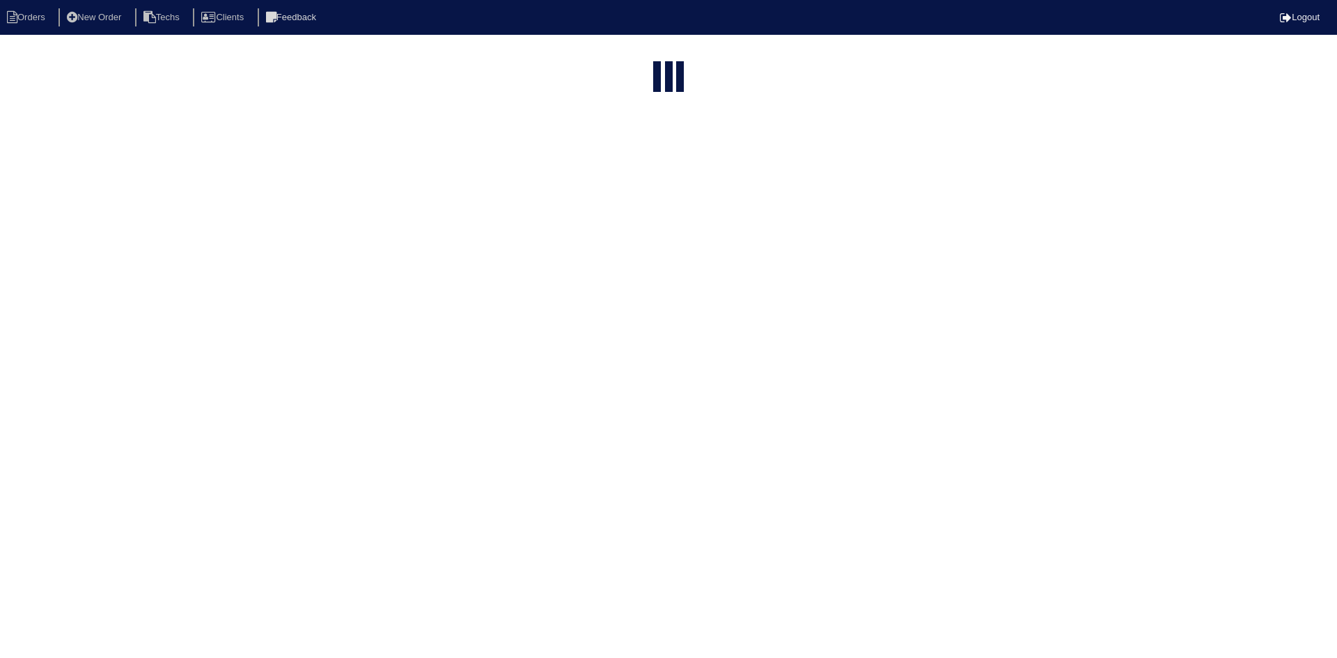
select select "15"
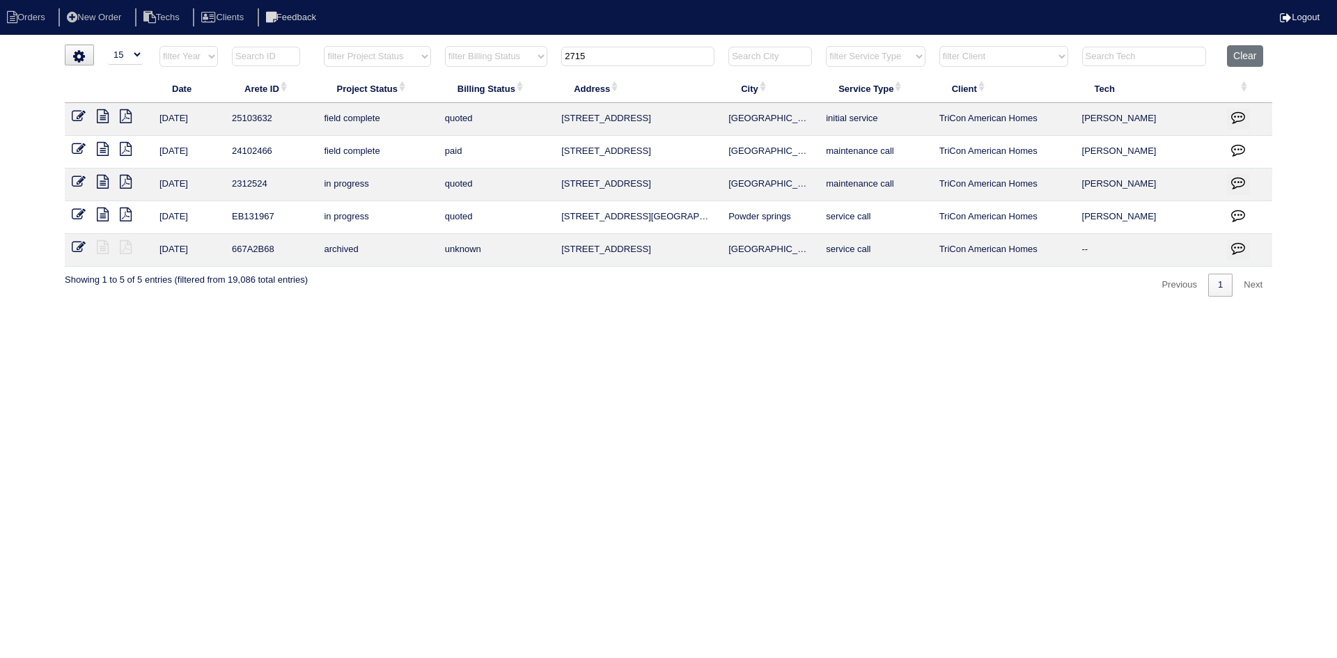
click at [556, 56] on th "2715" at bounding box center [637, 59] width 167 height 29
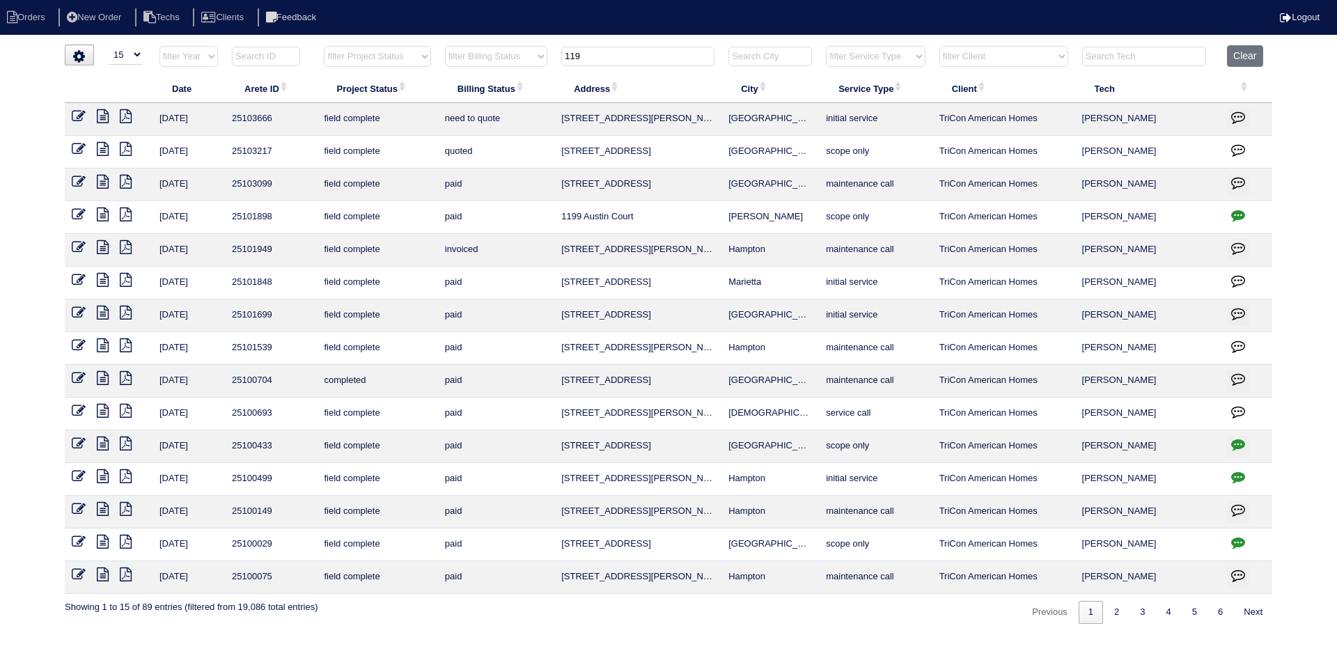
type input "119"
click at [102, 109] on td at bounding box center [109, 119] width 88 height 33
click at [100, 118] on icon at bounding box center [103, 116] width 12 height 14
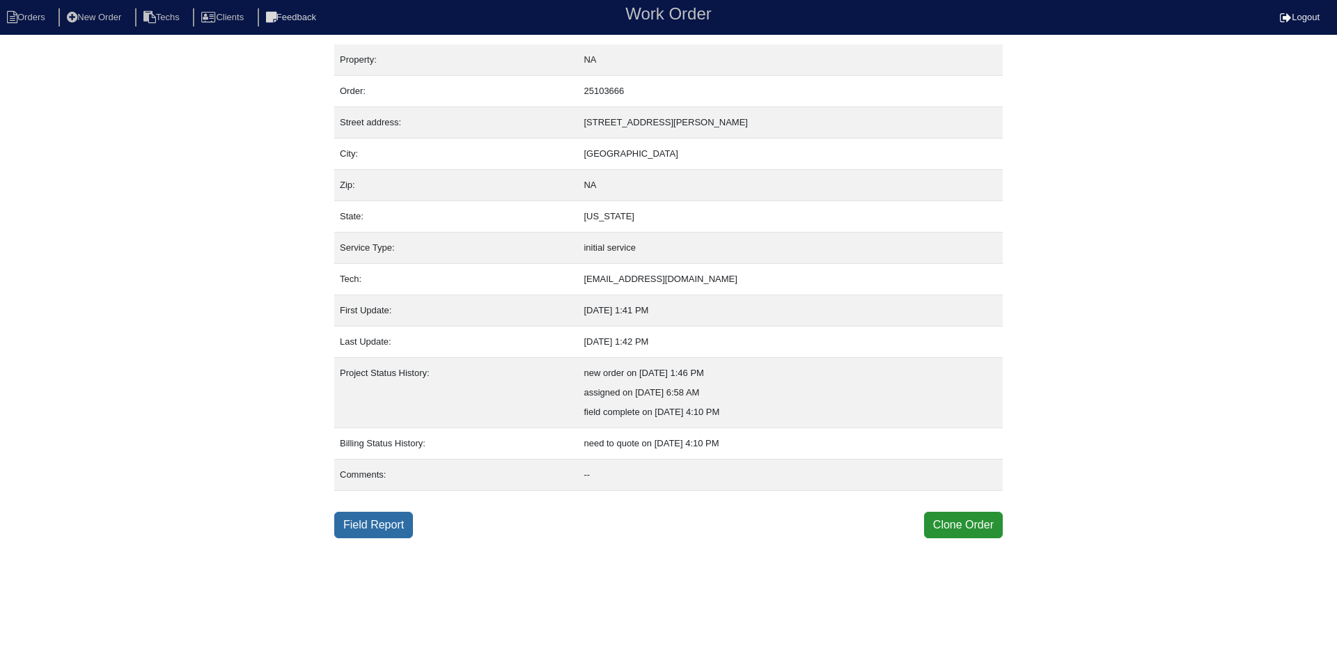
click at [385, 524] on link "Field Report" at bounding box center [373, 525] width 79 height 26
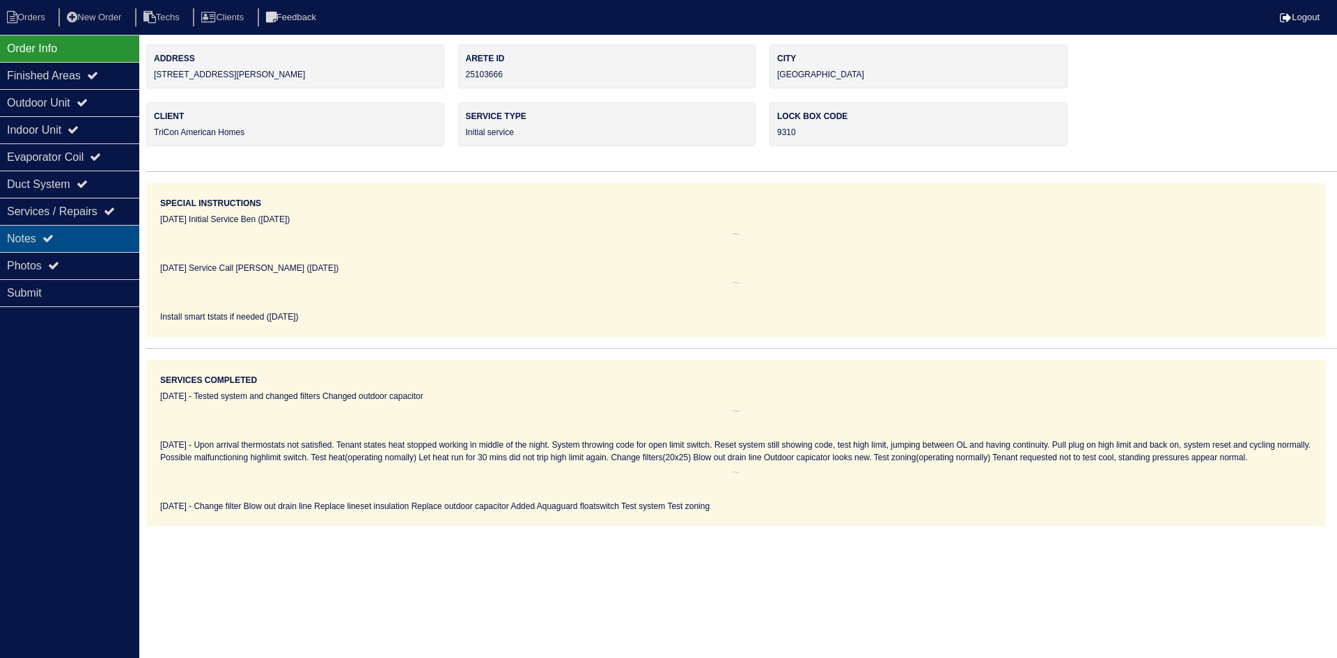
click at [85, 230] on div "Notes" at bounding box center [69, 238] width 139 height 27
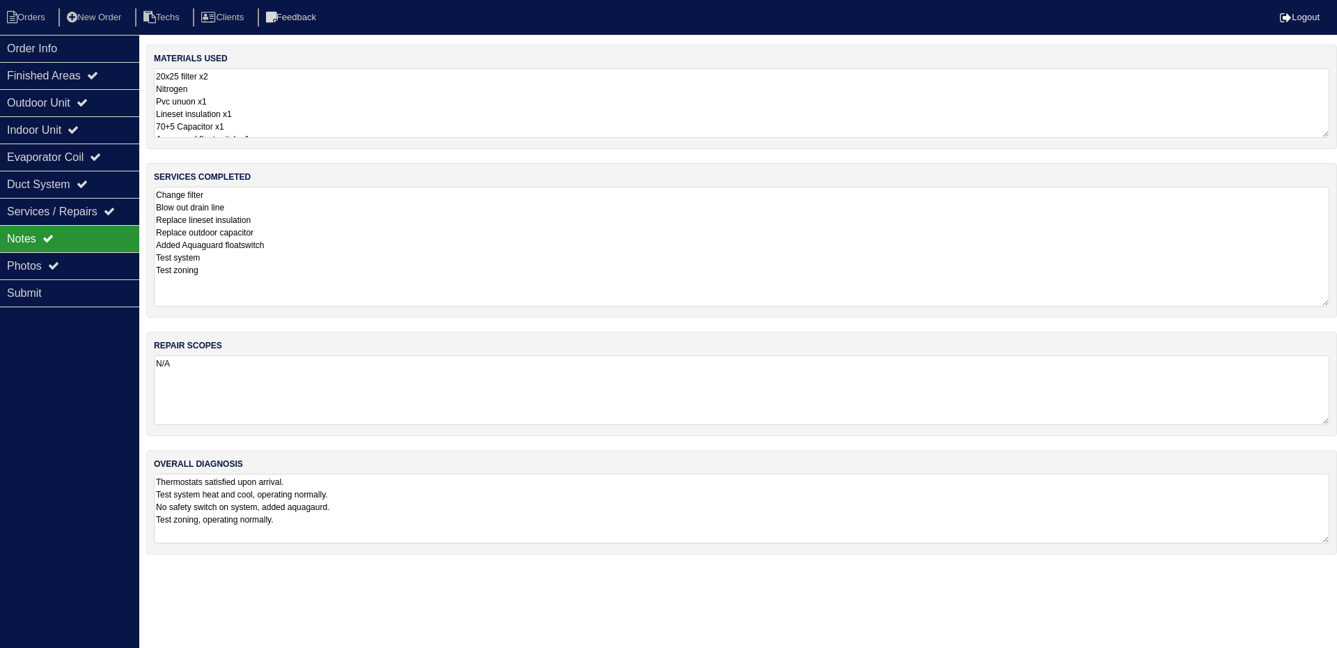
drag, startPoint x: 1321, startPoint y: 252, endPoint x: 1337, endPoint y: 302, distance: 52.4
click at [1337, 302] on div "services completed Change filter Blow out drain line Replace lineset insulation…" at bounding box center [741, 240] width 1191 height 155
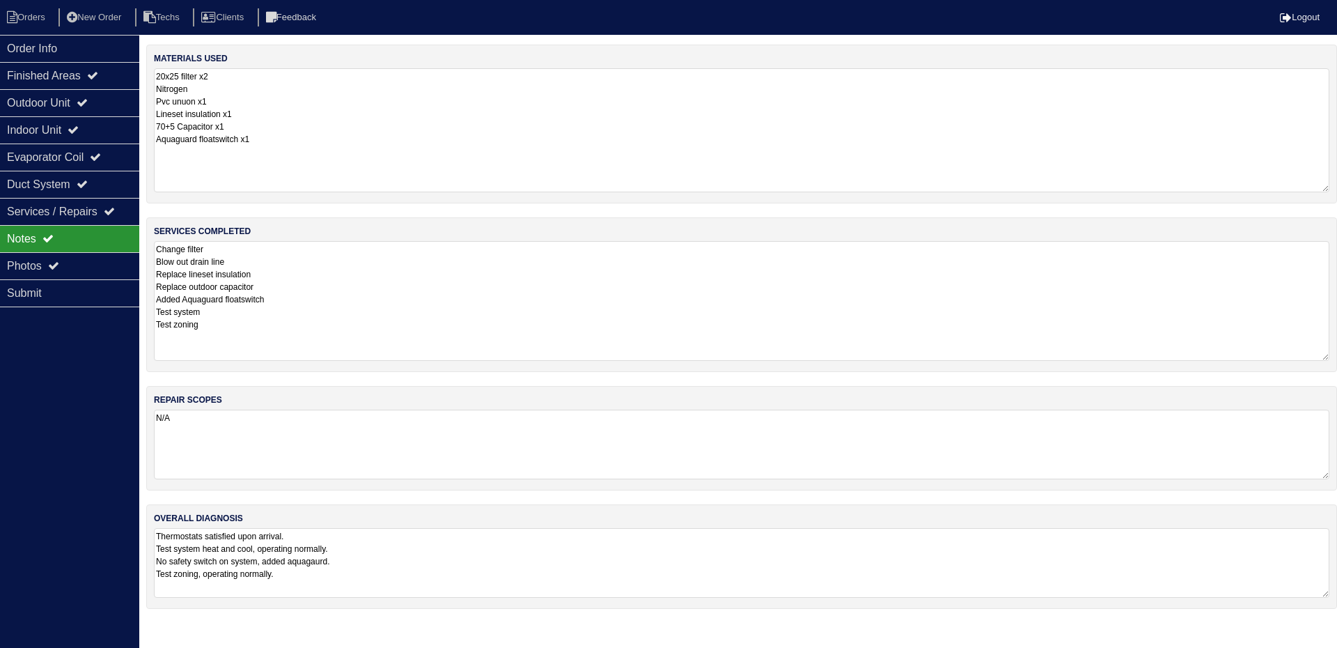
drag, startPoint x: 1327, startPoint y: 136, endPoint x: 1337, endPoint y: 190, distance: 55.2
click at [1337, 190] on div "materials used 20x25 filter x2 Nitrogen Pvc unuon x1 Lineset insulation x1 70+5…" at bounding box center [741, 124] width 1191 height 159
drag, startPoint x: 37, startPoint y: 99, endPoint x: 40, endPoint y: 117, distance: 18.4
click at [38, 99] on div "Outdoor Unit" at bounding box center [69, 102] width 139 height 27
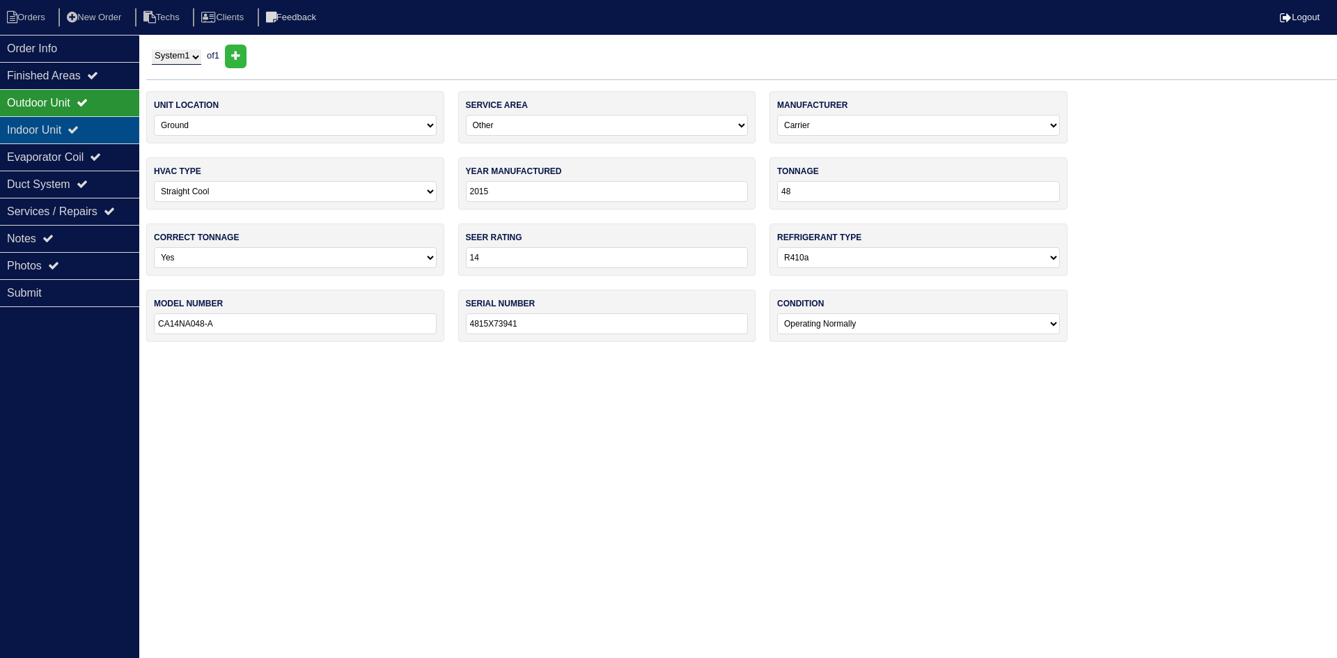
click at [40, 132] on div "Indoor Unit" at bounding box center [69, 129] width 139 height 27
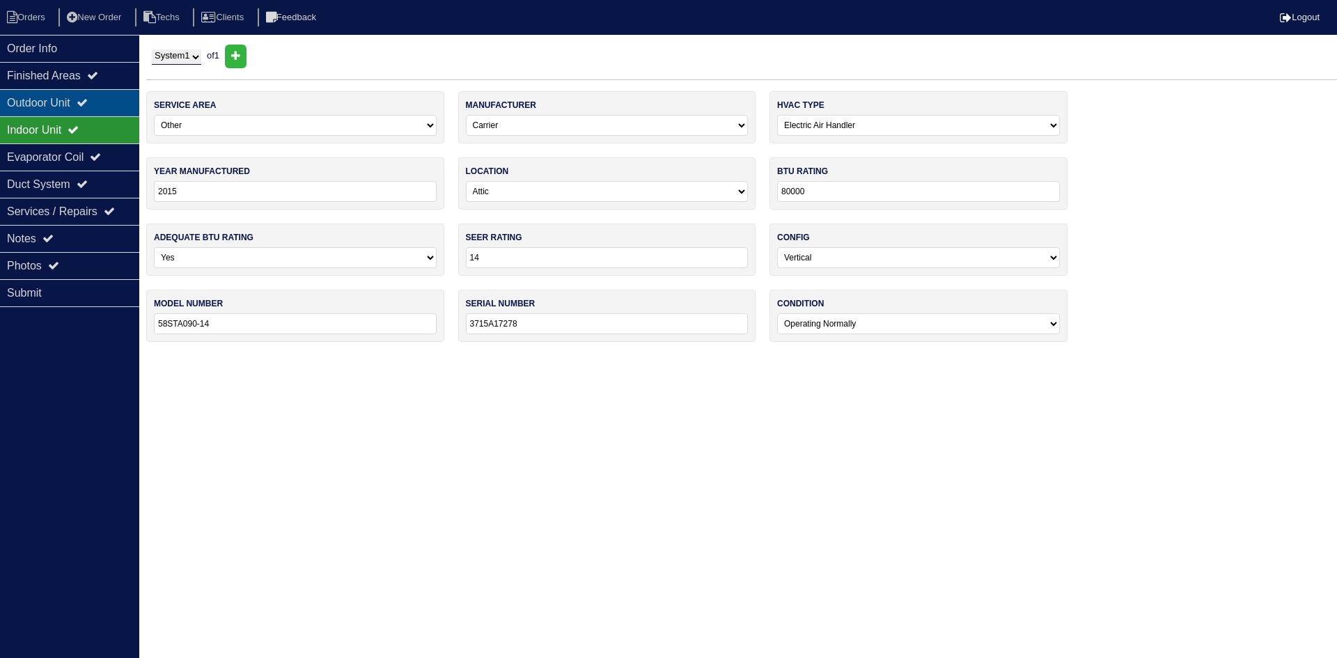
click at [88, 104] on icon at bounding box center [82, 102] width 11 height 11
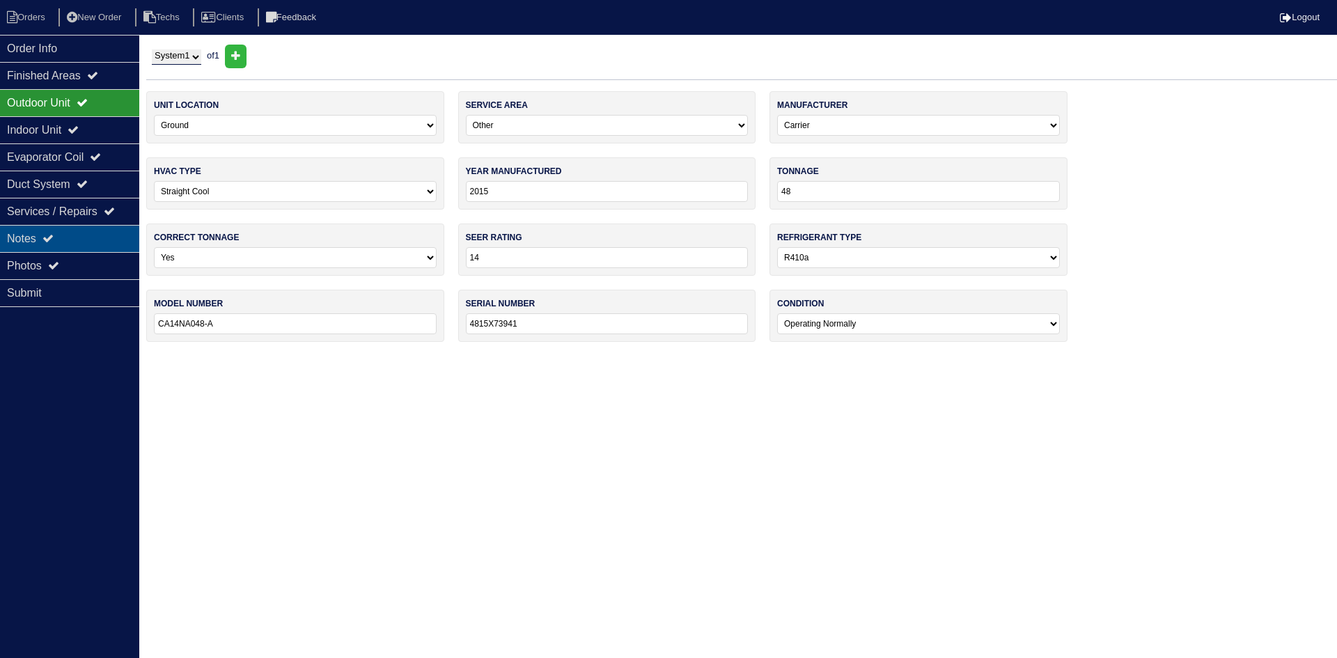
click at [68, 238] on div "Notes" at bounding box center [69, 238] width 139 height 27
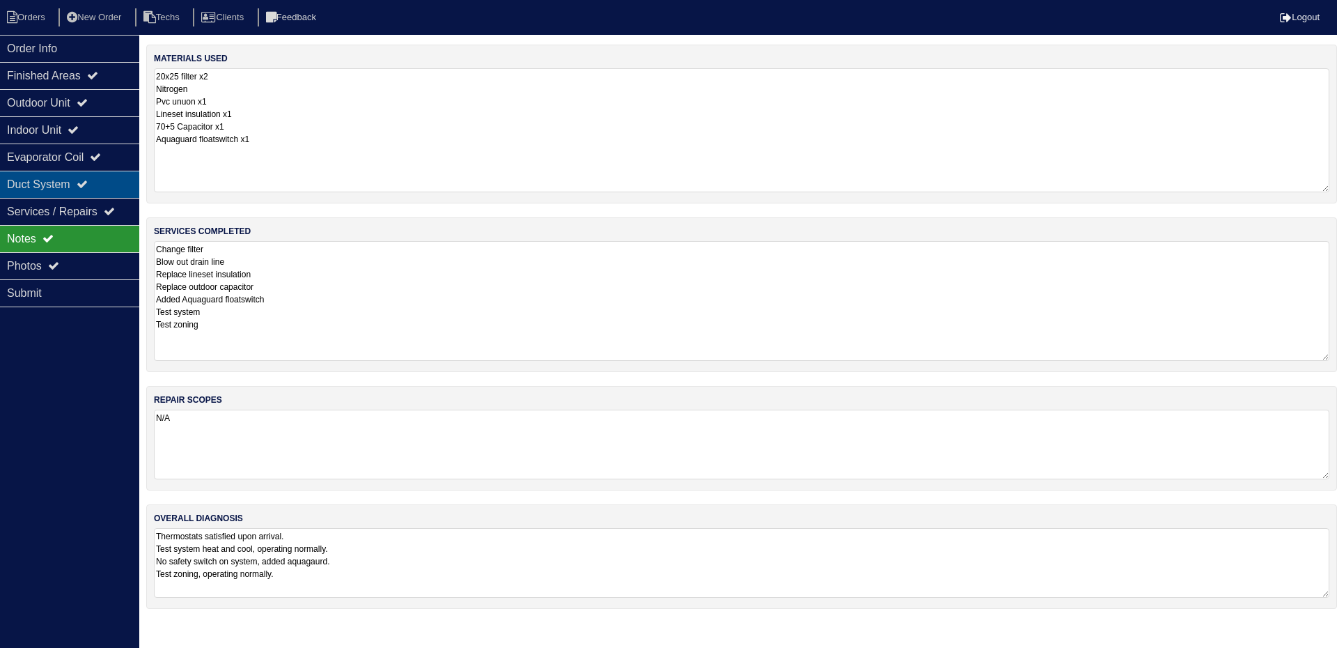
click at [103, 182] on div "Duct System" at bounding box center [69, 184] width 139 height 27
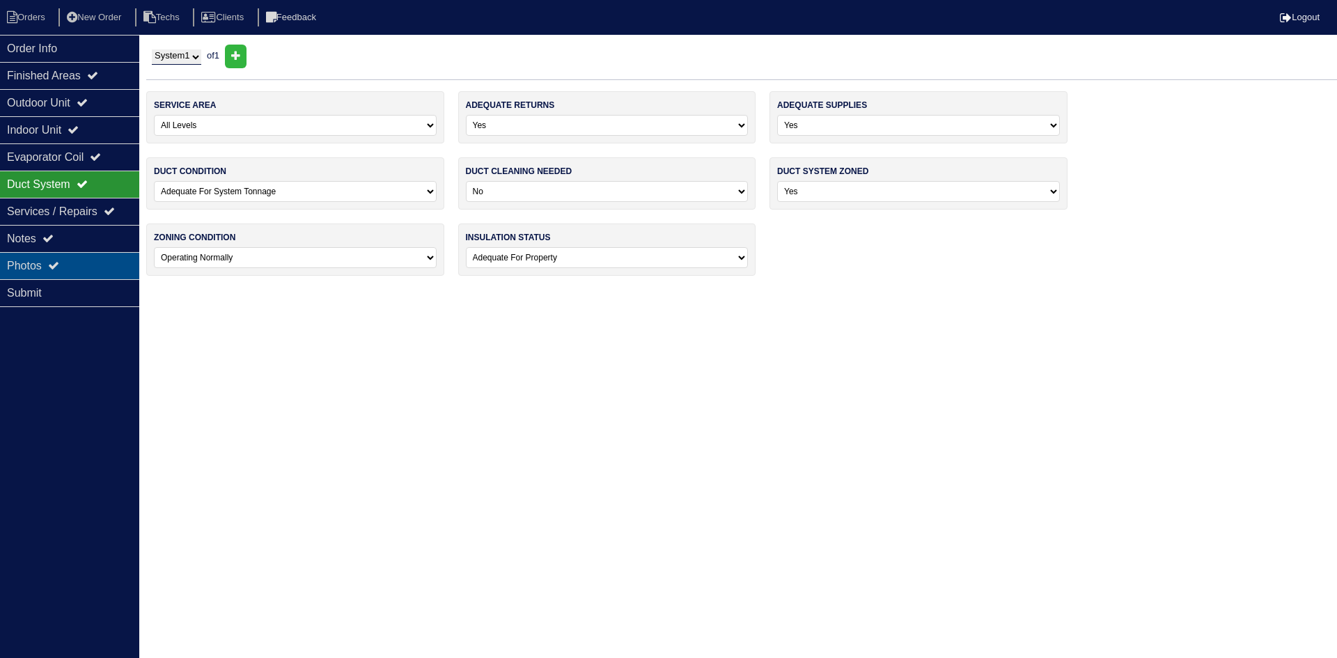
click at [95, 265] on div "Photos" at bounding box center [69, 265] width 139 height 27
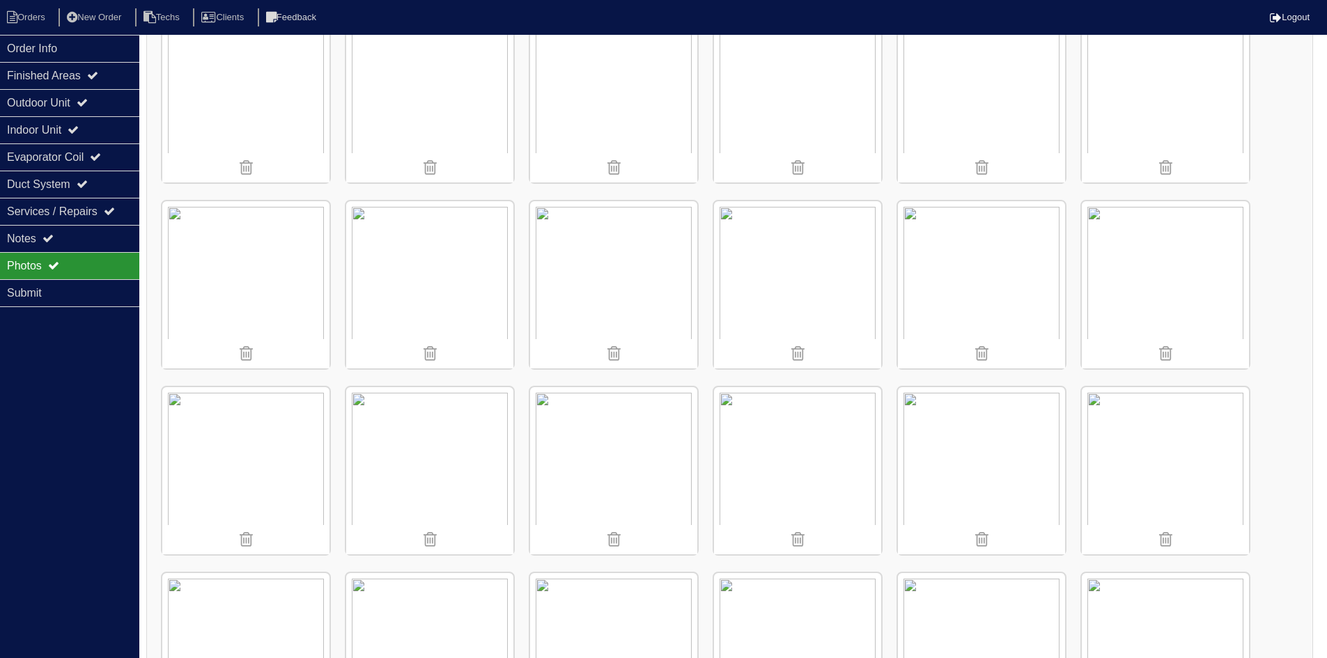
scroll to position [279, 0]
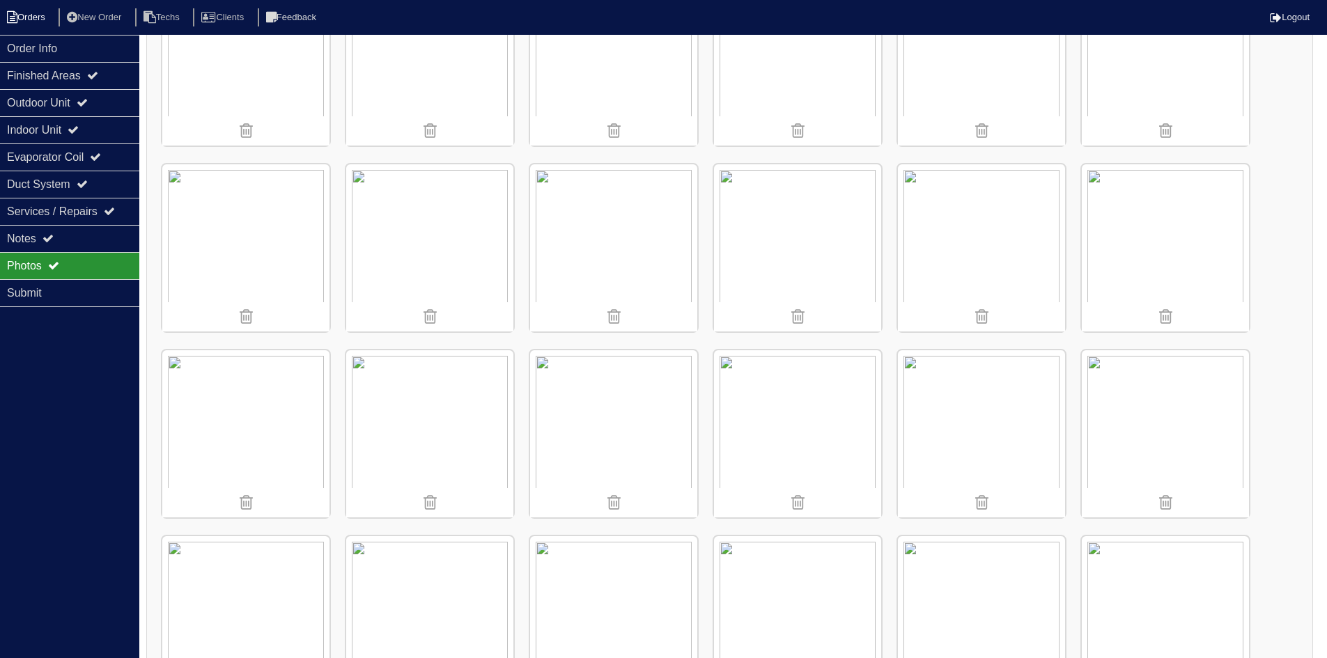
click at [31, 16] on li "Orders" at bounding box center [28, 17] width 56 height 19
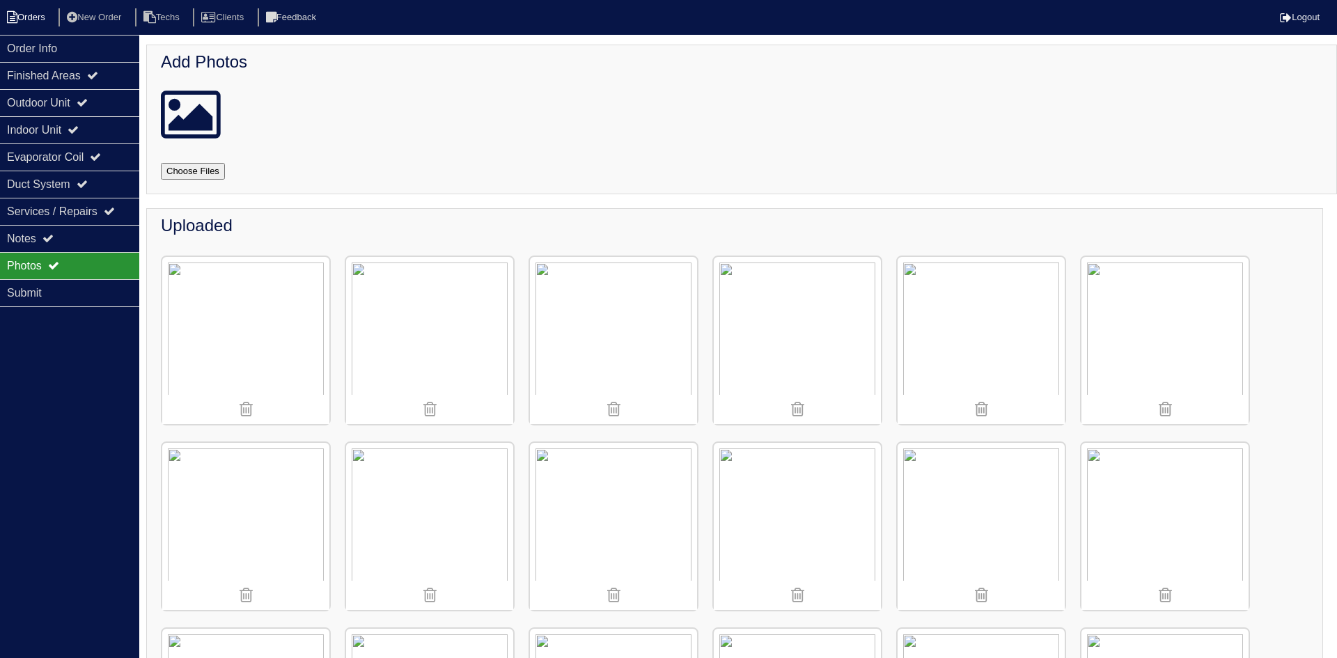
select select "15"
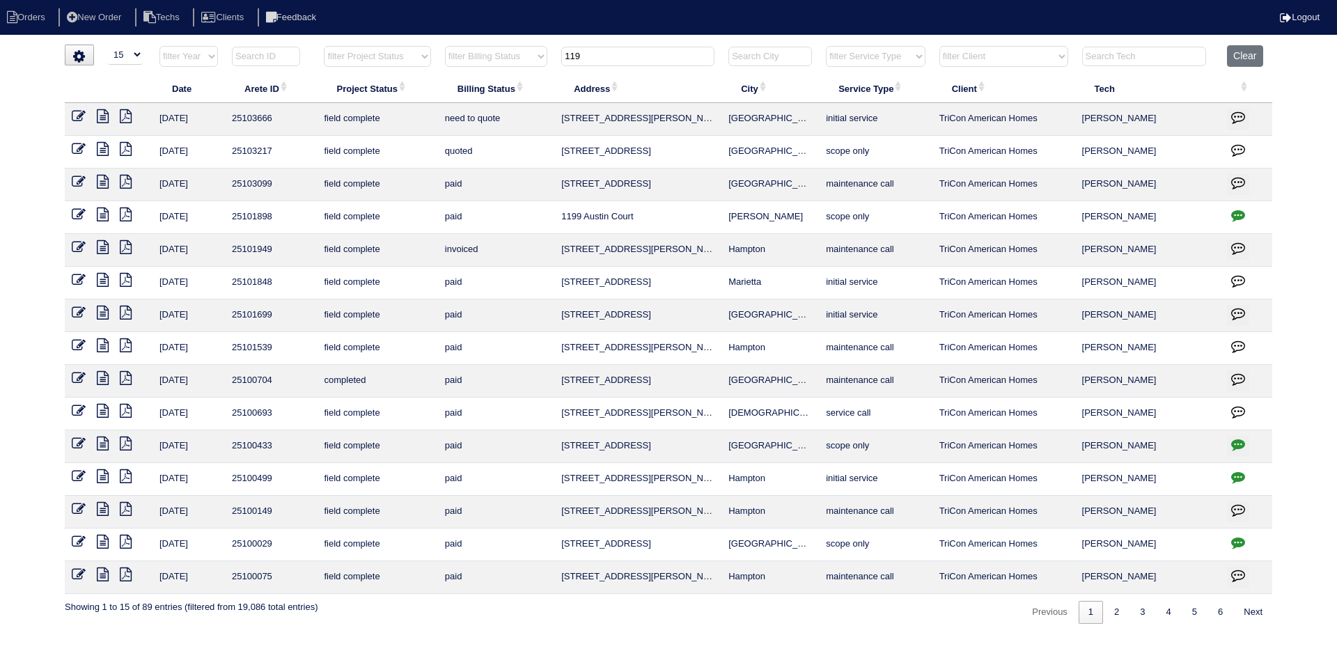
drag, startPoint x: 584, startPoint y: 59, endPoint x: 531, endPoint y: 54, distance: 53.1
click at [531, 54] on tr "filter Year -- Any Year -- 2025 2024 2023 2022 2021 2020 2019 filter Project St…" at bounding box center [669, 59] width 1208 height 29
type input "2015"
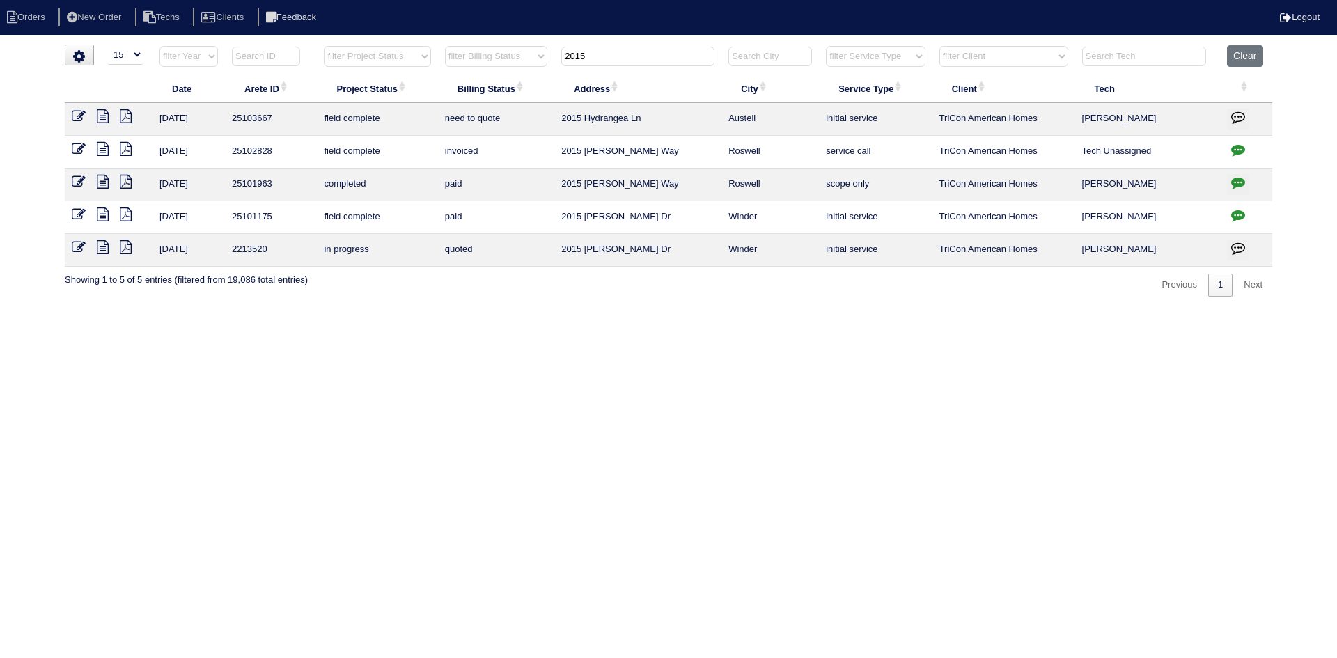
click at [100, 114] on icon at bounding box center [103, 116] width 12 height 14
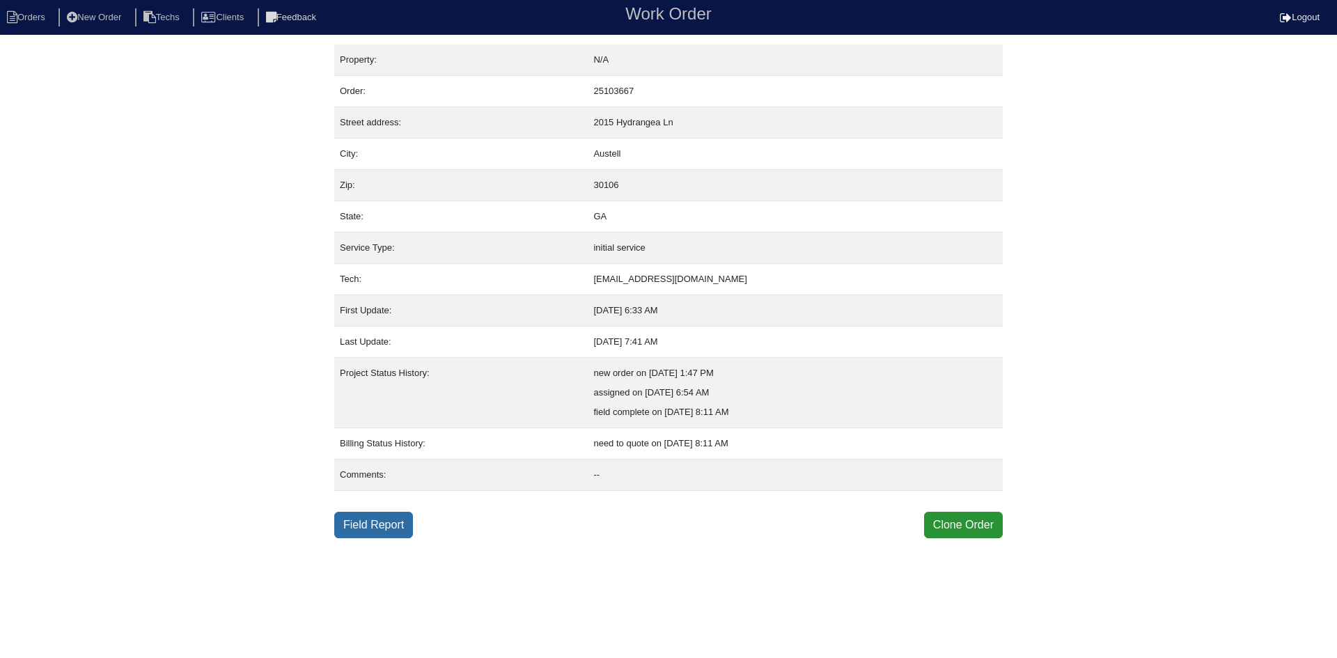
click at [380, 530] on link "Field Report" at bounding box center [373, 525] width 79 height 26
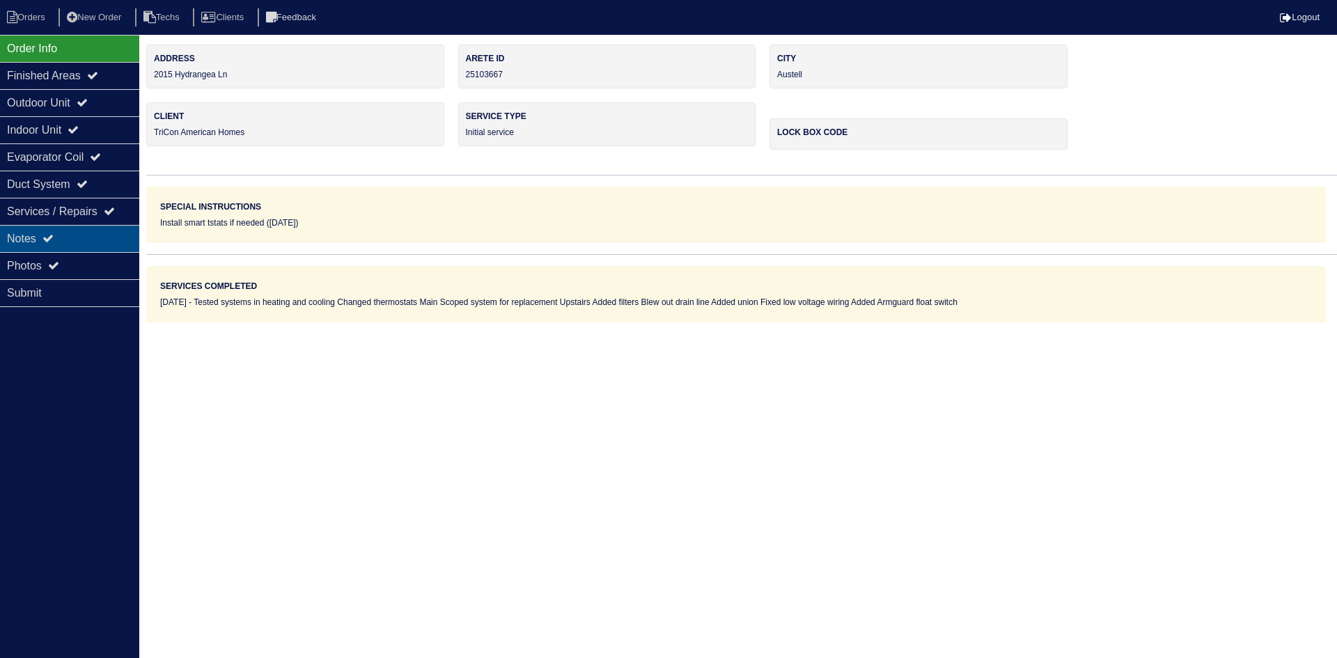
click at [79, 232] on div "Notes" at bounding box center [69, 238] width 139 height 27
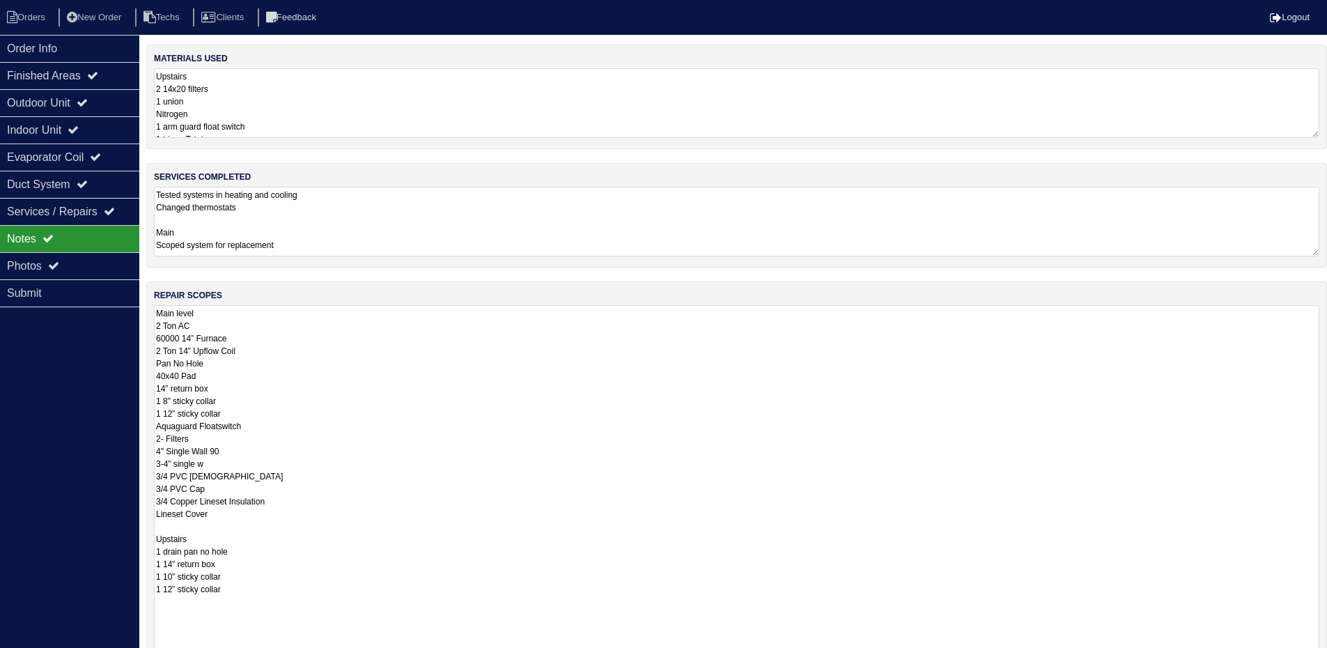
drag, startPoint x: 1326, startPoint y: 370, endPoint x: 1337, endPoint y: 687, distance: 317.8
click at [1327, 658] on html "Orders New Order Techs Clients Feedback Logout Orders New Order Users Clients M…" at bounding box center [663, 417] width 1327 height 835
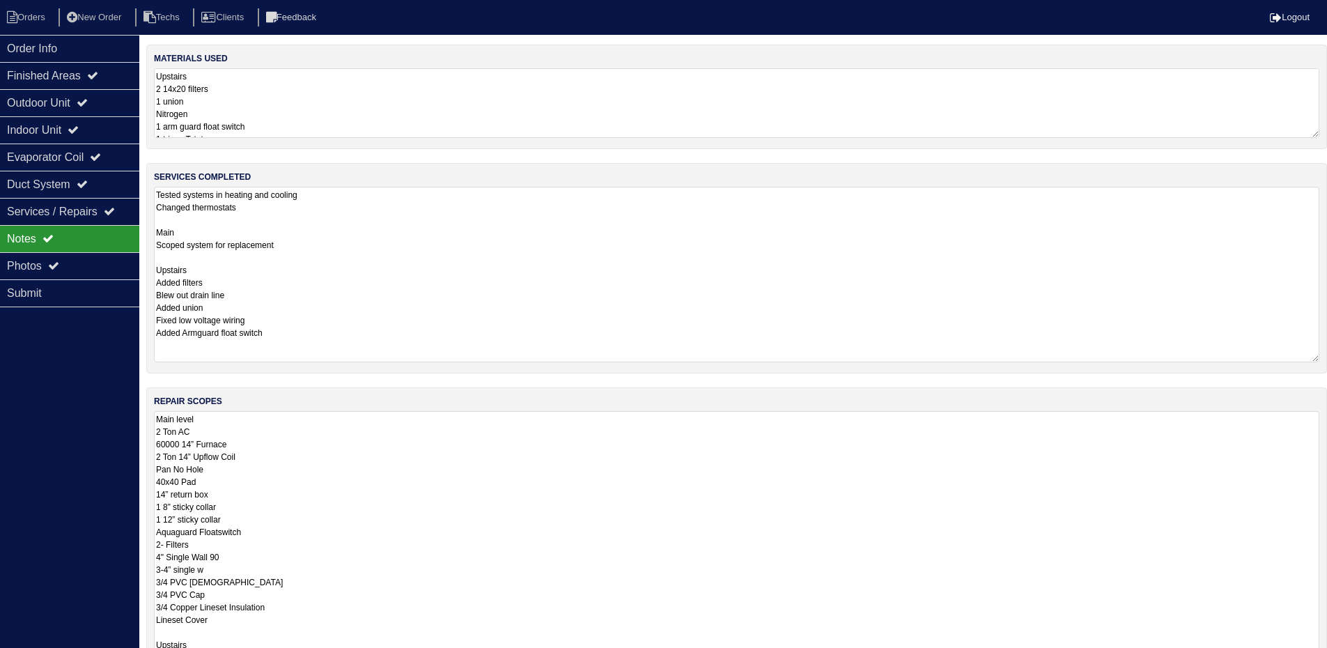
drag, startPoint x: 1315, startPoint y: 251, endPoint x: 1337, endPoint y: 357, distance: 108.0
click at [1327, 357] on html "Orders New Order Techs Clients Feedback Logout Orders New Order Users Clients M…" at bounding box center [663, 470] width 1327 height 941
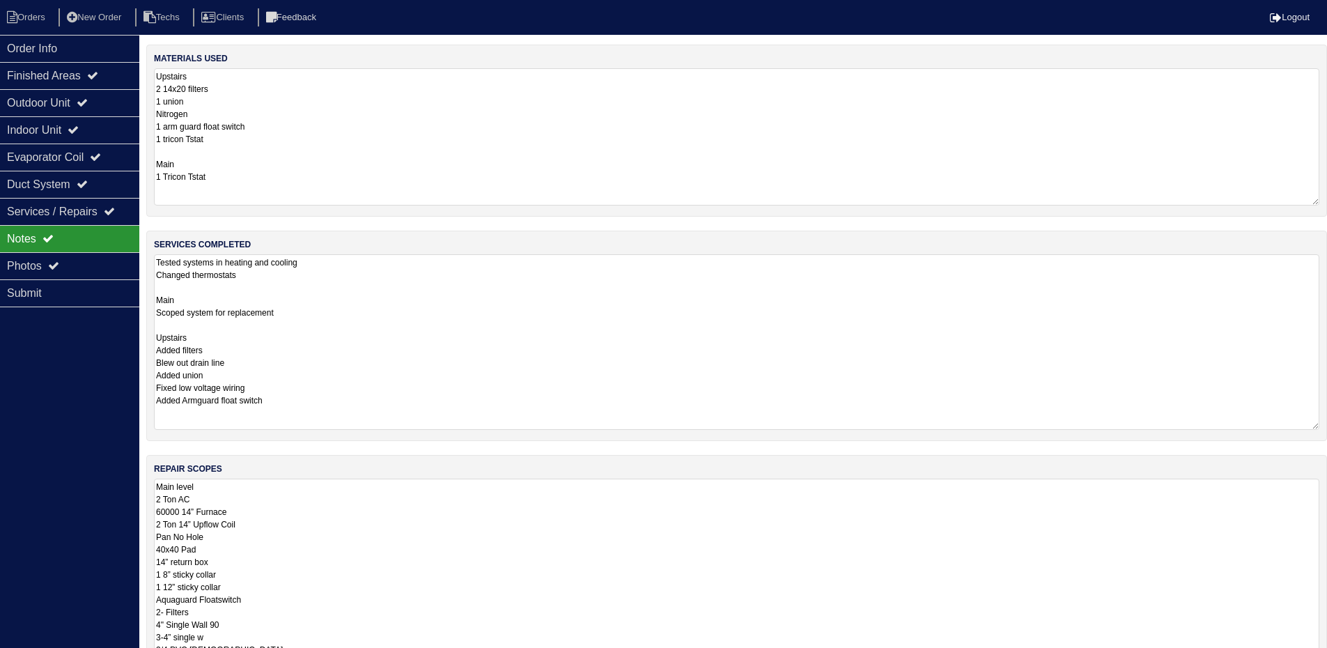
drag, startPoint x: 1314, startPoint y: 132, endPoint x: 1261, endPoint y: 205, distance: 90.7
click at [1321, 201] on div "materials used Upstairs 2 14x20 filters 1 union Nitrogen 1 arm guard float swit…" at bounding box center [736, 131] width 1181 height 172
click at [88, 105] on icon at bounding box center [82, 102] width 11 height 11
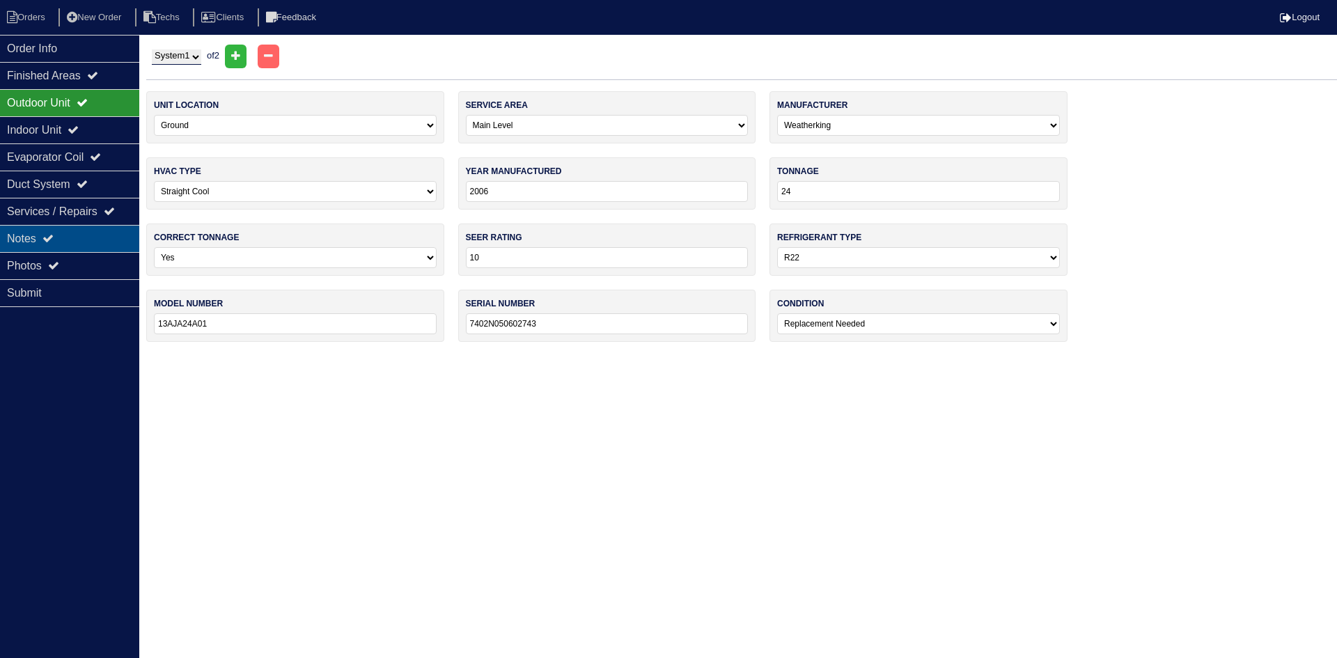
click at [96, 233] on div "Notes" at bounding box center [69, 238] width 139 height 27
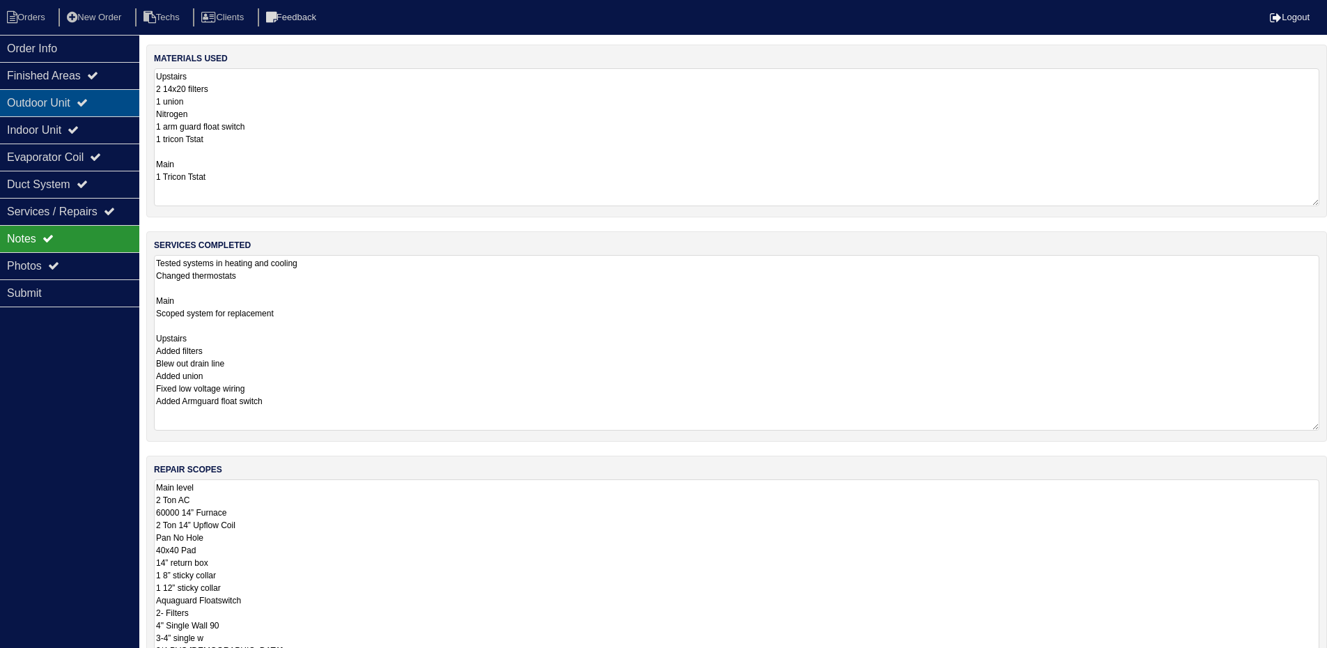
drag, startPoint x: 109, startPoint y: 102, endPoint x: 109, endPoint y: 110, distance: 8.4
click at [109, 102] on div "Outdoor Unit" at bounding box center [69, 102] width 139 height 27
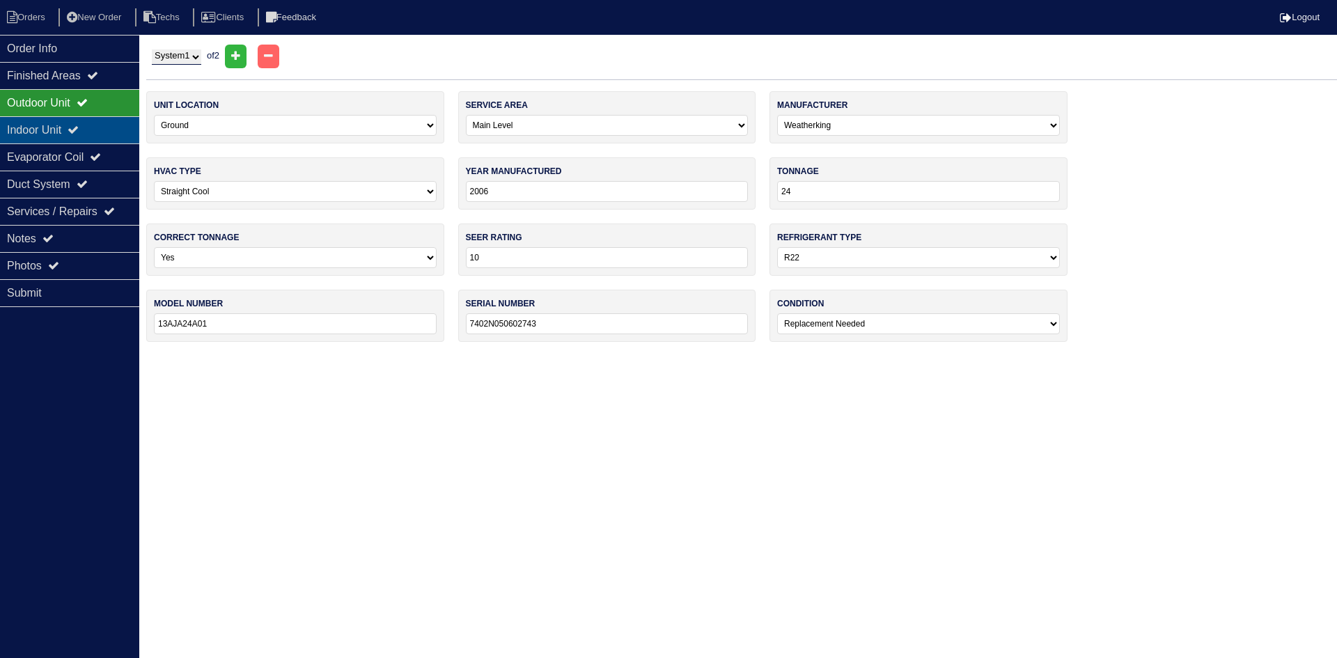
click at [100, 125] on div "Indoor Unit" at bounding box center [69, 129] width 139 height 27
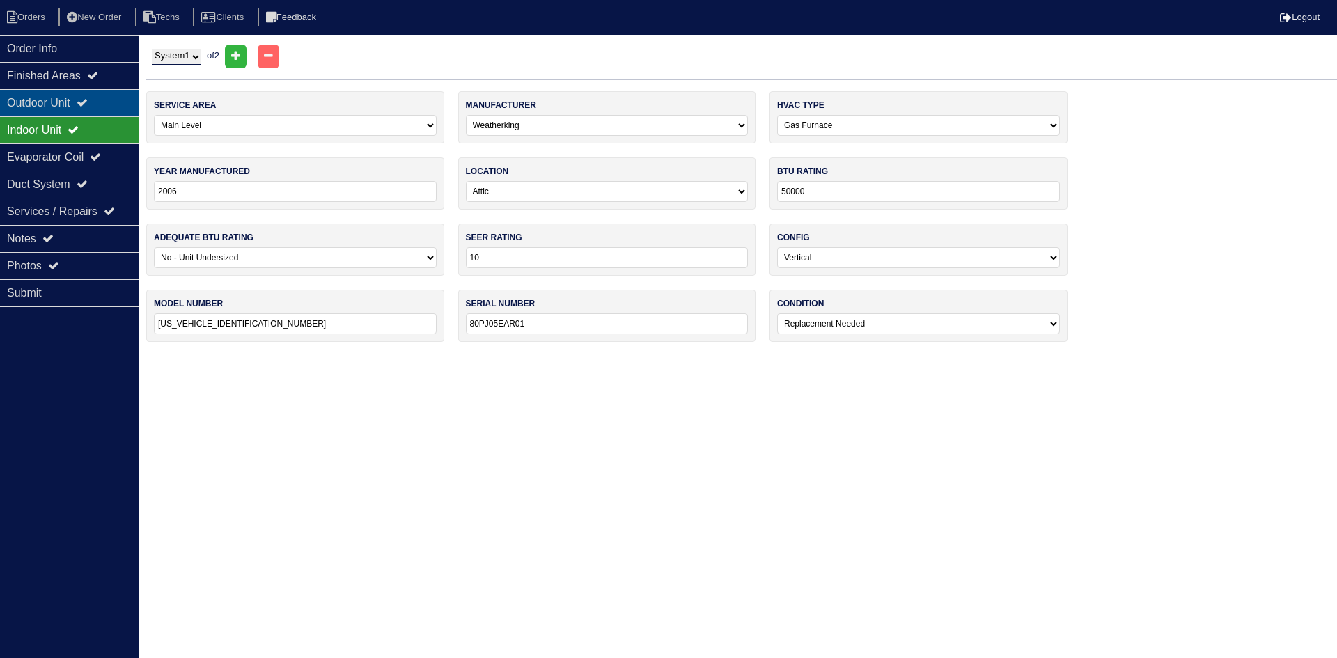
click at [88, 104] on icon at bounding box center [82, 102] width 11 height 11
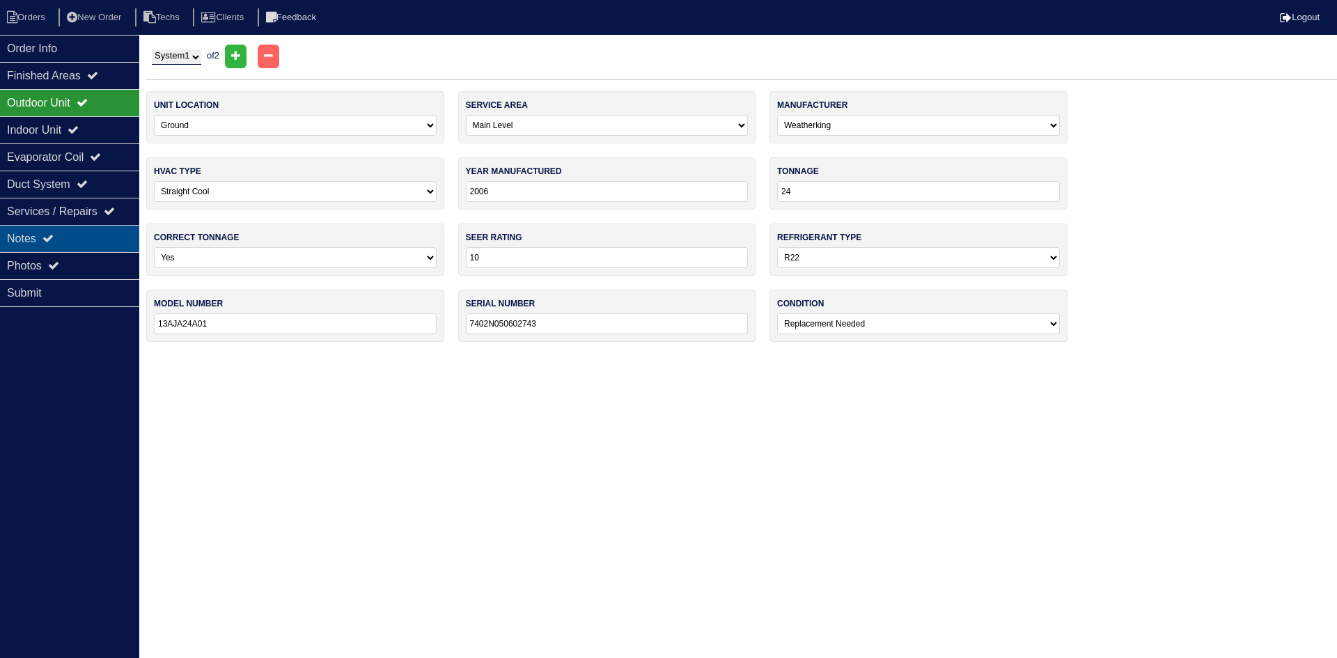
click at [95, 242] on div "Notes" at bounding box center [69, 238] width 139 height 27
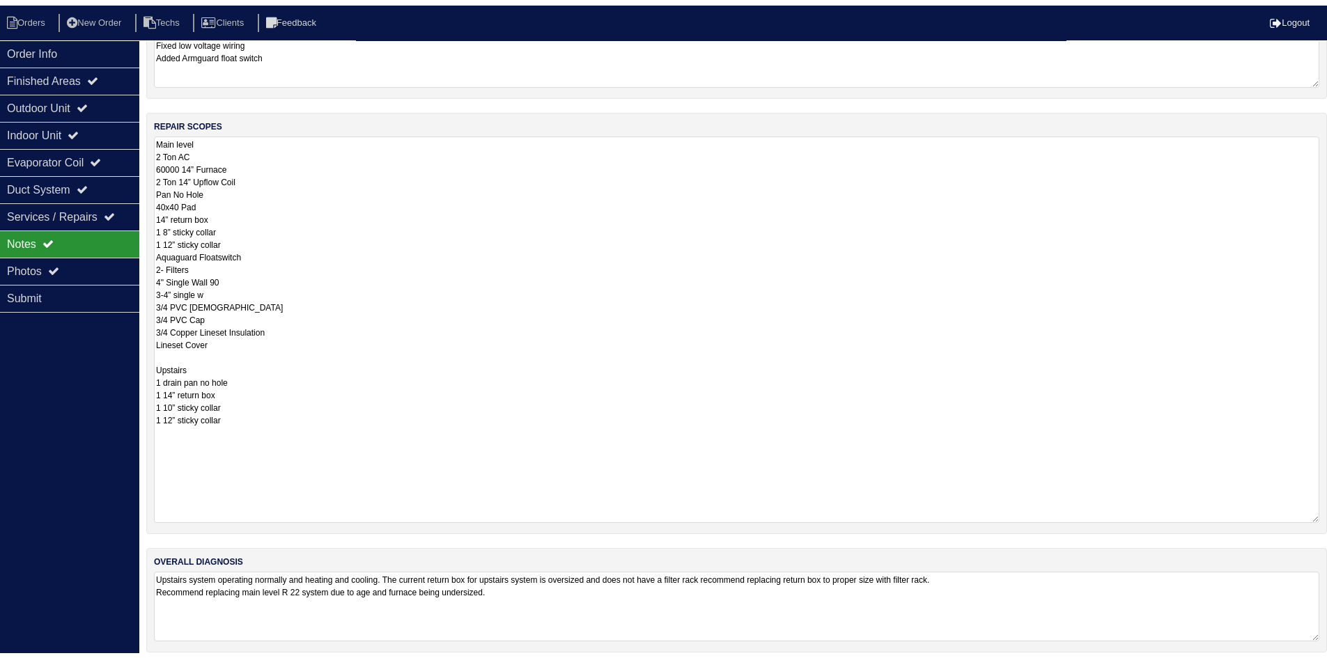
scroll to position [361, 0]
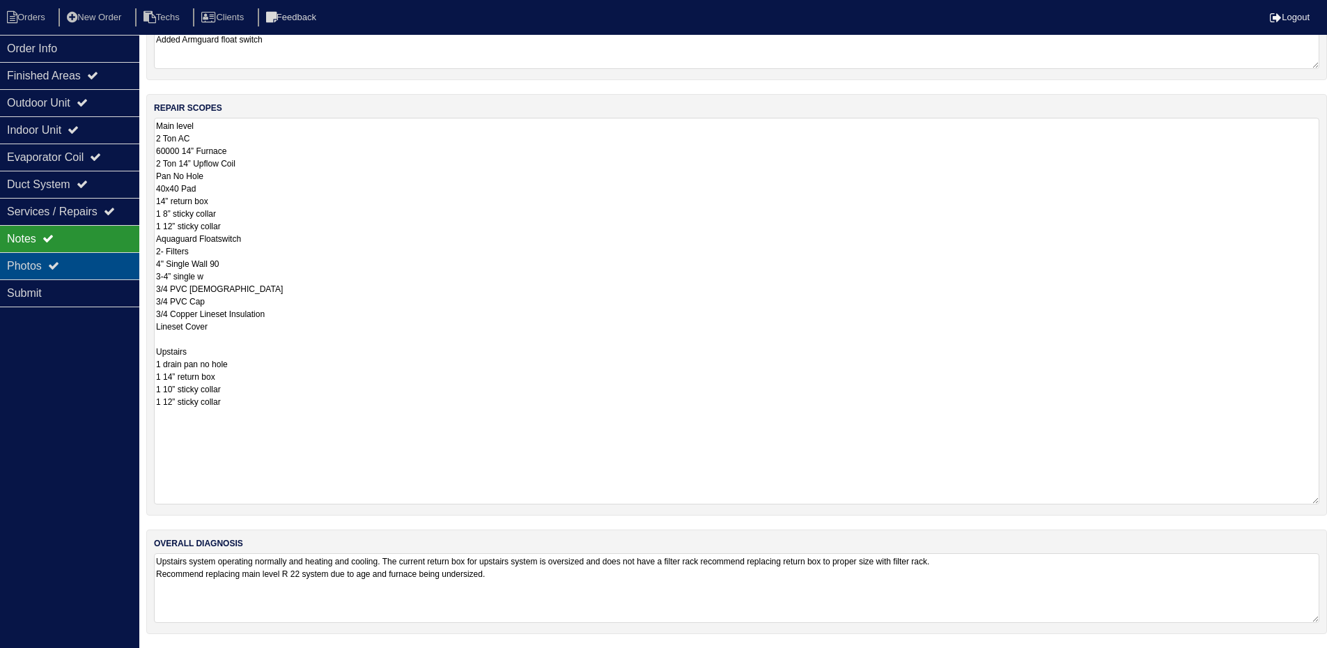
click at [106, 264] on div "Photos" at bounding box center [69, 265] width 139 height 27
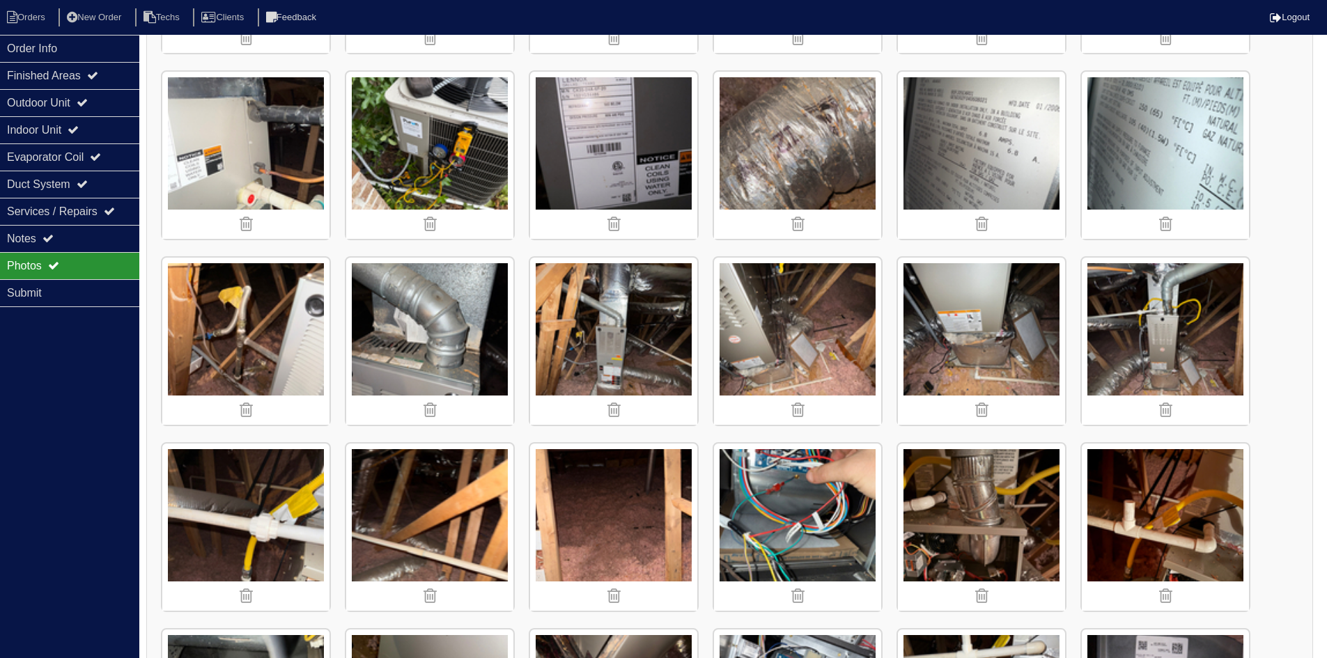
scroll to position [570, 0]
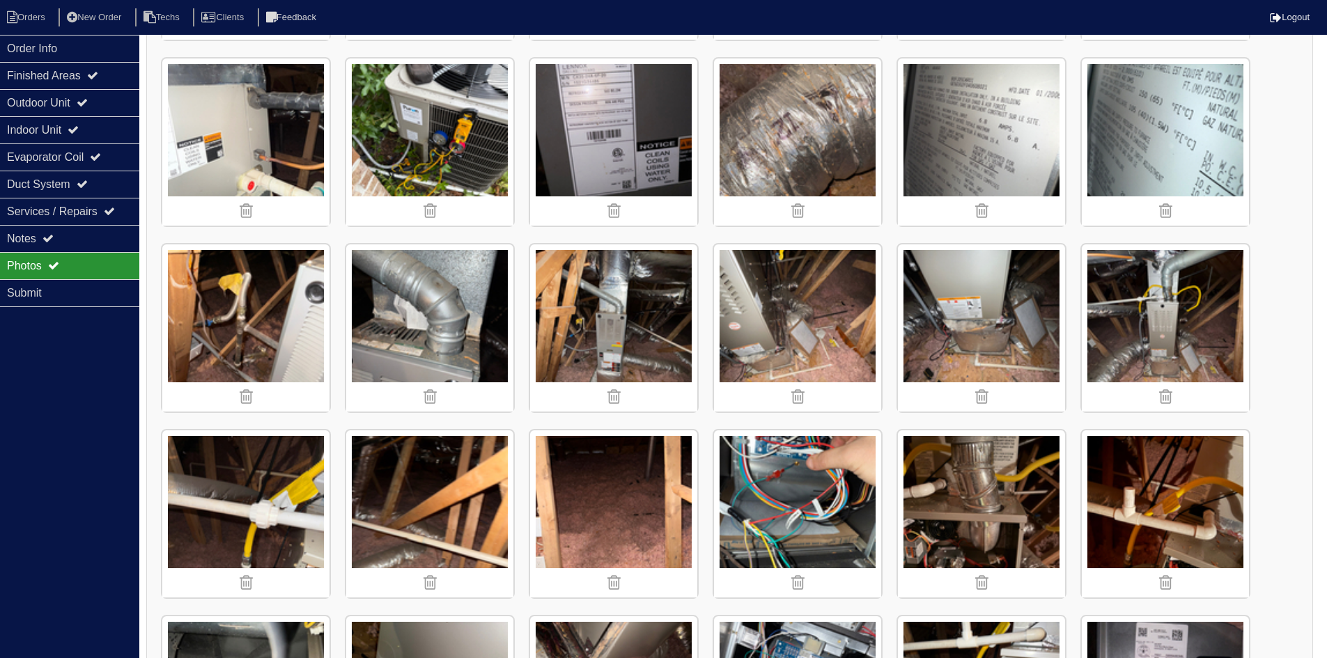
click at [763, 316] on img at bounding box center [797, 327] width 167 height 167
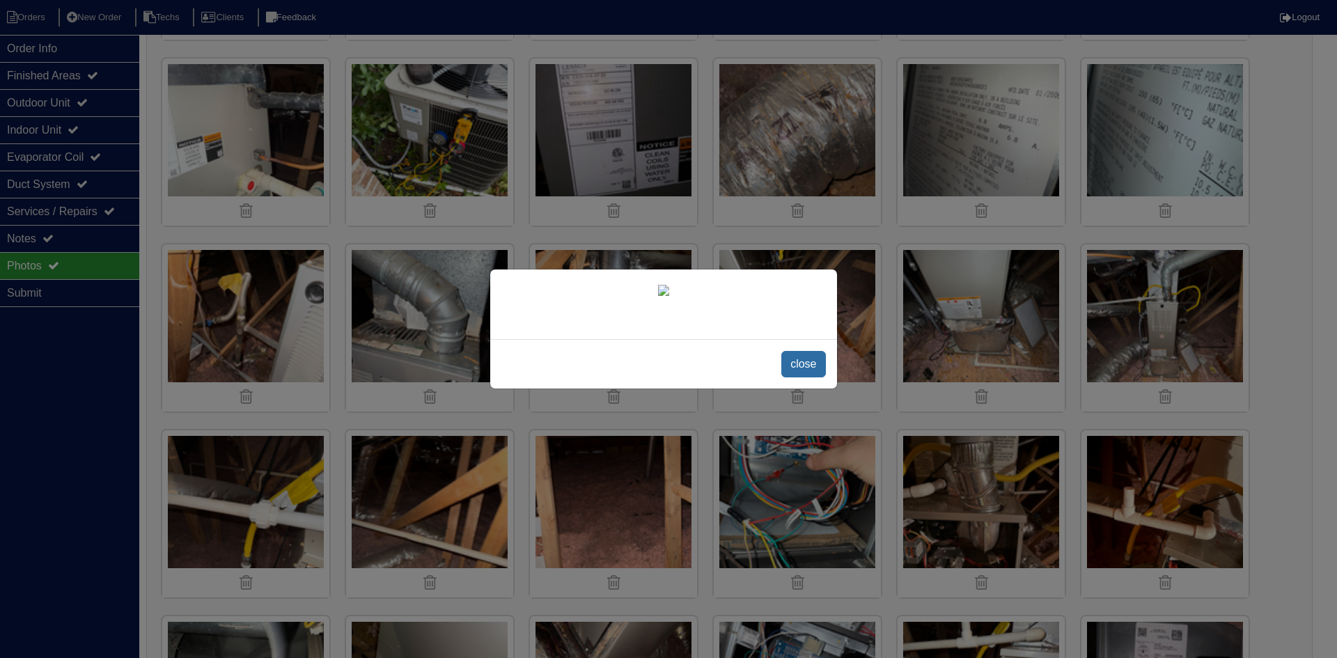
click at [793, 378] on span "close" at bounding box center [803, 364] width 44 height 26
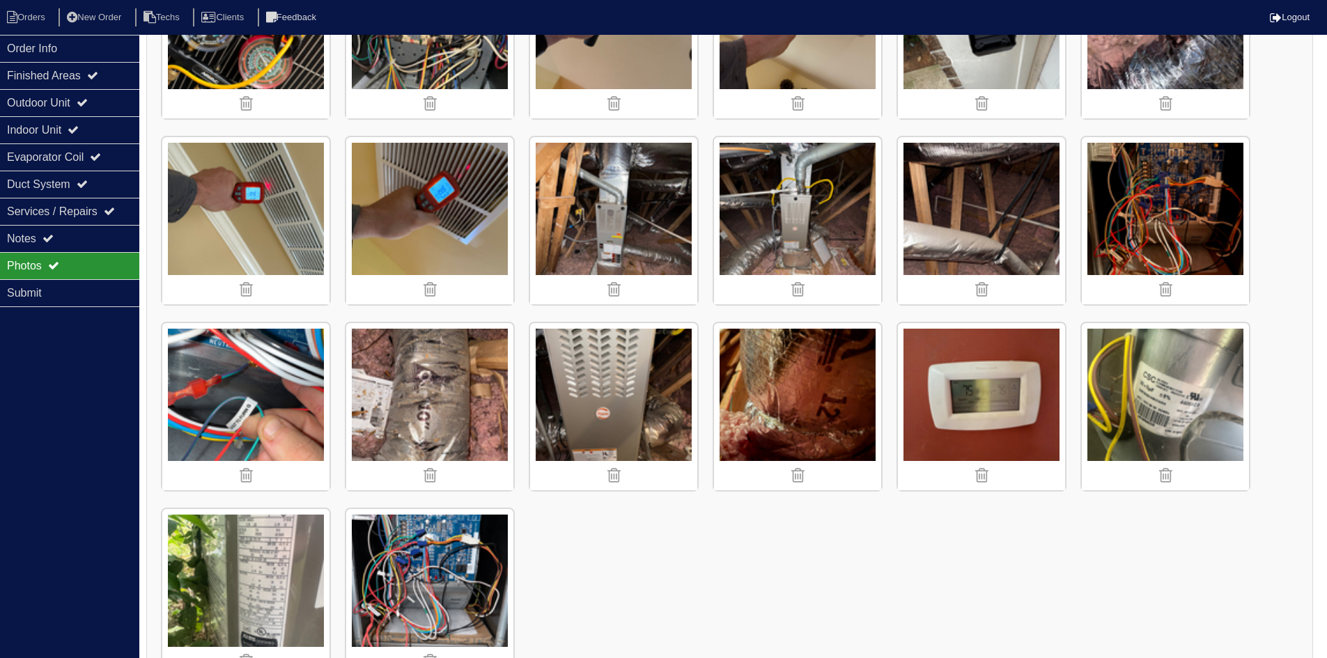
scroll to position [1835, 0]
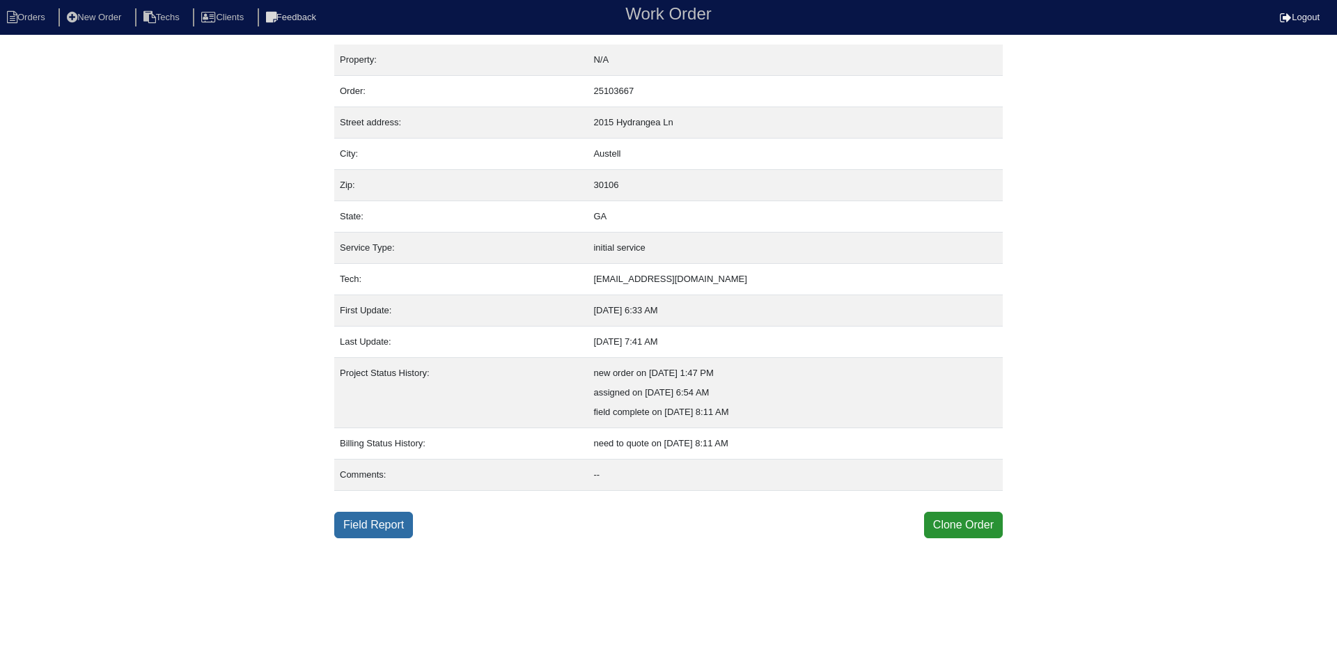
click at [373, 527] on link "Field Report" at bounding box center [373, 525] width 79 height 26
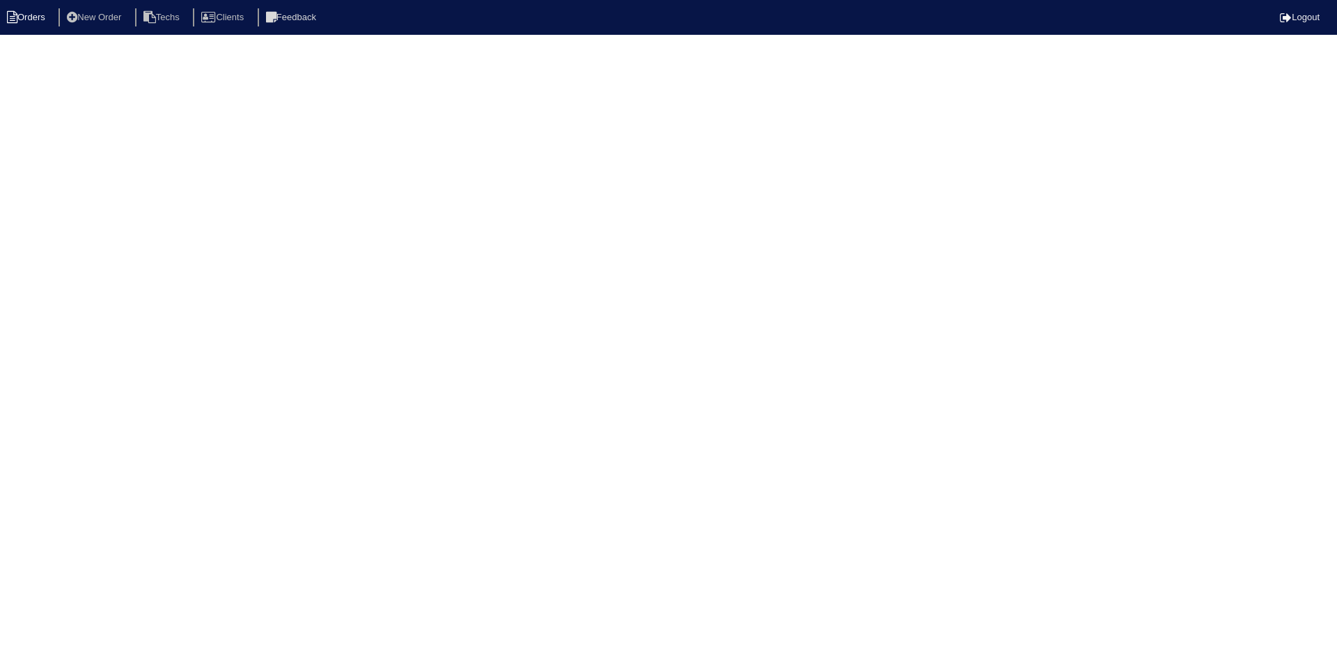
click at [42, 22] on li "Orders" at bounding box center [28, 17] width 56 height 19
select select "15"
type input "2015"
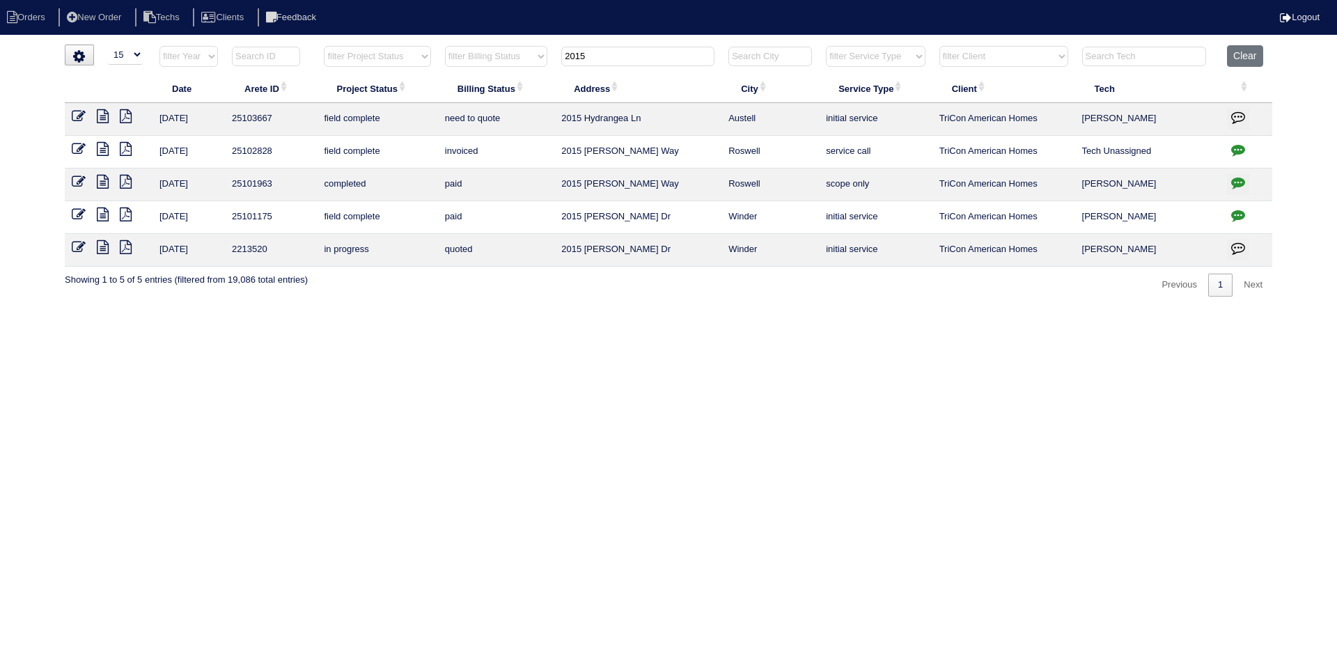
click at [101, 118] on icon at bounding box center [103, 116] width 12 height 14
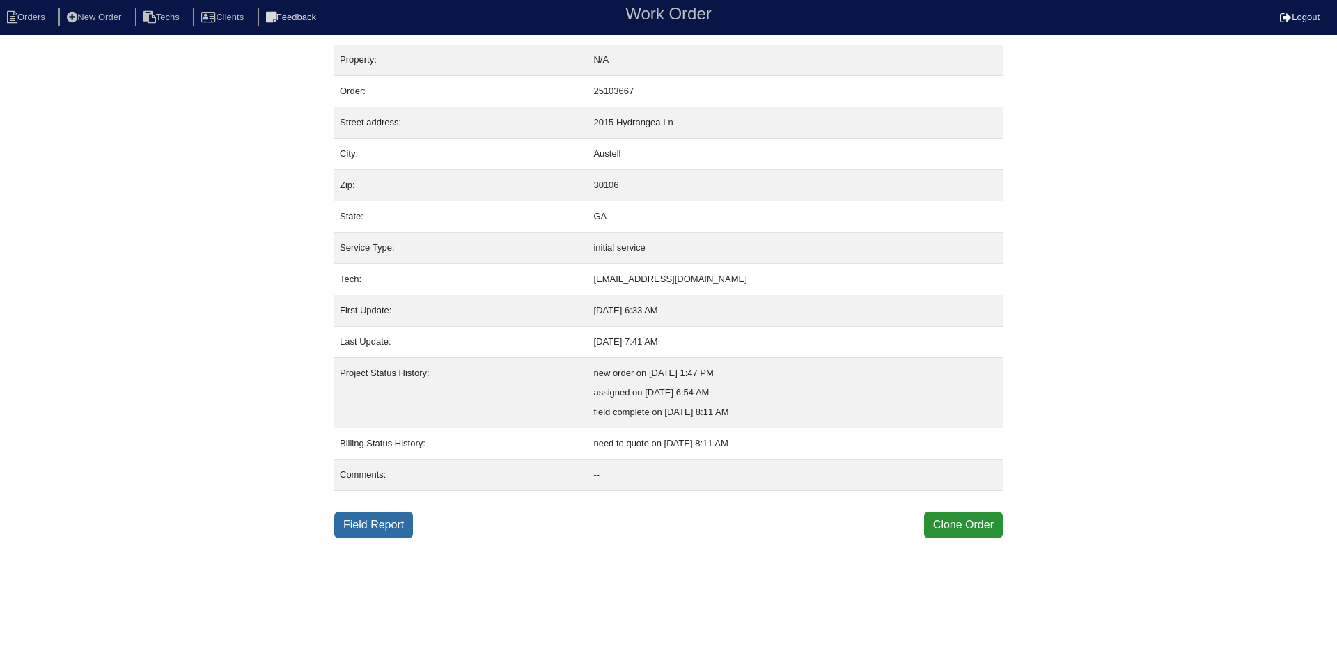
click at [387, 531] on link "Field Report" at bounding box center [373, 525] width 79 height 26
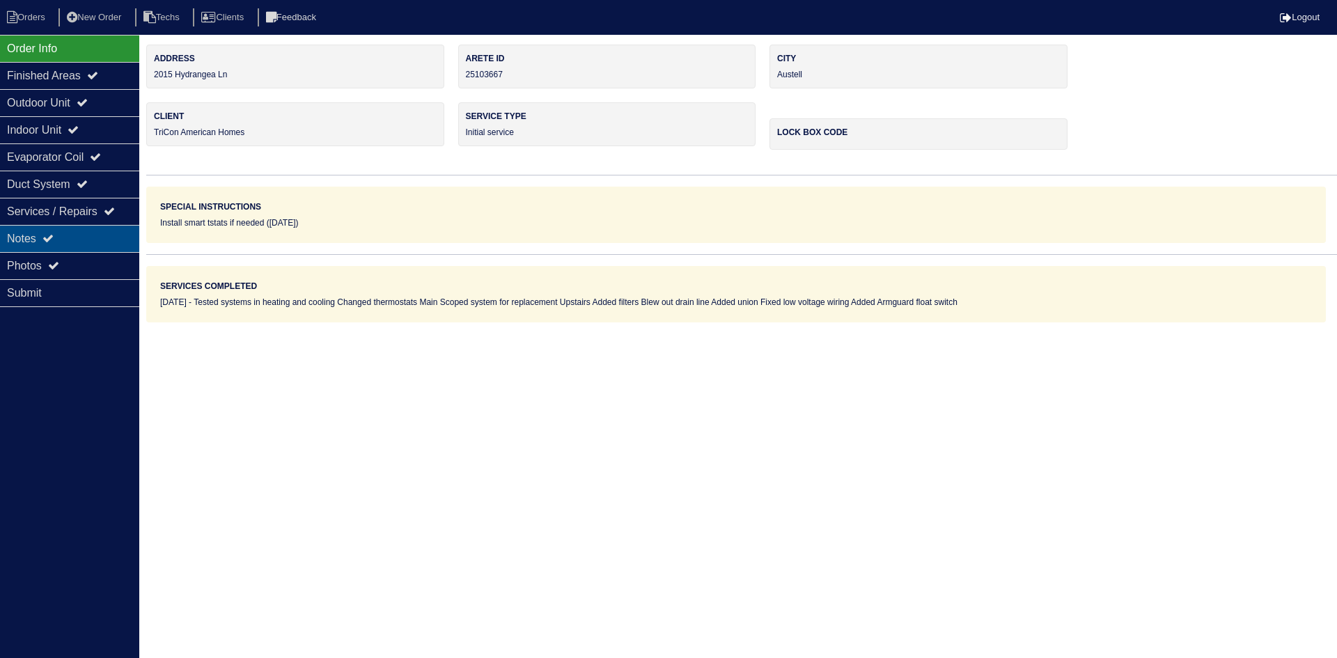
click at [68, 239] on div "Notes" at bounding box center [69, 238] width 139 height 27
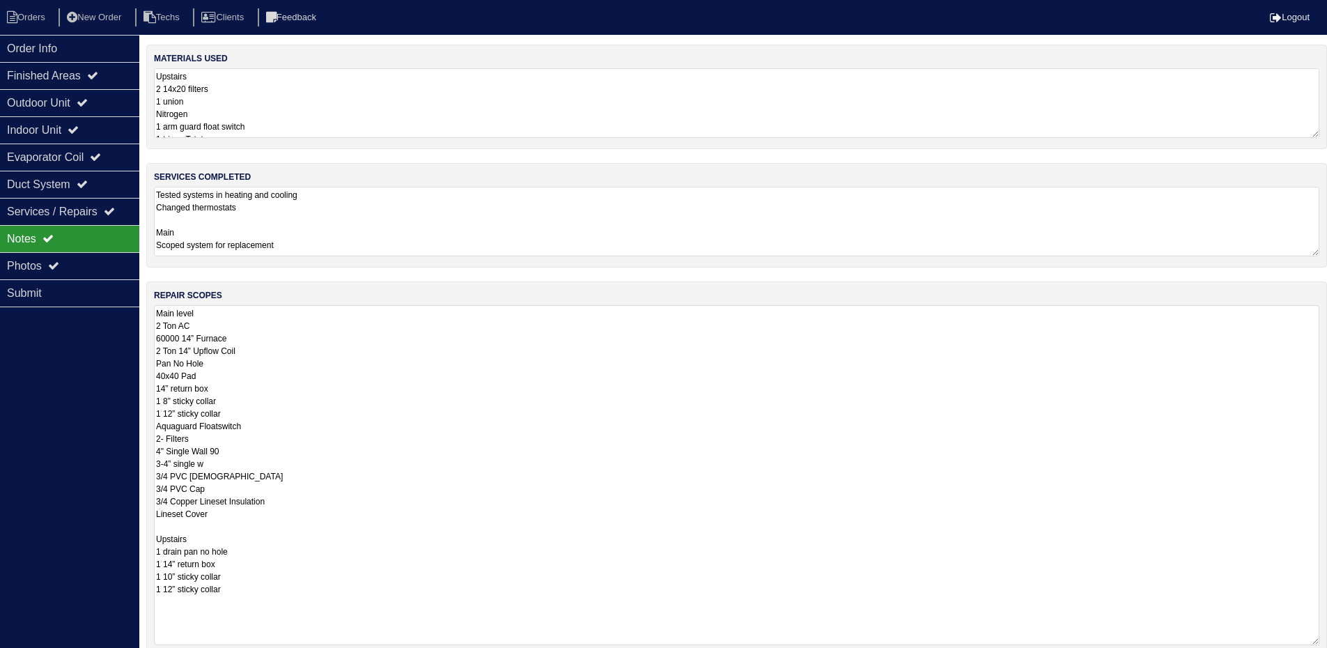
drag, startPoint x: 1323, startPoint y: 366, endPoint x: 1337, endPoint y: 637, distance: 270.6
click at [1327, 637] on html "Orders New Order Techs Clients Feedback Logout Orders New Order Users Clients M…" at bounding box center [663, 394] width 1327 height 788
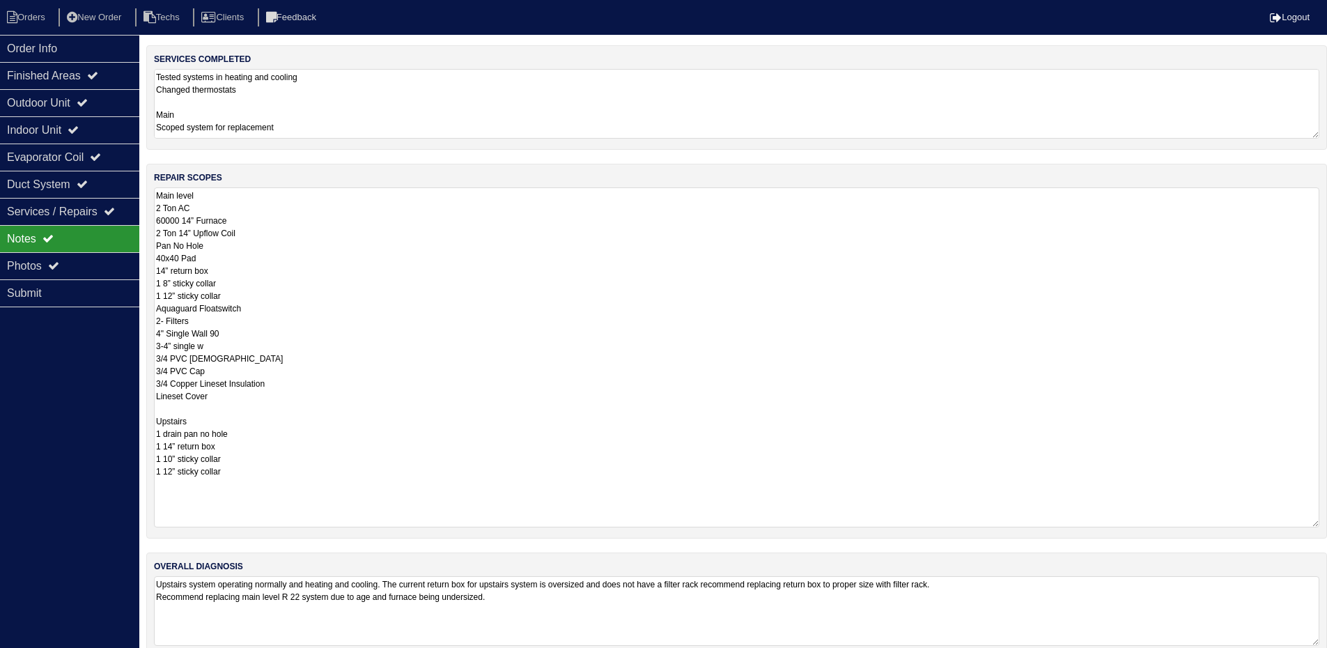
scroll to position [141, 0]
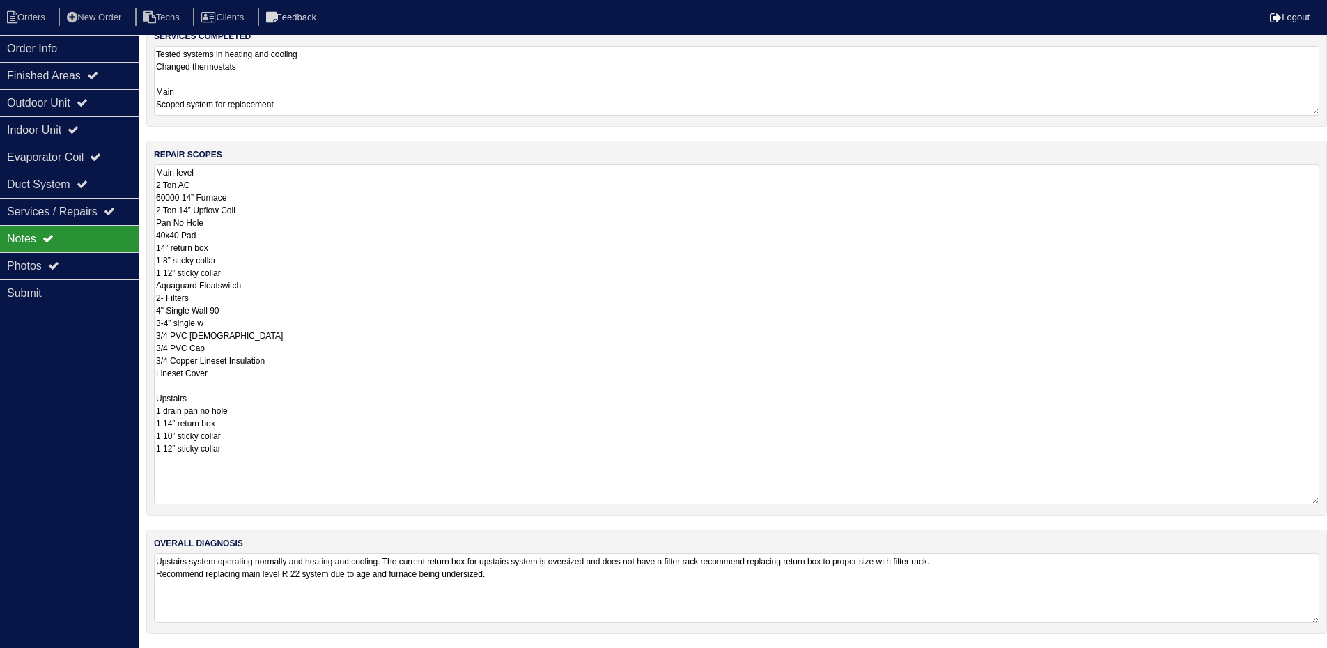
click at [378, 343] on textarea "Main level 2 Ton AC 60000 14” Furnace 2 Ton 14” Upflow Coil Pan No Hole 40x40 P…" at bounding box center [736, 334] width 1165 height 340
click at [253, 247] on textarea "Main level 2 Ton AC 60000 14” Furnace 2 Ton 14” Upflow Coil Pan No Hole 40x40 P…" at bounding box center [736, 335] width 1165 height 339
click at [226, 426] on textarea "Main level 2 Ton AC 60000 14” Furnace 2 Ton 14” Upflow Coil Pan No Hole 40x40 P…" at bounding box center [736, 335] width 1165 height 339
type textarea "Main level 2 Ton AC 60000 14” Furnace 2 Ton 14” Upflow Coil Pan No Hole 40x40 P…"
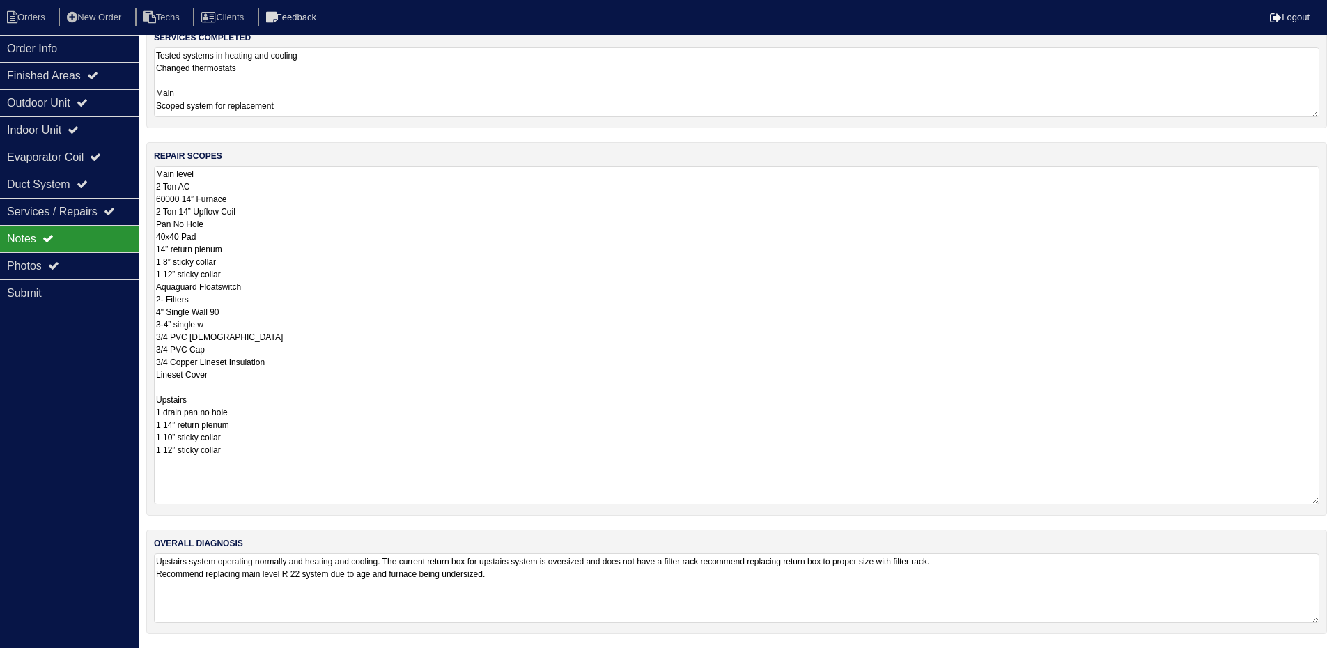
scroll to position [0, 0]
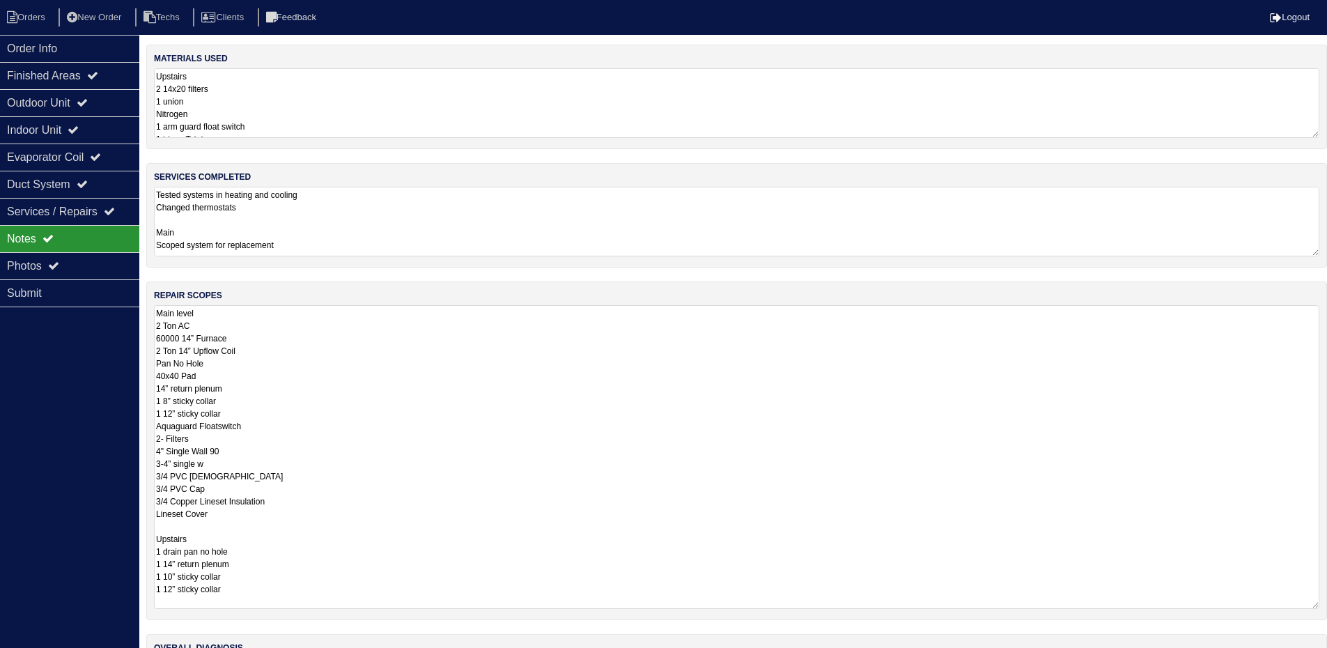
click at [1325, 371] on div "repair scopes Main level 2 Ton AC 60000 14” Furnace 2 Ton 14” Upflow Coil Pan N…" at bounding box center [736, 450] width 1181 height 339
click at [1296, 228] on textarea "Tested systems in heating and cooling Changed thermostats Main Scoped system fo…" at bounding box center [742, 222] width 1176 height 70
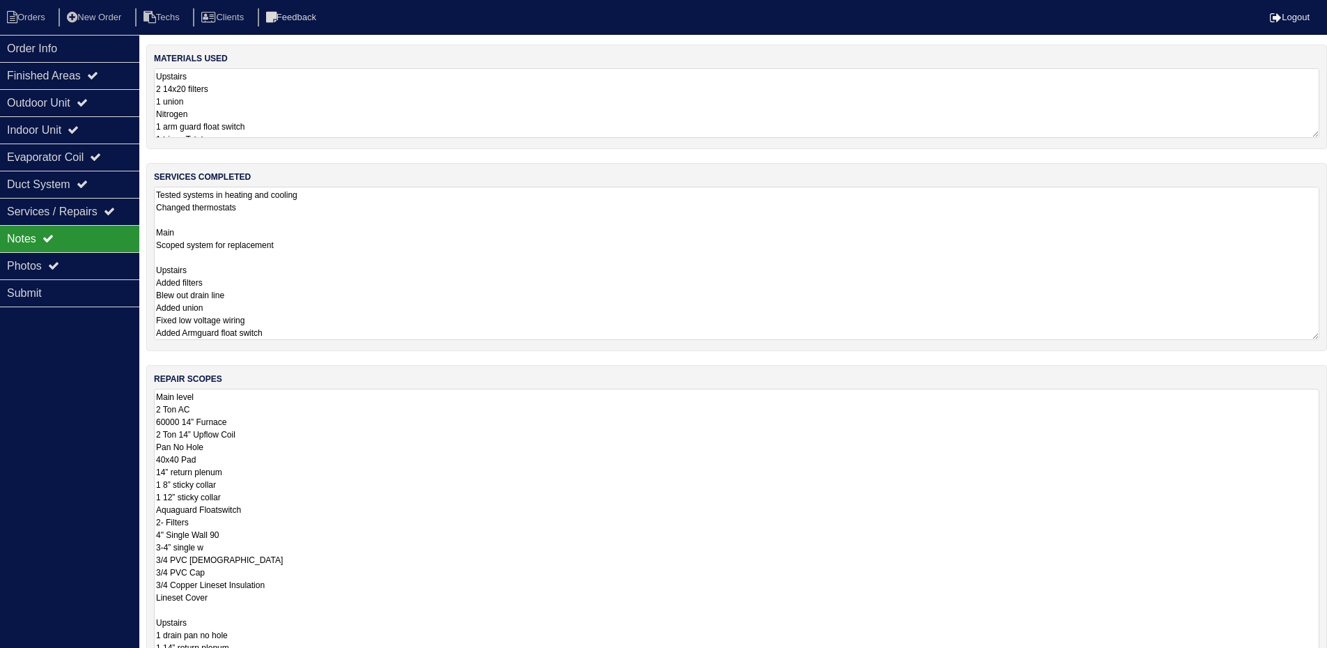
drag, startPoint x: 1321, startPoint y: 453, endPoint x: 1321, endPoint y: 691, distance: 237.5
click at [1321, 658] on html "Orders New Order Techs Clients Feedback Logout Orders New Order Users Clients M…" at bounding box center [663, 419] width 1327 height 839
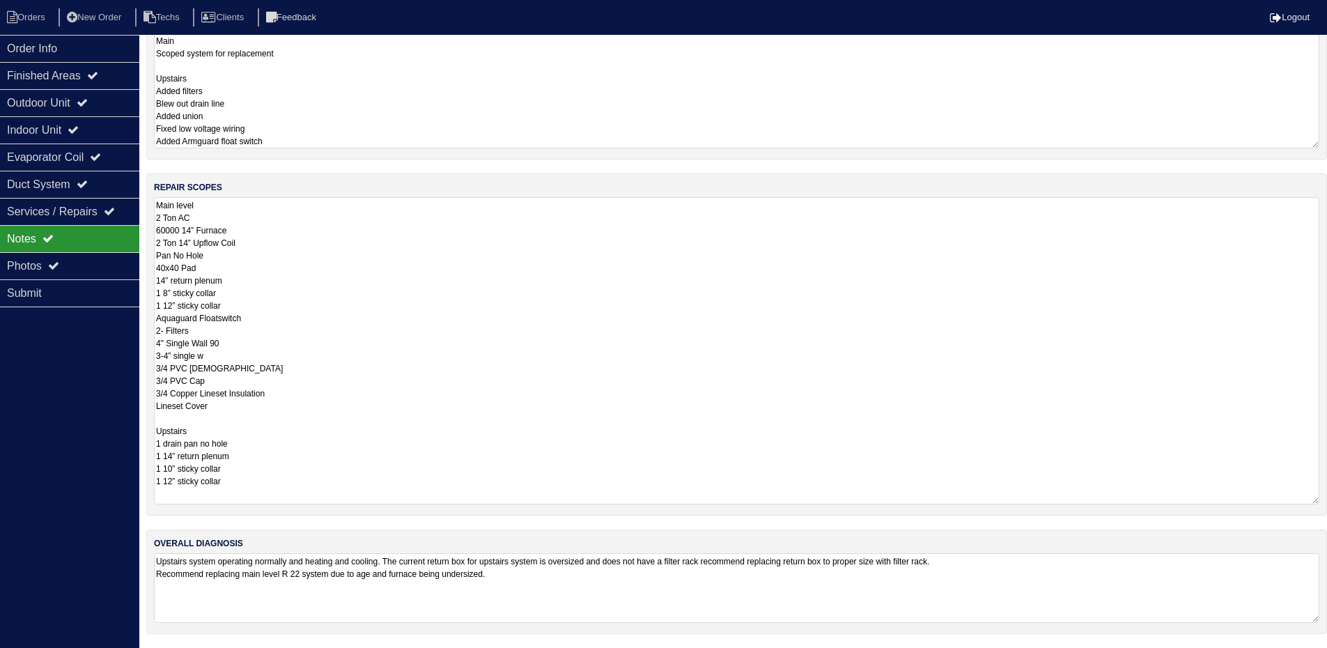
scroll to position [108, 0]
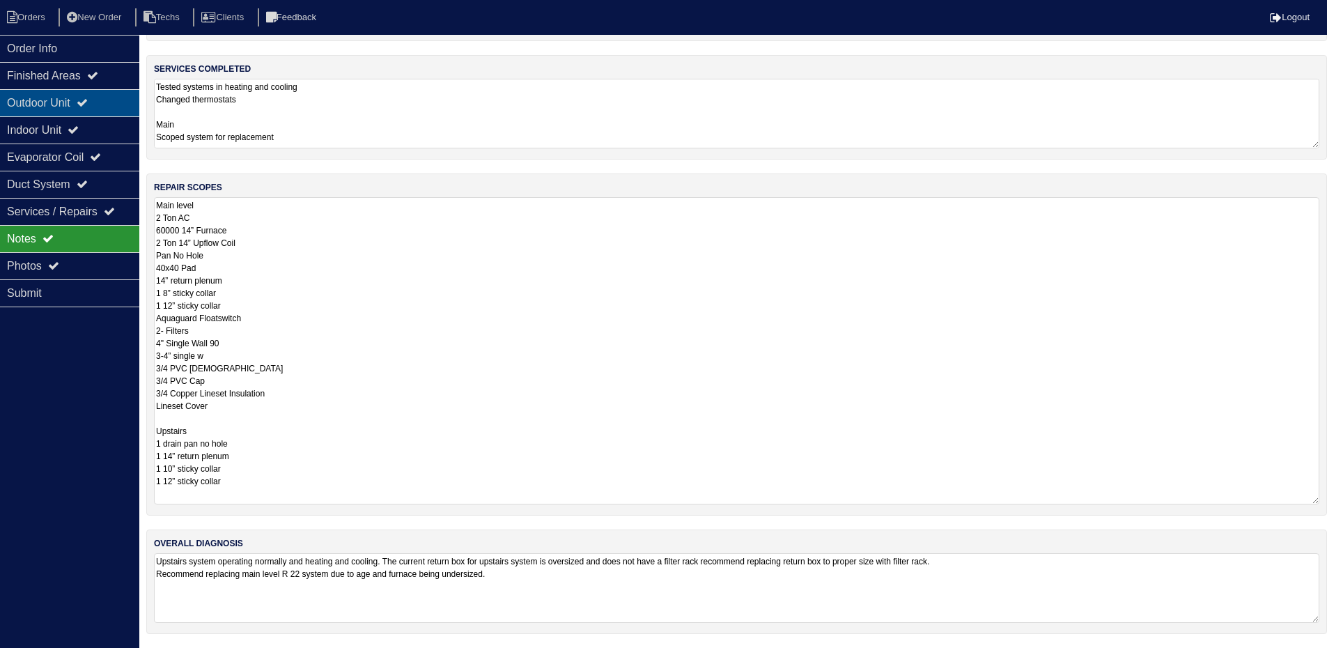
click at [75, 107] on div "Outdoor Unit" at bounding box center [69, 102] width 139 height 27
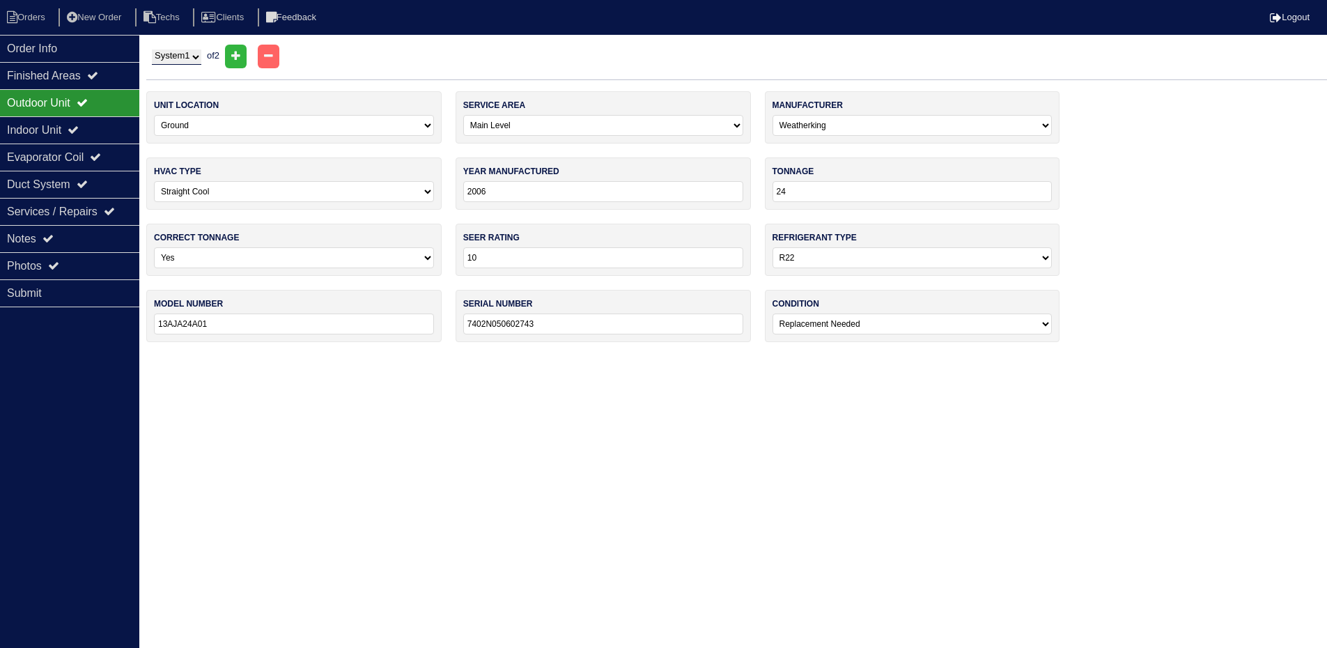
scroll to position [0, 0]
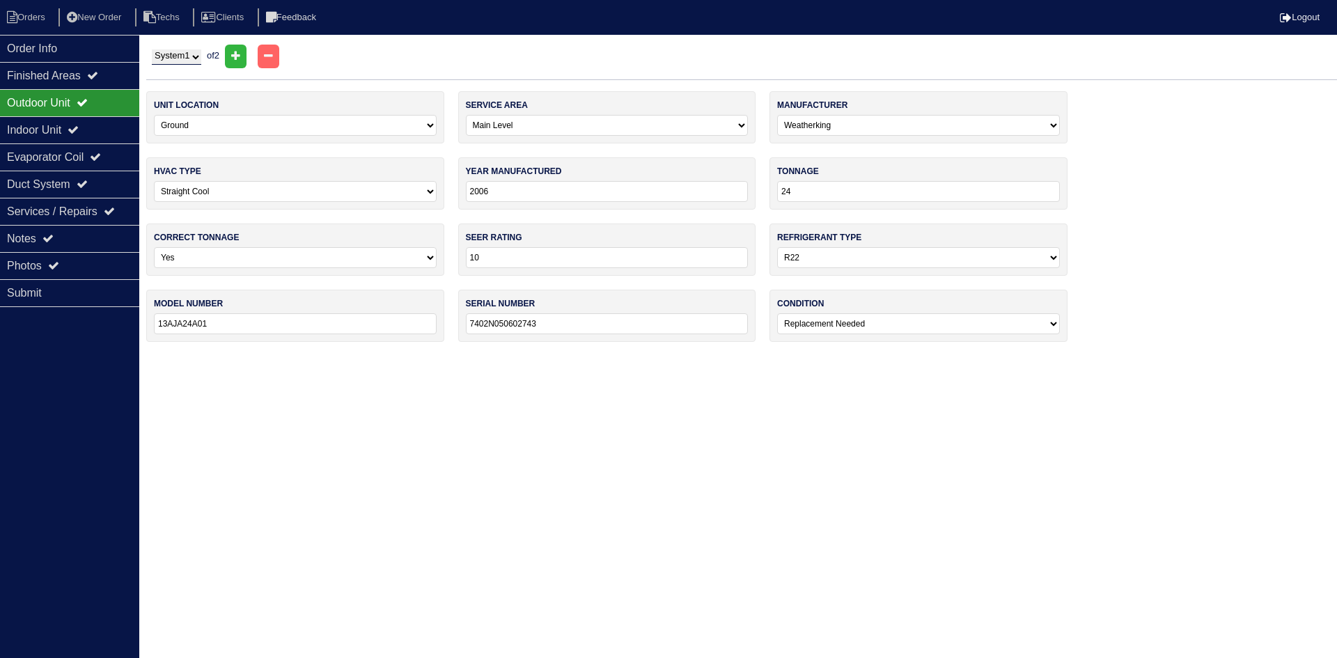
drag, startPoint x: 195, startPoint y: 58, endPoint x: 194, endPoint y: 65, distance: 7.0
click at [194, 58] on select "System 1 System 2" at bounding box center [176, 56] width 49 height 15
select select "2"
click at [152, 49] on select "System 1 System 2" at bounding box center [176, 56] width 49 height 15
select select "1"
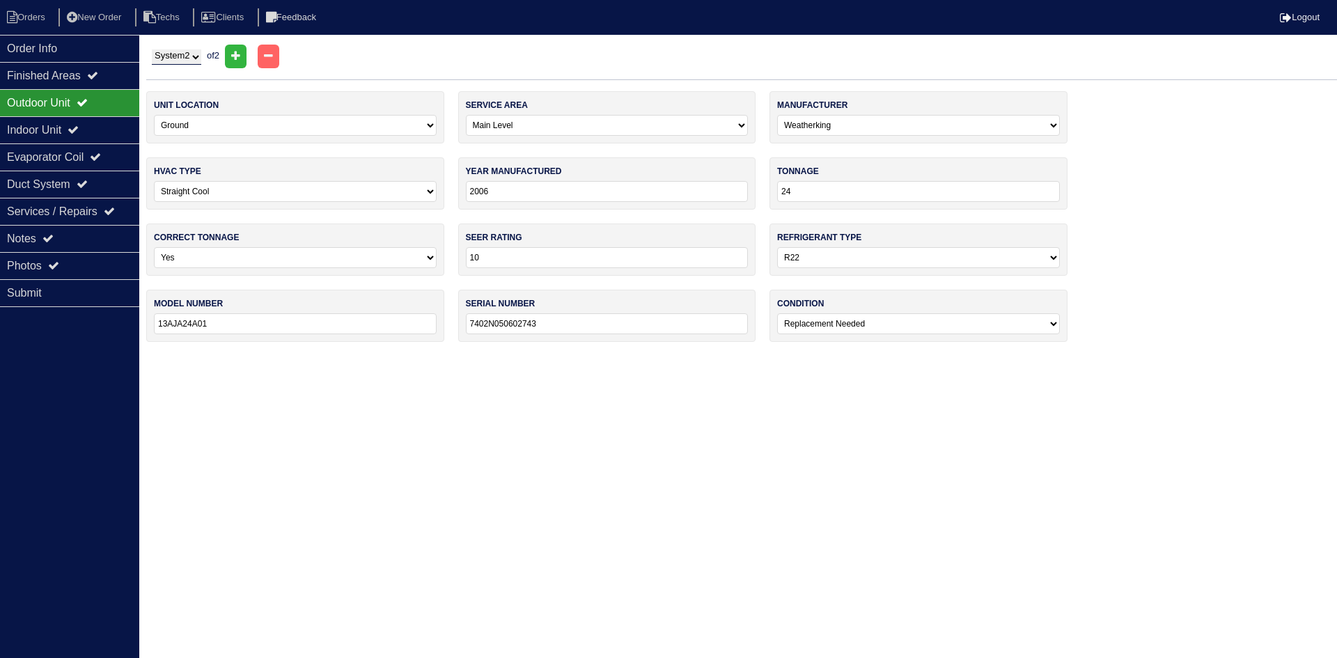
select select "[PERSON_NAME]"
type input "2025"
type input "30"
type input "14"
select select "2"
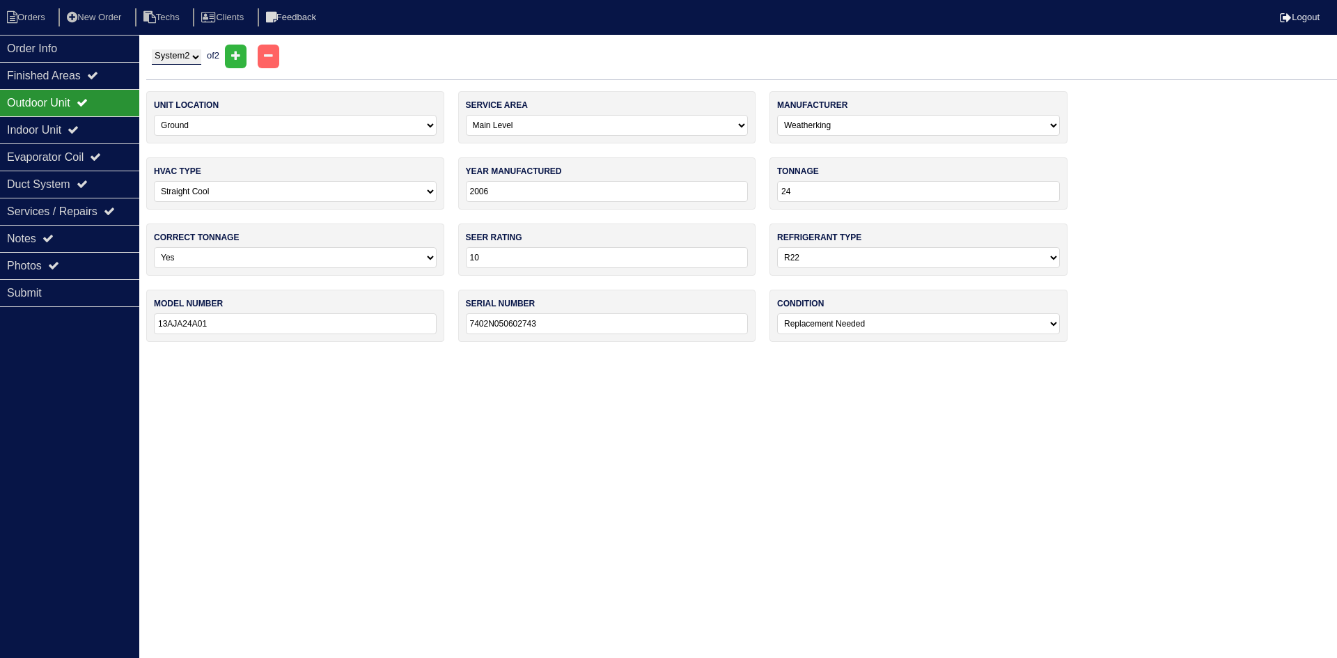
type input "135AN03000WAAC"
type input "1925C29958"
select select "0"
click at [52, 124] on div "Indoor Unit" at bounding box center [69, 129] width 139 height 27
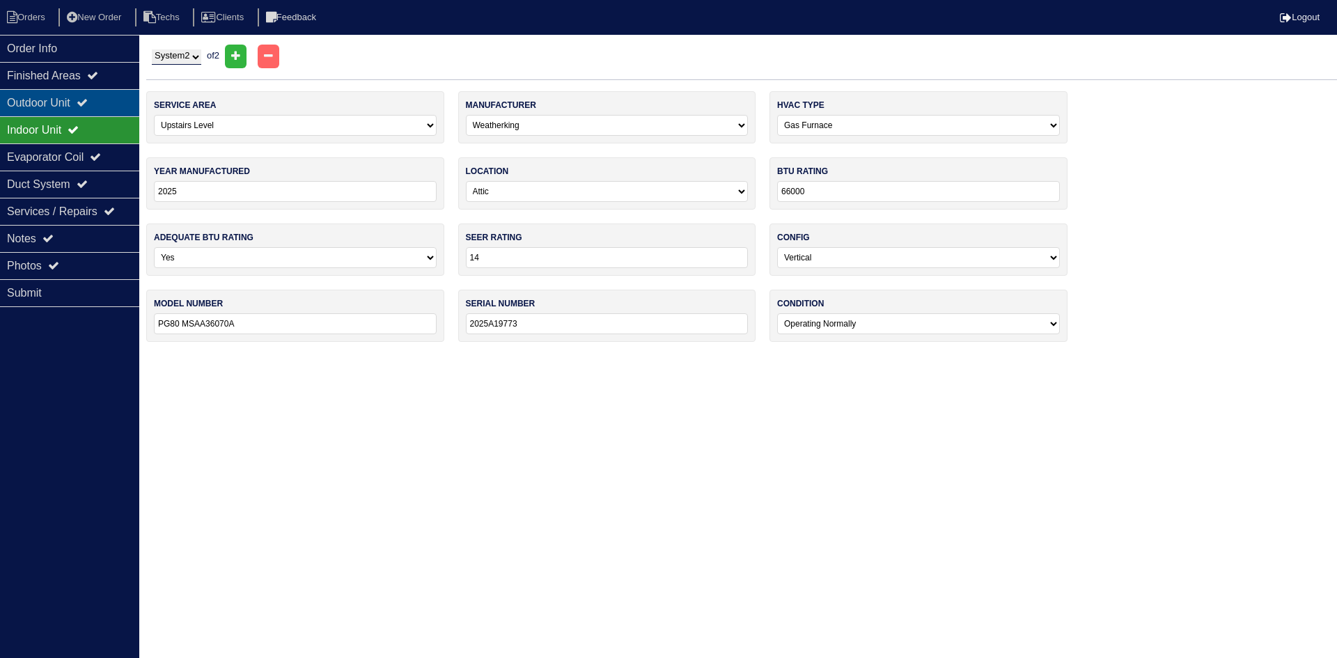
click at [58, 102] on div "Outdoor Unit" at bounding box center [69, 102] width 139 height 27
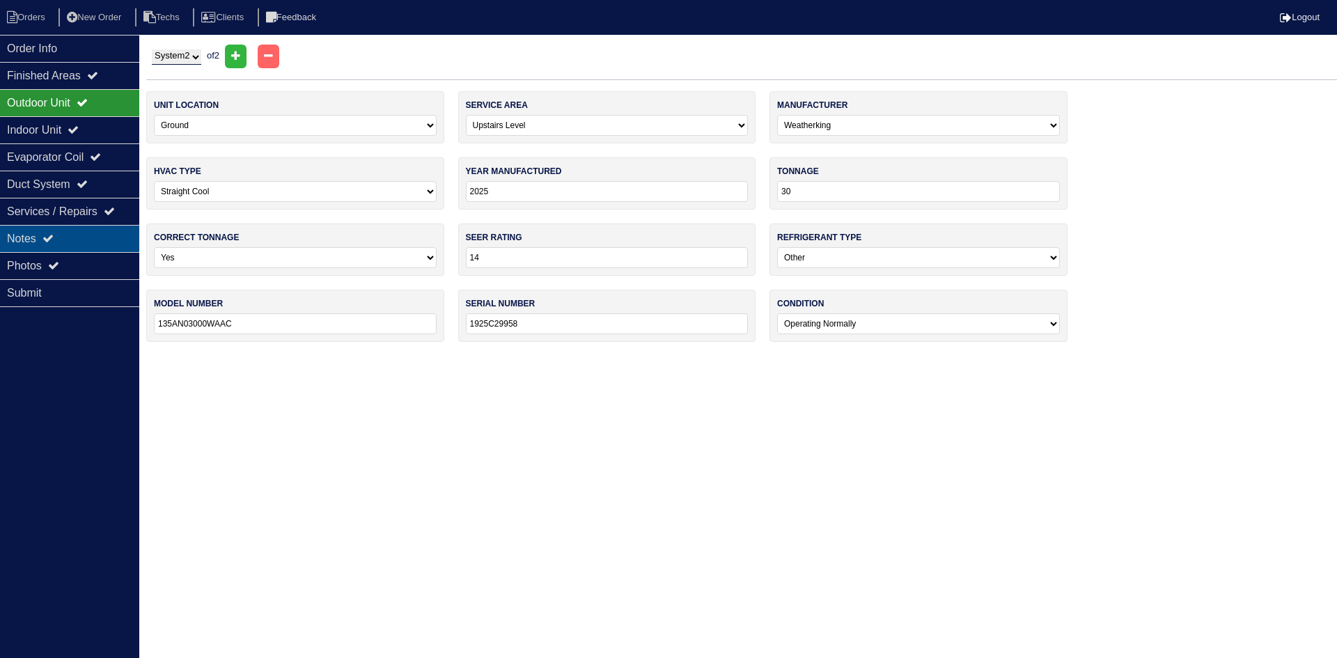
click at [72, 238] on div "Notes" at bounding box center [69, 238] width 139 height 27
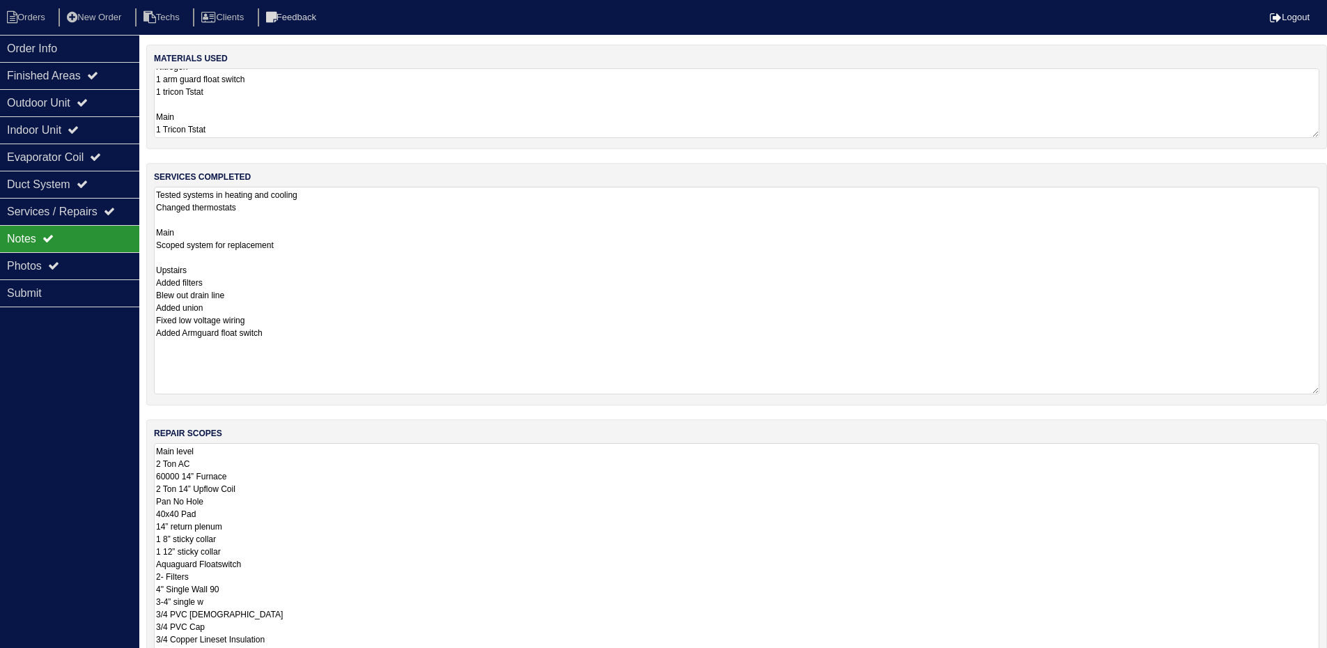
drag, startPoint x: 1312, startPoint y: 254, endPoint x: 1337, endPoint y: 392, distance: 140.0
click at [1327, 392] on html "Orders New Order Techs Clients Feedback Logout Orders New Order Users Clients M…" at bounding box center [663, 447] width 1327 height 894
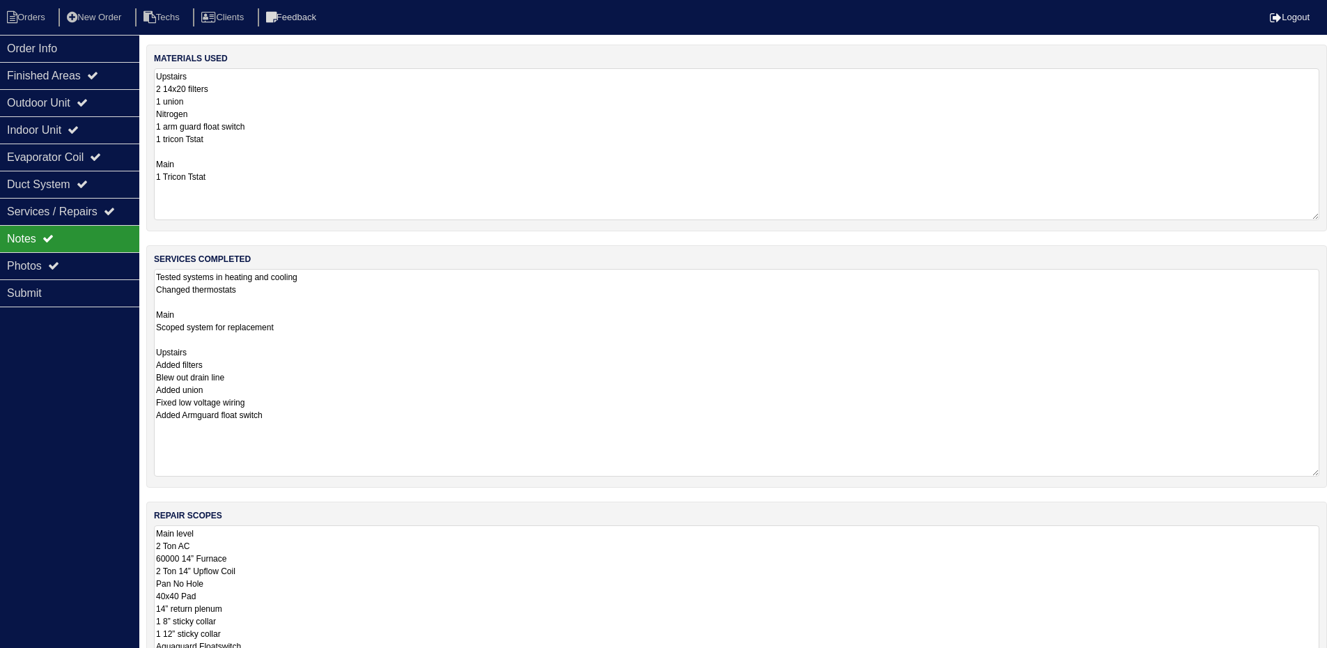
drag, startPoint x: 1316, startPoint y: 131, endPoint x: 1329, endPoint y: 213, distance: 83.2
click at [1327, 213] on html "Orders New Order Techs Clients Feedback Logout Orders New Order Users Clients M…" at bounding box center [663, 488] width 1327 height 976
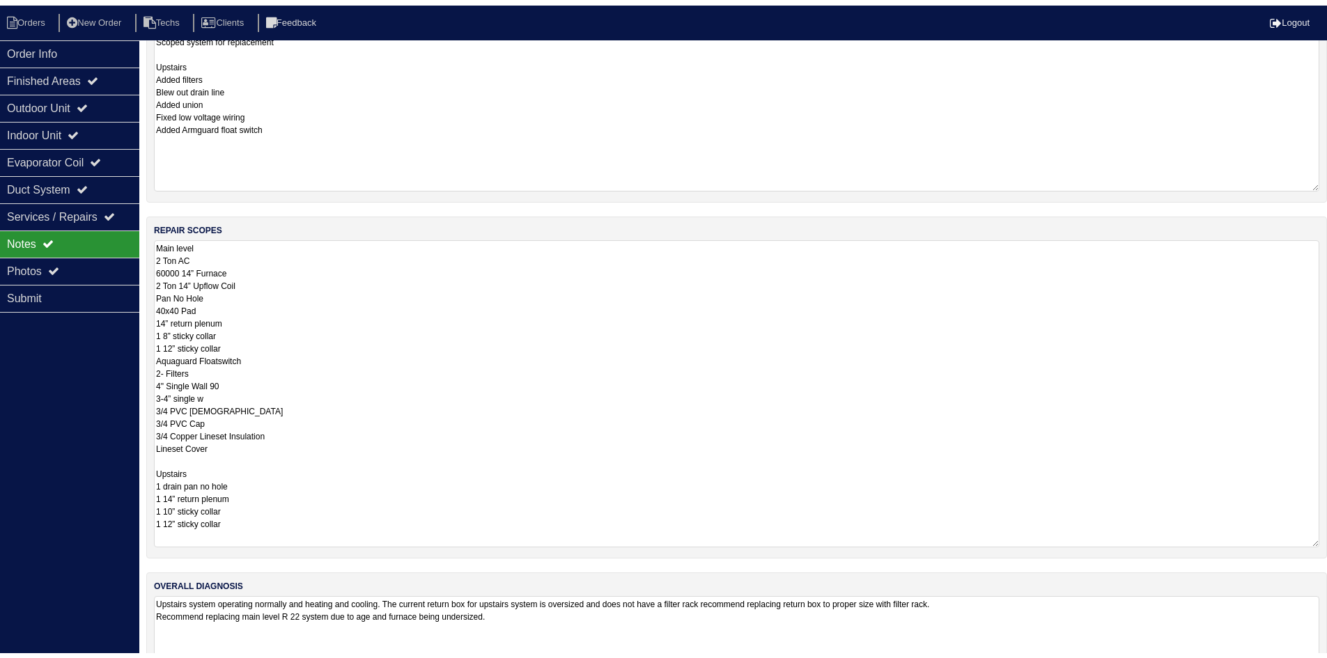
scroll to position [328, 0]
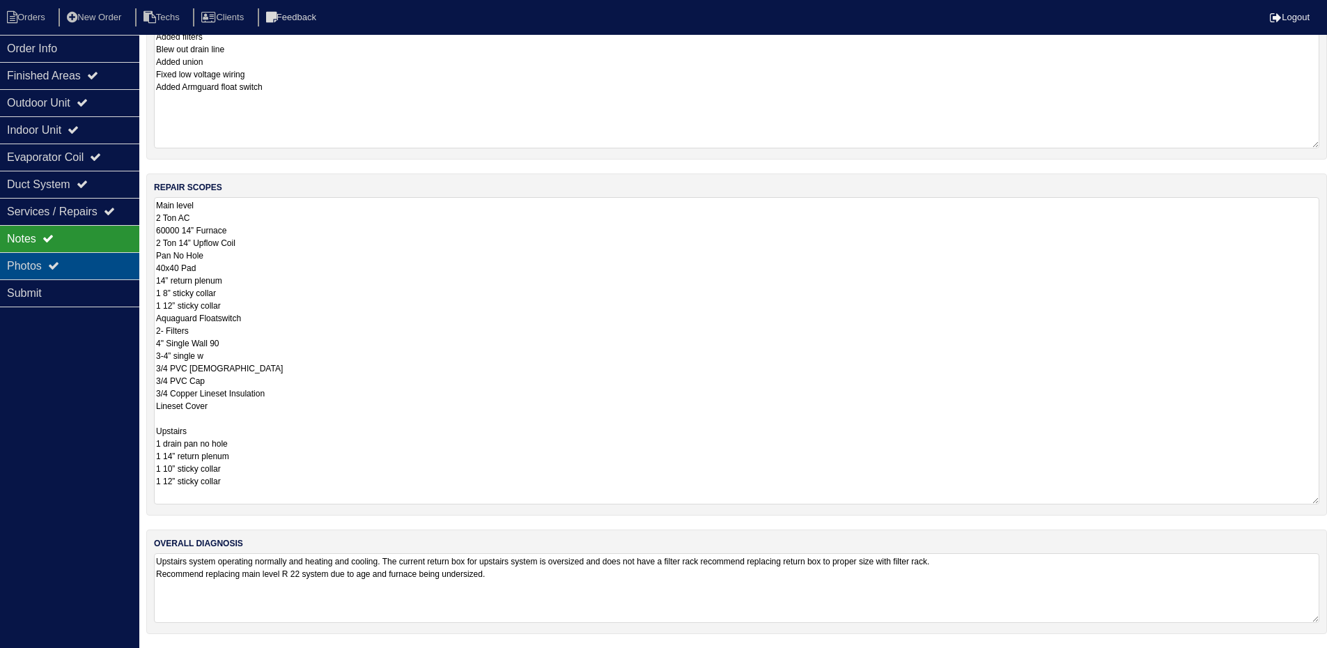
click at [68, 263] on div "Photos" at bounding box center [69, 265] width 139 height 27
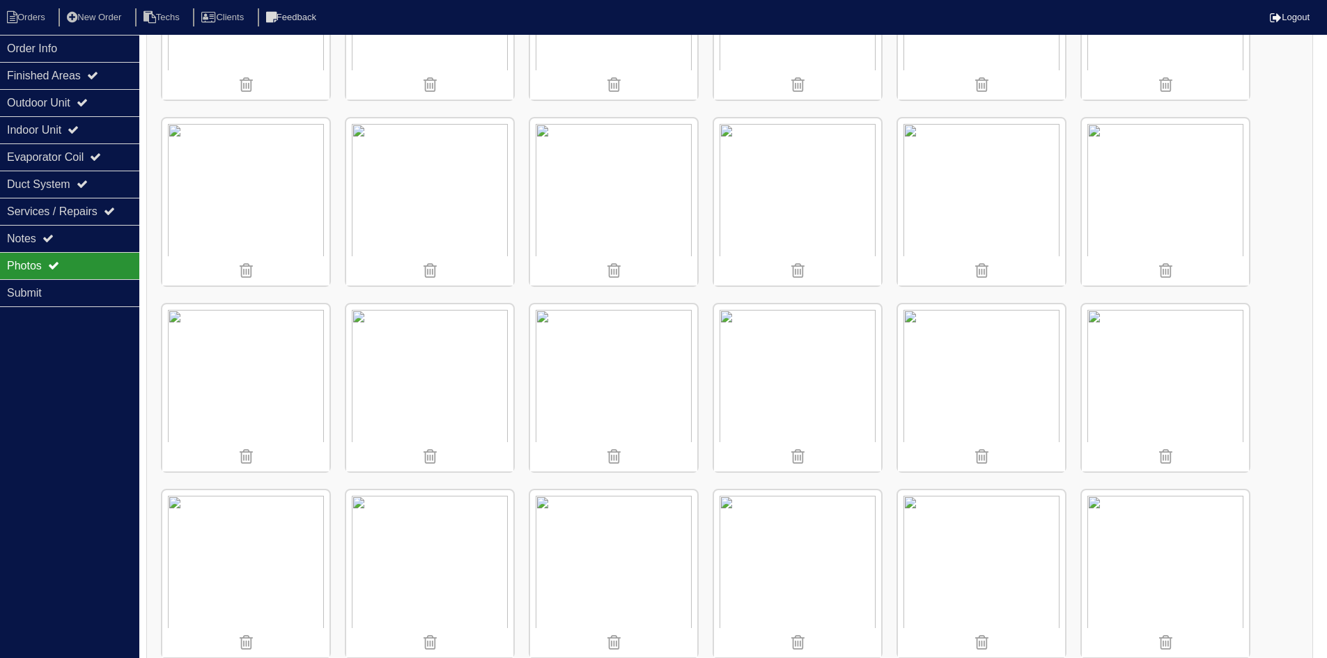
scroll to position [512, 0]
click at [634, 407] on img at bounding box center [613, 386] width 167 height 167
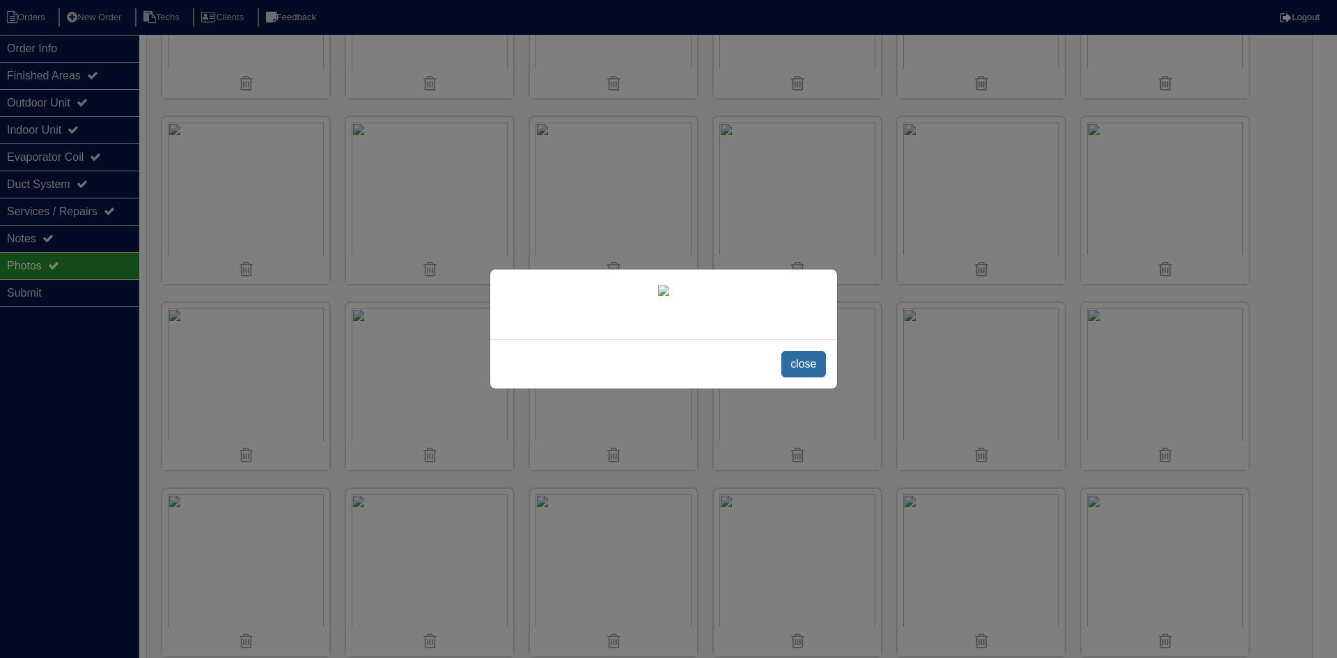
click at [798, 363] on span "close" at bounding box center [803, 364] width 44 height 26
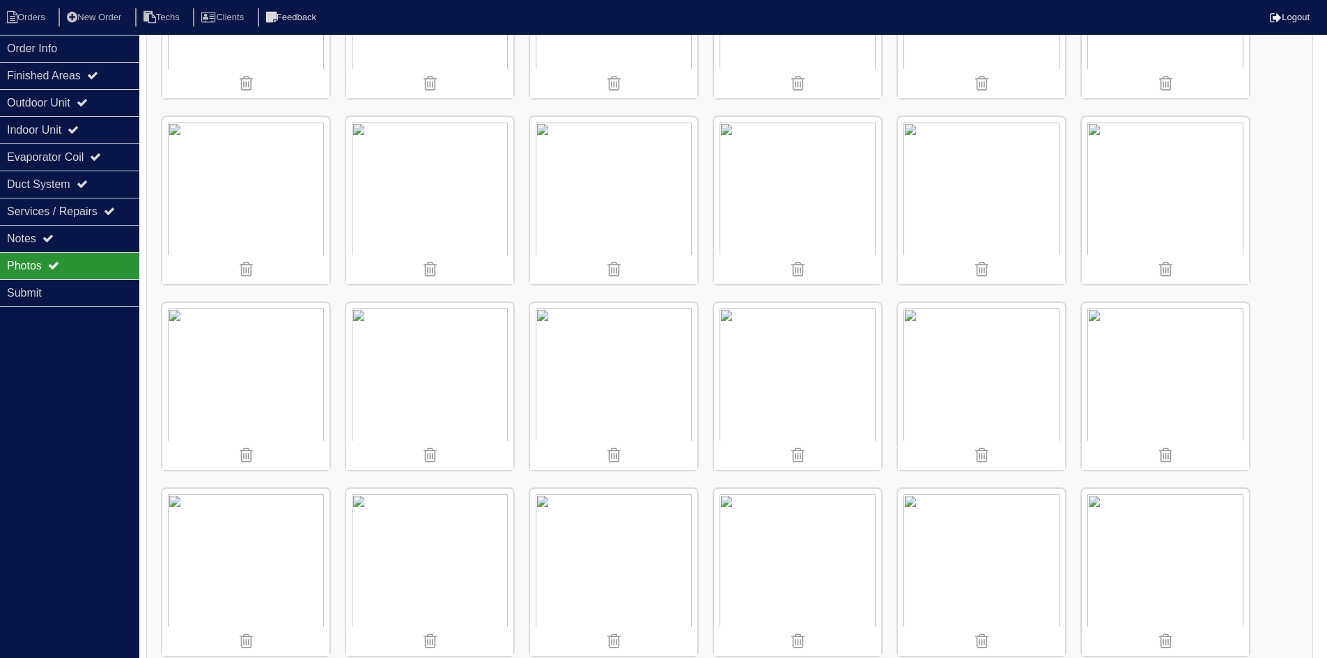
click at [959, 393] on img at bounding box center [981, 386] width 167 height 167
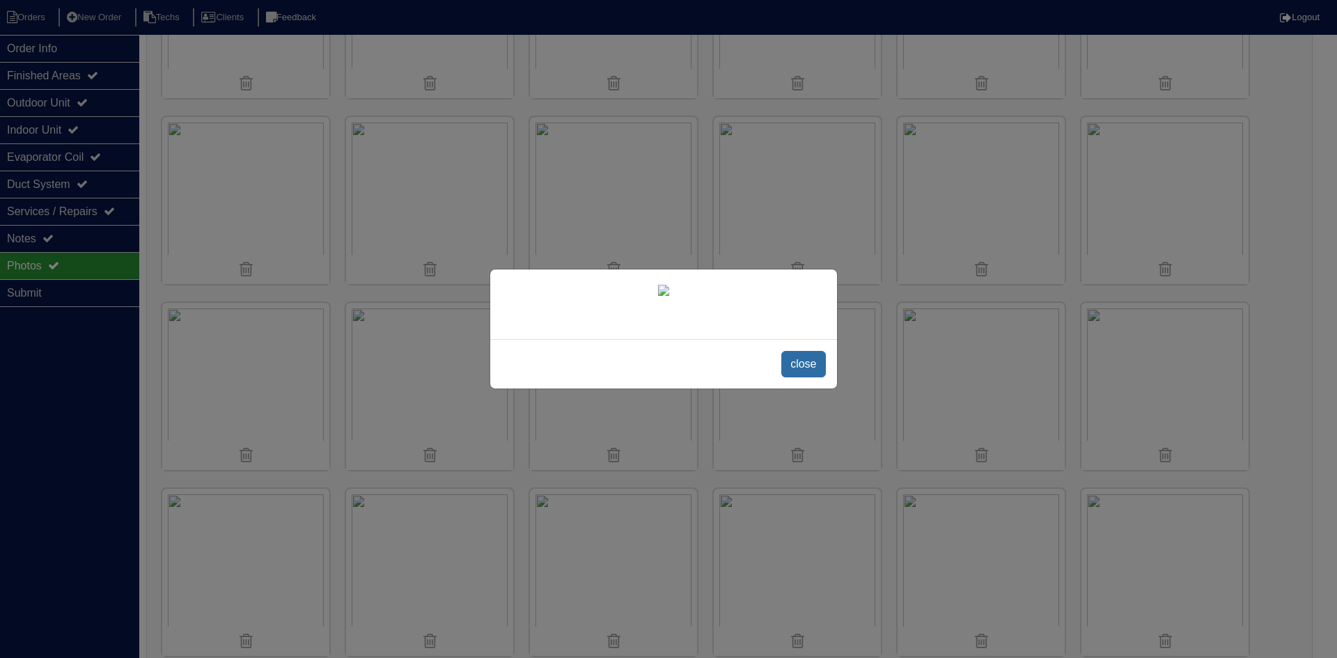
click at [795, 366] on span "close" at bounding box center [803, 364] width 44 height 26
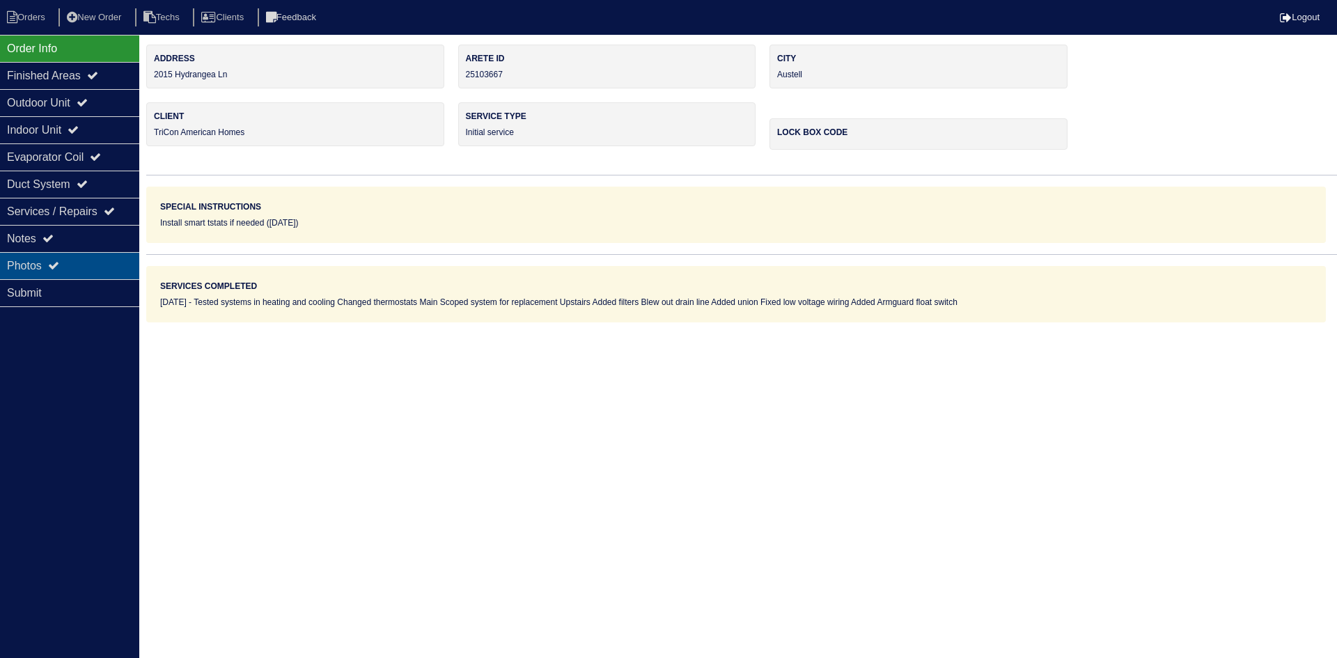
click at [68, 267] on div "Photos" at bounding box center [69, 265] width 139 height 27
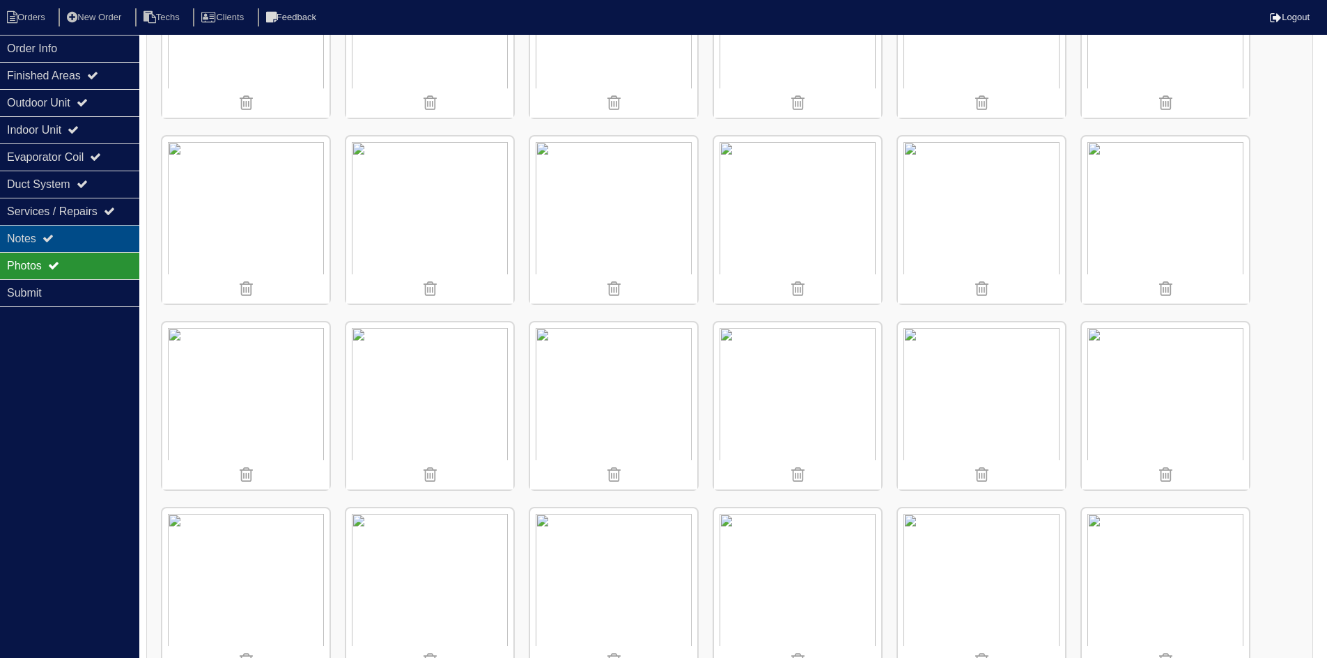
scroll to position [512, 0]
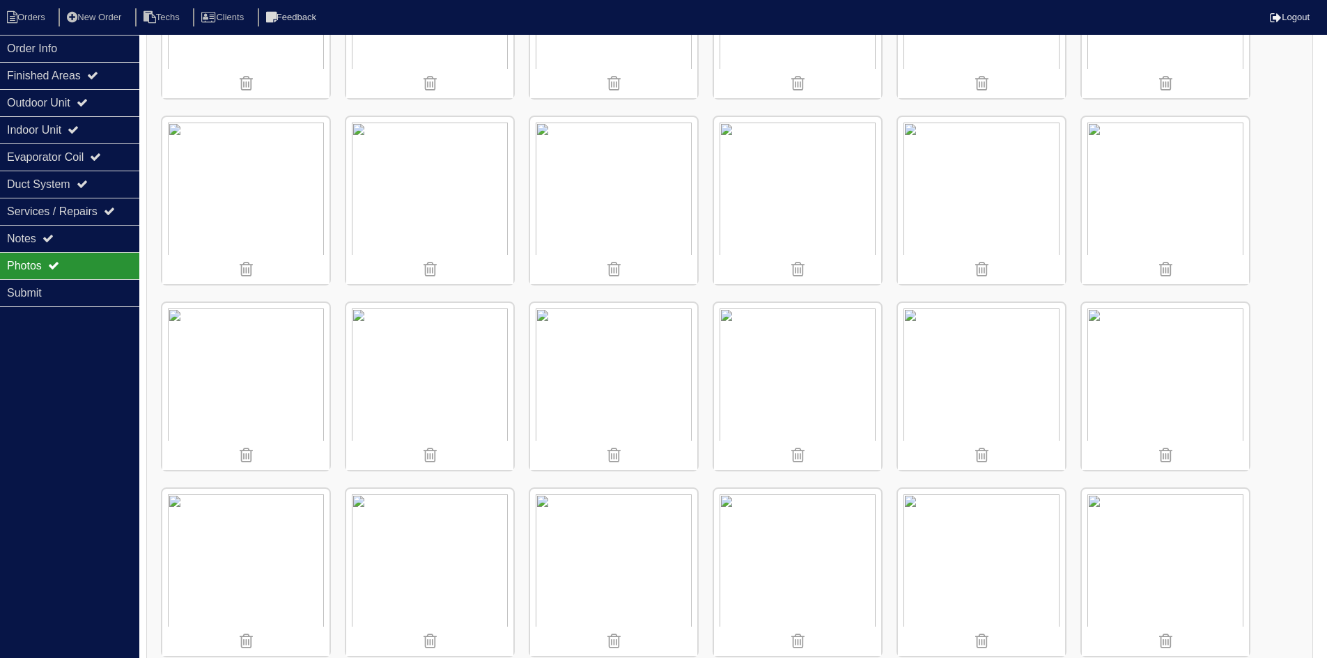
click at [608, 377] on img at bounding box center [613, 386] width 167 height 167
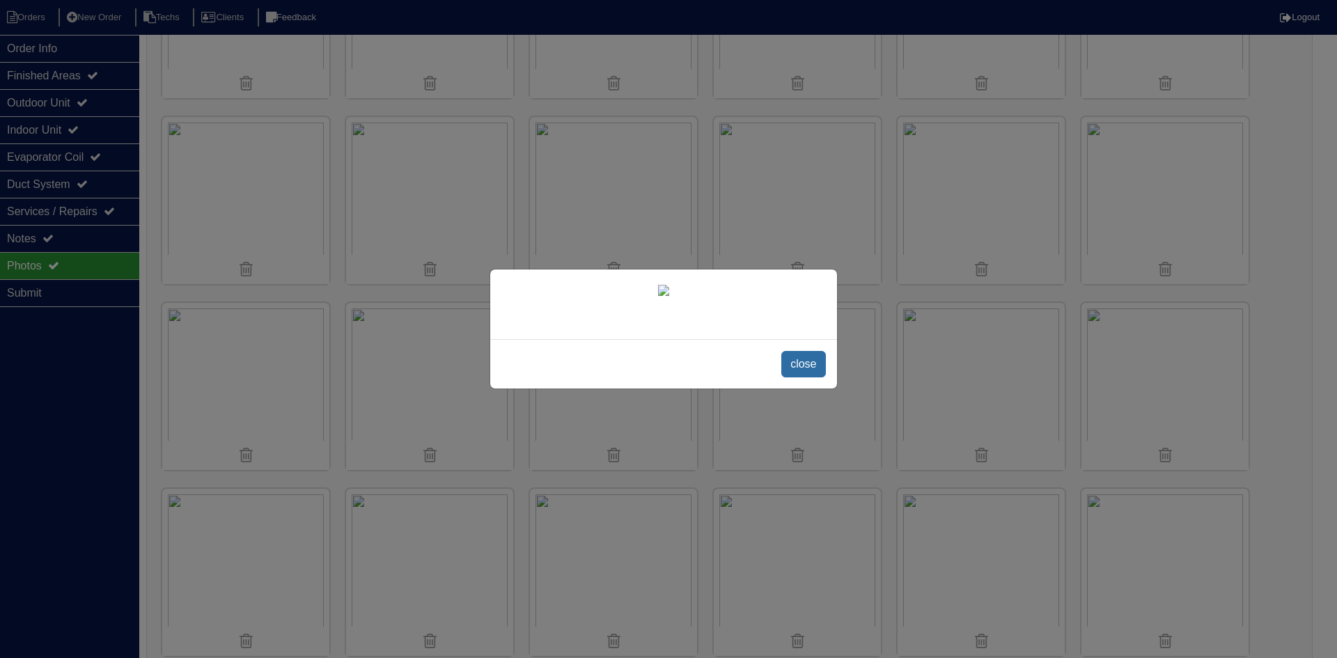
click at [789, 378] on span "close" at bounding box center [803, 364] width 44 height 26
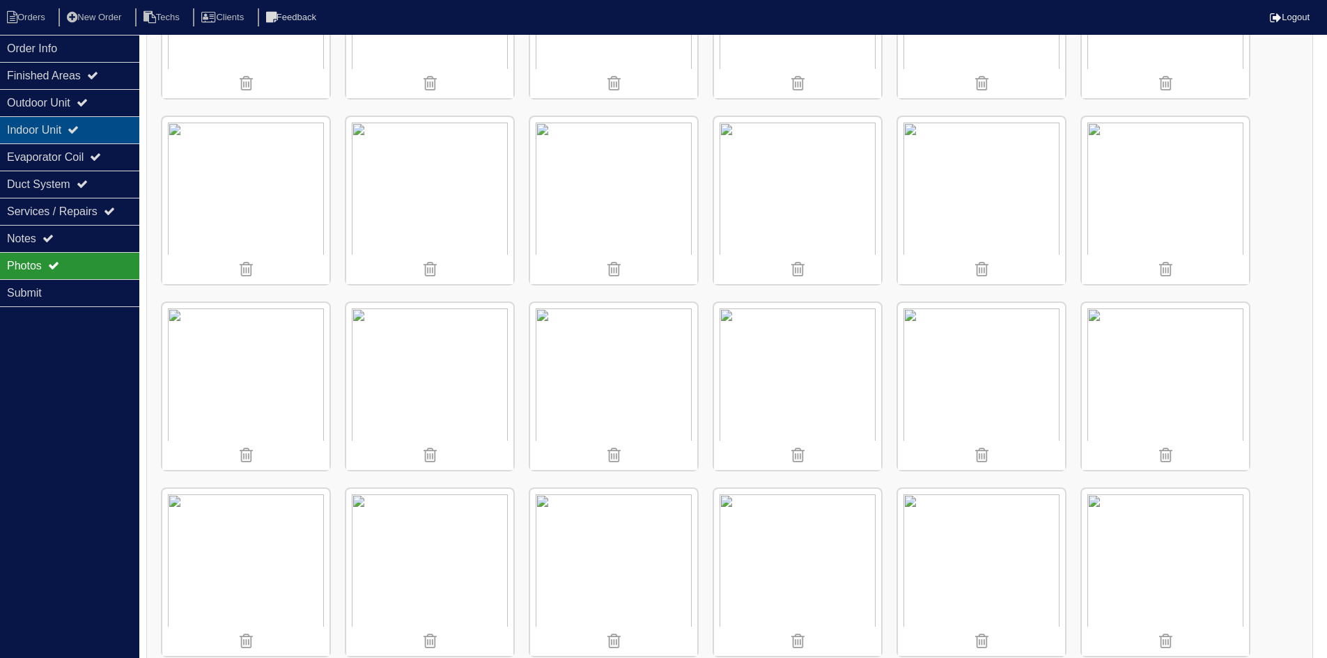
click at [95, 127] on div "Indoor Unit" at bounding box center [69, 129] width 139 height 27
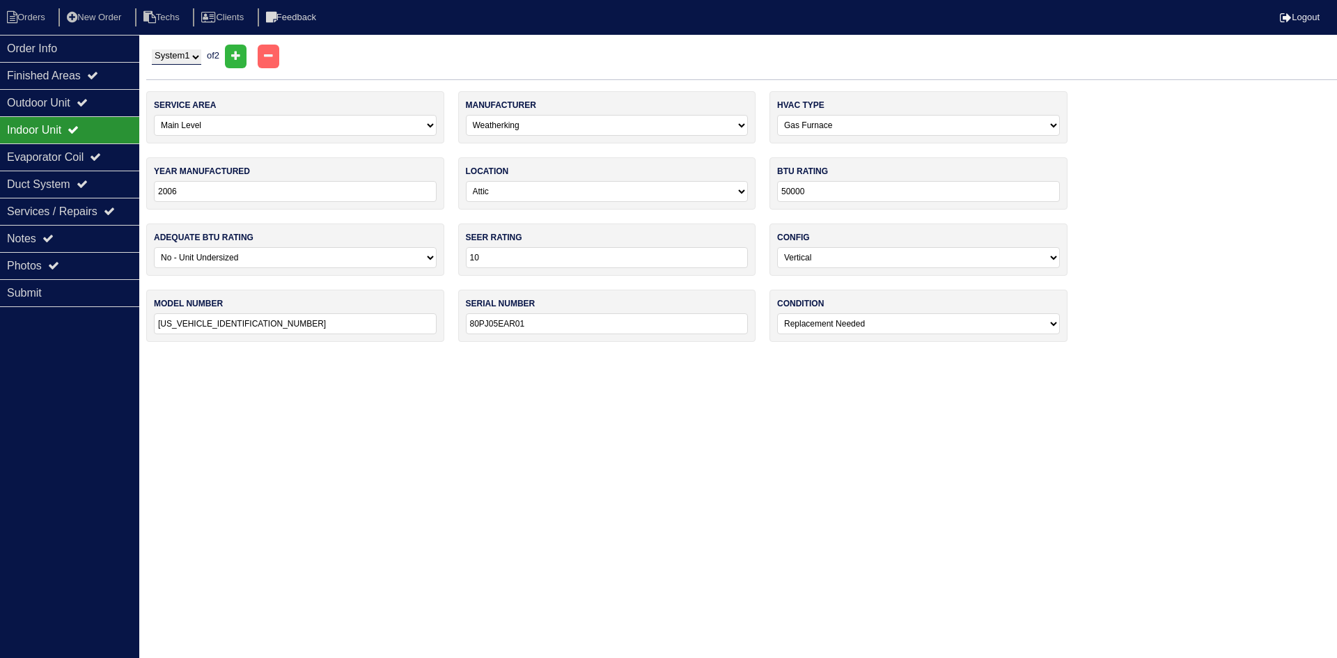
click at [195, 56] on select "System 1 System 2" at bounding box center [176, 56] width 49 height 15
select select "2"
click at [152, 49] on select "System 1 System 2" at bounding box center [176, 56] width 49 height 15
select select "1"
select select "[PERSON_NAME]"
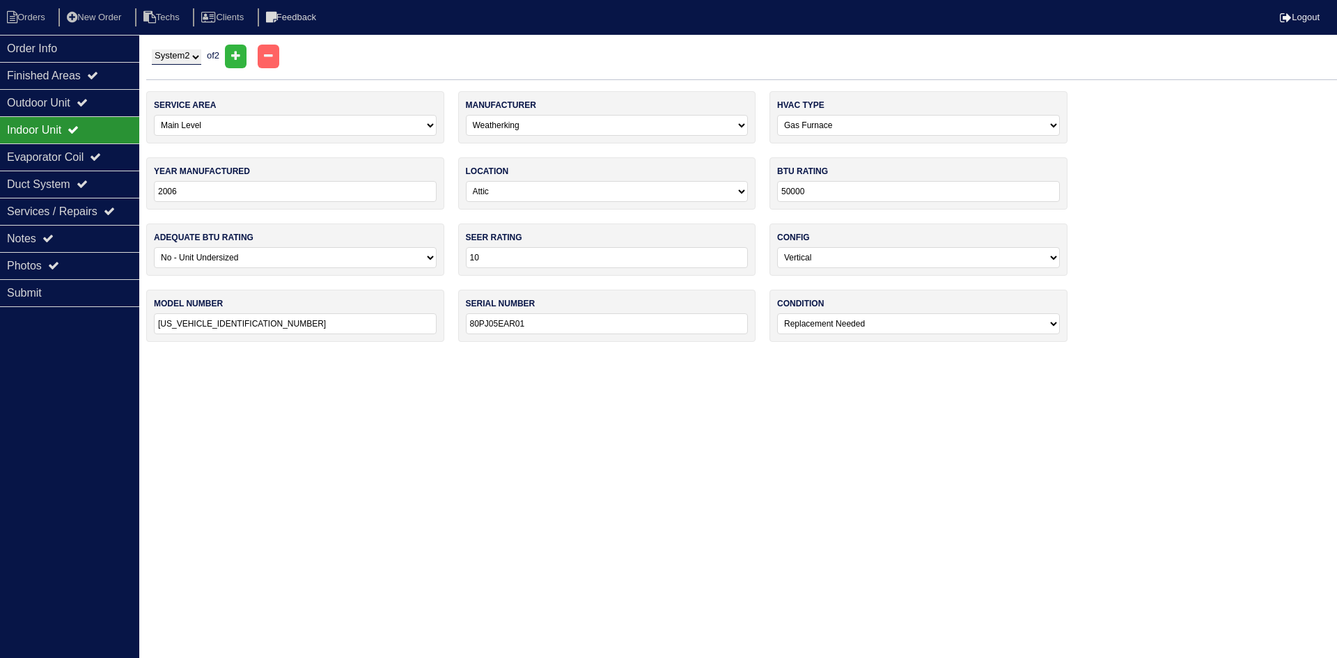
select select "0"
click at [95, 266] on div "Photos" at bounding box center [69, 265] width 139 height 27
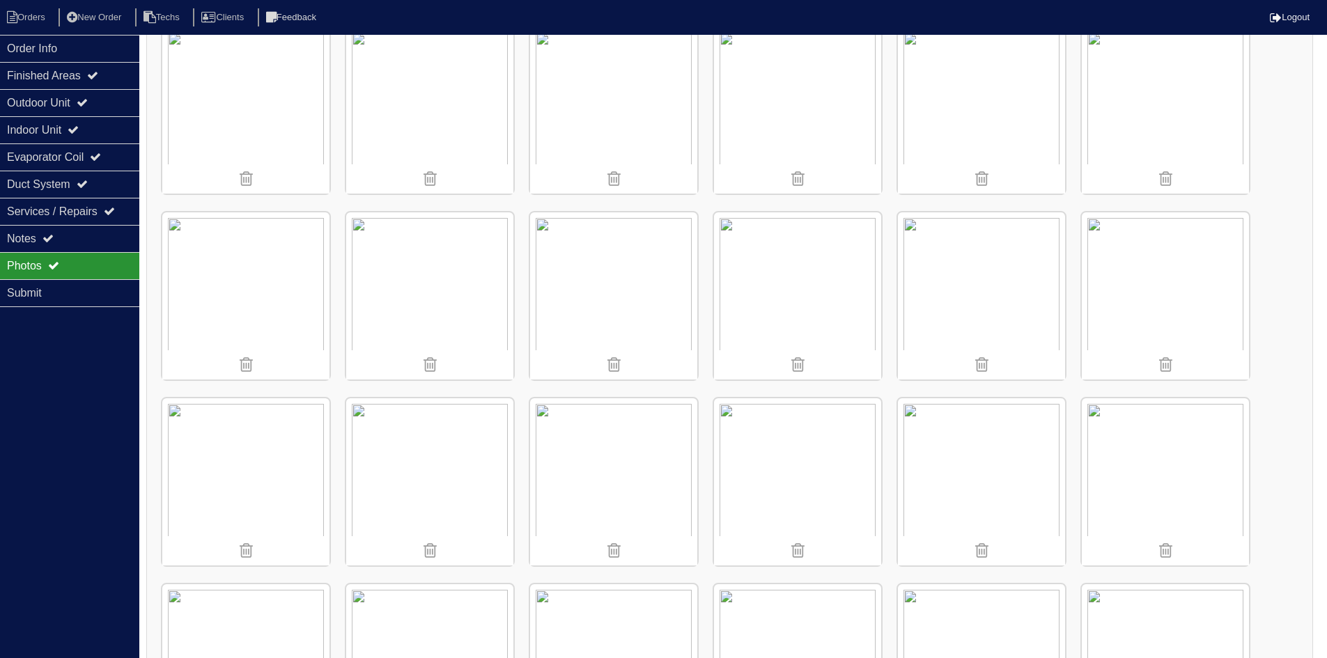
scroll to position [627, 0]
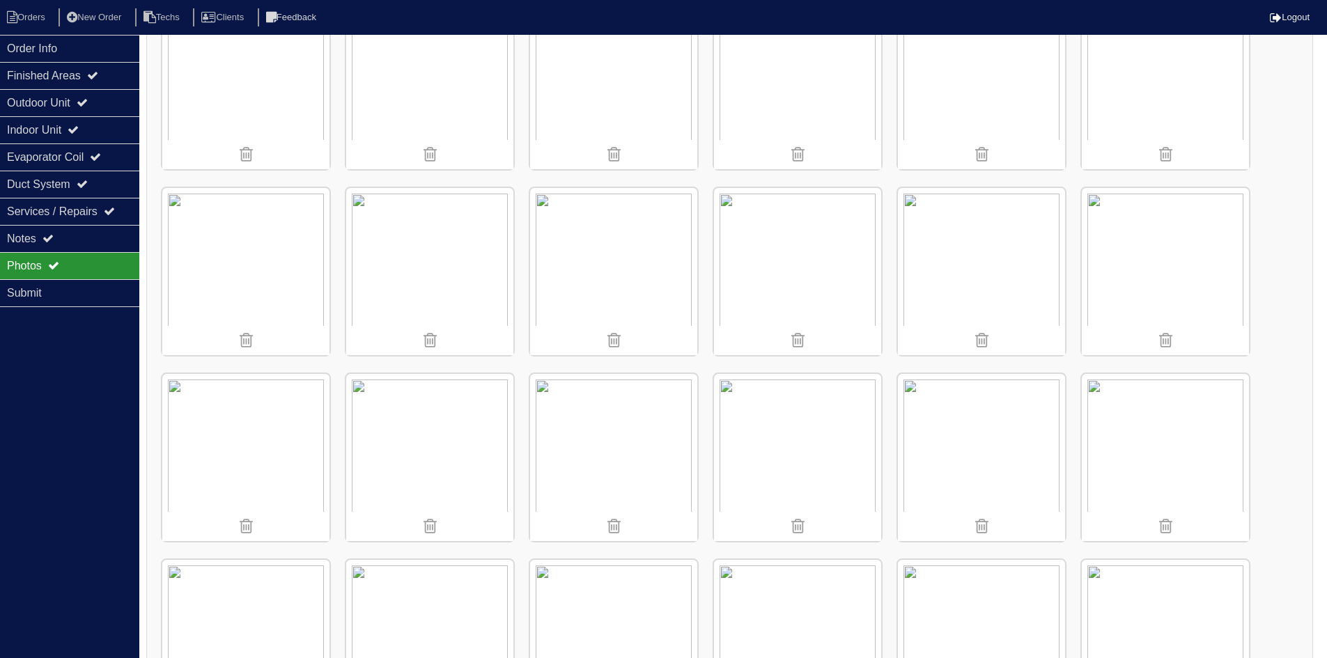
click at [966, 281] on img at bounding box center [981, 271] width 167 height 167
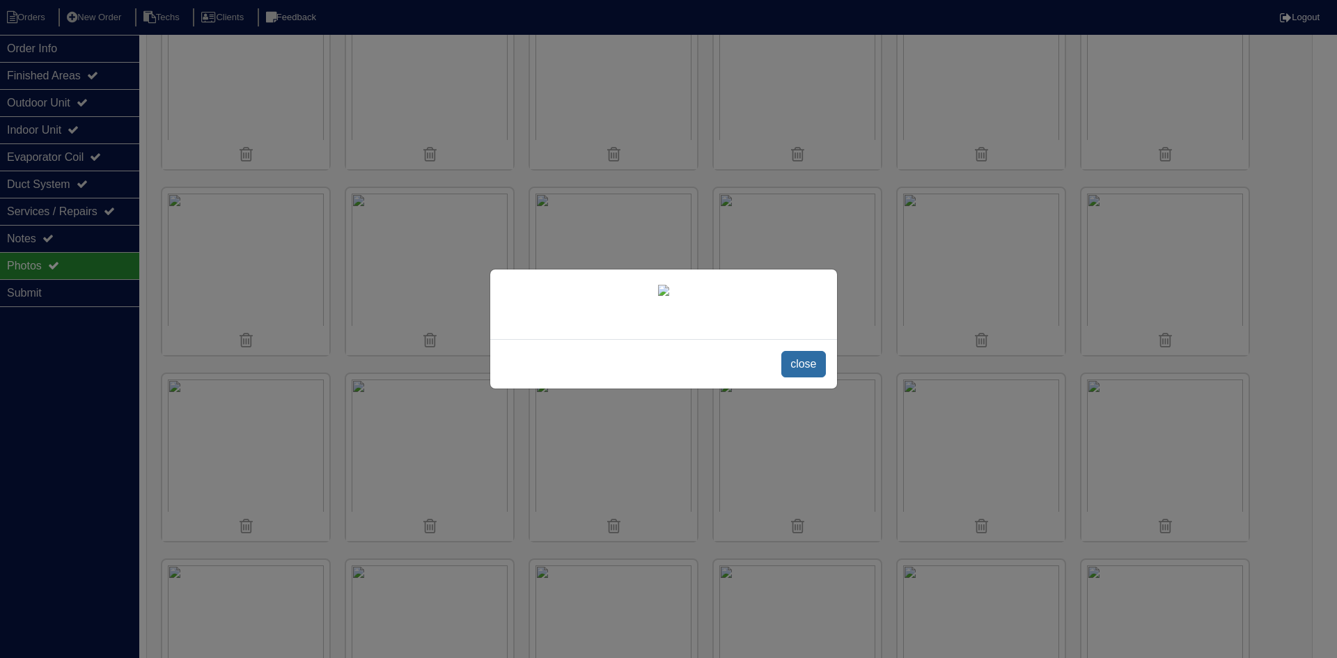
click at [795, 378] on span "close" at bounding box center [803, 364] width 44 height 26
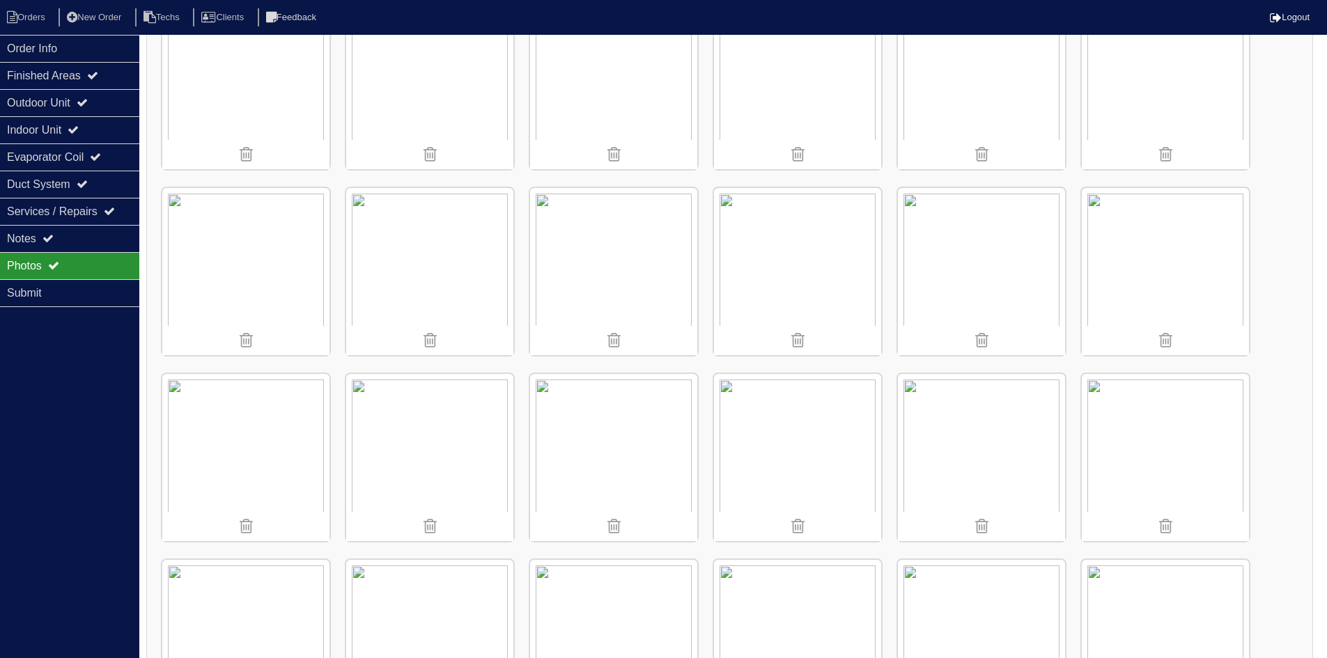
click at [1153, 309] on img at bounding box center [1165, 271] width 167 height 167
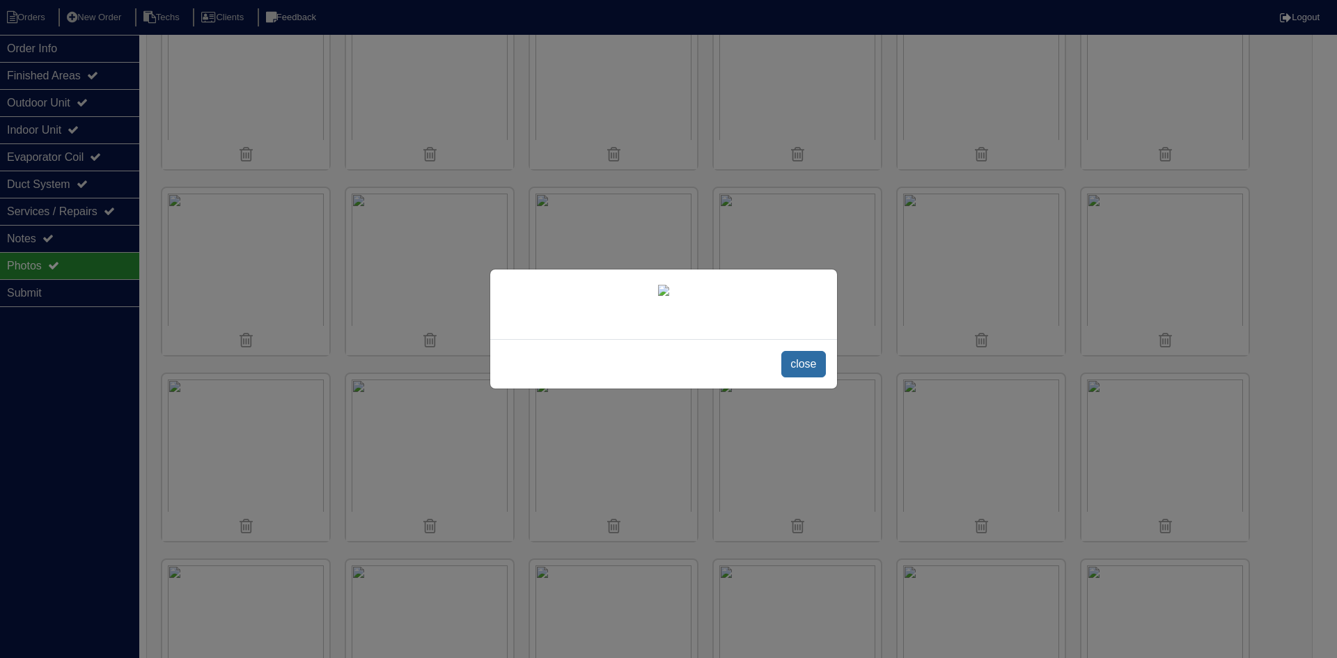
click at [800, 378] on span "close" at bounding box center [803, 364] width 44 height 26
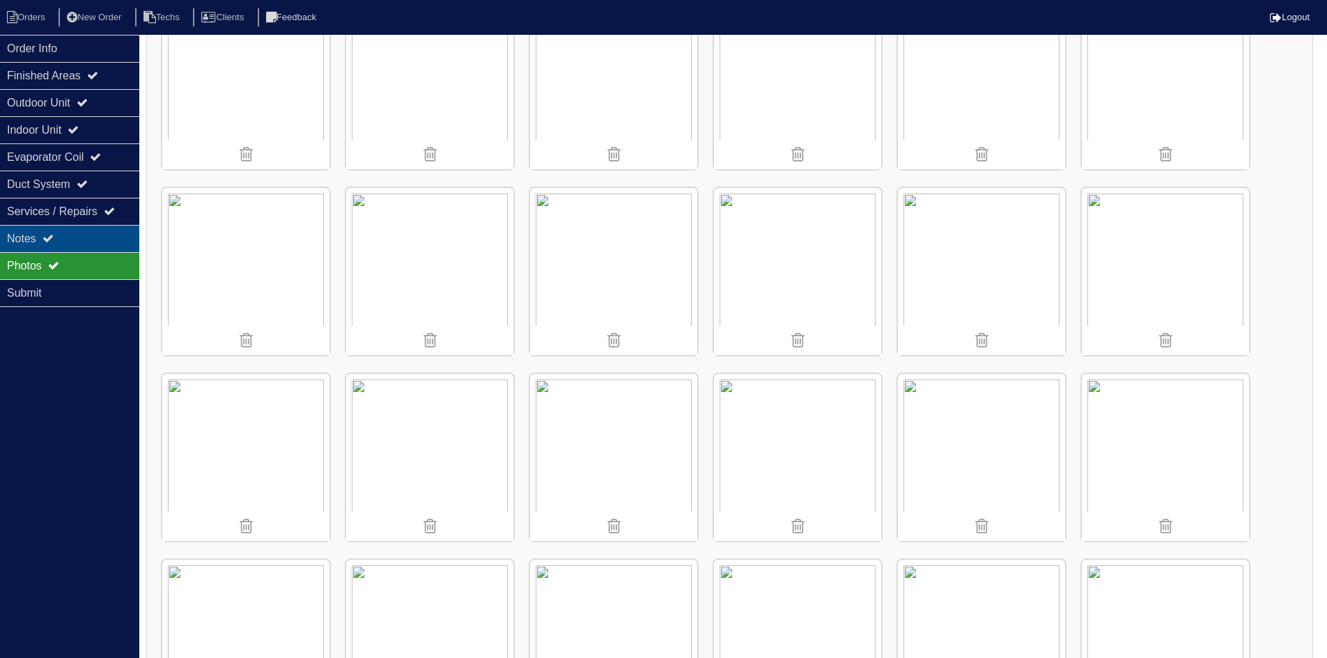
click at [73, 235] on div "Notes" at bounding box center [69, 238] width 139 height 27
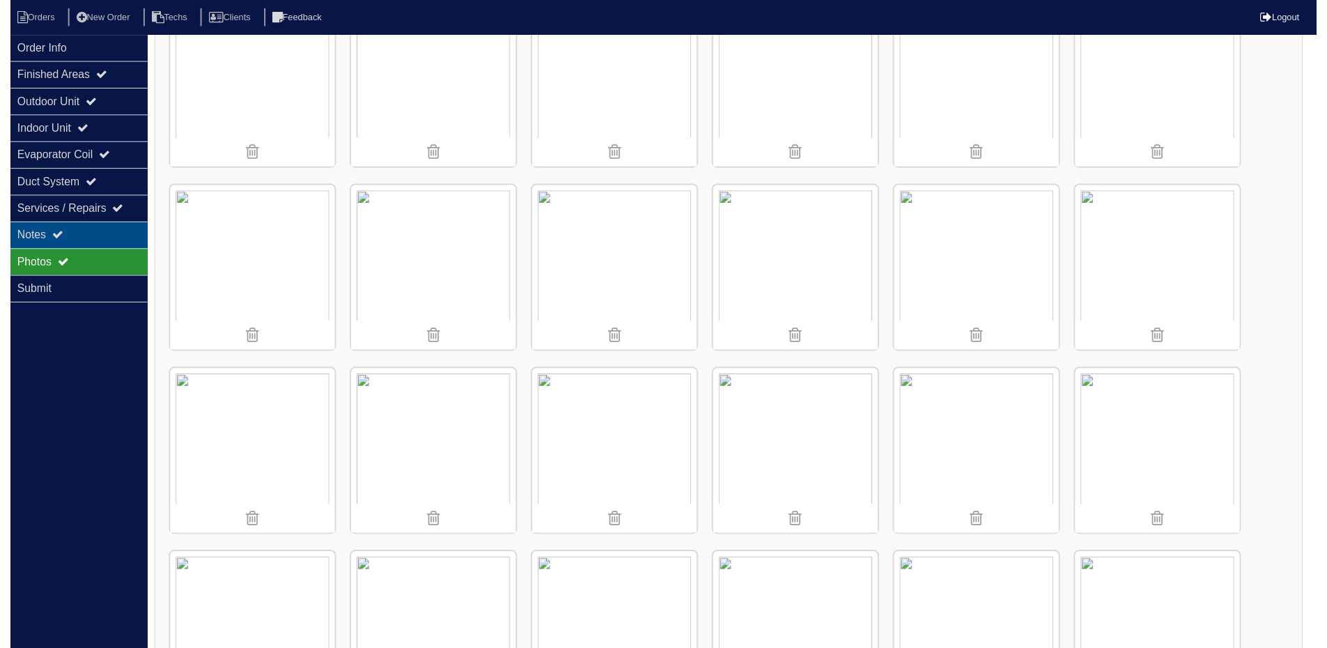
scroll to position [0, 0]
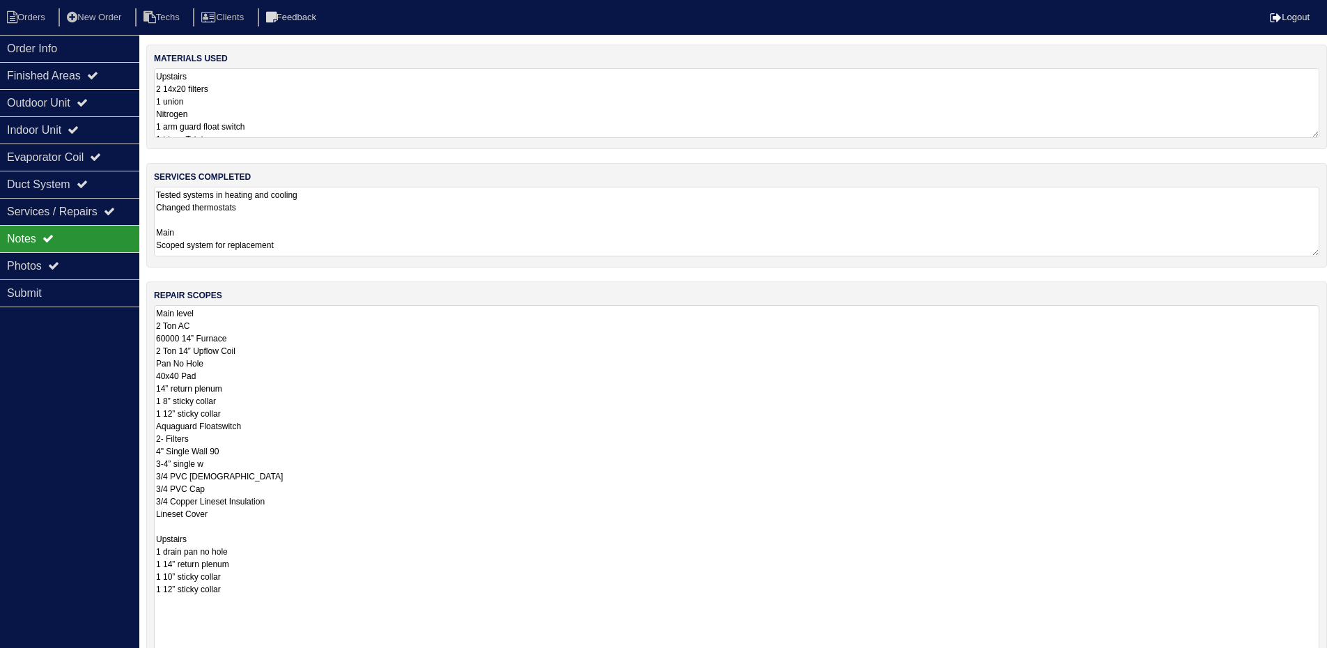
drag, startPoint x: 1325, startPoint y: 373, endPoint x: 1337, endPoint y: 691, distance: 318.5
click at [1327, 658] on html "Orders New Order Techs Clients Feedback Logout Orders New Order Users Clients M…" at bounding box center [663, 418] width 1327 height 837
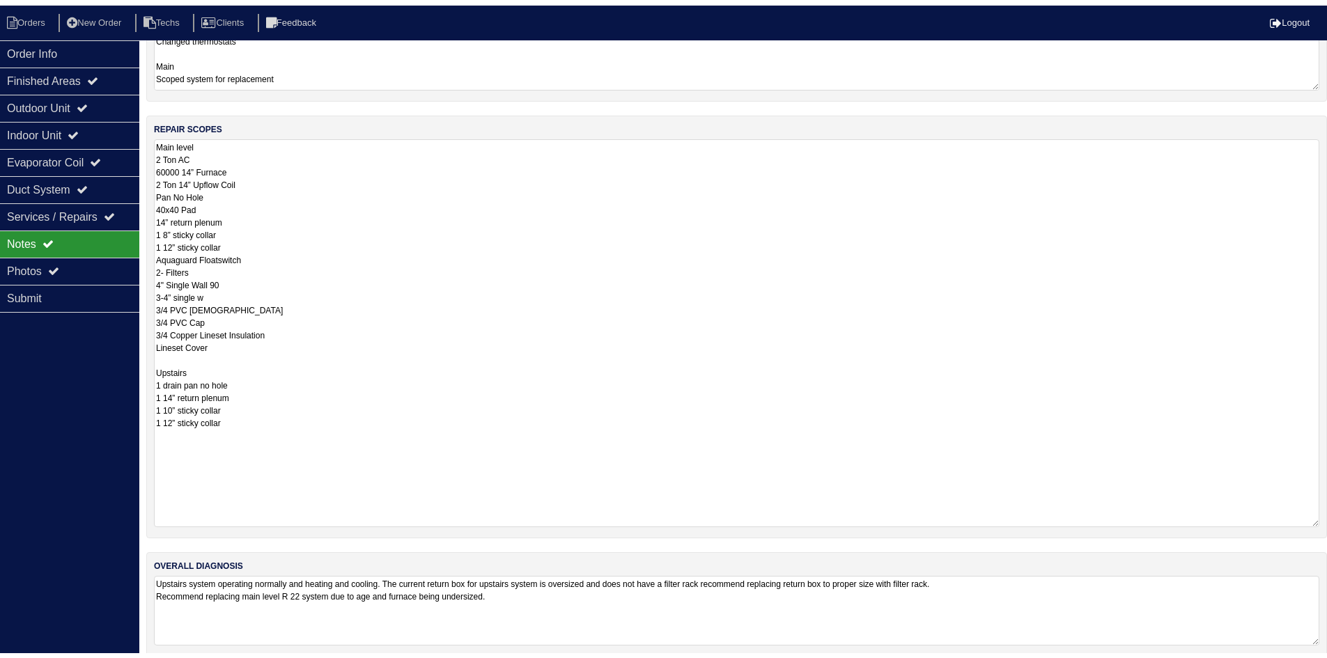
scroll to position [189, 0]
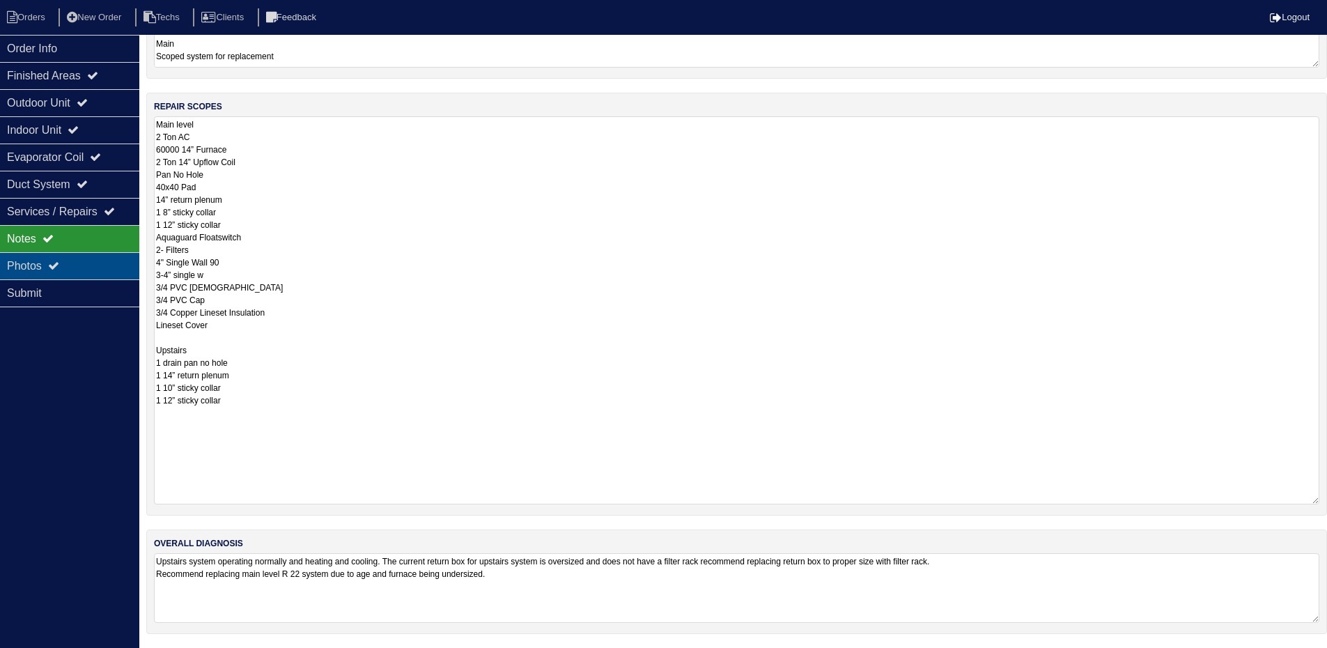
click at [75, 265] on div "Photos" at bounding box center [69, 265] width 139 height 27
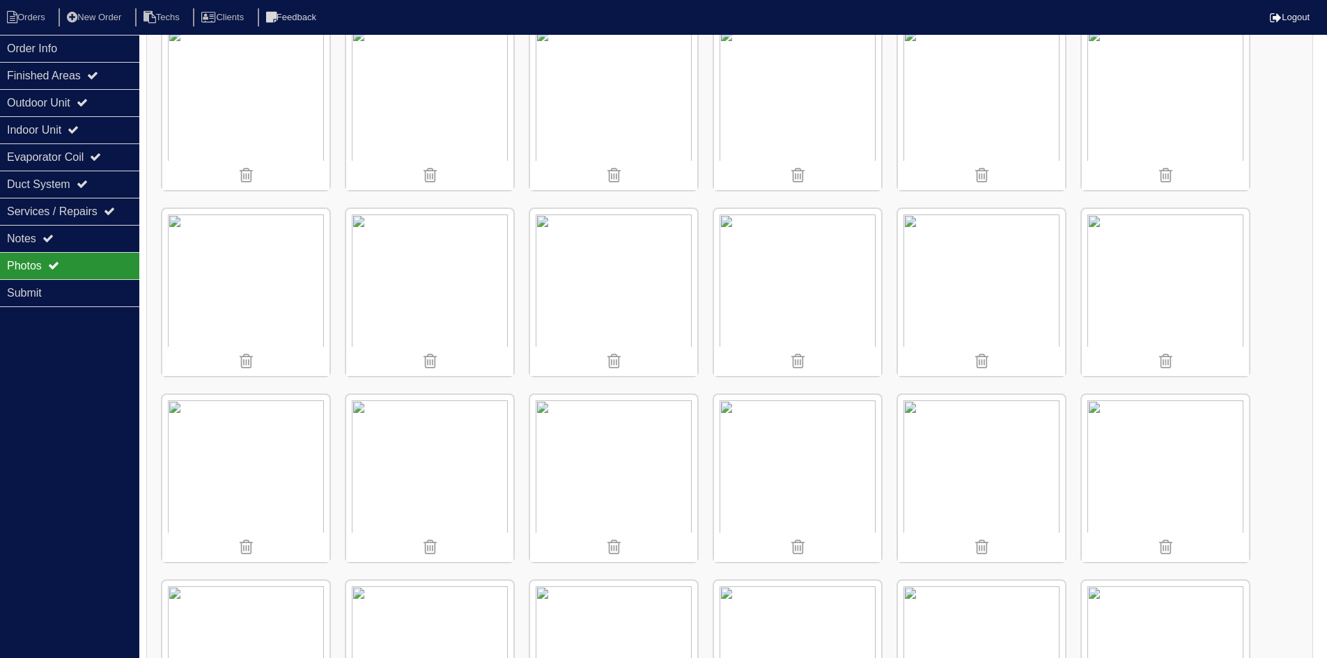
scroll to position [607, 0]
click at [992, 304] on img at bounding box center [981, 291] width 167 height 167
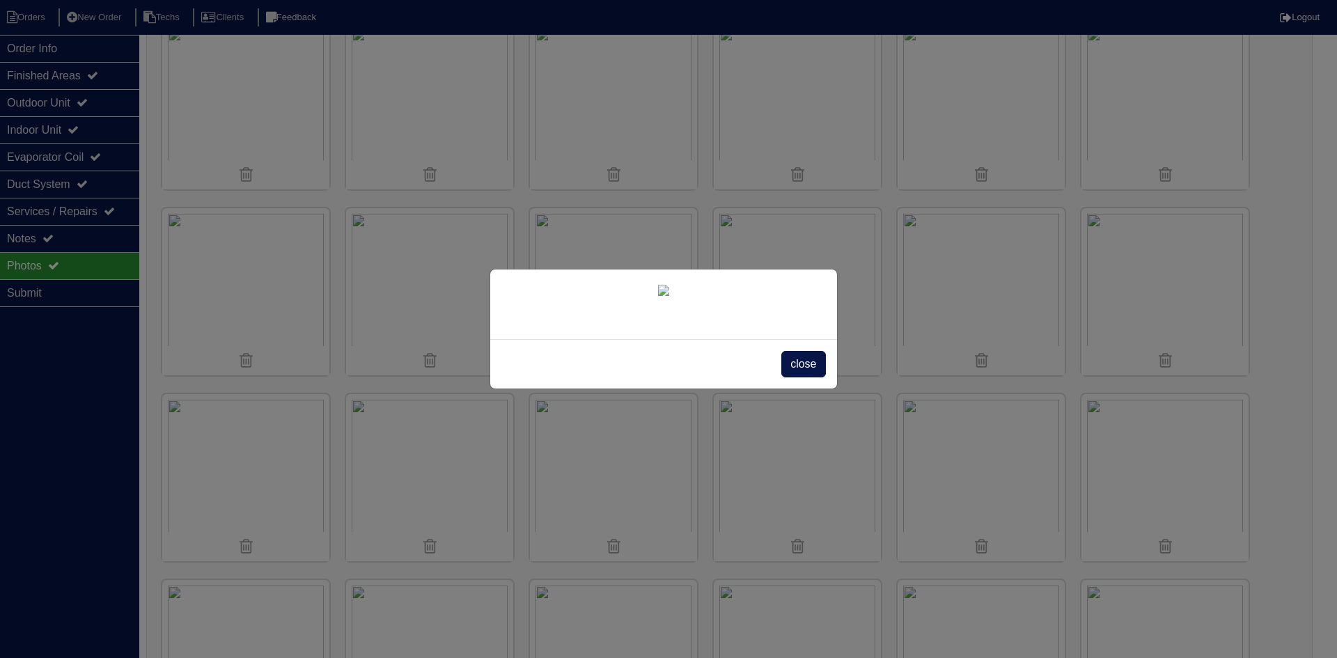
drag, startPoint x: 809, startPoint y: 557, endPoint x: 815, endPoint y: 543, distance: 15.0
click at [809, 378] on span "close" at bounding box center [803, 364] width 44 height 26
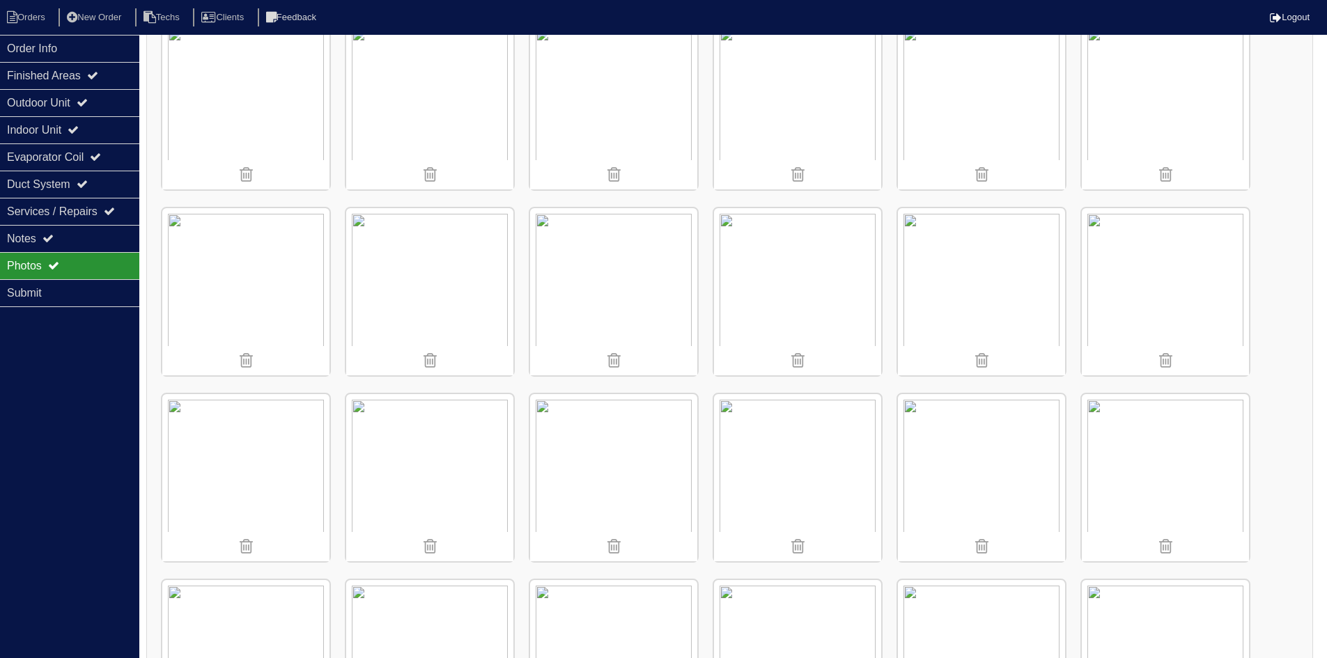
click at [1154, 314] on img at bounding box center [1165, 291] width 167 height 167
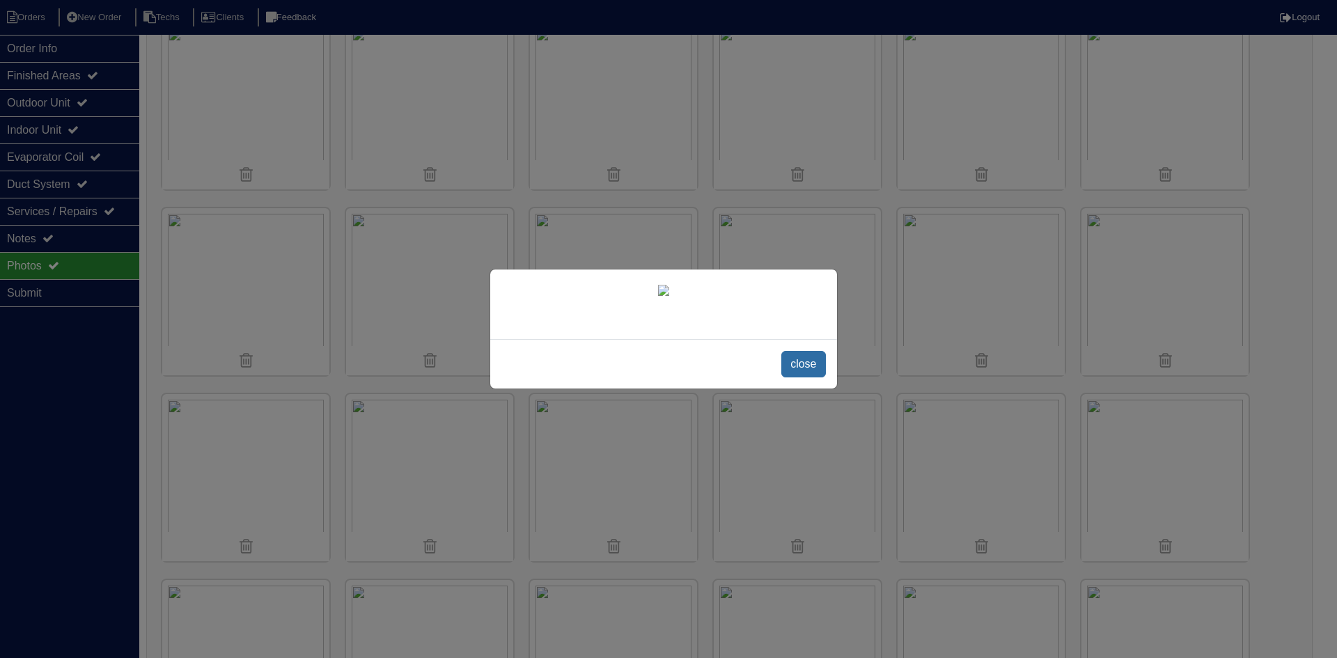
click at [795, 378] on span "close" at bounding box center [803, 364] width 44 height 26
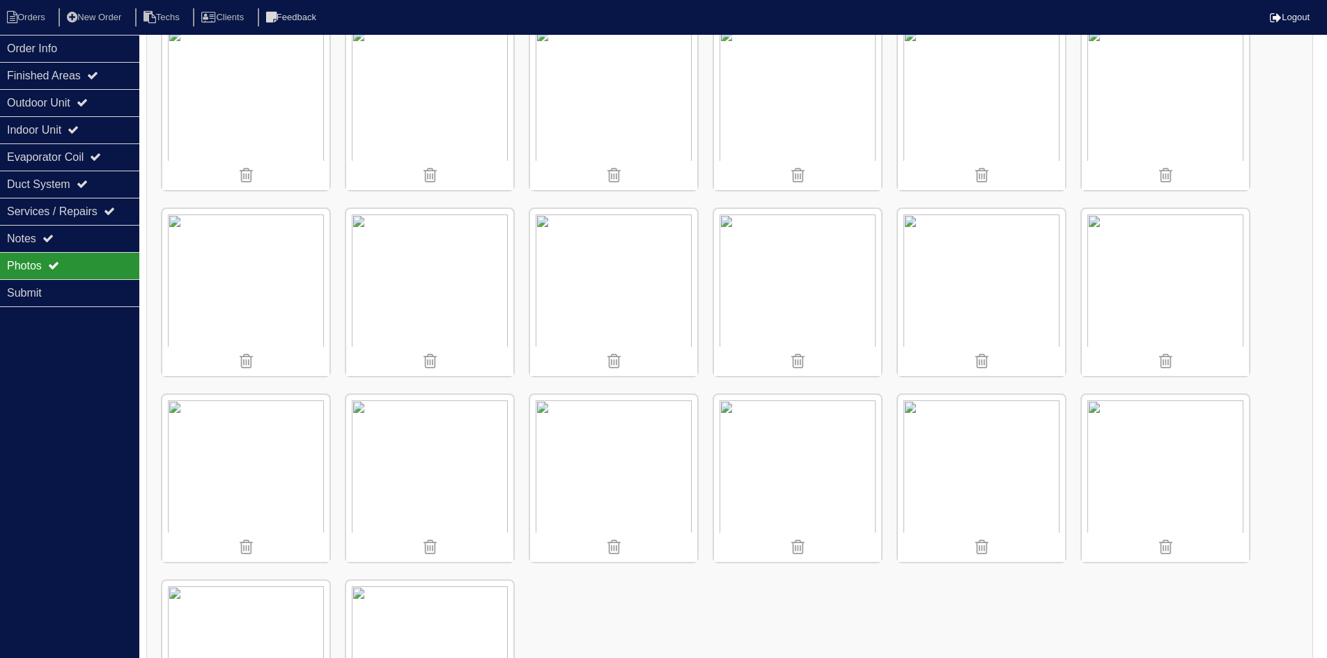
scroll to position [1791, 0]
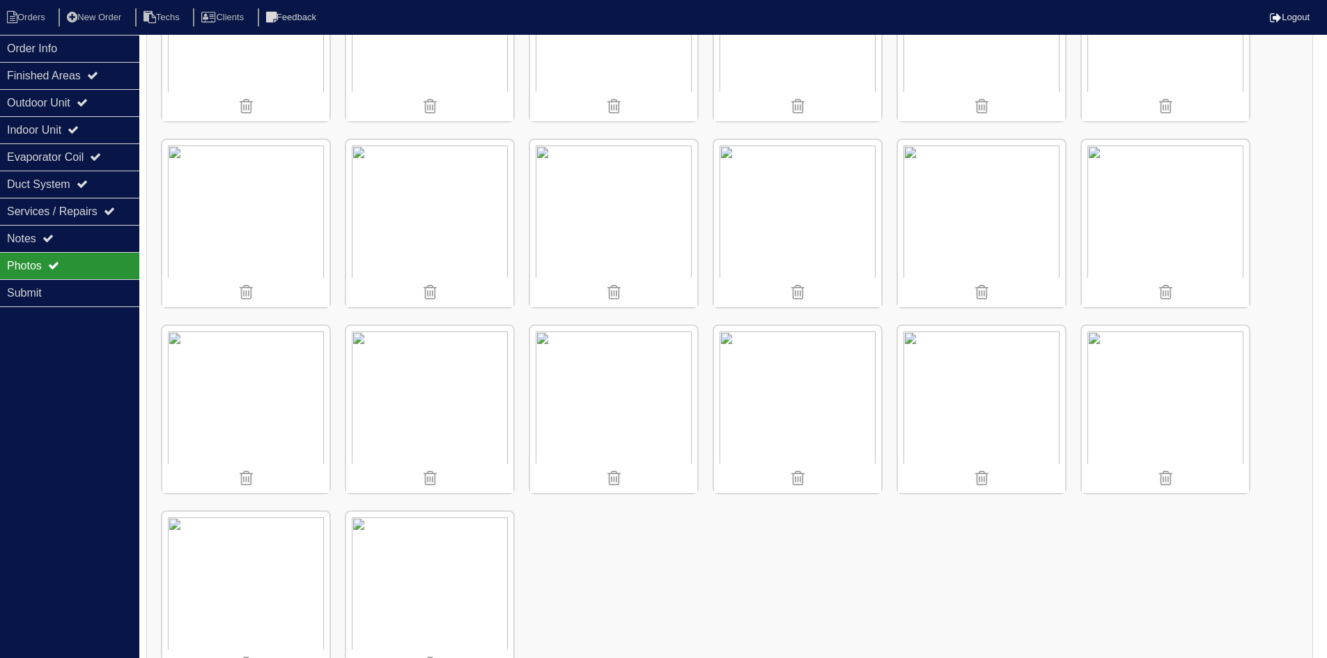
click at [614, 240] on img at bounding box center [613, 223] width 167 height 167
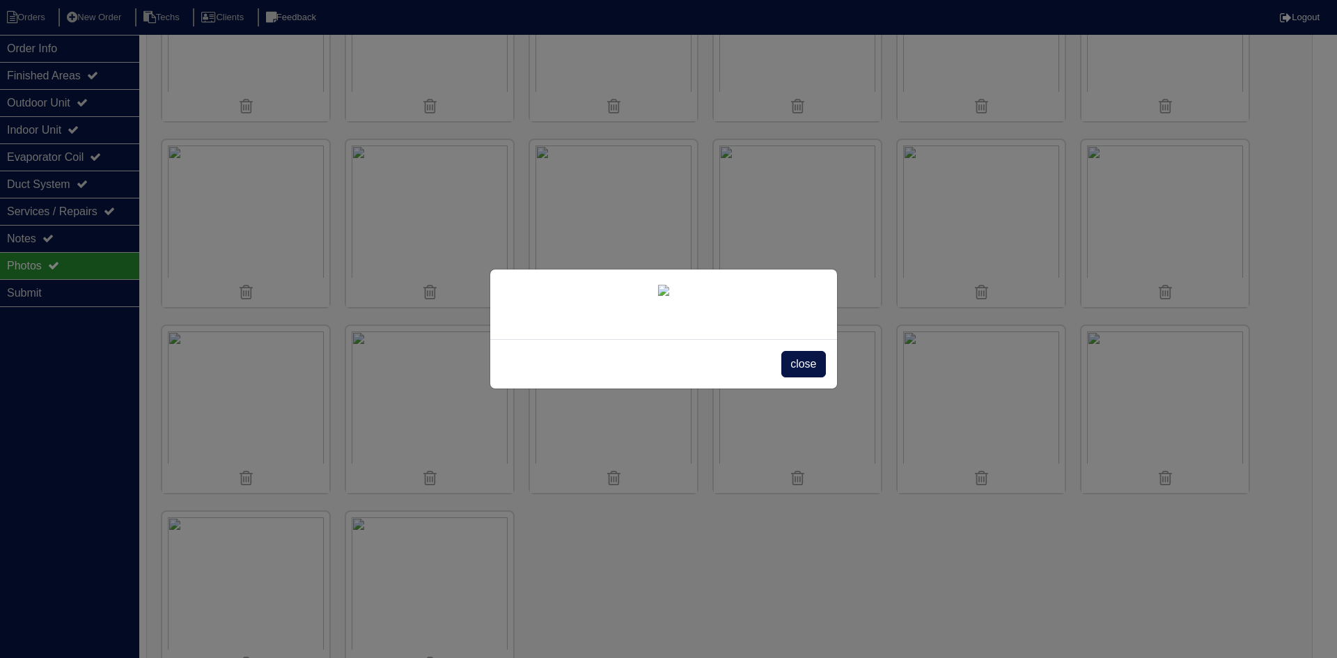
click at [798, 378] on span "close" at bounding box center [803, 364] width 44 height 26
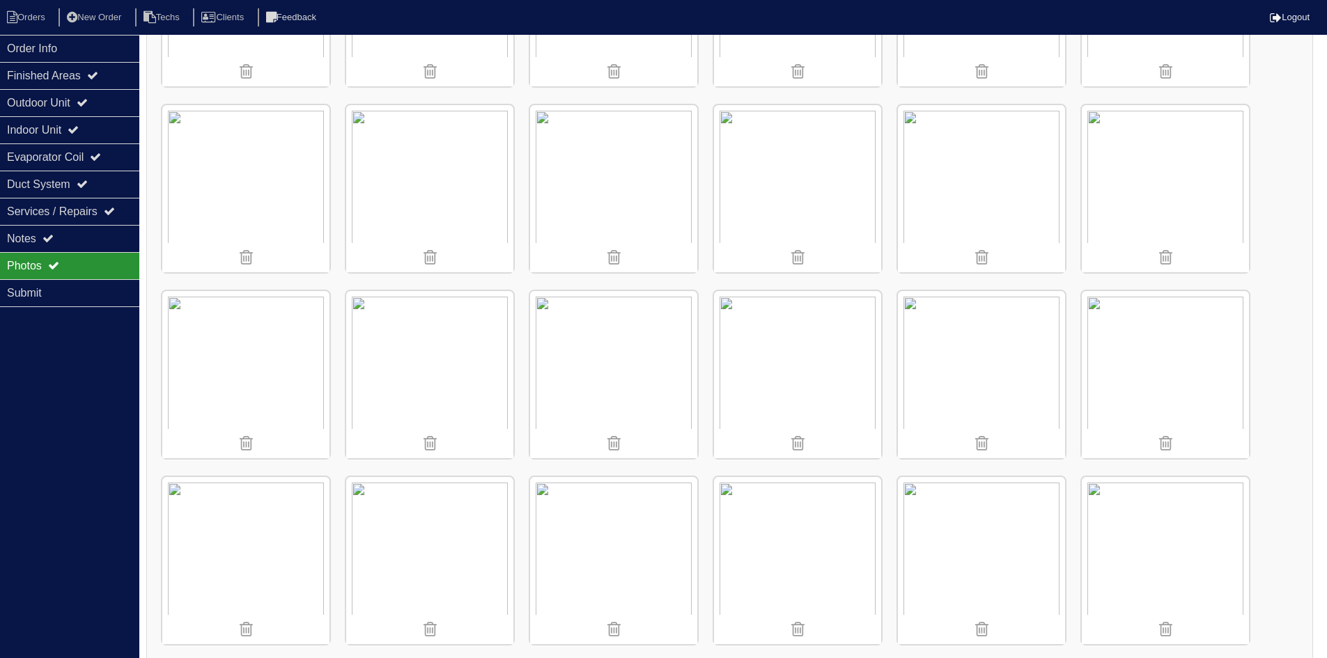
scroll to position [676, 0]
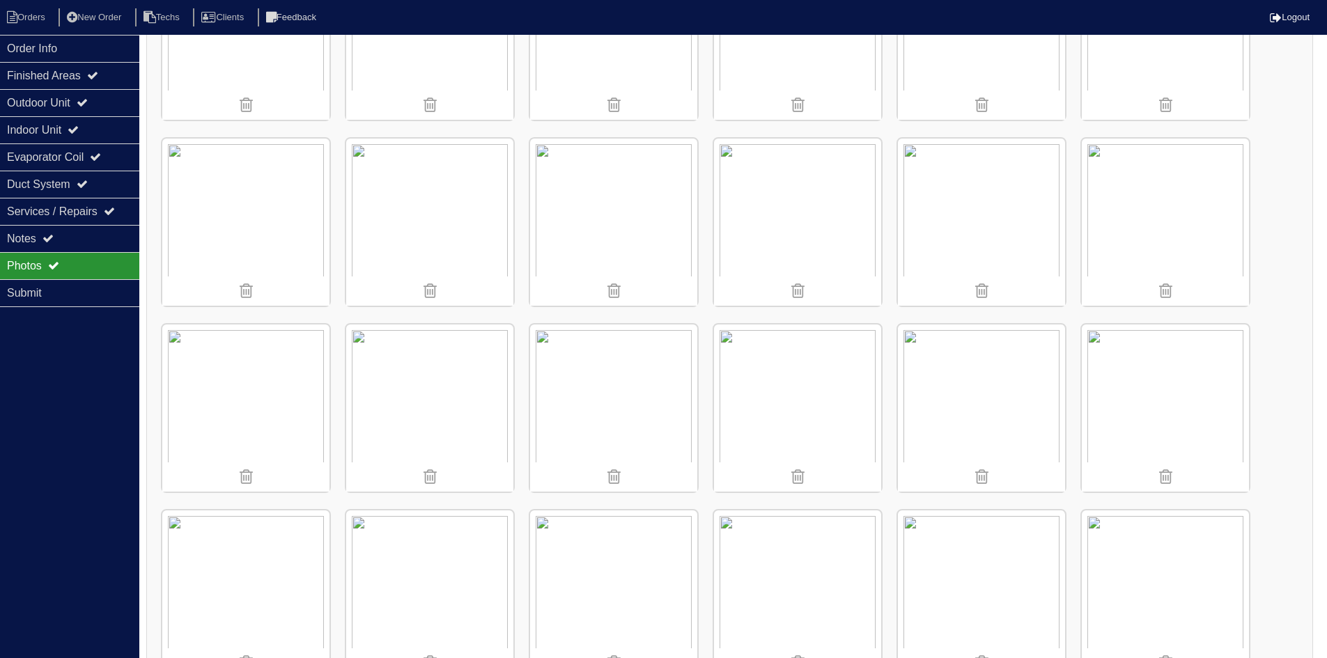
click at [759, 249] on img at bounding box center [797, 222] width 167 height 167
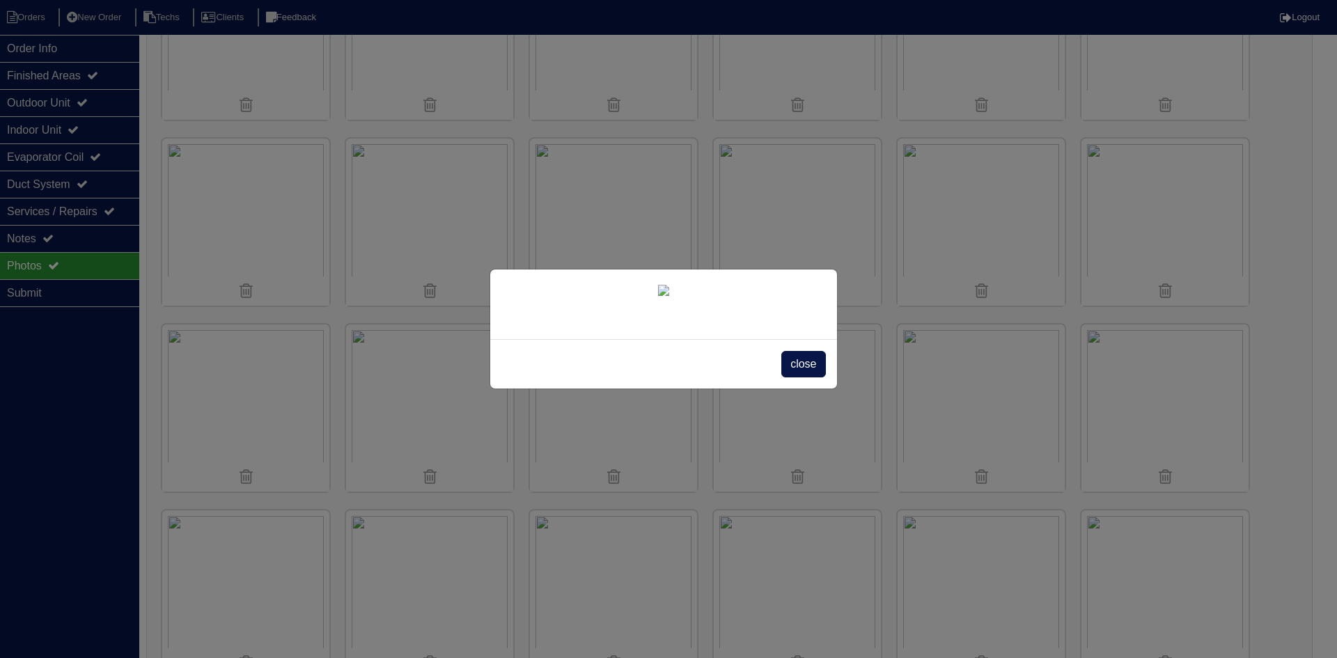
click at [812, 378] on span "close" at bounding box center [803, 364] width 44 height 26
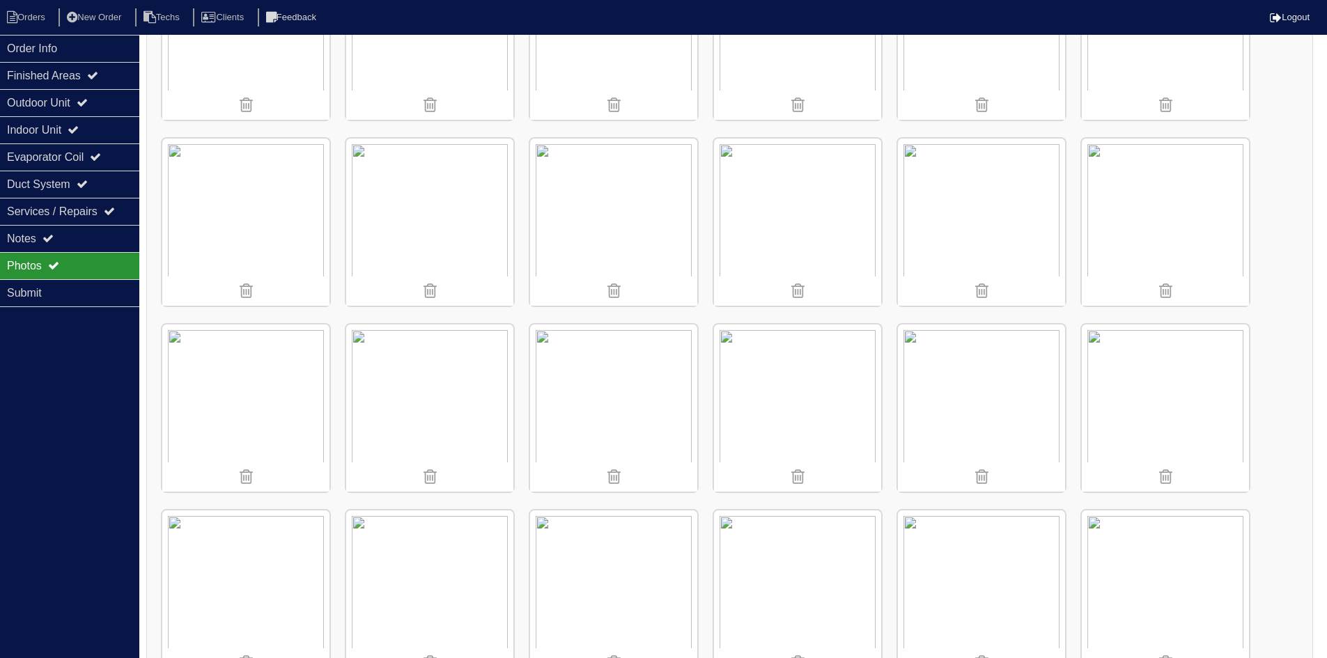
click at [625, 199] on img at bounding box center [613, 222] width 167 height 167
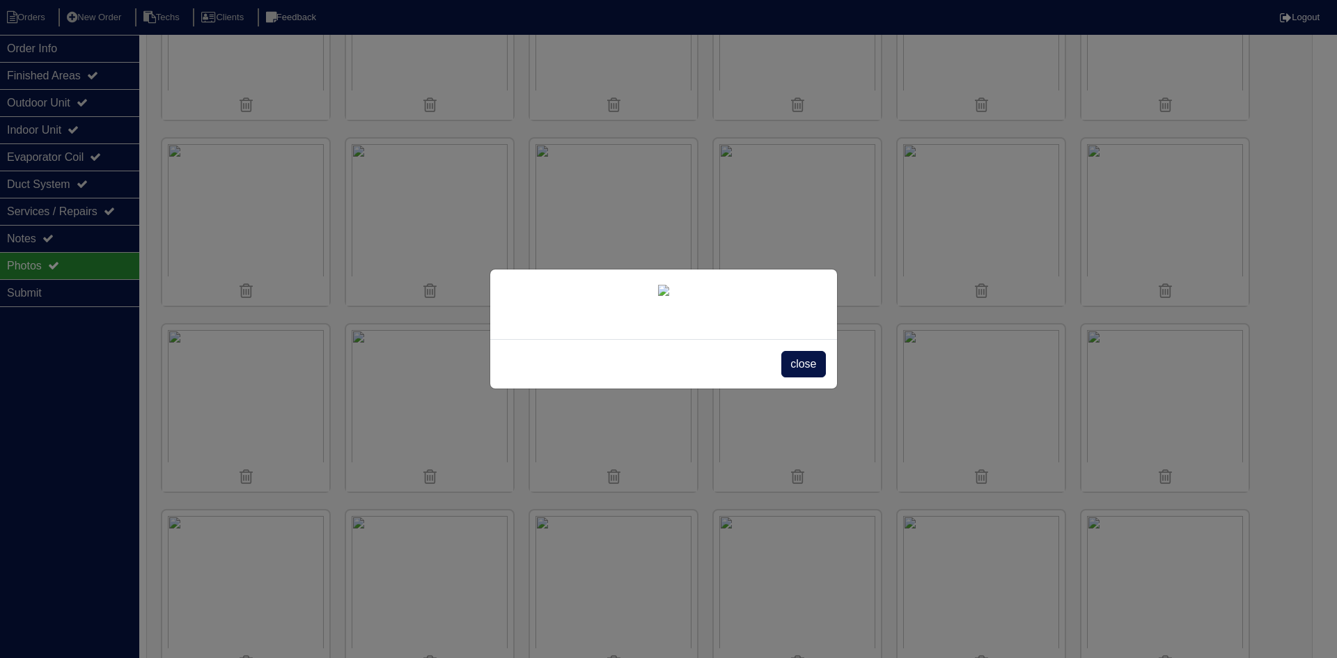
drag, startPoint x: 798, startPoint y: 557, endPoint x: 804, endPoint y: 552, distance: 7.4
click at [801, 378] on span "close" at bounding box center [803, 364] width 44 height 26
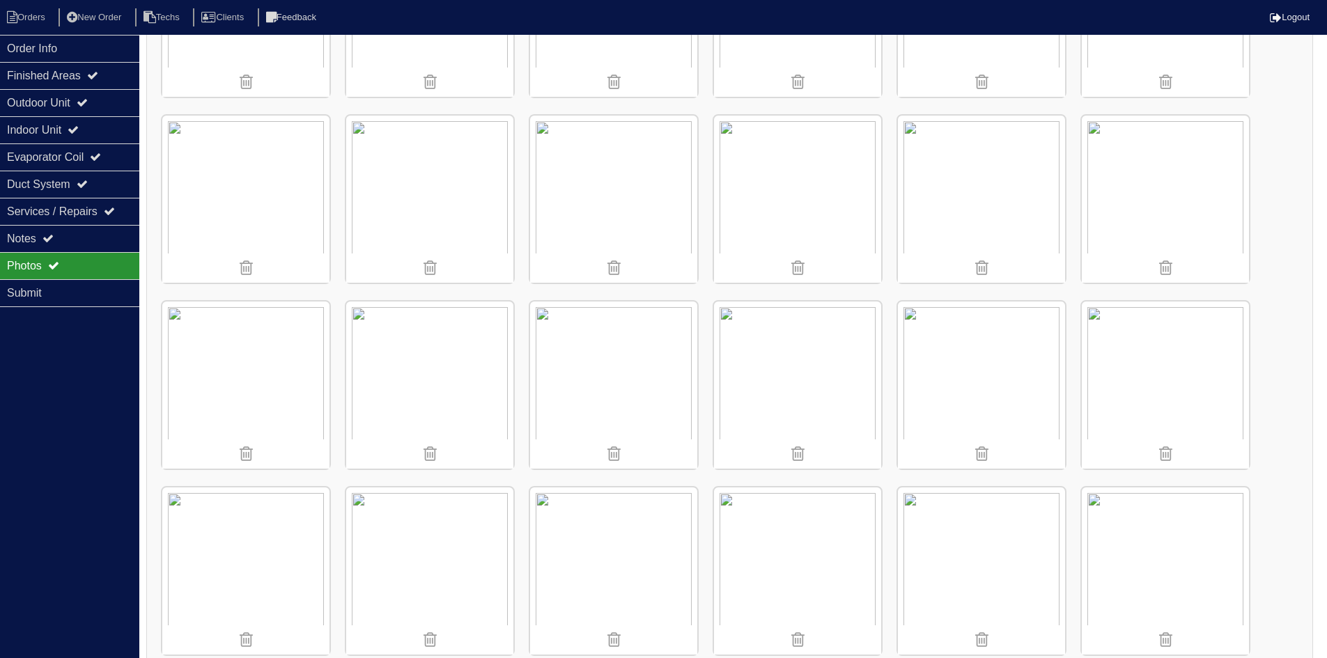
scroll to position [1069, 0]
click at [79, 232] on div "Notes" at bounding box center [69, 238] width 139 height 27
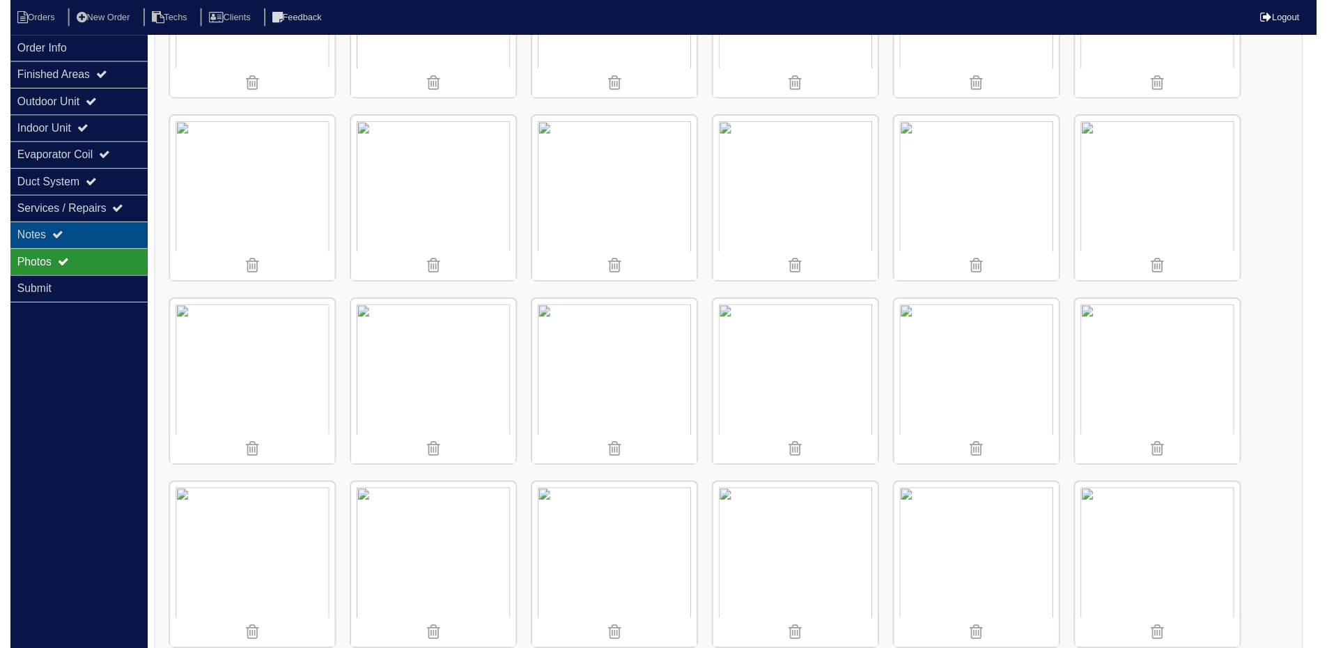
scroll to position [189, 0]
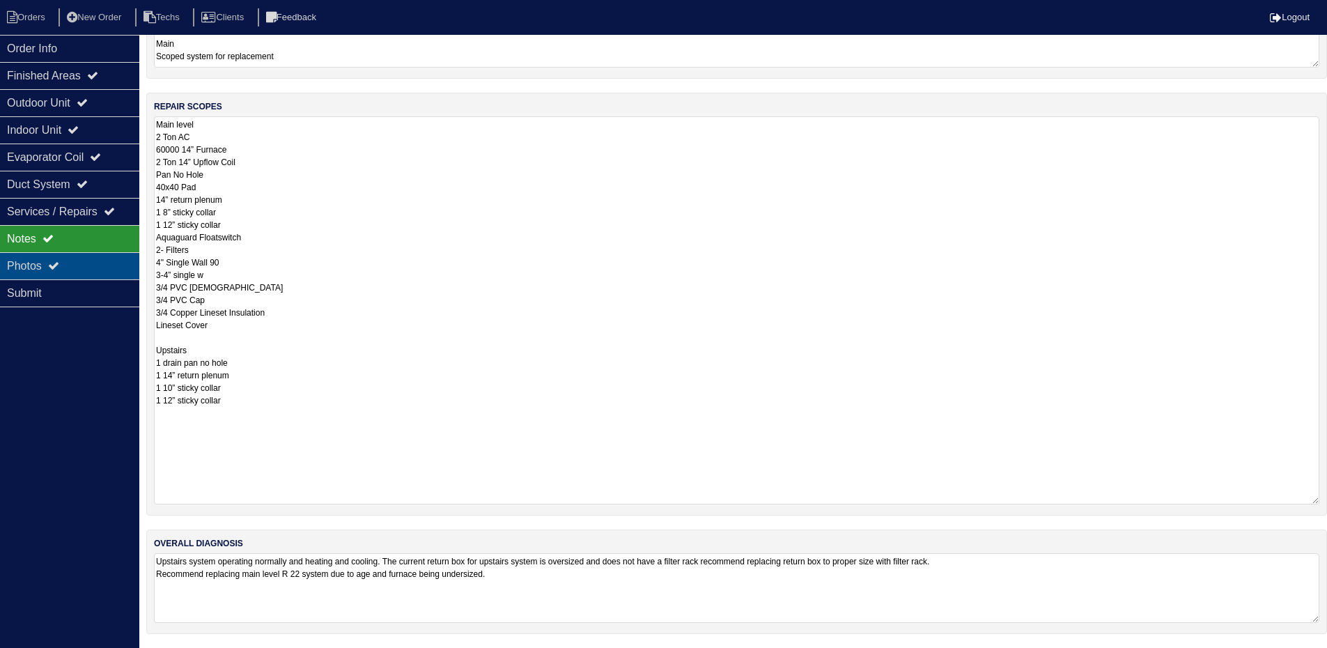
click at [87, 262] on div "Photos" at bounding box center [69, 265] width 139 height 27
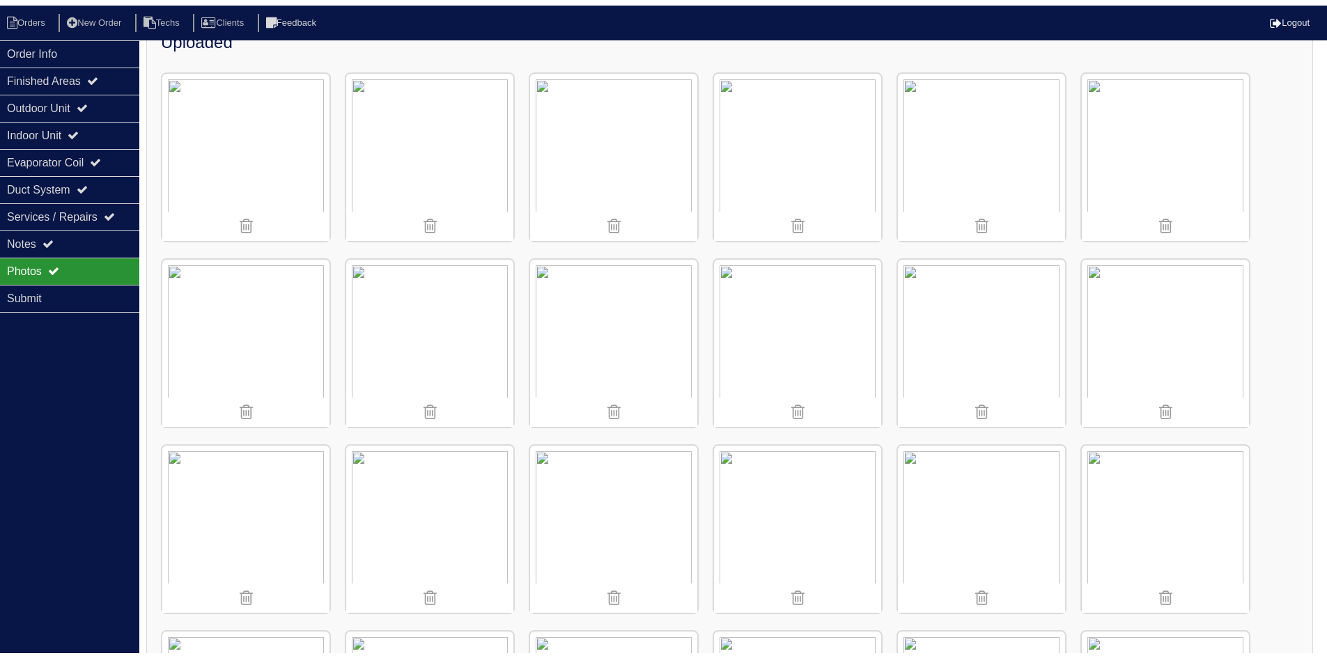
scroll to position [1069, 0]
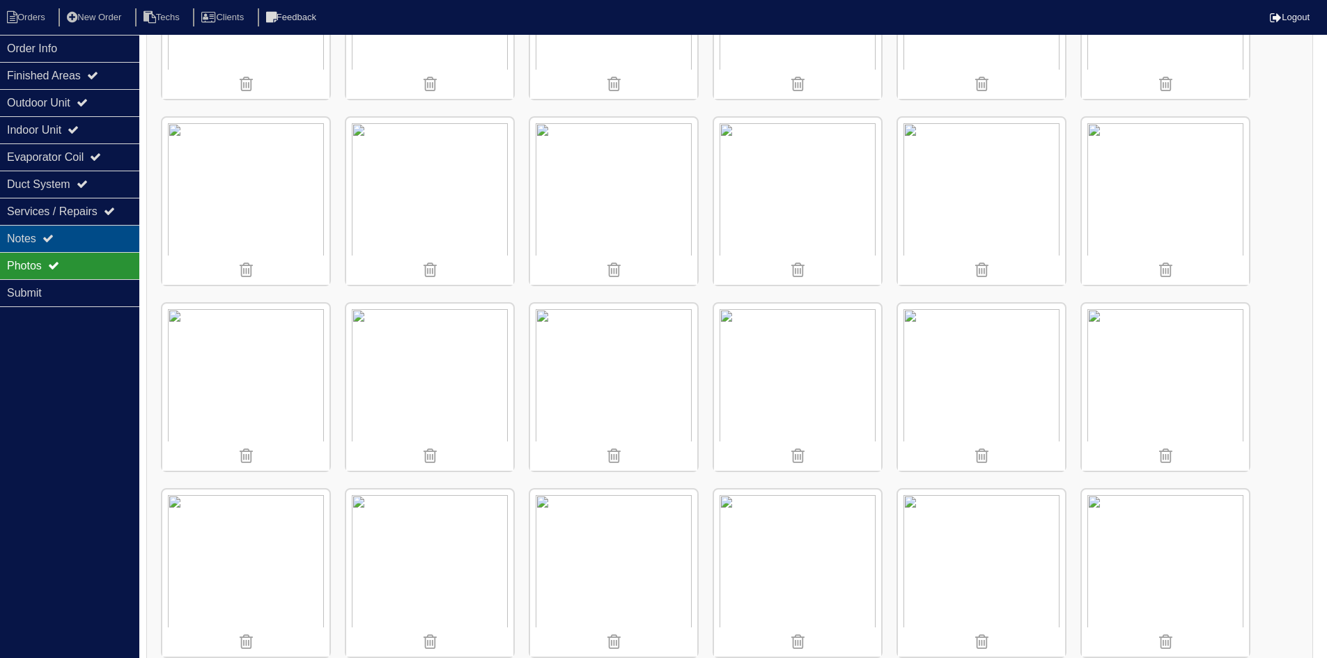
click at [72, 233] on div "Notes" at bounding box center [69, 238] width 139 height 27
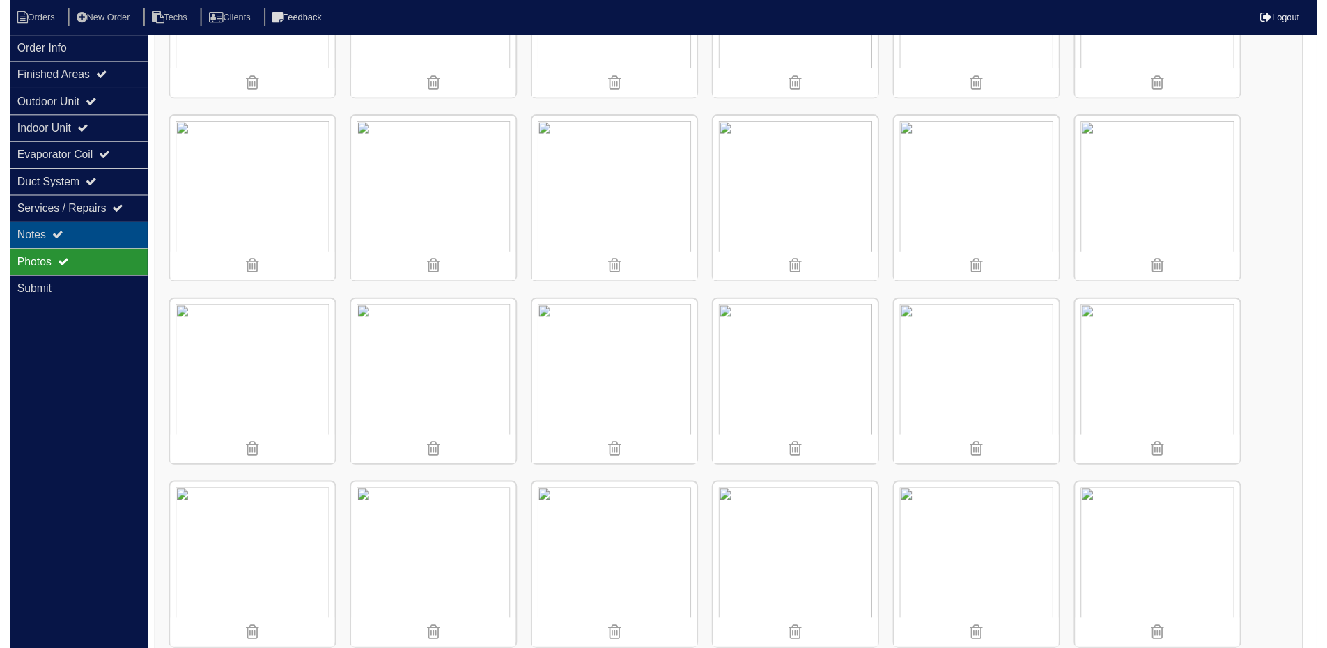
scroll to position [189, 0]
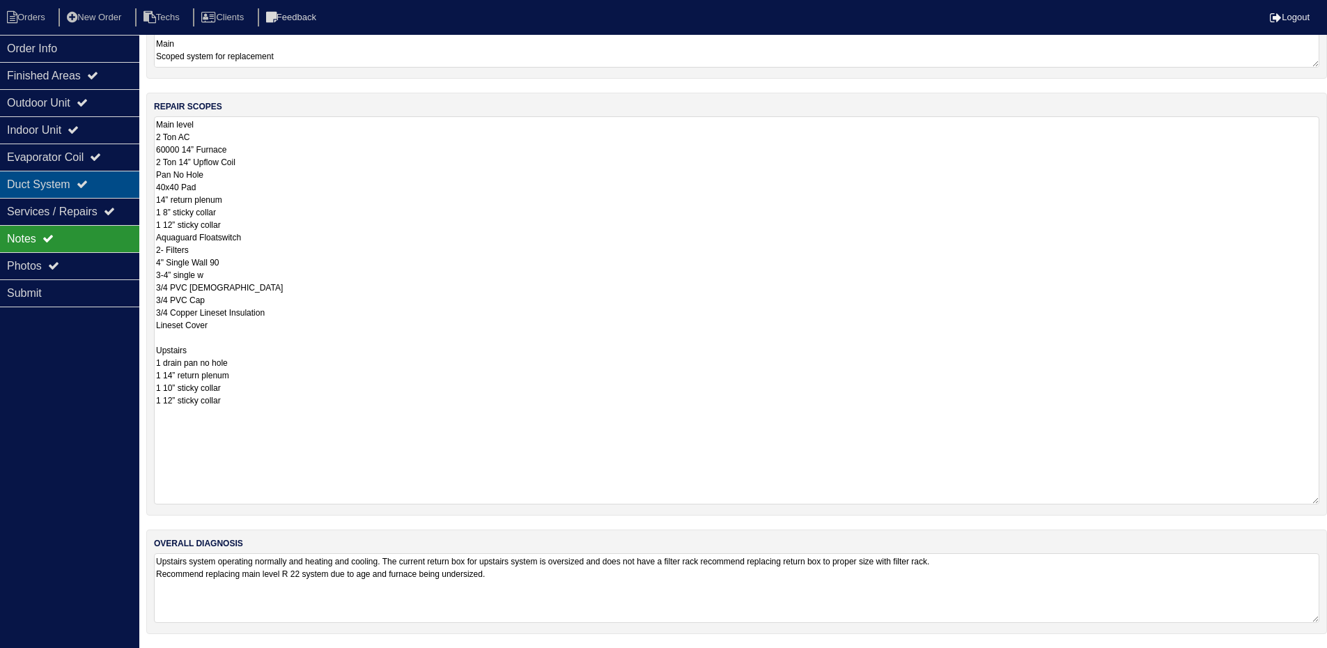
click at [83, 177] on div "Duct System" at bounding box center [69, 184] width 139 height 27
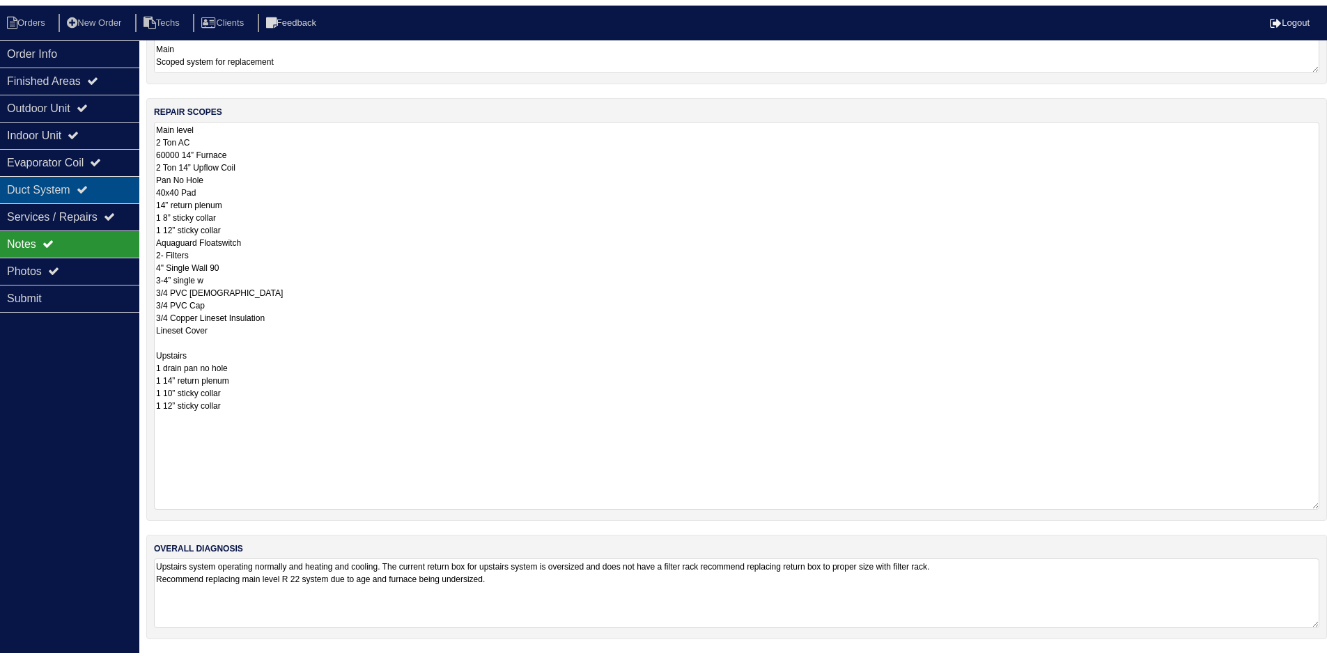
scroll to position [0, 0]
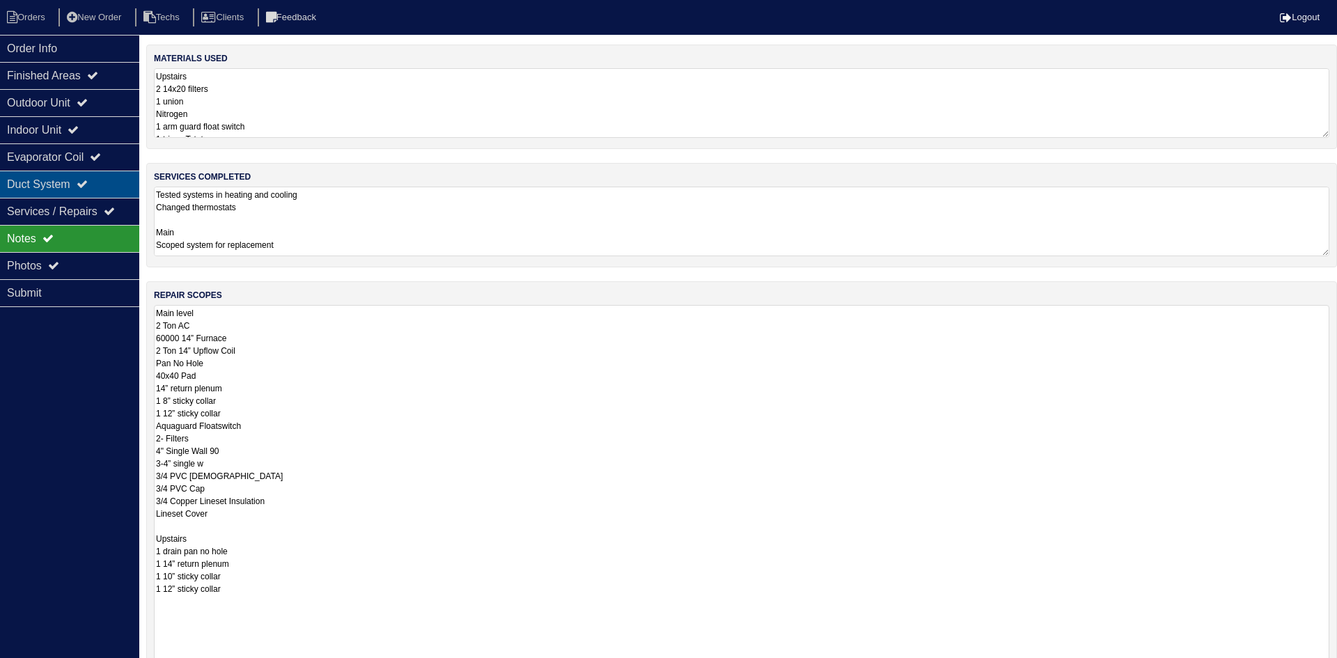
select select "2"
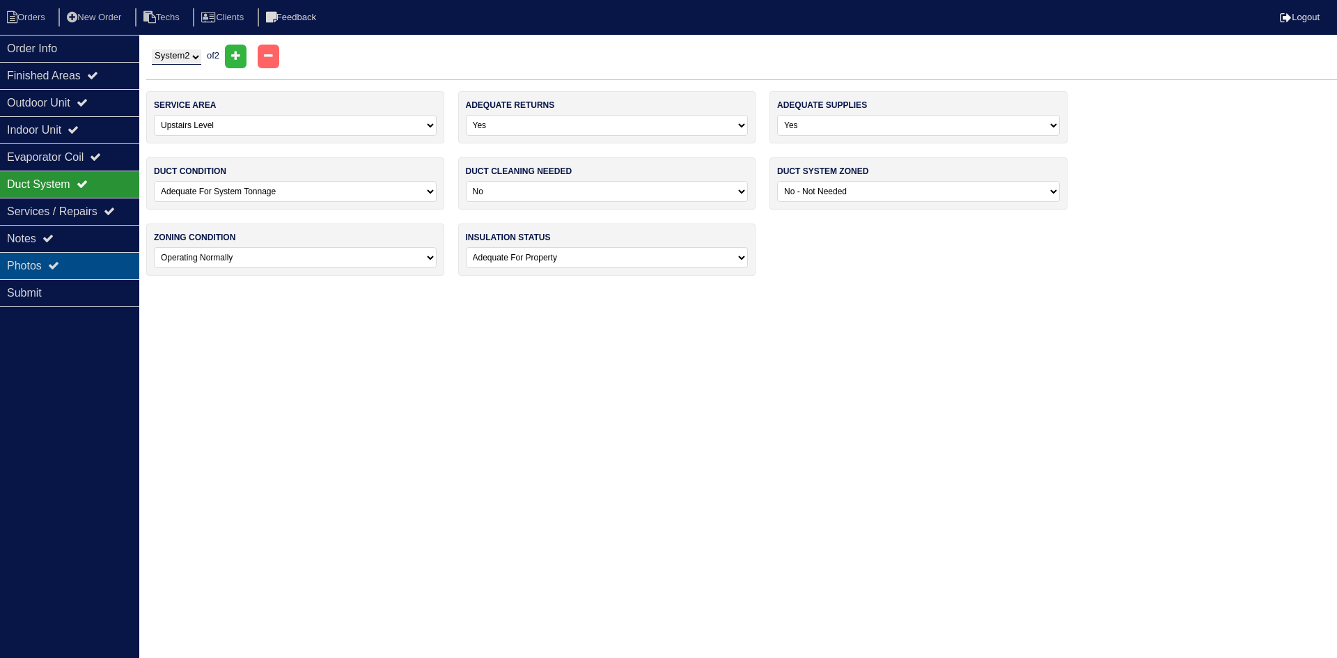
click at [94, 266] on div "Photos" at bounding box center [69, 265] width 139 height 27
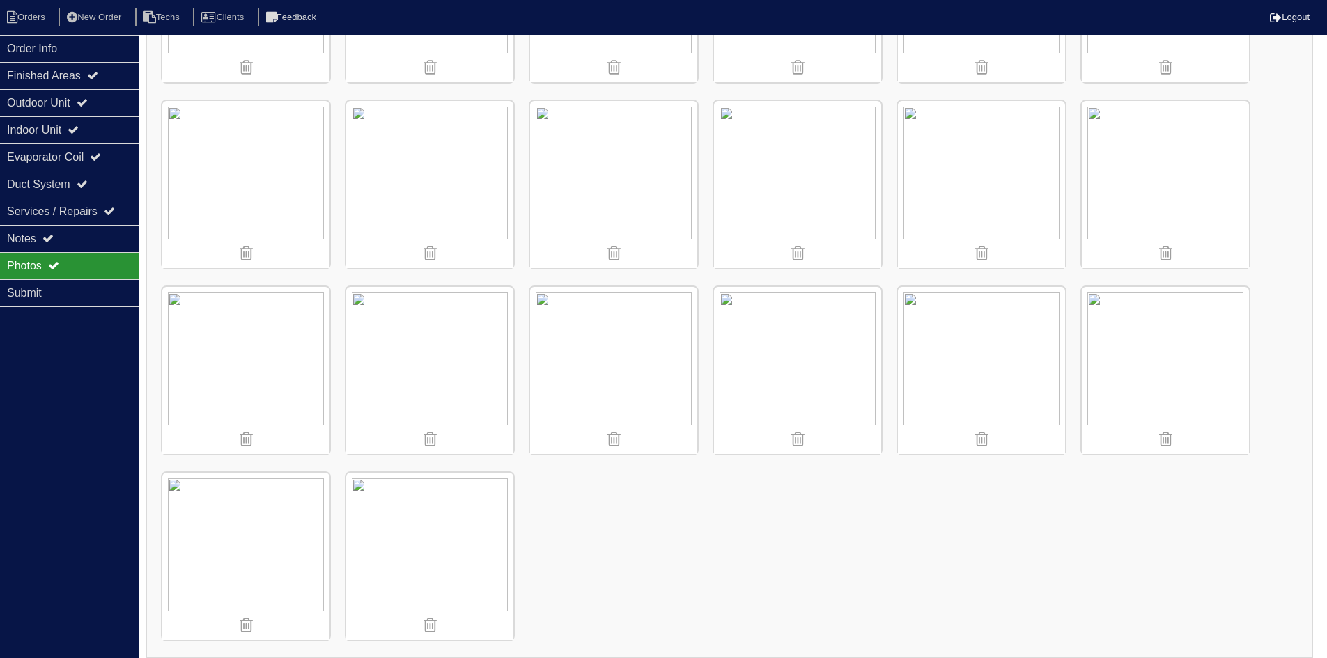
scroll to position [1835, 0]
click at [95, 235] on div "Notes" at bounding box center [69, 238] width 139 height 27
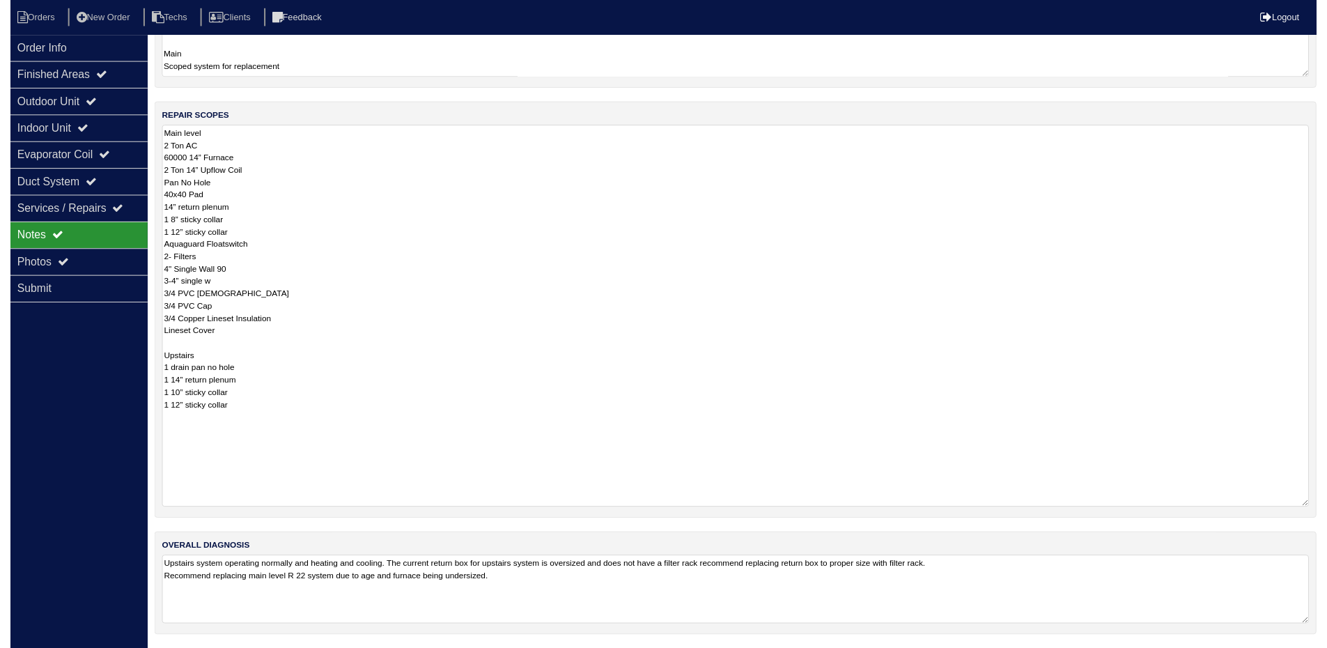
scroll to position [189, 0]
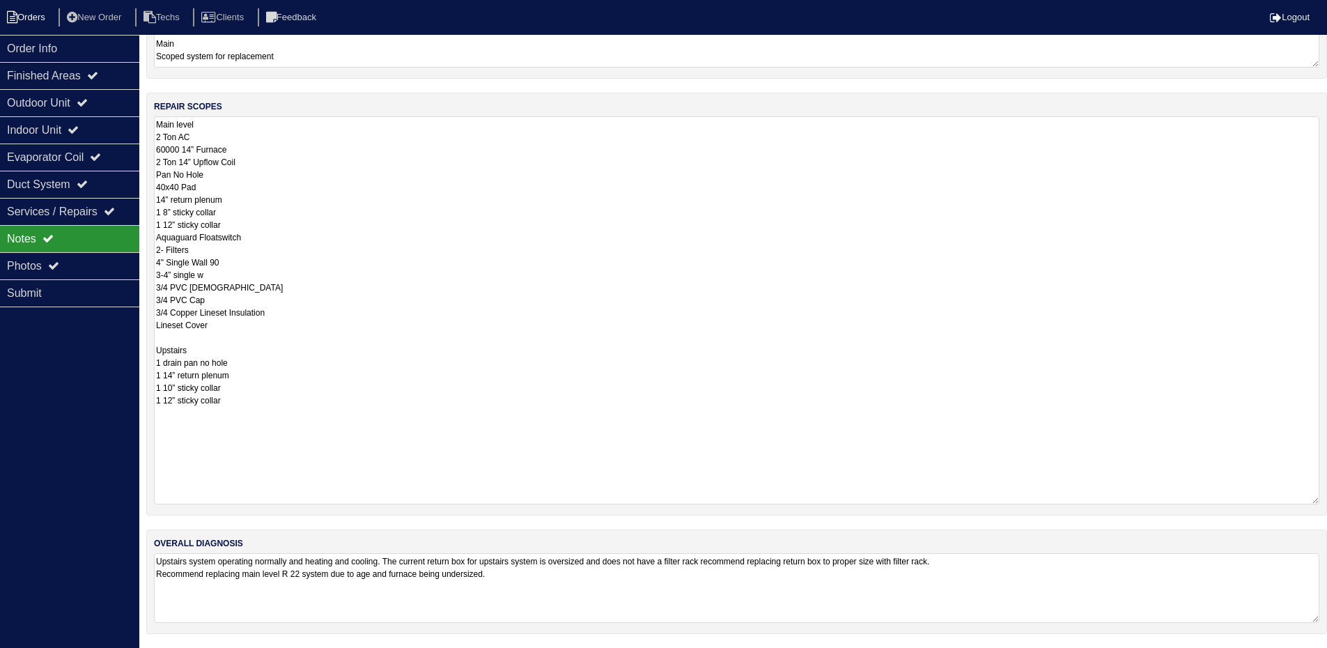
click at [27, 17] on li "Orders" at bounding box center [28, 17] width 56 height 19
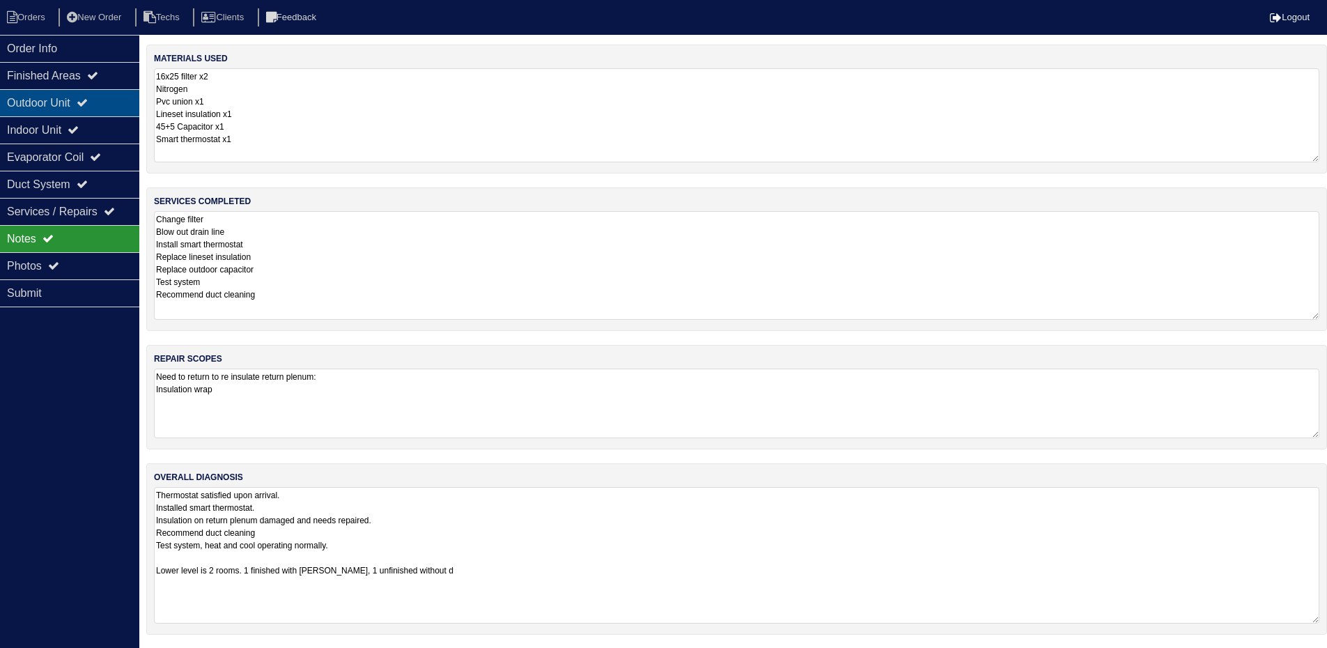
click at [5, 99] on div "Outdoor Unit" at bounding box center [69, 102] width 139 height 27
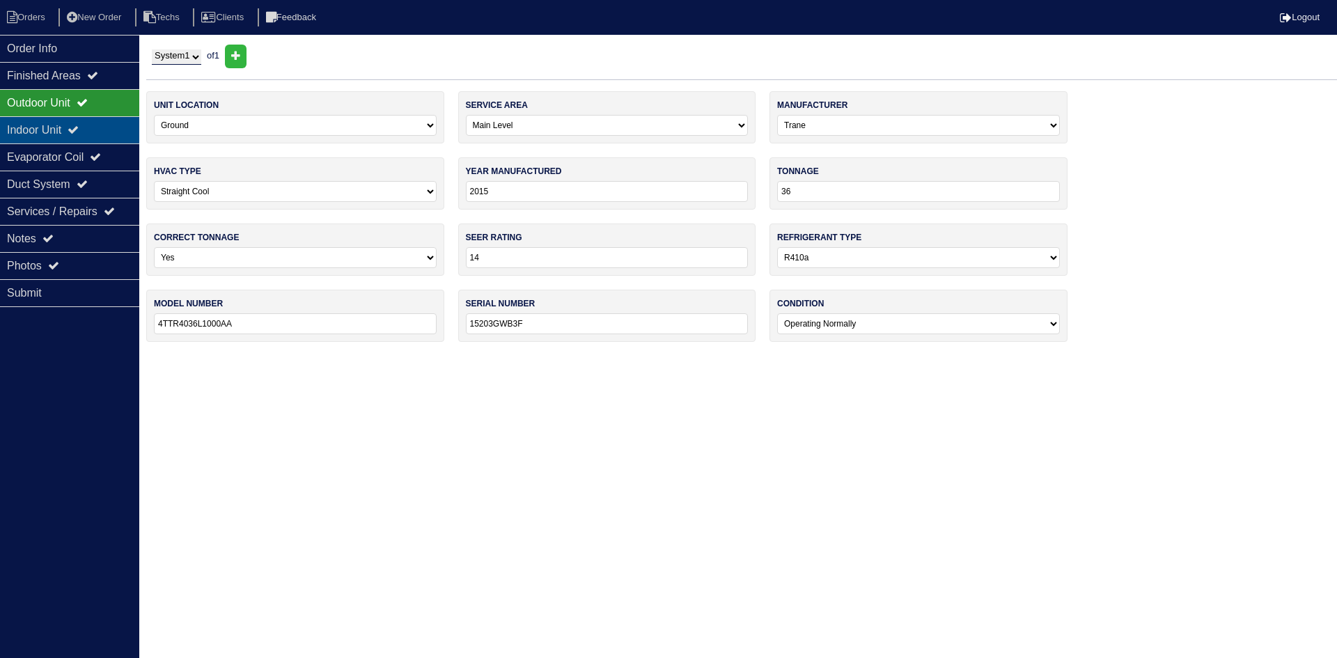
click at [22, 120] on div "Indoor Unit" at bounding box center [69, 129] width 139 height 27
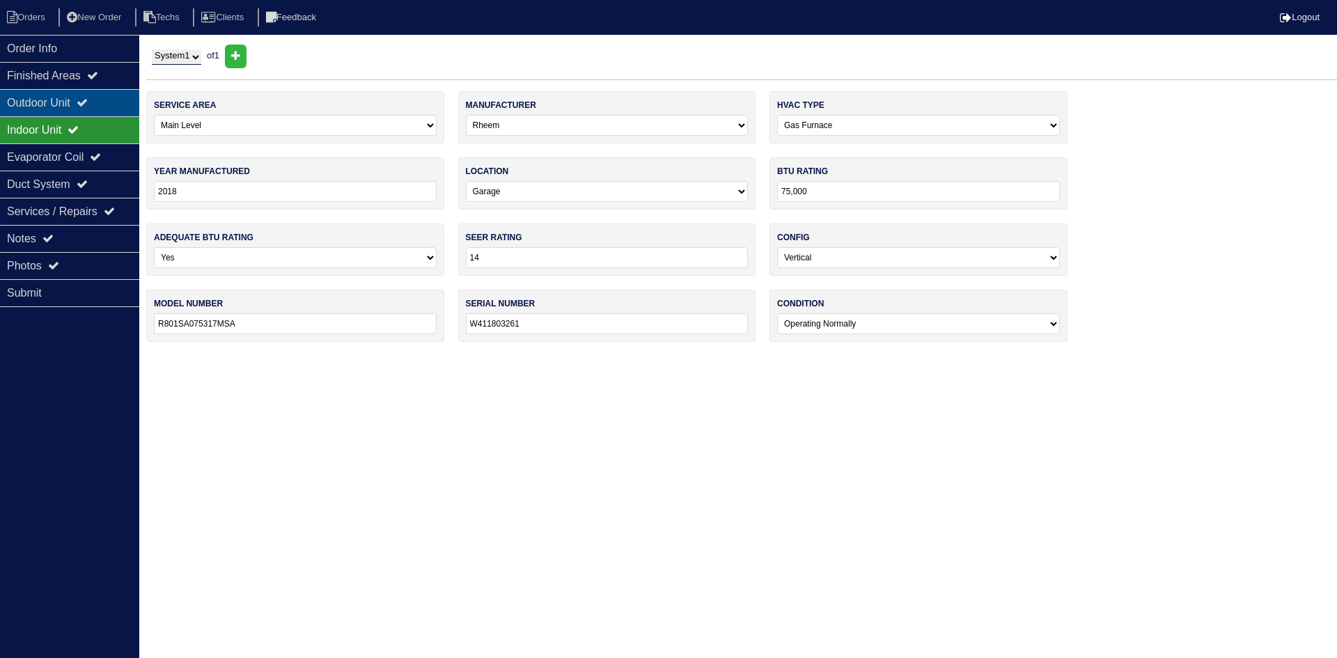
click at [22, 104] on div "Outdoor Unit" at bounding box center [69, 102] width 139 height 27
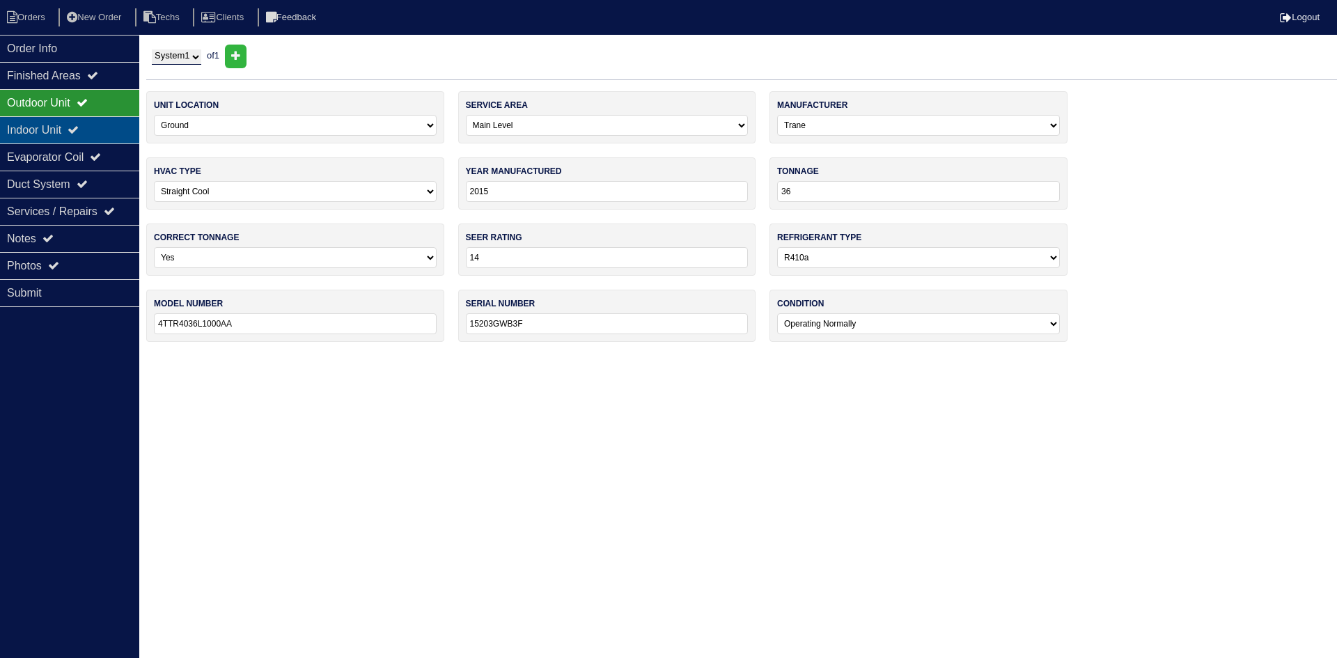
click at [109, 129] on div "Indoor Unit" at bounding box center [69, 129] width 139 height 27
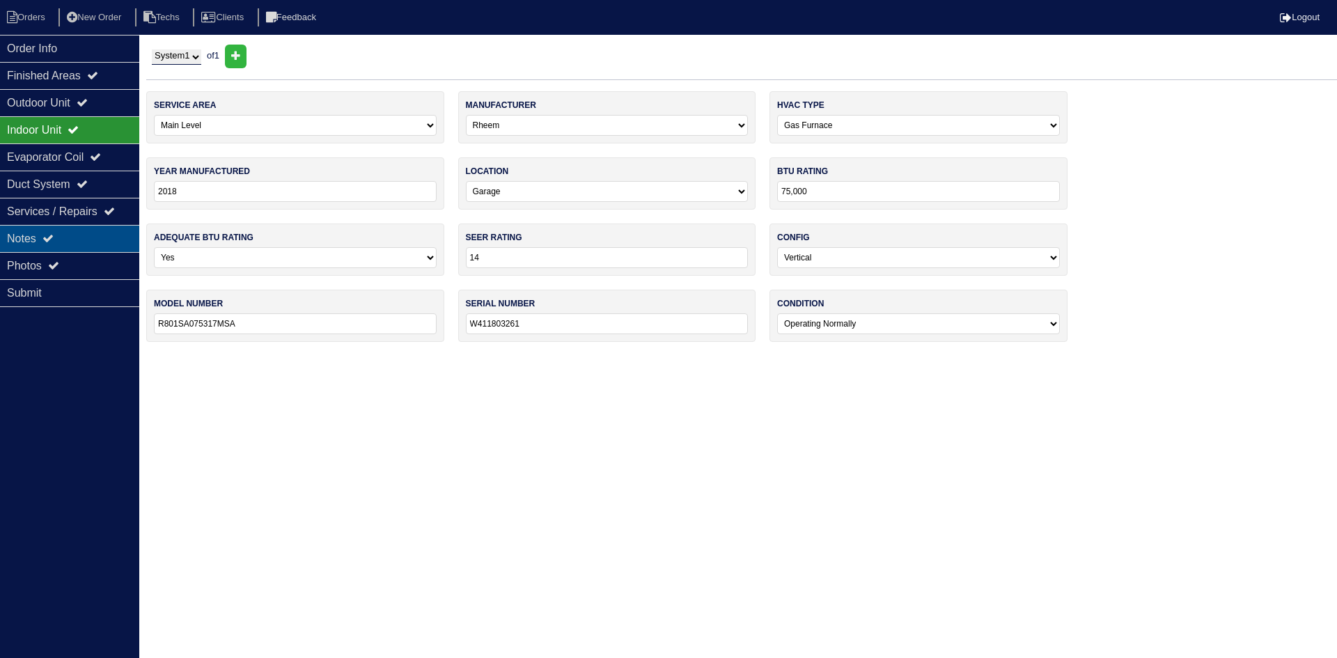
click at [70, 237] on div "Notes" at bounding box center [69, 238] width 139 height 27
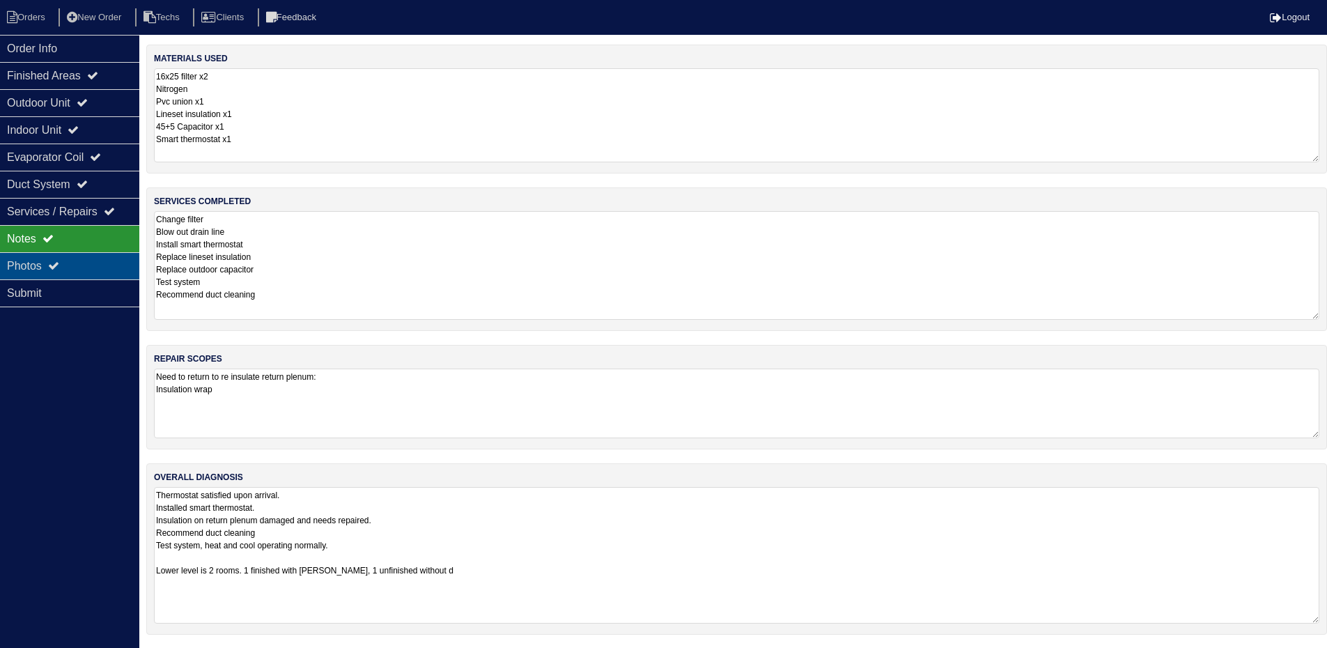
click at [47, 266] on div "Photos" at bounding box center [69, 265] width 139 height 27
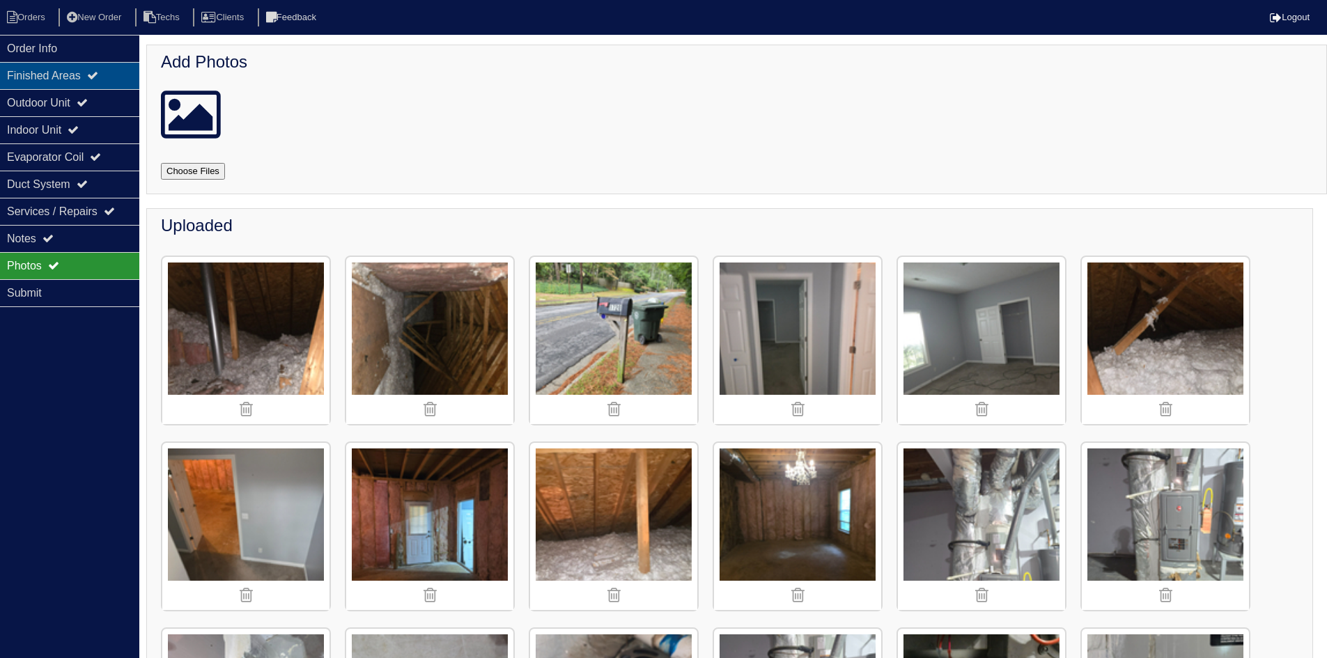
click at [98, 75] on icon at bounding box center [92, 75] width 11 height 11
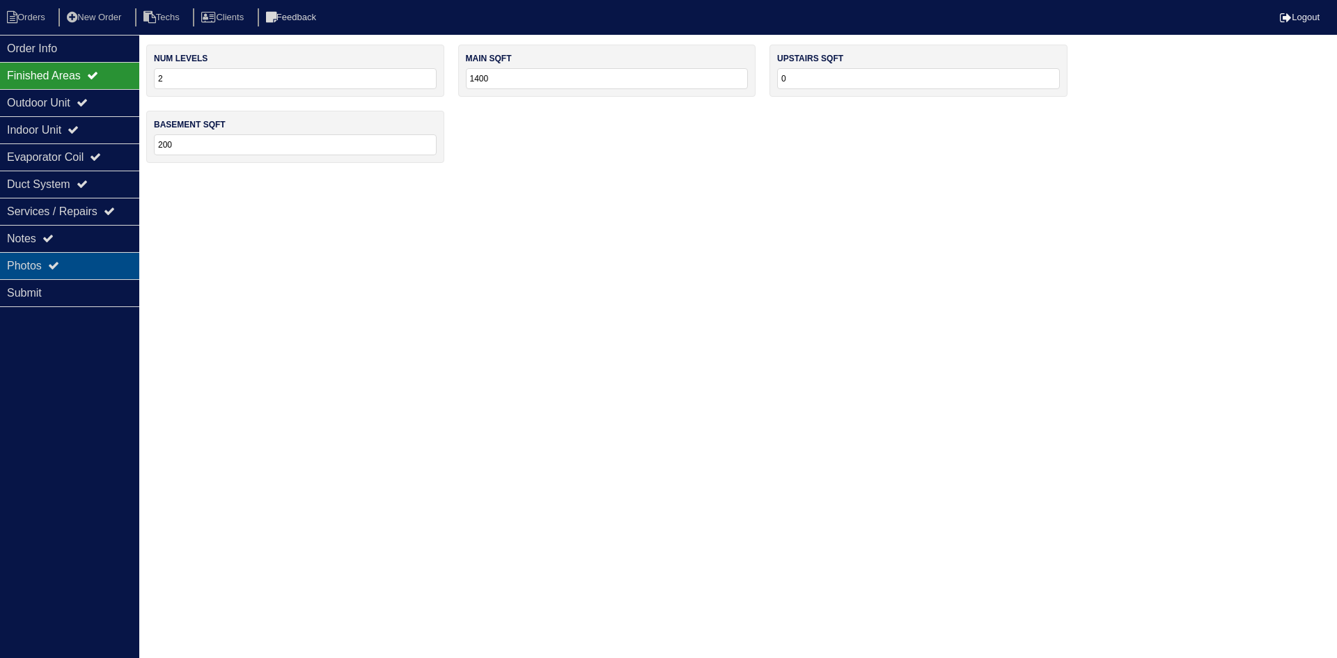
click at [93, 265] on div "Photos" at bounding box center [69, 265] width 139 height 27
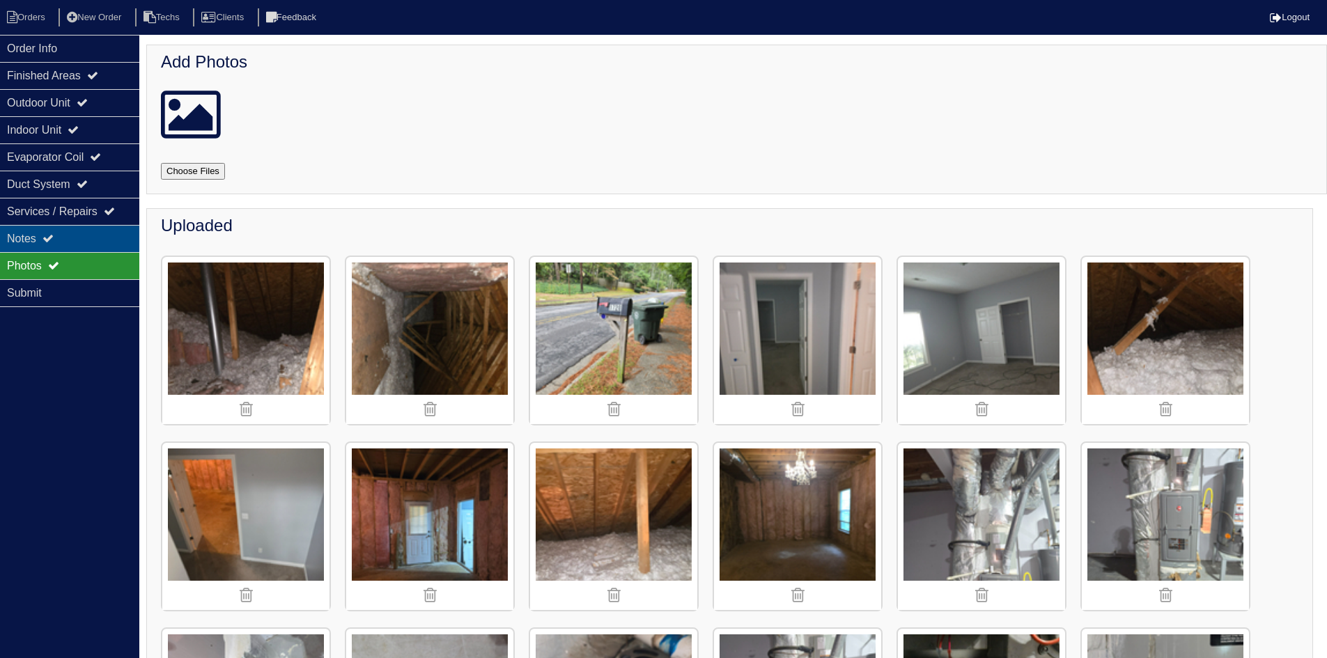
click at [104, 235] on div "Notes" at bounding box center [69, 238] width 139 height 27
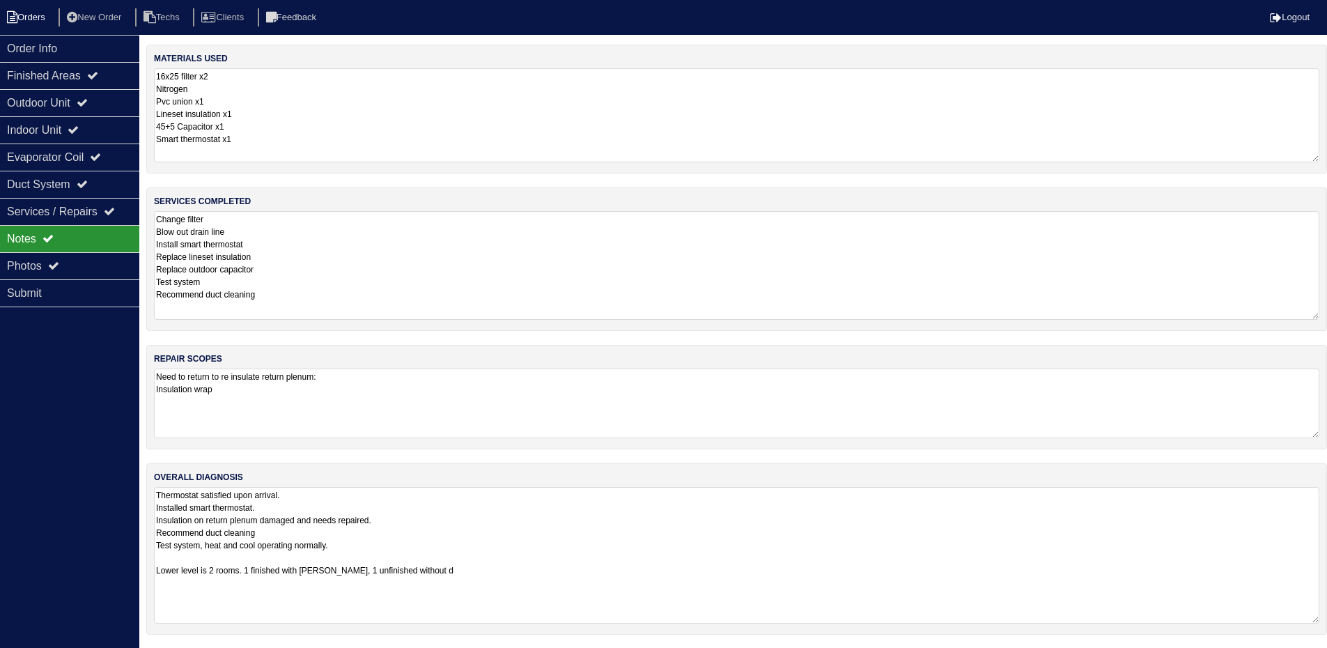
click at [33, 17] on li "Orders" at bounding box center [28, 17] width 56 height 19
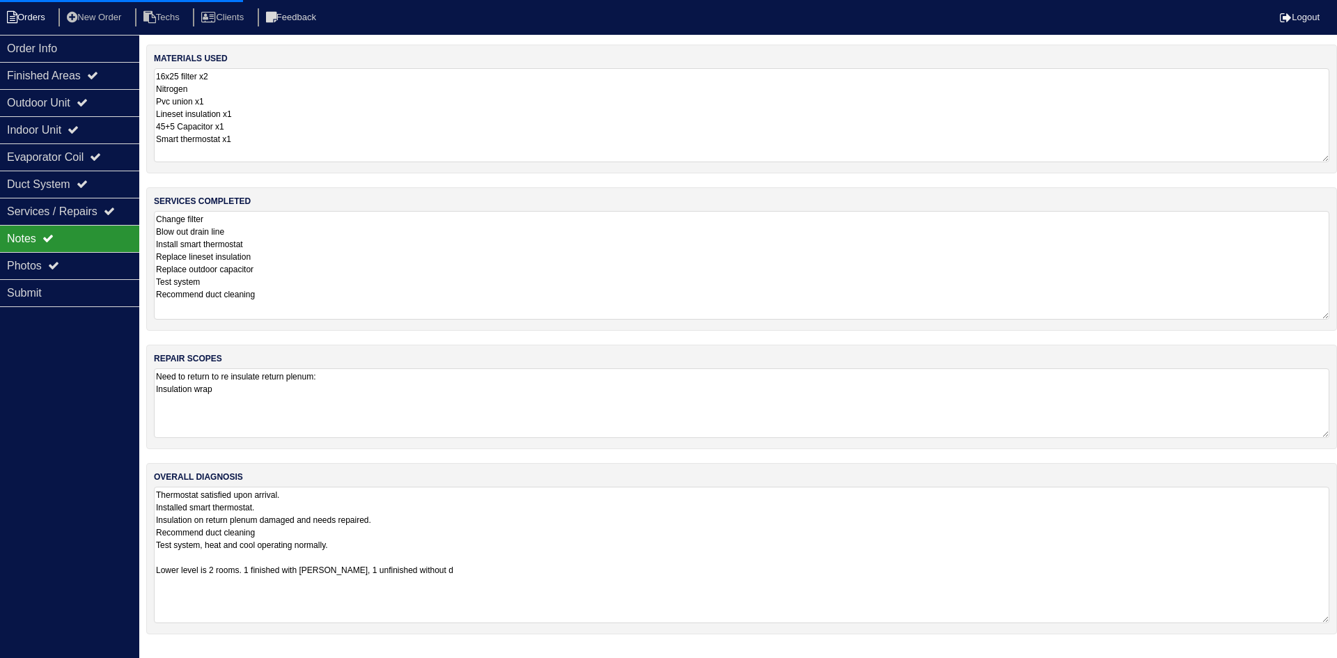
select select "15"
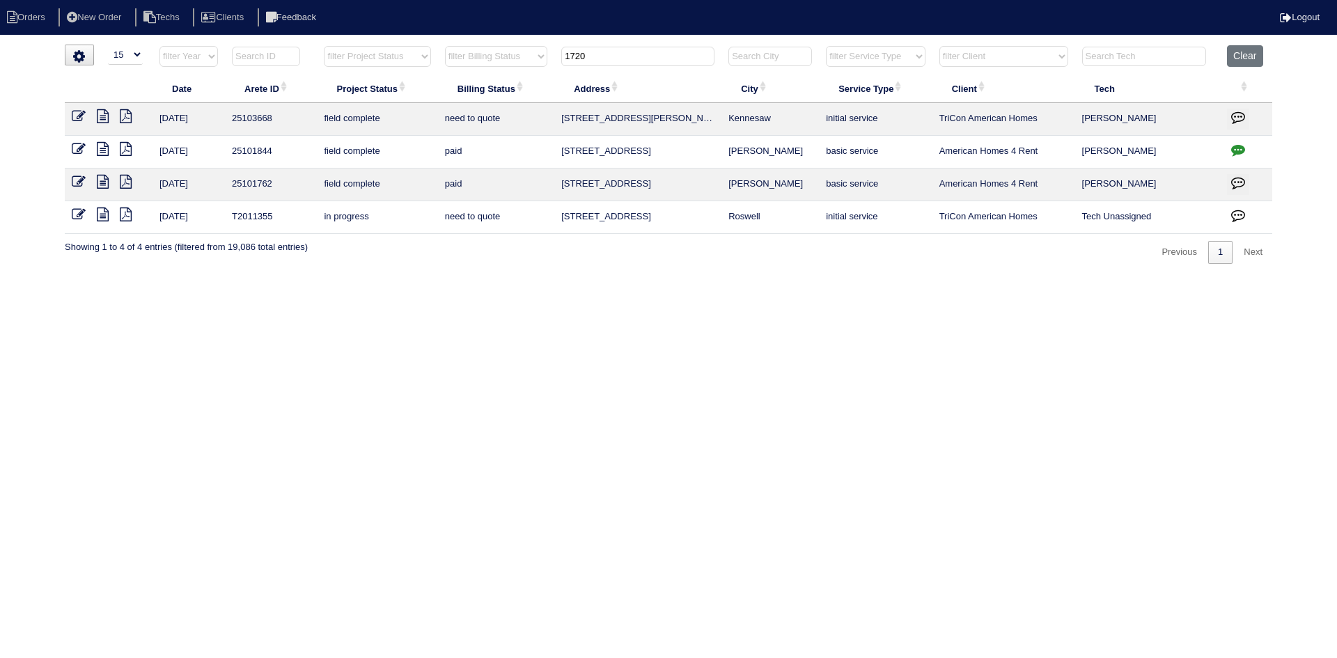
drag, startPoint x: 623, startPoint y: 59, endPoint x: 541, endPoint y: 63, distance: 82.3
click at [541, 63] on tr "filter Year -- Any Year -- 2025 2024 2023 2022 2021 2020 2019 filter Project St…" at bounding box center [669, 59] width 1208 height 29
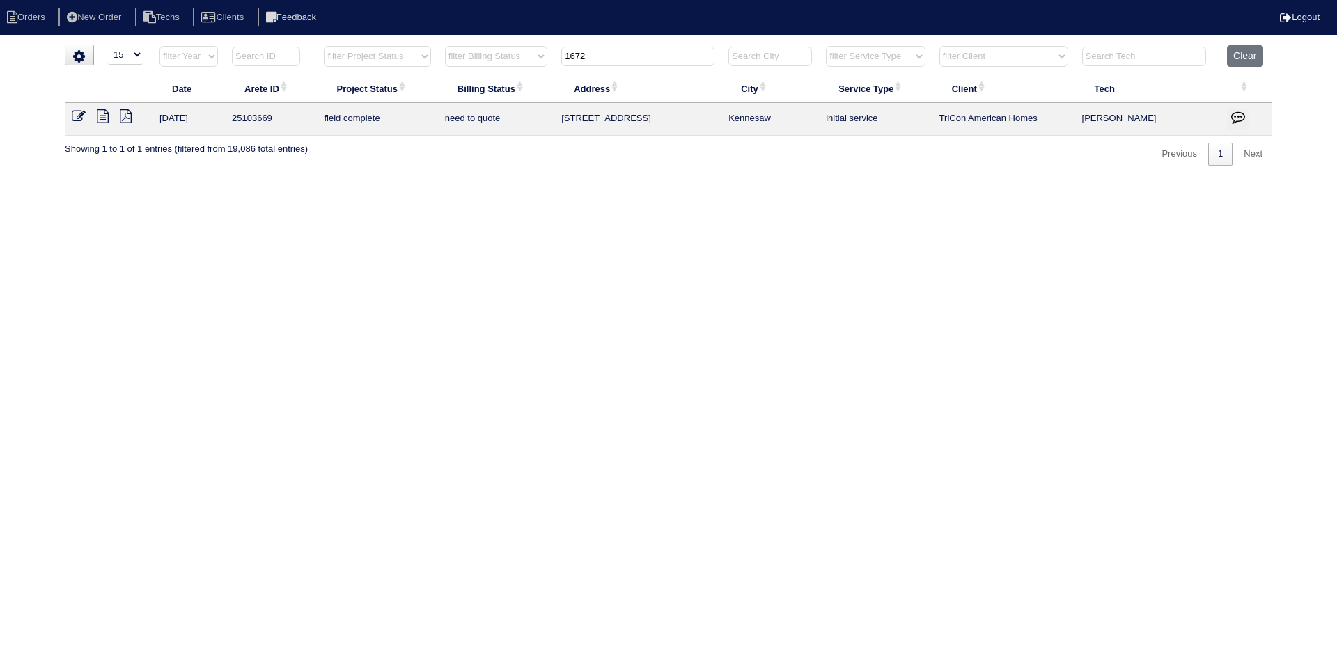
type input "1672"
click at [100, 114] on icon at bounding box center [103, 116] width 12 height 14
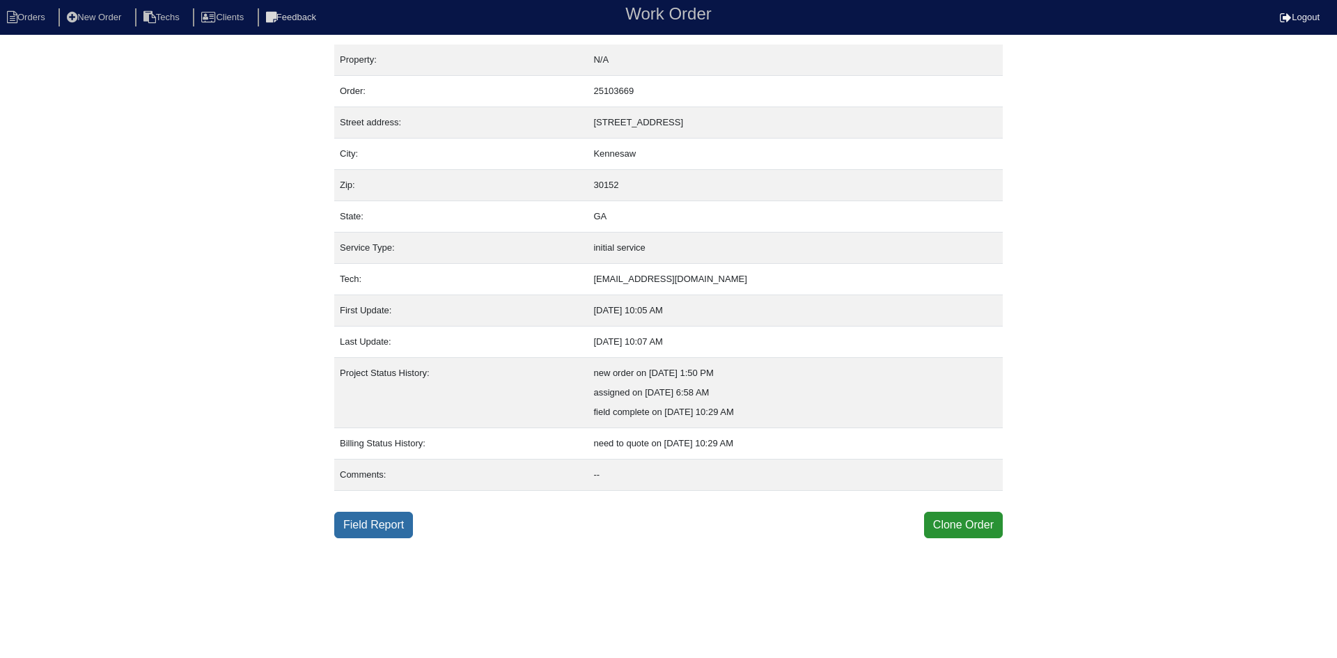
click at [387, 526] on link "Field Report" at bounding box center [373, 525] width 79 height 26
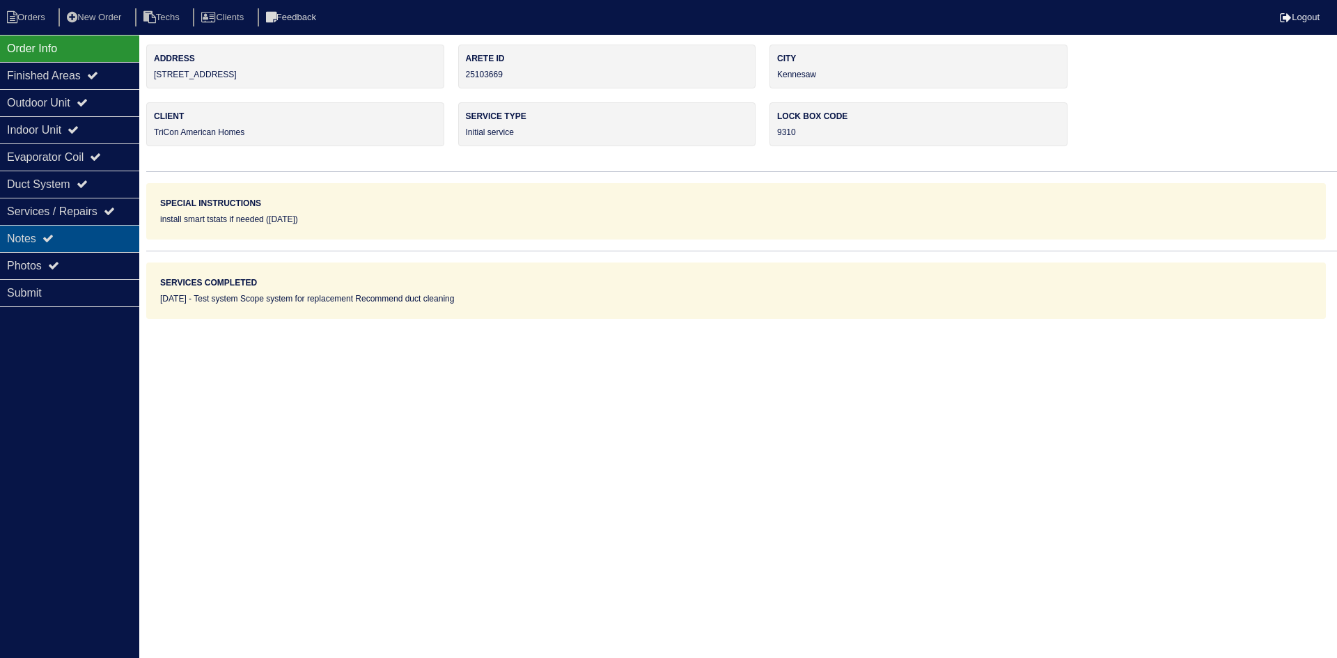
click at [91, 235] on div "Notes" at bounding box center [69, 238] width 139 height 27
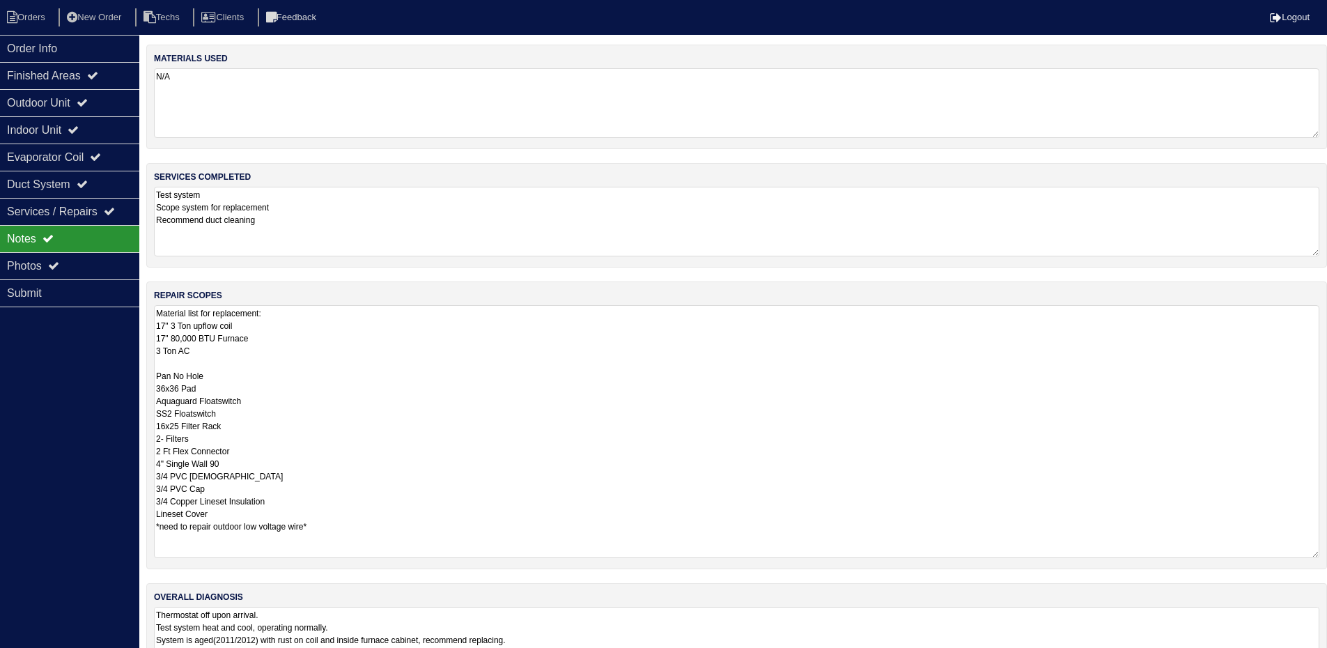
drag, startPoint x: 1322, startPoint y: 365, endPoint x: 1096, endPoint y: 453, distance: 242.4
click at [1327, 546] on html "Orders New Order Techs Clients Feedback Logout Orders New Order Users Clients M…" at bounding box center [663, 350] width 1327 height 701
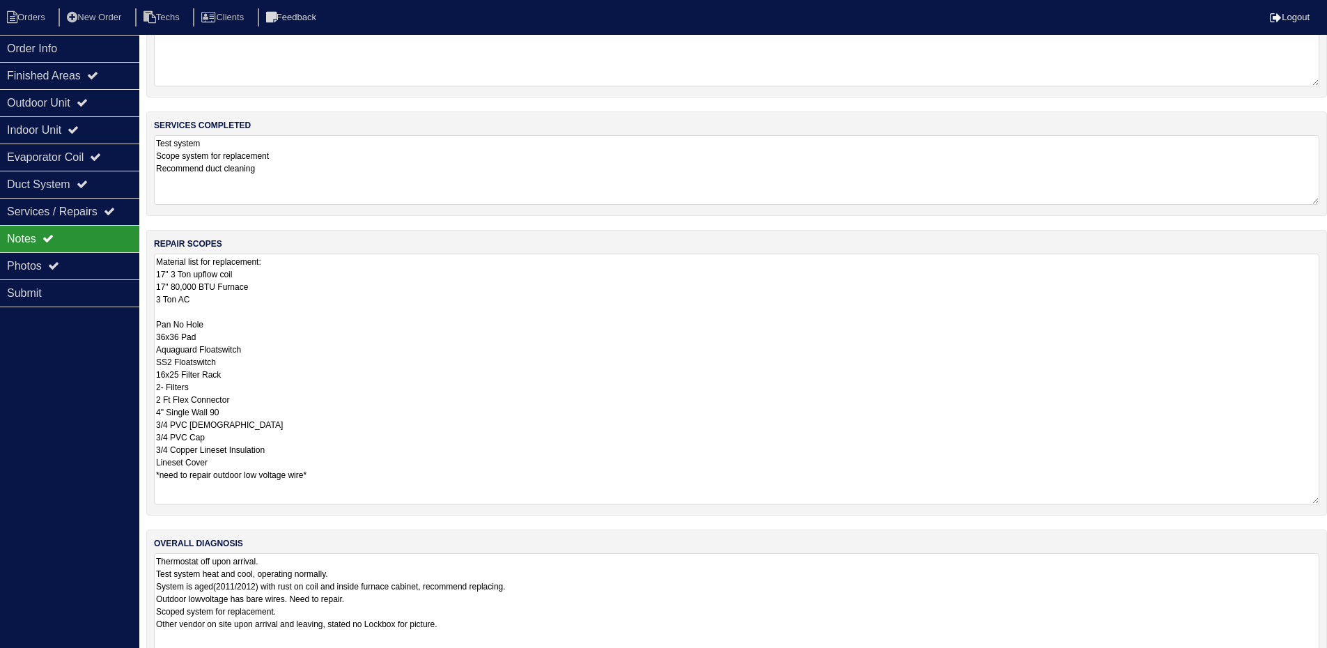
drag, startPoint x: 1314, startPoint y: 620, endPoint x: 1337, endPoint y: 691, distance: 74.5
click at [1327, 658] on html "Orders New Order Techs Clients Feedback Logout Orders New Order Users Clients M…" at bounding box center [663, 333] width 1327 height 770
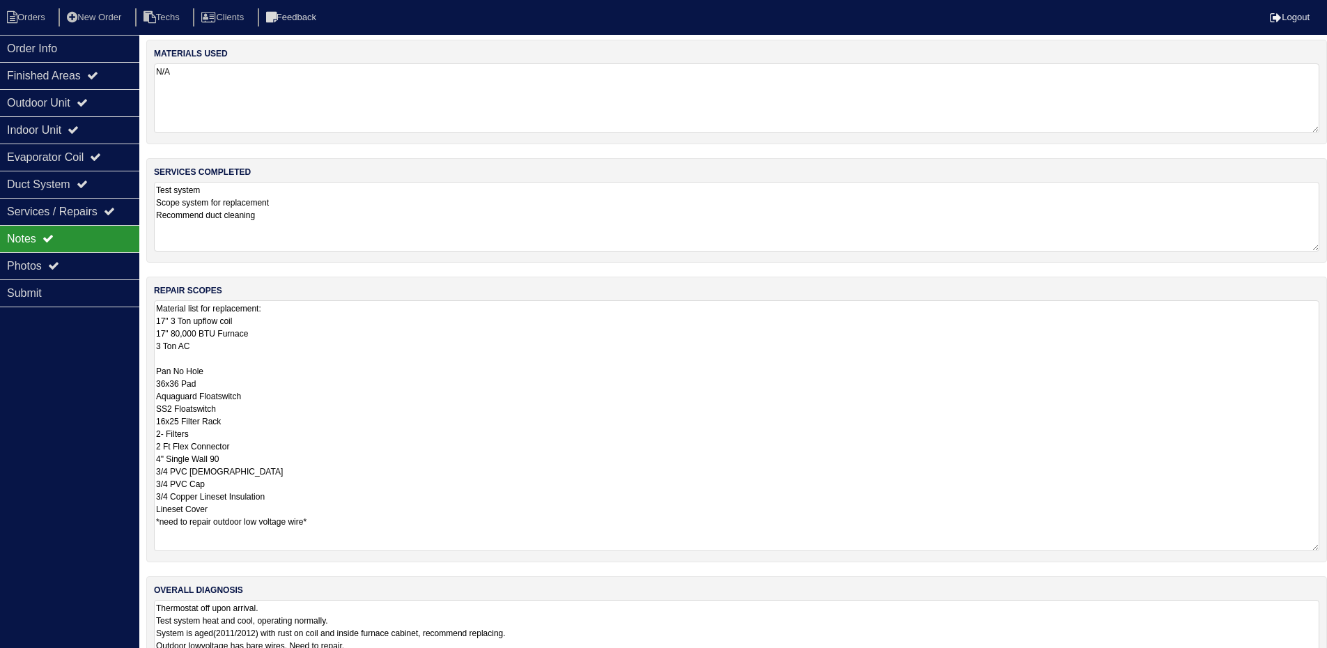
scroll to position [0, 0]
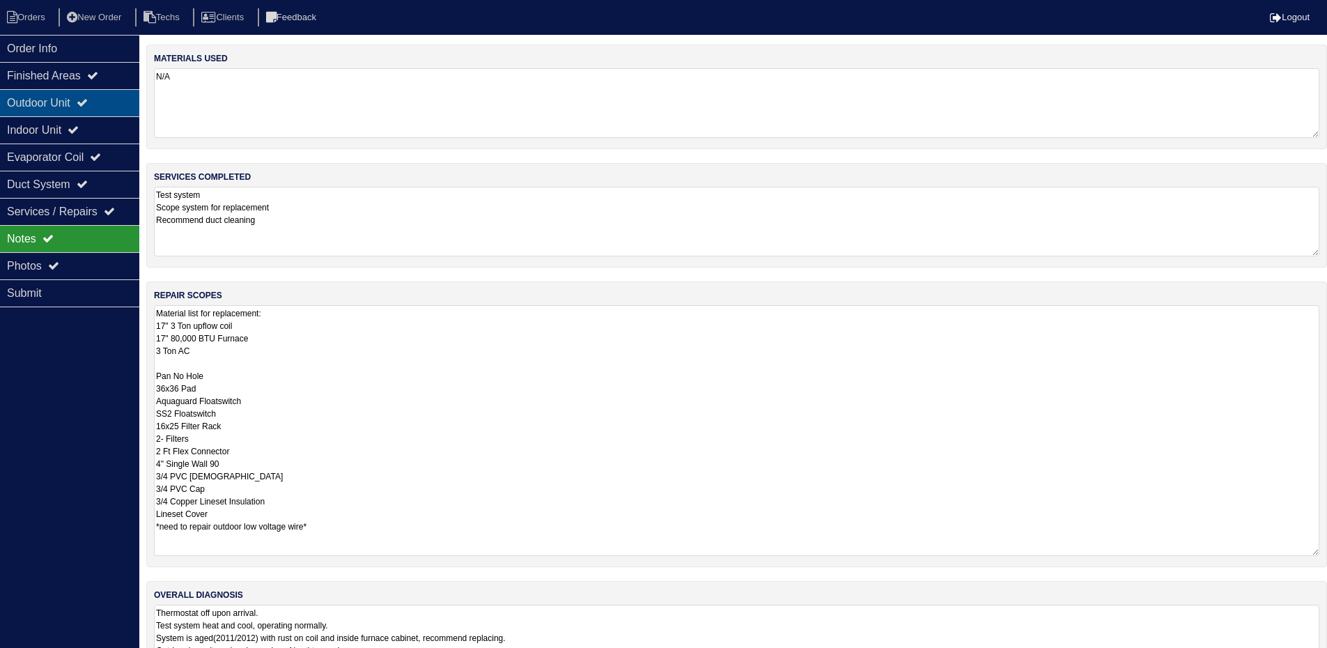
click at [105, 99] on div "Outdoor Unit" at bounding box center [69, 102] width 139 height 27
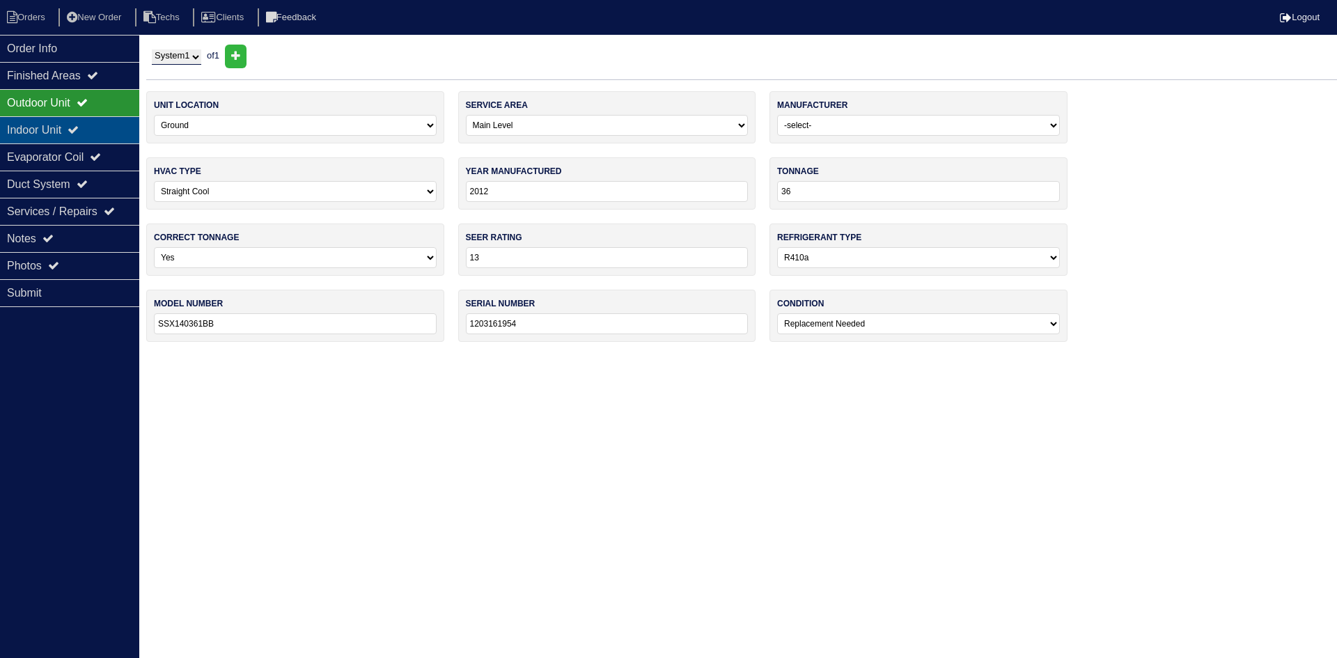
click at [95, 129] on div "Indoor Unit" at bounding box center [69, 129] width 139 height 27
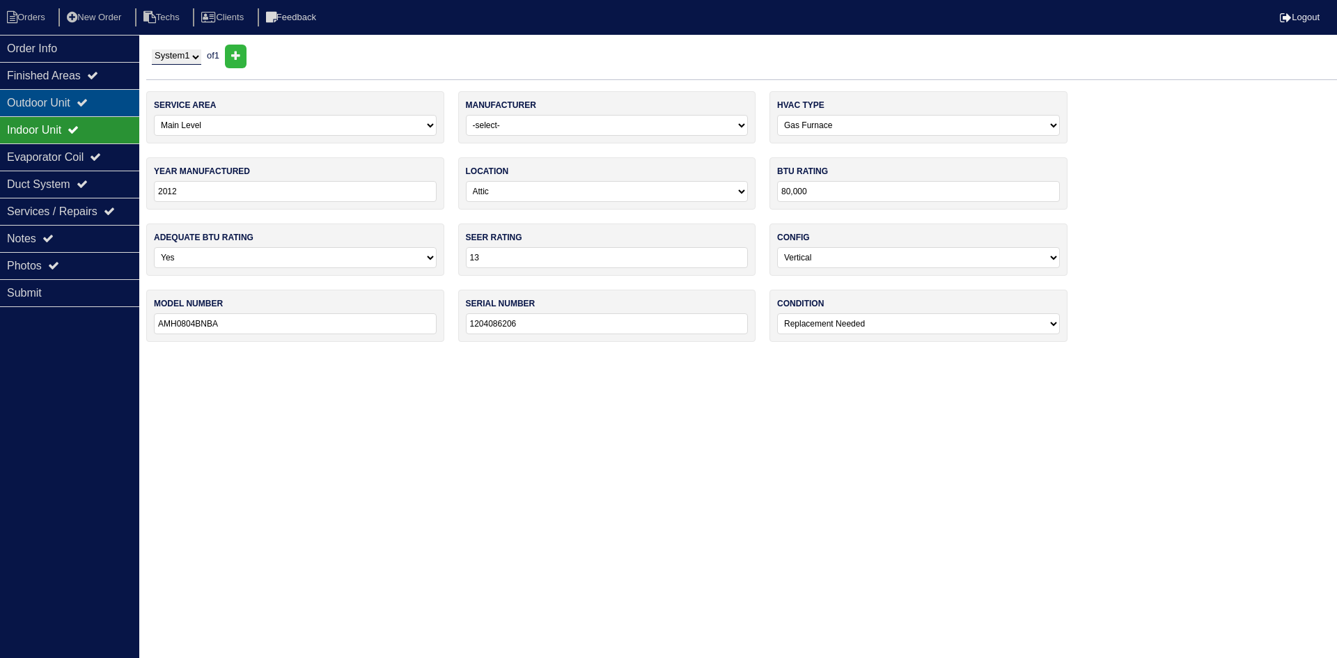
click at [71, 99] on div "Outdoor Unit" at bounding box center [69, 102] width 139 height 27
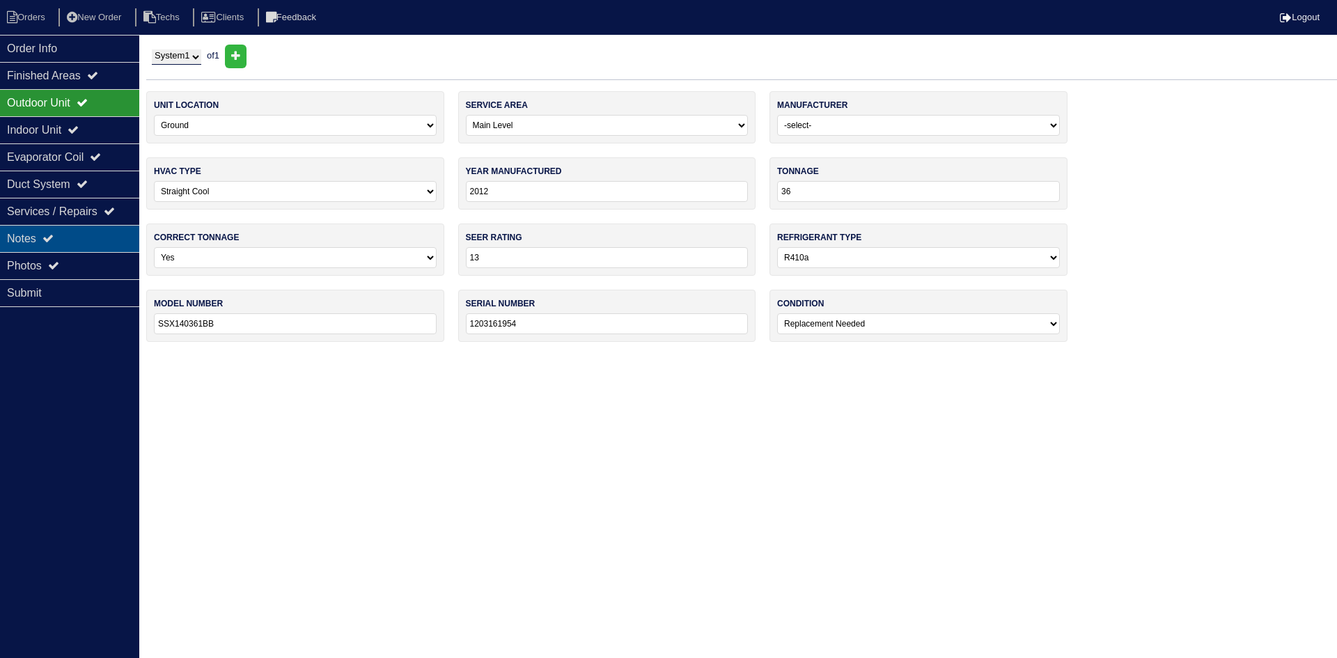
click at [75, 237] on div "Notes" at bounding box center [69, 238] width 139 height 27
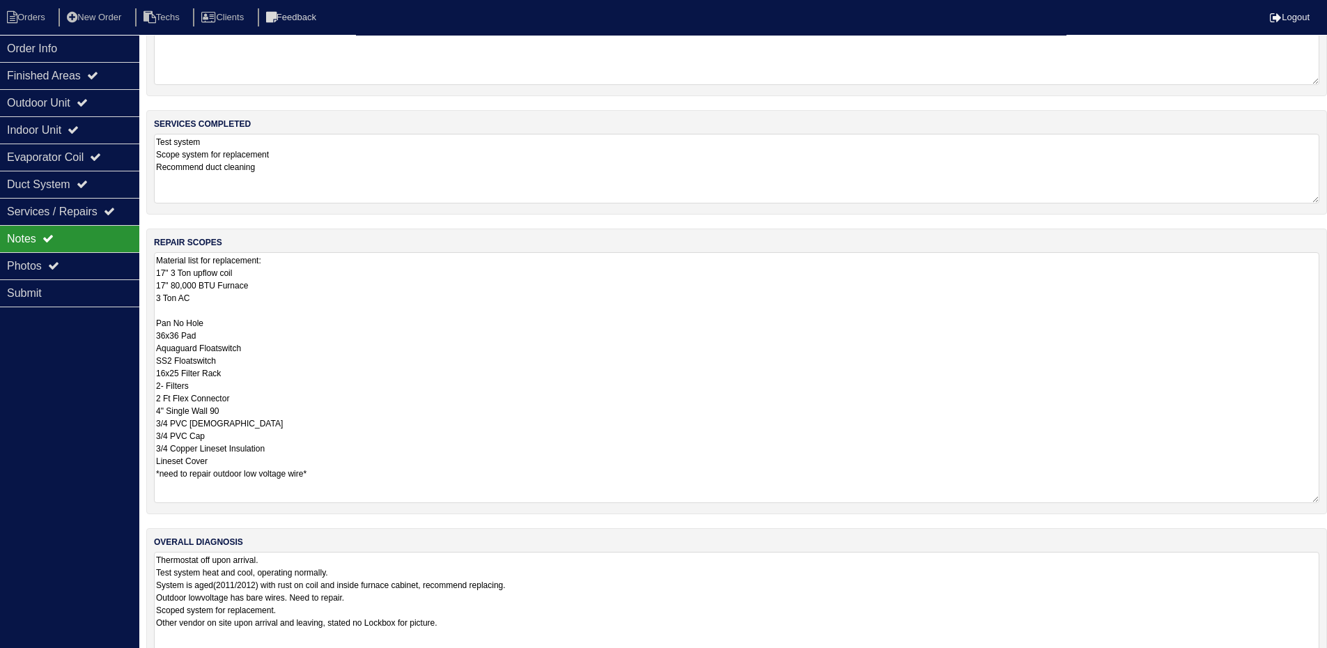
scroll to position [123, 0]
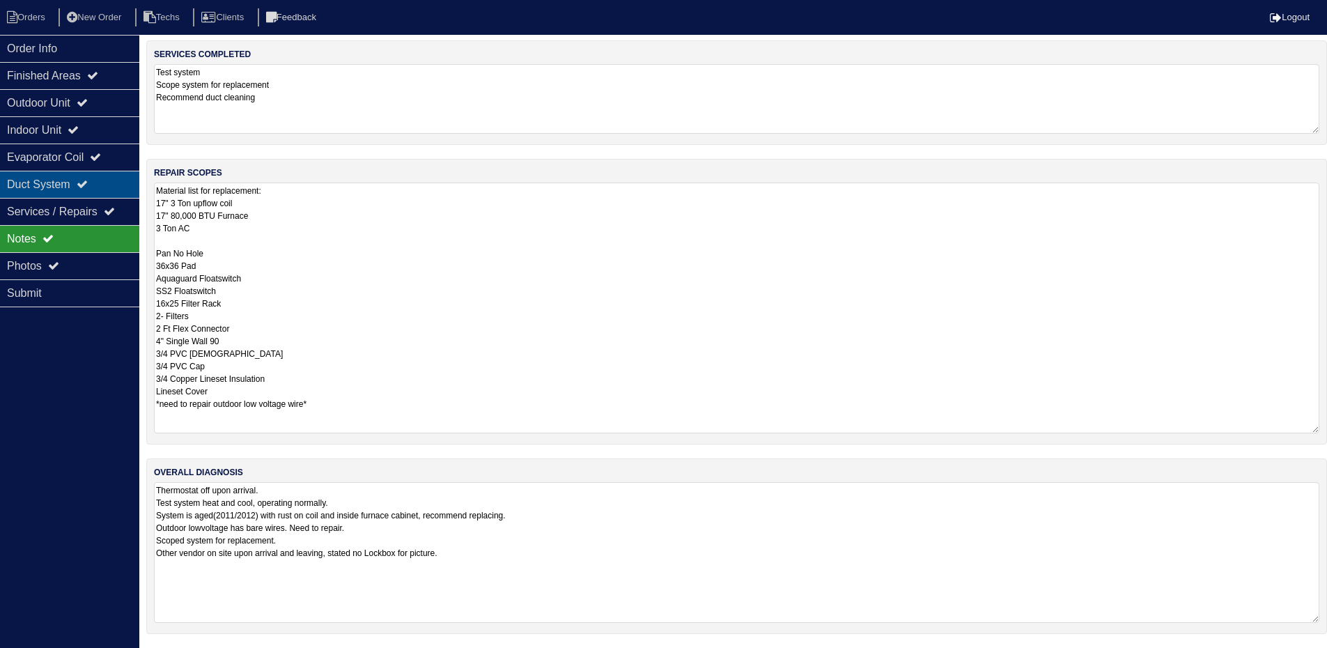
click at [75, 179] on div "Duct System" at bounding box center [69, 184] width 139 height 27
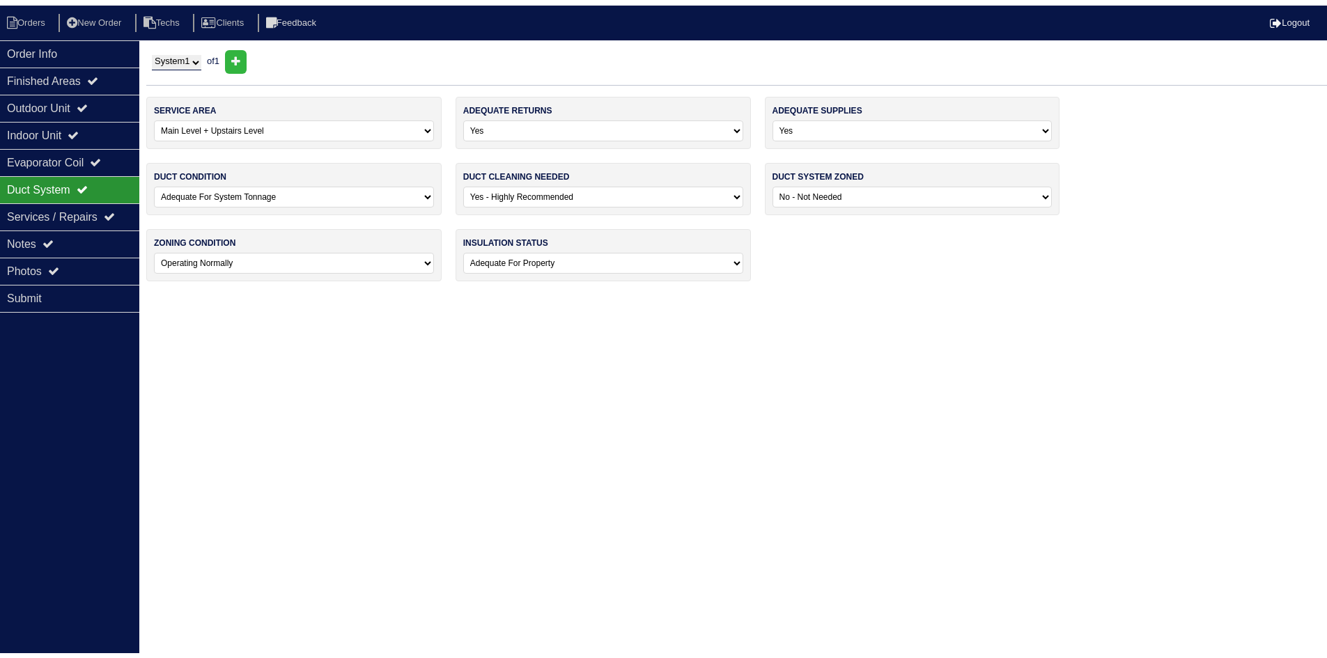
scroll to position [0, 0]
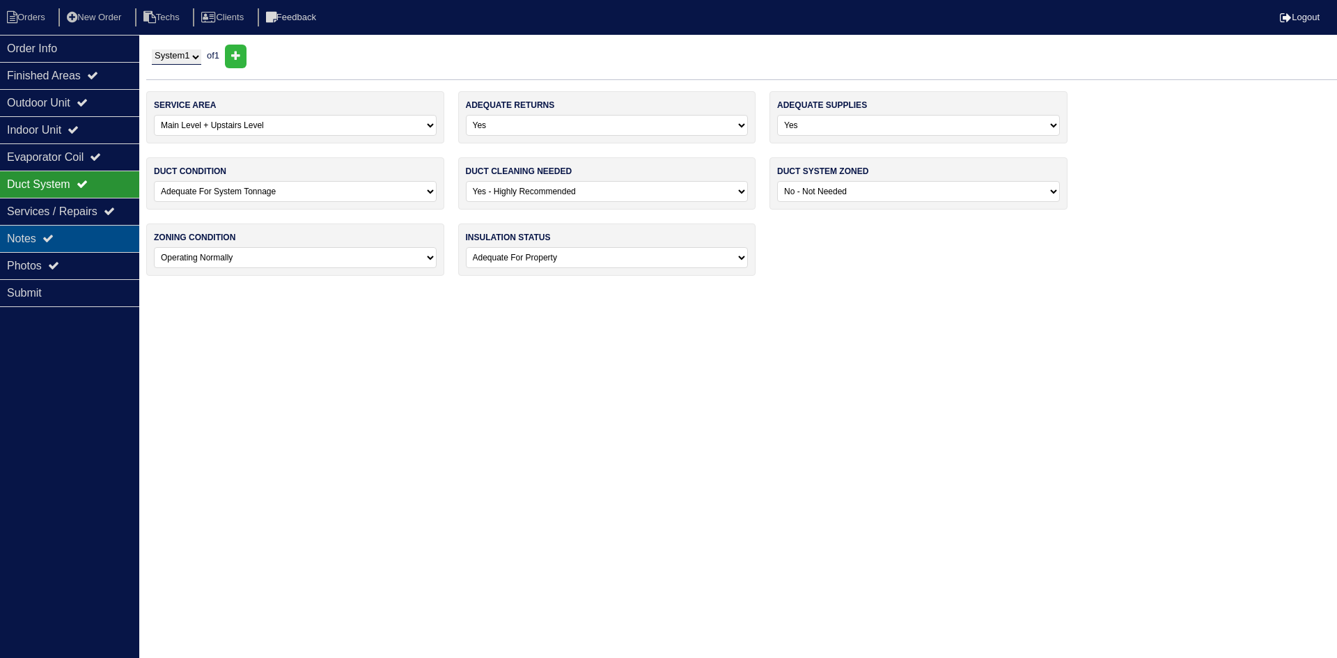
click at [72, 242] on div "Notes" at bounding box center [69, 238] width 139 height 27
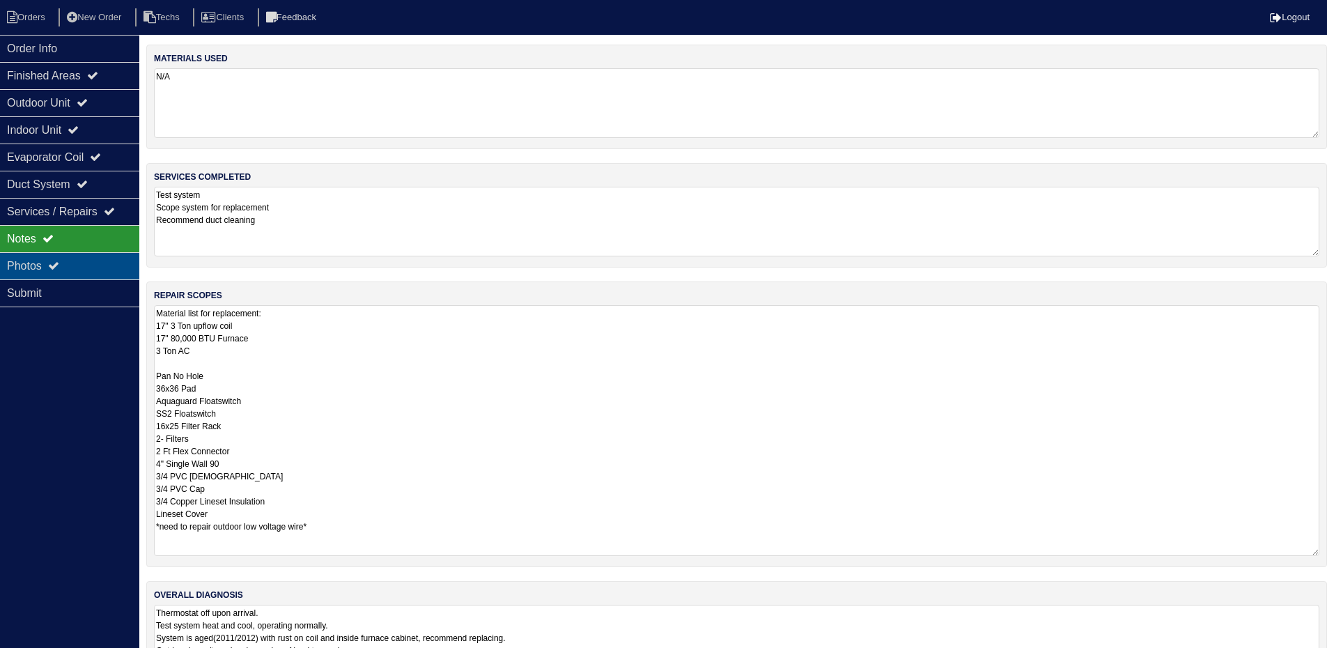
drag, startPoint x: 69, startPoint y: 267, endPoint x: 86, endPoint y: 265, distance: 17.5
click at [74, 267] on div "Photos" at bounding box center [69, 265] width 139 height 27
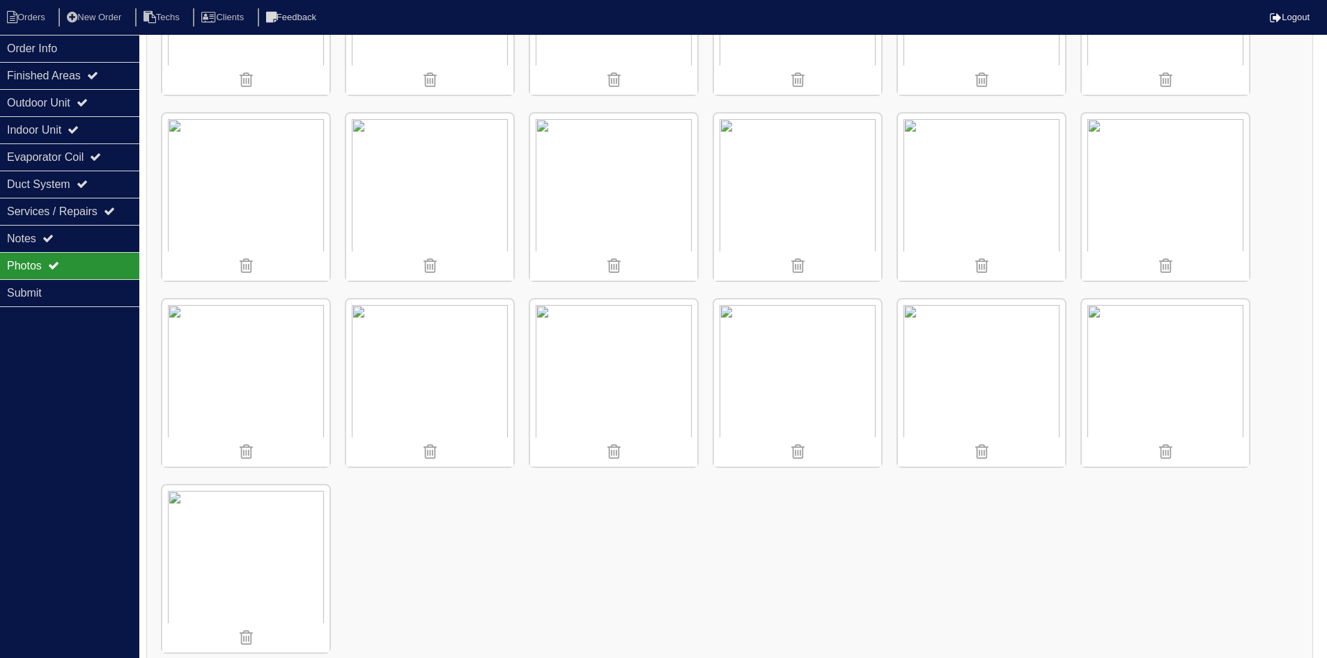
scroll to position [1465, 0]
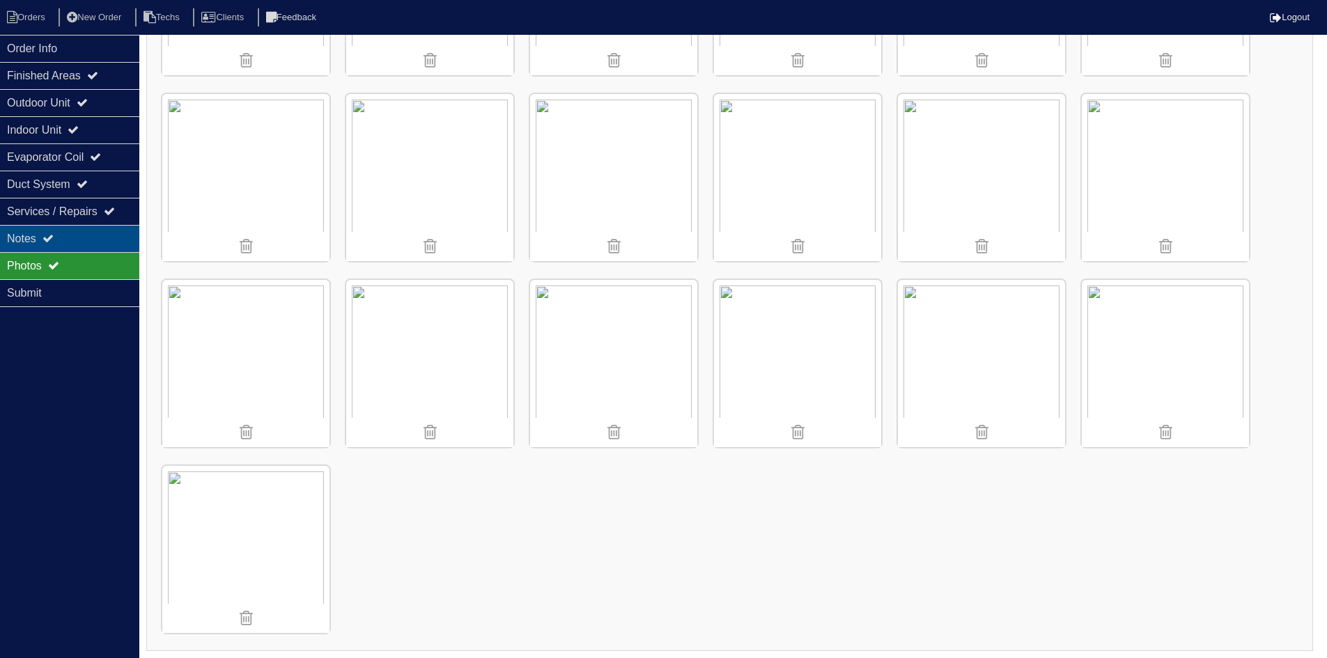
click at [26, 238] on div "Notes" at bounding box center [69, 238] width 139 height 27
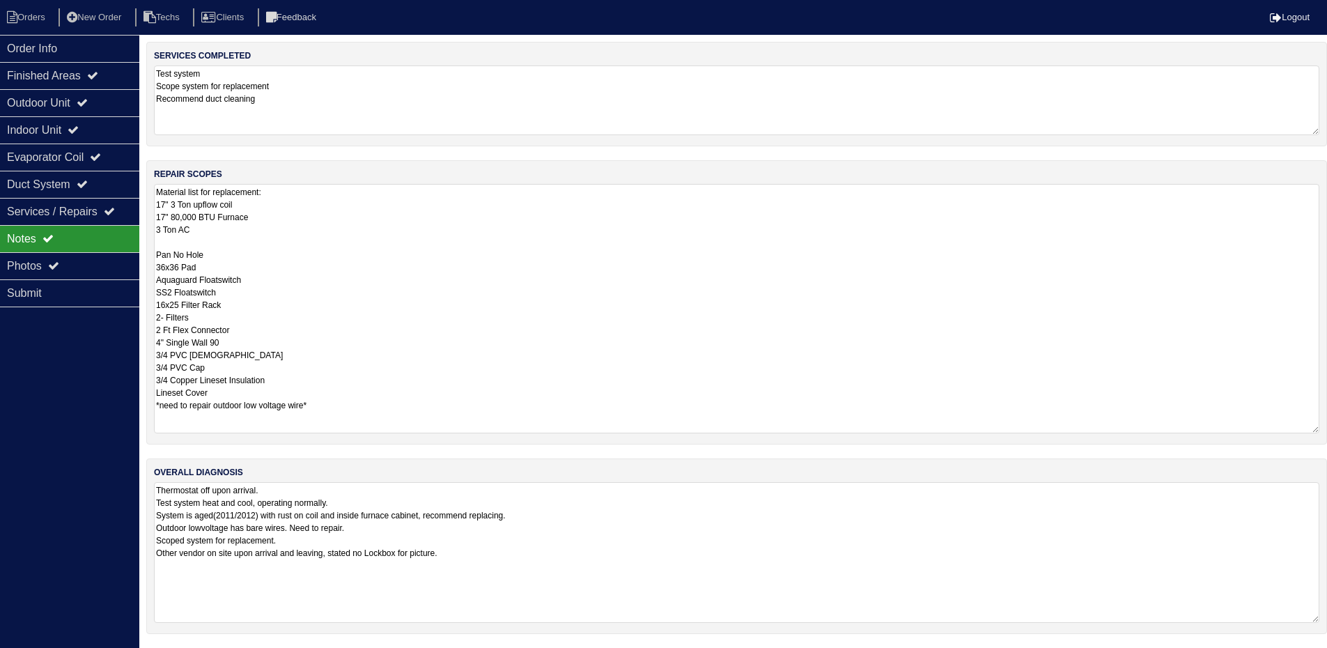
scroll to position [121, 0]
click at [221, 394] on textarea "Material list for replacement: 17" 3 Ton upflow coil 17" 80,000 BTU Furnace 3 T…" at bounding box center [736, 308] width 1165 height 249
type textarea "Material list for replacement: 17" 3 Ton upflow coil 17" 80,000 BTU Furnace 3 T…"
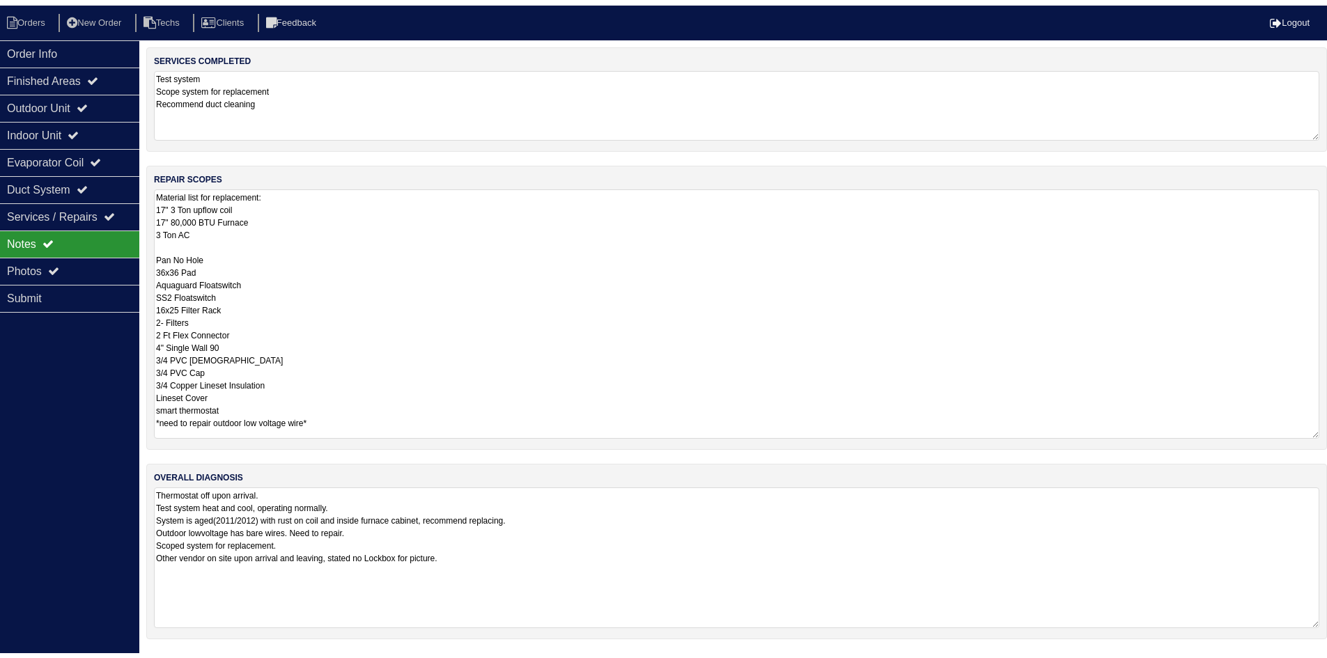
scroll to position [0, 0]
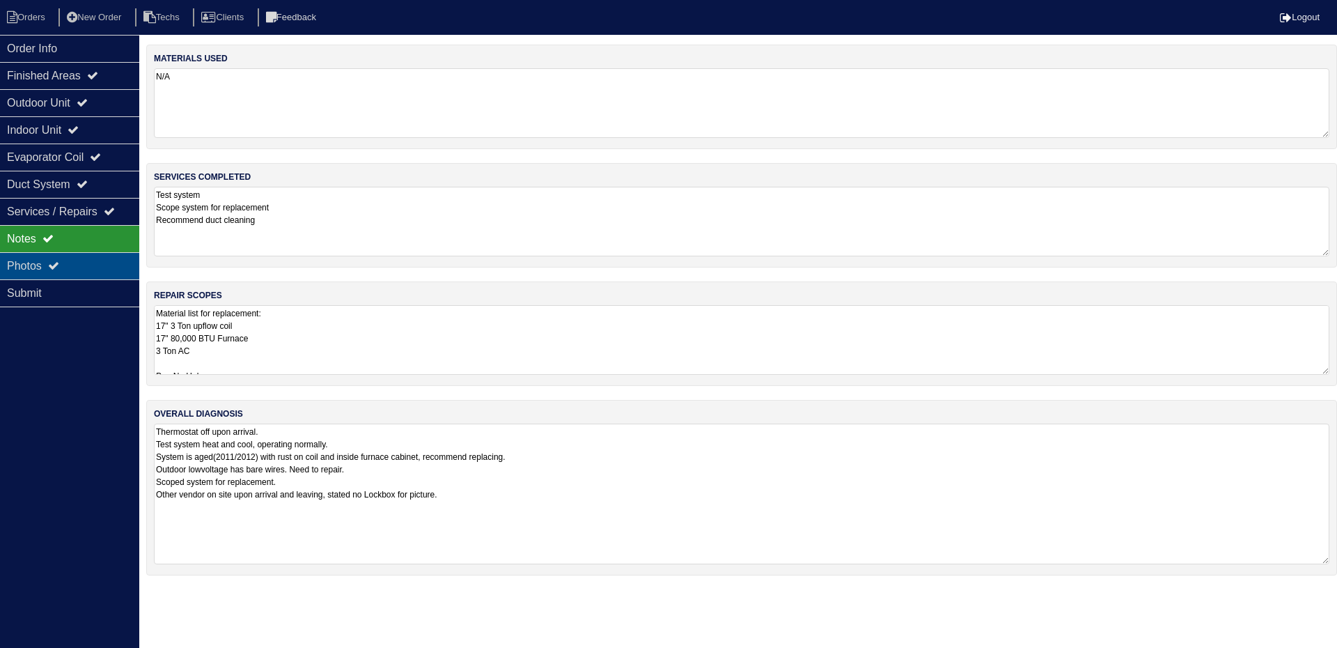
click at [114, 267] on div "Photos" at bounding box center [69, 265] width 139 height 27
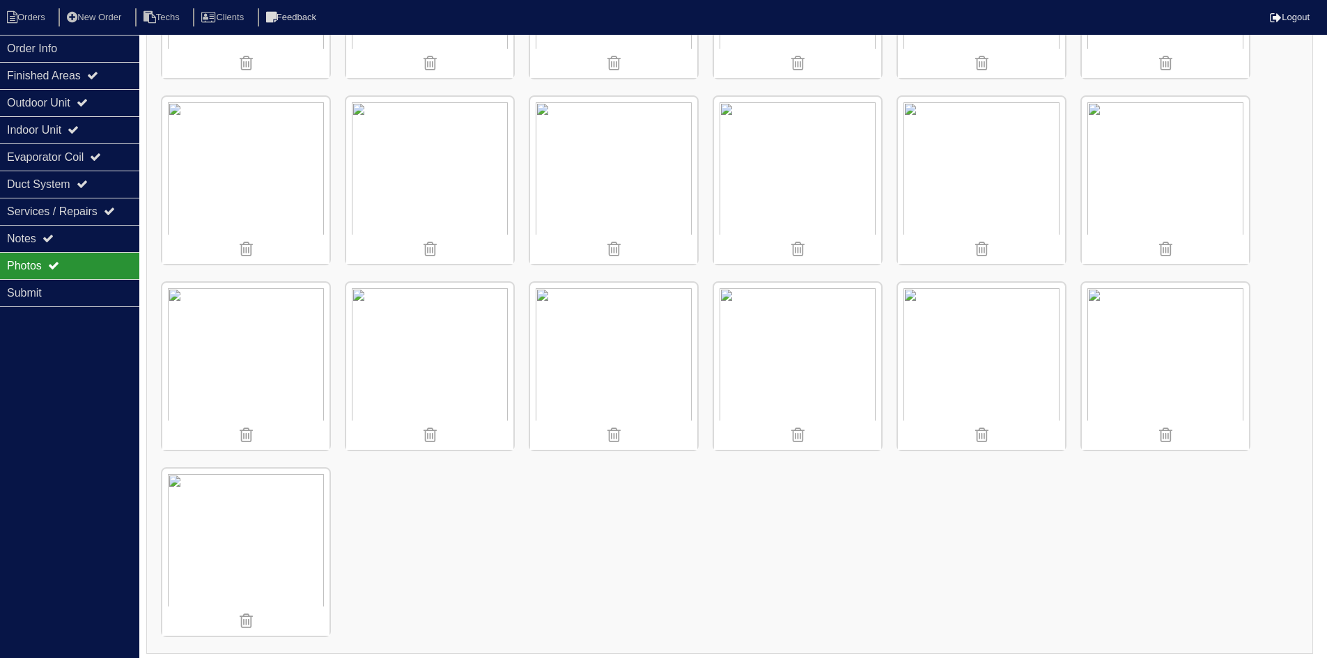
scroll to position [1463, 0]
click at [80, 76] on div "Finished Areas" at bounding box center [69, 75] width 139 height 27
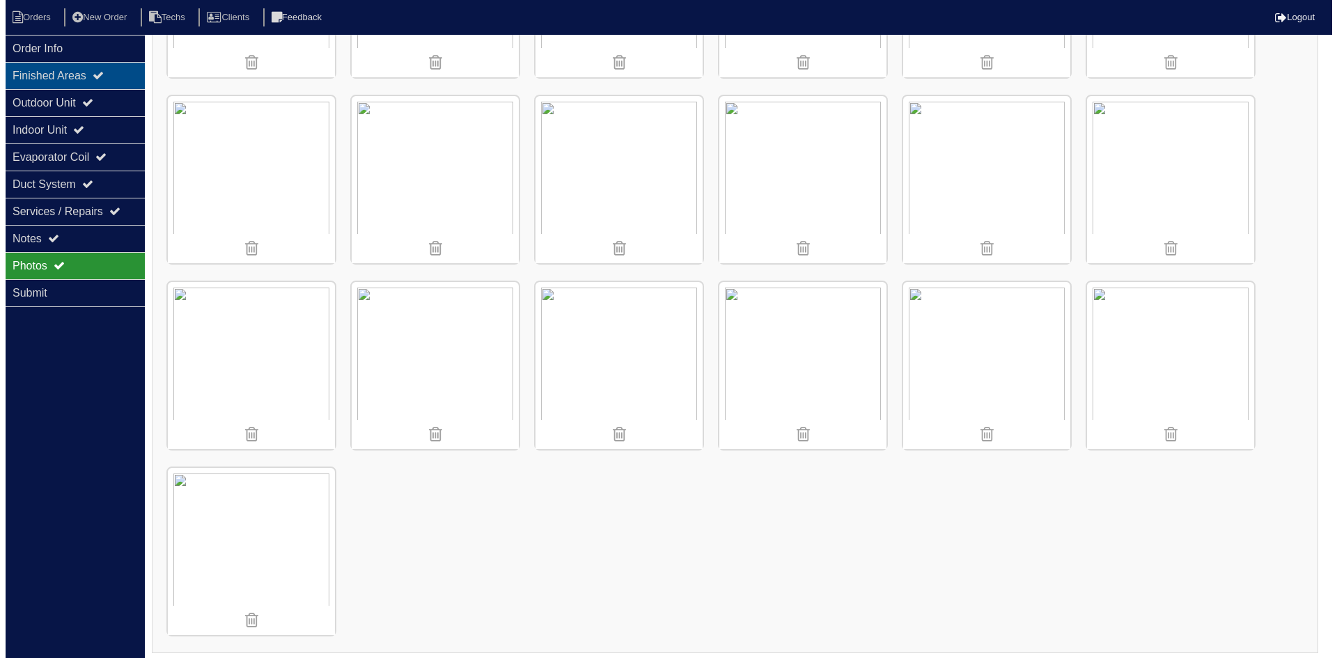
scroll to position [0, 0]
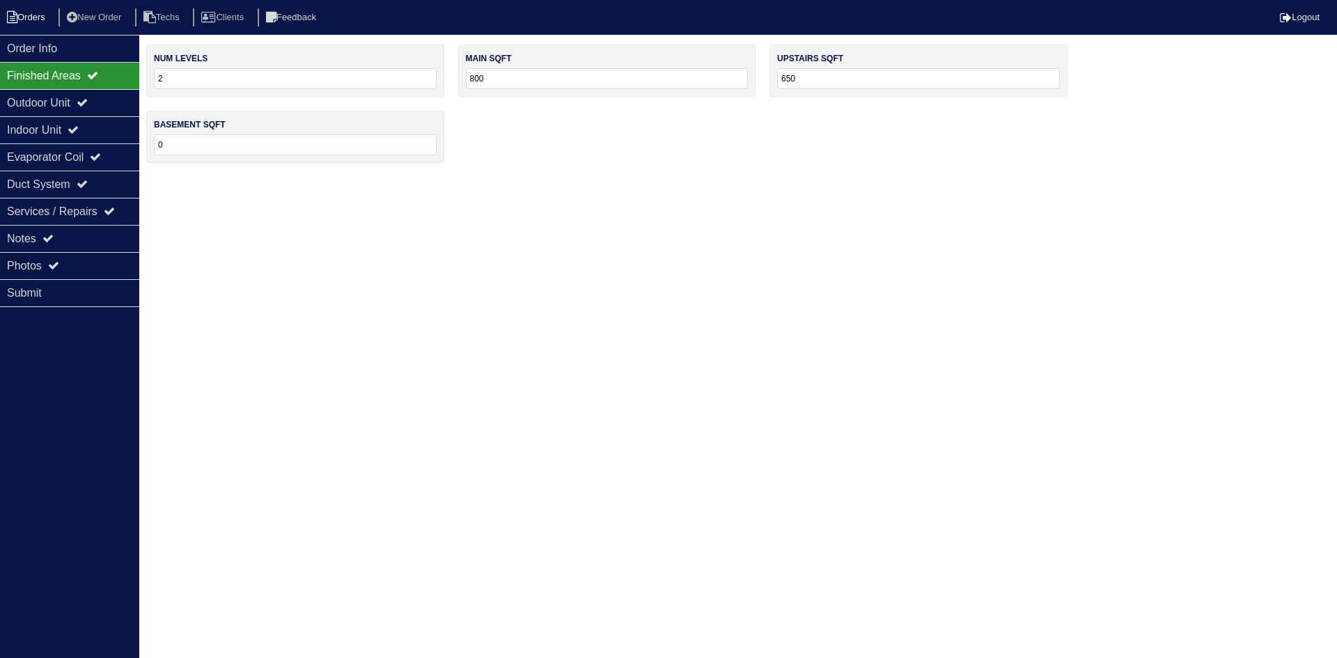
click at [29, 18] on li "Orders" at bounding box center [28, 17] width 56 height 19
select select "15"
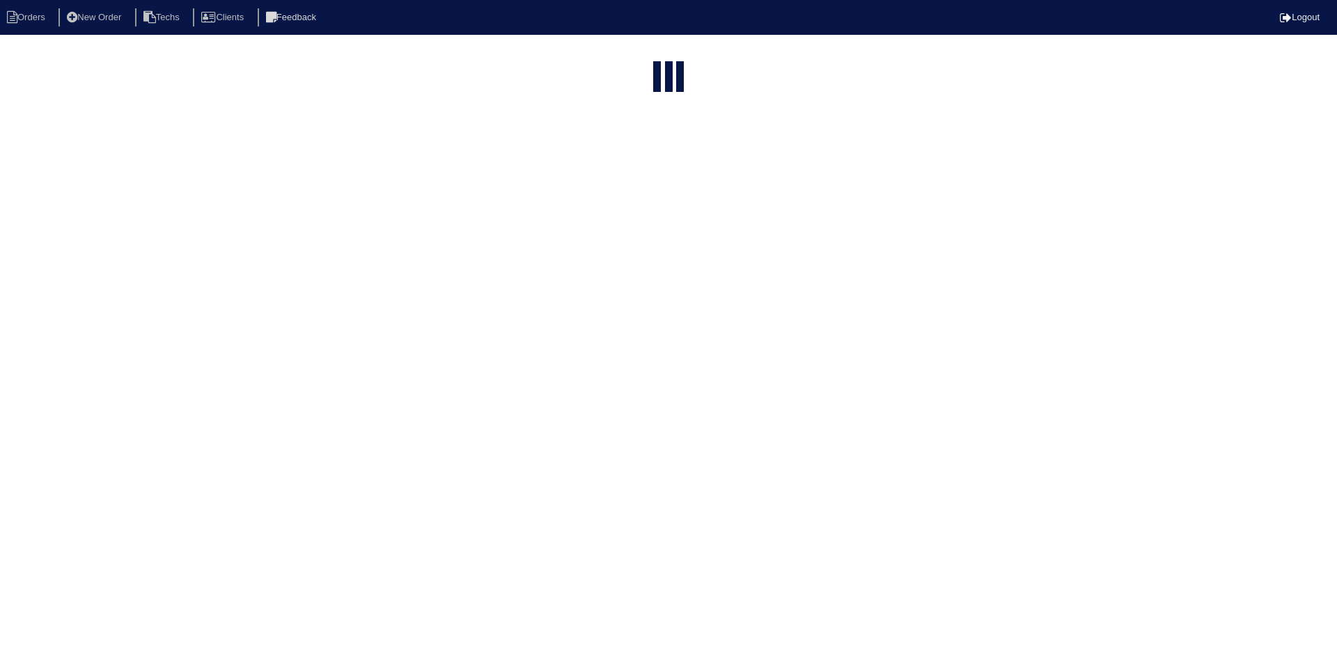
type input "1672"
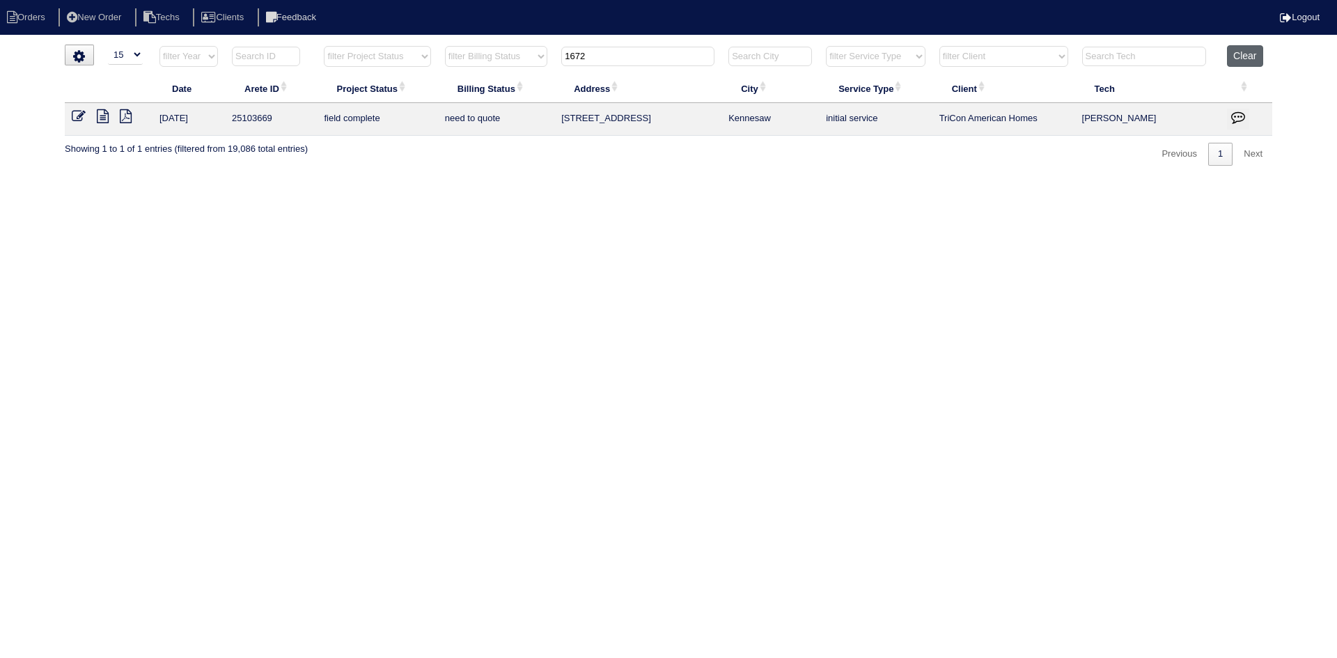
click at [1236, 53] on button "Clear" at bounding box center [1245, 56] width 36 height 22
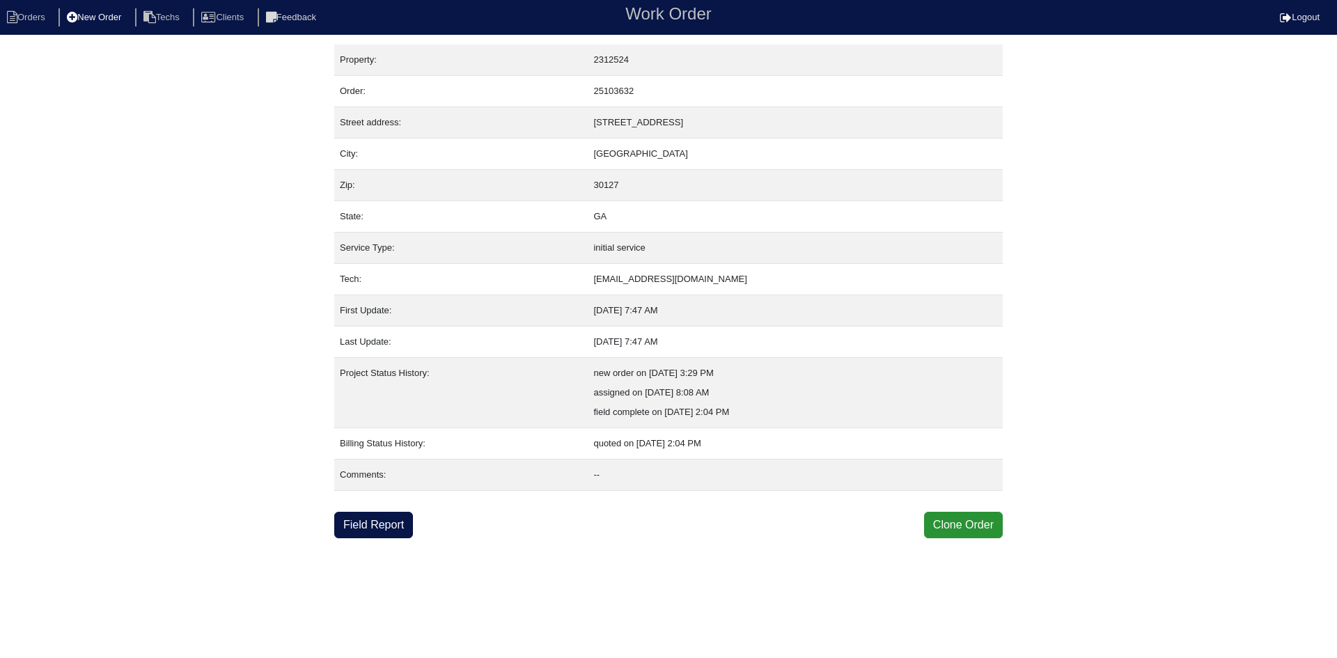
drag, startPoint x: 22, startPoint y: 20, endPoint x: 82, endPoint y: 19, distance: 60.6
click at [22, 19] on li "Orders" at bounding box center [28, 17] width 56 height 19
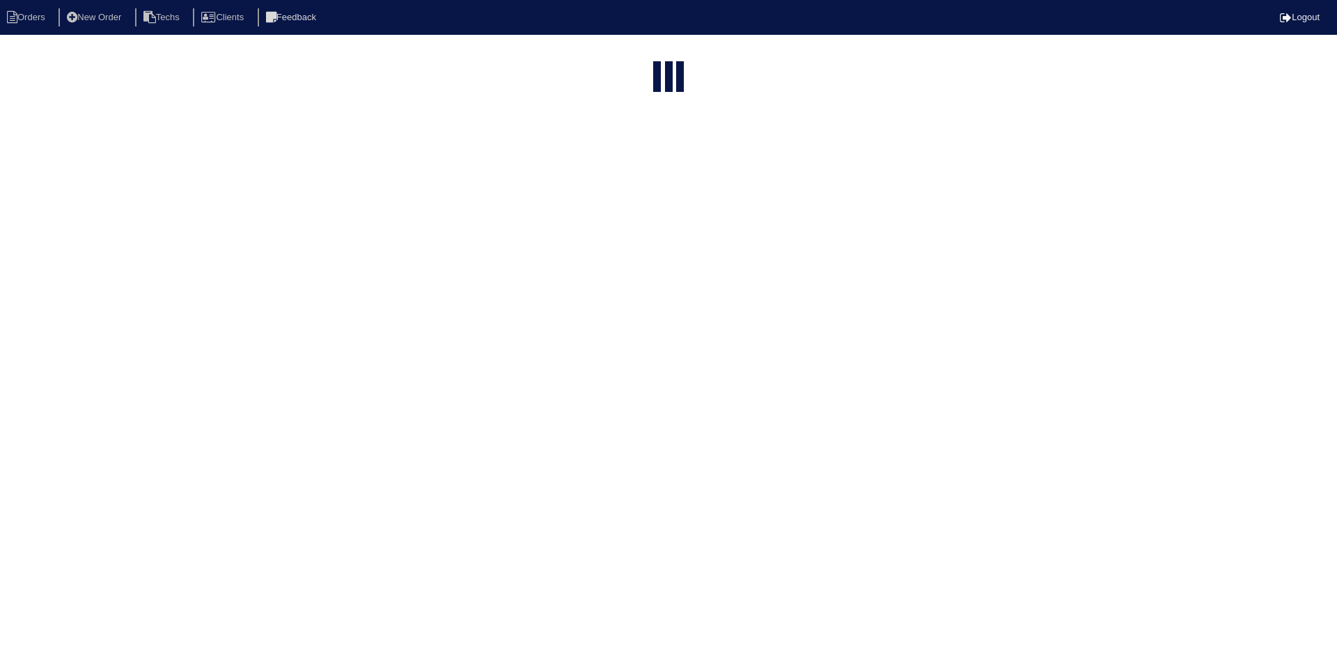
select select "15"
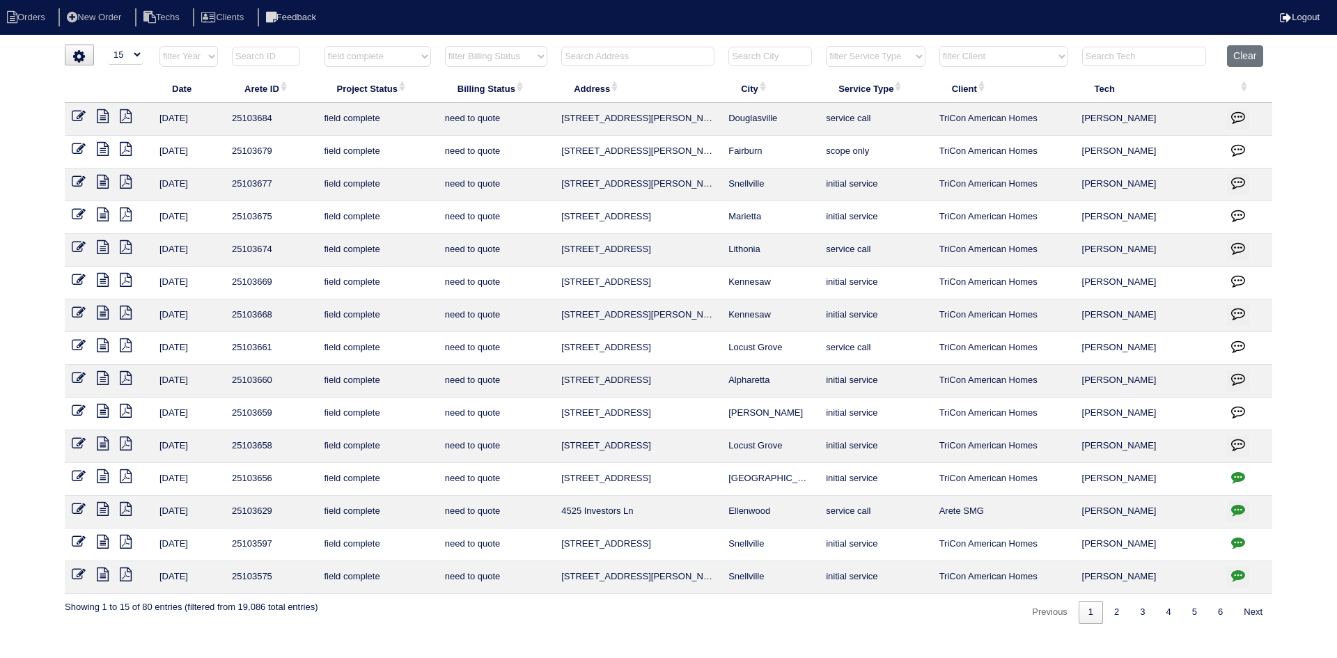
select select "15"
select select "field complete"
select select "need to quote"
click at [104, 348] on icon at bounding box center [103, 346] width 12 height 14
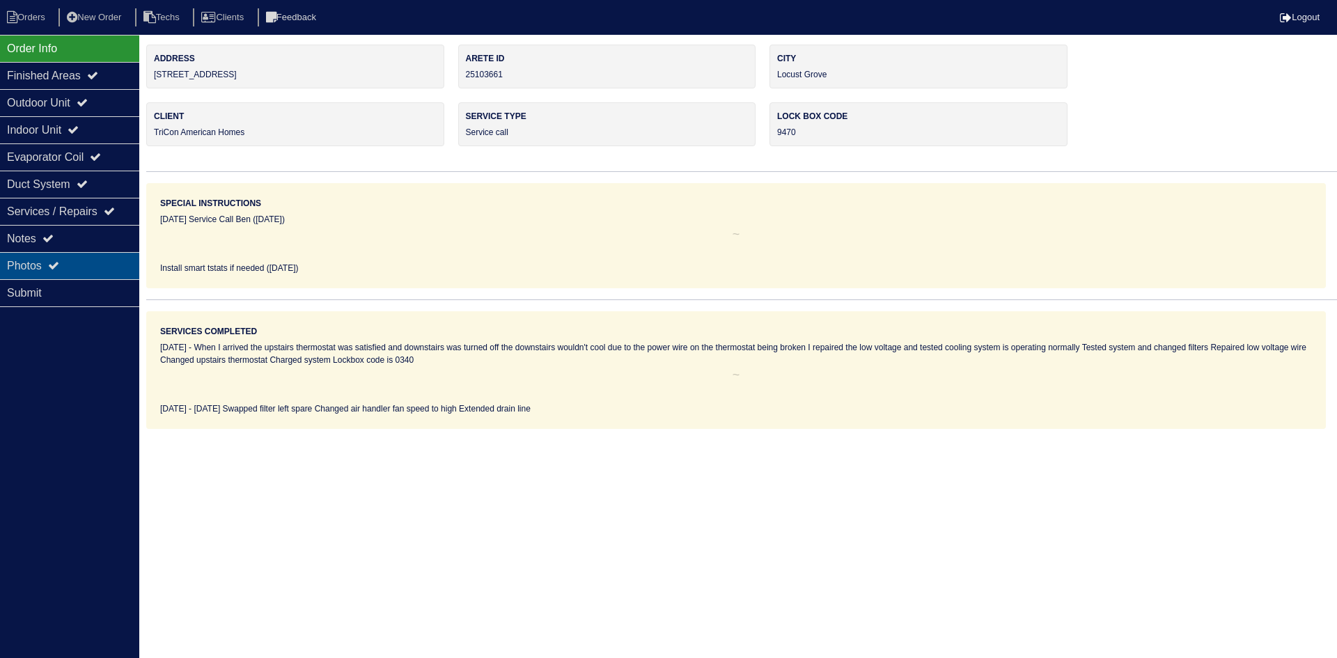
click at [89, 261] on div "Photos" at bounding box center [69, 265] width 139 height 27
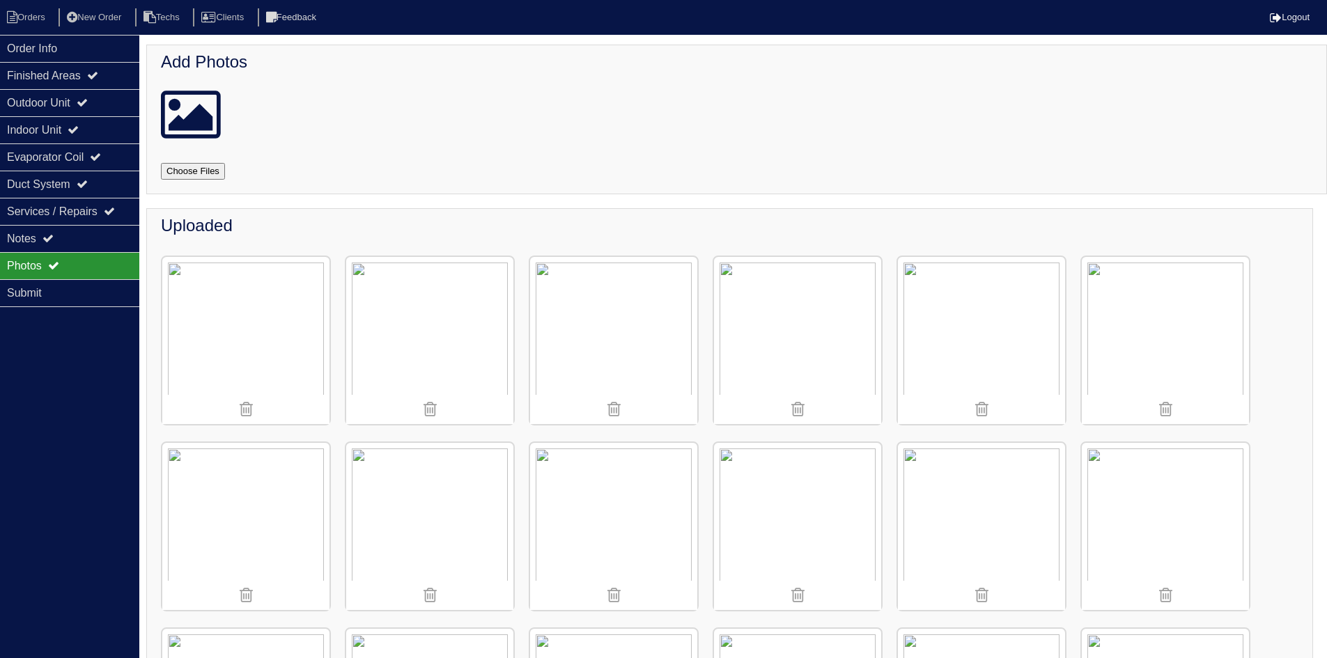
click at [198, 172] on input "file" at bounding box center [210, 171] width 98 height 17
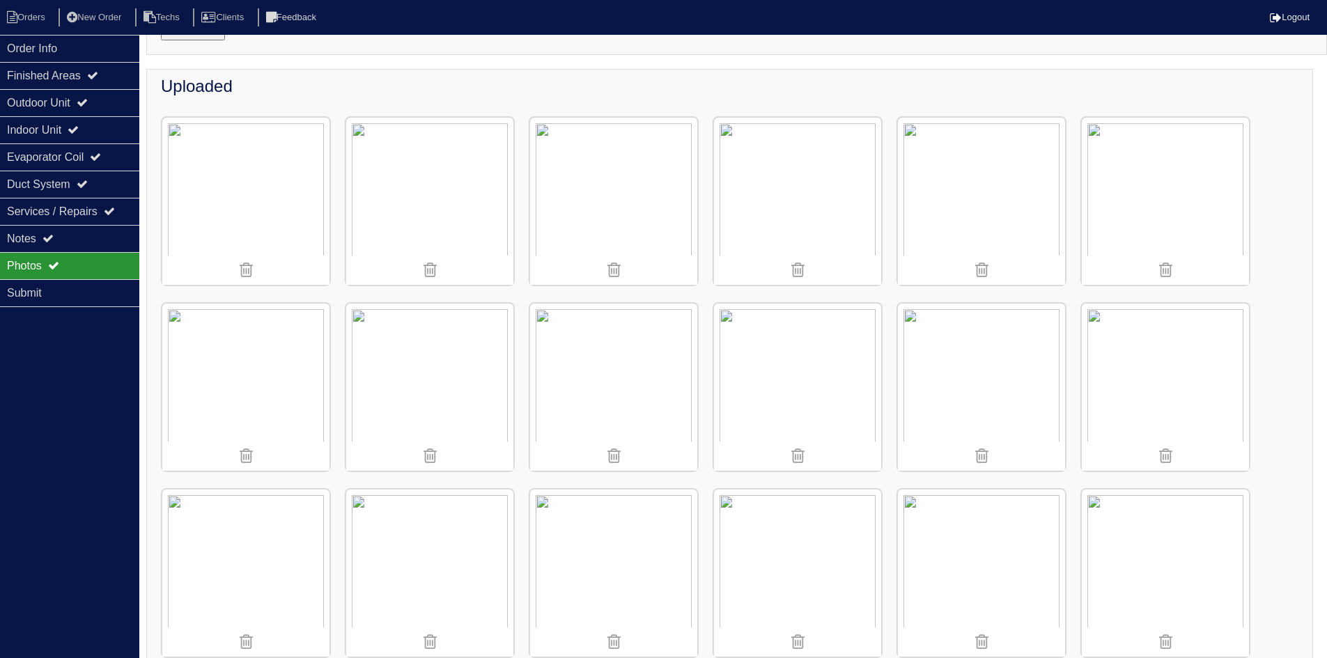
scroll to position [70, 0]
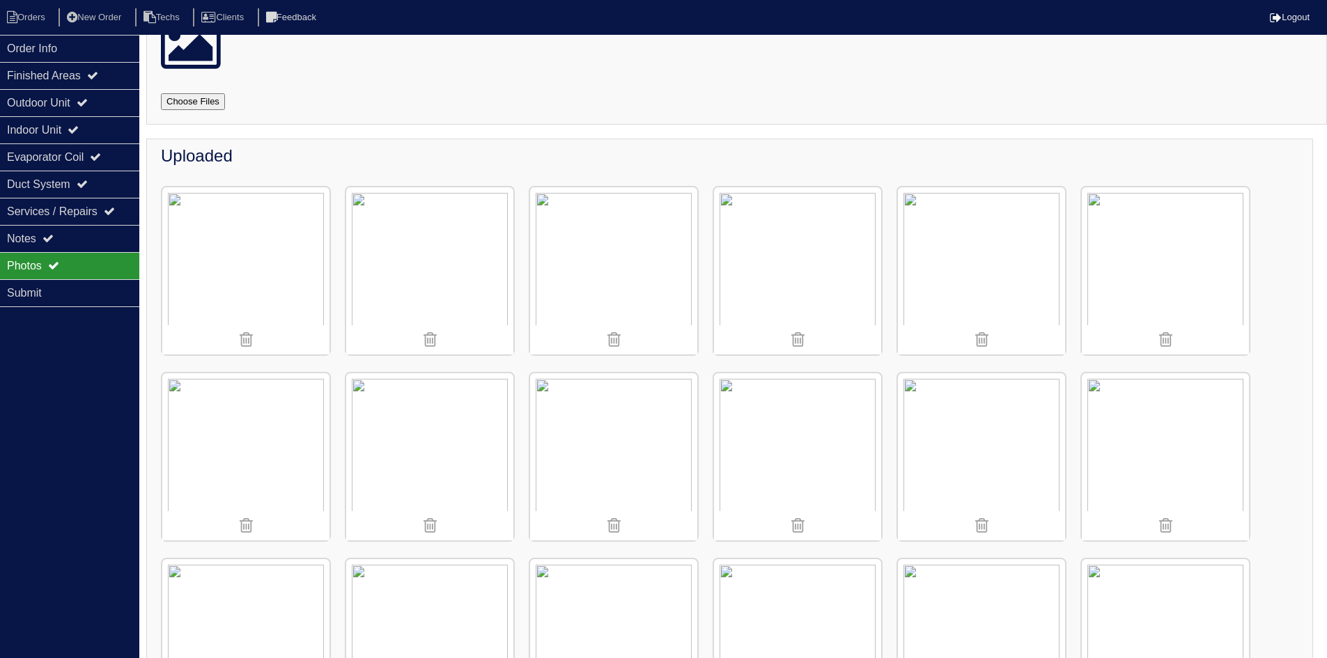
type input "C:\fakepath\IMG_5181.JPG"
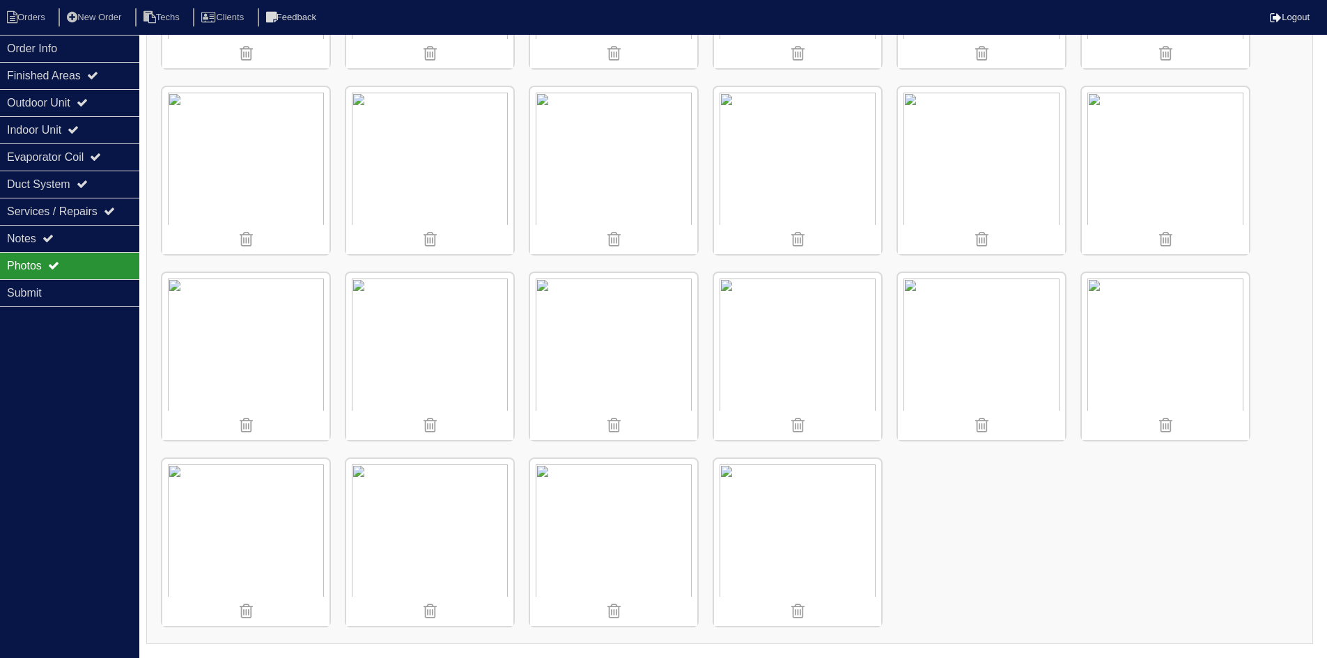
scroll to position [697, 0]
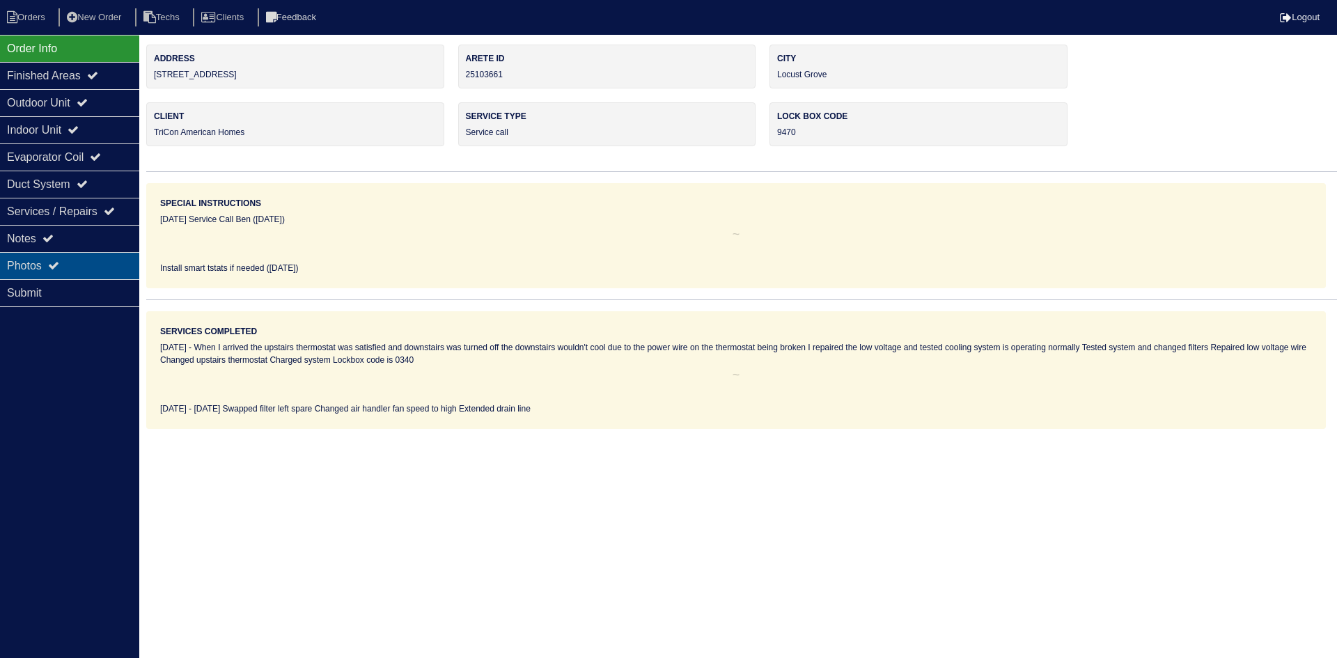
click at [95, 261] on div "Photos" at bounding box center [69, 265] width 139 height 27
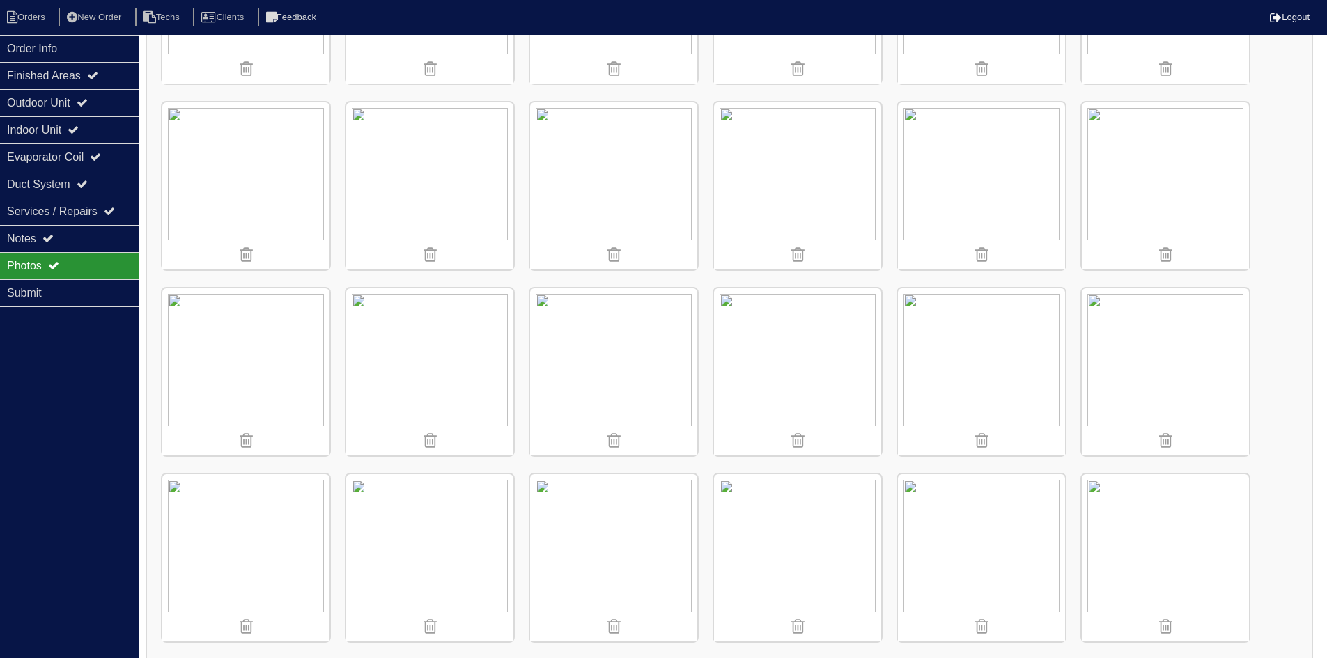
scroll to position [1298, 0]
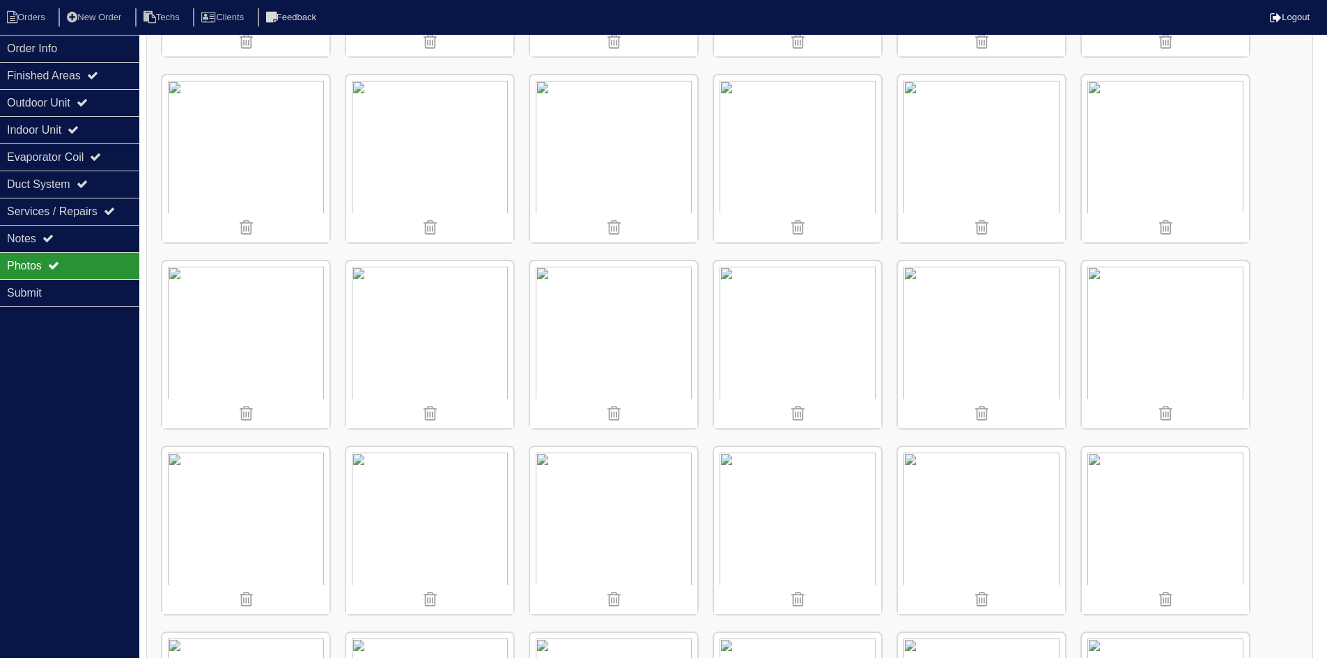
click at [236, 314] on img at bounding box center [245, 344] width 167 height 167
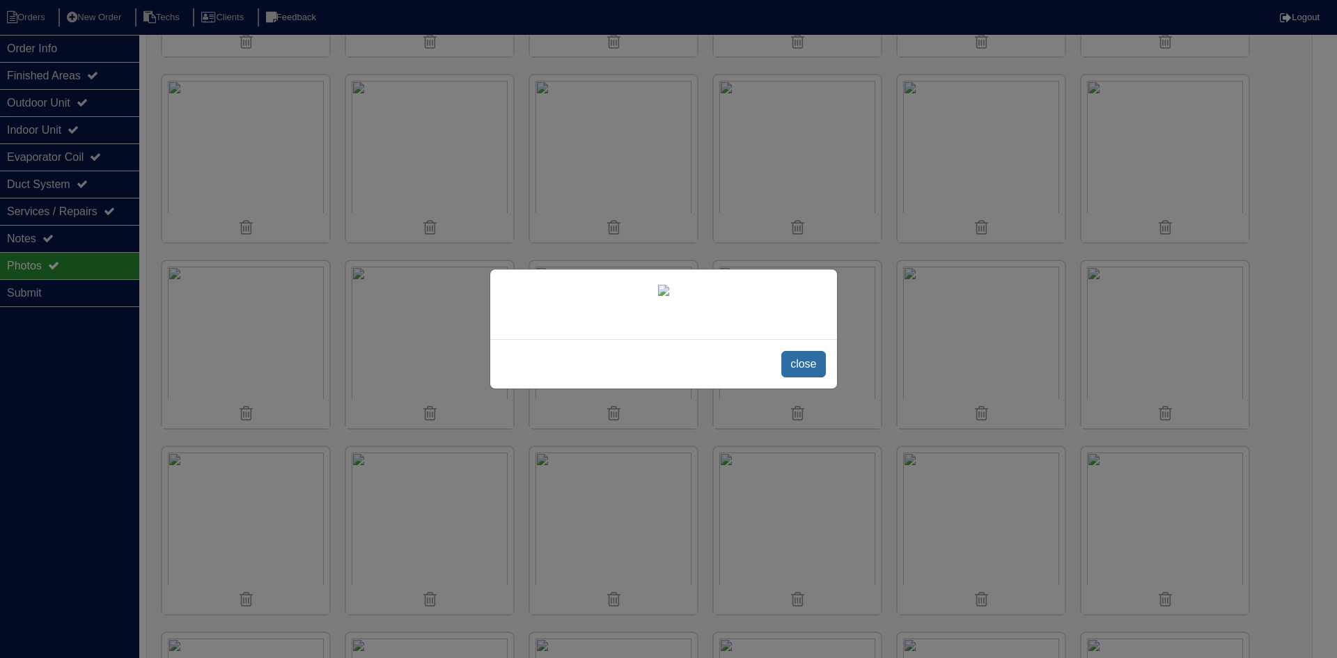
click at [804, 378] on span "close" at bounding box center [803, 364] width 44 height 26
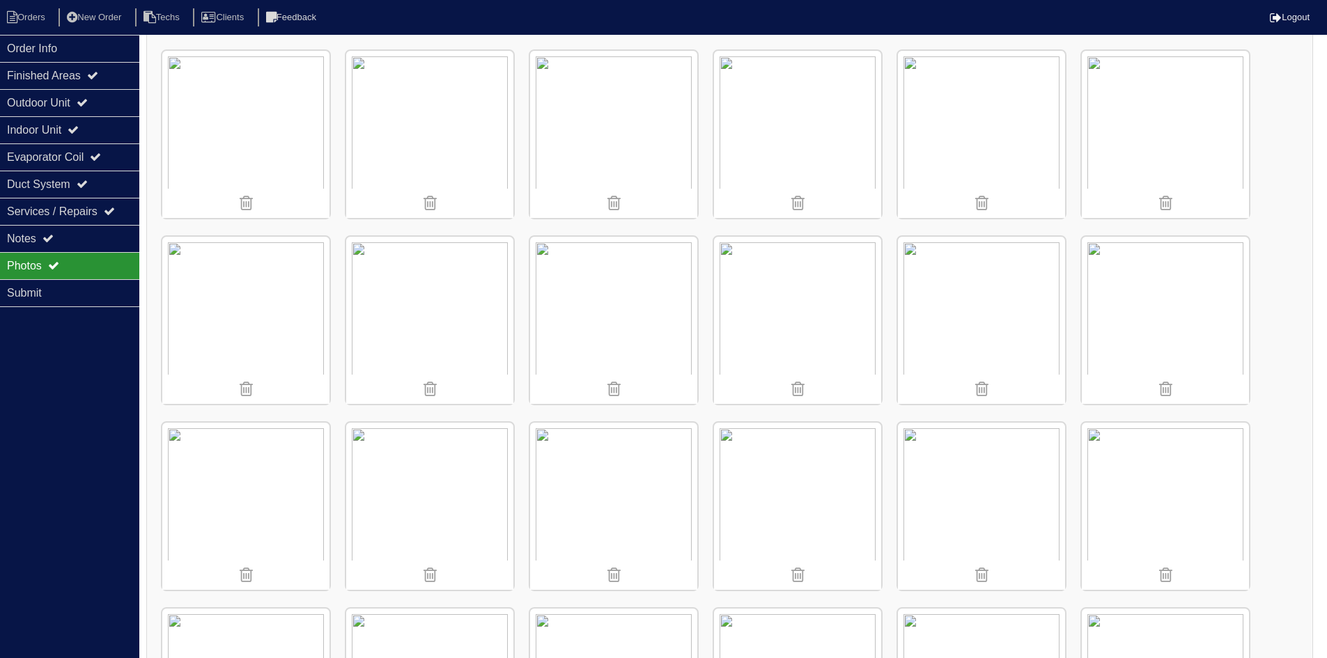
scroll to position [114, 0]
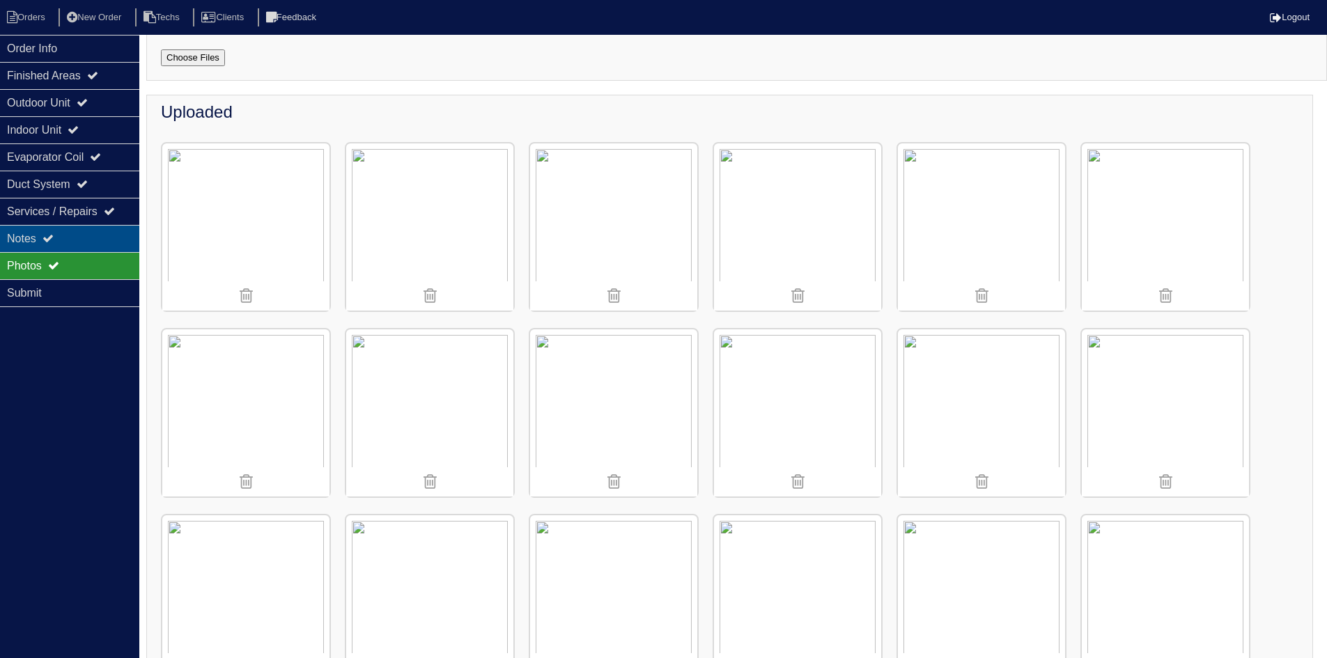
click at [49, 242] on icon at bounding box center [47, 238] width 11 height 11
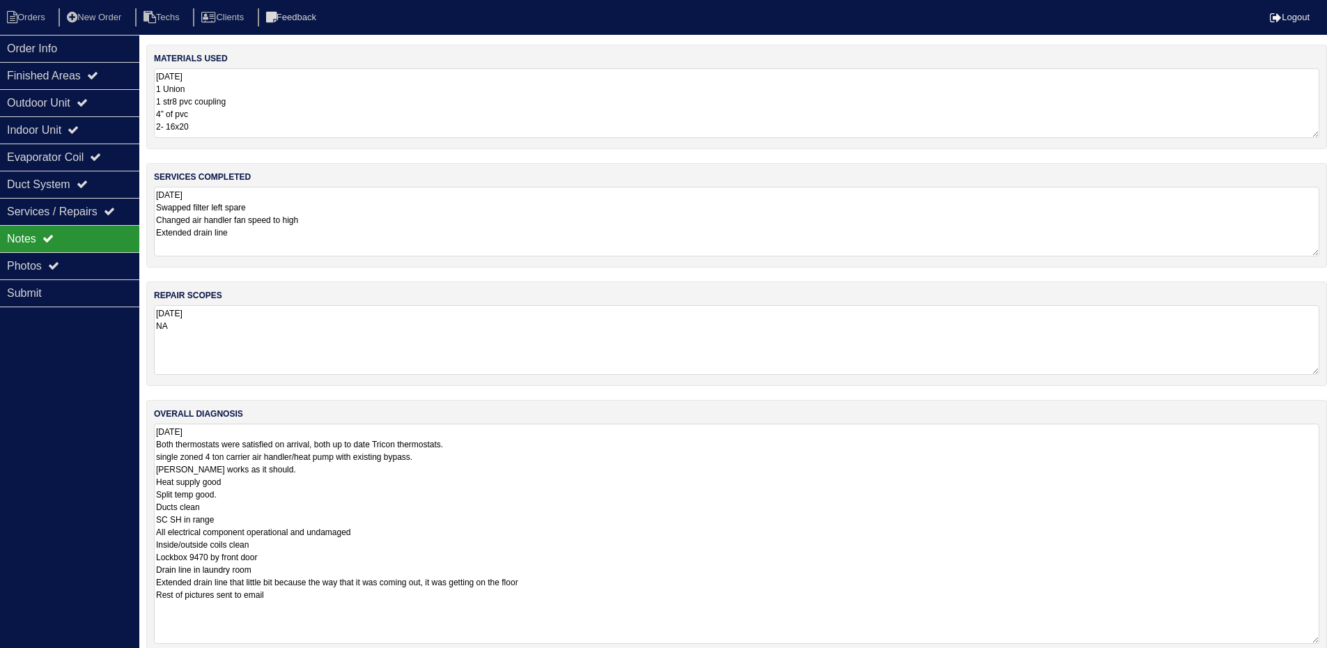
drag, startPoint x: 1324, startPoint y: 489, endPoint x: 1337, endPoint y: 639, distance: 151.0
click at [1327, 639] on html "Orders New Order Techs Clients Feedback Logout Orders New Order Users Clients M…" at bounding box center [663, 334] width 1327 height 669
click at [75, 102] on div "Outdoor Unit" at bounding box center [69, 102] width 139 height 27
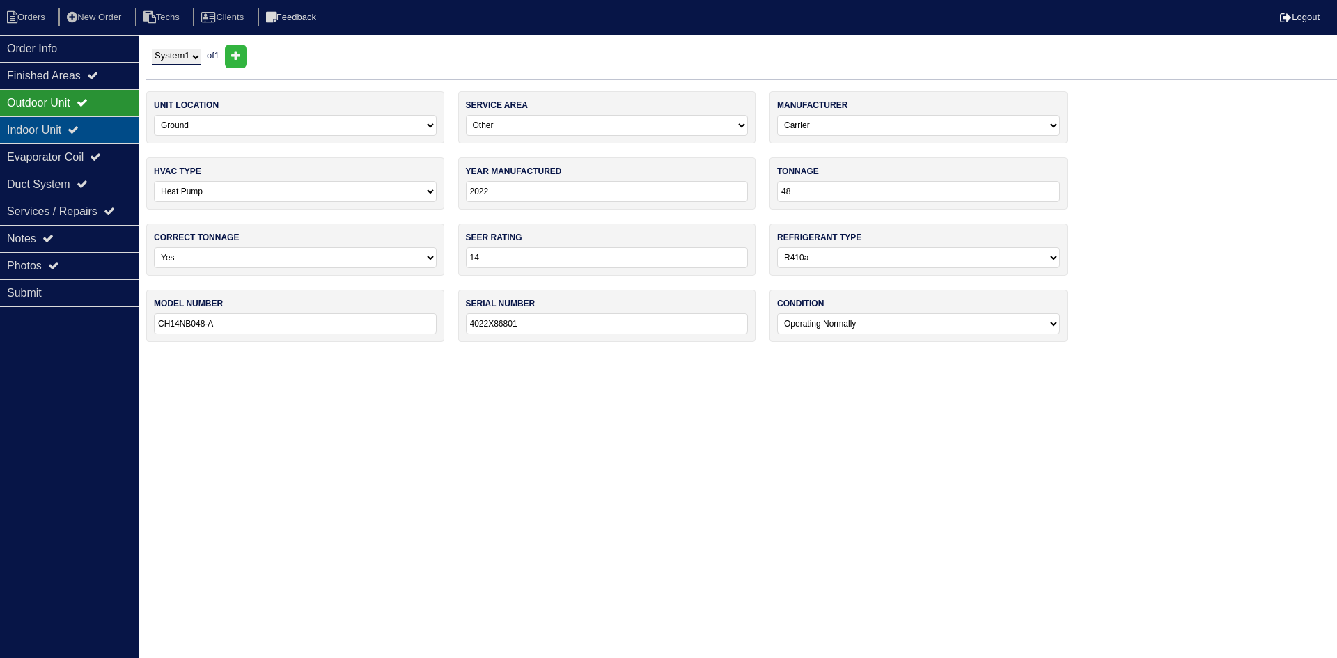
click at [72, 128] on div "Indoor Unit" at bounding box center [69, 129] width 139 height 27
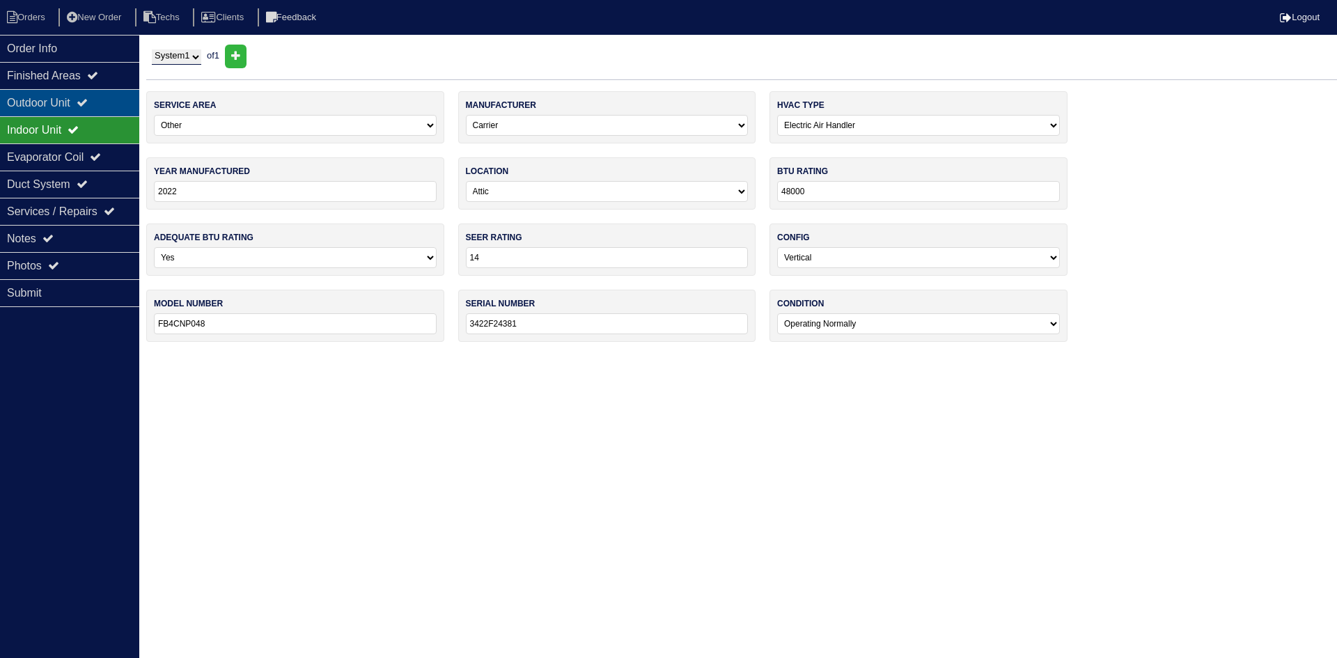
click at [73, 100] on div "Outdoor Unit" at bounding box center [69, 102] width 139 height 27
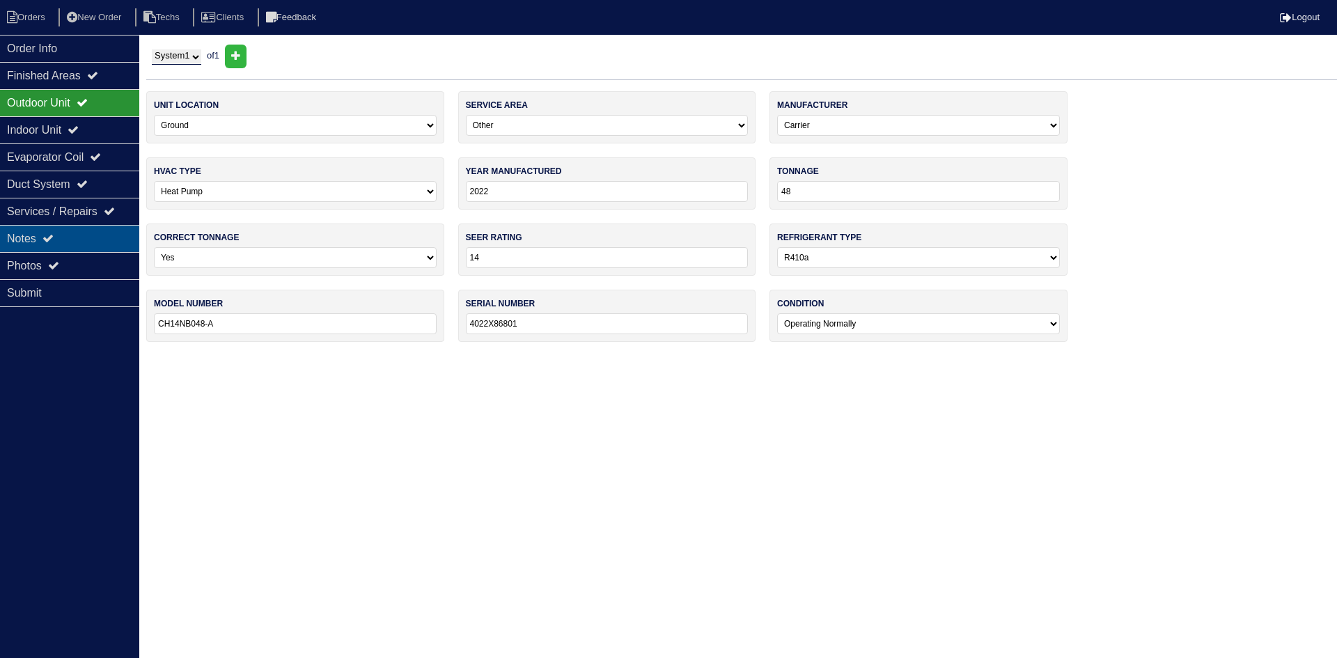
click at [91, 240] on div "Notes" at bounding box center [69, 238] width 139 height 27
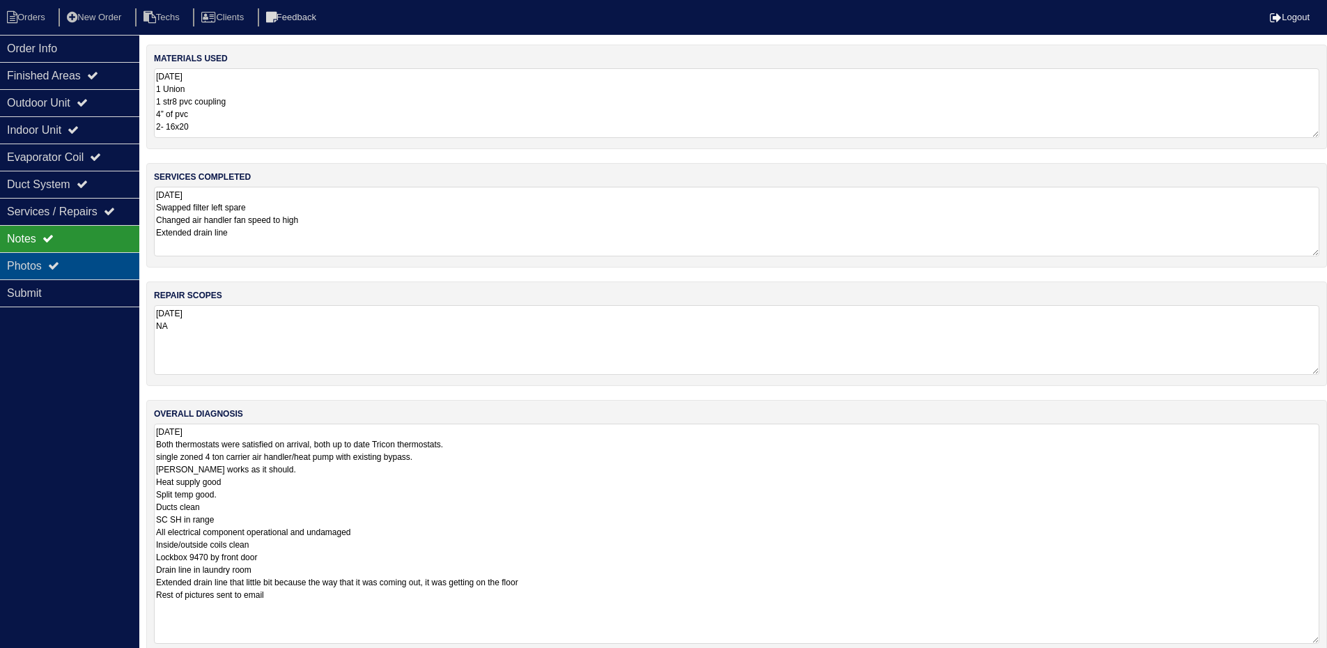
drag, startPoint x: 88, startPoint y: 258, endPoint x: 107, endPoint y: 273, distance: 24.3
click at [88, 258] on div "Photos" at bounding box center [69, 265] width 139 height 27
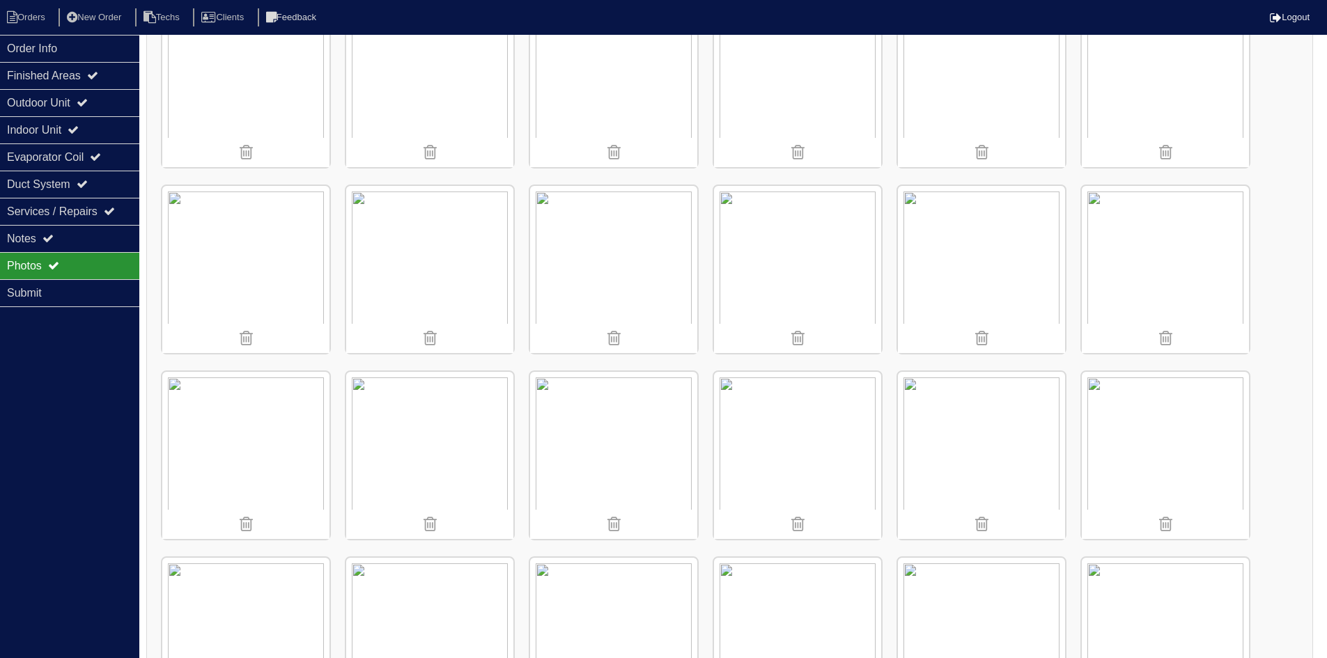
scroll to position [1950, 0]
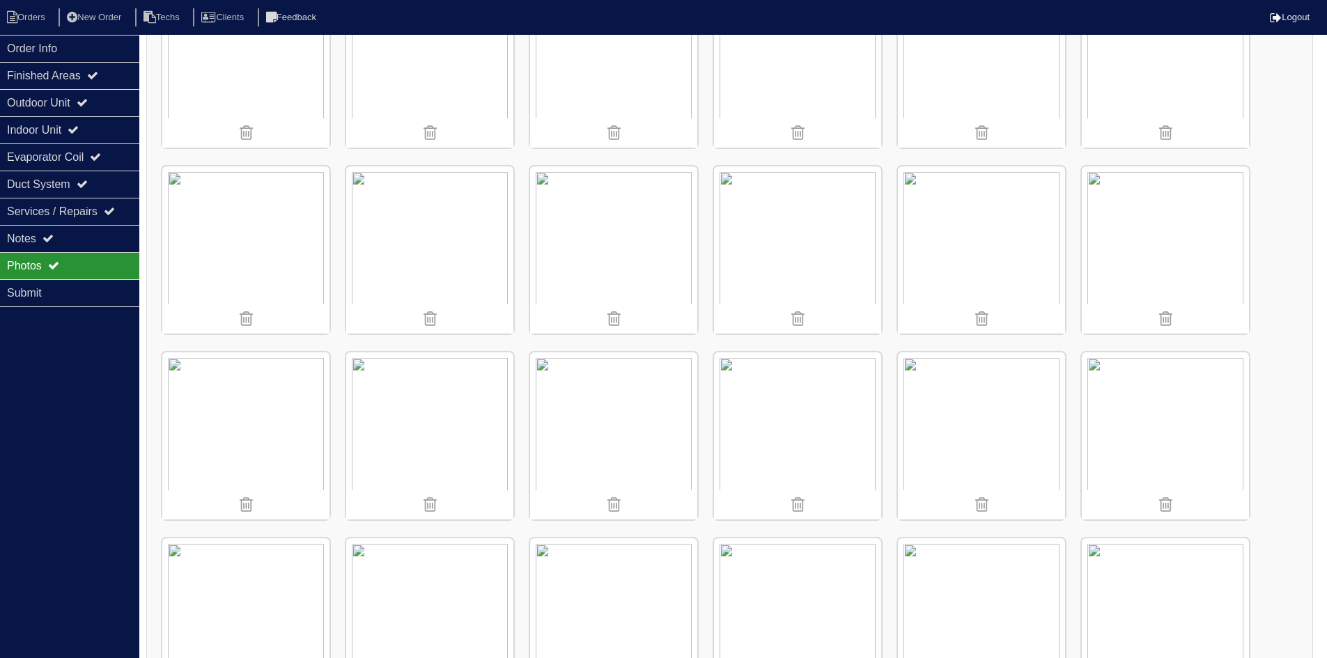
click at [1156, 396] on img at bounding box center [1165, 435] width 167 height 167
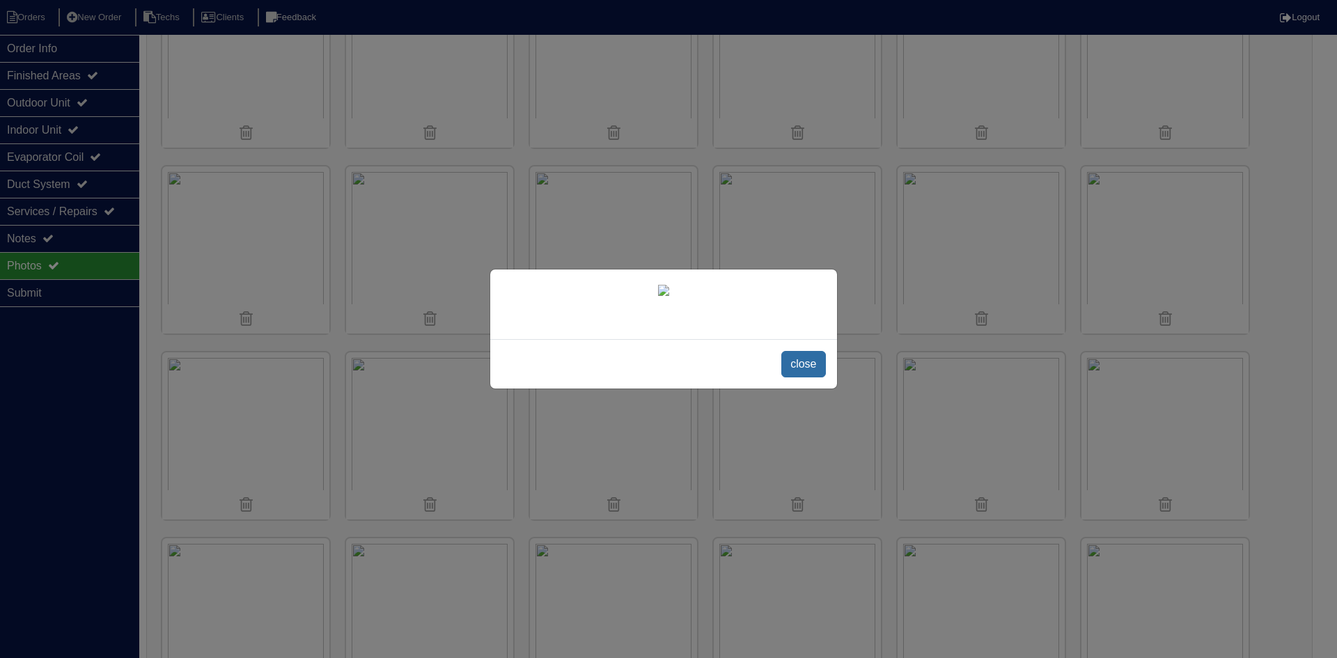
click at [809, 378] on span "close" at bounding box center [803, 364] width 44 height 26
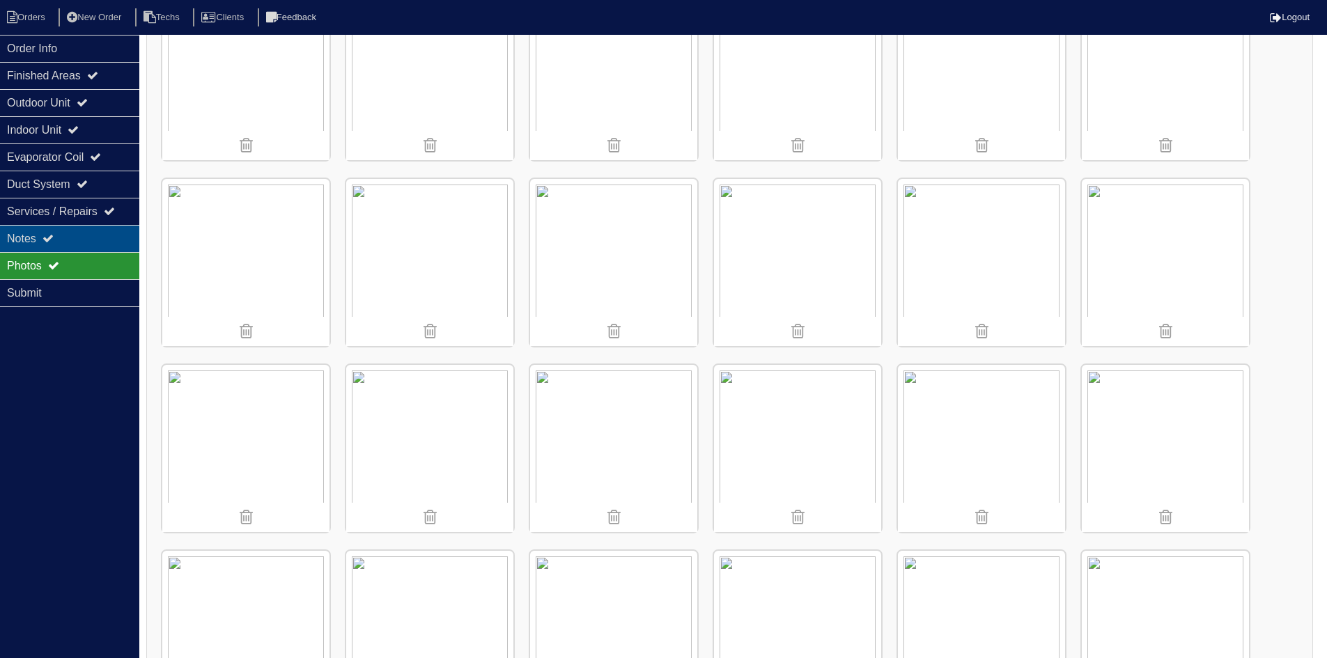
scroll to position [2203, 0]
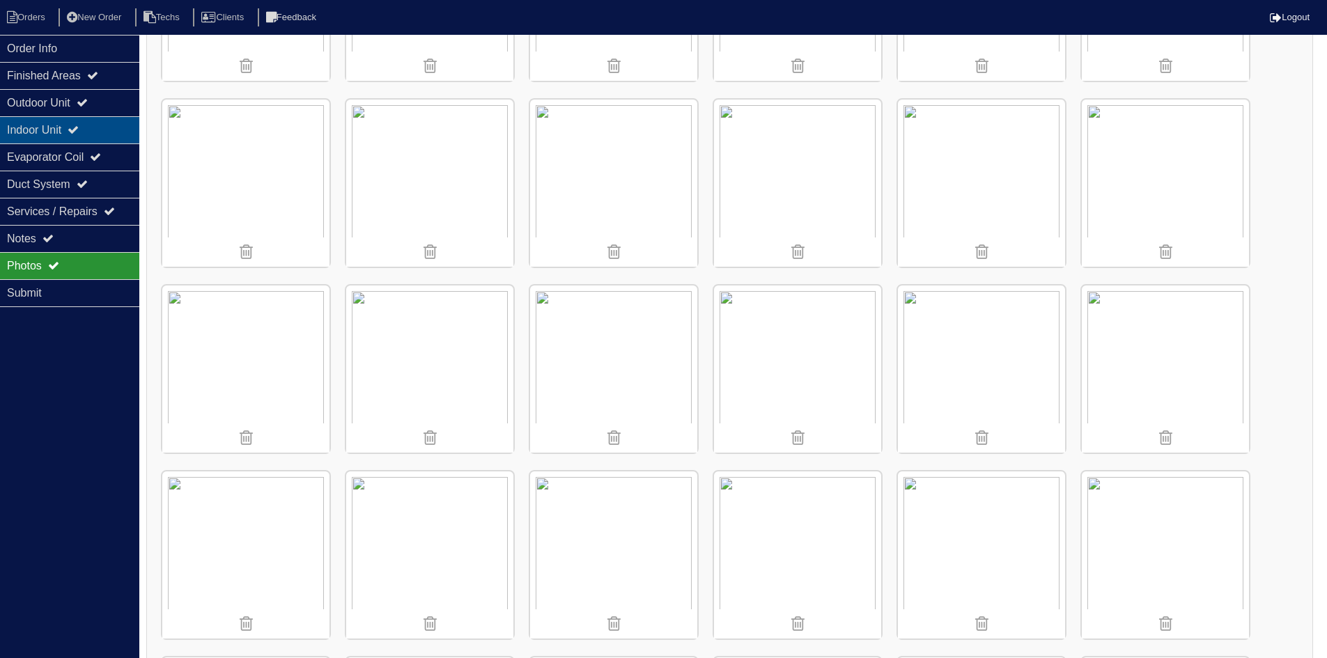
drag, startPoint x: 91, startPoint y: 127, endPoint x: 93, endPoint y: 118, distance: 10.0
click at [91, 127] on div "Indoor Unit" at bounding box center [69, 129] width 139 height 27
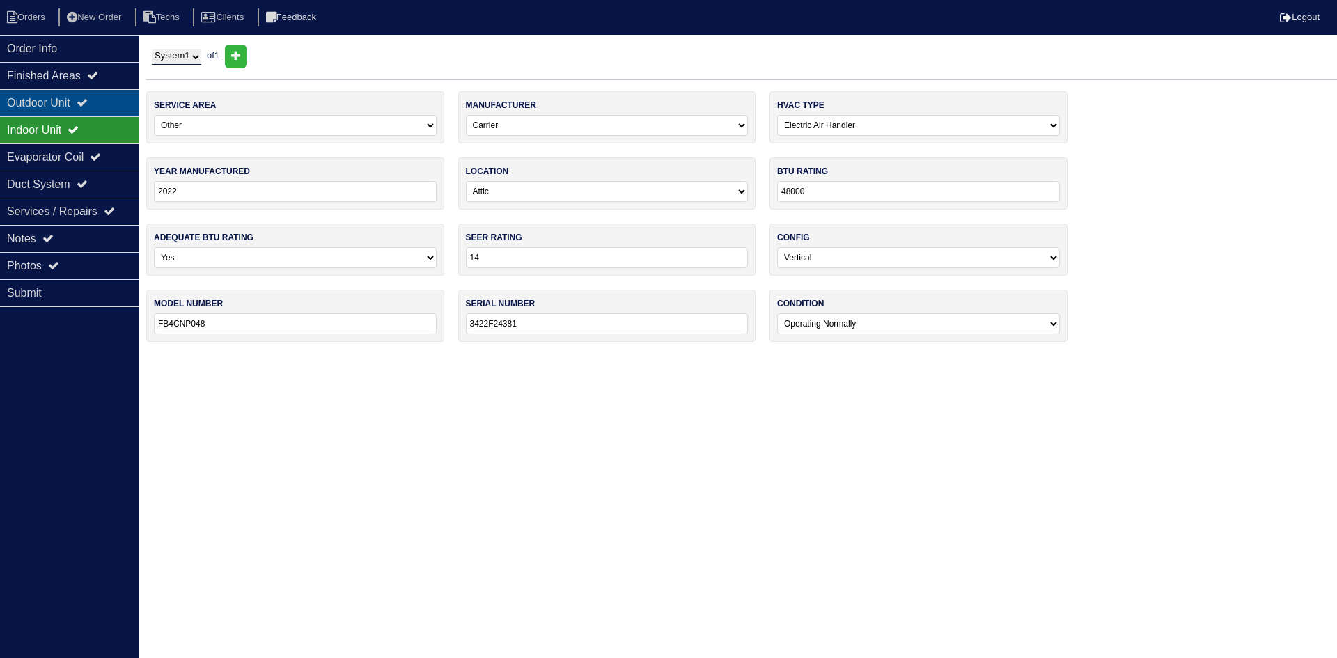
click at [88, 100] on icon at bounding box center [82, 102] width 11 height 11
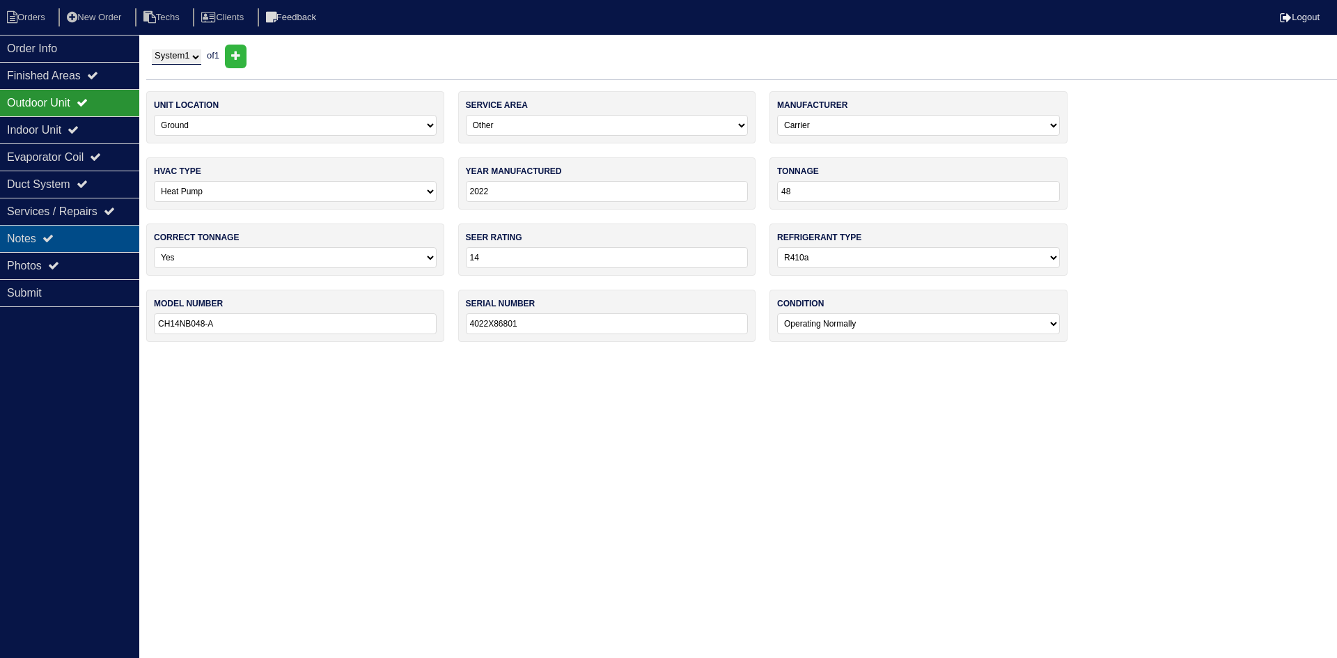
click at [86, 238] on div "Notes" at bounding box center [69, 238] width 139 height 27
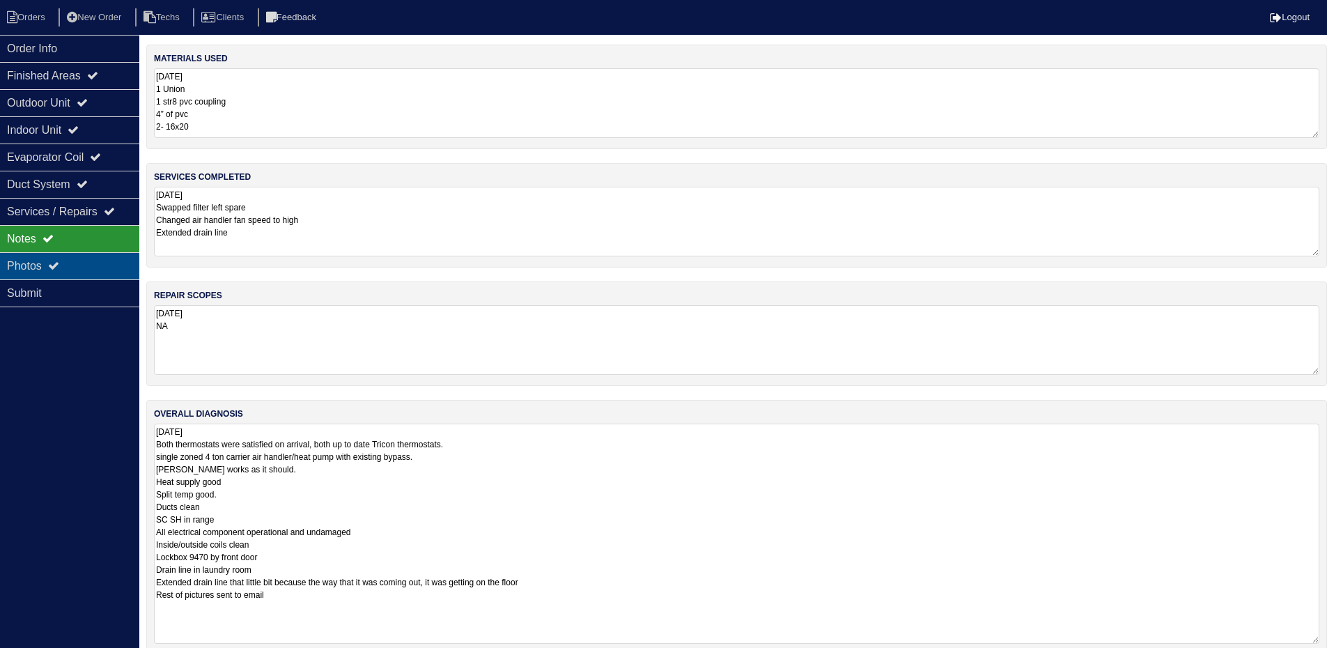
click at [104, 266] on div "Photos" at bounding box center [69, 265] width 139 height 27
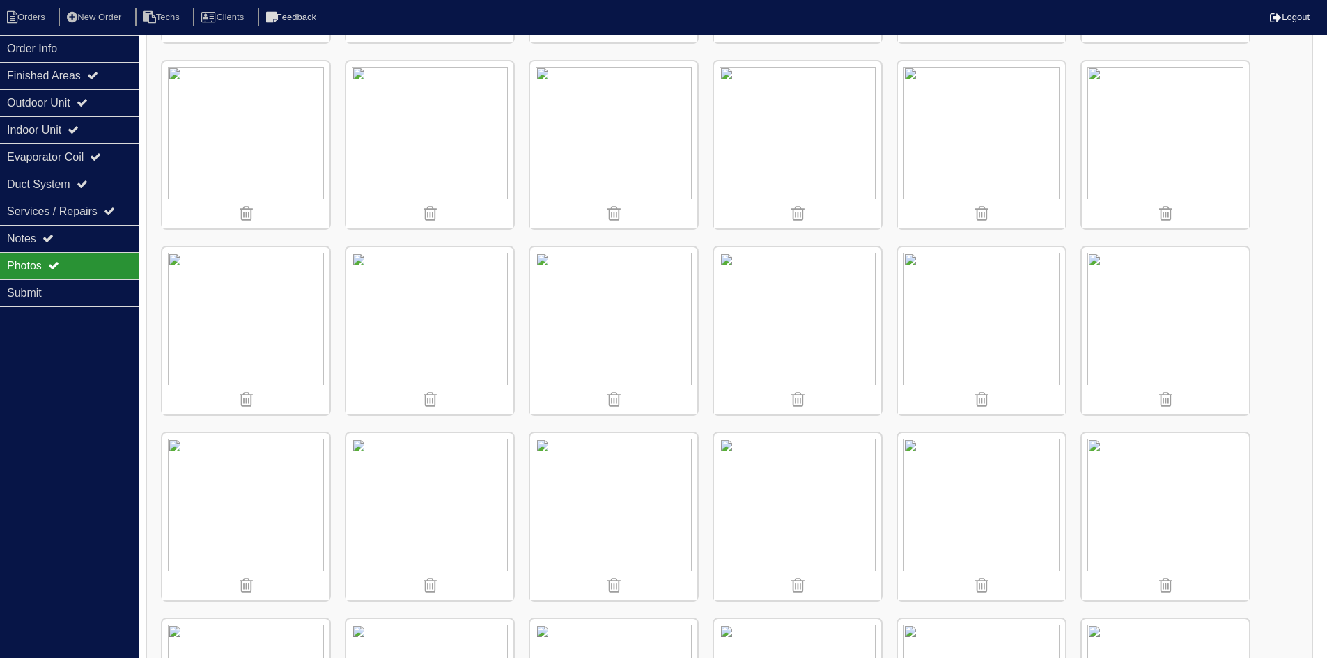
scroll to position [1855, 0]
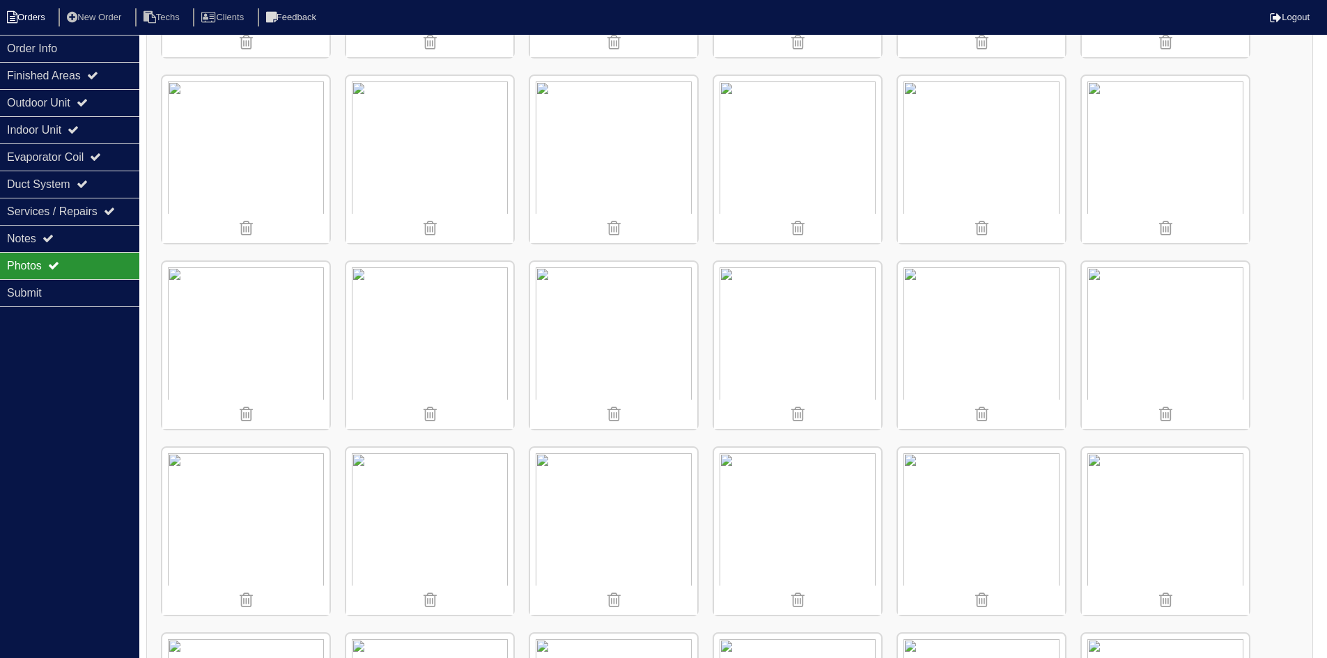
click at [26, 19] on li "Orders" at bounding box center [28, 17] width 56 height 19
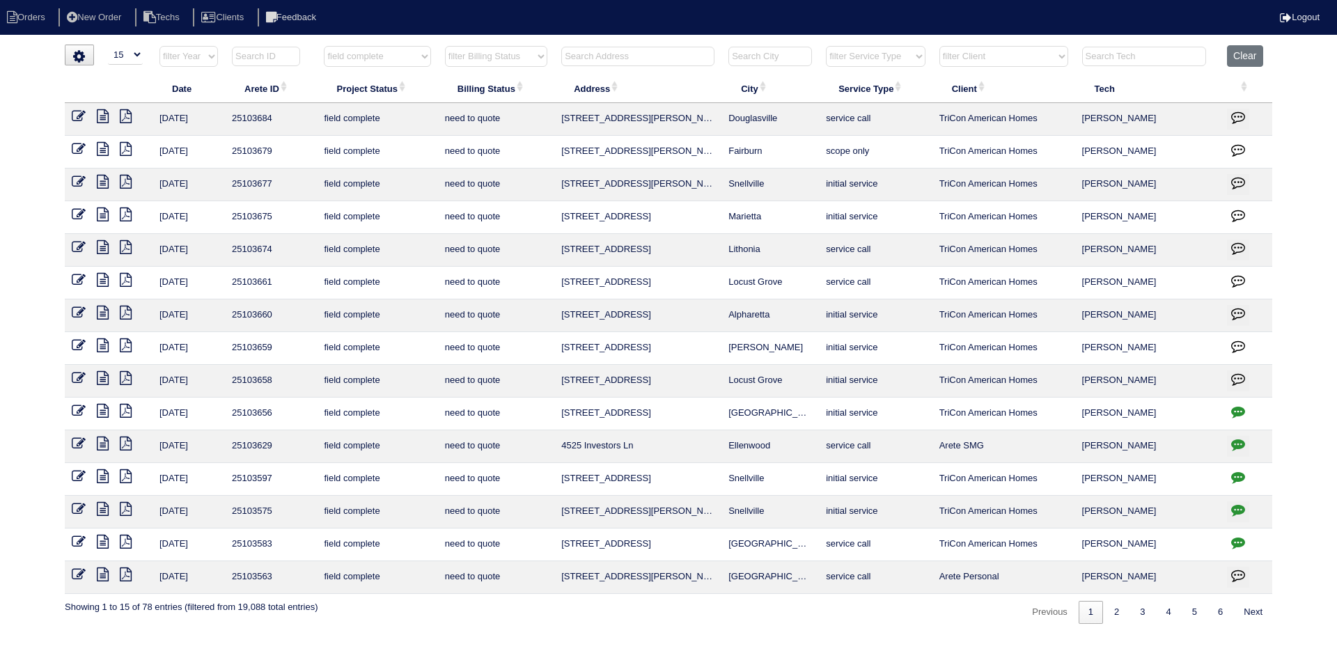
select select "15"
select select "field complete"
select select "need to quote"
click at [1240, 411] on icon "button" at bounding box center [1238, 412] width 14 height 14
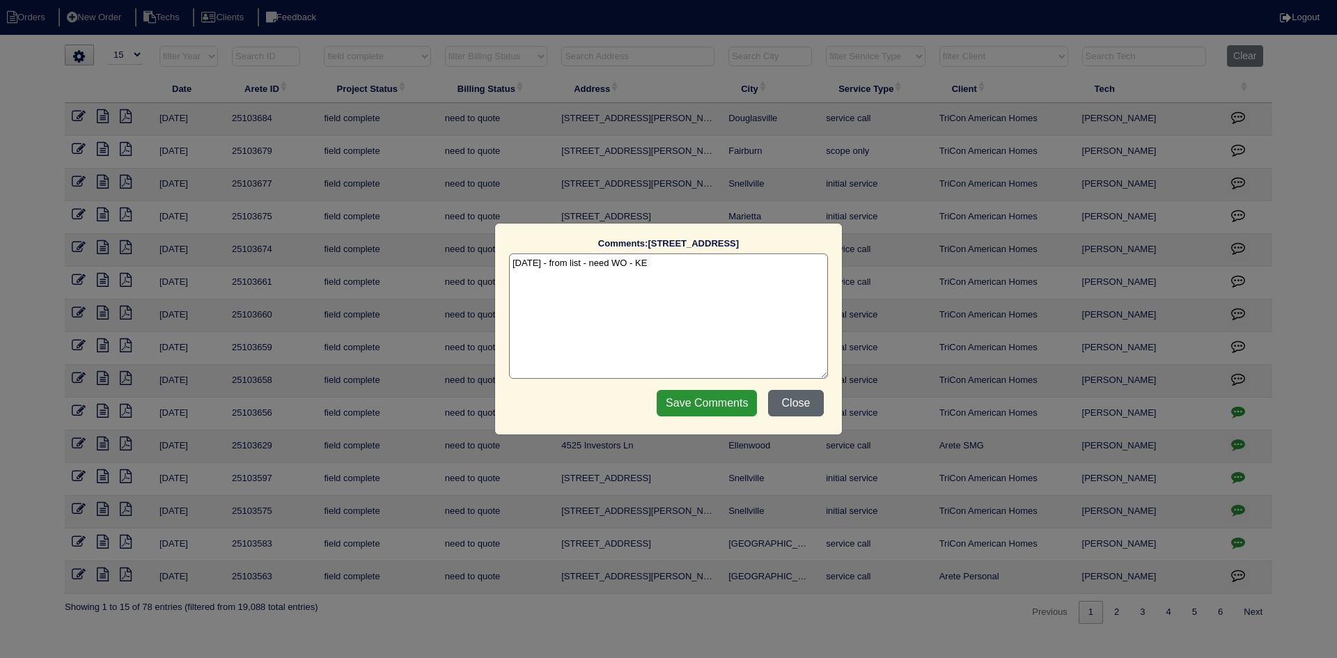
click at [804, 401] on button "Close" at bounding box center [796, 403] width 56 height 26
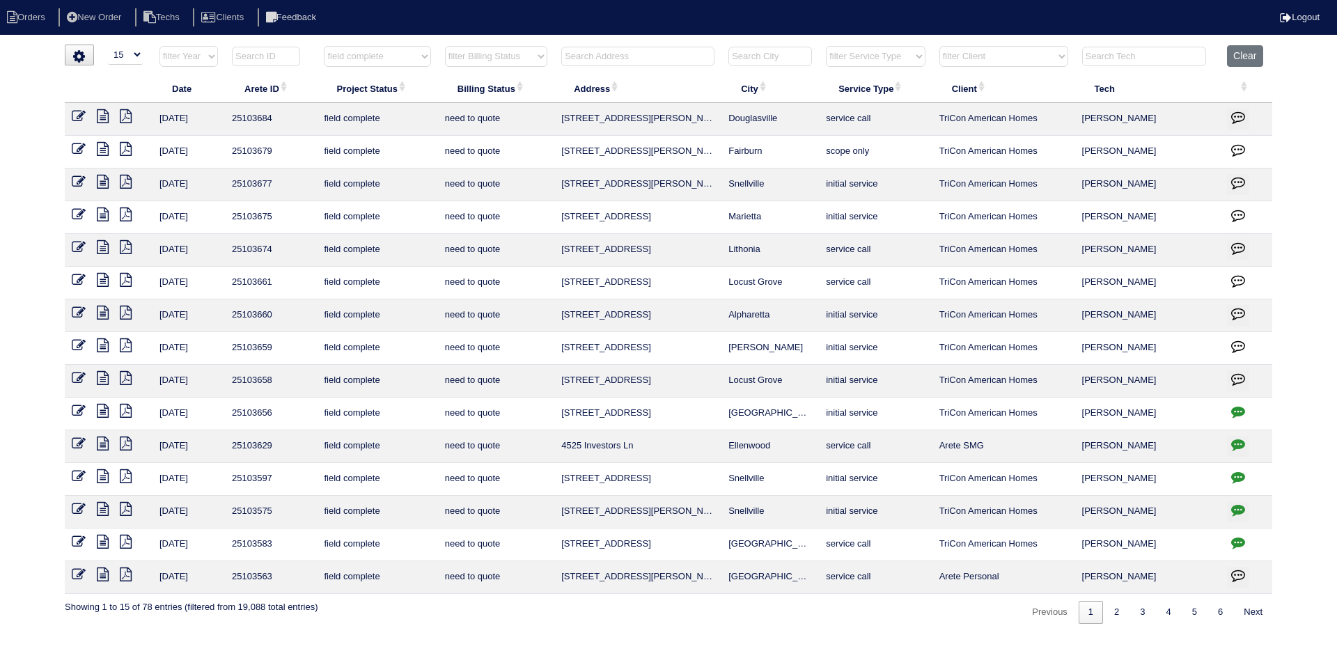
click at [97, 409] on icon at bounding box center [103, 411] width 12 height 14
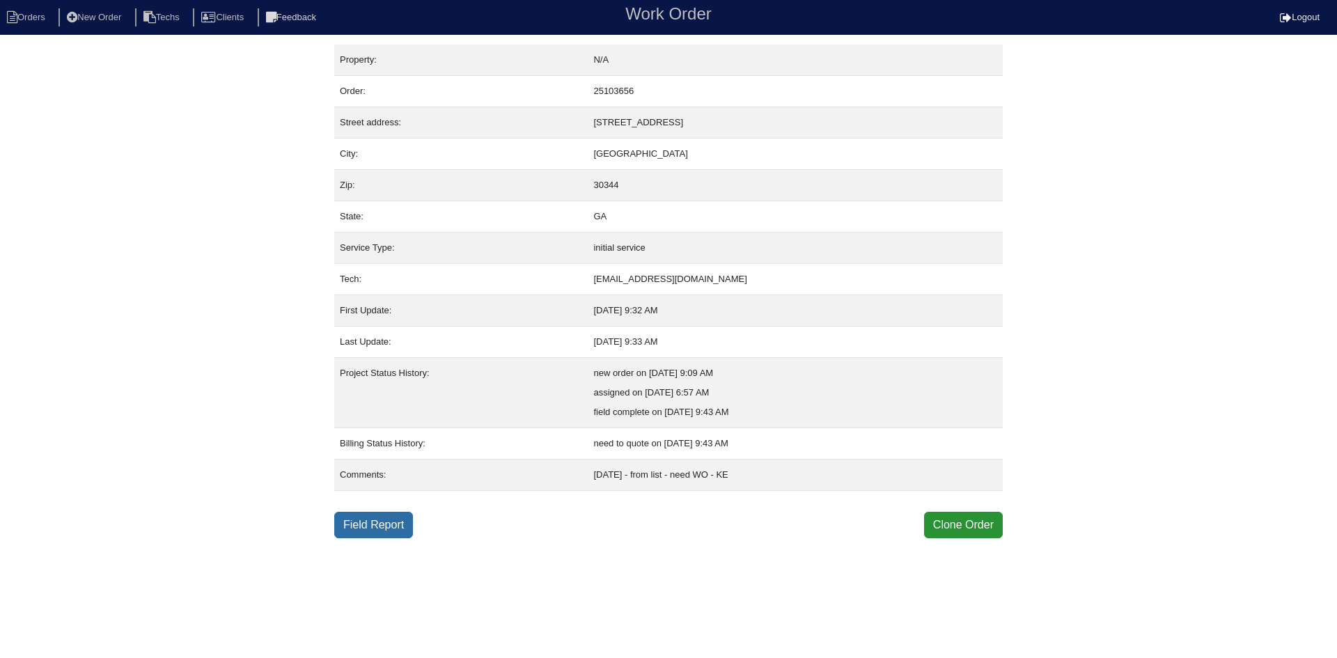
click at [379, 518] on link "Field Report" at bounding box center [373, 525] width 79 height 26
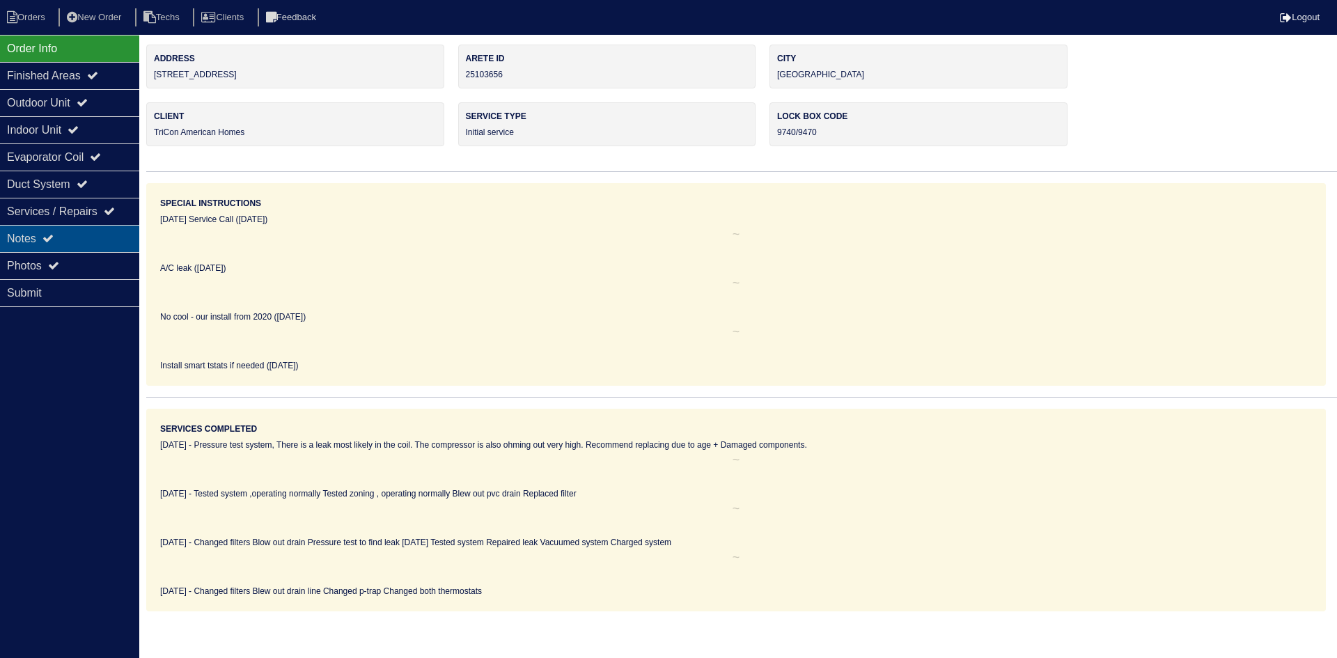
click at [54, 236] on icon at bounding box center [47, 238] width 11 height 11
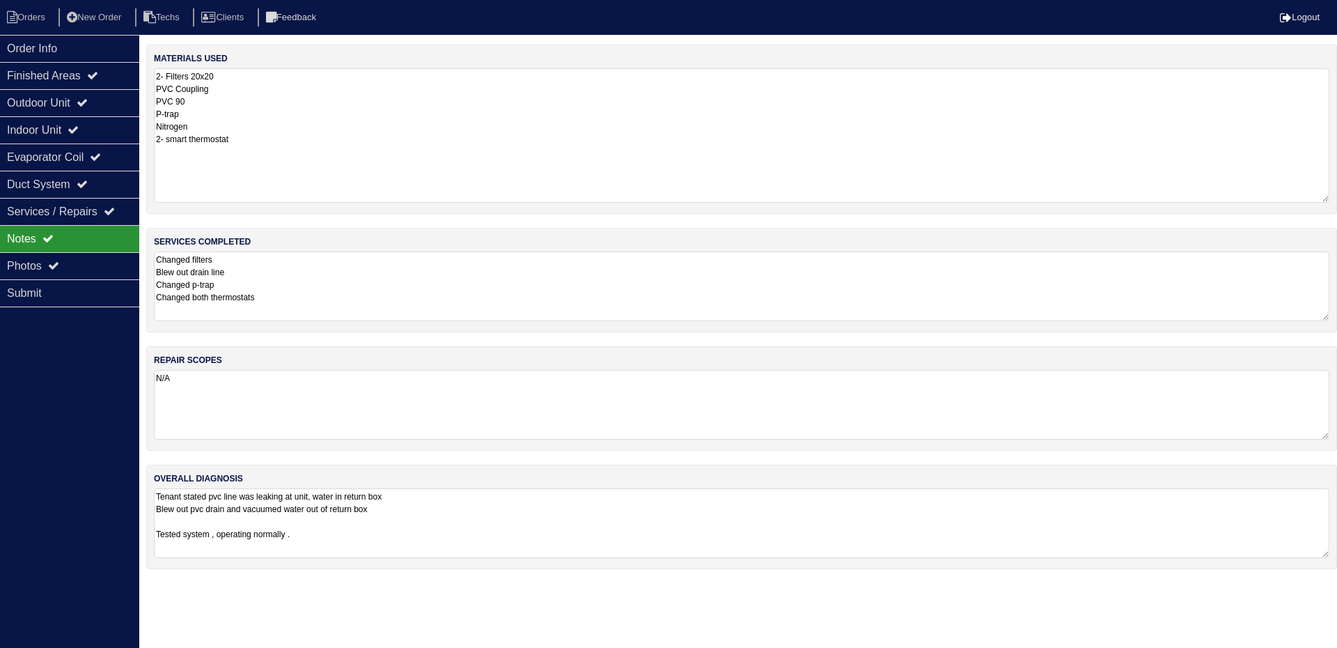
drag, startPoint x: 1326, startPoint y: 131, endPoint x: 1317, endPoint y: 180, distance: 50.3
click at [1326, 192] on textarea "2- Filters 20x20 PVC Coupling PVC 90 P-trap Nitrogen 2- smart thermostat" at bounding box center [742, 135] width 1176 height 134
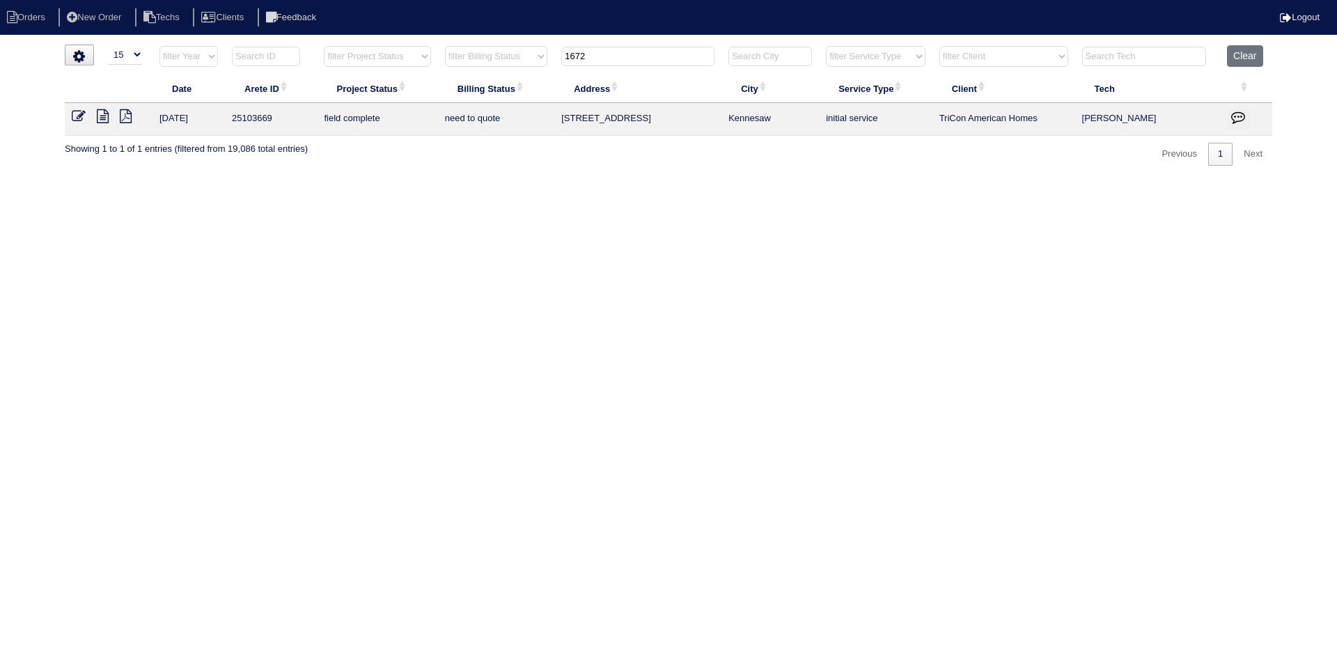
select select "15"
drag, startPoint x: 1254, startPoint y: 54, endPoint x: 1245, endPoint y: 54, distance: 9.1
click at [1254, 54] on button "Clear" at bounding box center [1245, 56] width 36 height 22
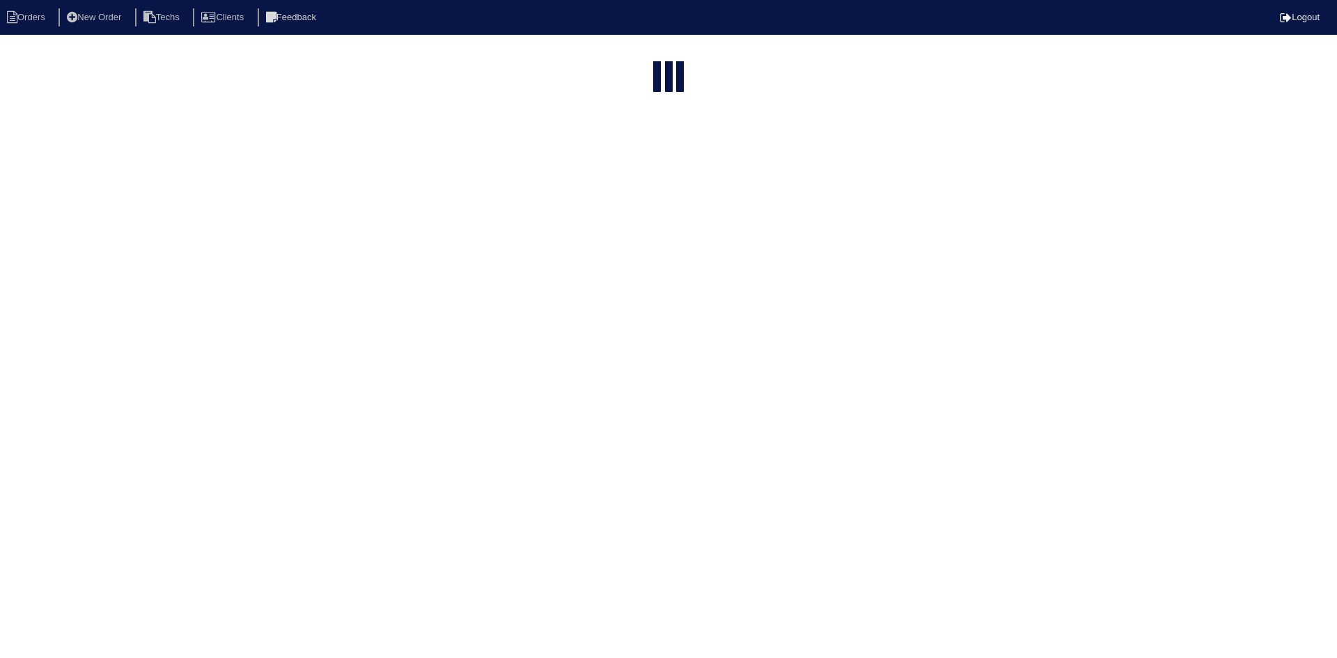
select select "15"
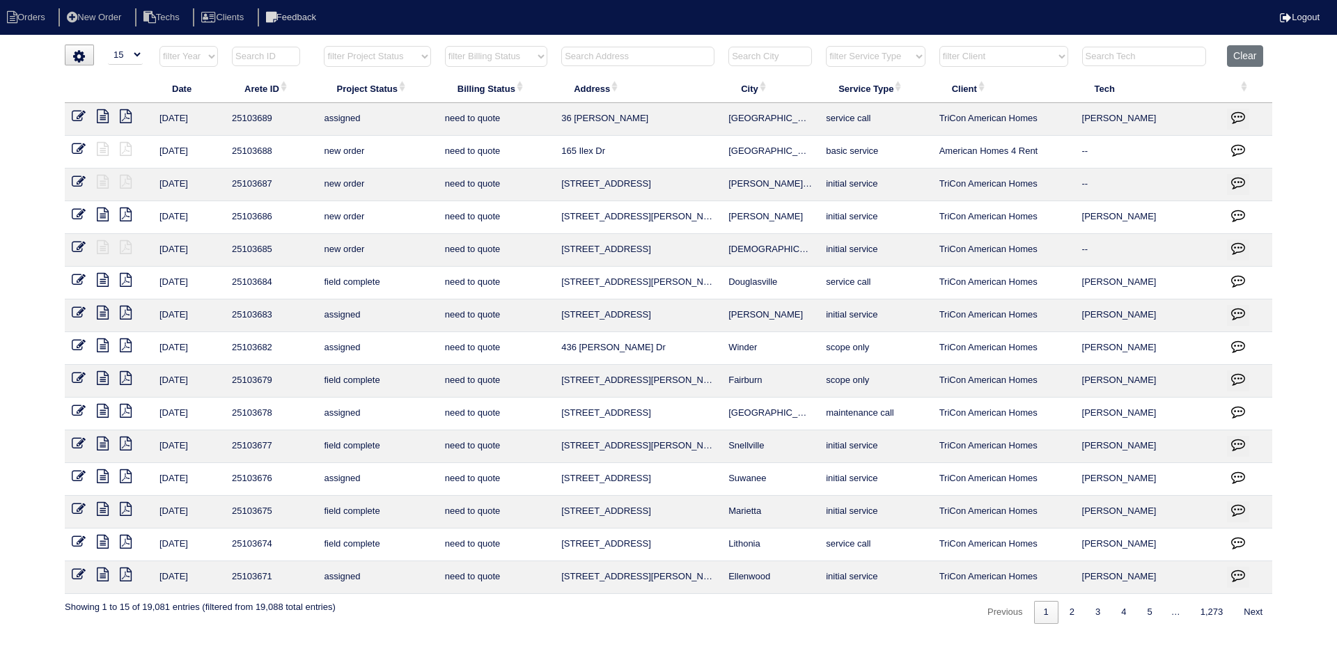
click at [389, 51] on select "filter Project Status -- Any Project Status -- new order assigned in progress f…" at bounding box center [377, 56] width 107 height 21
click at [324, 46] on select "filter Project Status -- Any Project Status -- new order assigned in progress f…" at bounding box center [377, 56] width 107 height 21
select select "field complete"
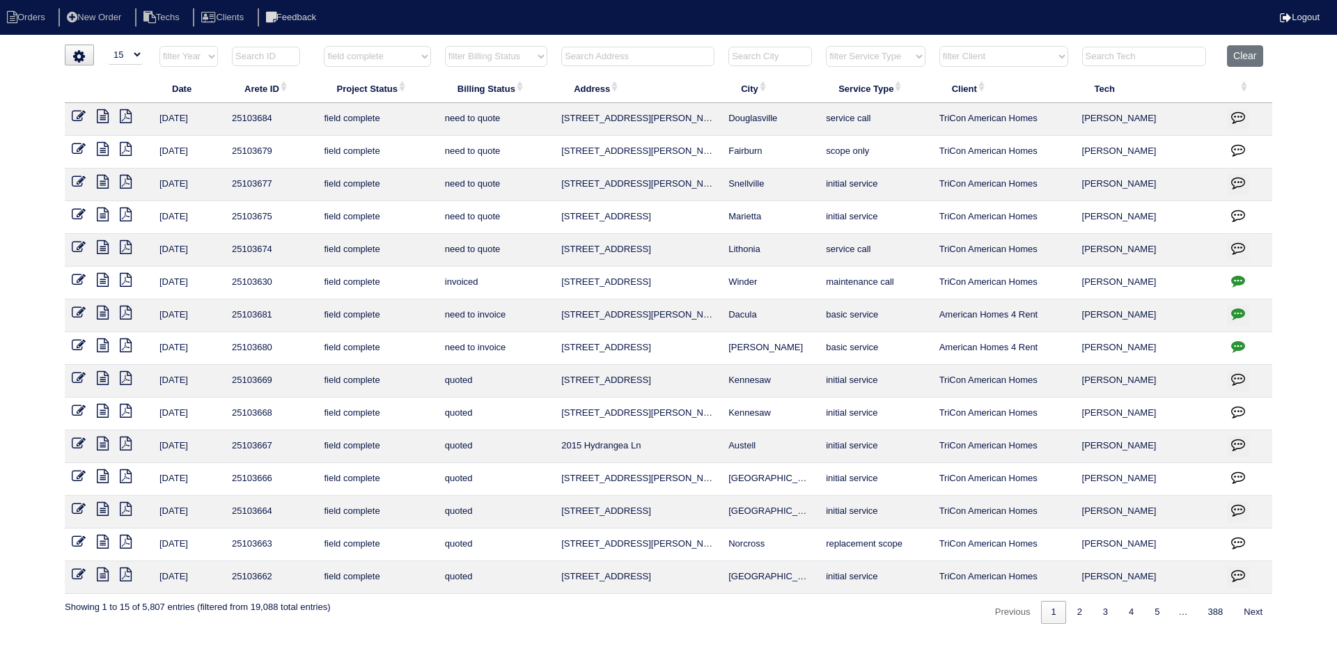
click at [511, 58] on select "filter Billing Status -- Any Billing Status -- need to quote quoted need to inv…" at bounding box center [496, 56] width 102 height 21
select select "need to quote"
click at [445, 46] on select "filter Billing Status -- Any Billing Status -- need to quote quoted need to inv…" at bounding box center [496, 56] width 102 height 21
select select "field complete"
select select "need to quote"
